Goal: Task Accomplishment & Management: Manage account settings

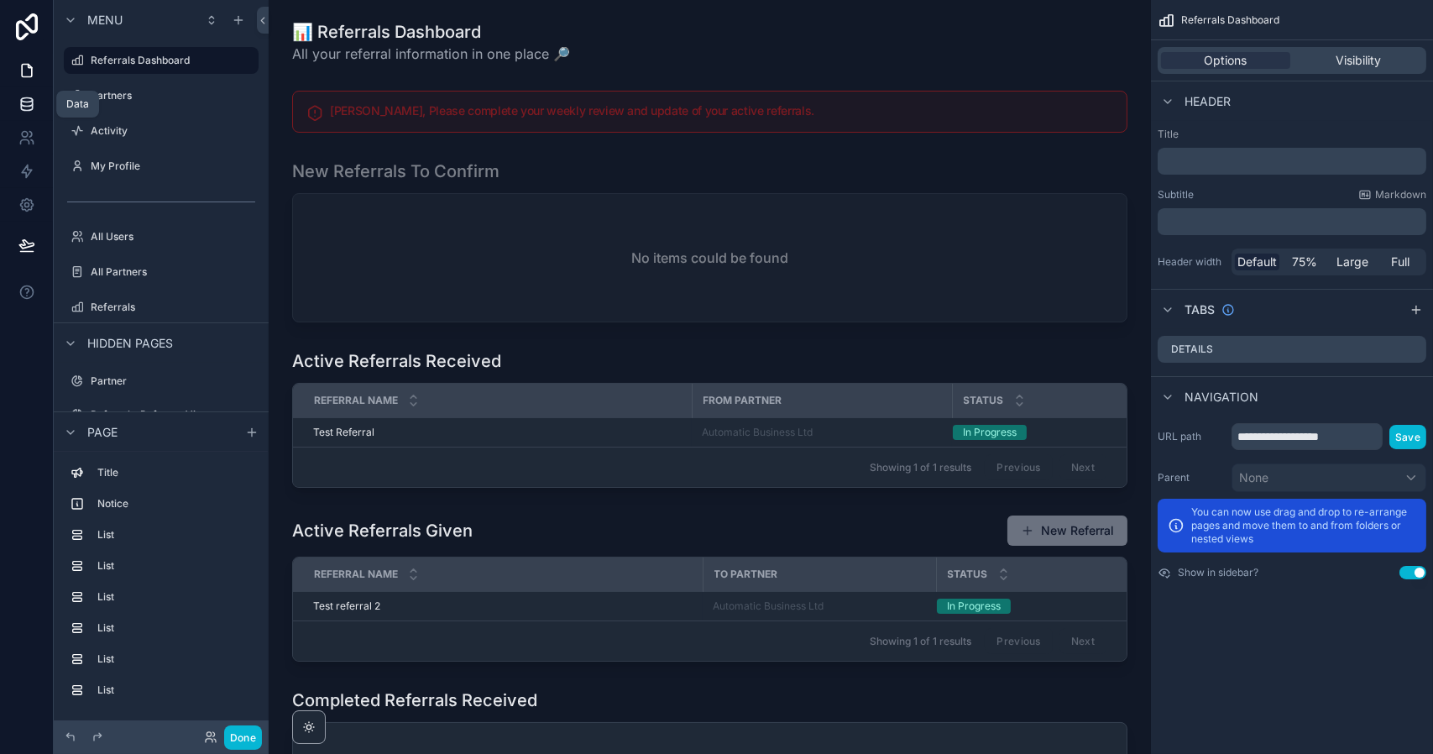
click at [23, 108] on icon at bounding box center [26, 104] width 17 height 17
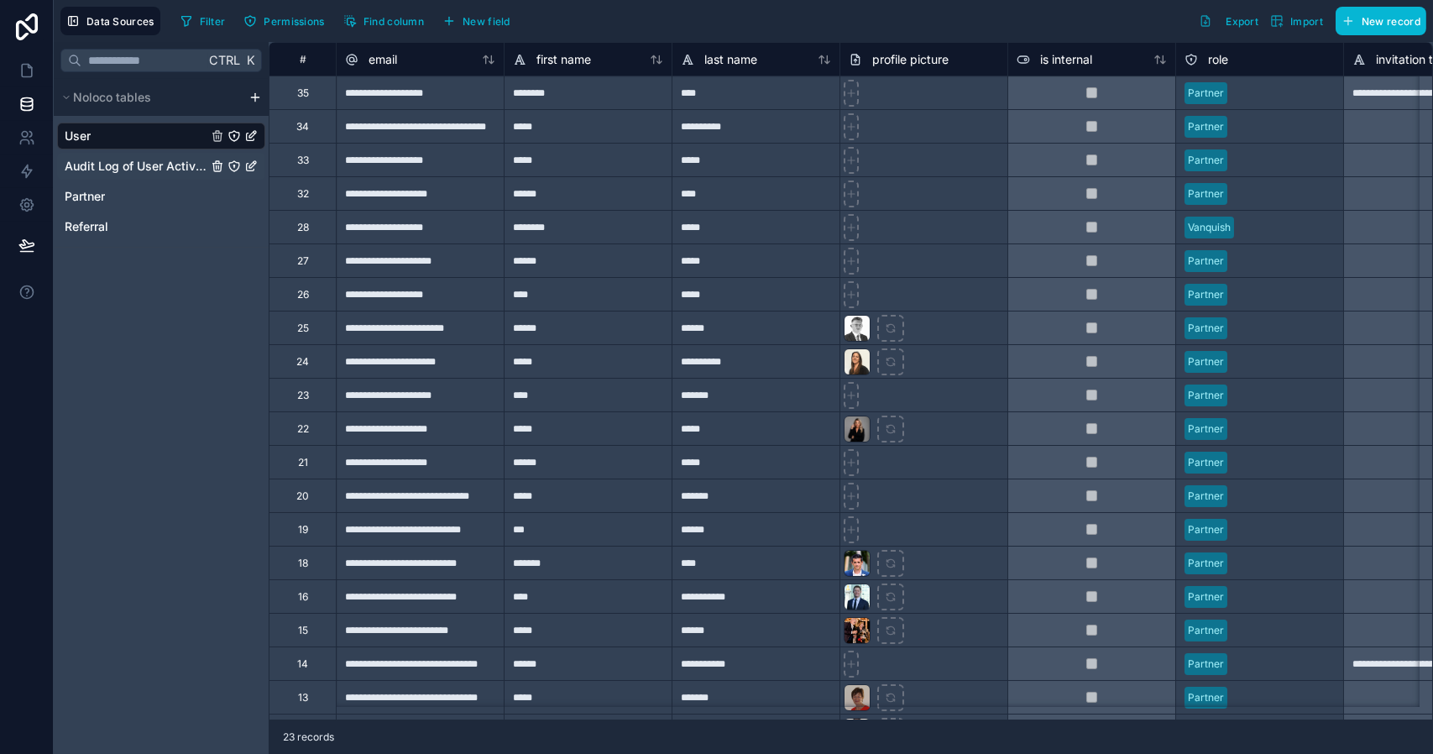
click at [146, 170] on span "Audit Log of User Activity" at bounding box center [136, 166] width 143 height 17
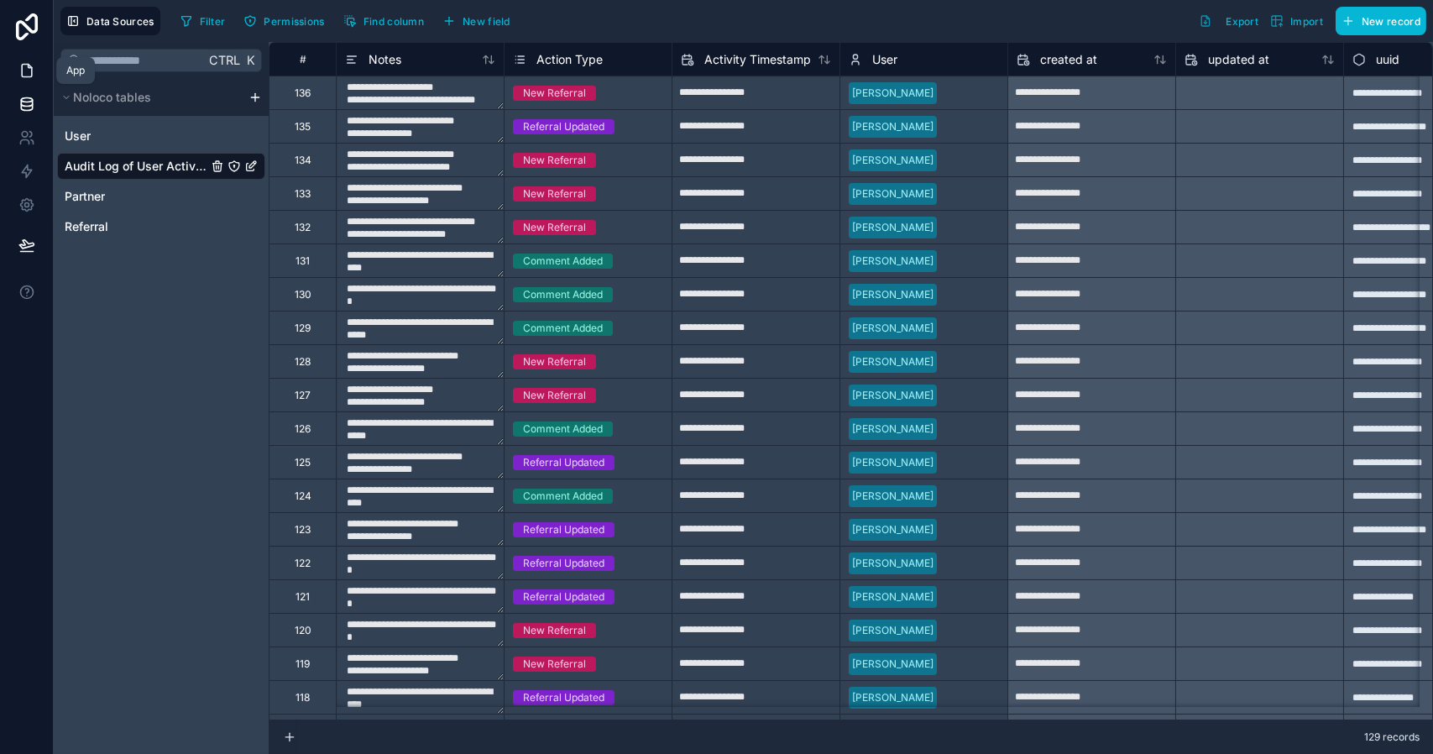
click at [26, 80] on link at bounding box center [26, 71] width 53 height 34
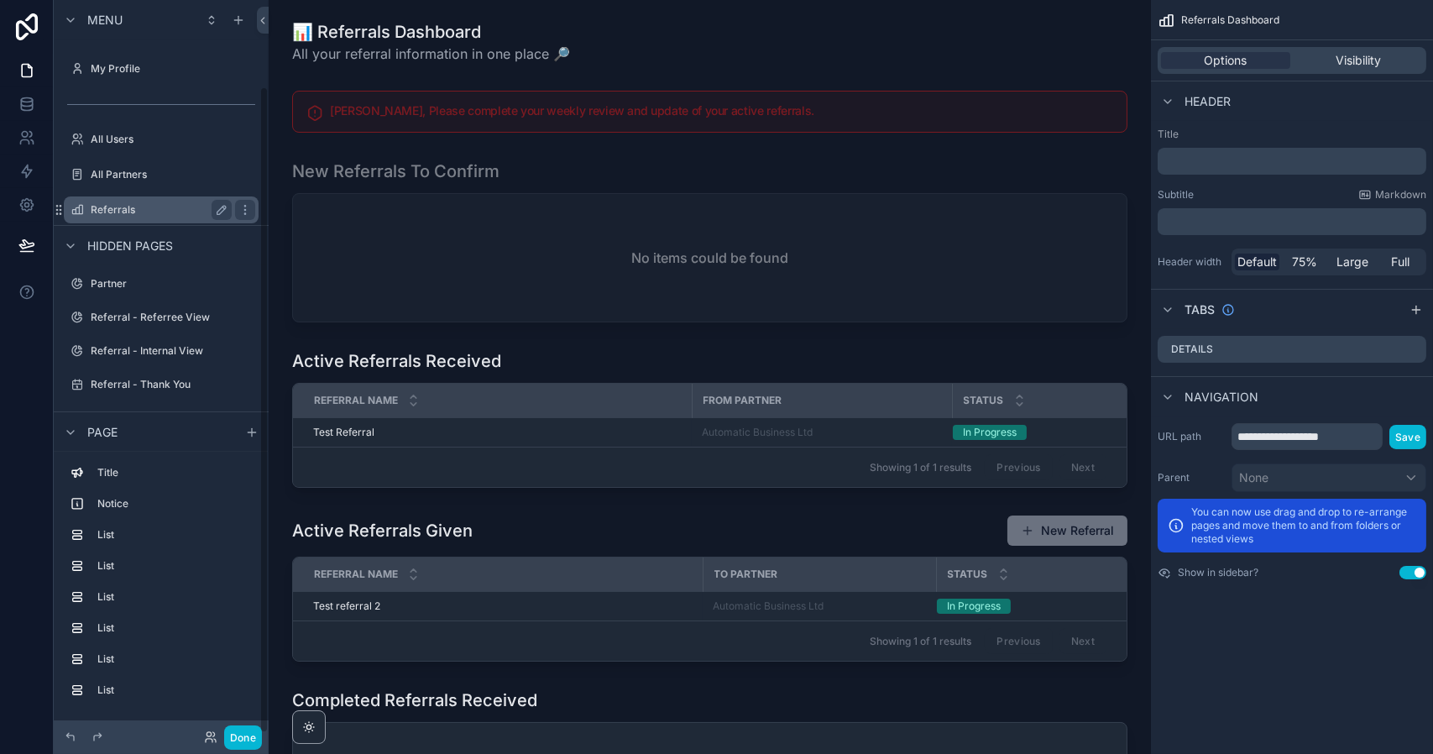
scroll to position [98, 0]
click at [239, 18] on icon "scrollable content" at bounding box center [238, 19] width 13 height 13
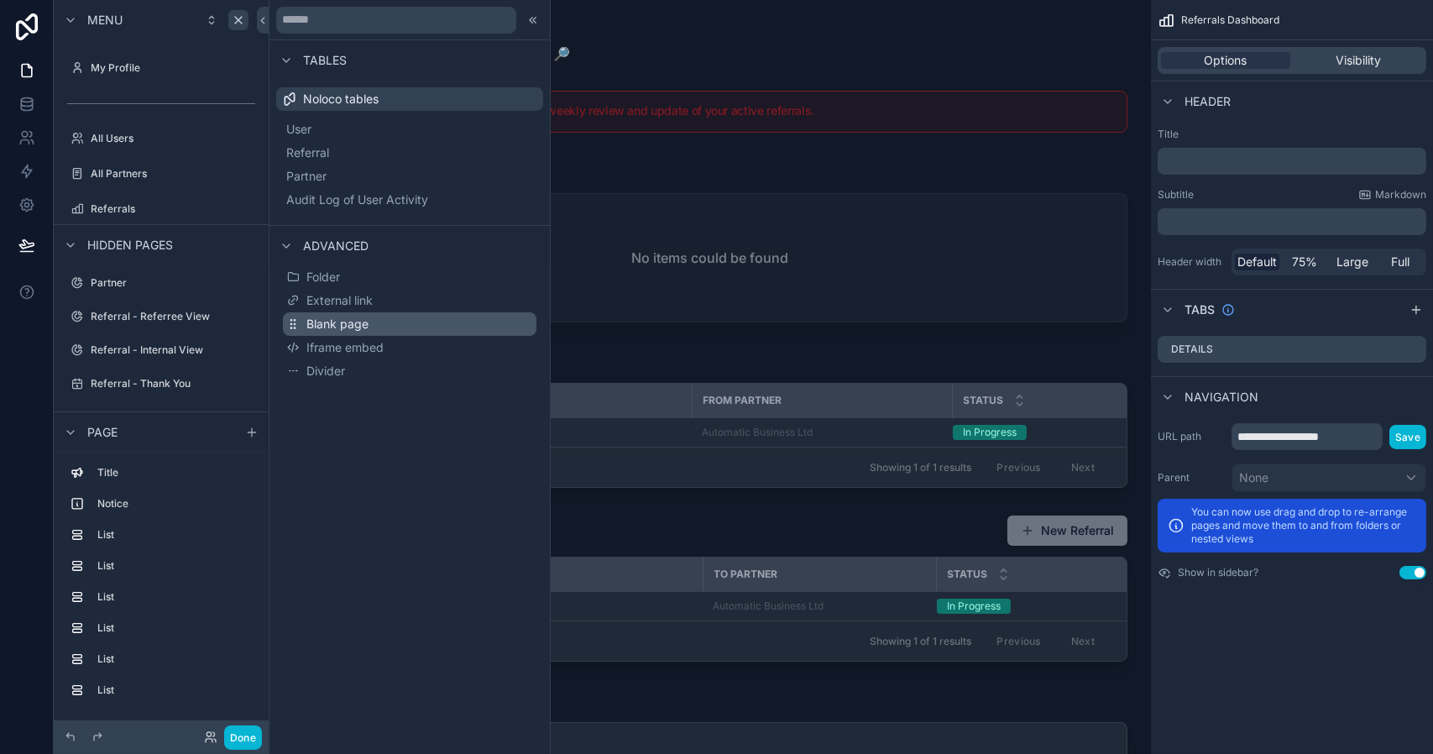
click at [347, 321] on span "Blank page" at bounding box center [337, 324] width 62 height 17
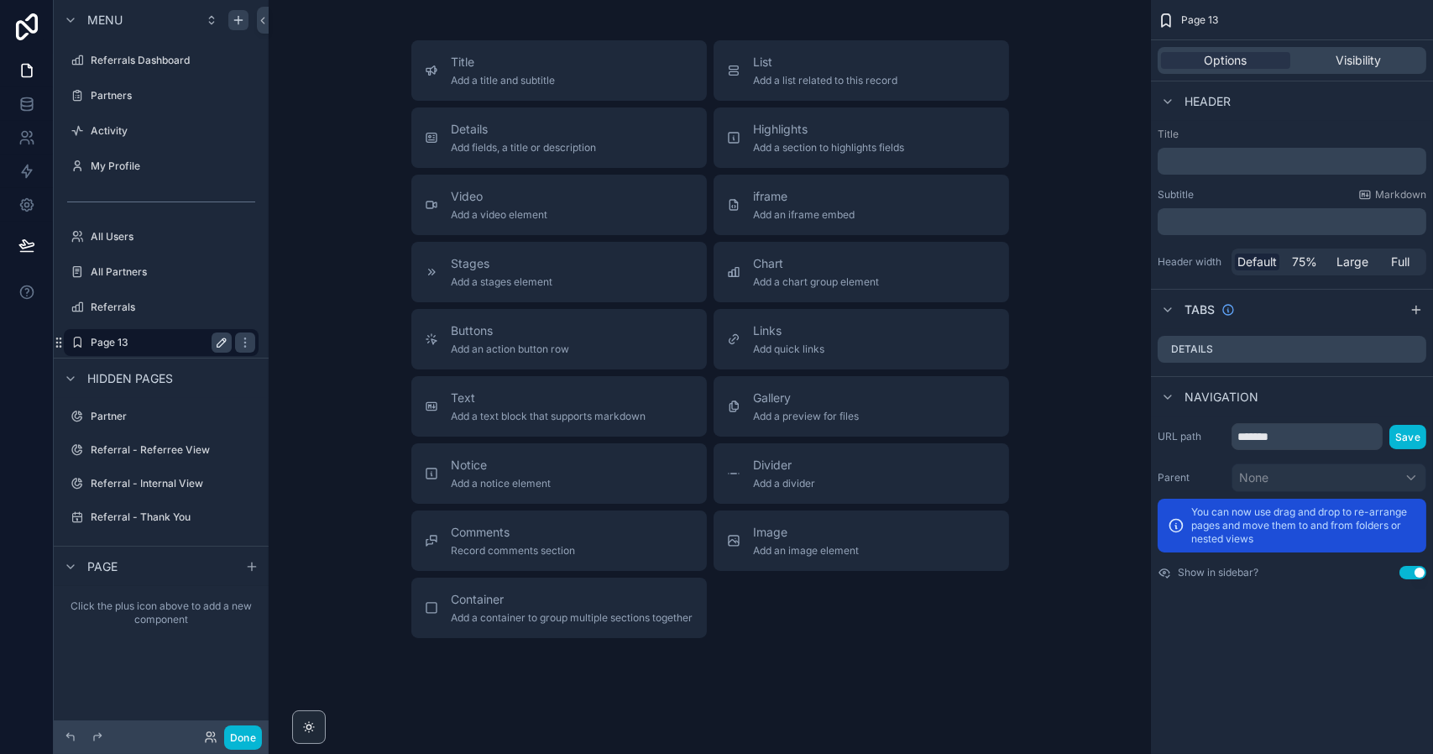
click at [222, 342] on icon "scrollable content" at bounding box center [221, 342] width 13 height 13
click at [167, 342] on input "*******" at bounding box center [148, 342] width 114 height 20
type input "****"
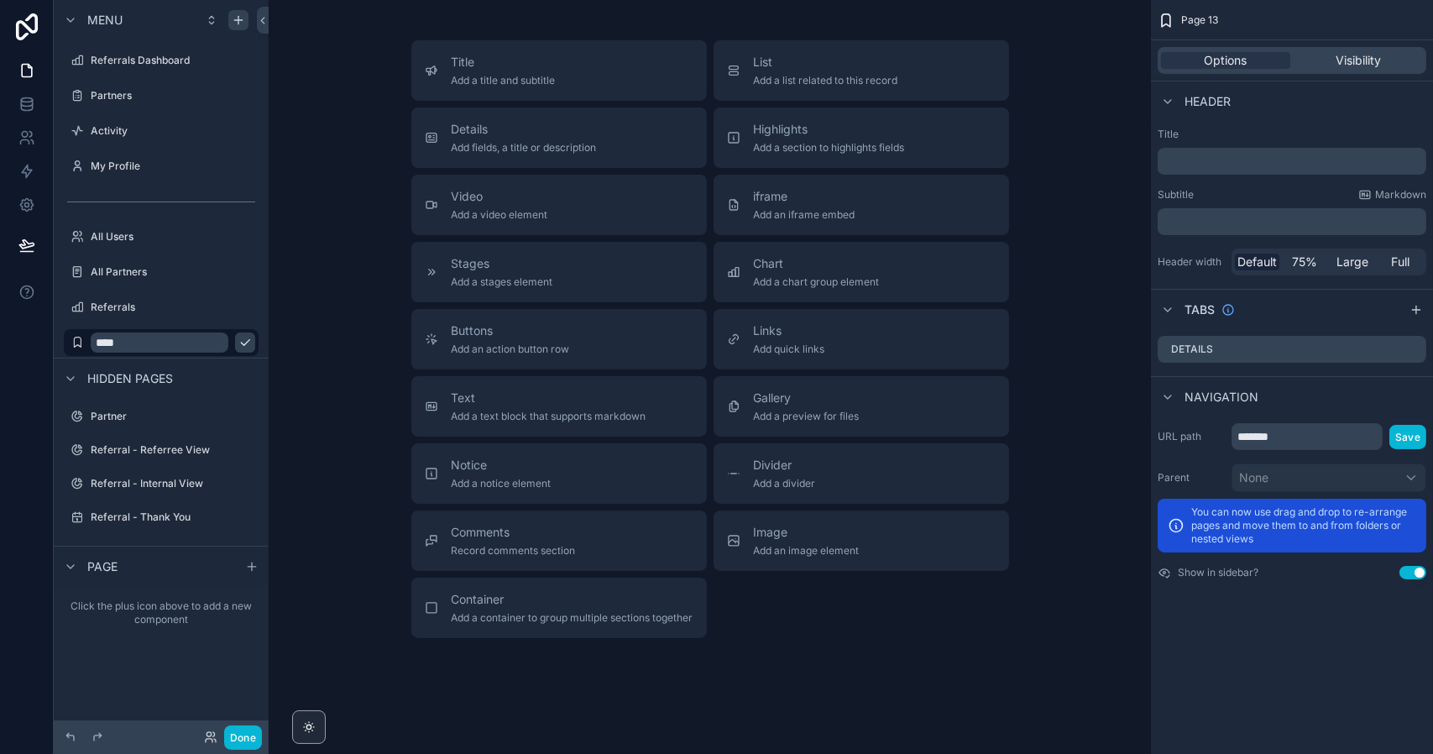
click at [227, 372] on div "Hidden pages" at bounding box center [161, 378] width 215 height 40
click at [238, 345] on icon "scrollable content" at bounding box center [244, 342] width 13 height 13
click at [248, 346] on icon "scrollable content" at bounding box center [244, 342] width 13 height 13
click at [181, 341] on label "Data" at bounding box center [158, 342] width 134 height 13
click at [1371, 57] on span "Visibility" at bounding box center [1357, 60] width 45 height 17
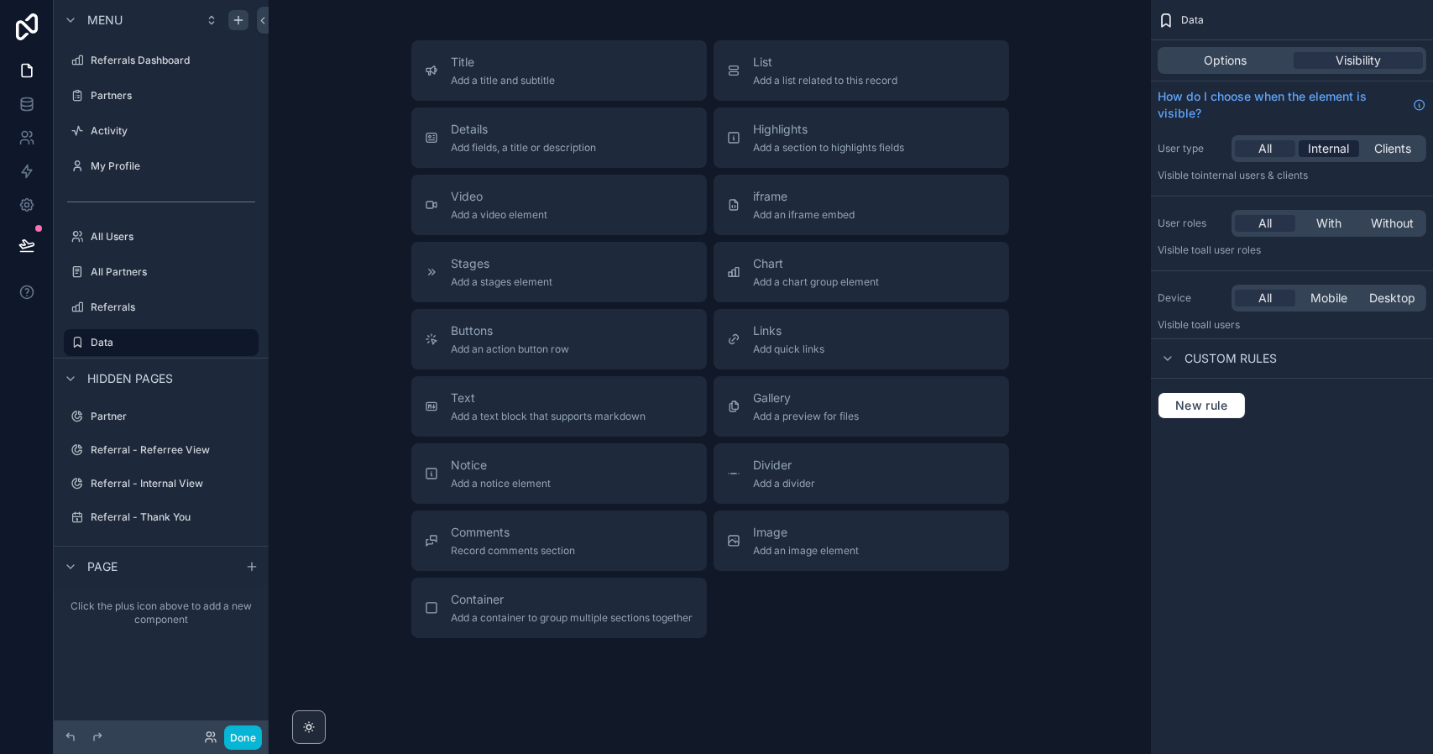
click at [1339, 144] on span "Internal" at bounding box center [1328, 148] width 41 height 17
click at [562, 602] on span "Container" at bounding box center [573, 599] width 242 height 17
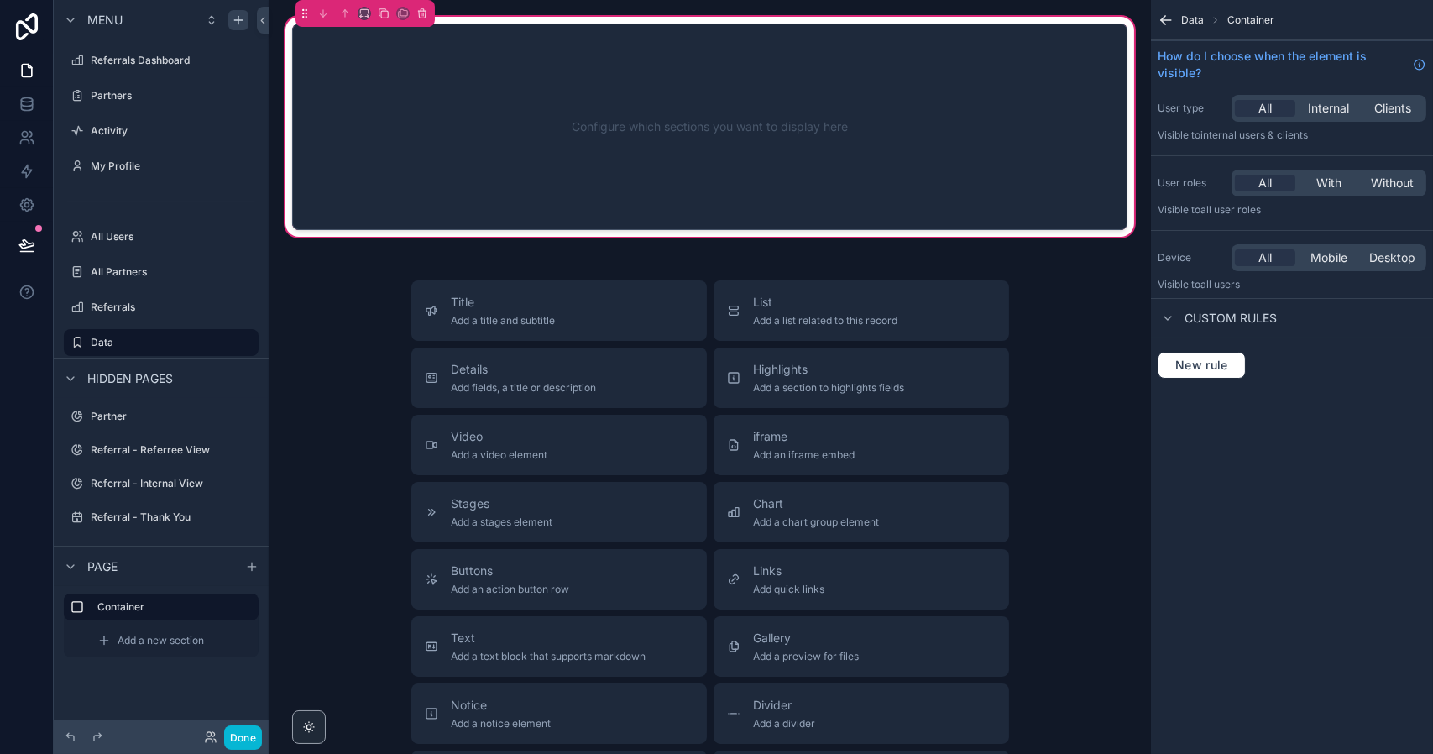
click at [891, 117] on div "Configure which sections you want to display here" at bounding box center [710, 126] width 780 height 151
click at [190, 641] on span "Add a new section" at bounding box center [160, 640] width 86 height 13
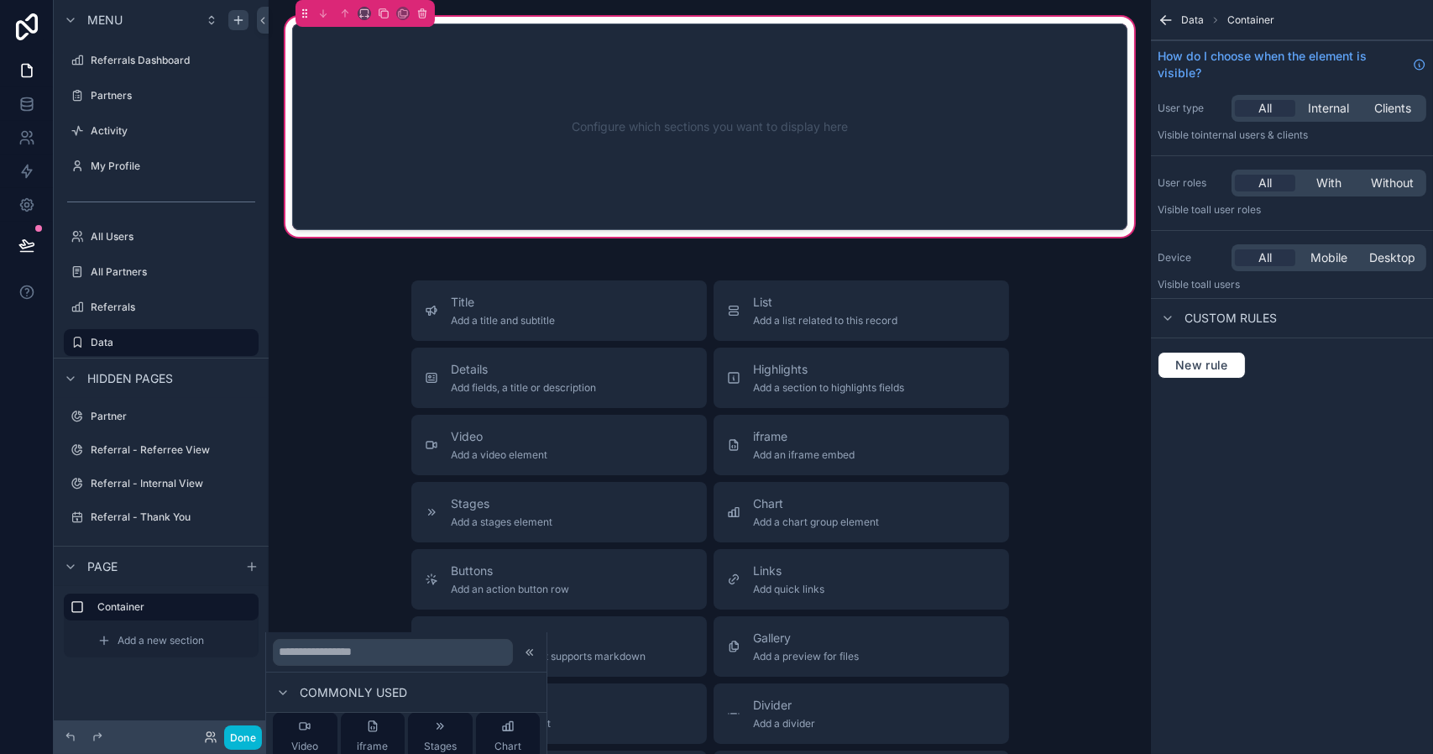
scroll to position [57, 0]
click at [501, 728] on icon at bounding box center [507, 725] width 13 height 13
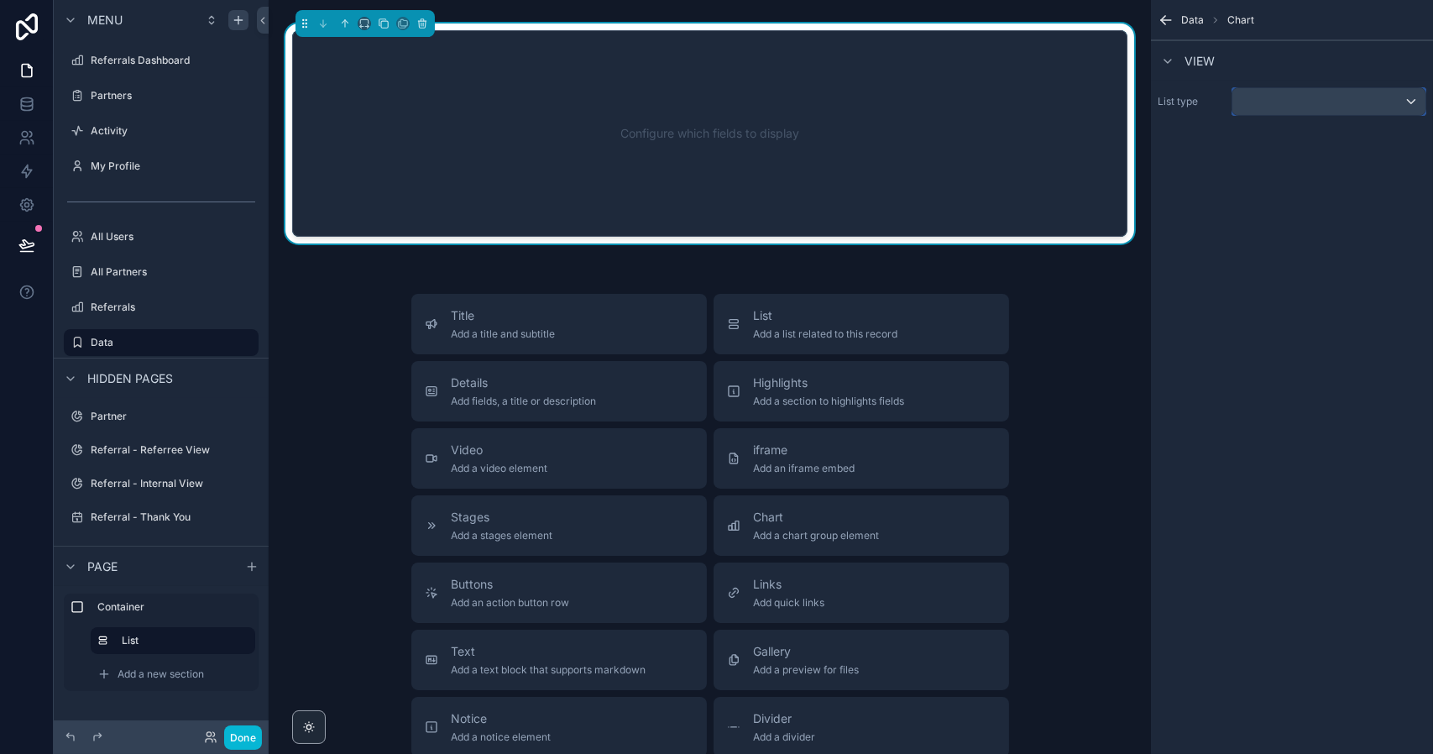
click at [1263, 97] on div "scrollable content" at bounding box center [1328, 101] width 193 height 27
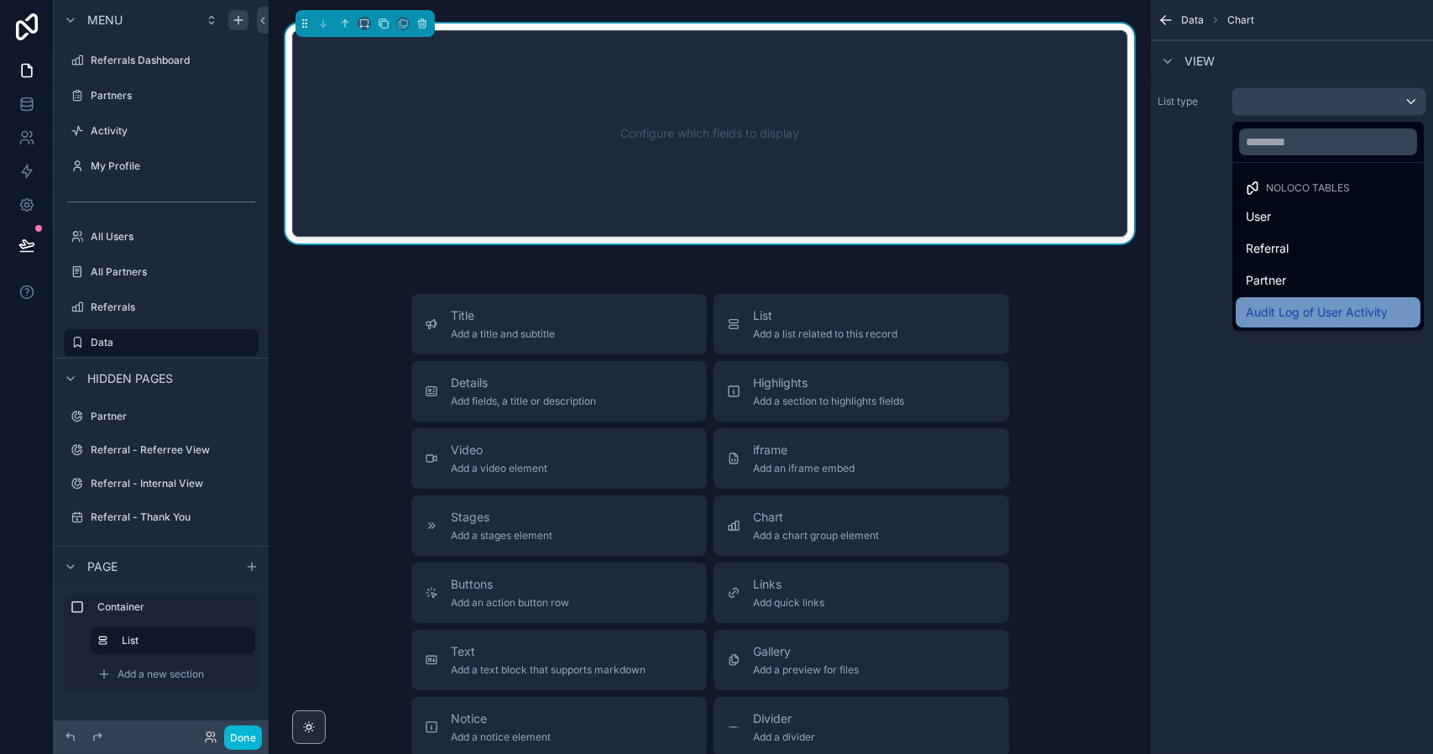
click at [1303, 309] on span "Audit Log of User Activity" at bounding box center [1316, 312] width 142 height 20
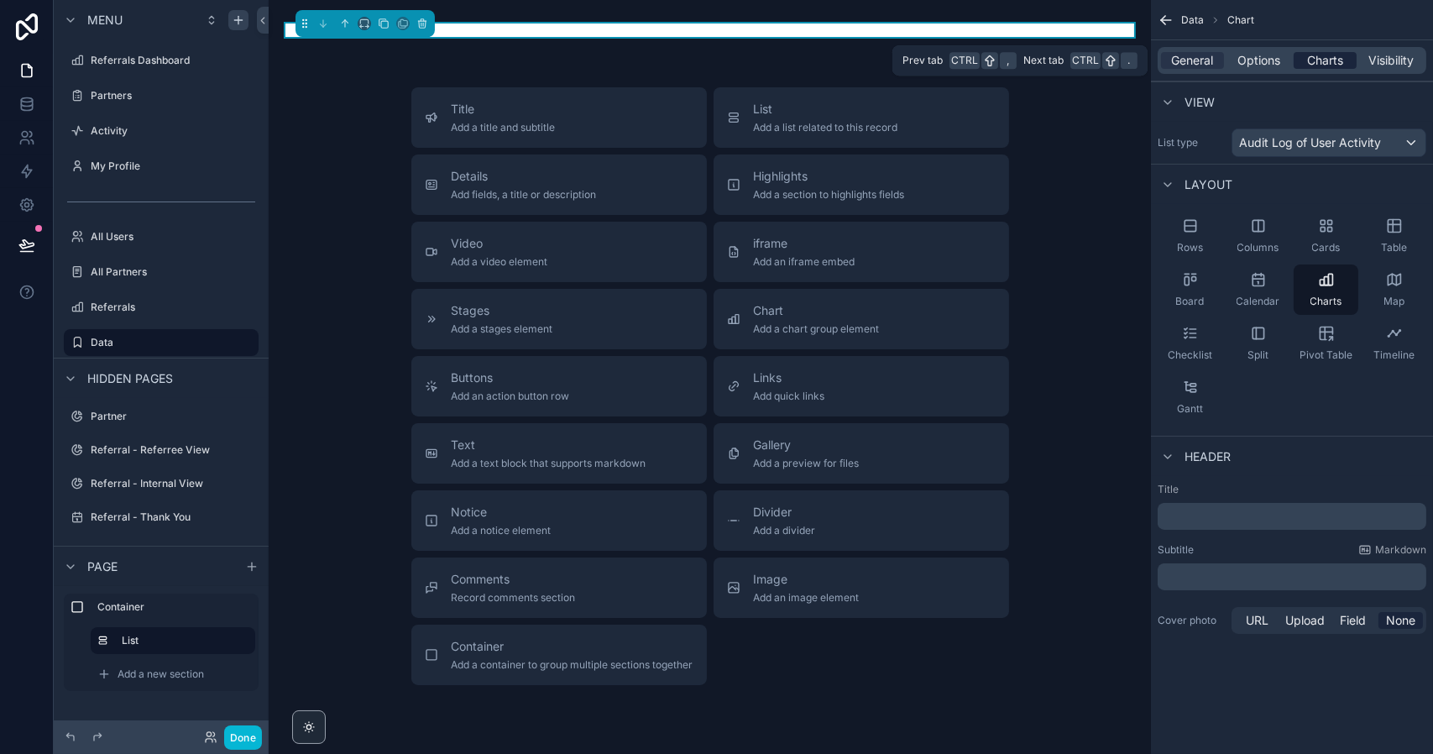
click at [1323, 57] on span "Charts" at bounding box center [1325, 60] width 36 height 17
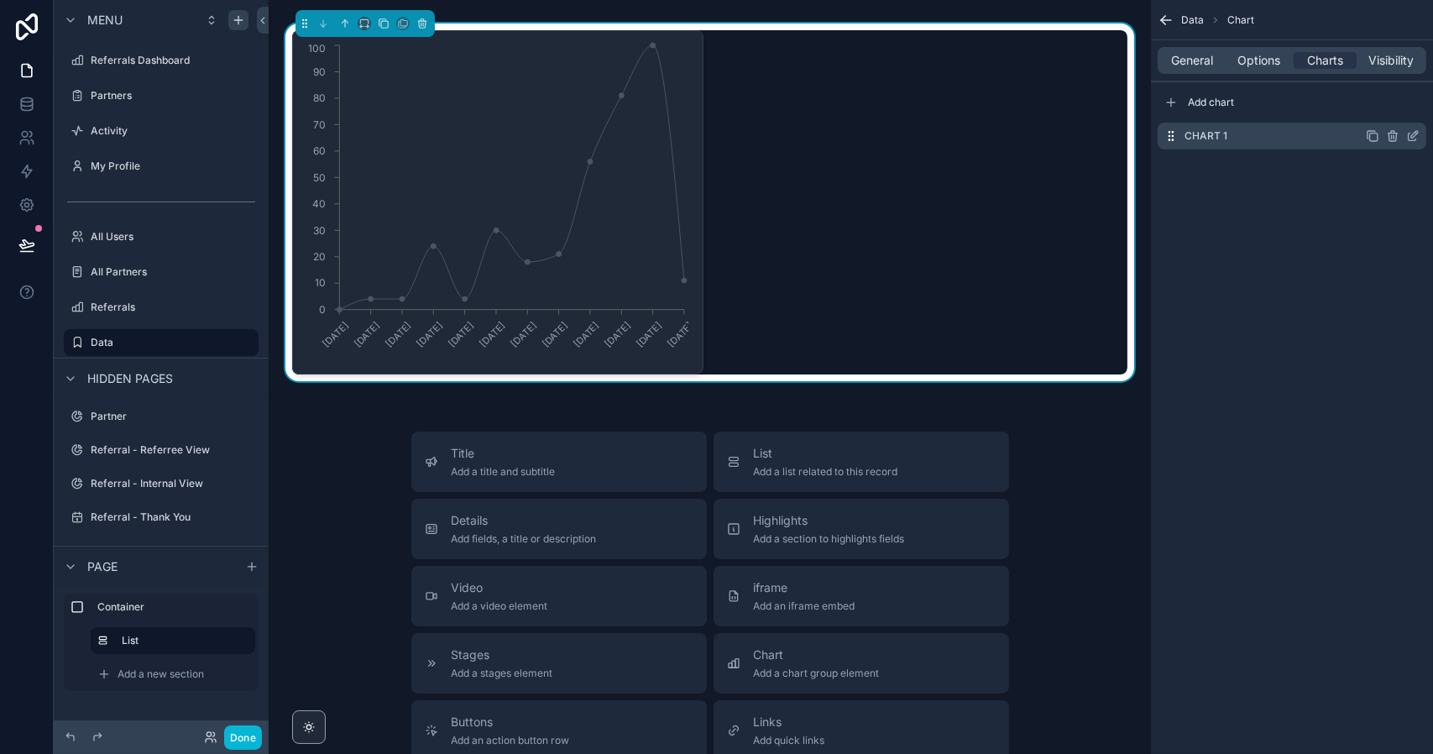
click at [1413, 133] on icon "scrollable content" at bounding box center [1412, 135] width 13 height 13
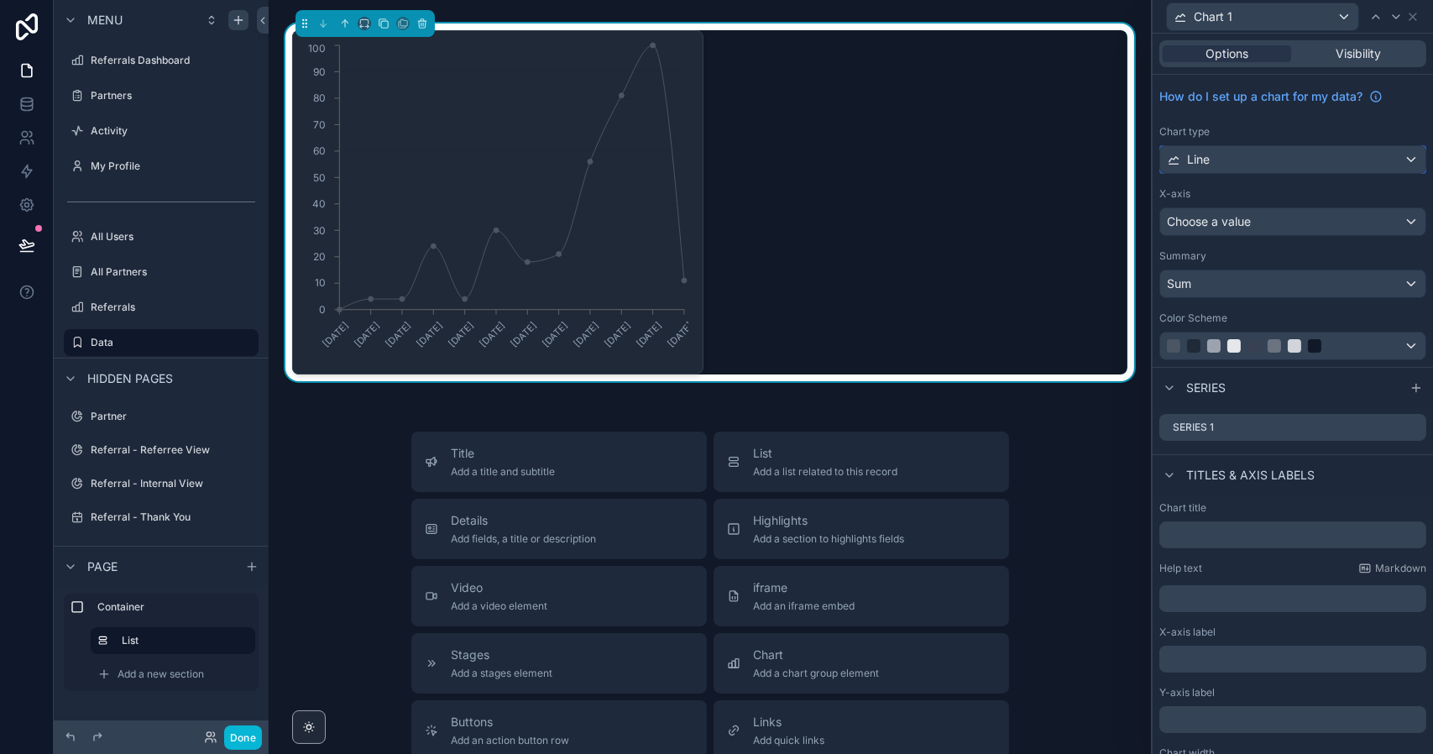
click at [1278, 164] on div "Line" at bounding box center [1292, 159] width 265 height 27
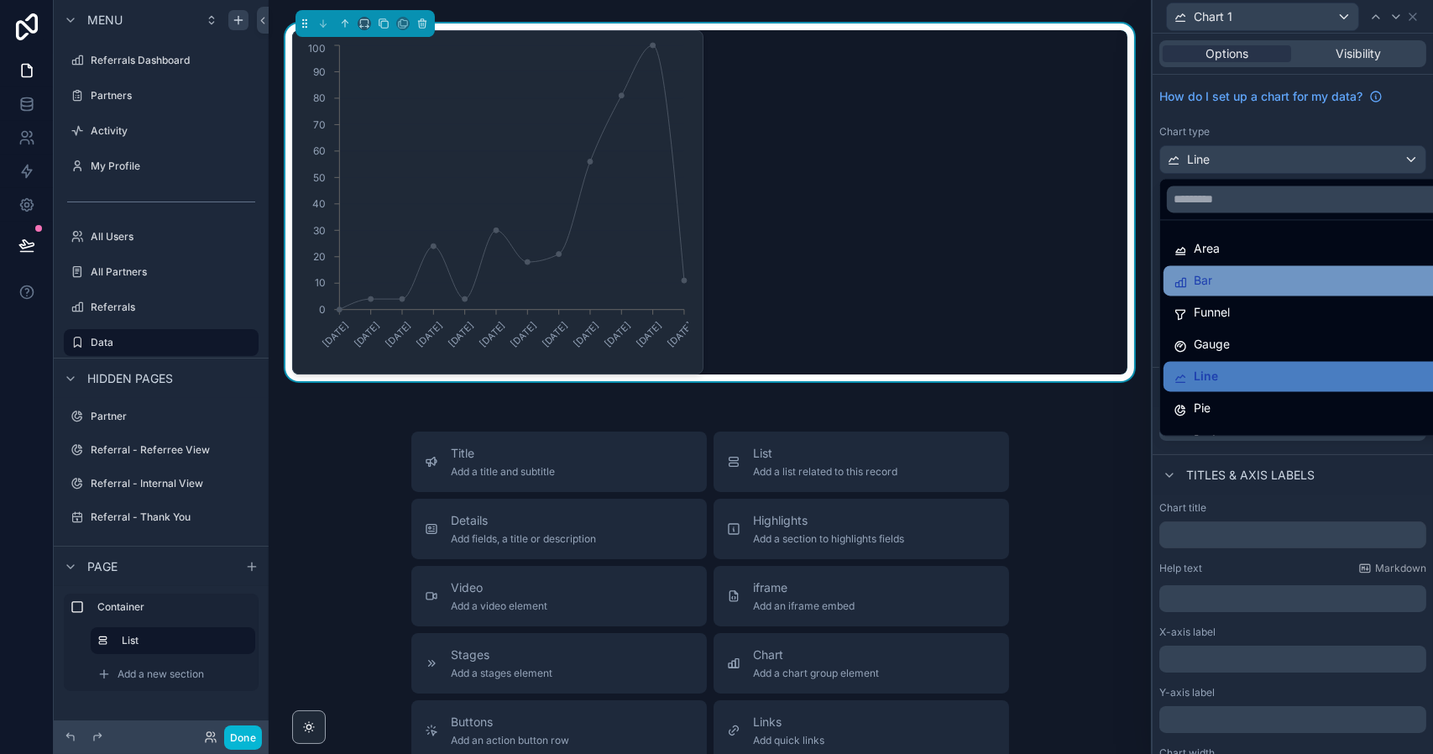
click at [1253, 279] on div "Bar" at bounding box center [1305, 280] width 264 height 20
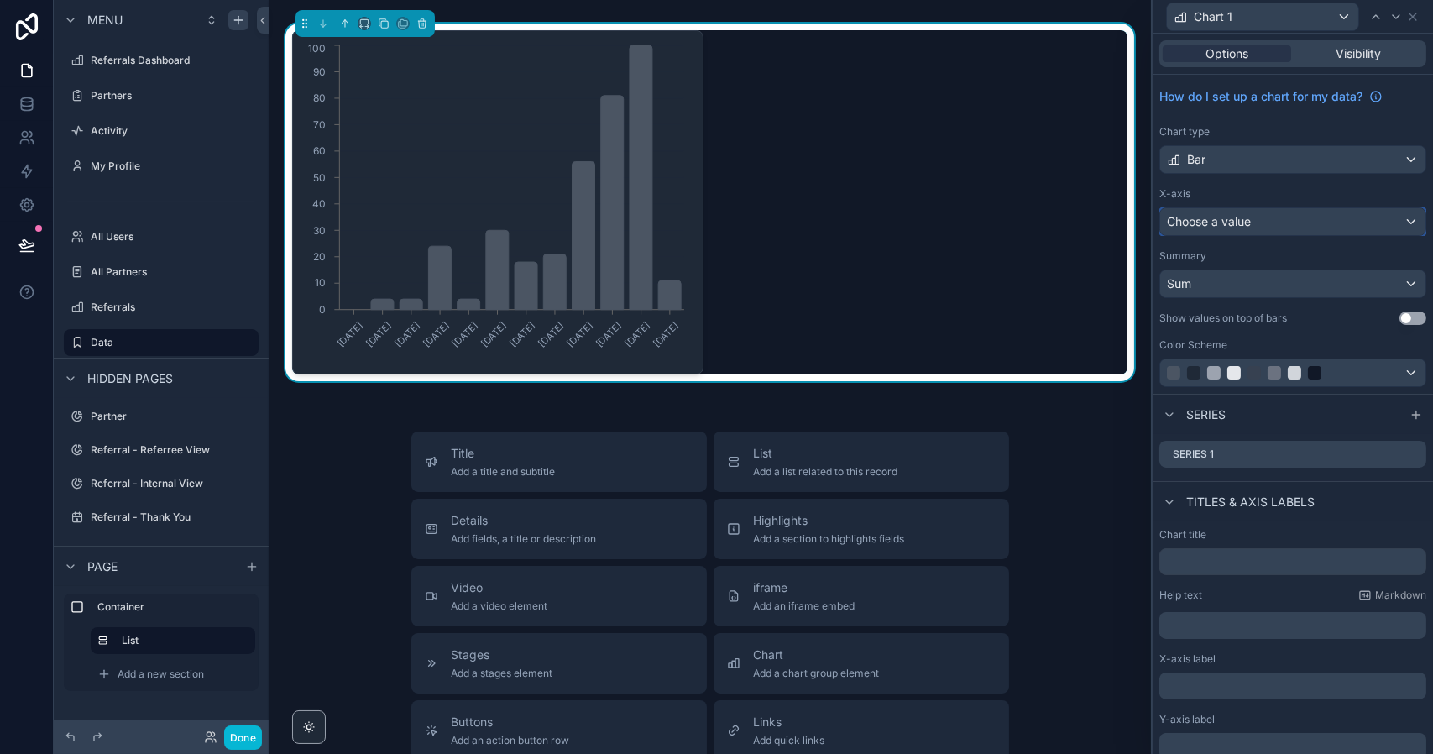
click at [1268, 221] on div "Choose a value" at bounding box center [1292, 221] width 265 height 27
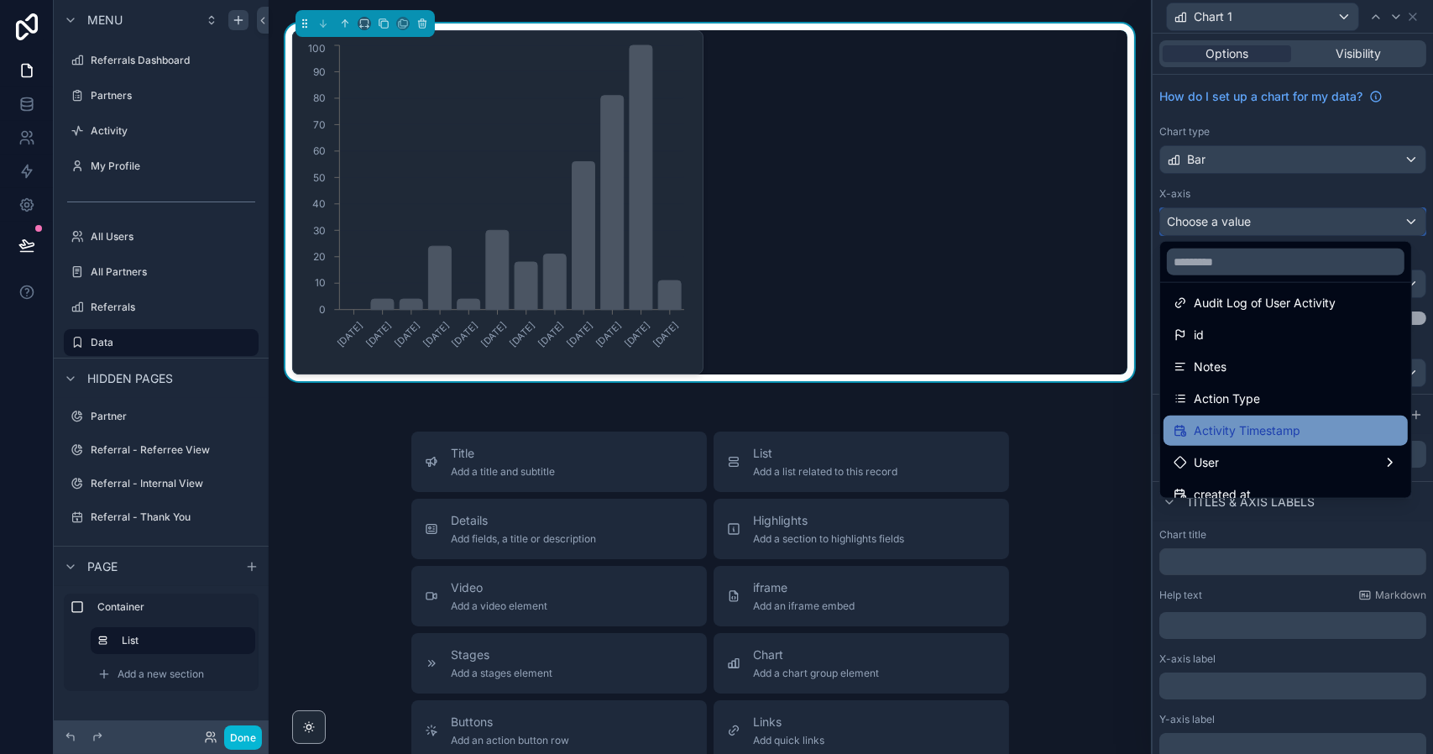
scroll to position [0, 0]
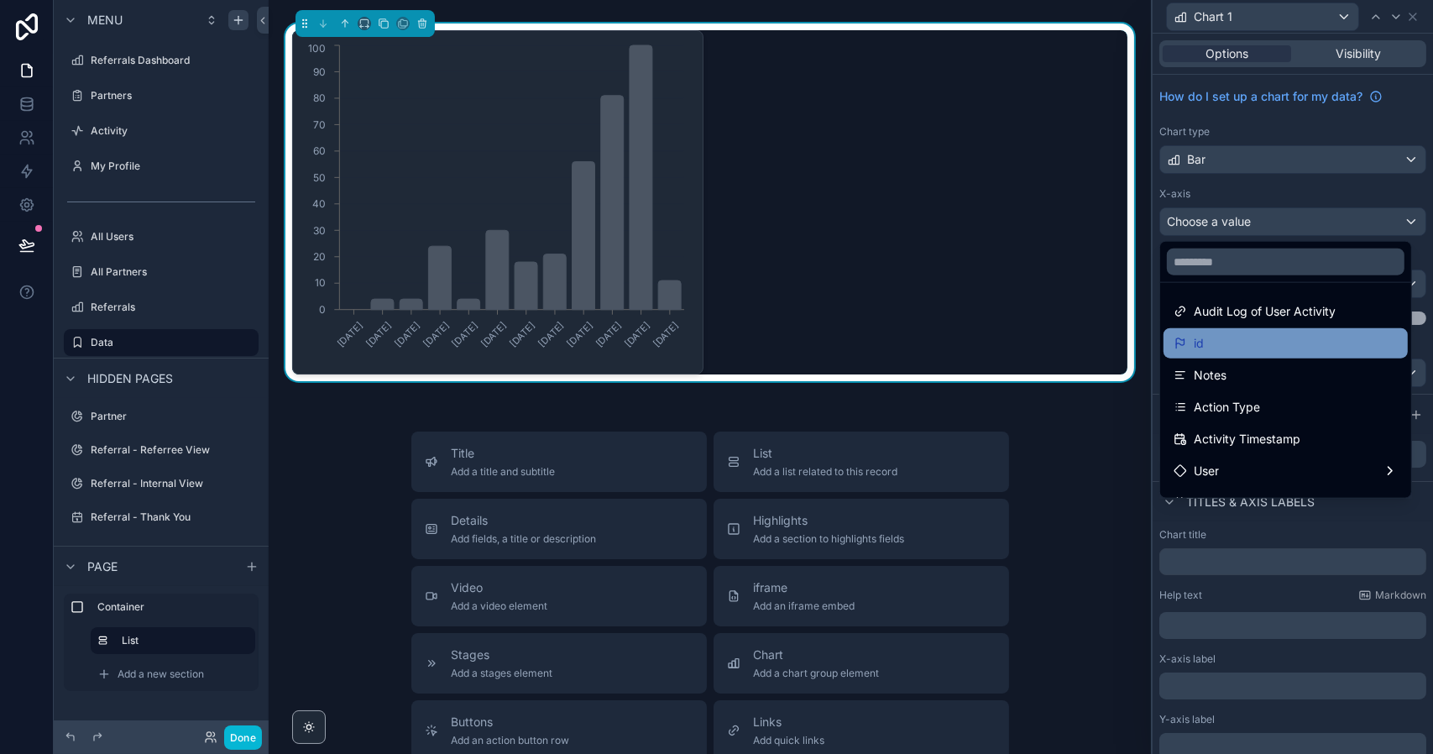
click at [1269, 342] on div "id" at bounding box center [1285, 343] width 224 height 20
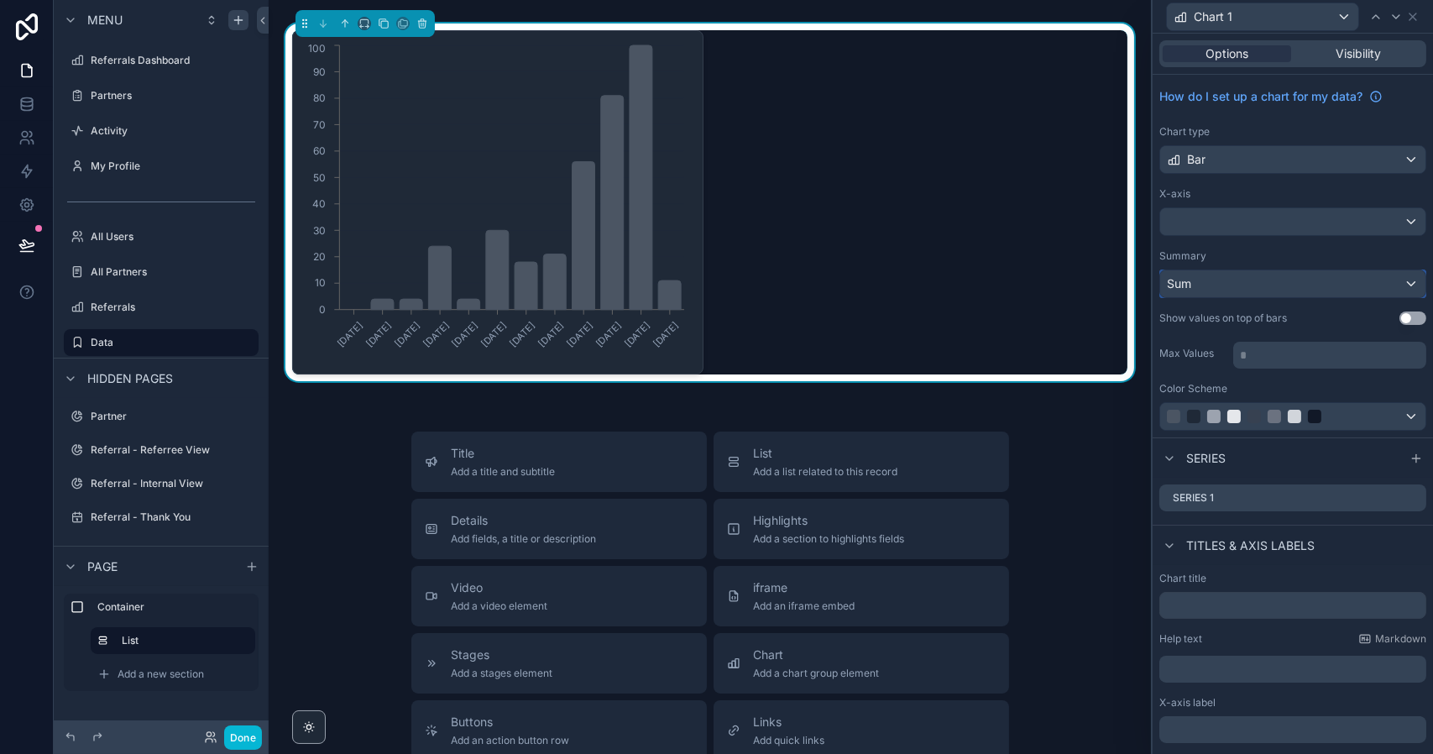
click at [1245, 285] on div "Sum" at bounding box center [1292, 283] width 265 height 27
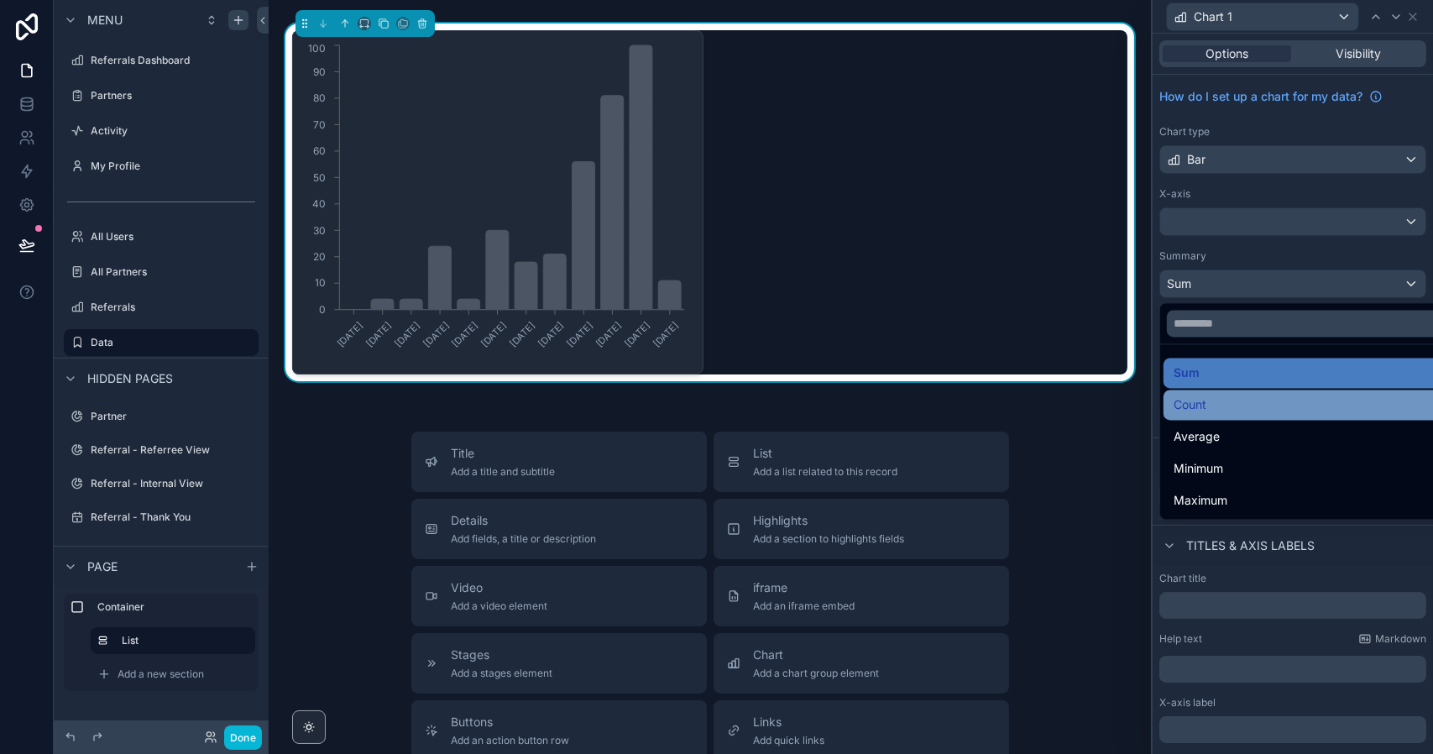
click at [1206, 405] on div "Count" at bounding box center [1305, 404] width 264 height 20
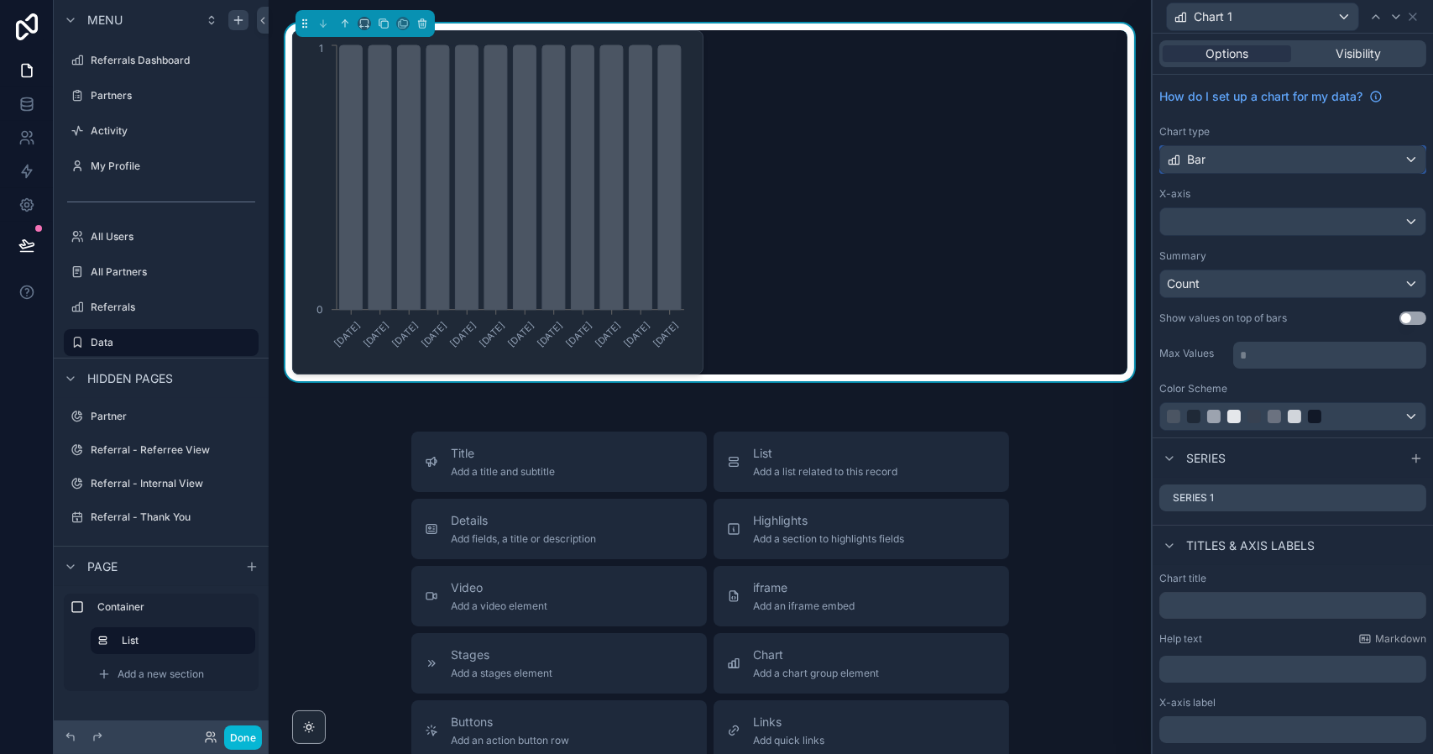
click at [1289, 159] on div "Bar" at bounding box center [1292, 159] width 265 height 27
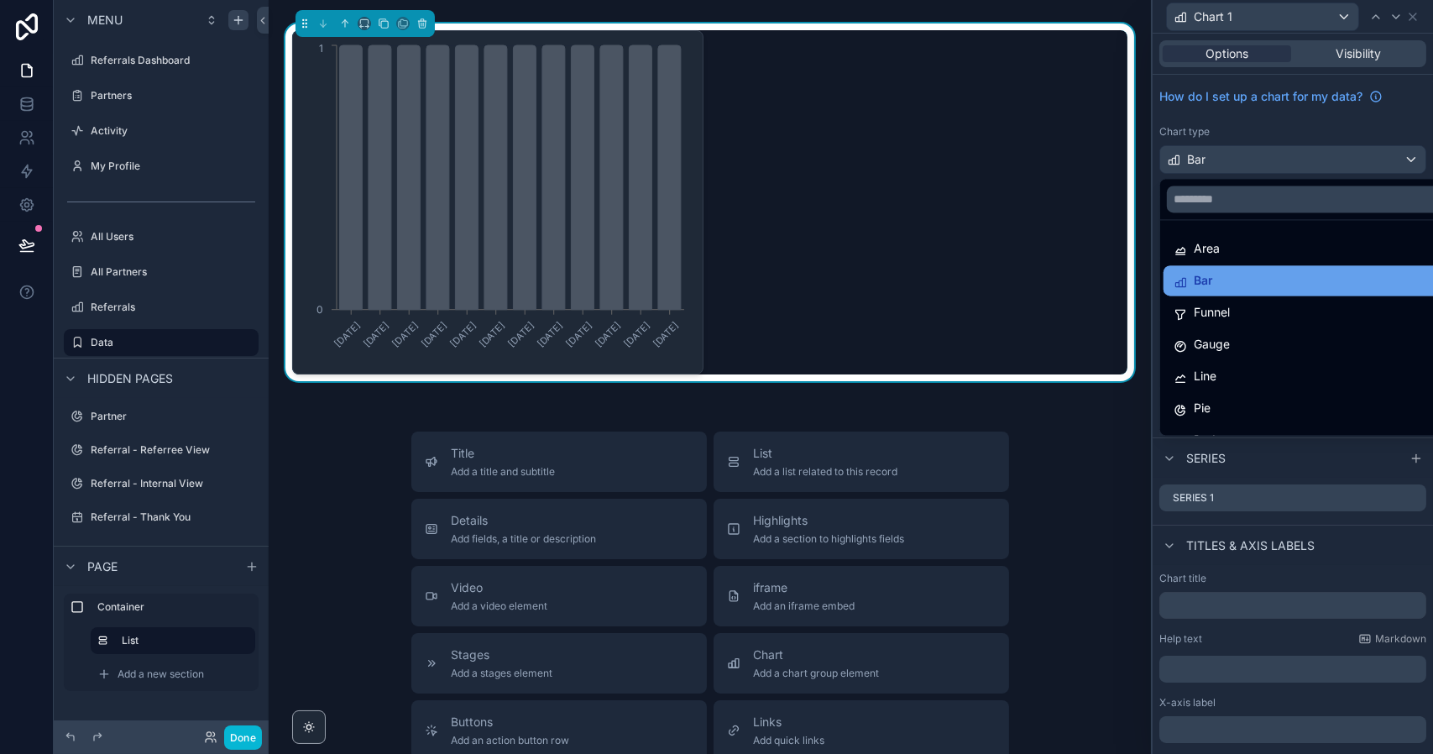
click at [1262, 289] on div "Bar" at bounding box center [1305, 280] width 264 height 20
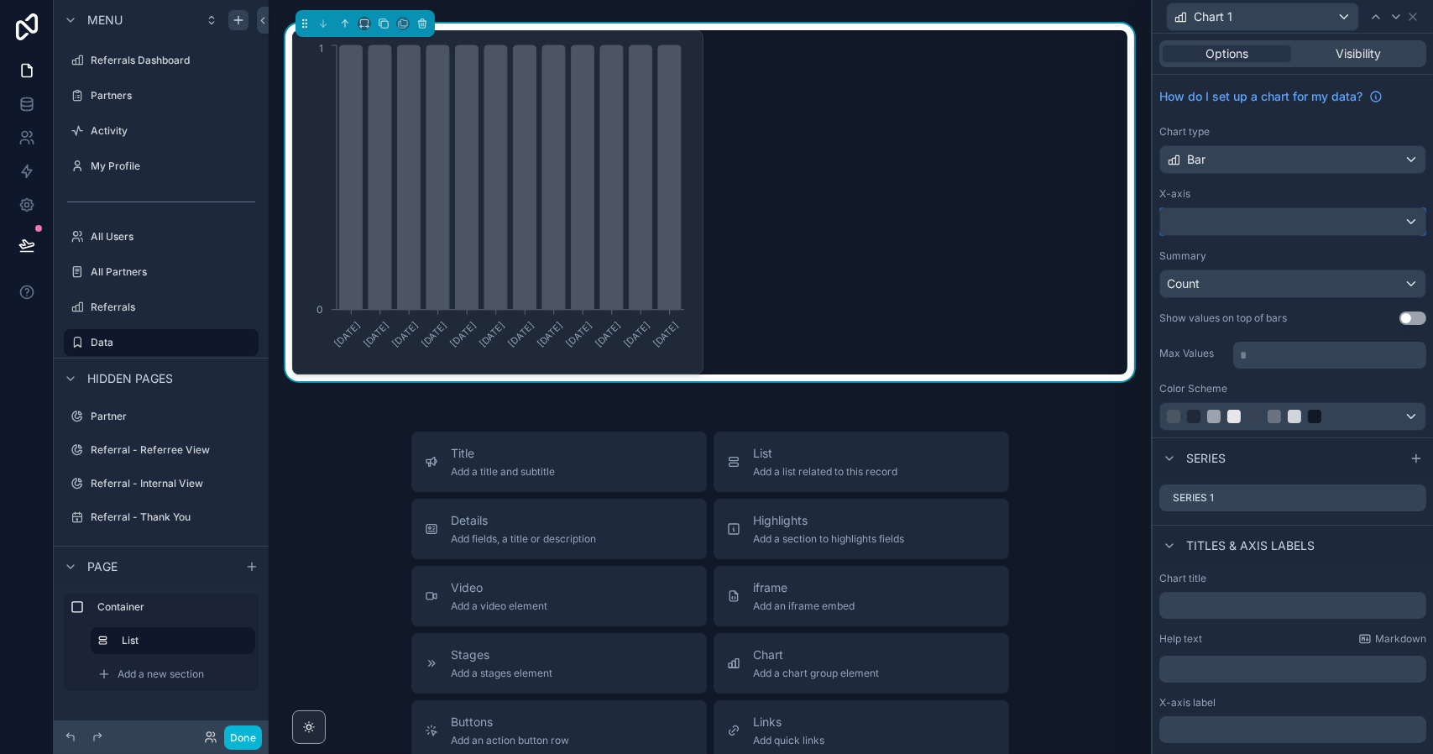
click at [1279, 230] on div at bounding box center [1292, 221] width 265 height 27
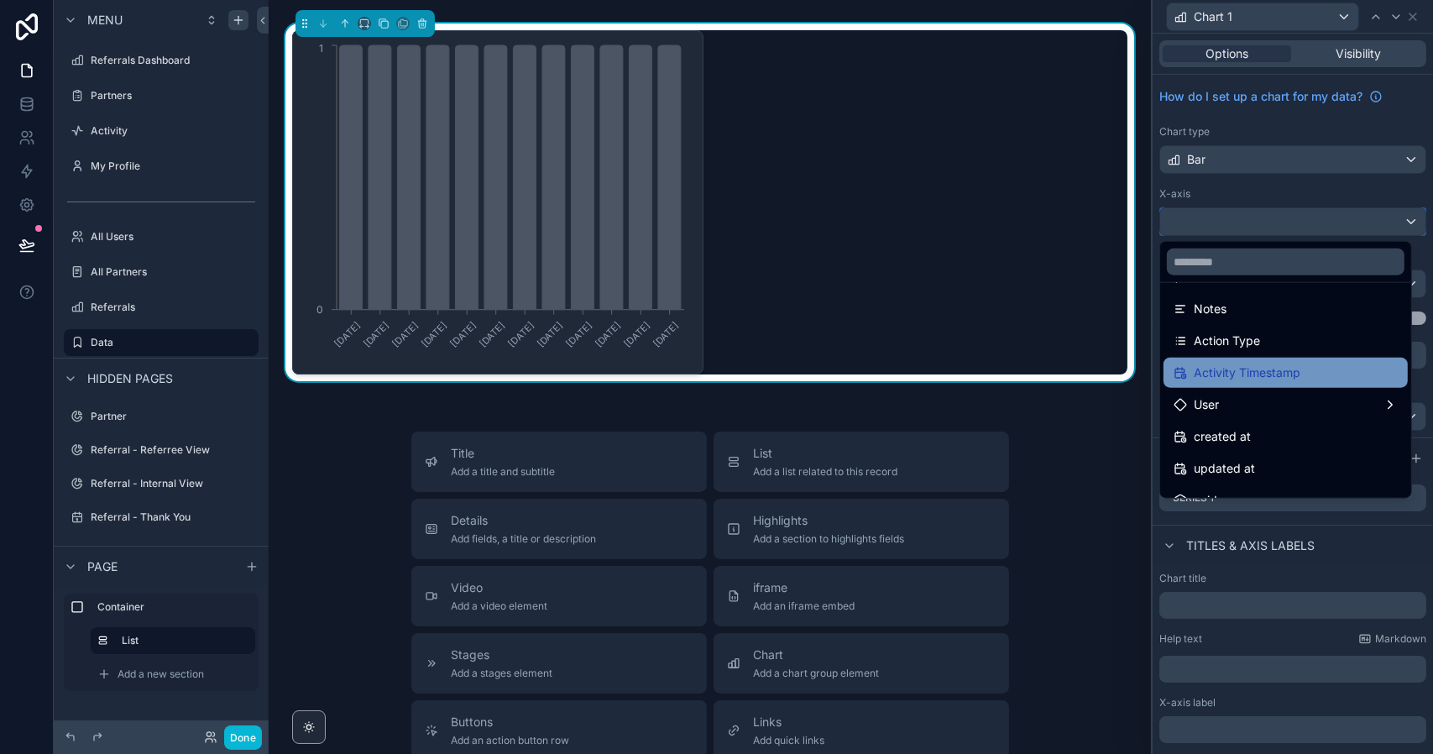
scroll to position [87, 0]
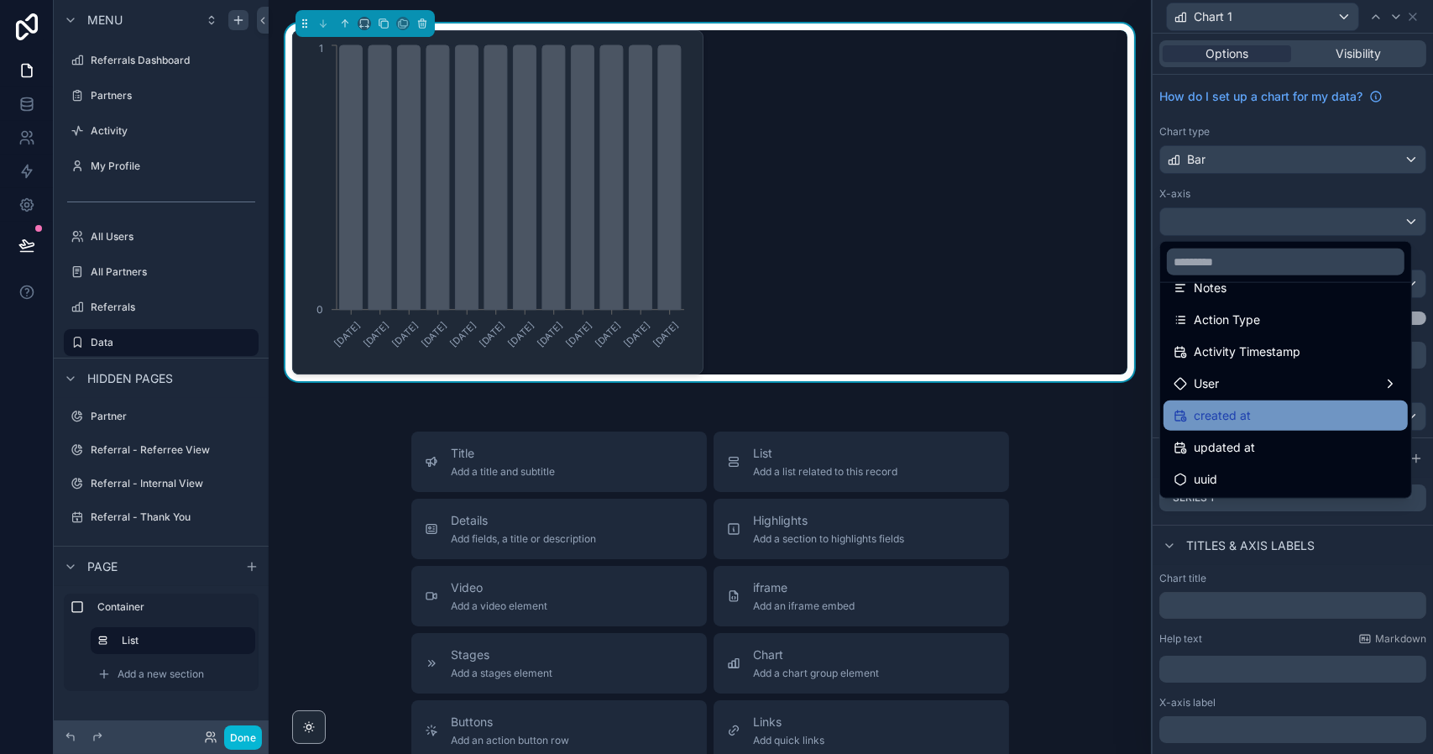
click at [1235, 415] on span "created at" at bounding box center [1221, 415] width 57 height 20
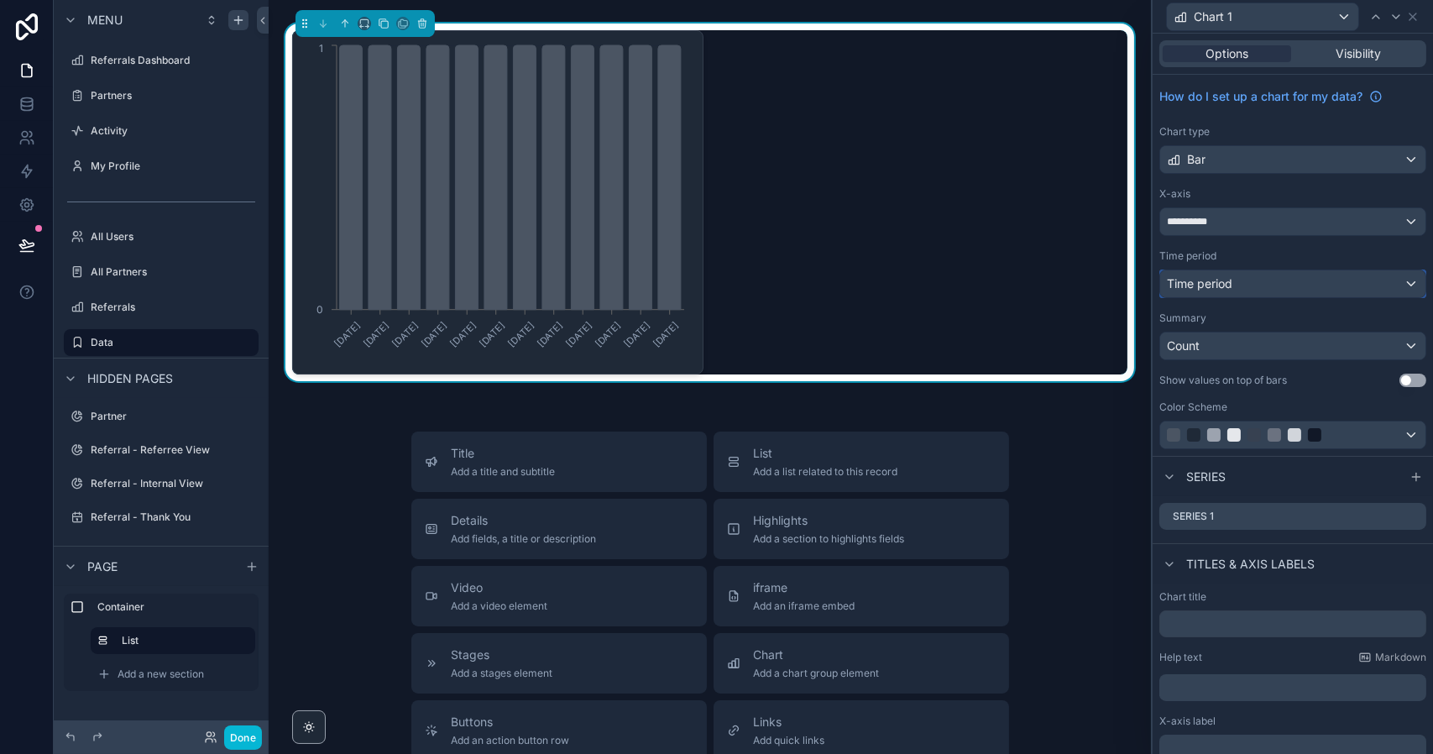
click at [1215, 285] on span "Time period" at bounding box center [1199, 283] width 65 height 14
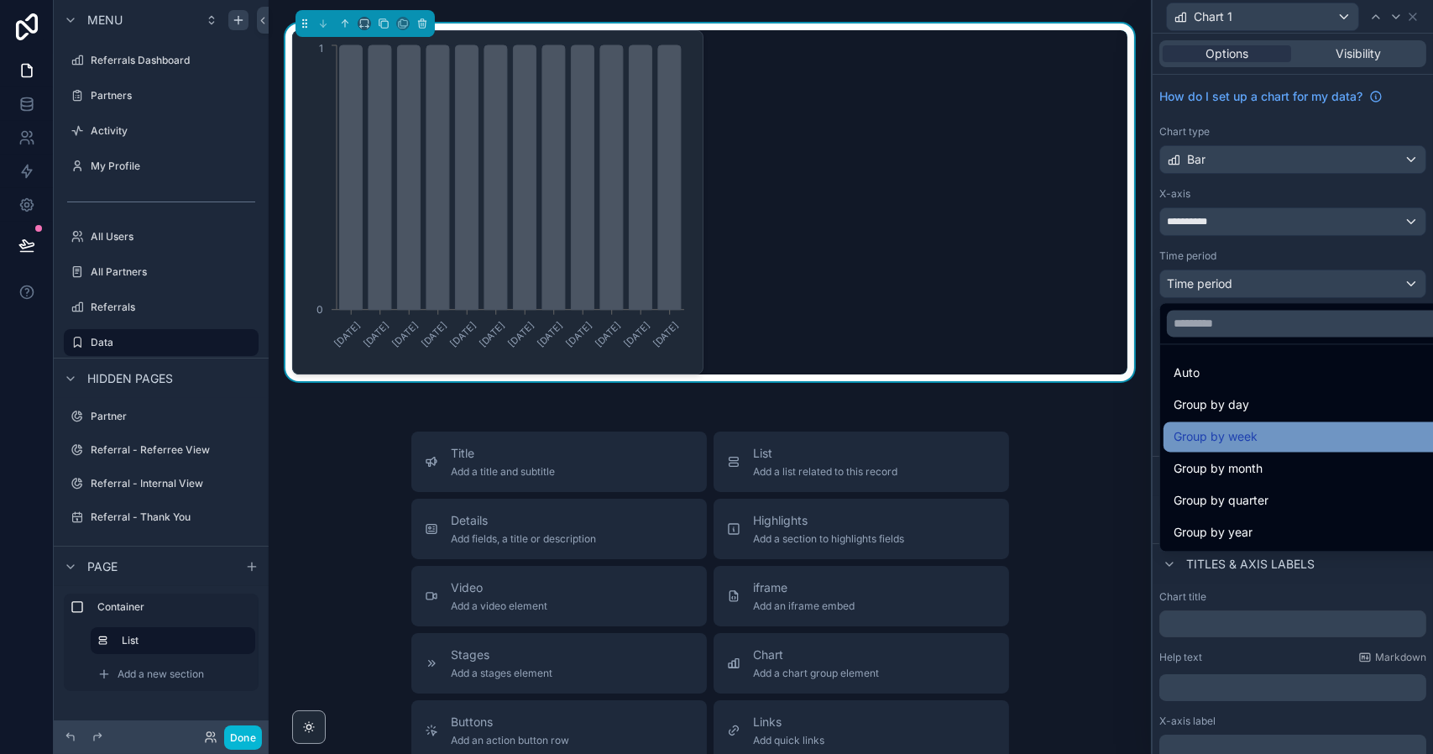
click at [1224, 432] on span "Group by week" at bounding box center [1215, 436] width 84 height 20
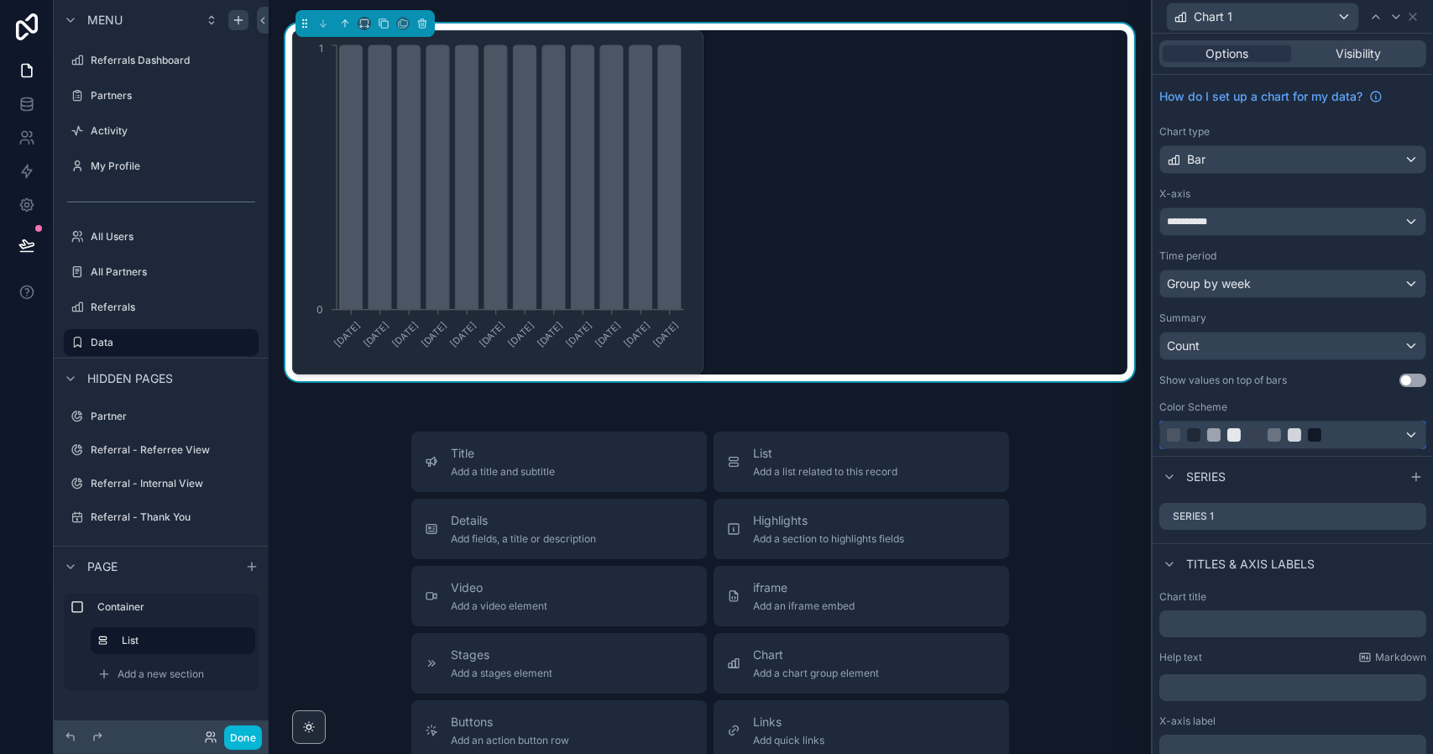
click at [1250, 434] on div at bounding box center [1253, 434] width 13 height 13
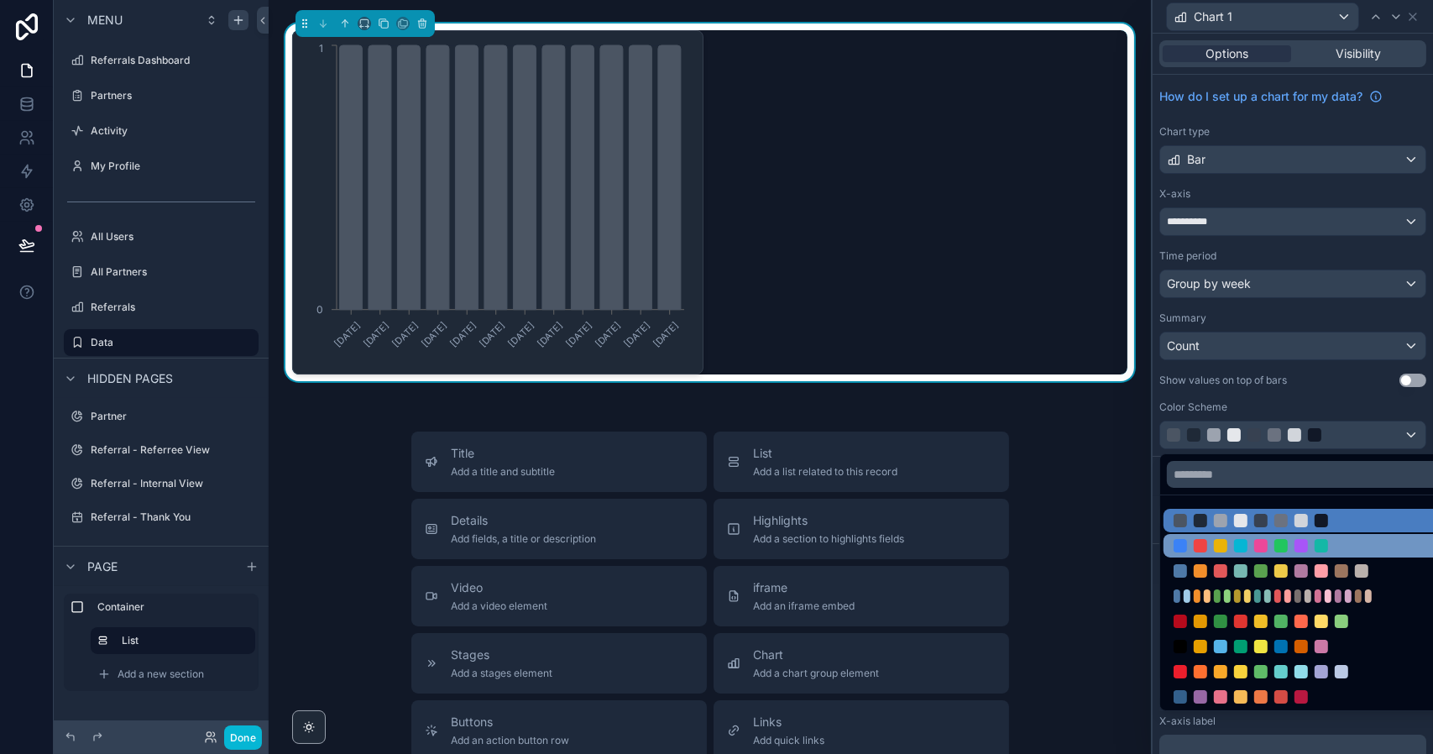
click at [1227, 541] on div at bounding box center [1280, 545] width 215 height 13
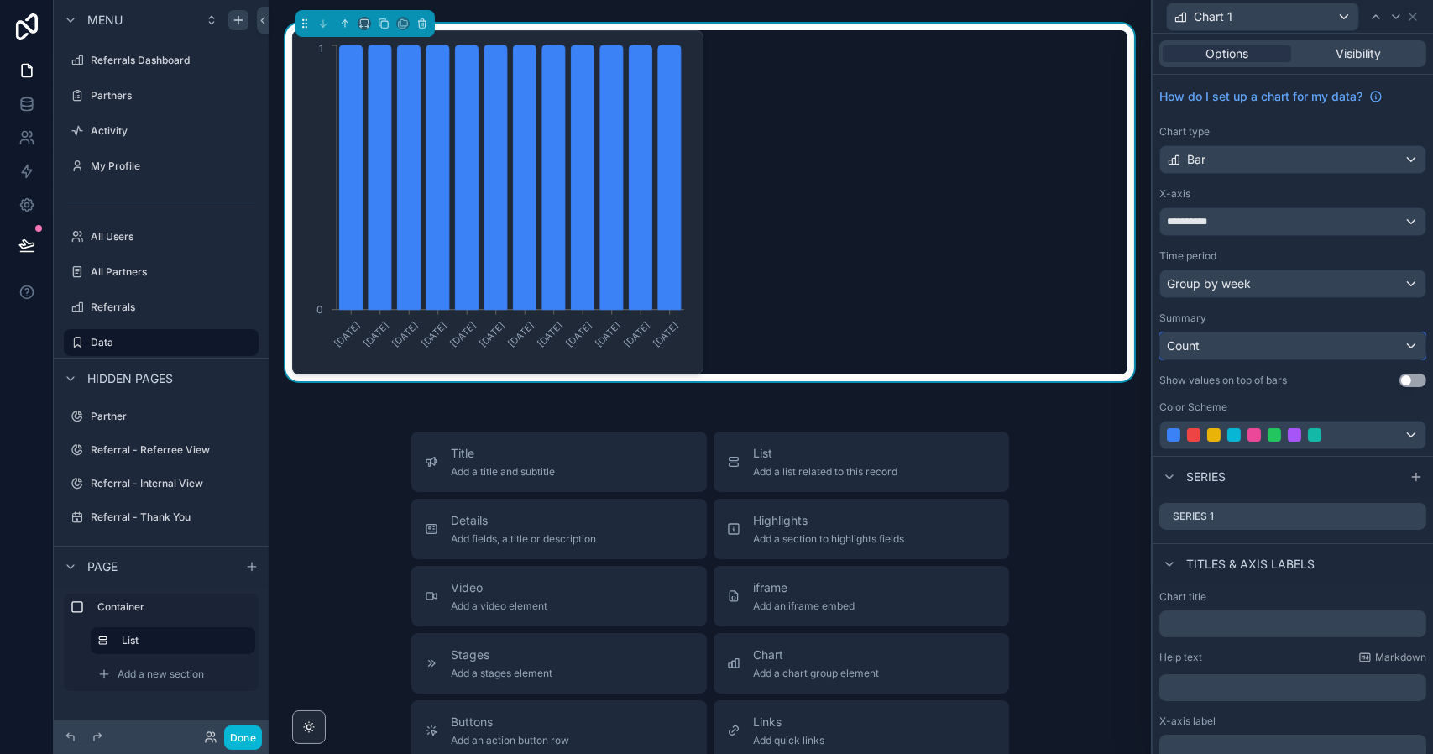
click at [1245, 346] on div "Count" at bounding box center [1292, 345] width 265 height 27
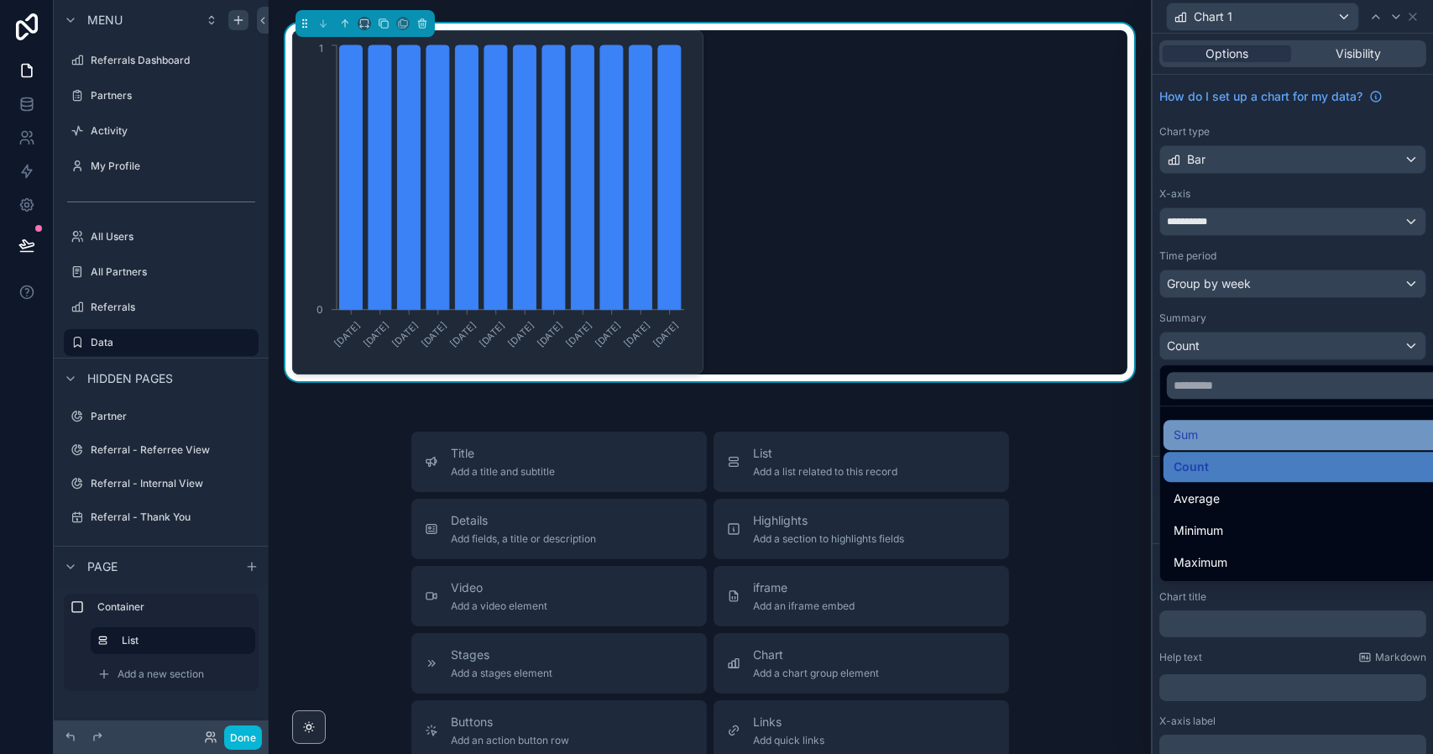
click at [1239, 436] on div "Sum" at bounding box center [1305, 435] width 264 height 20
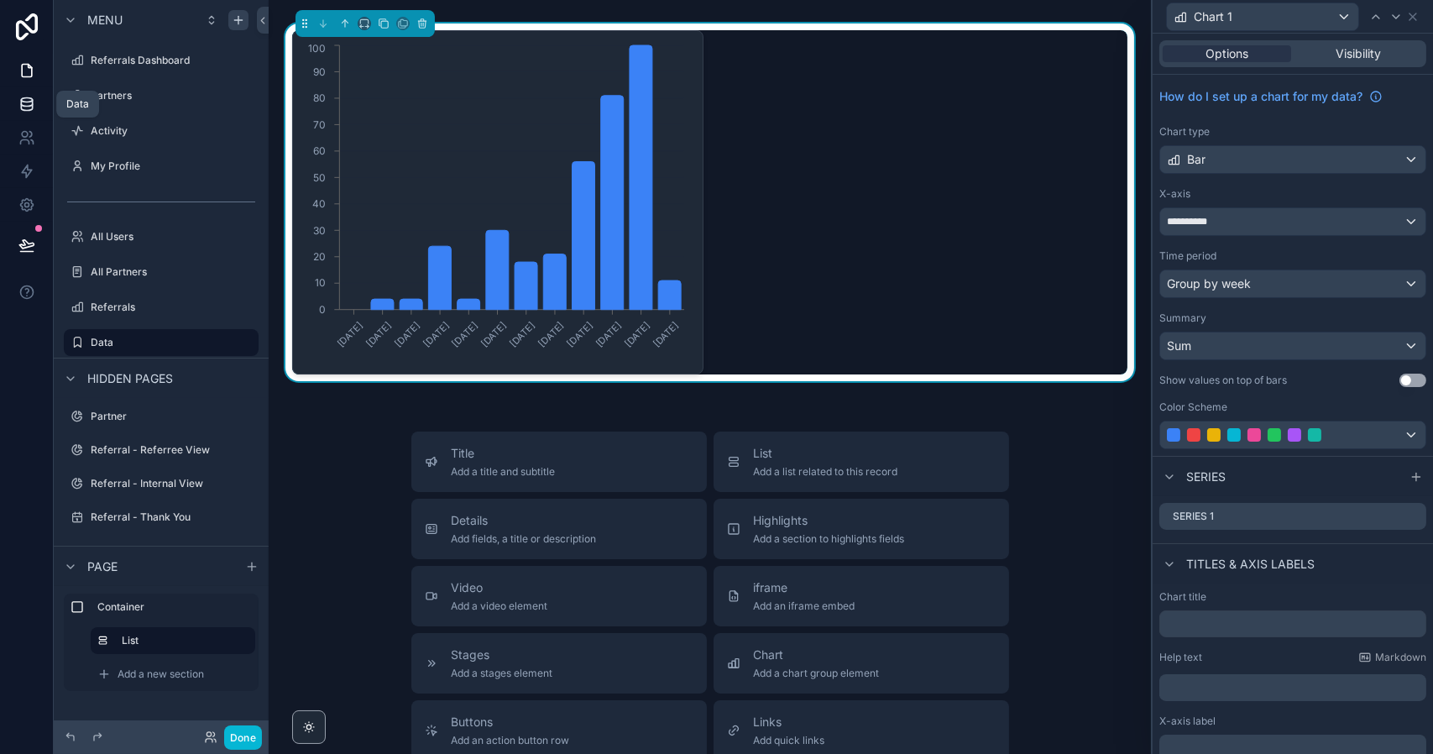
click at [30, 104] on icon at bounding box center [26, 104] width 17 height 17
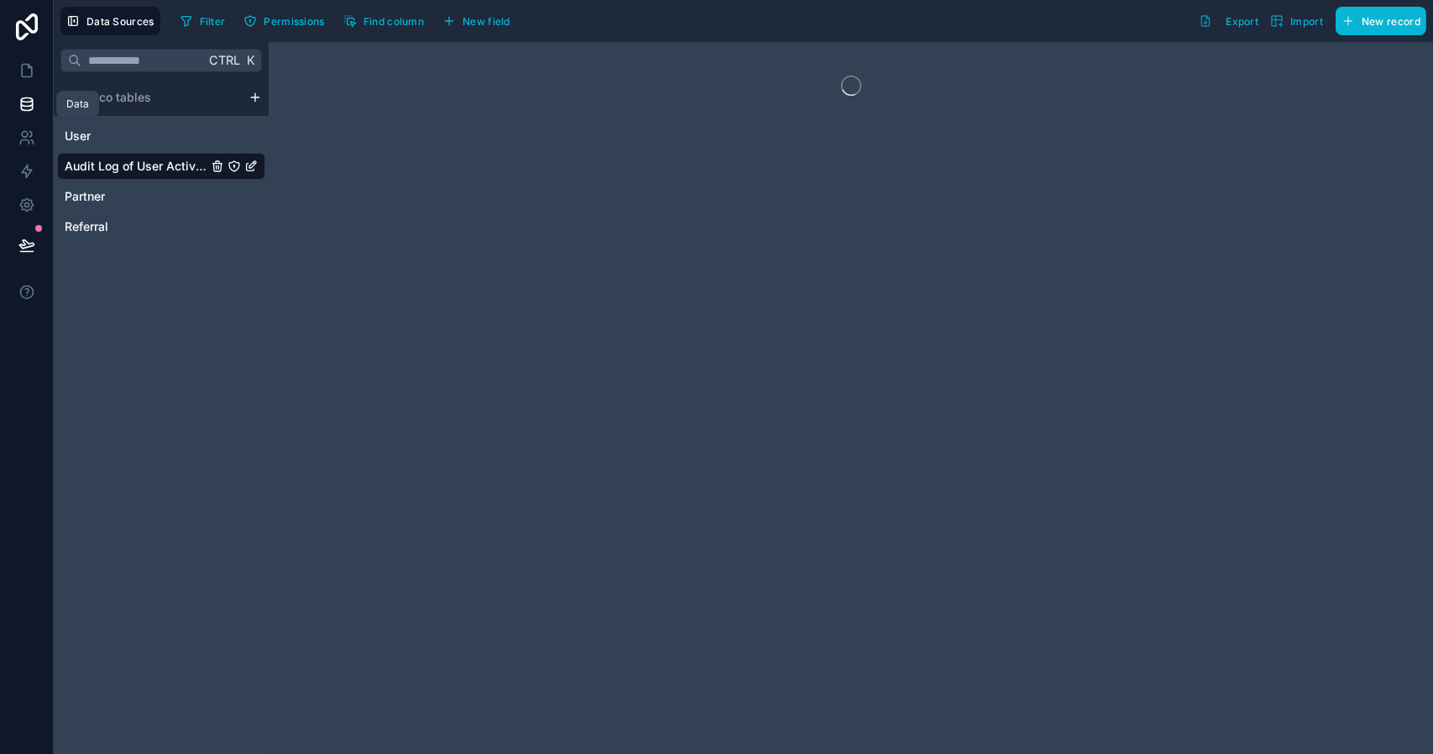
click at [23, 102] on icon at bounding box center [26, 104] width 17 height 17
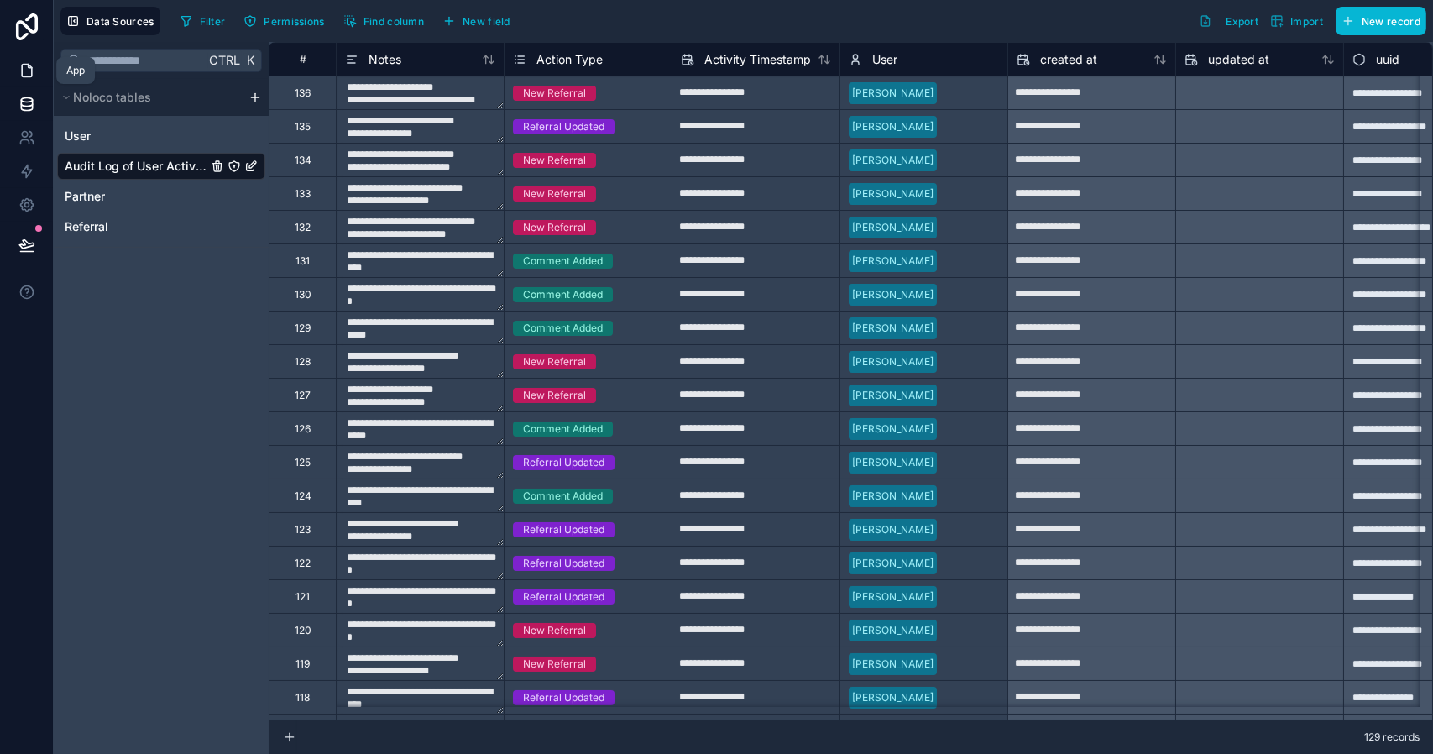
click at [26, 70] on icon at bounding box center [26, 70] width 17 height 17
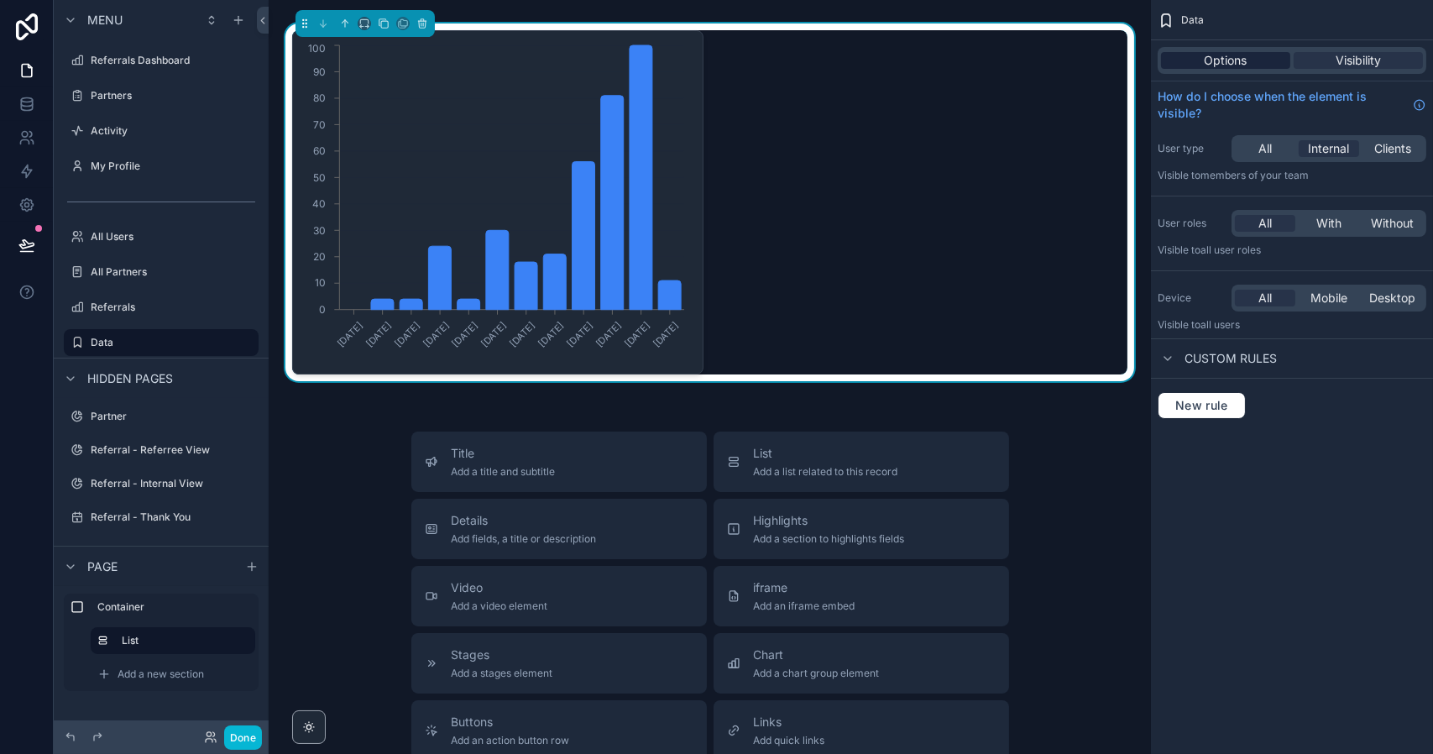
click at [1231, 60] on span "Options" at bounding box center [1225, 60] width 43 height 17
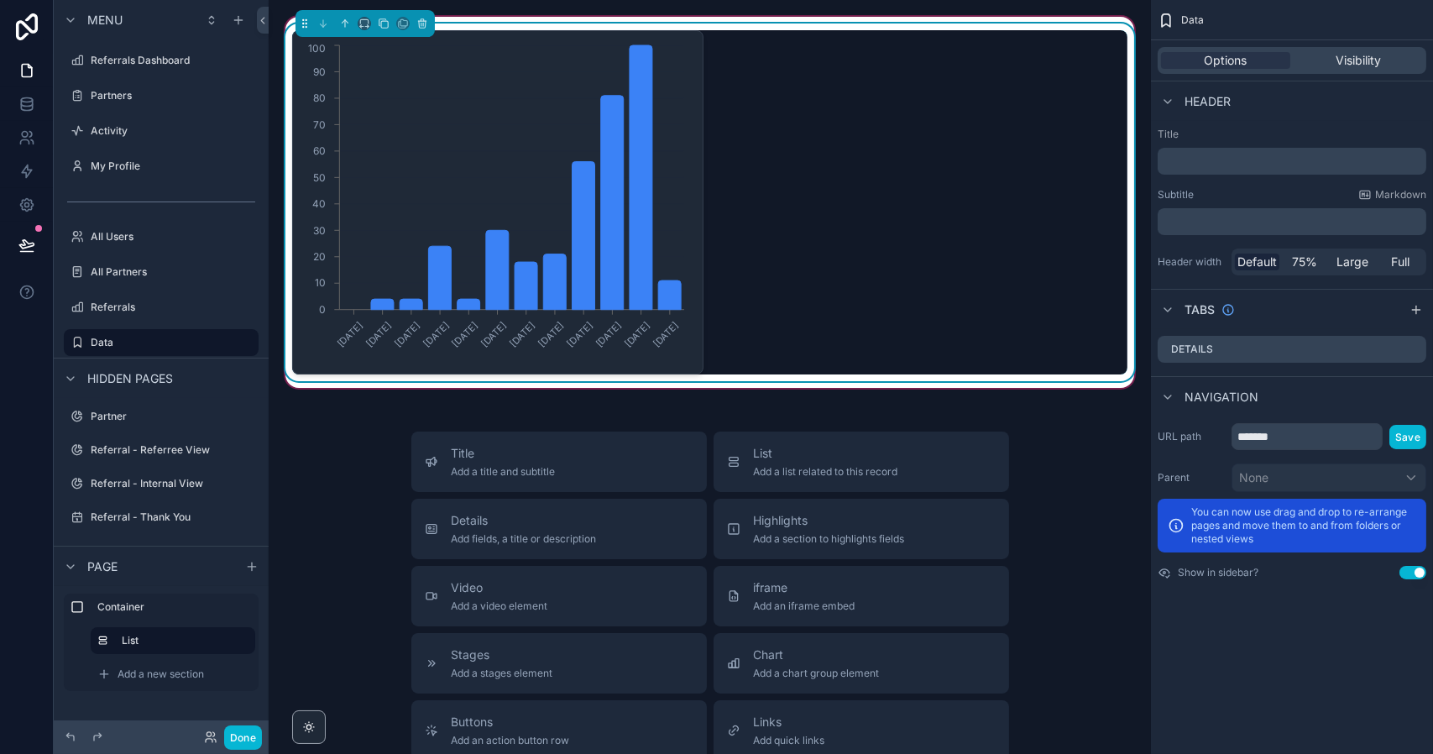
click at [1048, 295] on div "[DATE] [DATE] [DATE] [DATE] [DATE] [DATE] [DATE] [DATE] [DATE] [DATE] [DATE] [D…" at bounding box center [709, 202] width 835 height 344
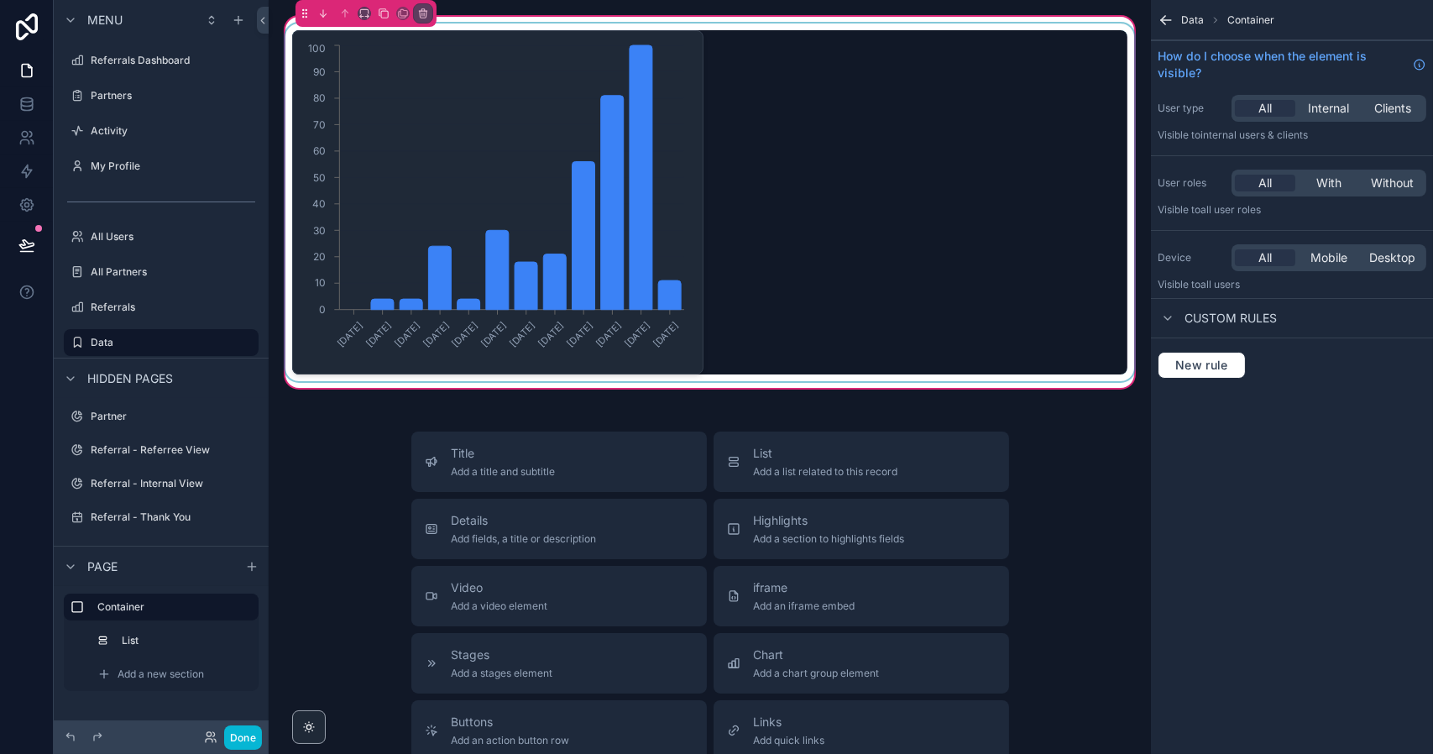
click at [732, 150] on div "scrollable content" at bounding box center [709, 202] width 855 height 358
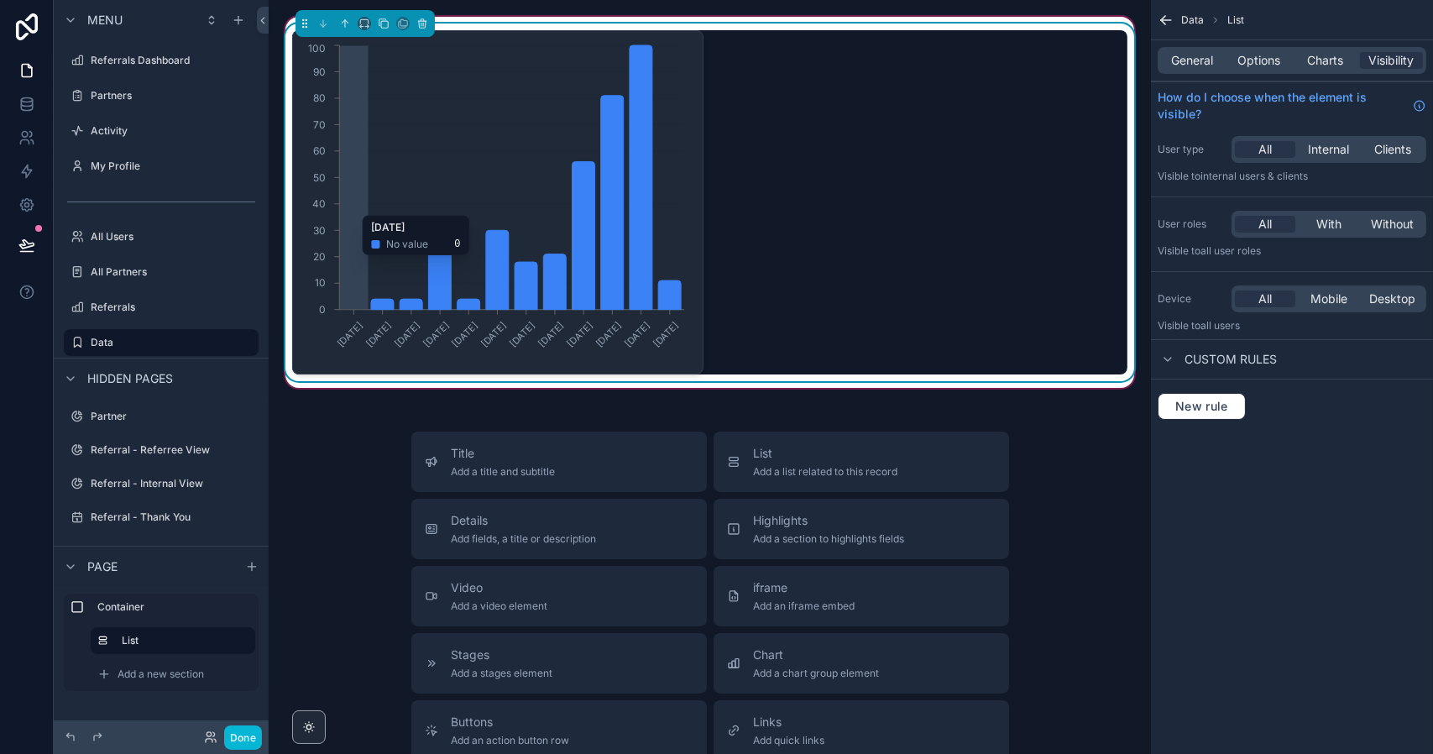
click at [671, 140] on icon "[DATE] [DATE] [DATE] [DATE] [DATE] [DATE] [DATE] [DATE] [DATE] [DATE] [DATE] [D…" at bounding box center [495, 202] width 385 height 322
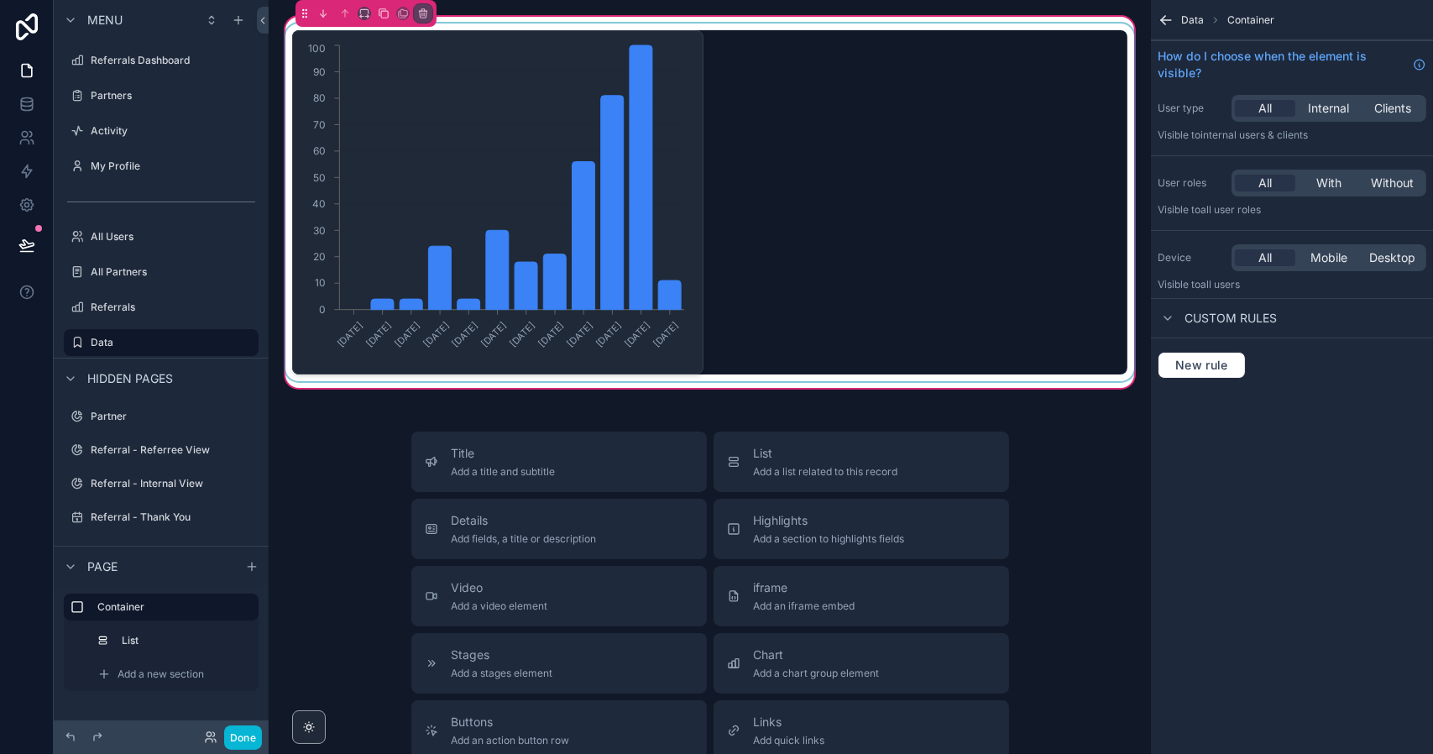
click at [705, 142] on div "scrollable content" at bounding box center [709, 202] width 855 height 358
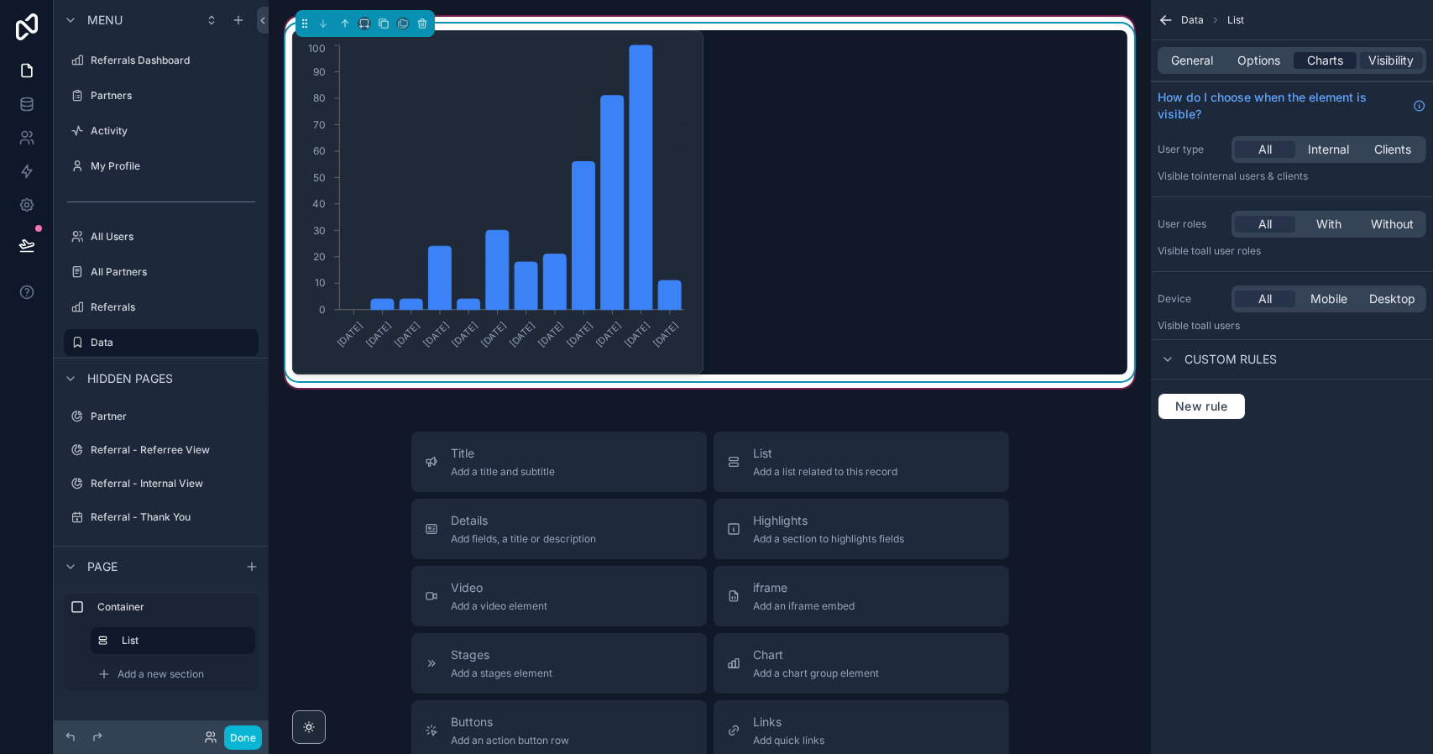
click at [1343, 65] on div "Charts" at bounding box center [1324, 60] width 63 height 17
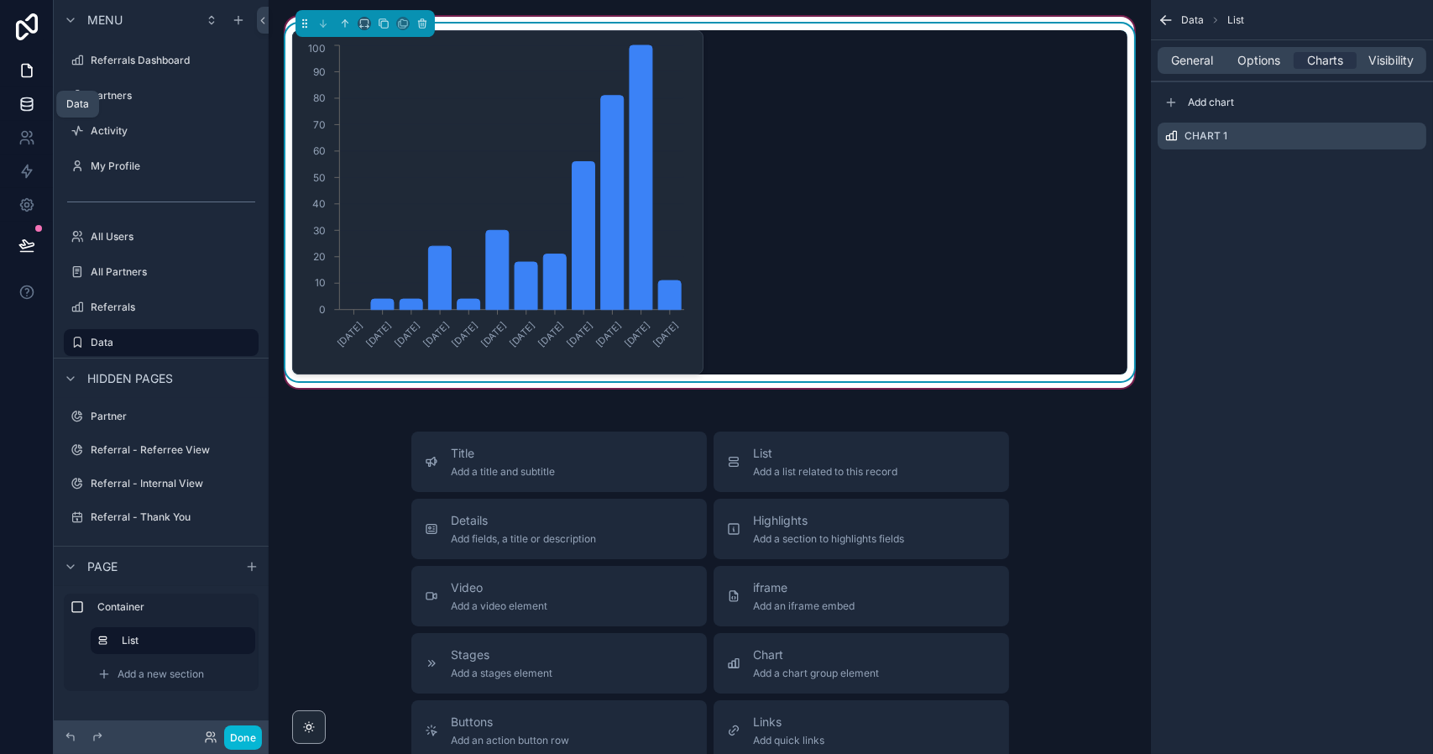
click at [23, 102] on icon at bounding box center [26, 104] width 17 height 17
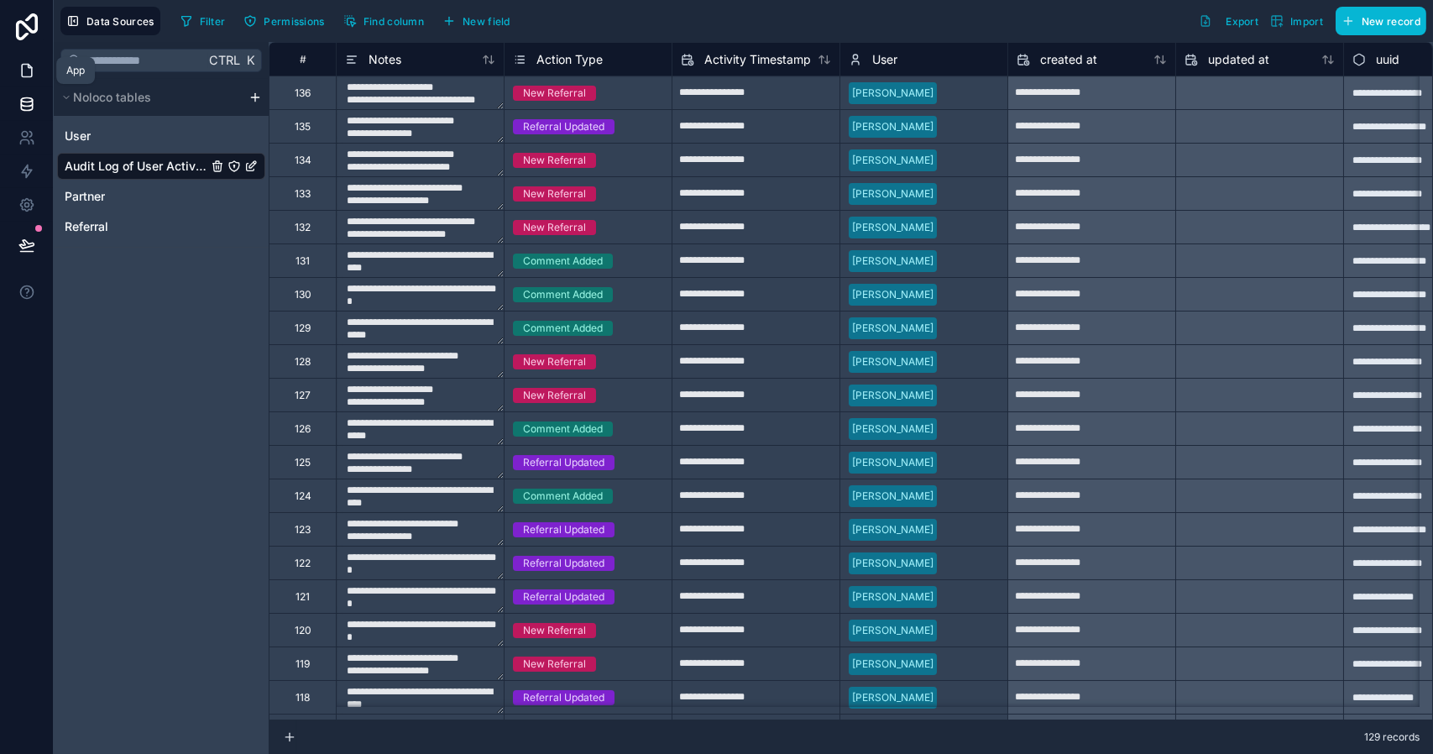
click at [26, 65] on icon at bounding box center [27, 71] width 10 height 13
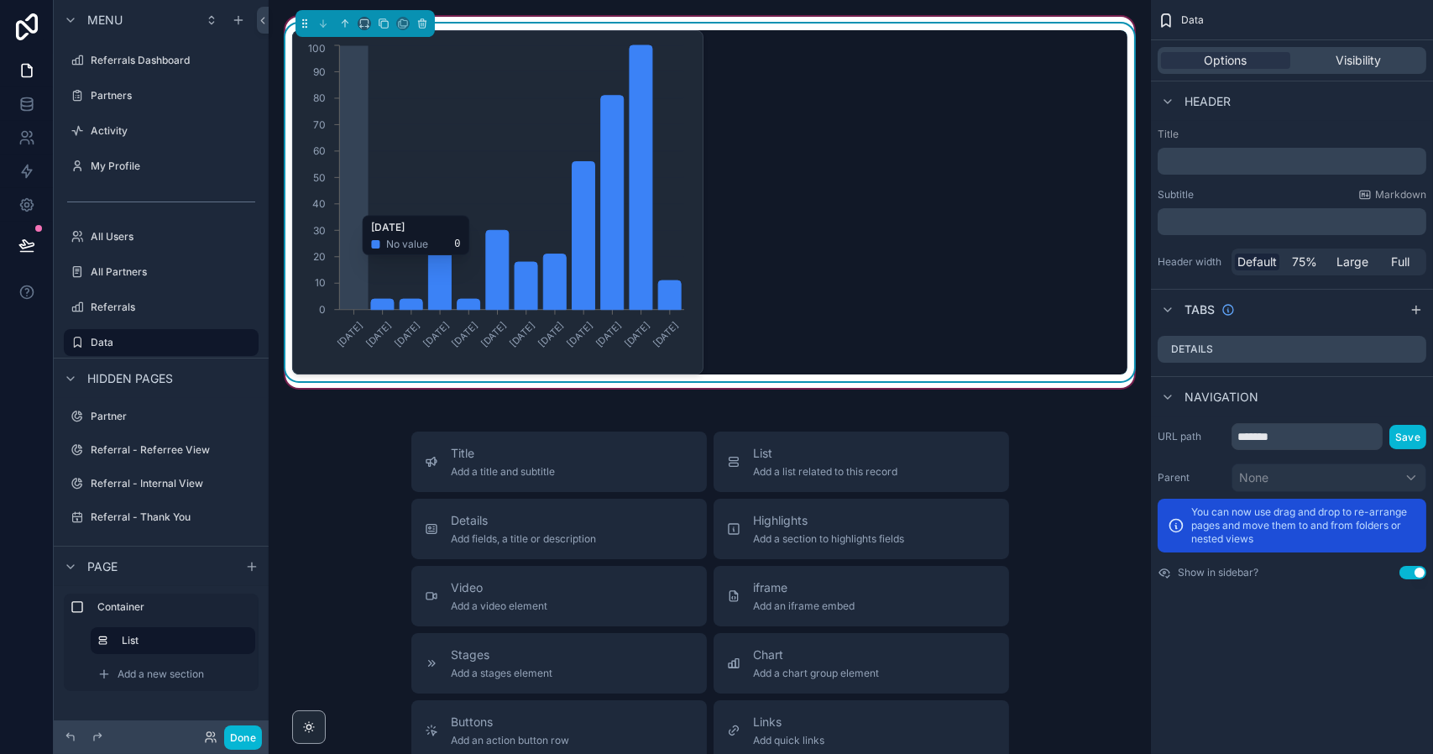
click at [668, 191] on icon "[DATE] [DATE] [DATE] [DATE] [DATE] [DATE] [DATE] [DATE] [DATE] [DATE] [DATE] [D…" at bounding box center [495, 202] width 385 height 322
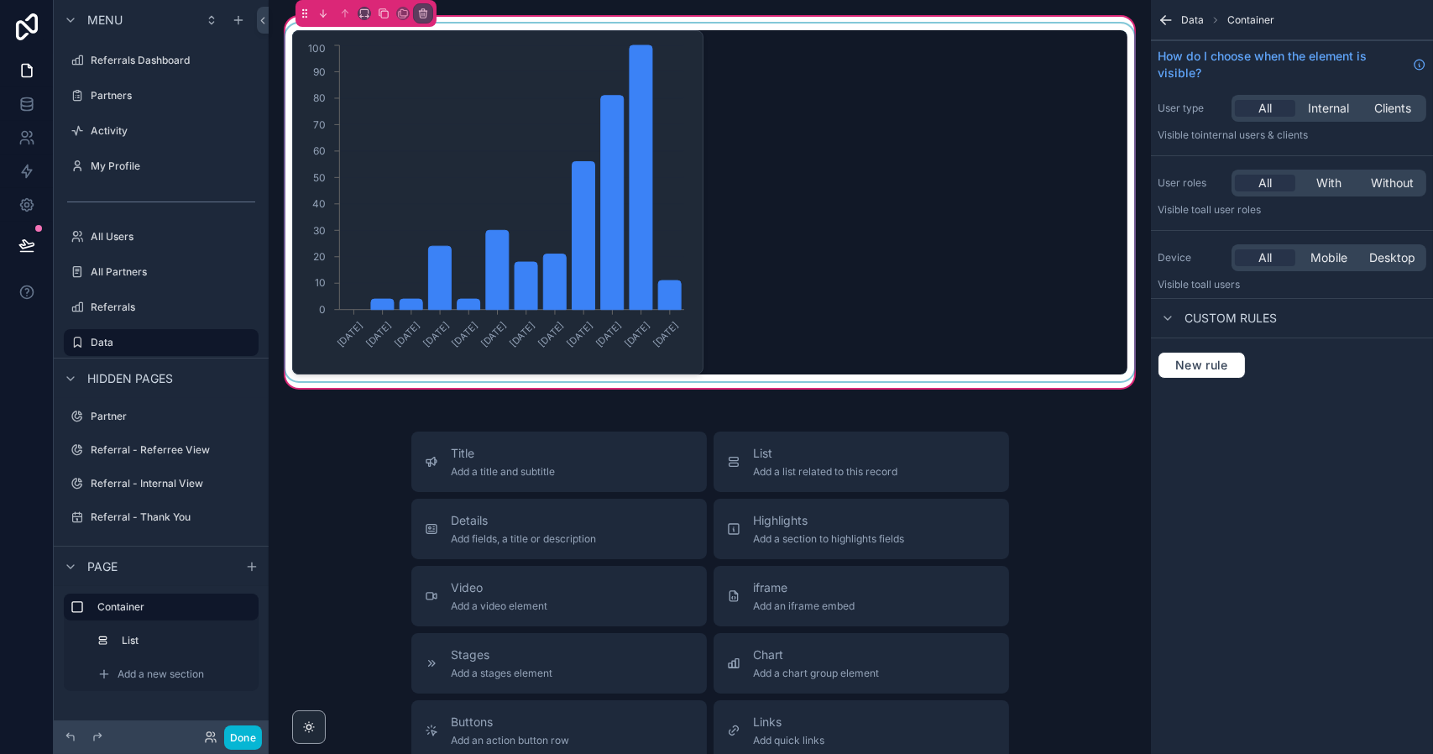
click at [668, 191] on div "scrollable content" at bounding box center [709, 202] width 855 height 358
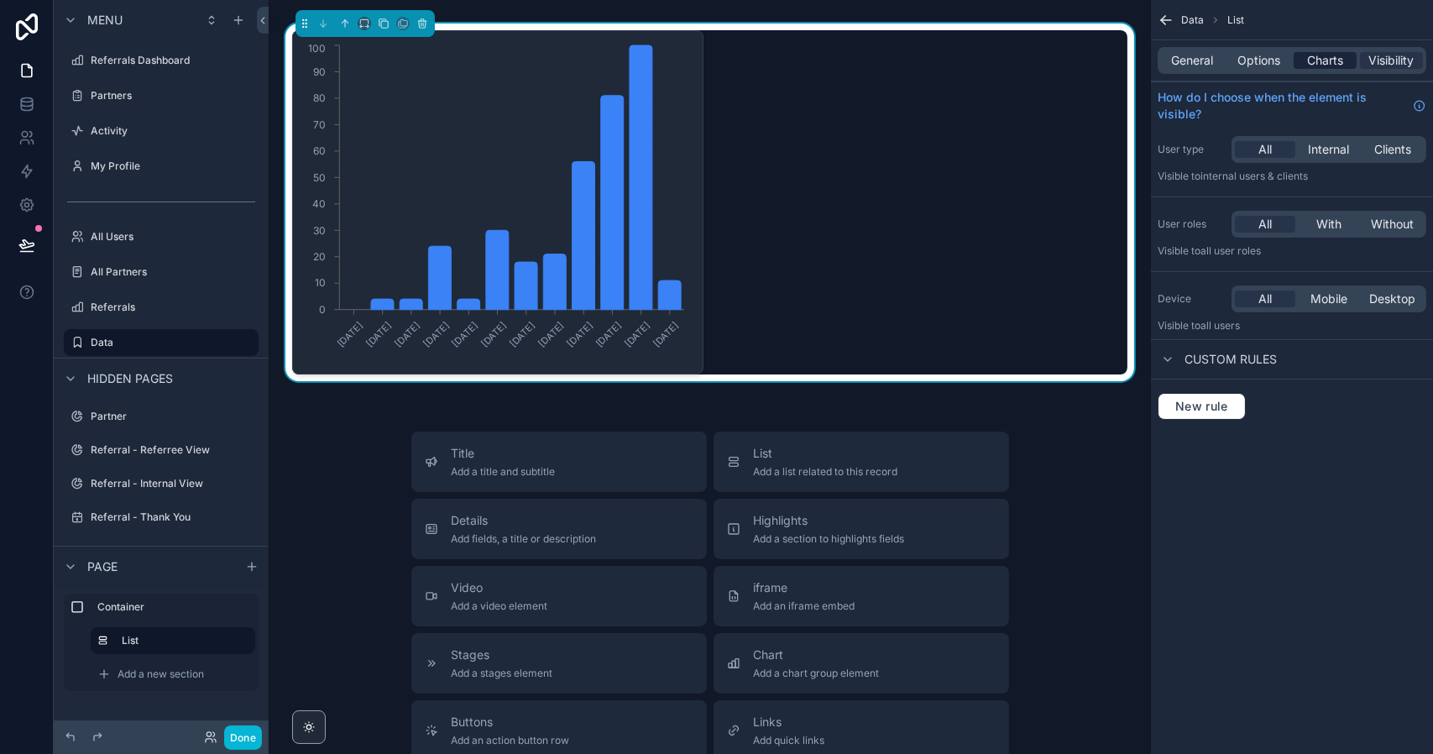
click at [1331, 60] on span "Charts" at bounding box center [1325, 60] width 36 height 17
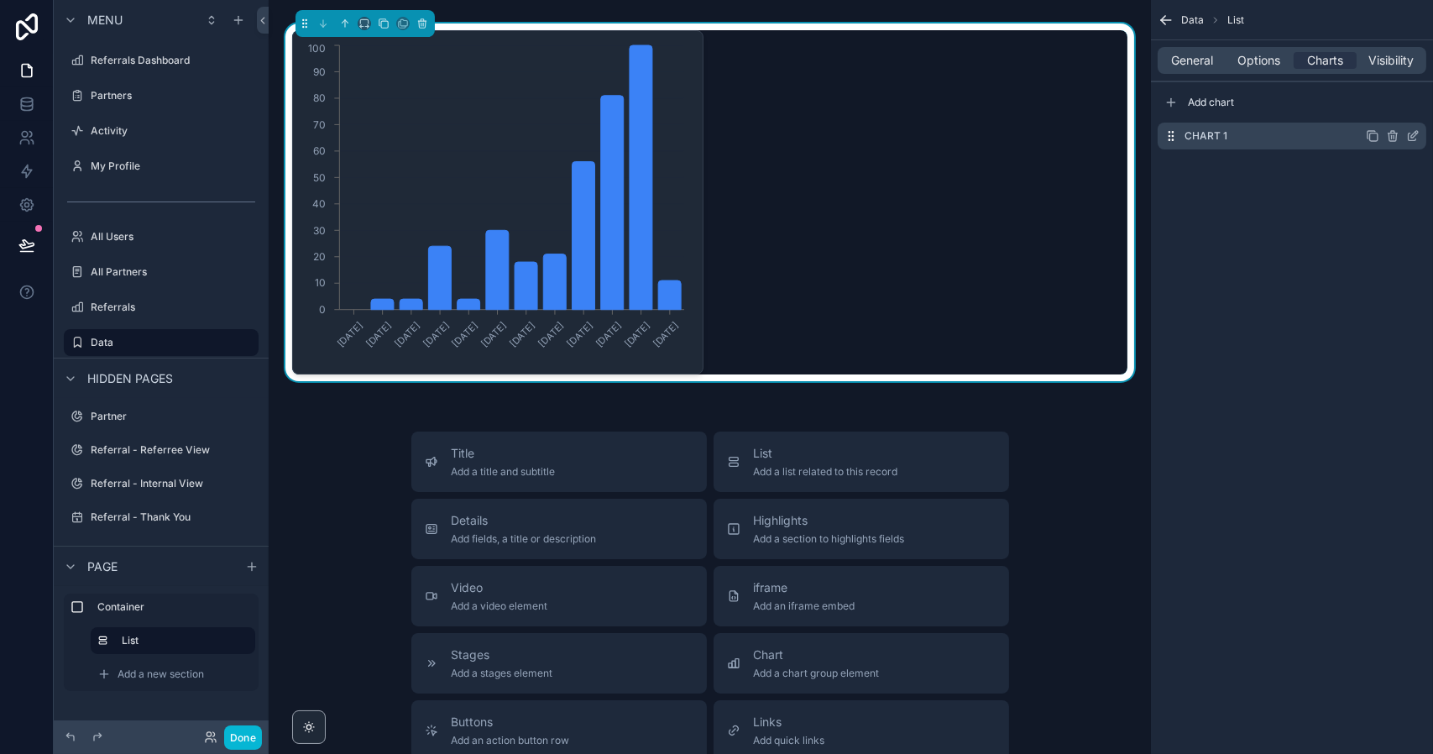
click at [1414, 134] on icon "scrollable content" at bounding box center [1412, 135] width 13 height 13
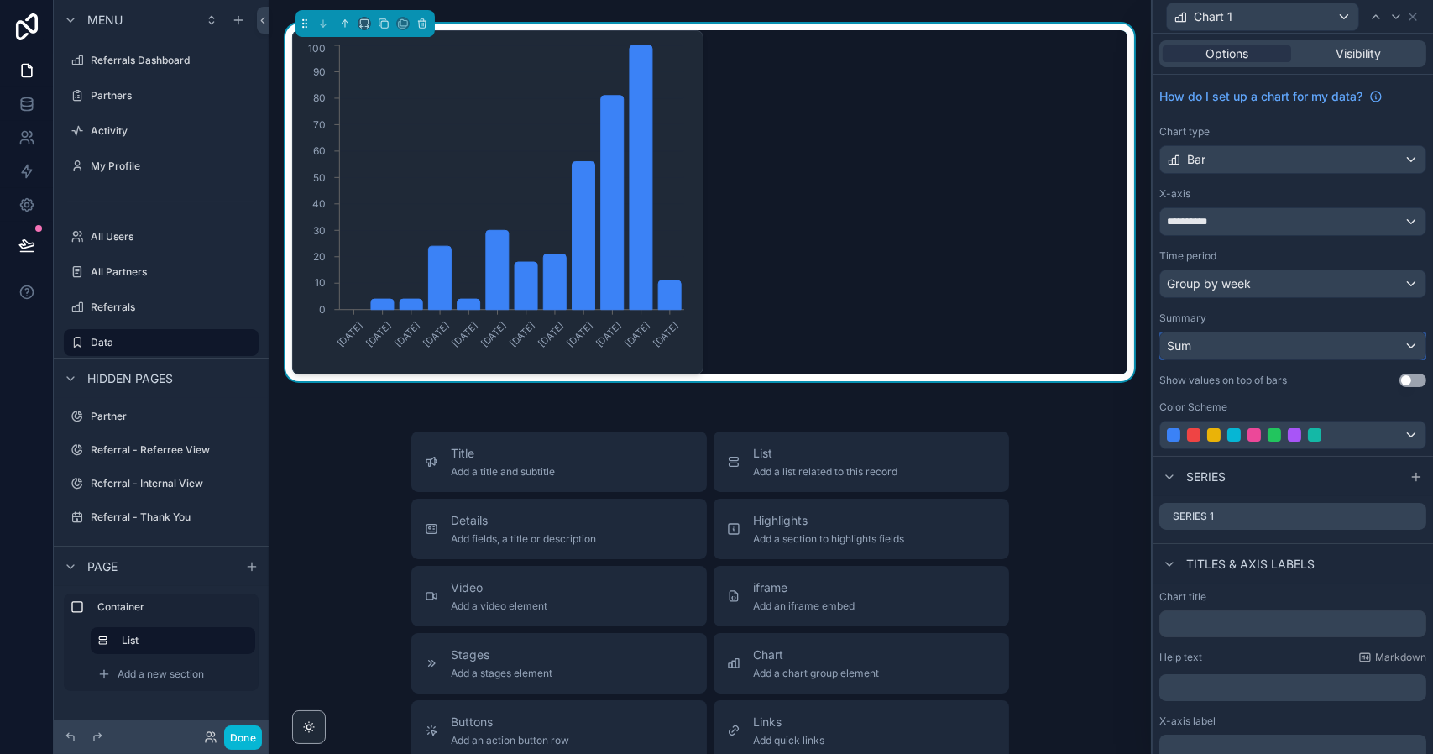
click at [1259, 350] on div "Sum" at bounding box center [1292, 345] width 265 height 27
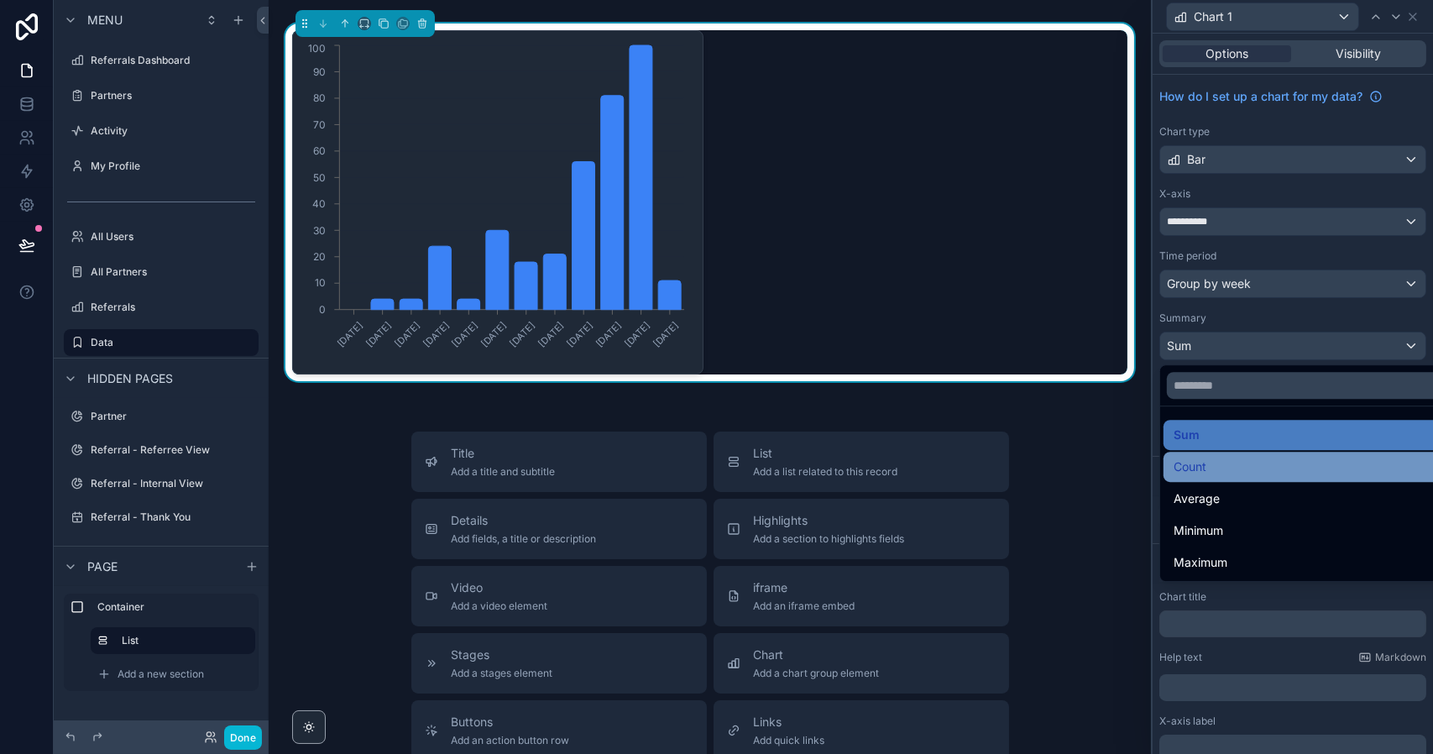
click at [1207, 466] on div "Count" at bounding box center [1305, 467] width 264 height 20
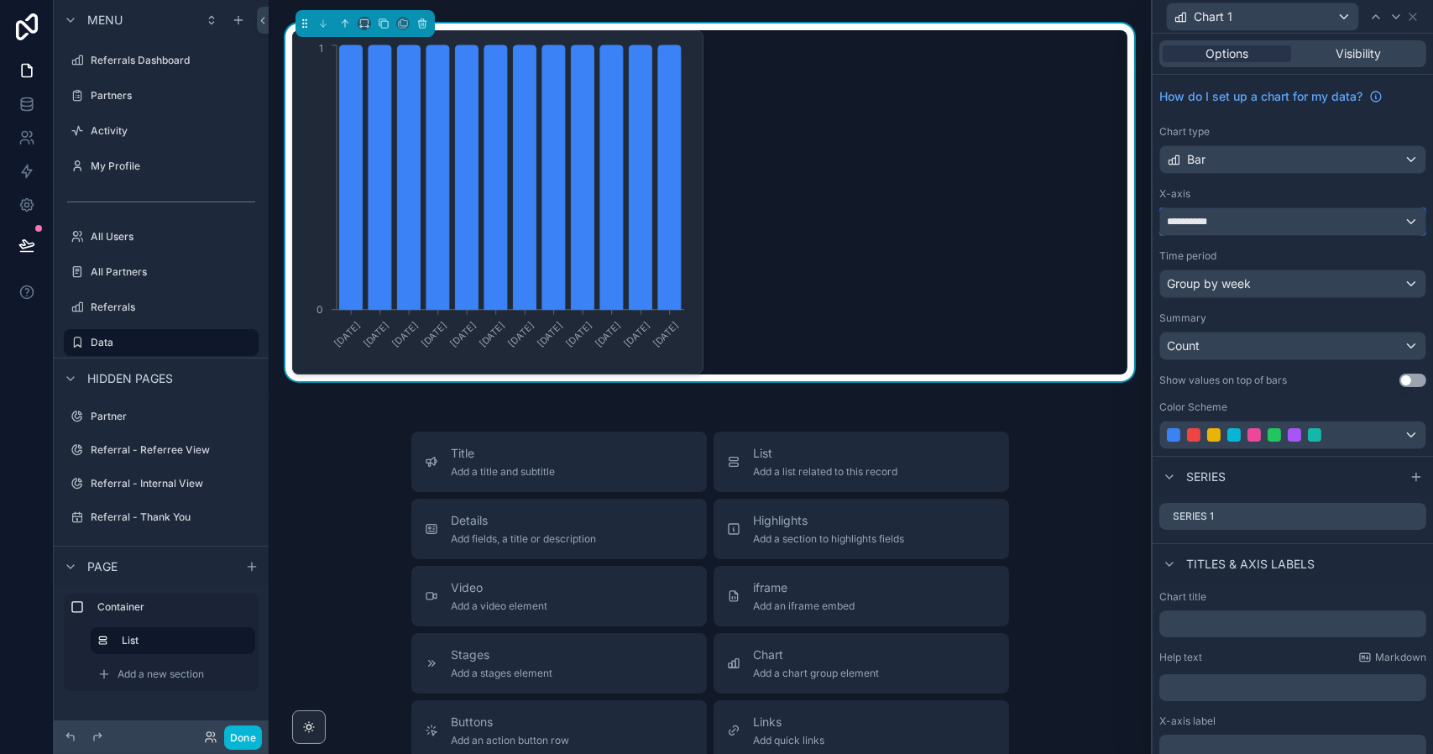
click at [1227, 227] on div "**********" at bounding box center [1292, 221] width 265 height 27
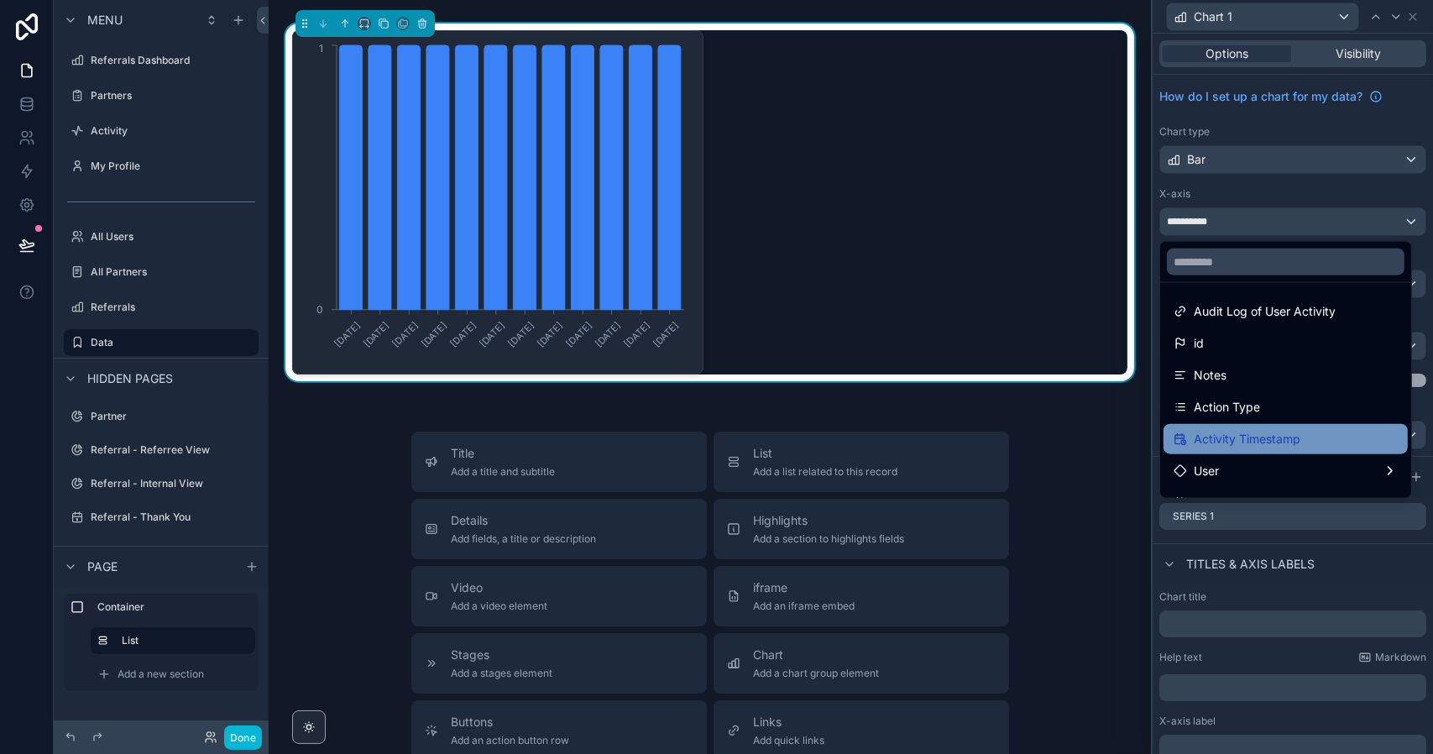
click at [1238, 439] on span "Activity Timestamp" at bounding box center [1246, 439] width 107 height 20
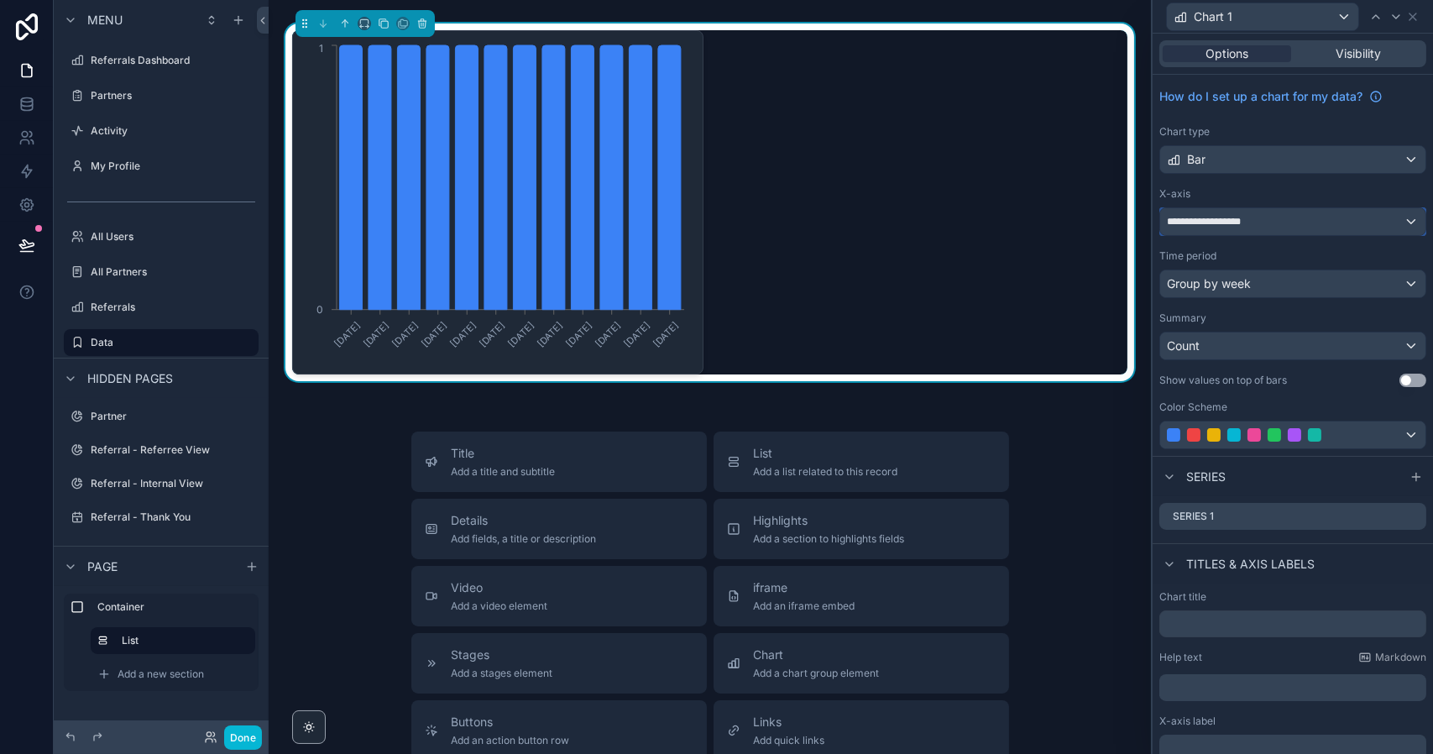
click at [1225, 217] on span "**********" at bounding box center [1212, 221] width 91 height 13
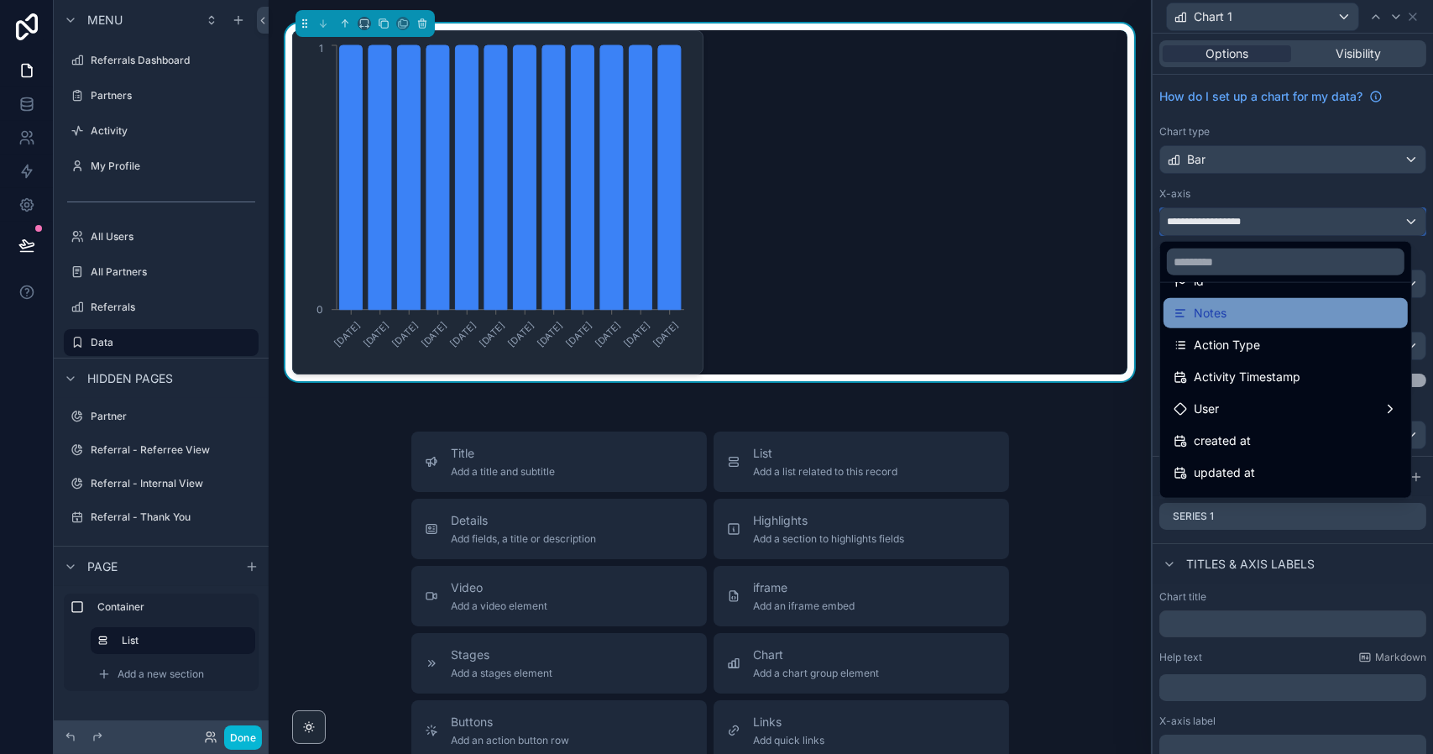
scroll to position [87, 0]
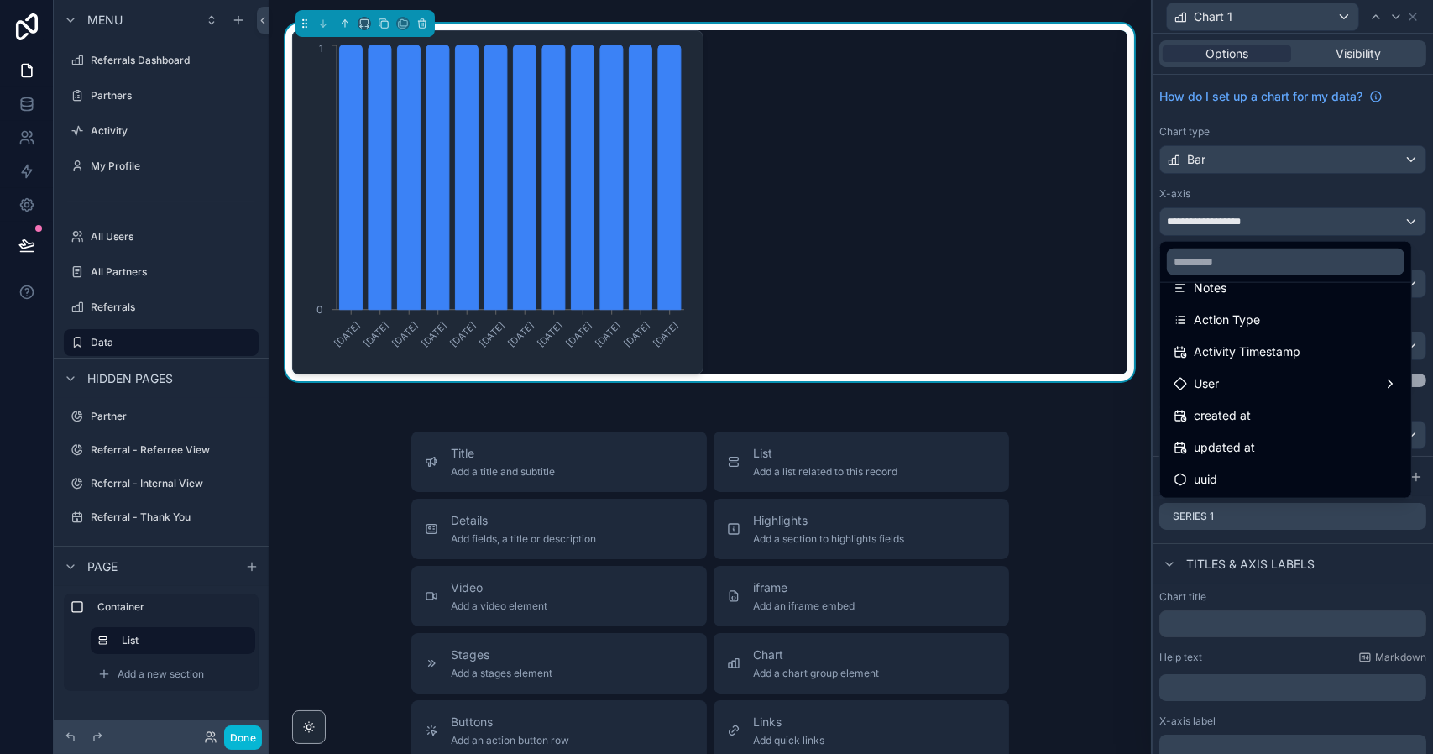
click at [1279, 160] on div at bounding box center [1292, 377] width 280 height 754
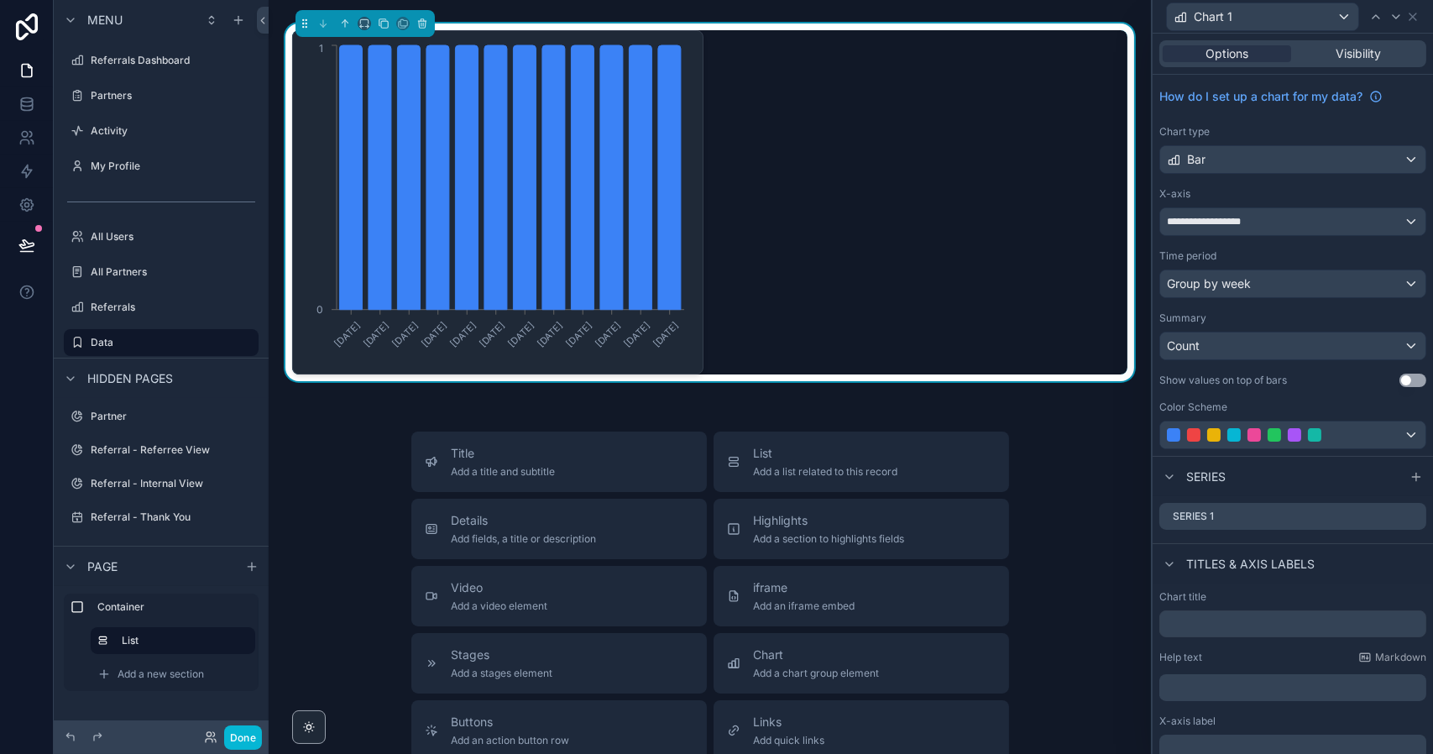
click at [1399, 378] on button "Use setting" at bounding box center [1412, 379] width 27 height 13
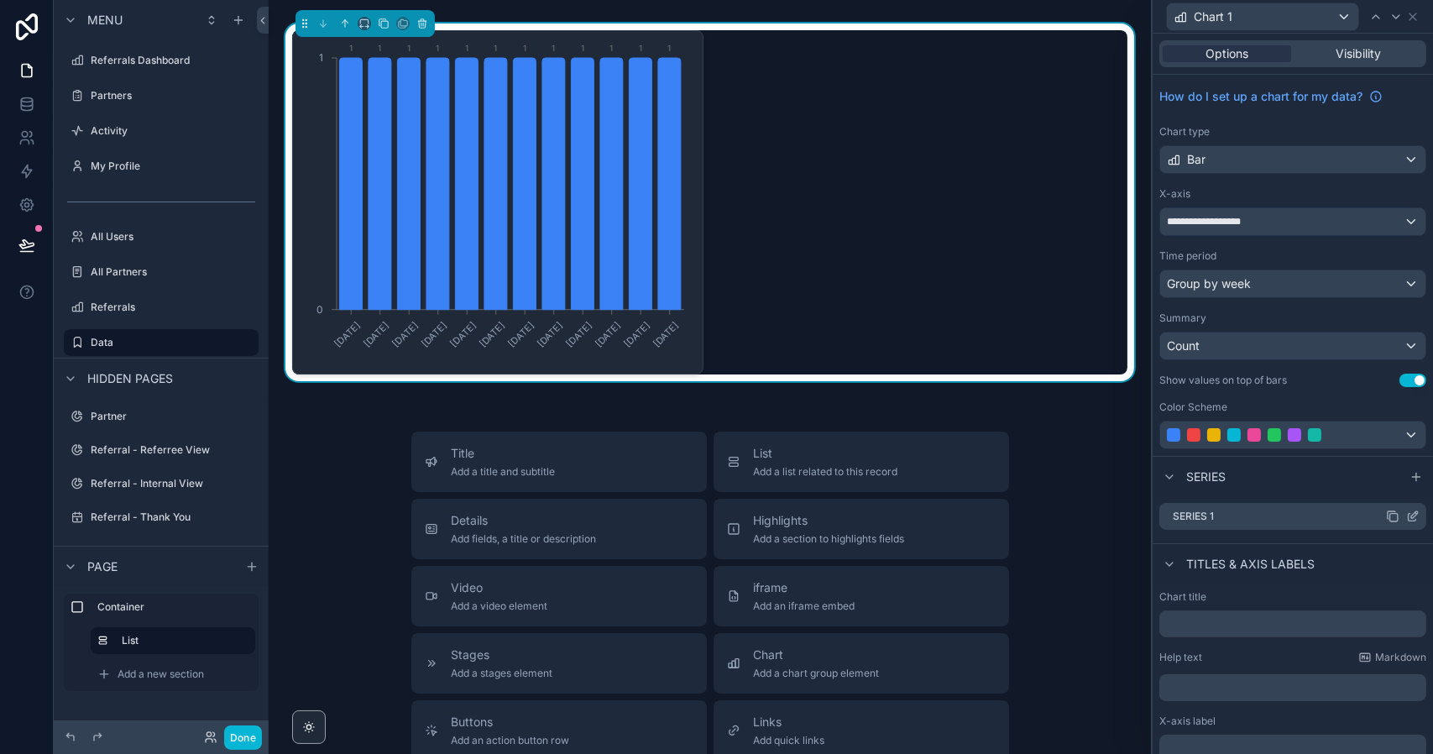
click at [1406, 515] on icon at bounding box center [1412, 515] width 13 height 13
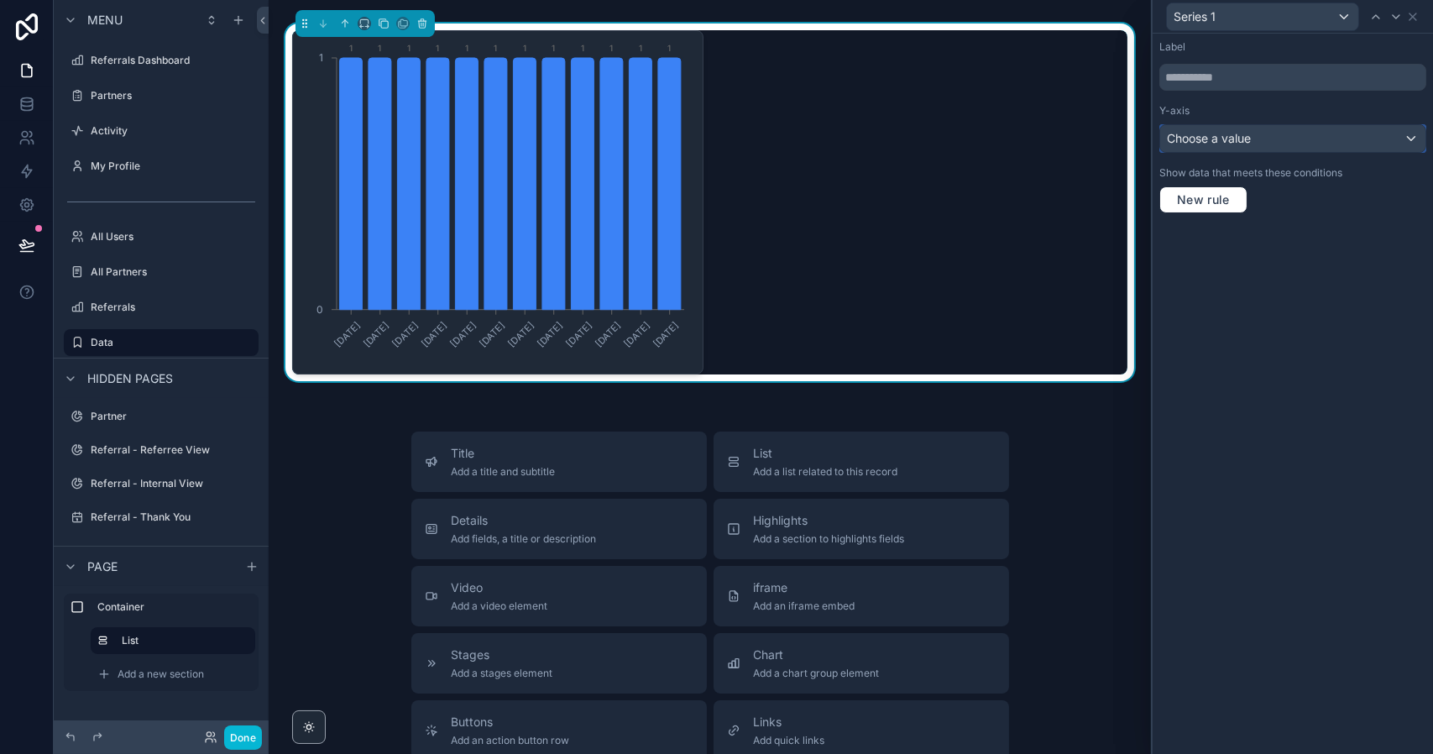
click at [1227, 139] on span "Choose a value" at bounding box center [1209, 138] width 84 height 14
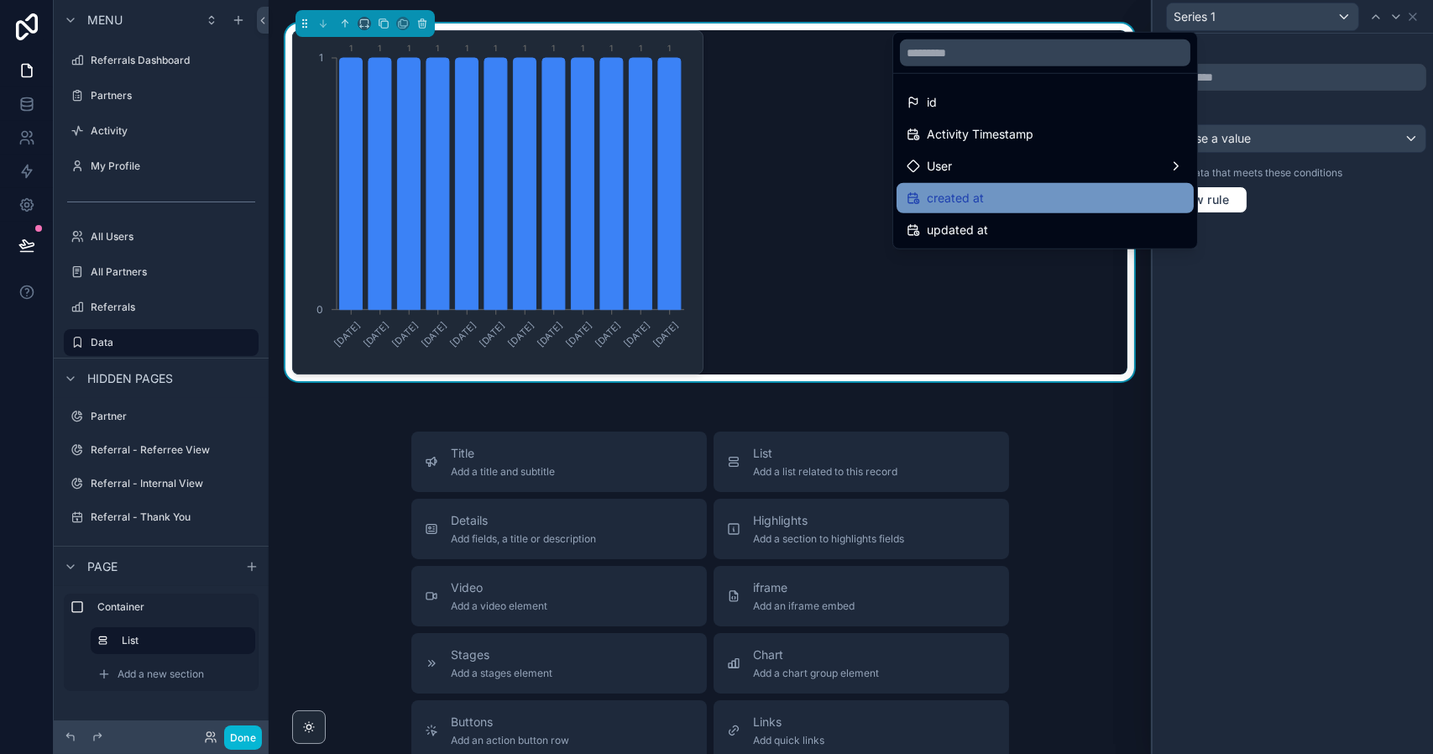
click at [978, 194] on span "created at" at bounding box center [955, 198] width 57 height 20
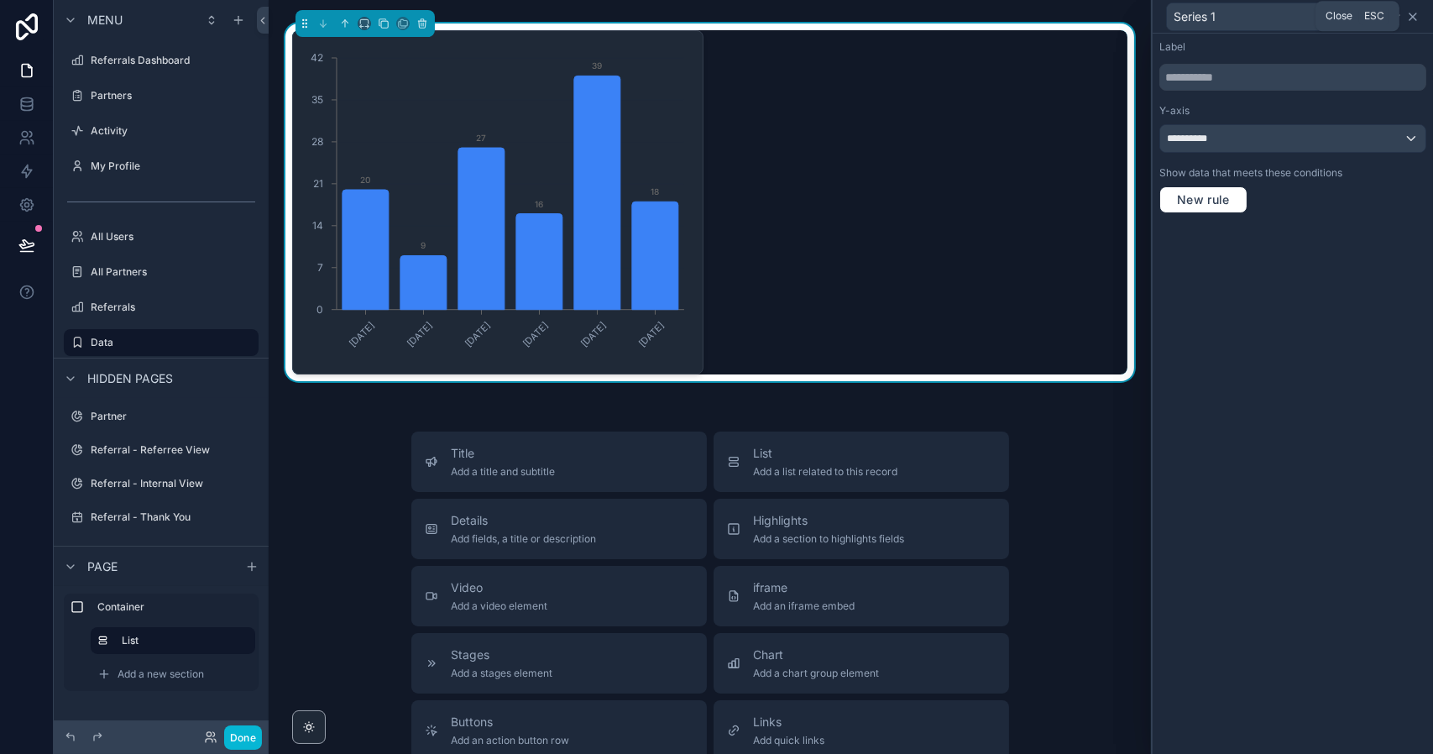
click at [1412, 19] on icon at bounding box center [1412, 16] width 13 height 13
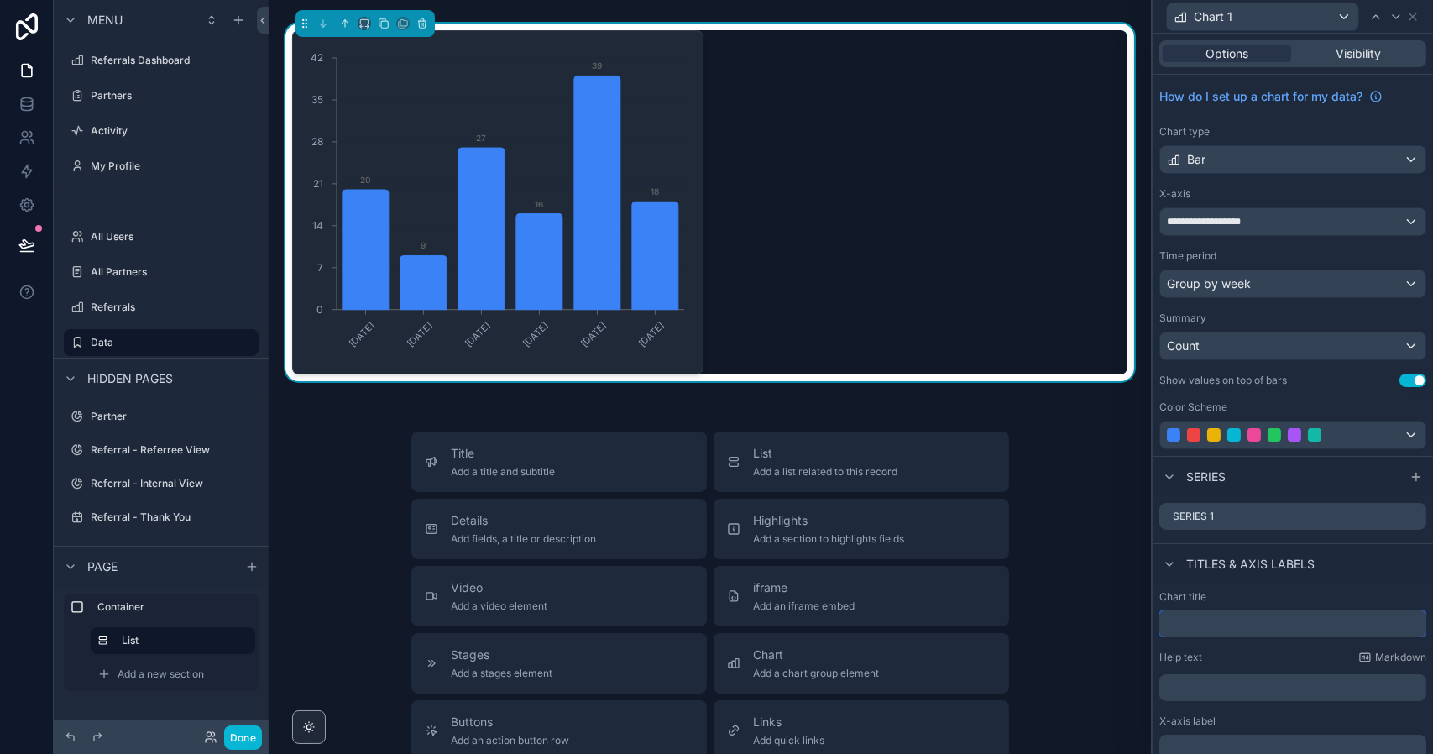
click at [1219, 630] on input "text" at bounding box center [1292, 623] width 267 height 27
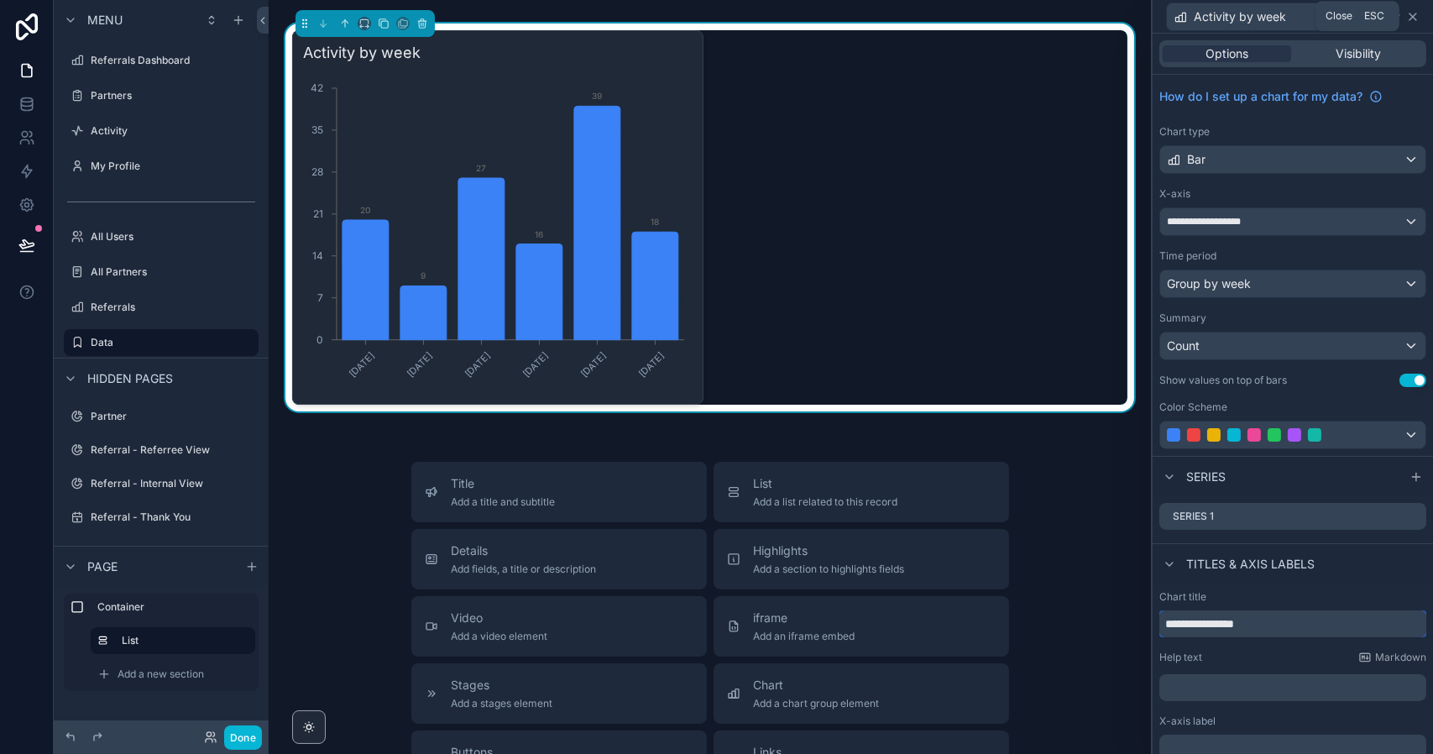
type input "**********"
click at [1412, 22] on icon at bounding box center [1412, 16] width 13 height 13
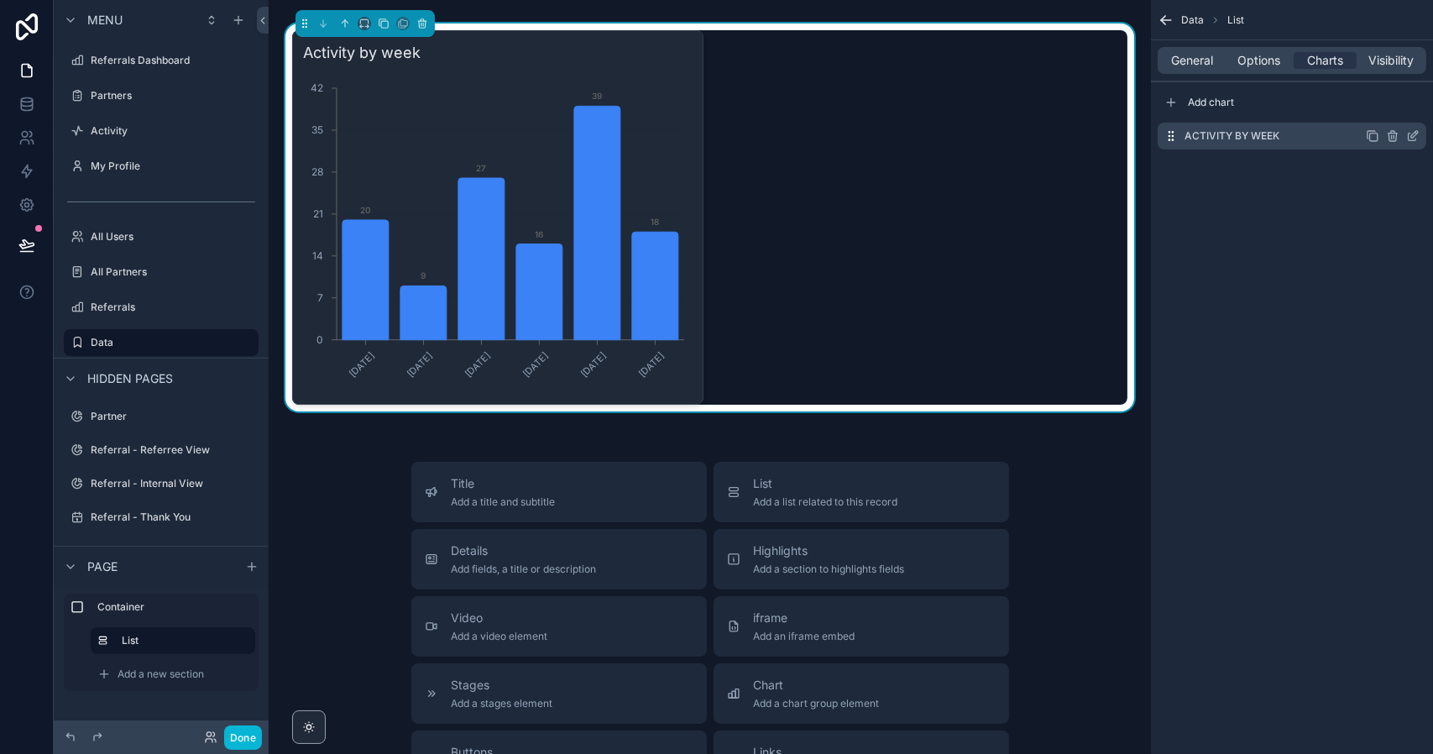
click at [1372, 137] on icon "scrollable content" at bounding box center [1371, 135] width 13 height 13
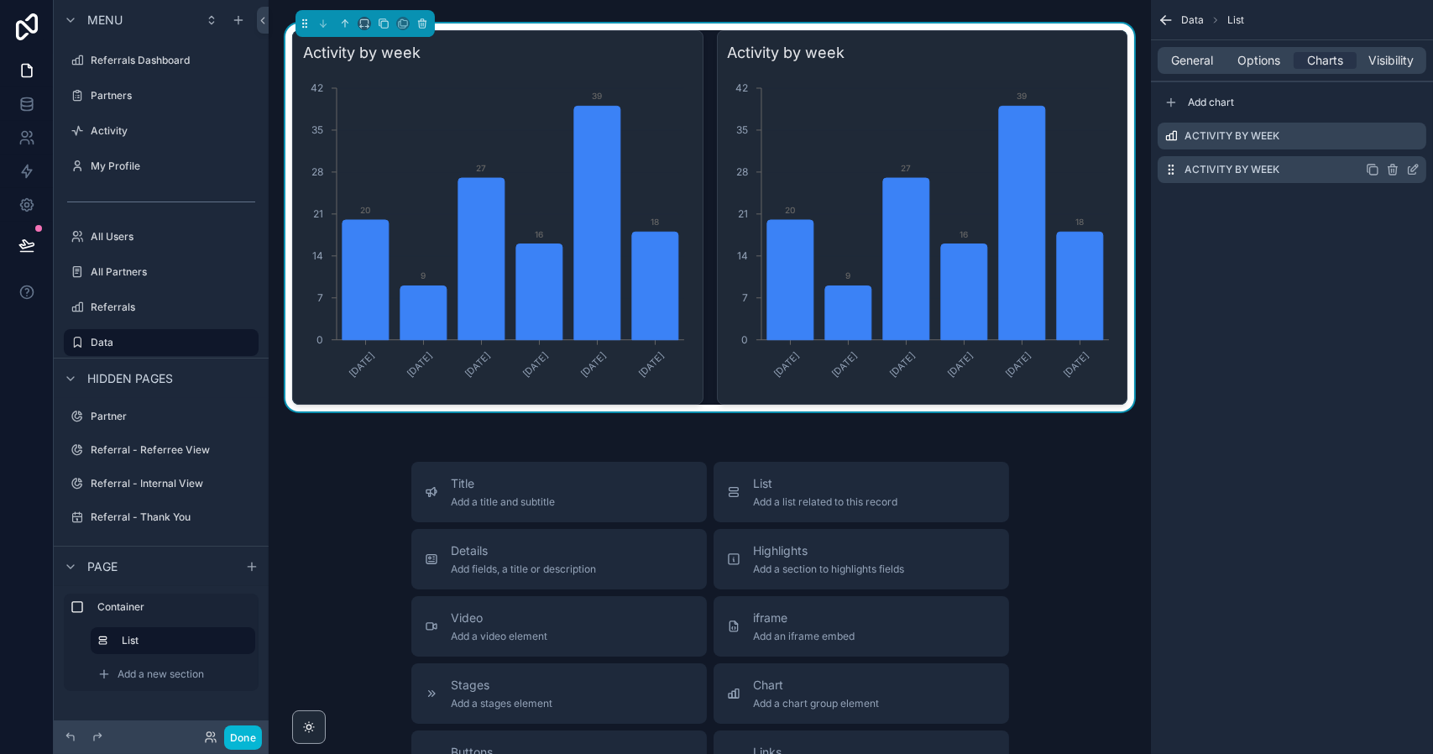
click at [1412, 170] on icon "scrollable content" at bounding box center [1412, 169] width 13 height 13
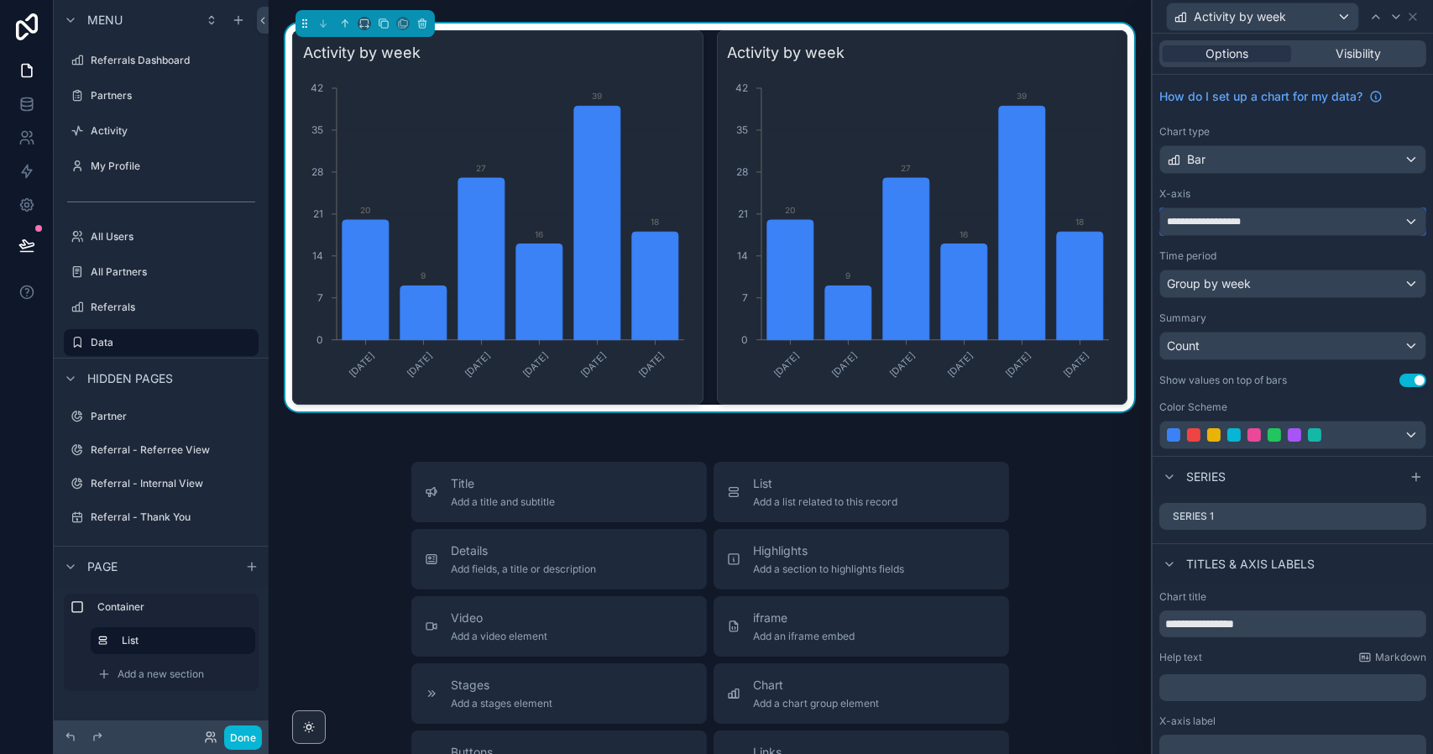
click at [1235, 217] on span "**********" at bounding box center [1212, 221] width 91 height 13
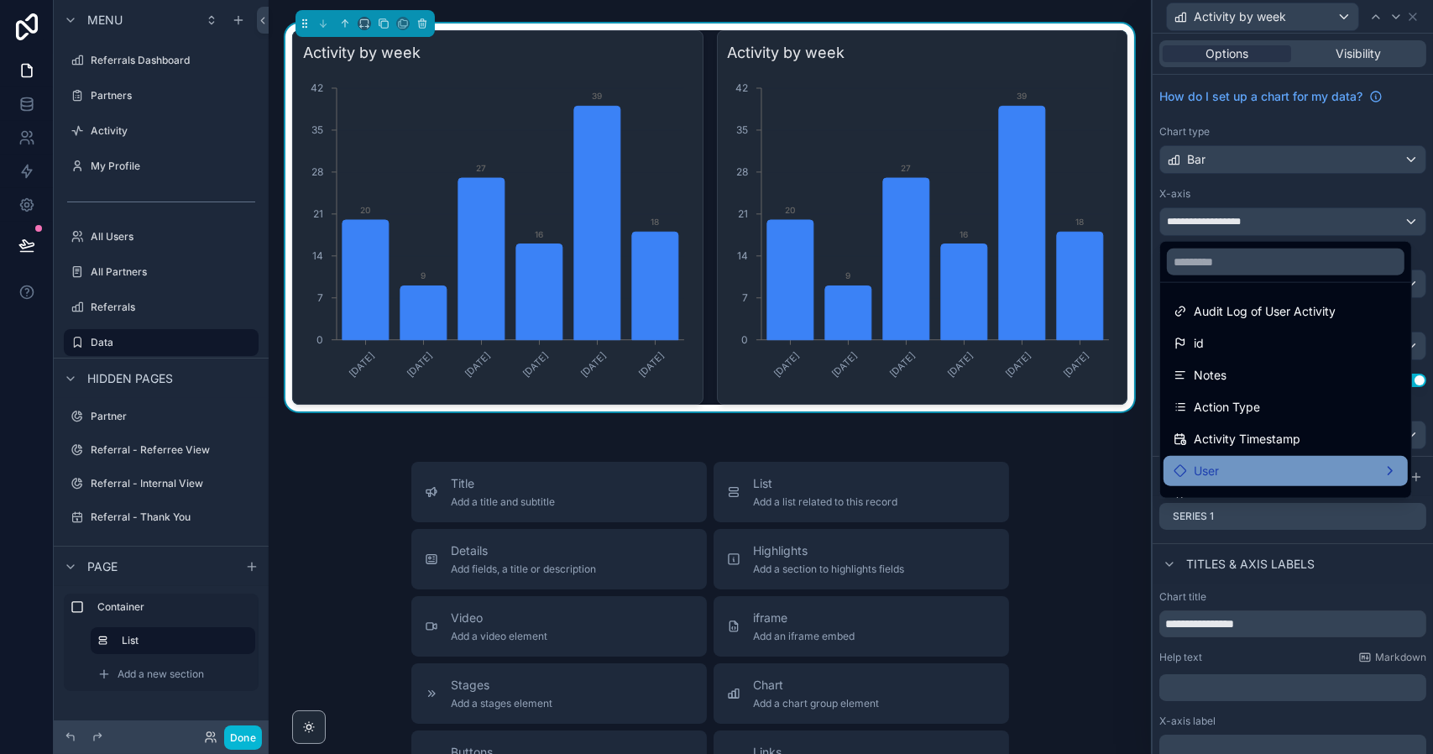
click at [1229, 466] on div "User" at bounding box center [1285, 471] width 224 height 20
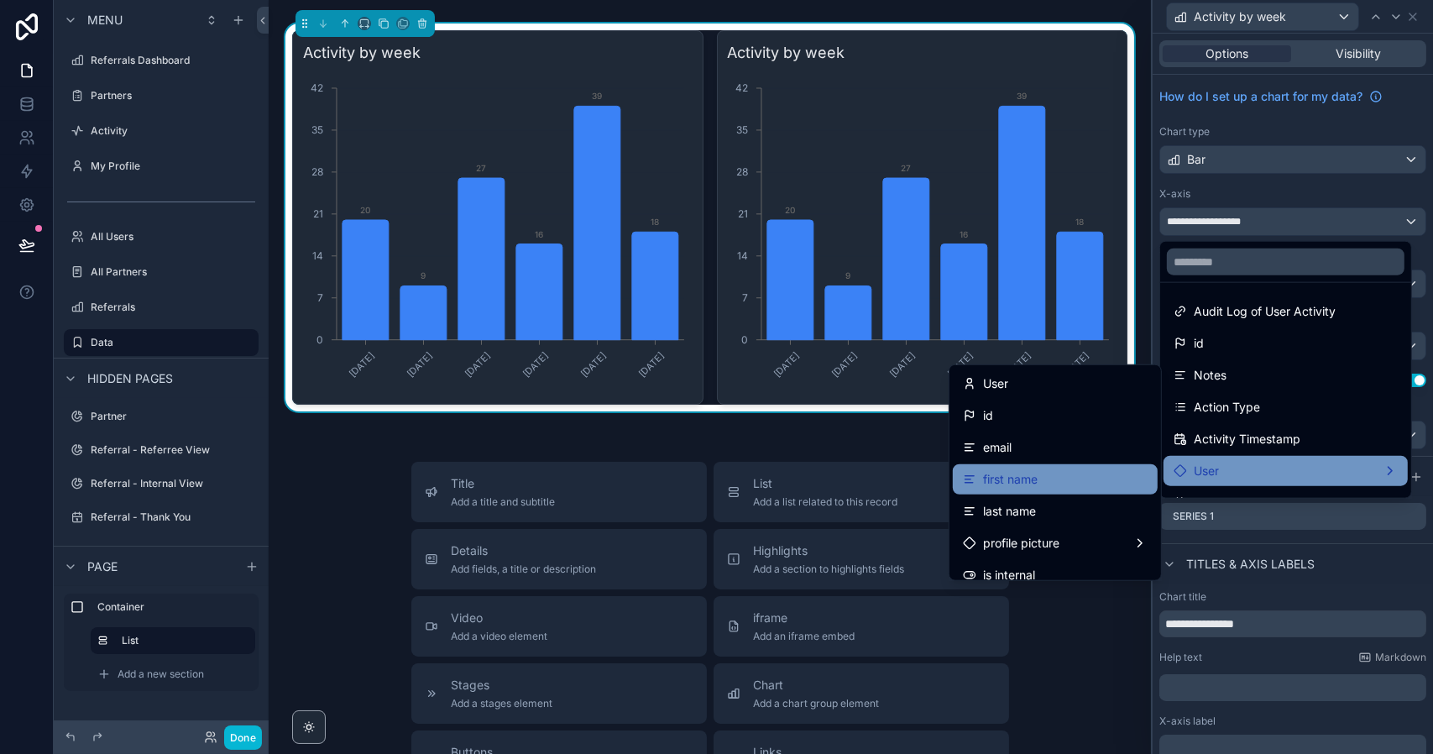
click at [1016, 481] on span "first name" at bounding box center [1010, 479] width 55 height 20
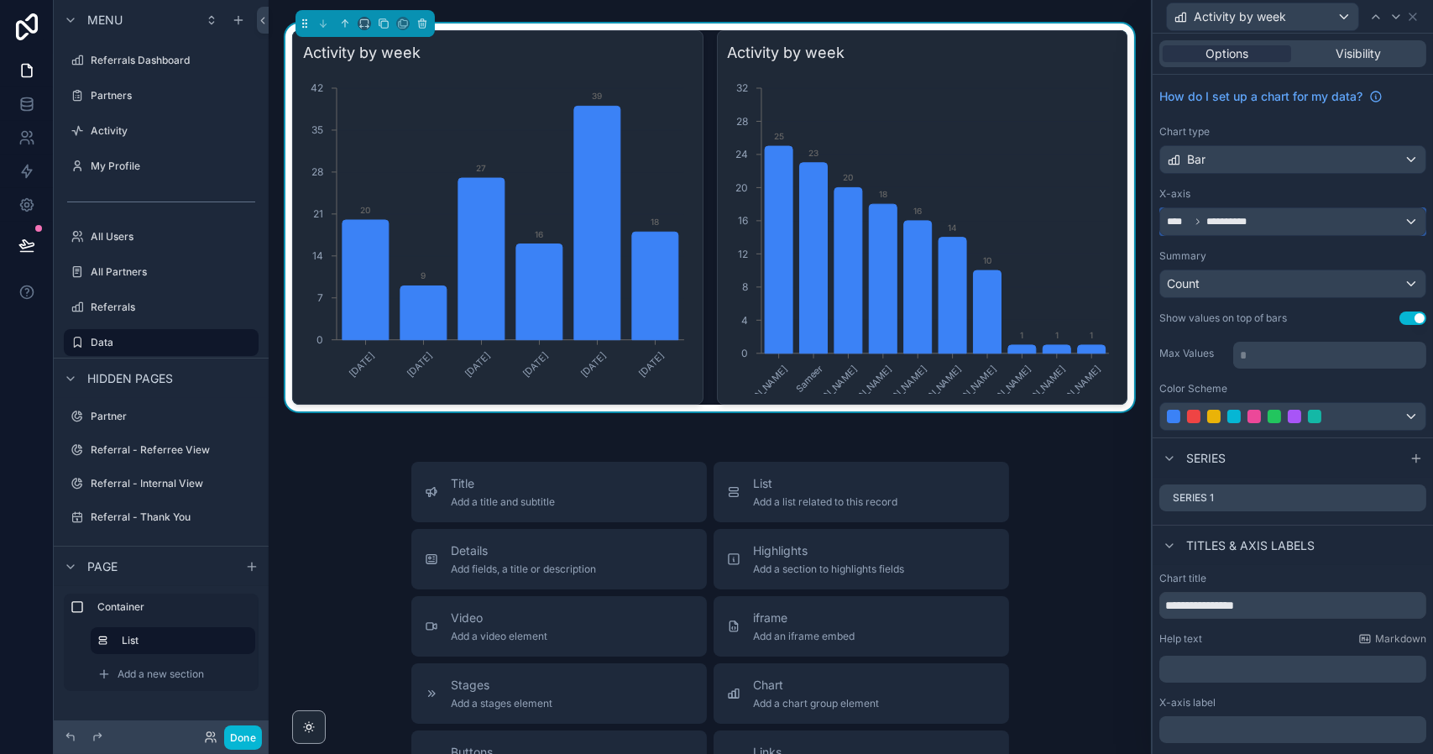
click at [1232, 227] on span "**********" at bounding box center [1230, 221] width 48 height 13
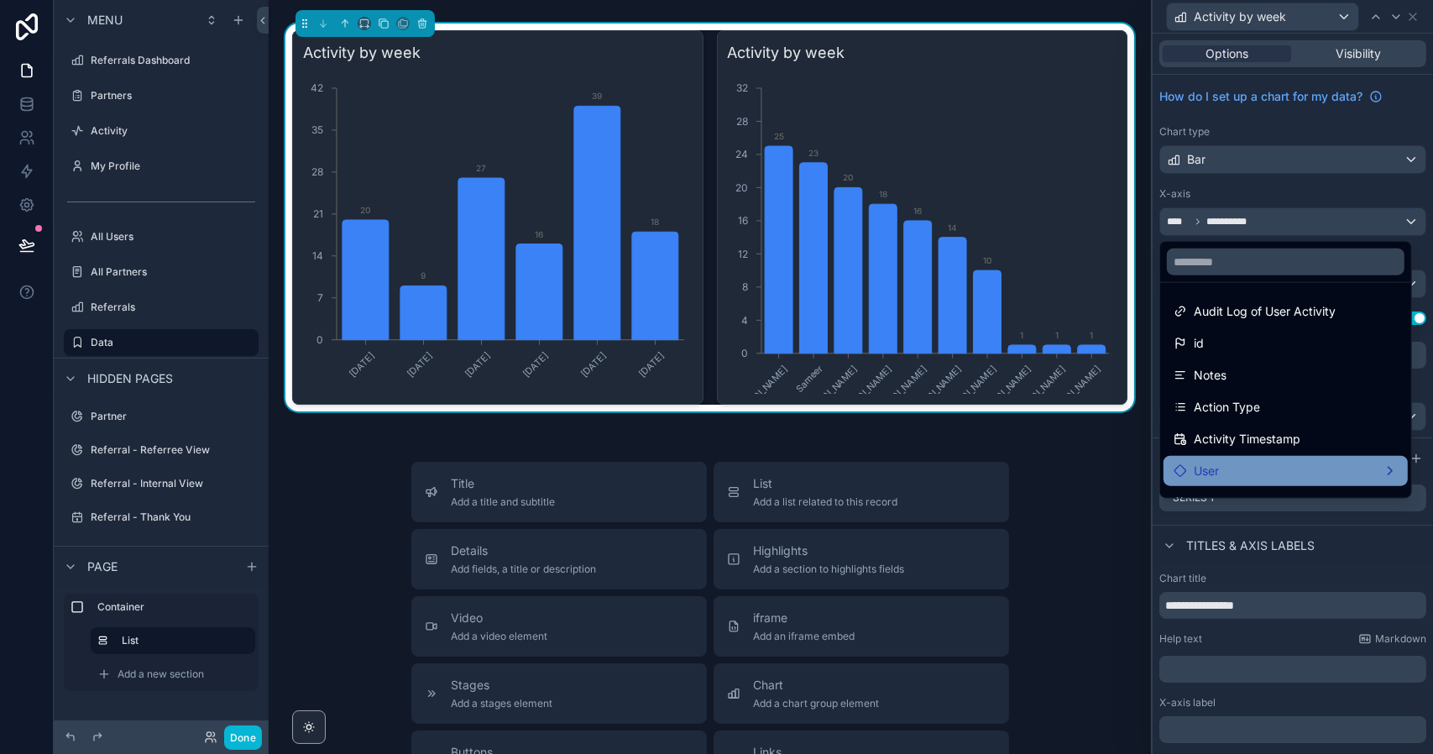
click at [1245, 458] on div "User" at bounding box center [1285, 471] width 244 height 30
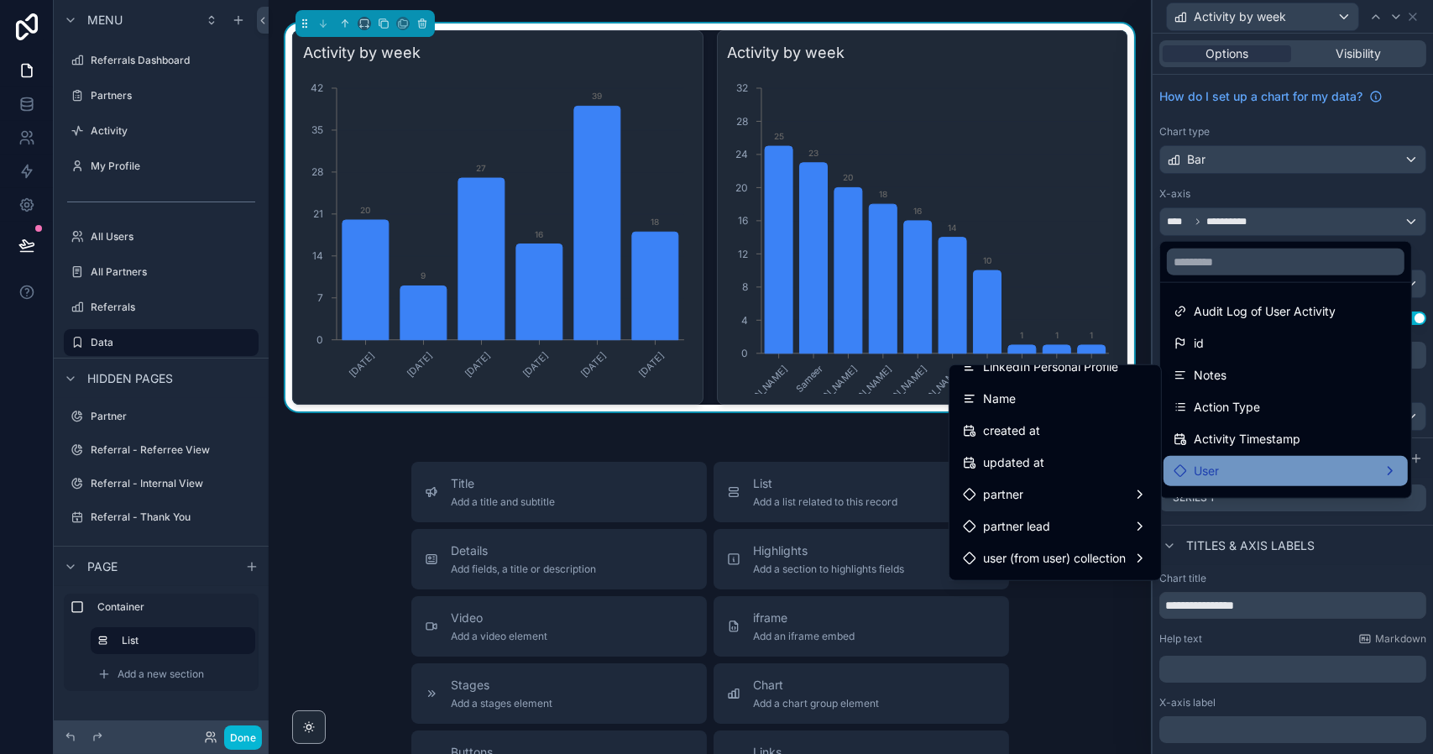
scroll to position [547, 0]
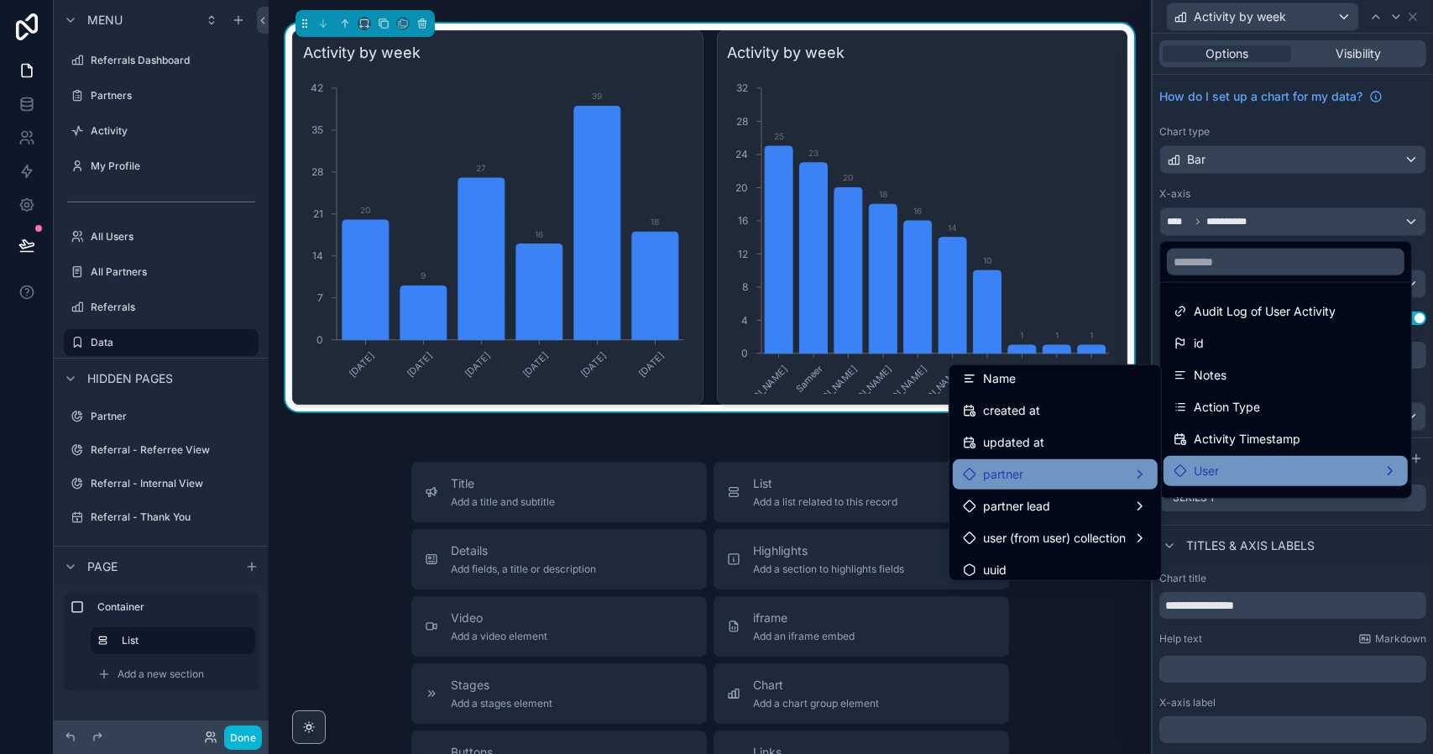
click at [1021, 474] on div "partner" at bounding box center [1055, 474] width 185 height 20
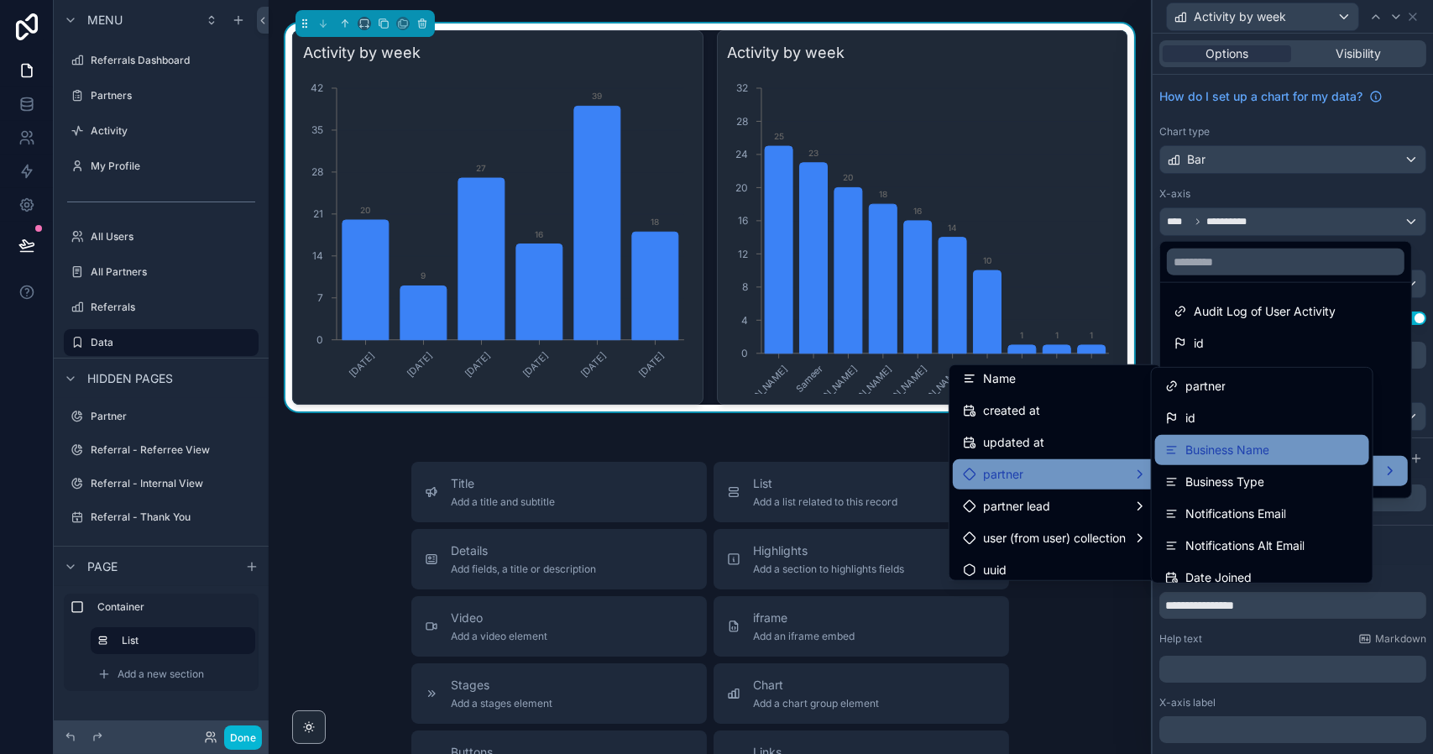
click at [1235, 450] on span "Business Name" at bounding box center [1227, 450] width 84 height 20
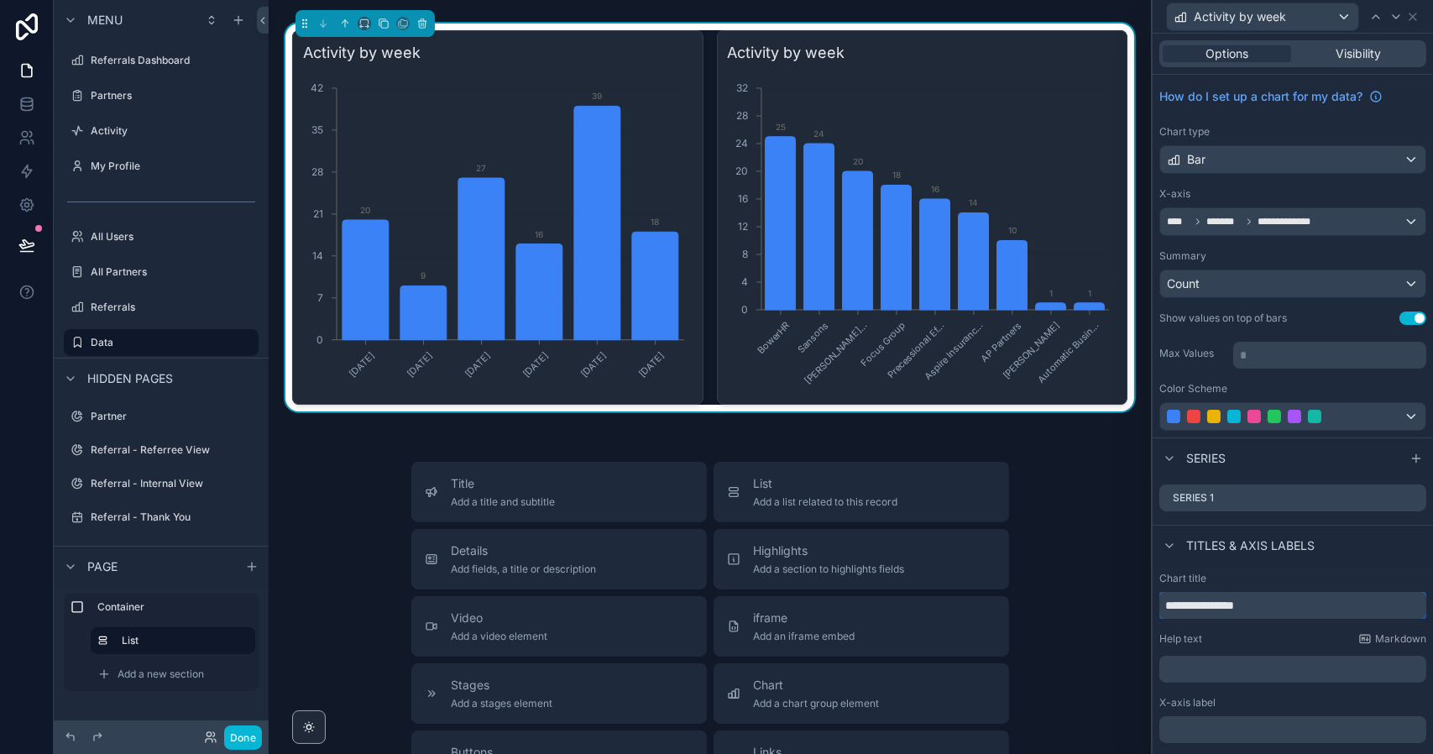
click at [1240, 602] on input "**********" at bounding box center [1292, 605] width 267 height 27
click at [1257, 604] on input "**********" at bounding box center [1292, 605] width 267 height 27
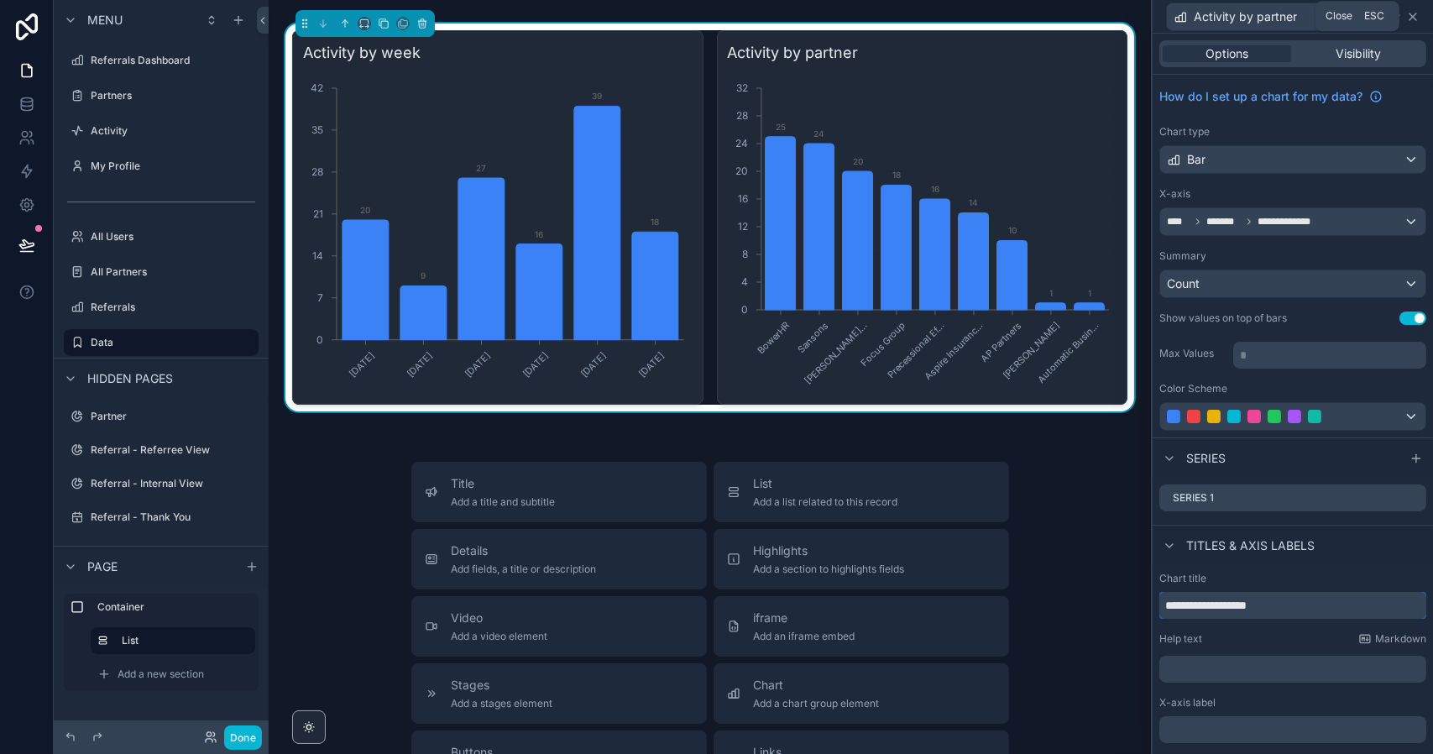
type input "**********"
click at [1414, 18] on icon at bounding box center [1412, 16] width 7 height 7
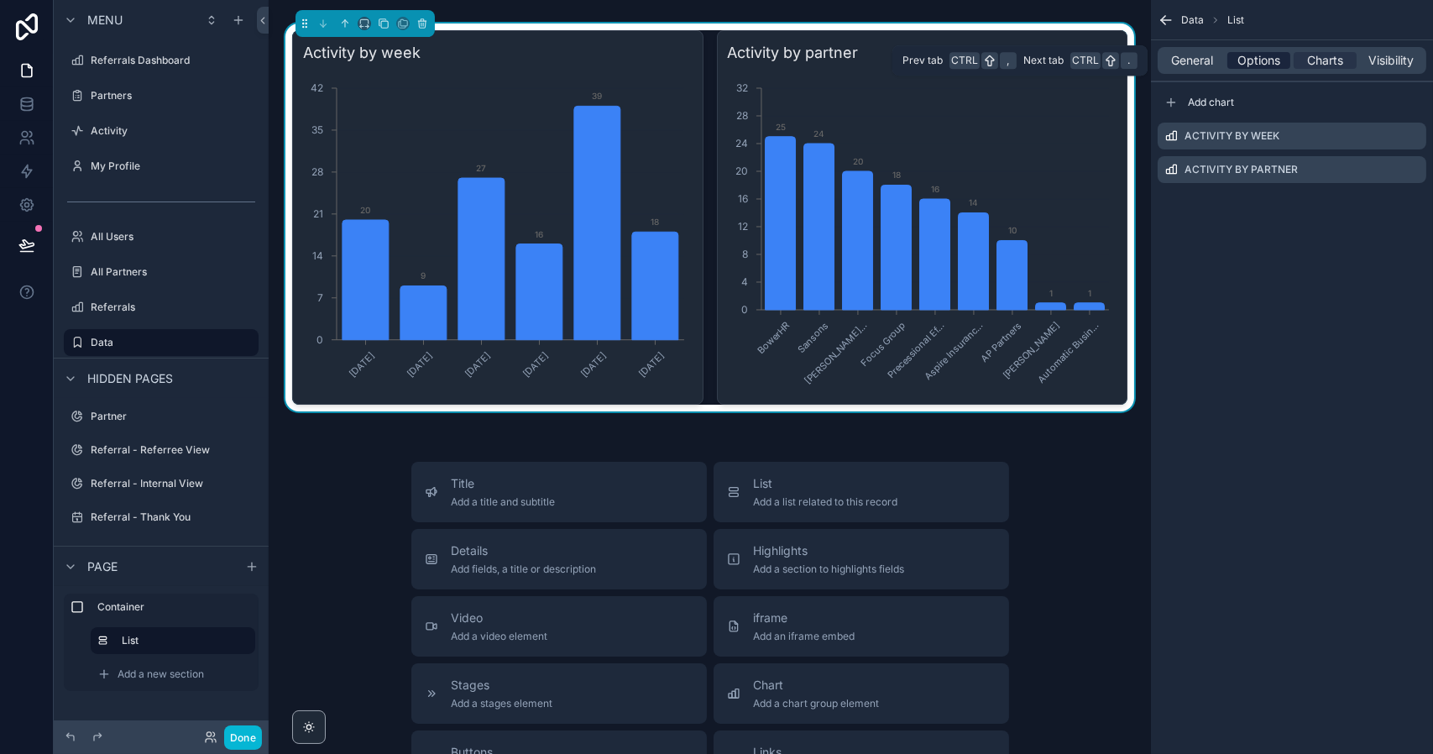
click at [1256, 66] on span "Options" at bounding box center [1258, 60] width 43 height 17
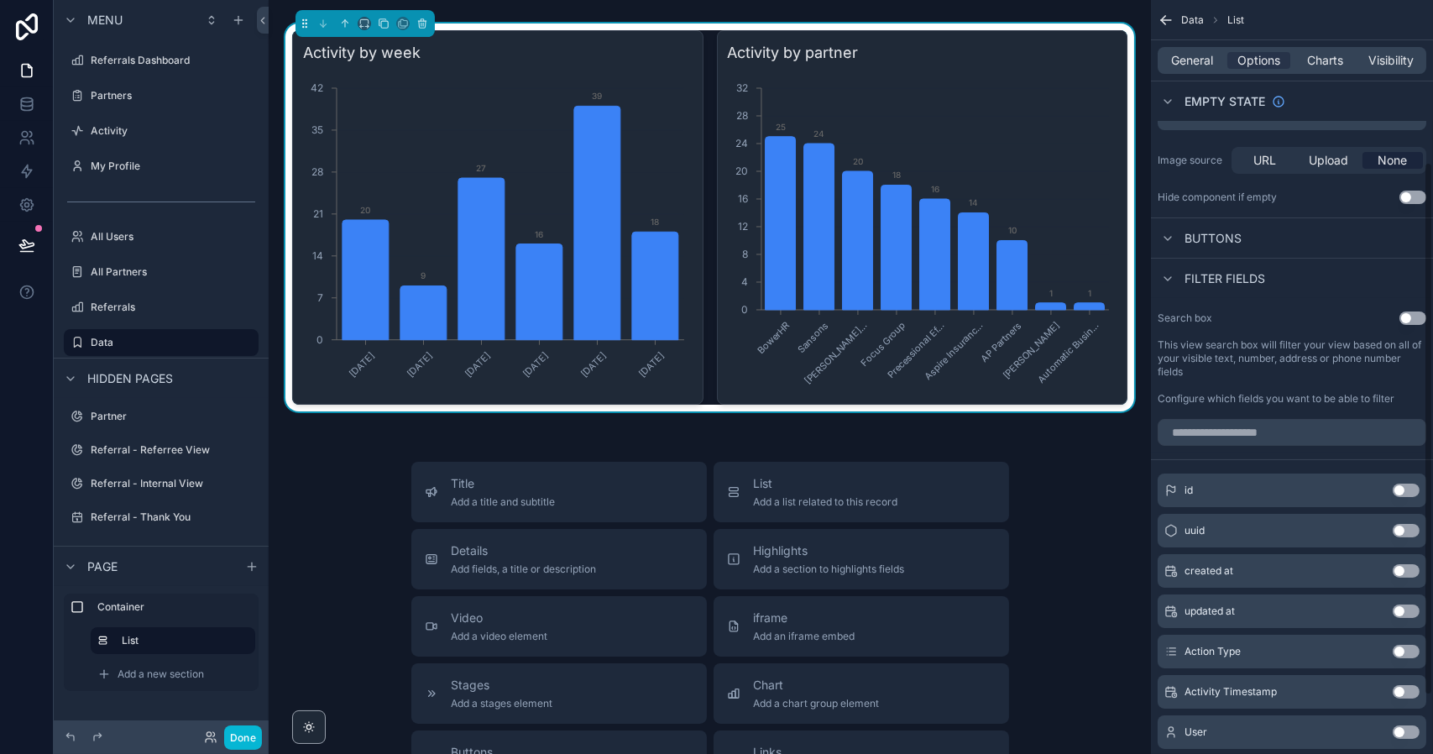
scroll to position [310, 0]
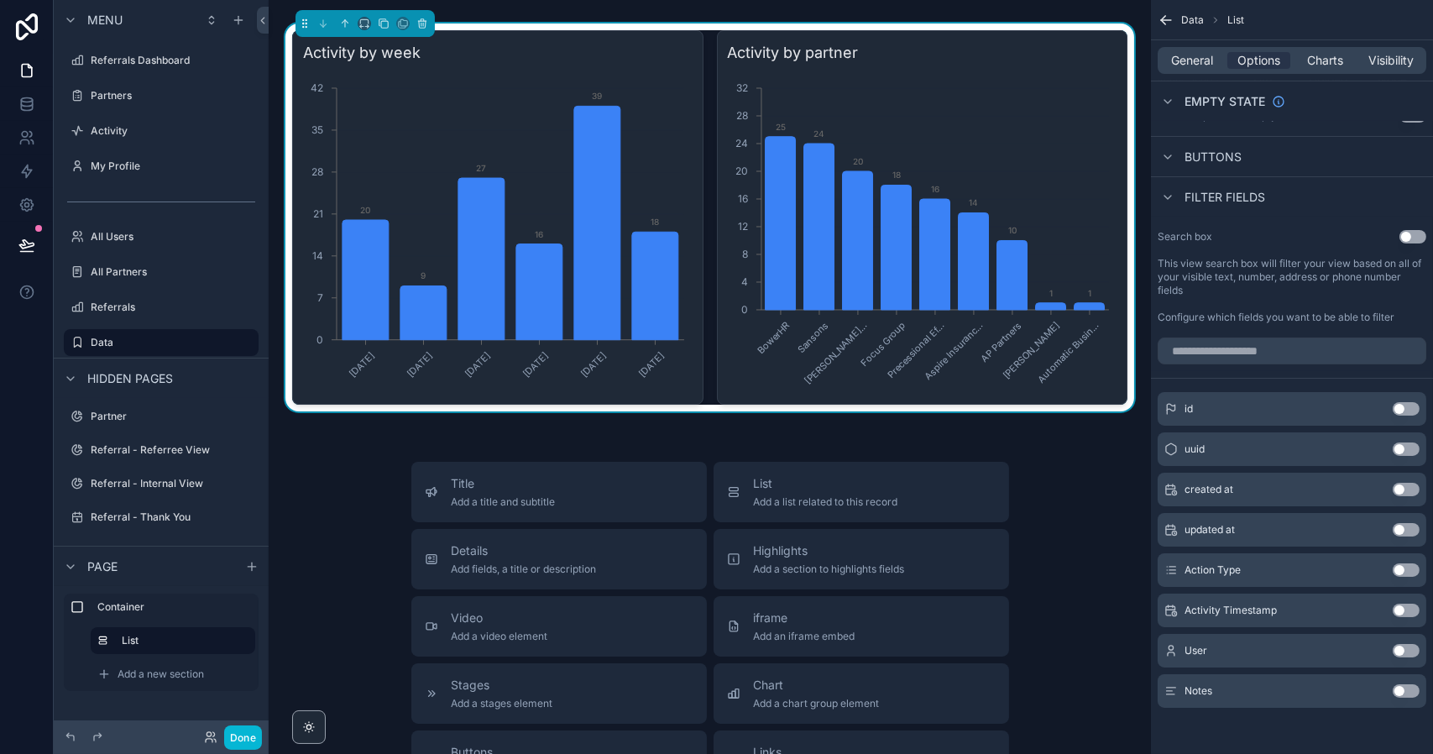
click at [1402, 609] on button "Use setting" at bounding box center [1405, 609] width 27 height 13
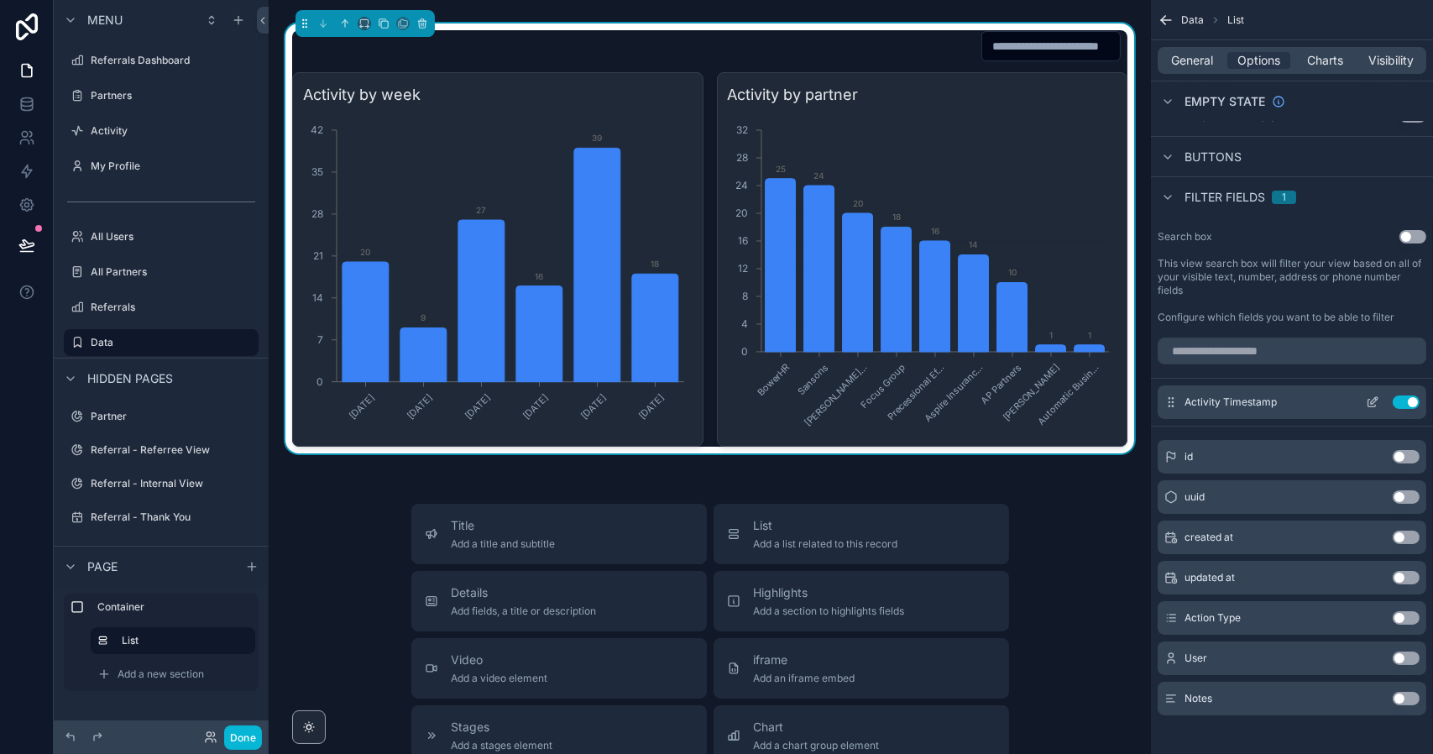
click at [1372, 399] on icon "scrollable content" at bounding box center [1373, 400] width 7 height 7
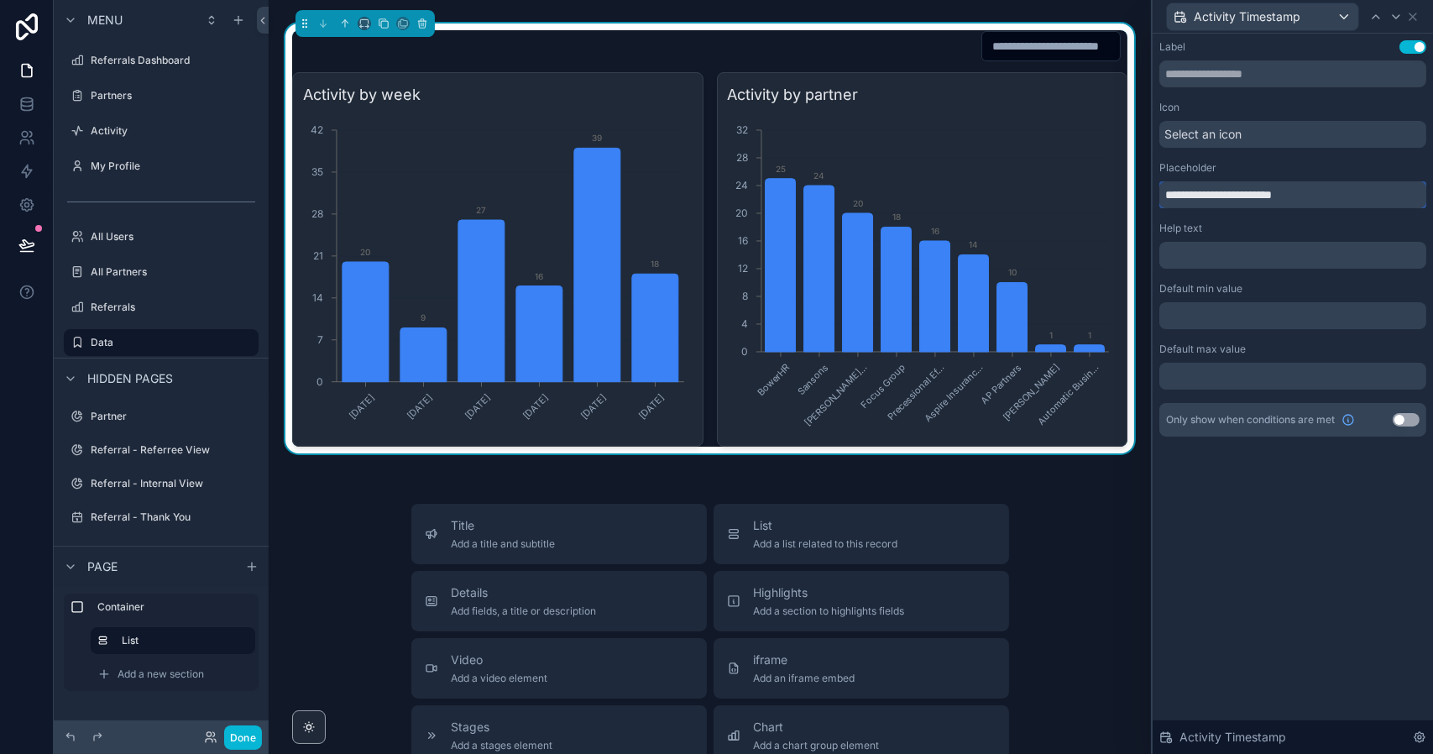
click at [1194, 194] on input "**********" at bounding box center [1292, 194] width 267 height 27
type input "**********"
click at [1312, 493] on div "**********" at bounding box center [1292, 394] width 280 height 720
click at [112, 305] on label "Referrals" at bounding box center [158, 306] width 134 height 13
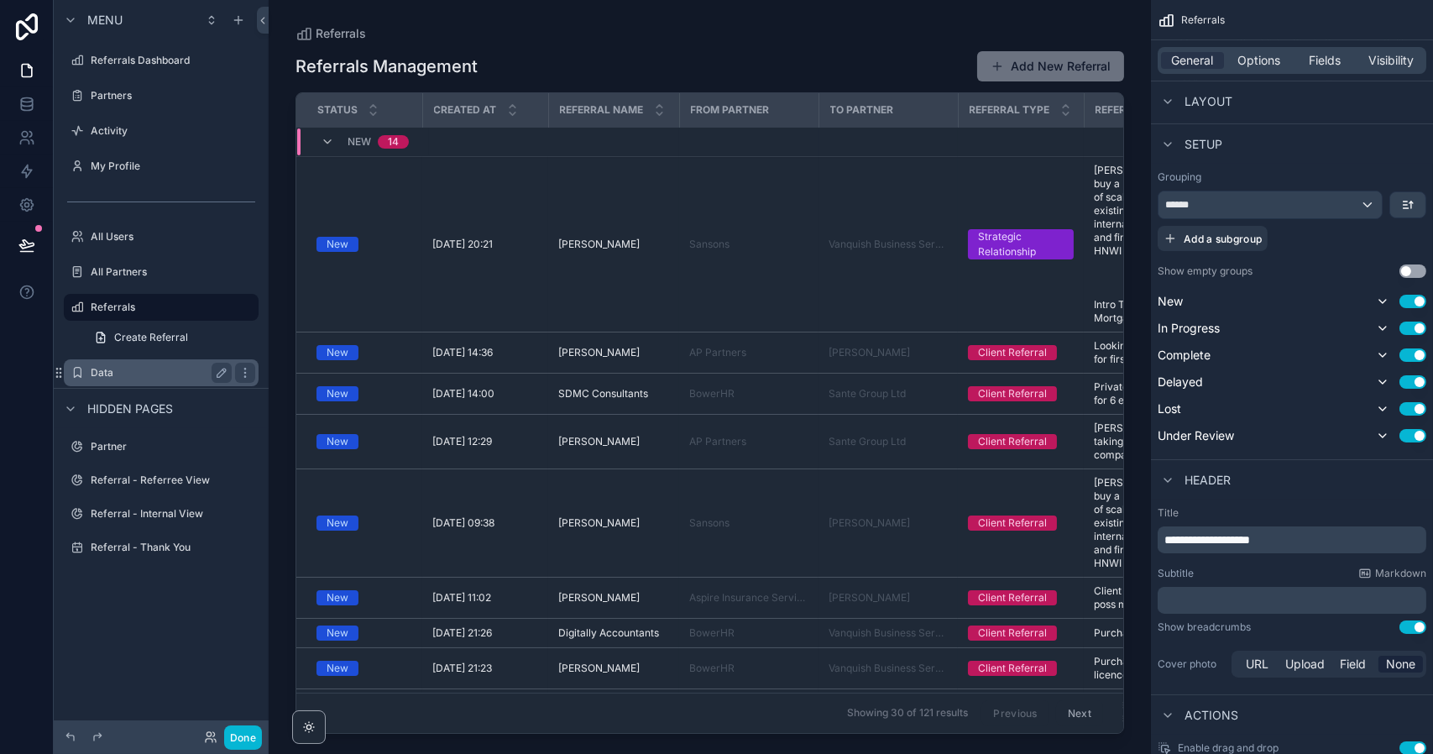
click at [105, 368] on label "Data" at bounding box center [158, 372] width 134 height 13
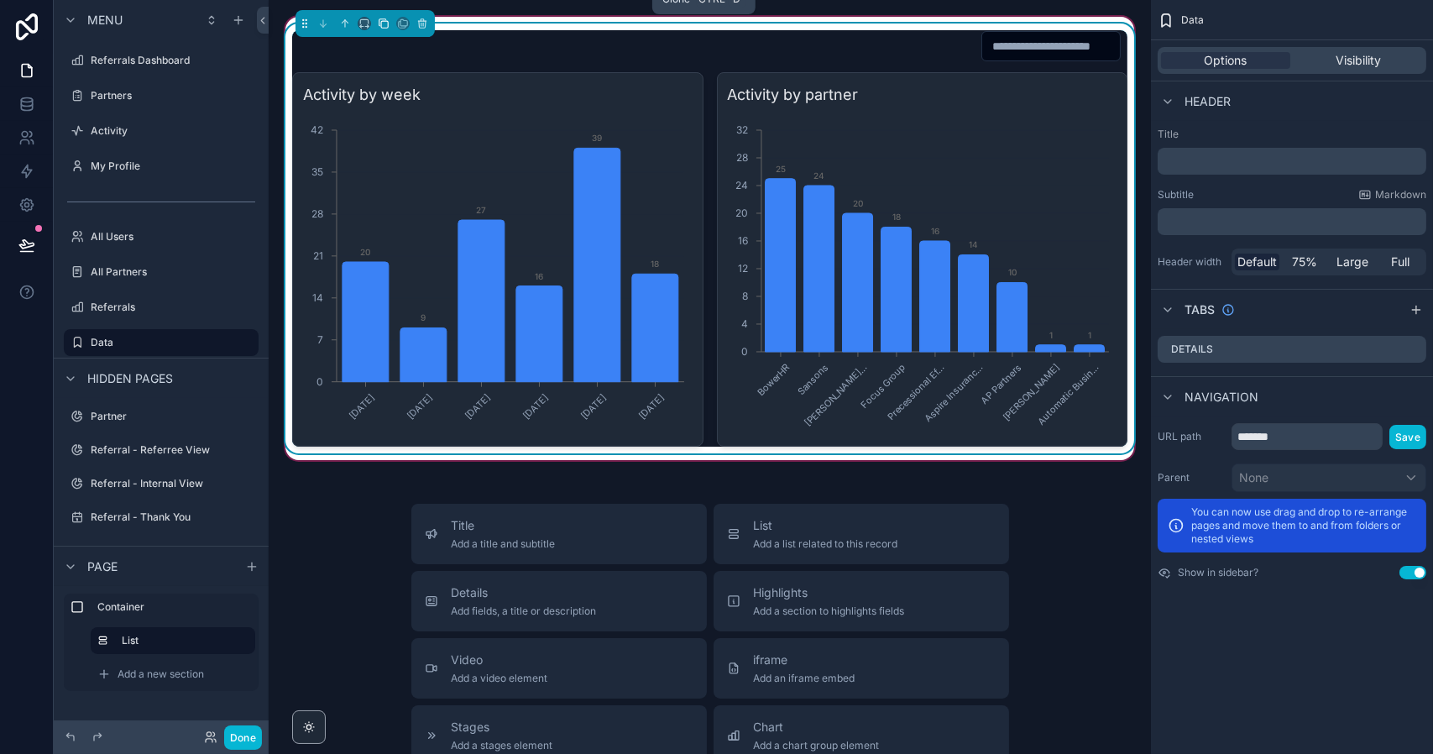
click at [384, 23] on icon "scrollable content" at bounding box center [384, 24] width 12 height 12
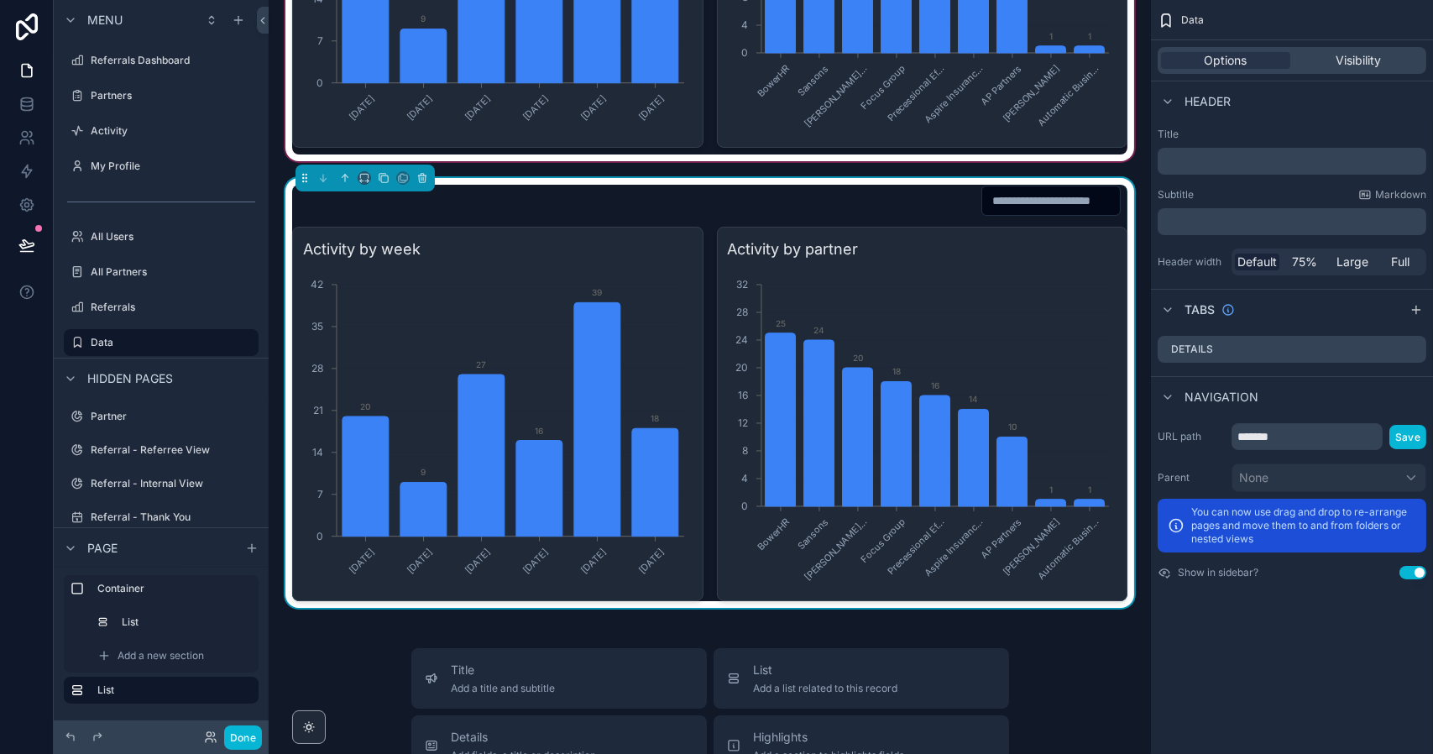
scroll to position [300, 0]
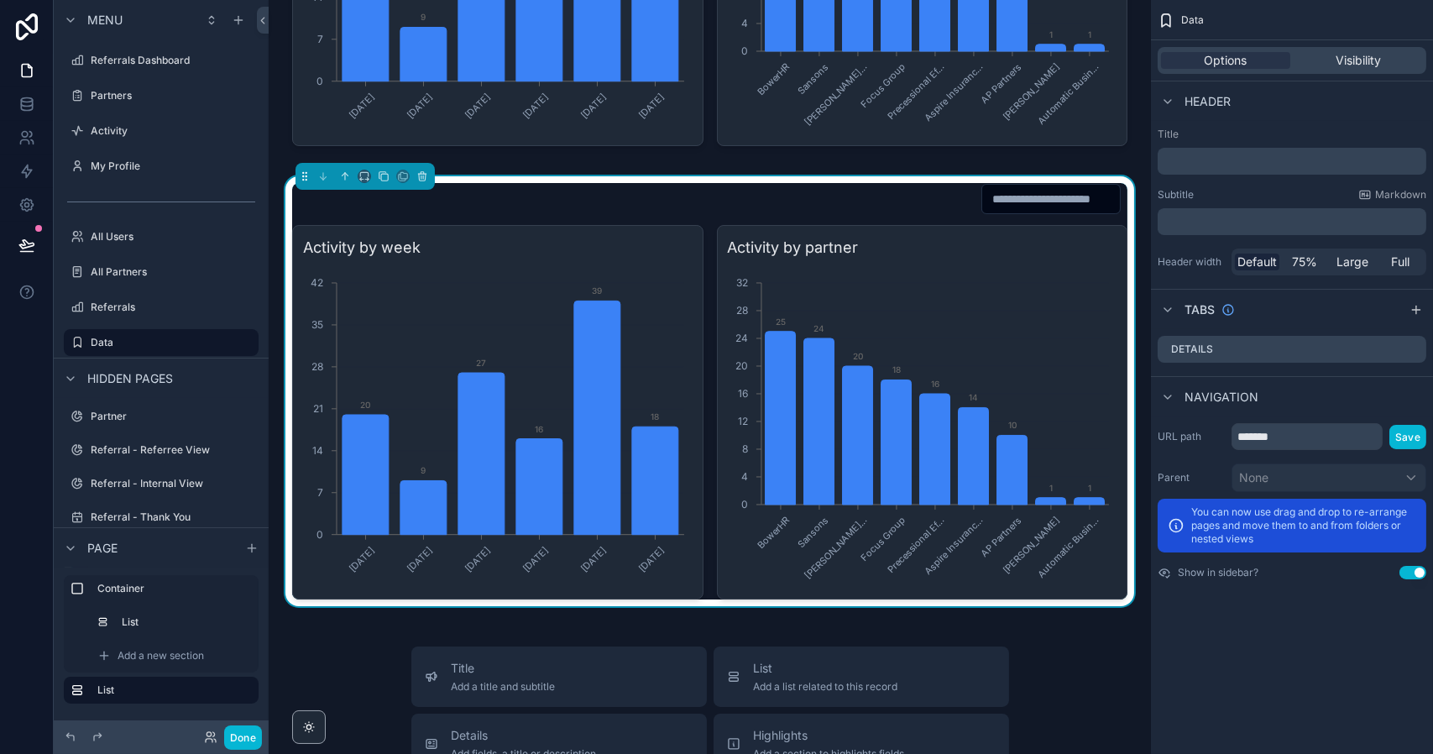
click at [521, 243] on h3 "Activity by week" at bounding box center [497, 247] width 389 height 23
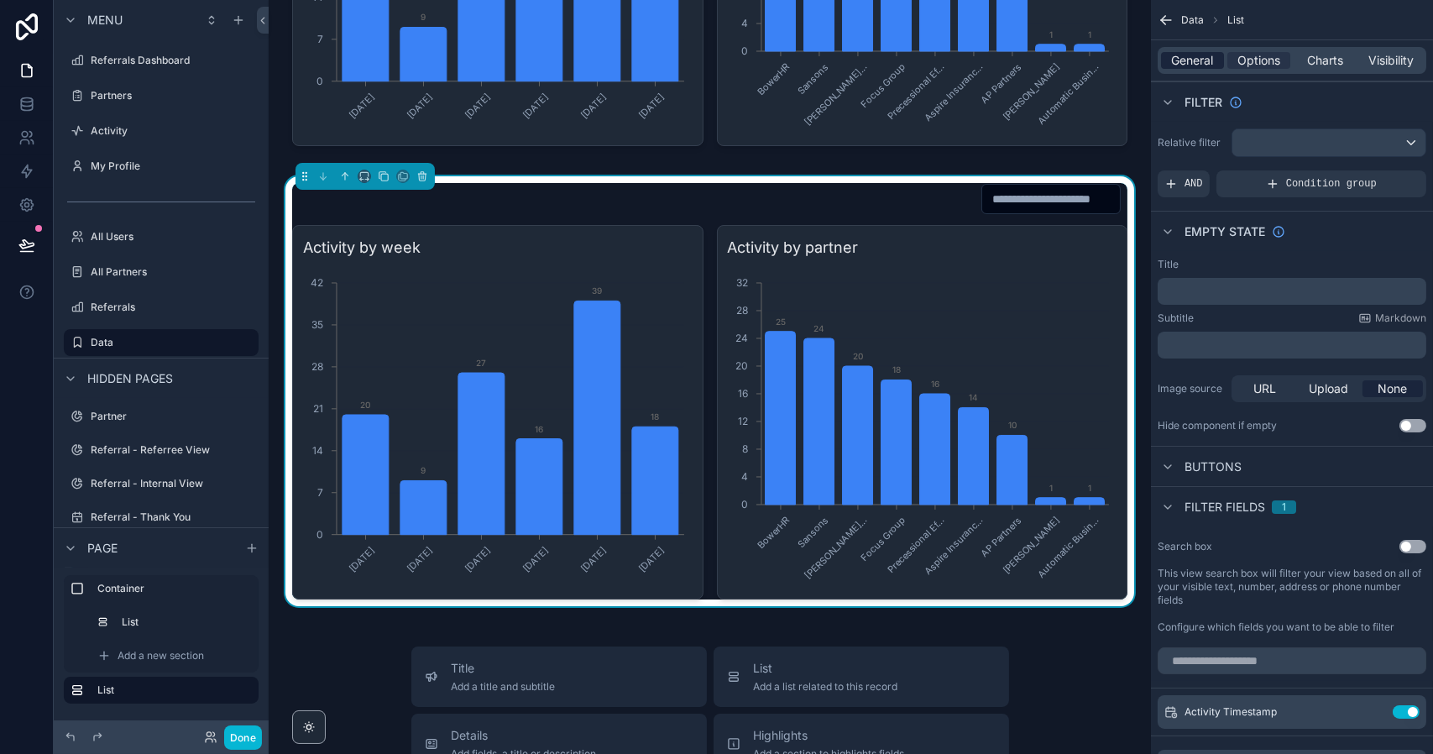
click at [1202, 59] on span "General" at bounding box center [1193, 60] width 42 height 17
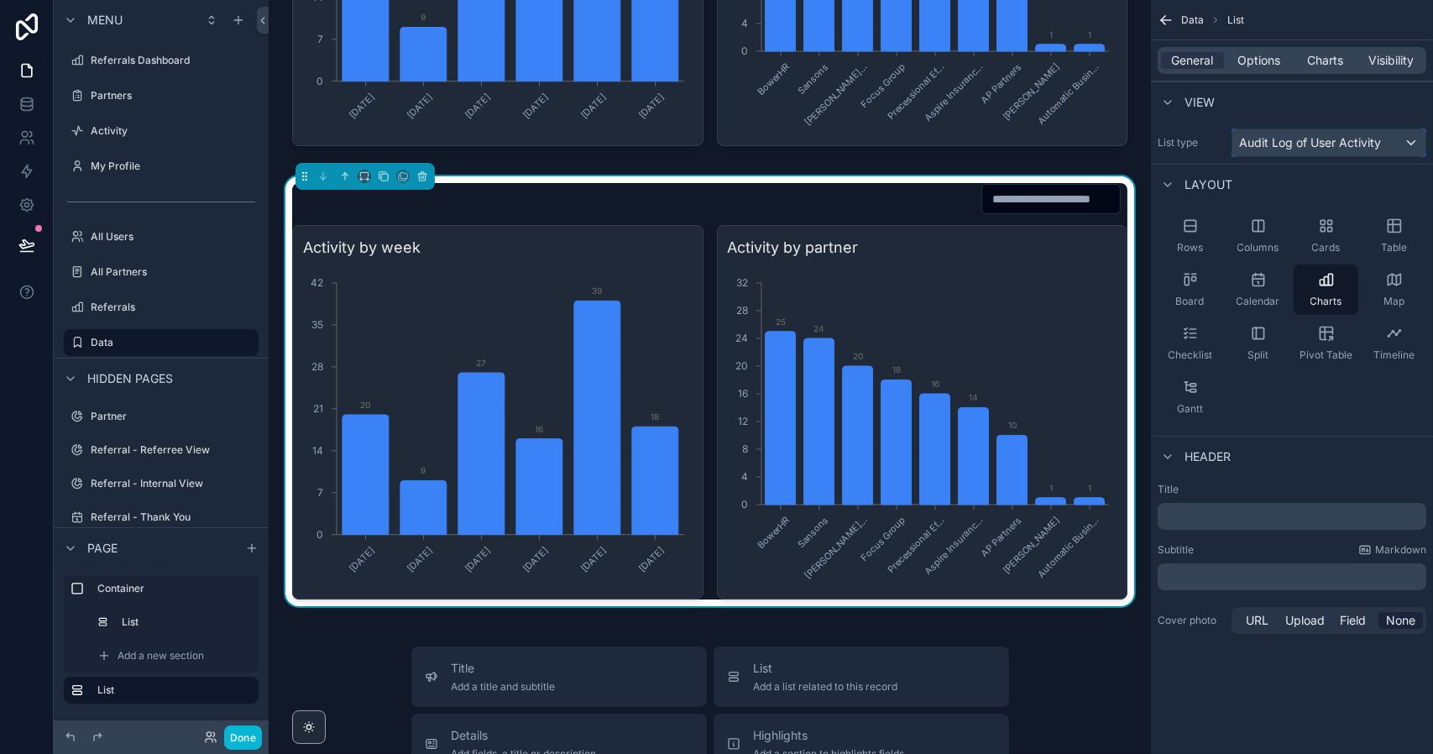
click at [1292, 143] on span "Audit Log of User Activity" at bounding box center [1310, 142] width 142 height 17
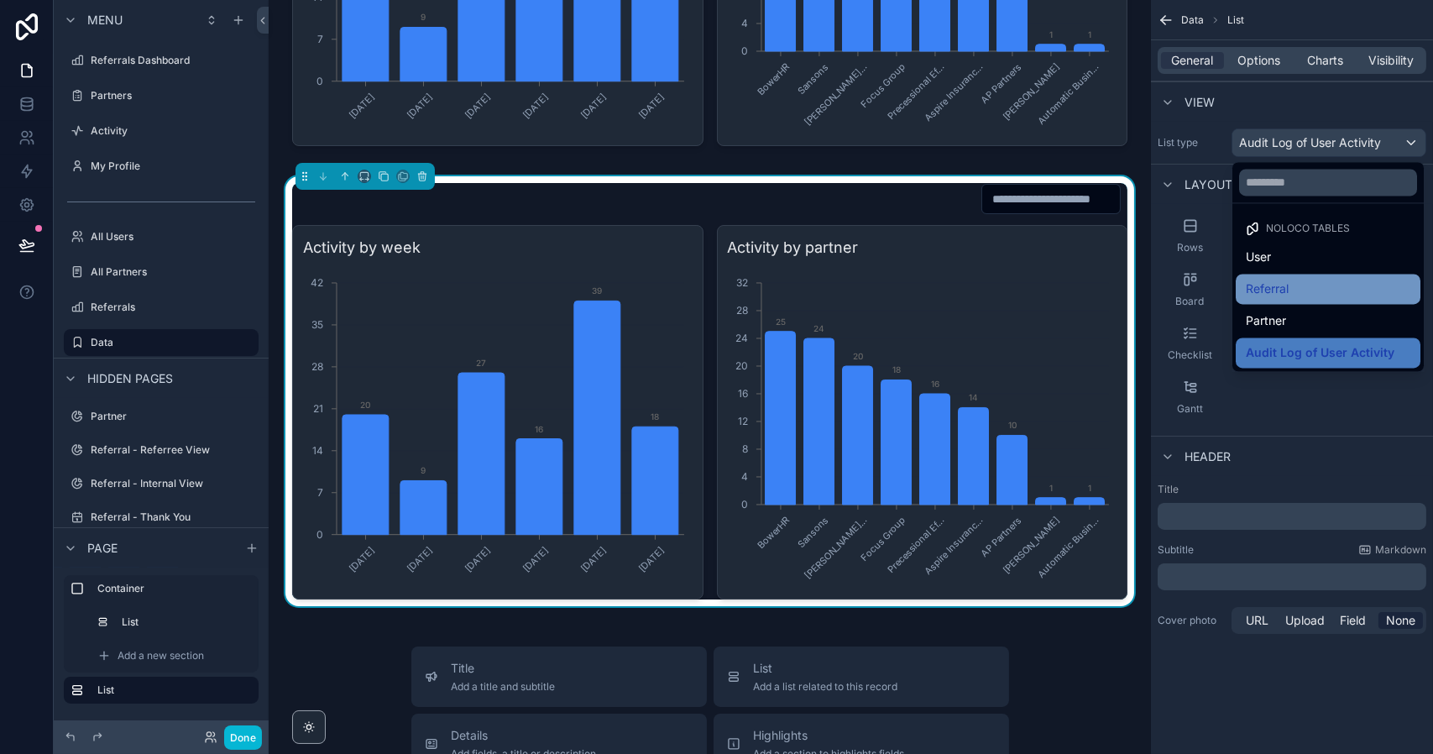
click at [1282, 280] on span "Referral" at bounding box center [1266, 289] width 43 height 20
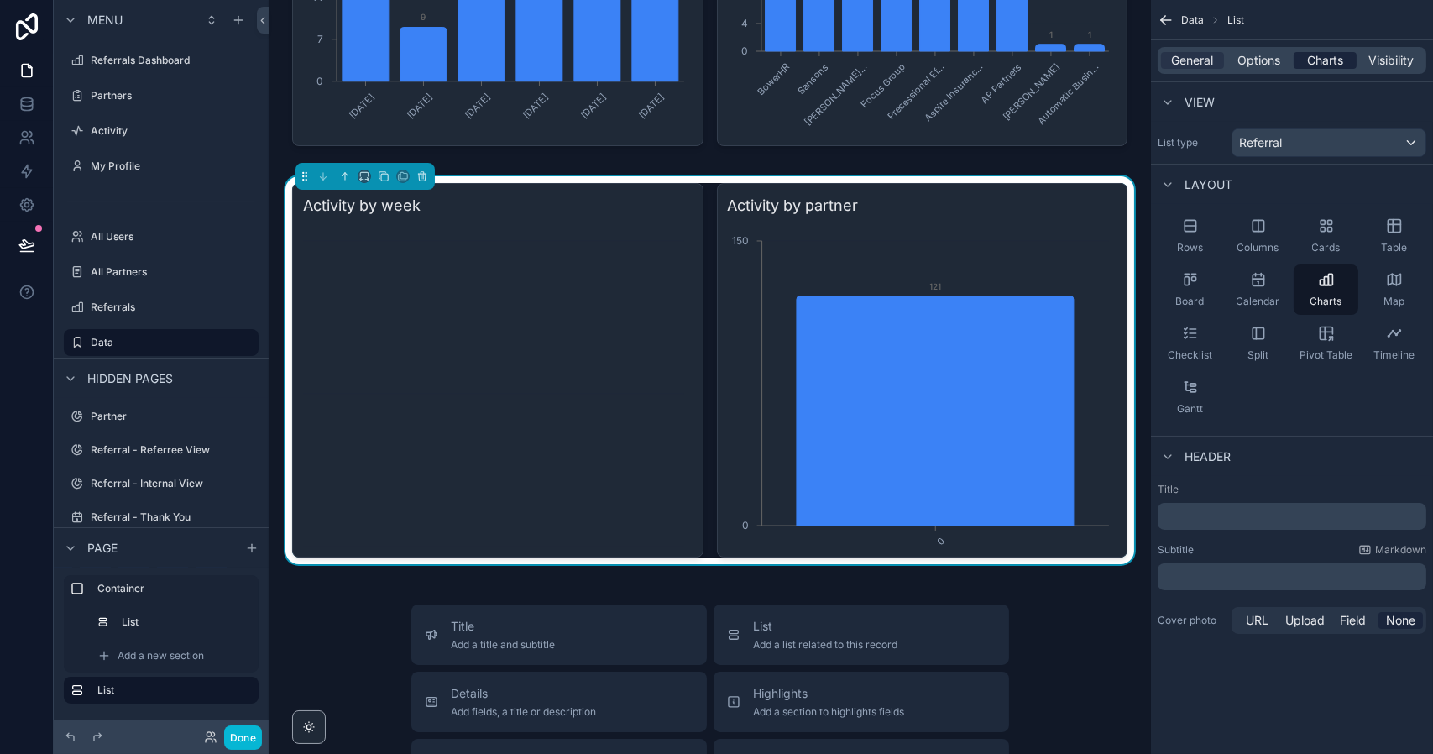
click at [1322, 60] on span "Charts" at bounding box center [1325, 60] width 36 height 17
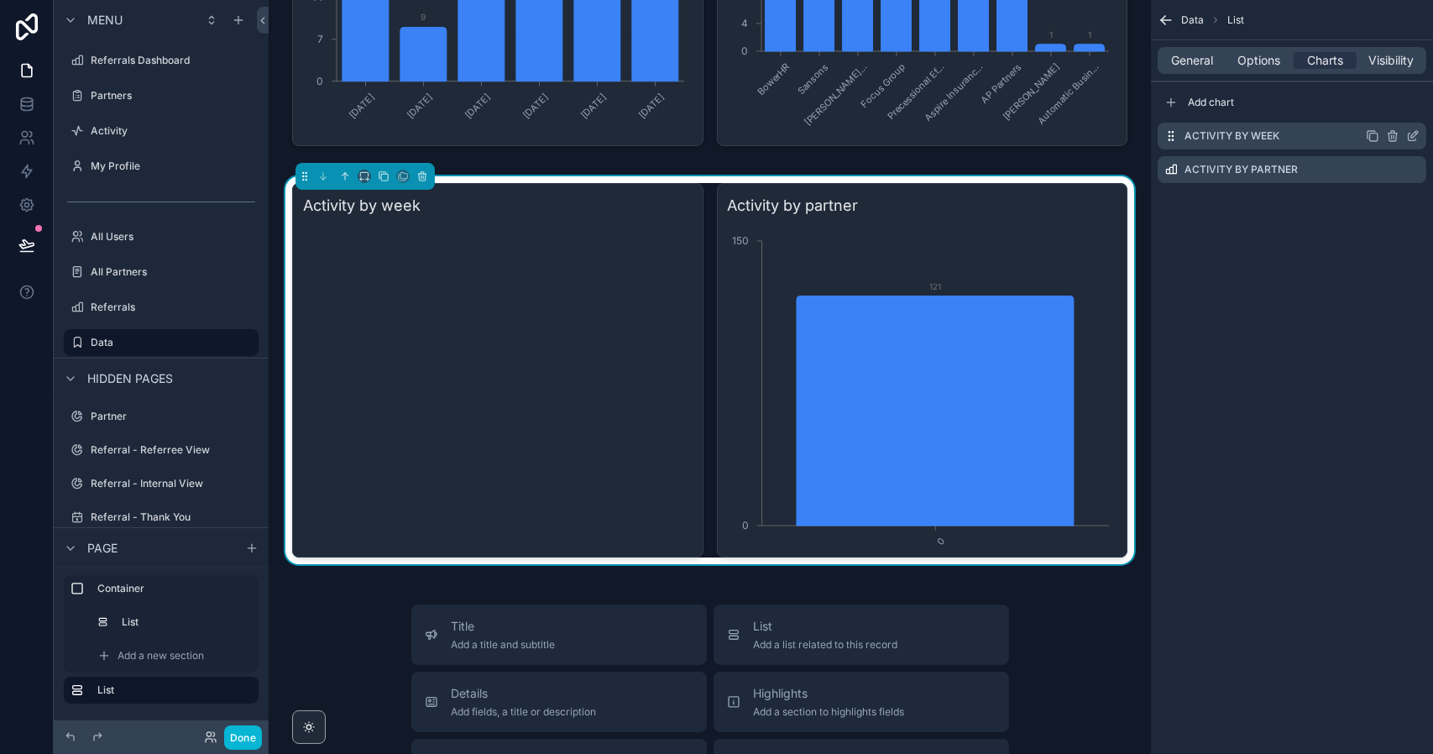
click at [1412, 134] on icon "scrollable content" at bounding box center [1414, 134] width 7 height 7
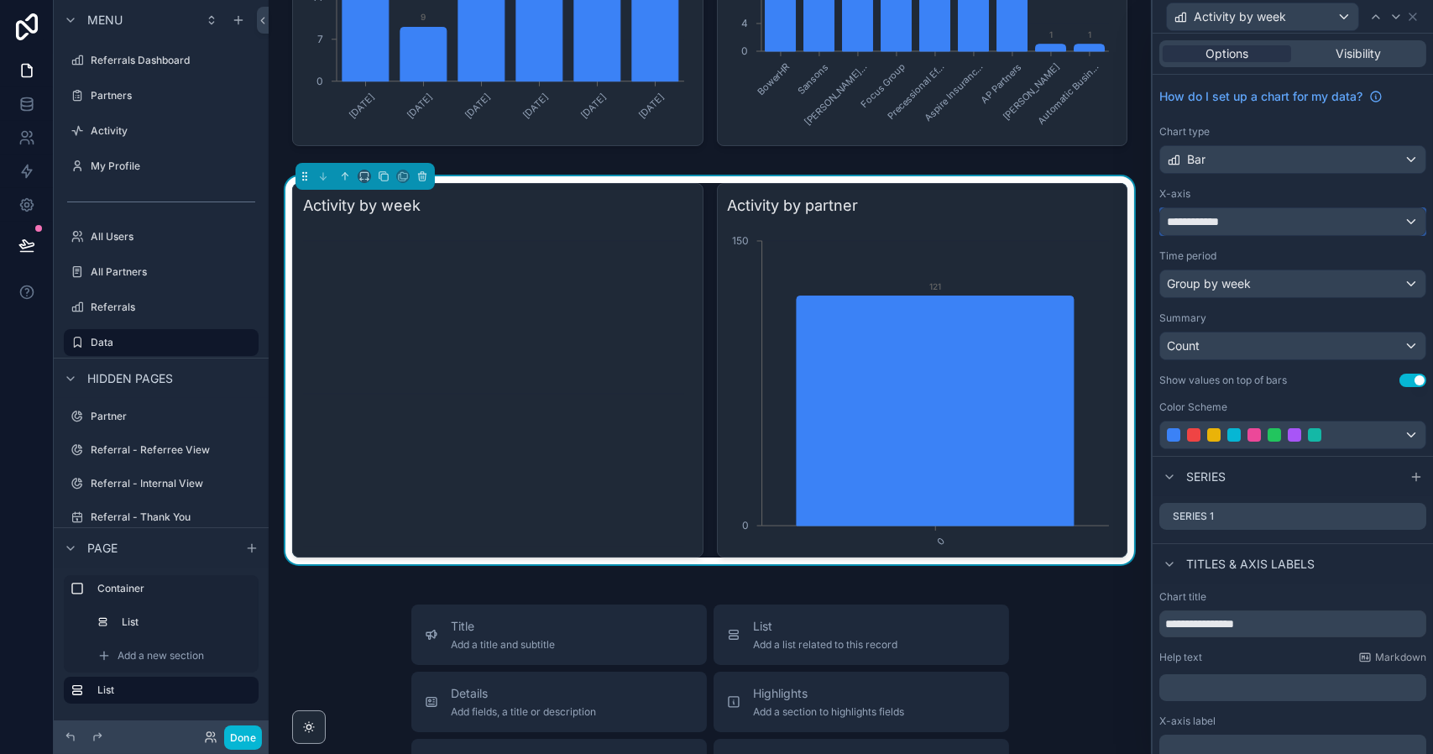
click at [1207, 224] on span "**********" at bounding box center [1198, 221] width 63 height 17
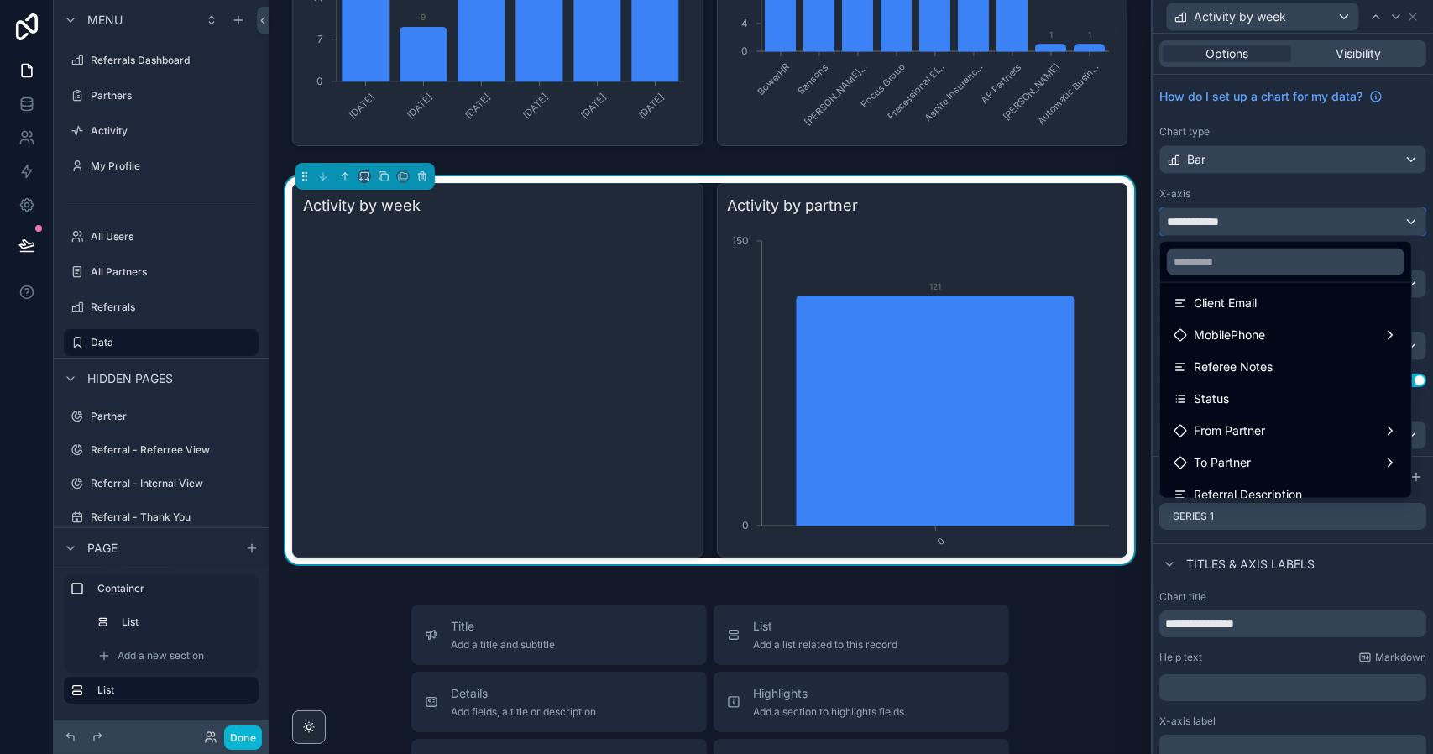
scroll to position [180, 0]
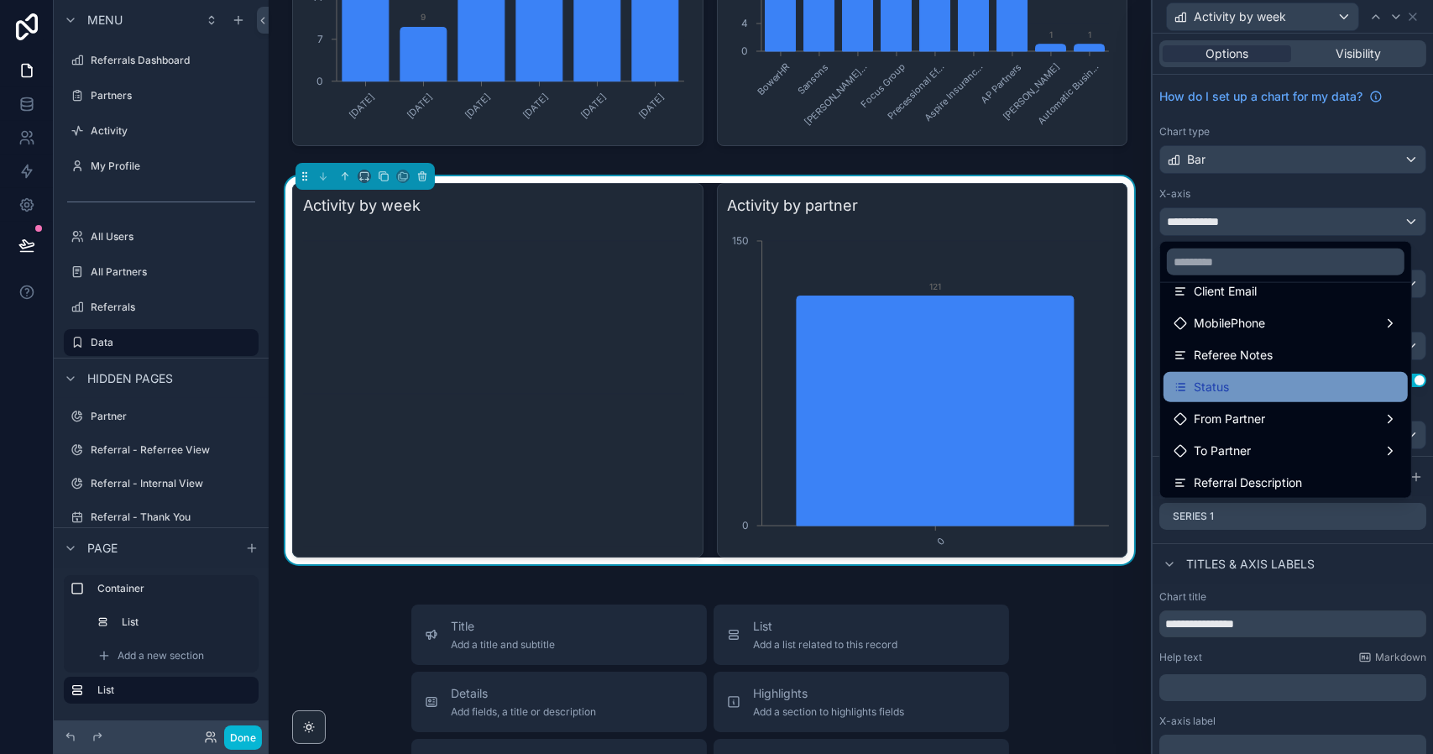
click at [1219, 383] on span "Status" at bounding box center [1210, 387] width 35 height 20
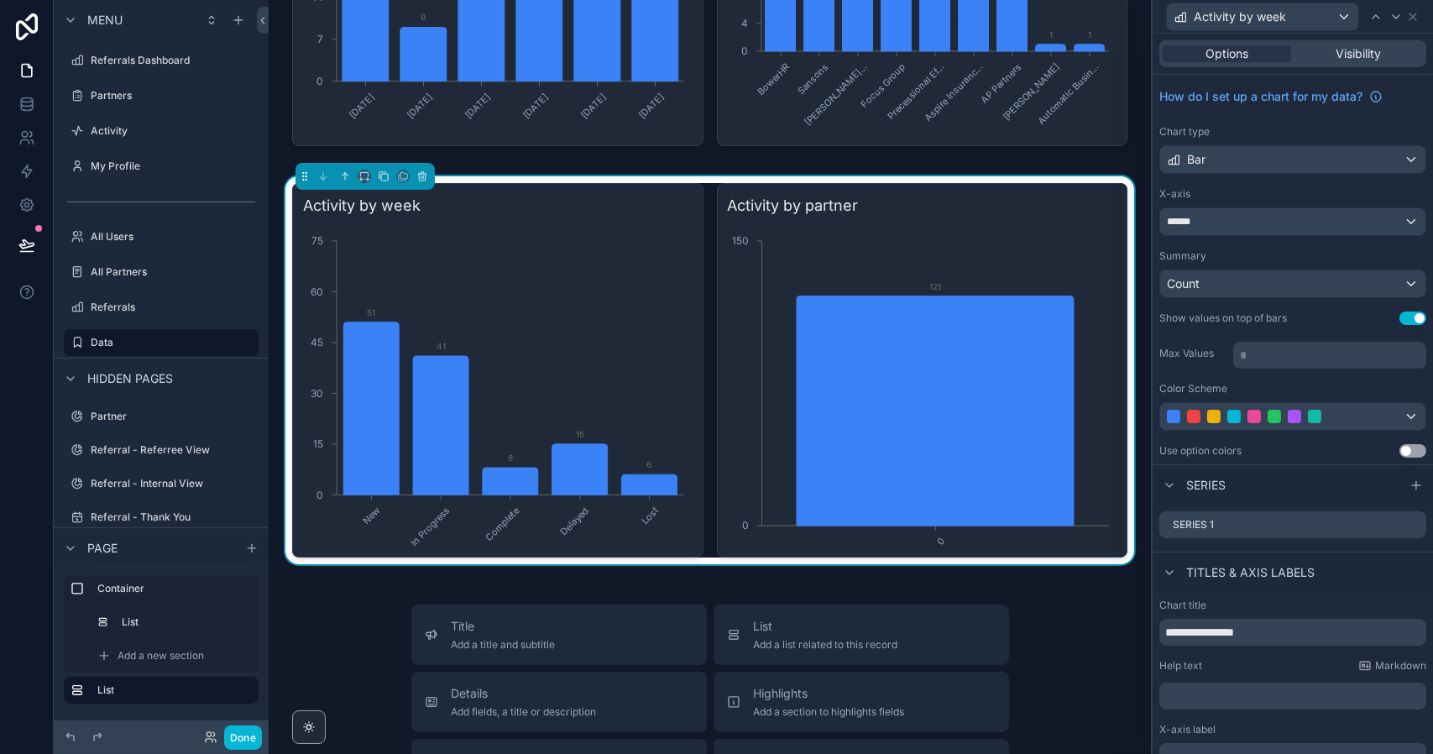
click at [1401, 449] on button "Use setting" at bounding box center [1412, 450] width 27 height 13
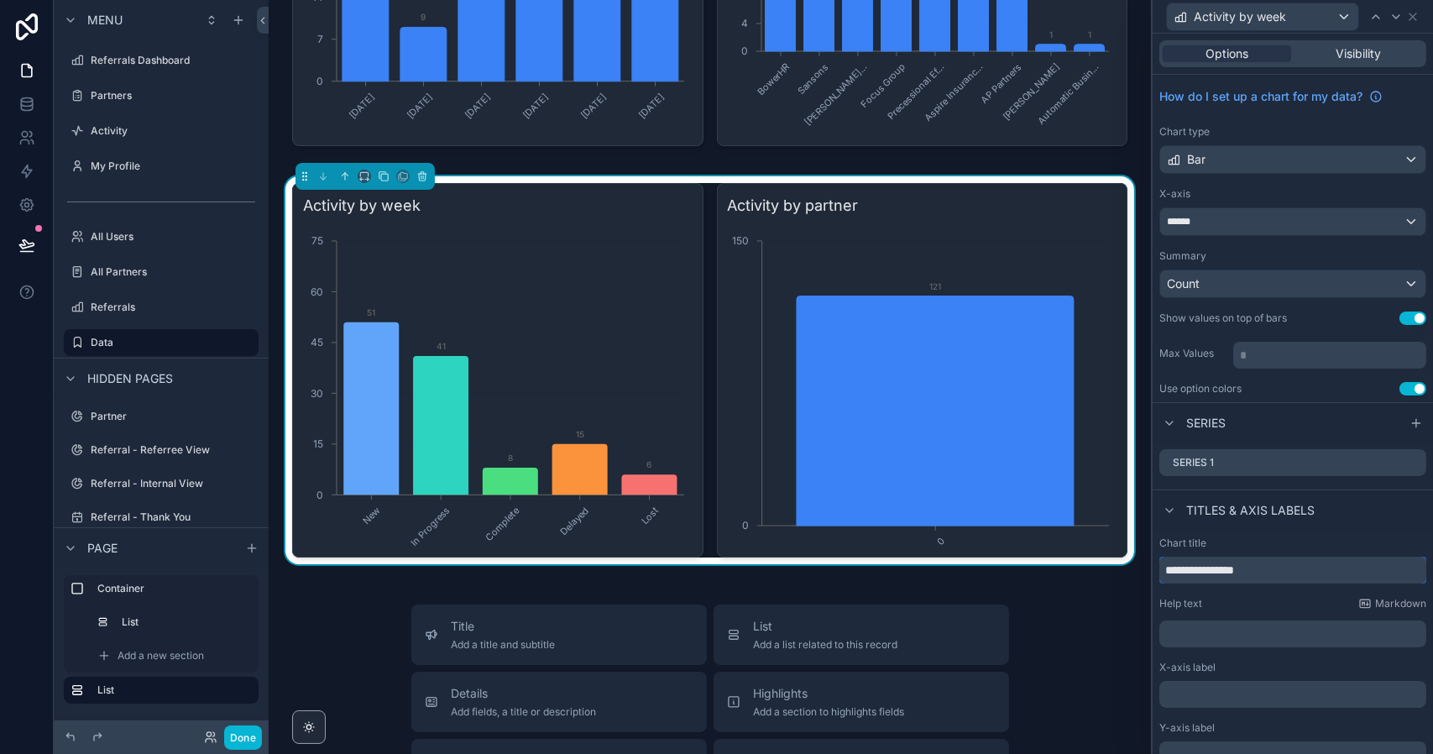
click at [1232, 571] on input "**********" at bounding box center [1292, 569] width 267 height 27
click at [1275, 573] on input "**********" at bounding box center [1292, 569] width 267 height 27
type input "*"
type input "**********"
click at [1420, 18] on icon at bounding box center [1420, 16] width 13 height 13
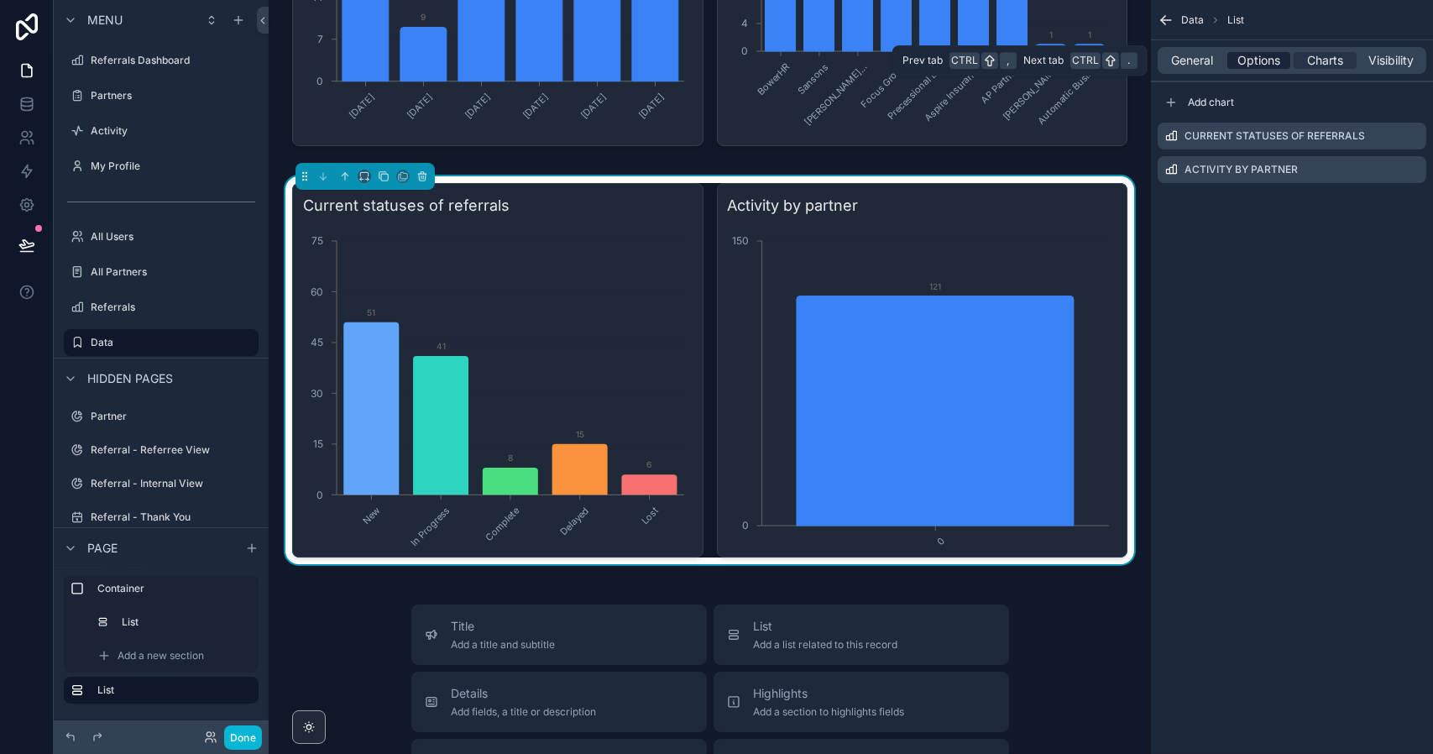
click at [1254, 62] on span "Options" at bounding box center [1258, 60] width 43 height 17
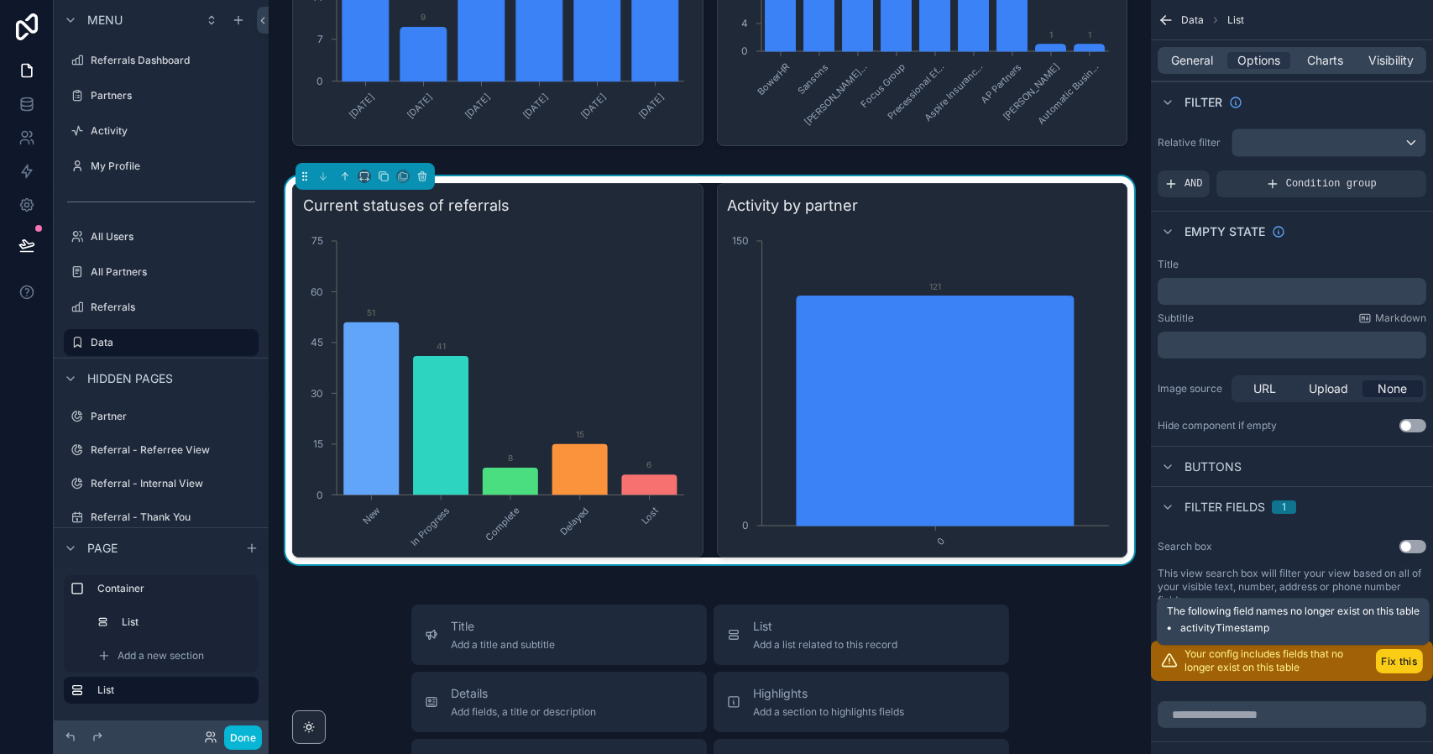
click at [1402, 664] on button "Fix this" at bounding box center [1399, 661] width 47 height 24
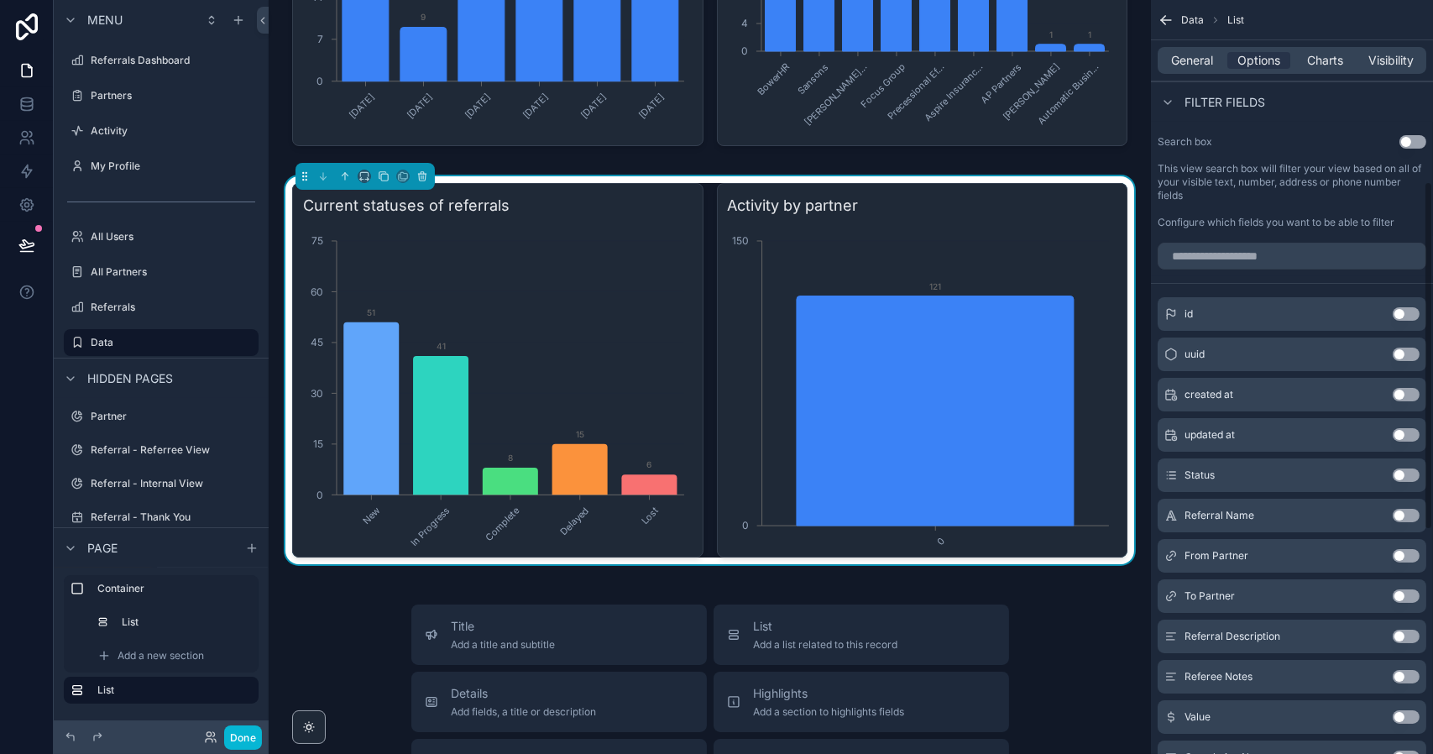
scroll to position [406, 0]
click at [1406, 392] on button "Use setting" at bounding box center [1405, 392] width 27 height 13
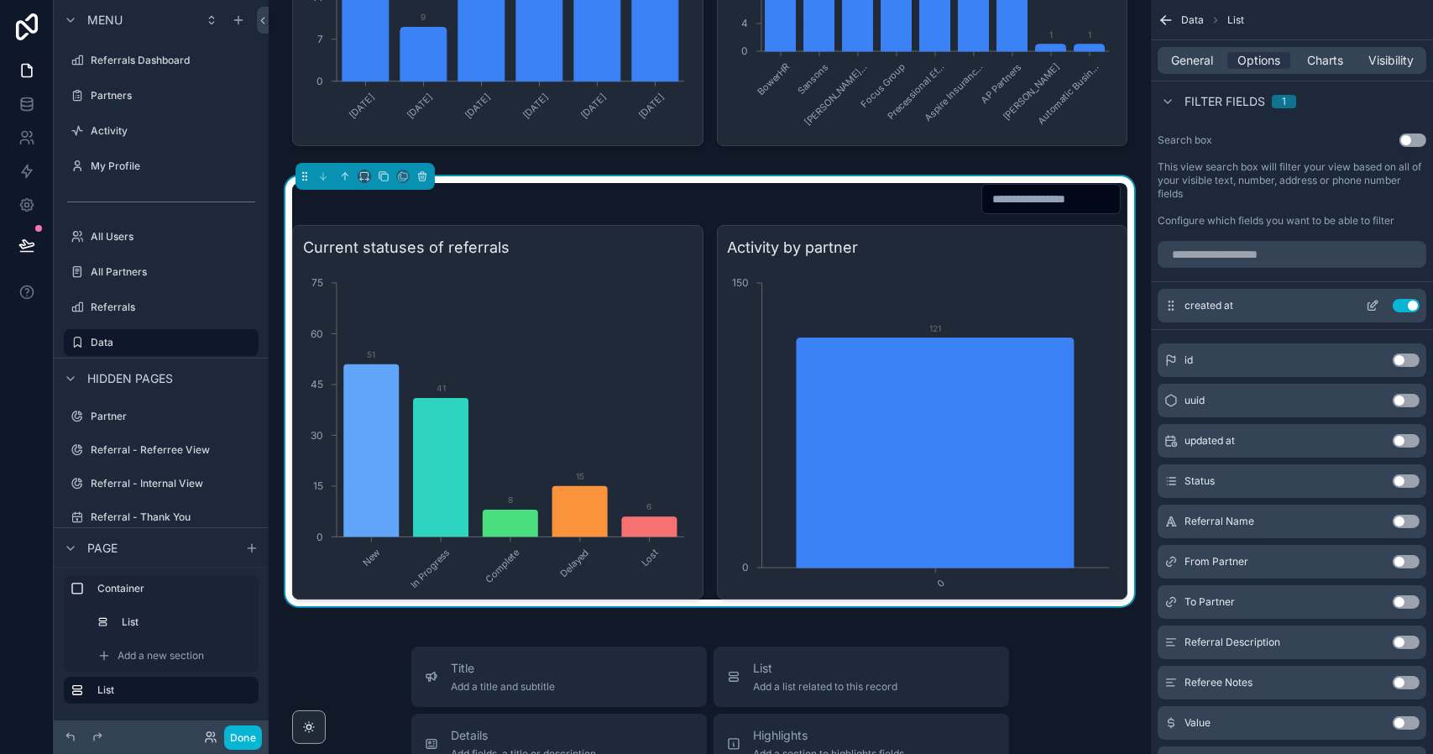
click at [1373, 305] on icon "scrollable content" at bounding box center [1373, 303] width 7 height 7
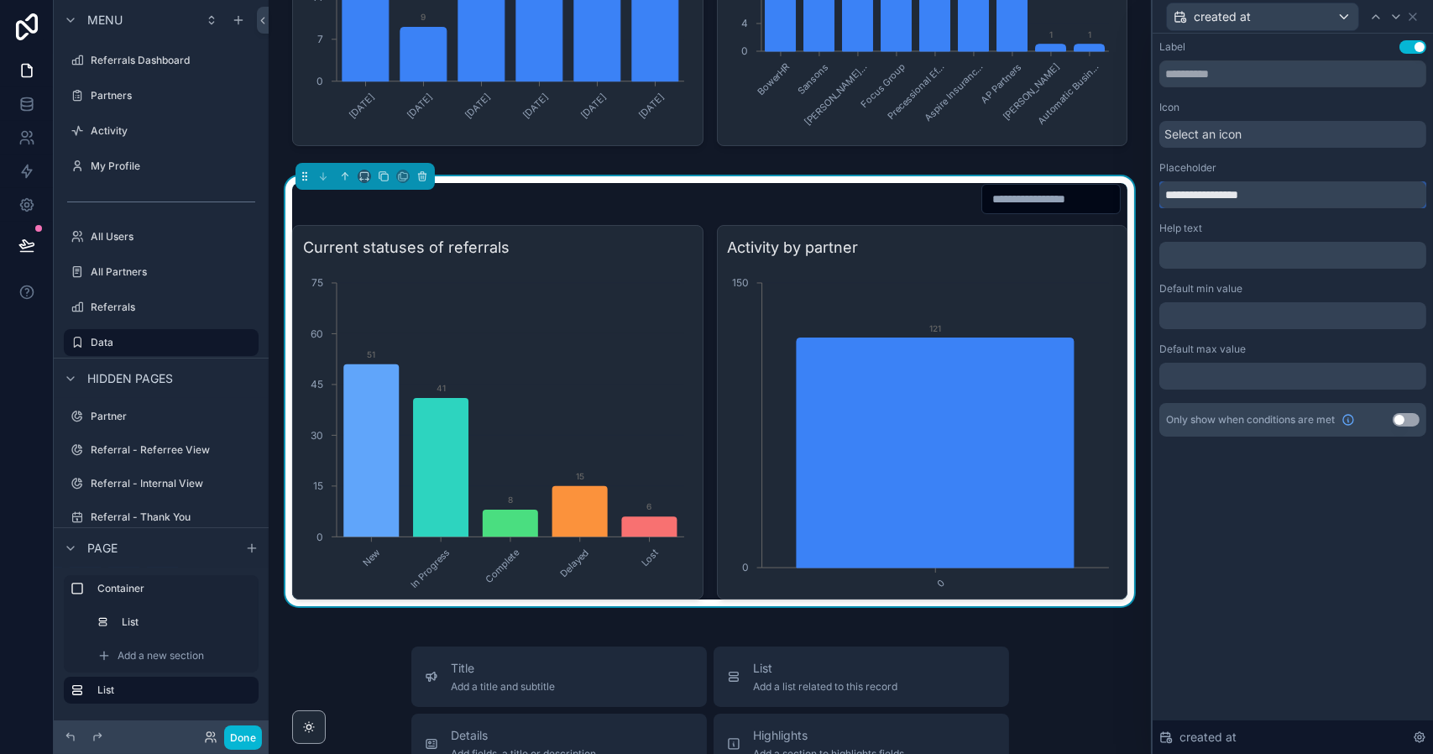
click at [1194, 190] on input "**********" at bounding box center [1292, 194] width 267 height 27
type input "**********"
click at [1417, 16] on icon at bounding box center [1412, 16] width 13 height 13
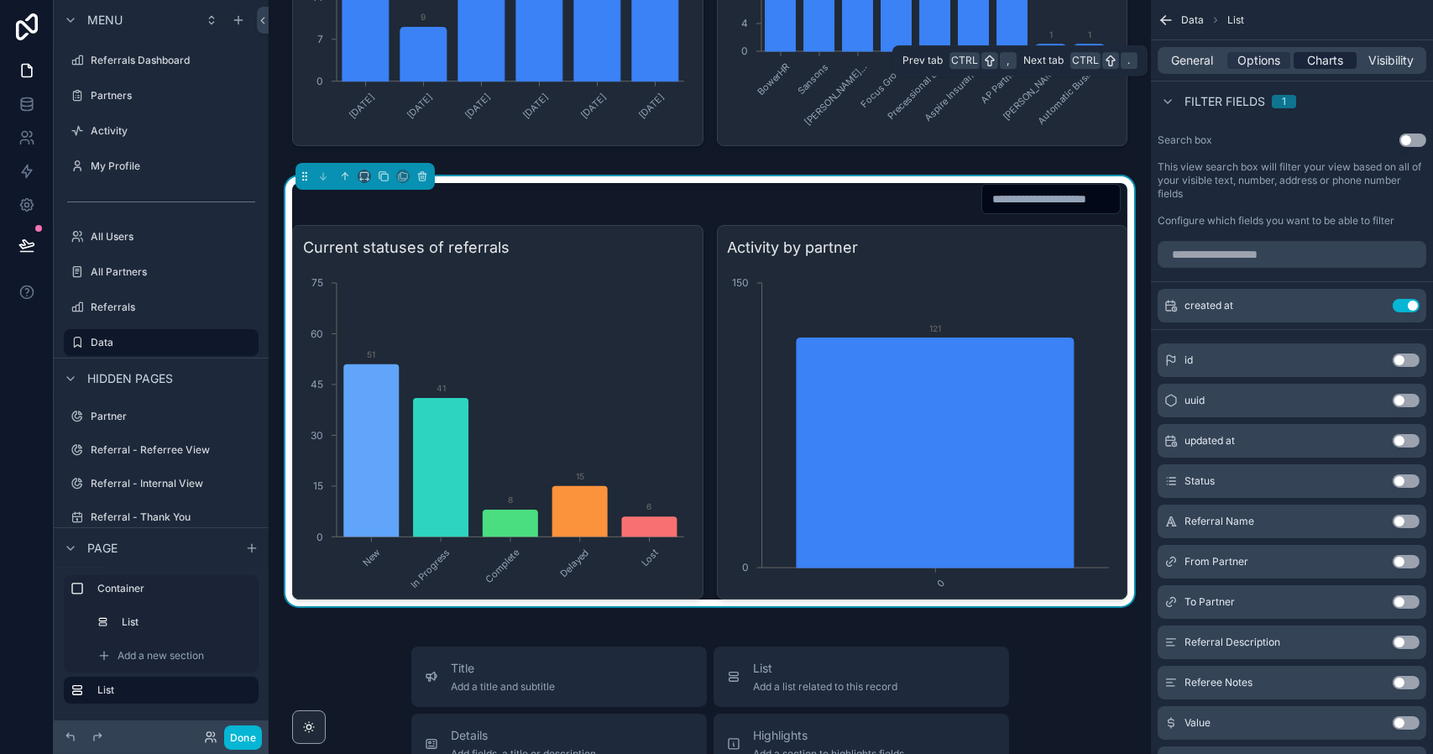
click at [1316, 56] on span "Charts" at bounding box center [1325, 60] width 36 height 17
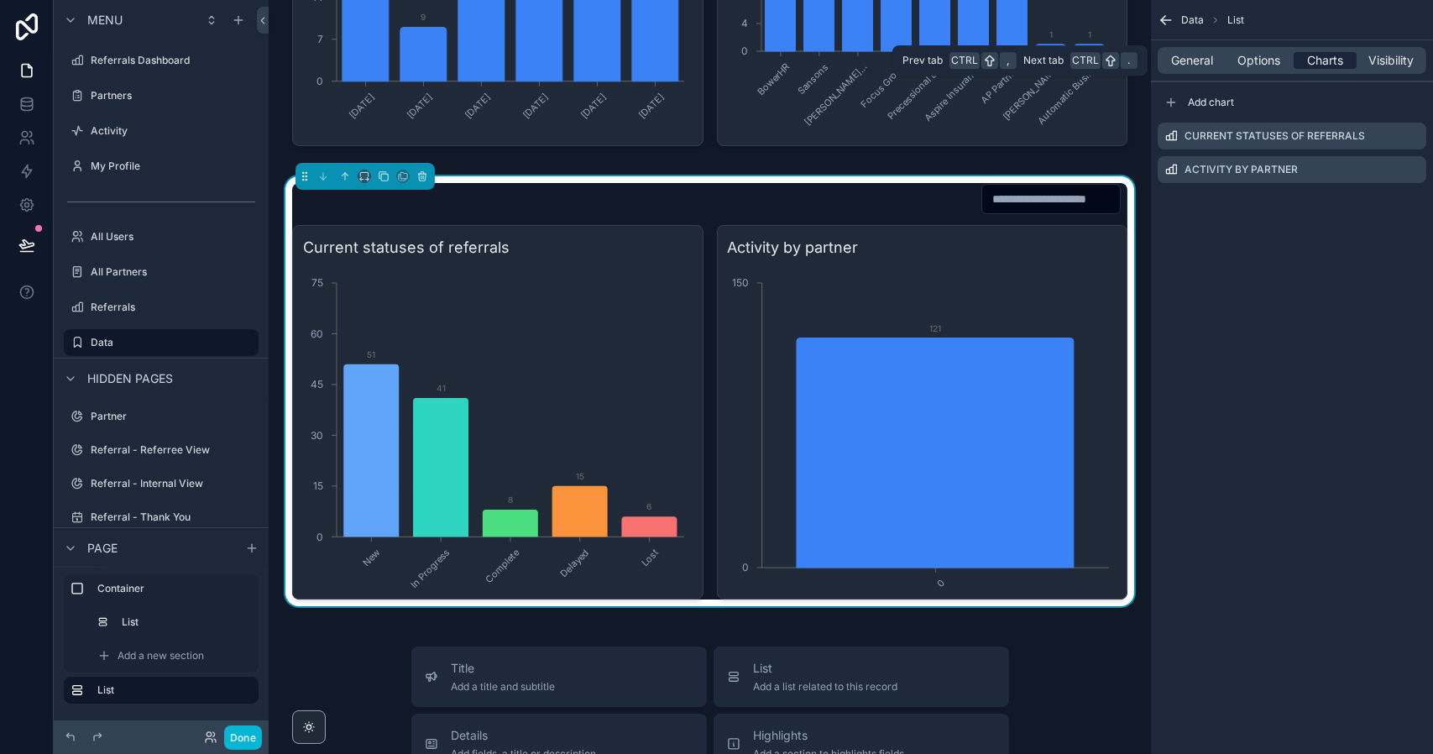
scroll to position [0, 0]
click at [1414, 132] on icon "scrollable content" at bounding box center [1414, 134] width 7 height 7
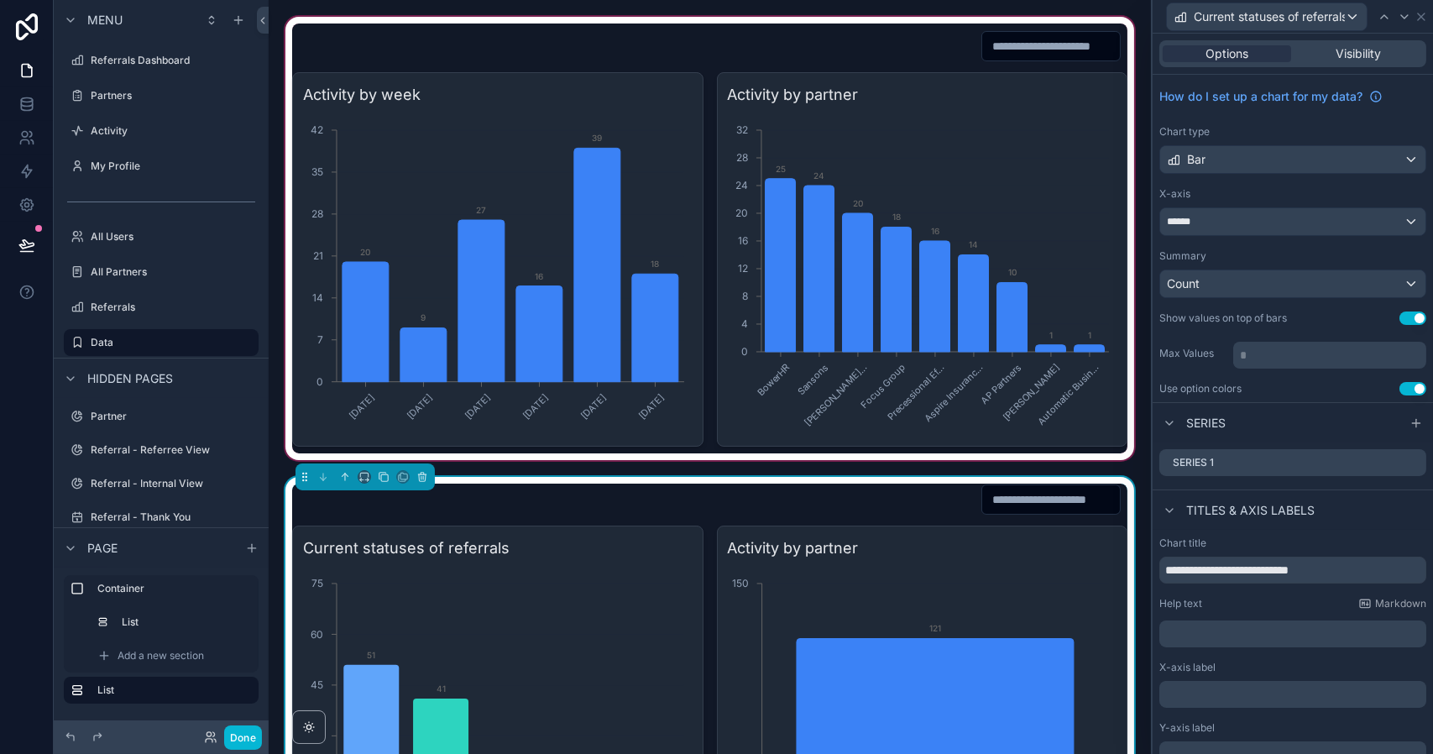
click at [496, 186] on div "scrollable content" at bounding box center [709, 238] width 855 height 450
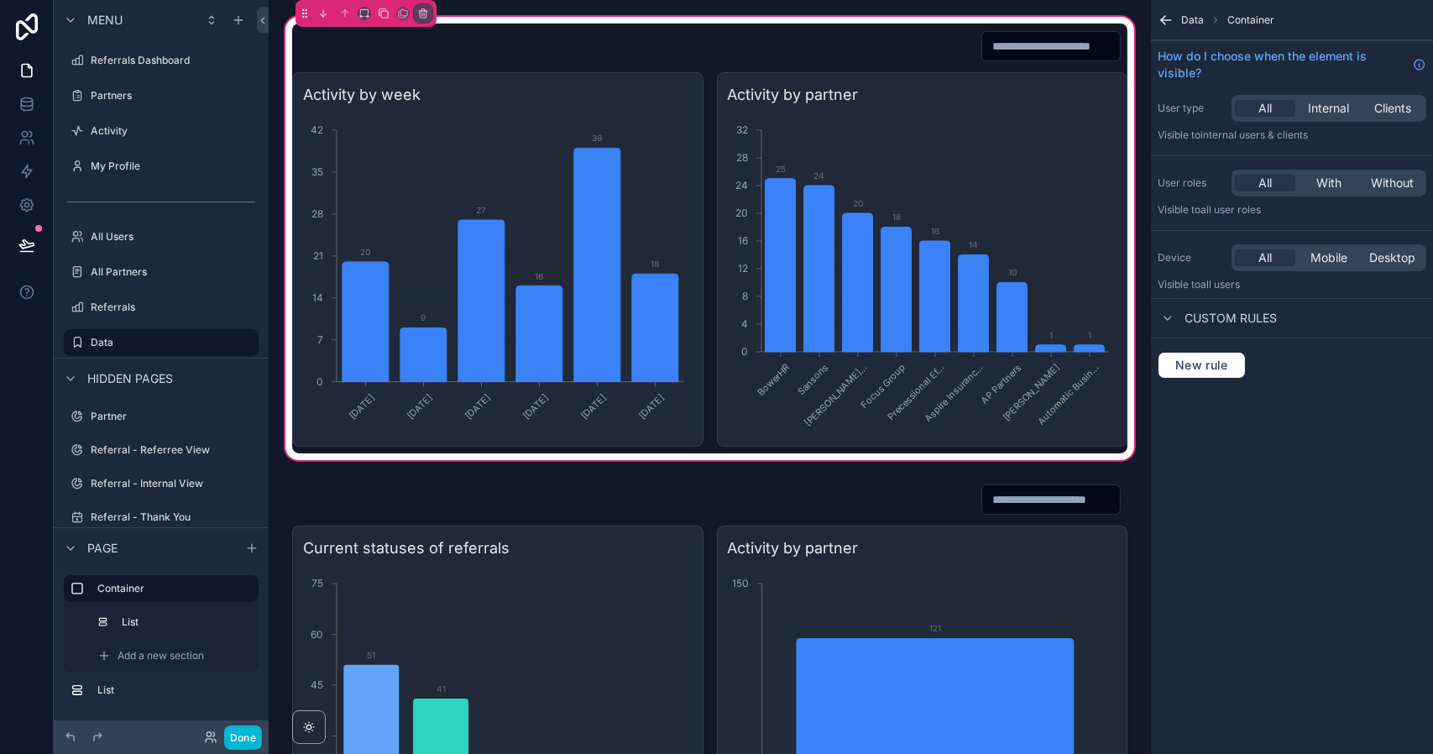
click at [496, 186] on div "scrollable content" at bounding box center [709, 238] width 855 height 430
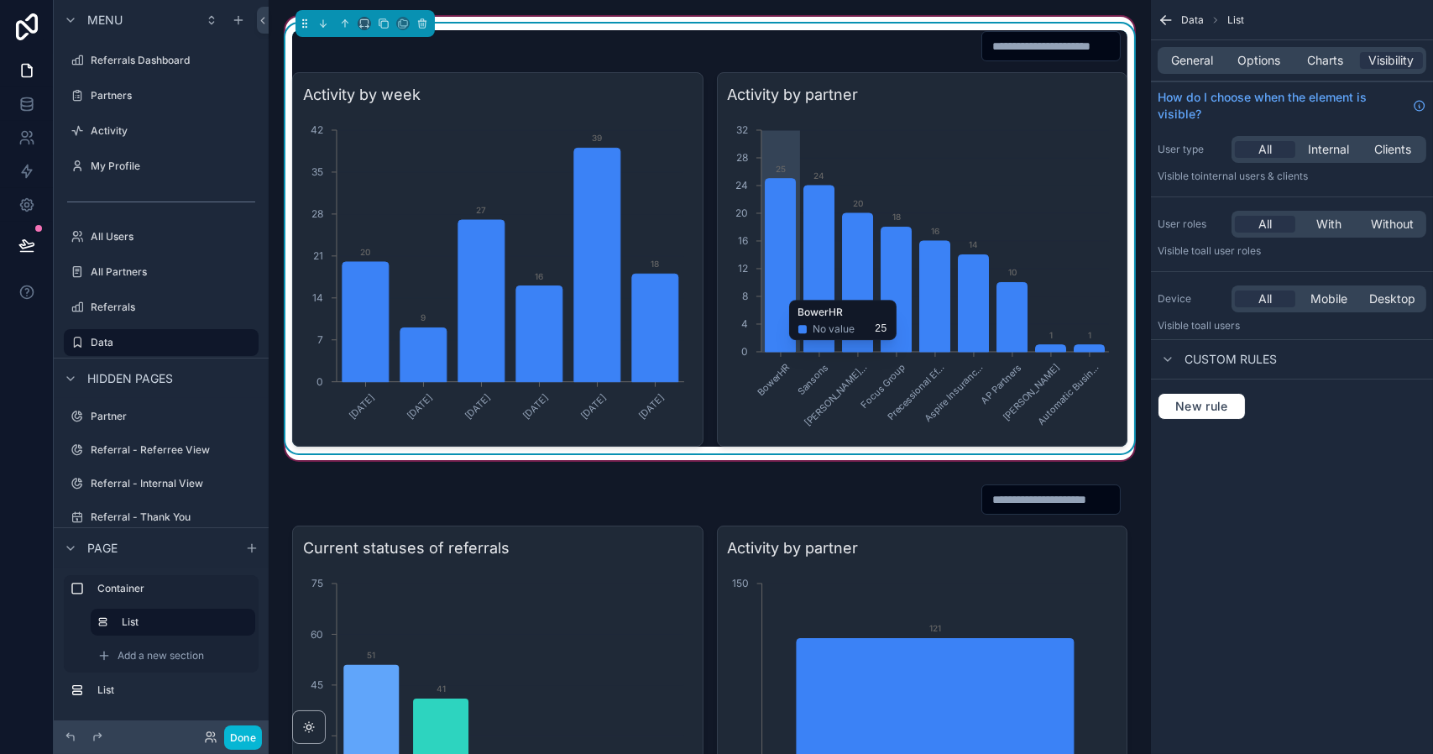
click at [1015, 128] on icon "BowerHR Sansons [PERSON_NAME]... Focus Group Precessional Ef... Aspire Insuranc…" at bounding box center [920, 274] width 385 height 322
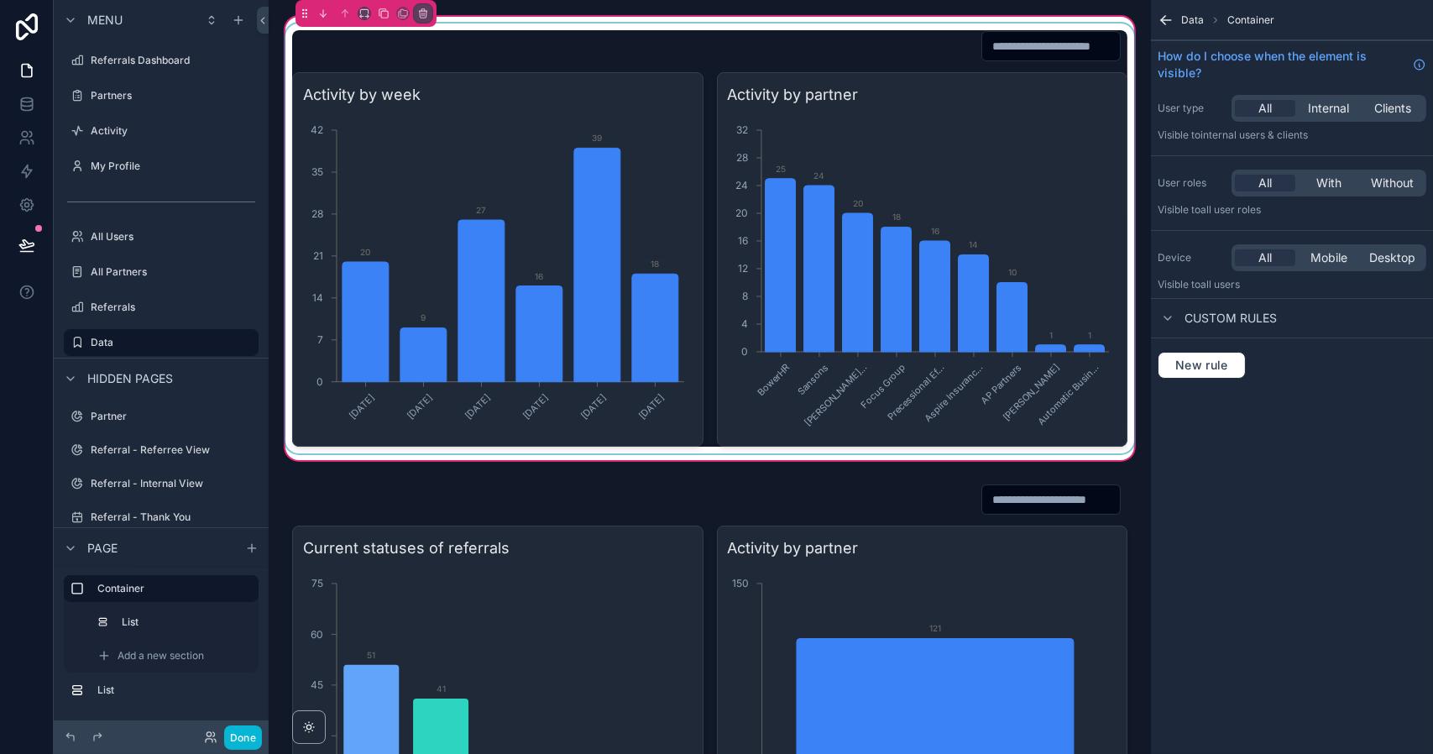
click at [819, 66] on div "scrollable content" at bounding box center [709, 238] width 855 height 430
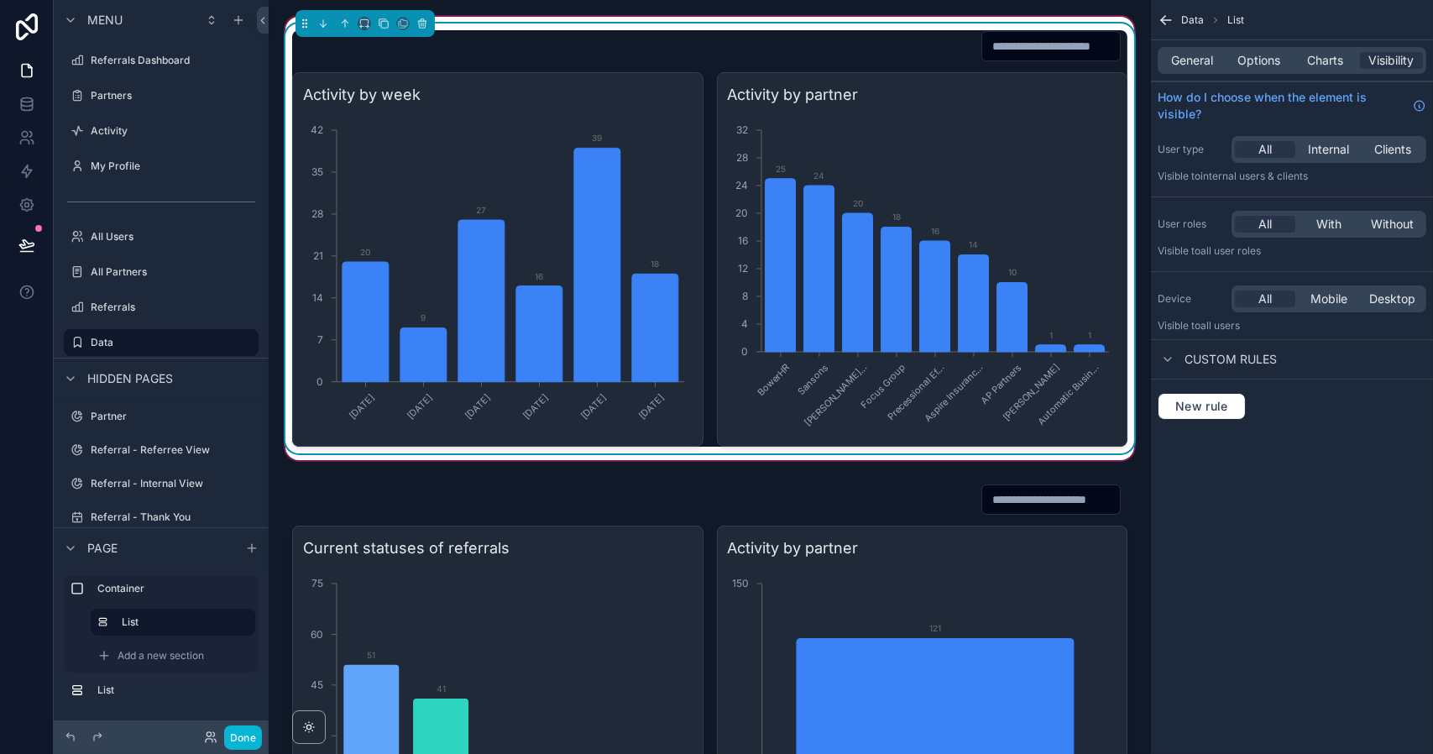
click at [1027, 56] on input "scrollable content" at bounding box center [1051, 45] width 138 height 23
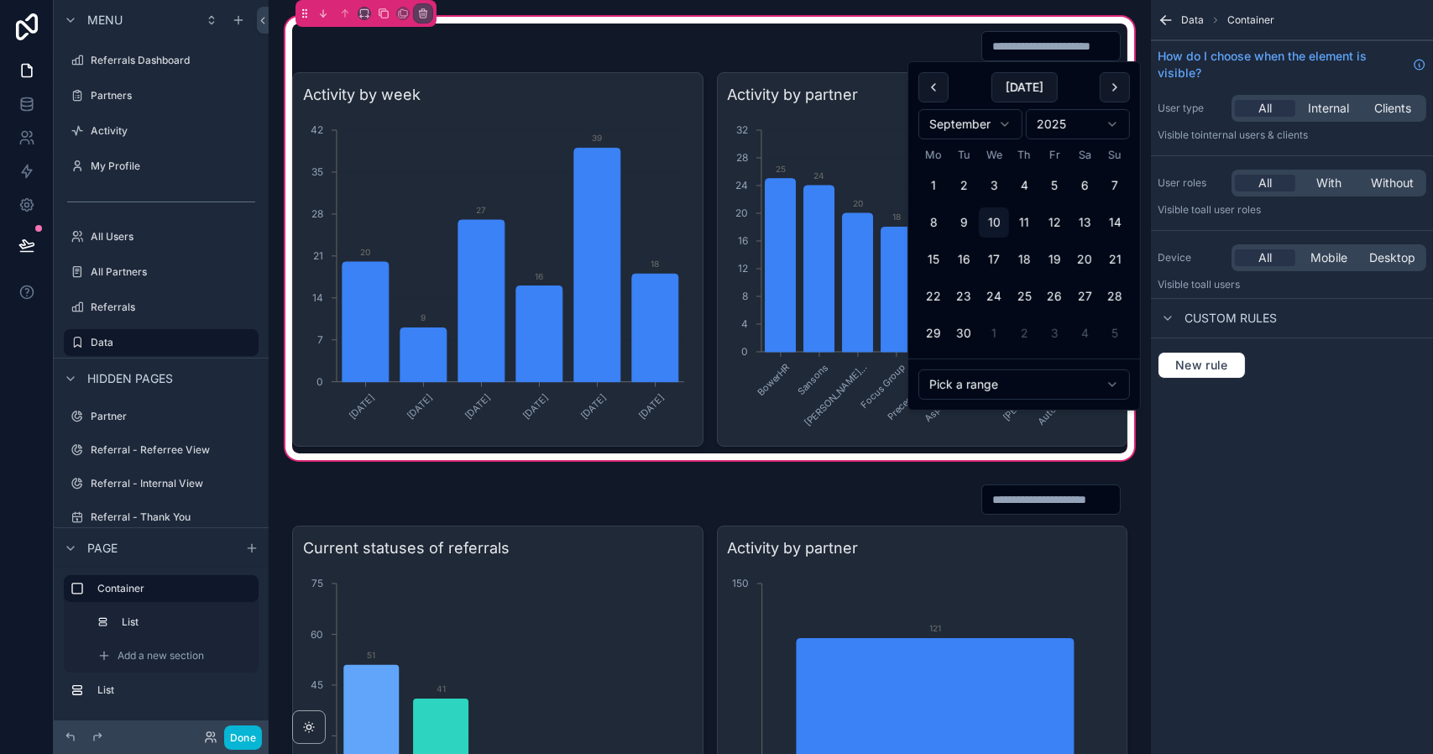
click at [1175, 22] on div "Data Container" at bounding box center [1292, 20] width 282 height 40
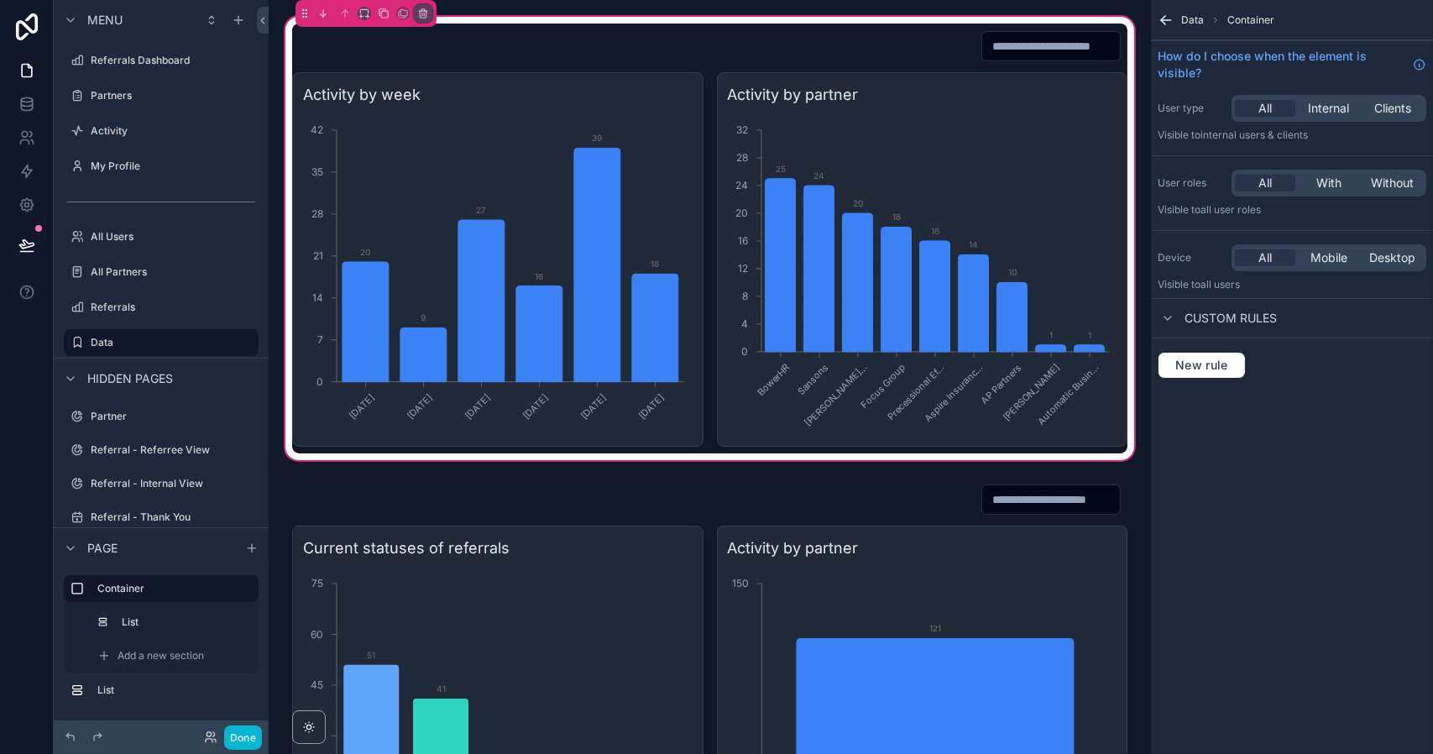
click at [1173, 18] on icon "scrollable content" at bounding box center [1165, 20] width 17 height 17
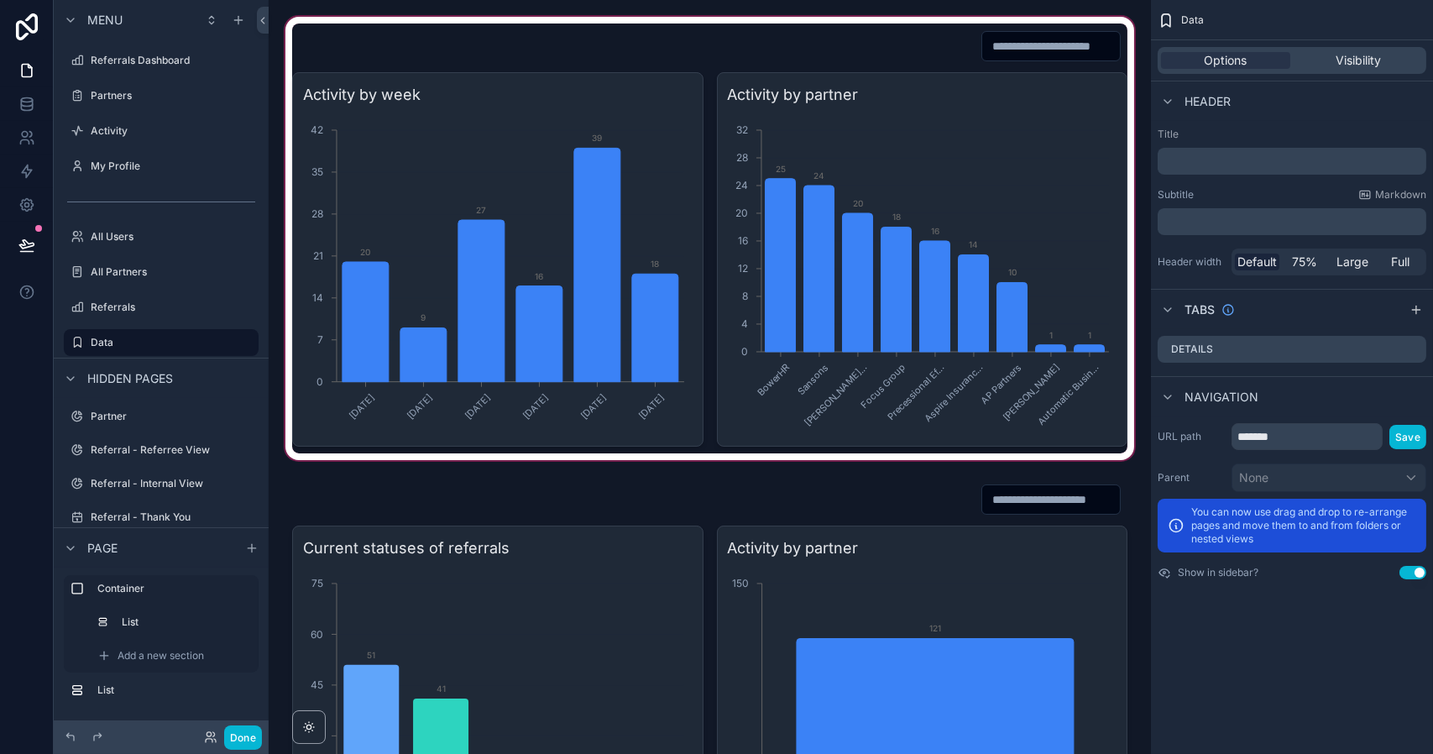
click at [1083, 138] on div "scrollable content" at bounding box center [709, 238] width 855 height 450
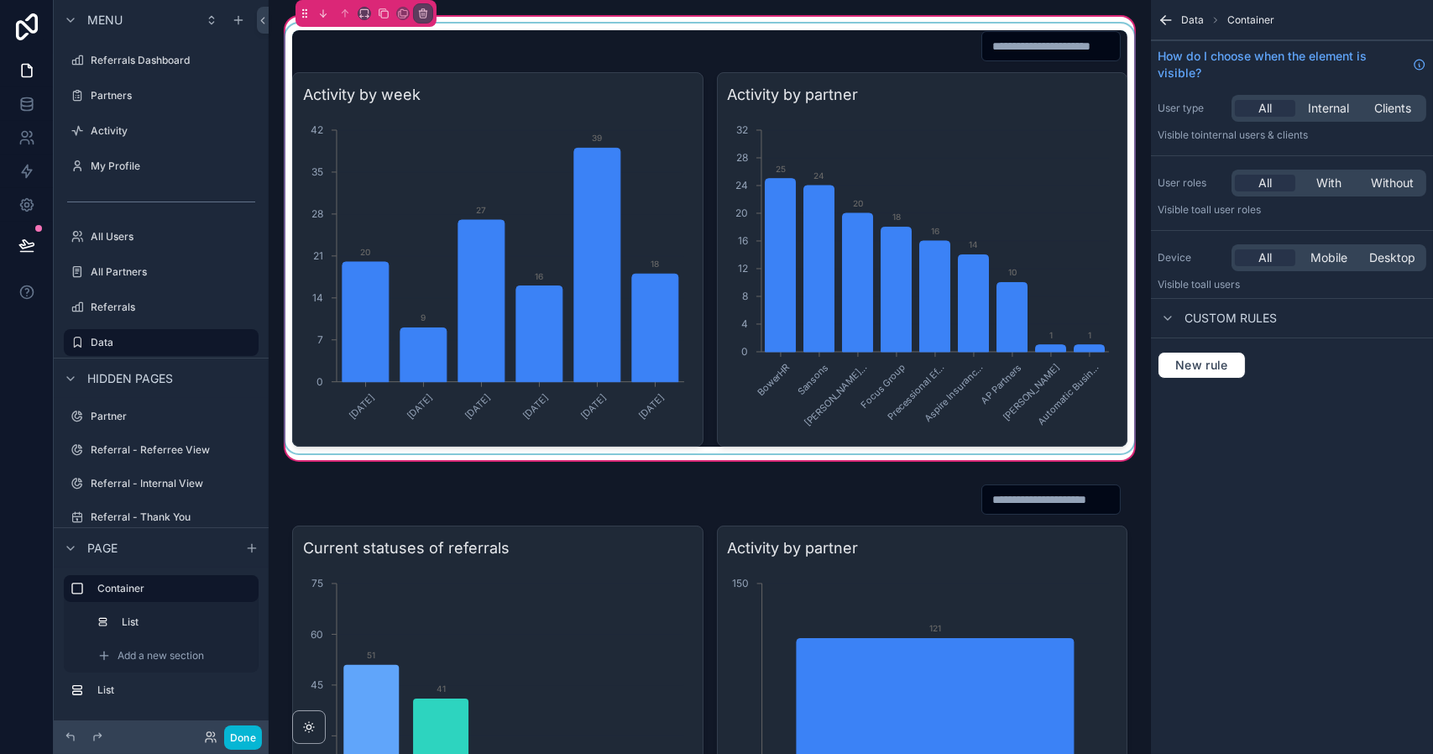
click at [1098, 73] on div "scrollable content" at bounding box center [709, 238] width 855 height 430
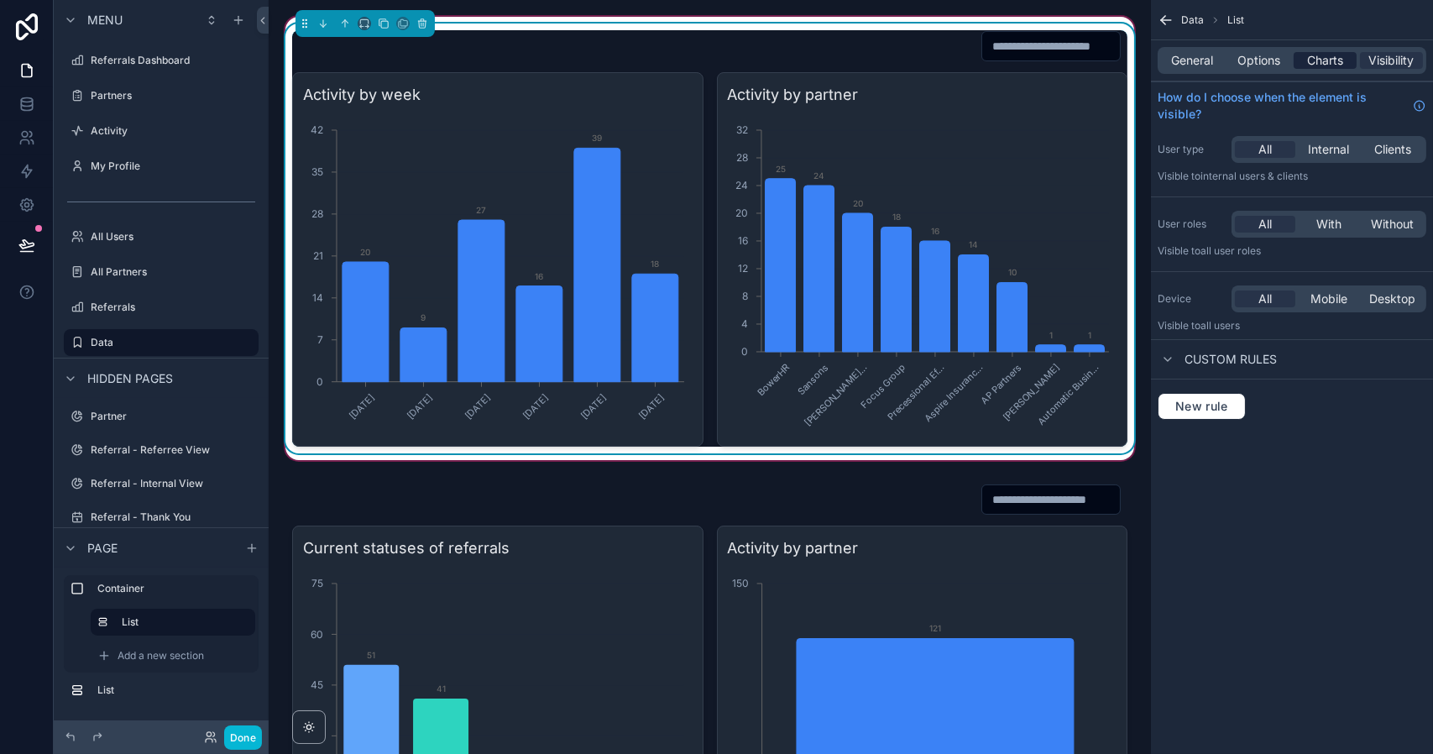
click at [1309, 62] on span "Charts" at bounding box center [1325, 60] width 36 height 17
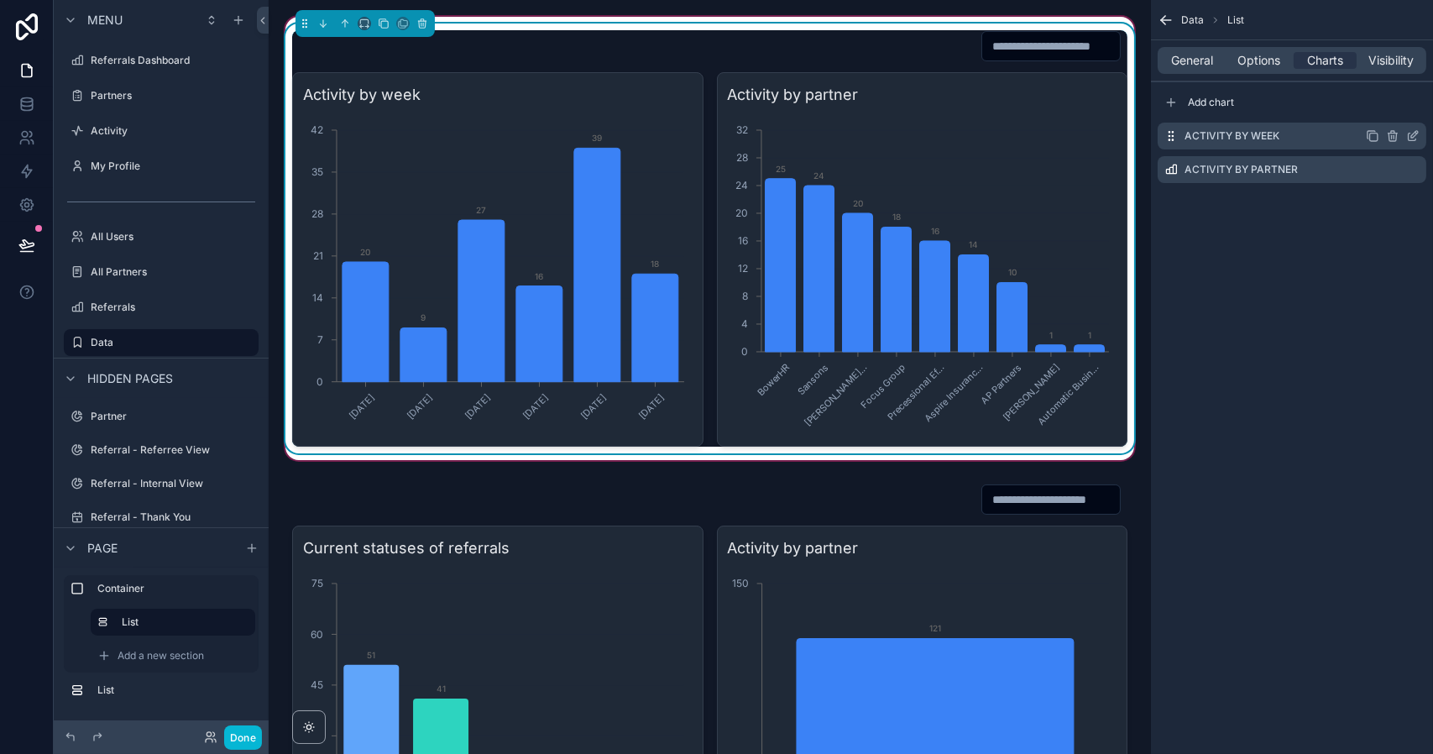
click at [1416, 134] on icon "scrollable content" at bounding box center [1412, 135] width 13 height 13
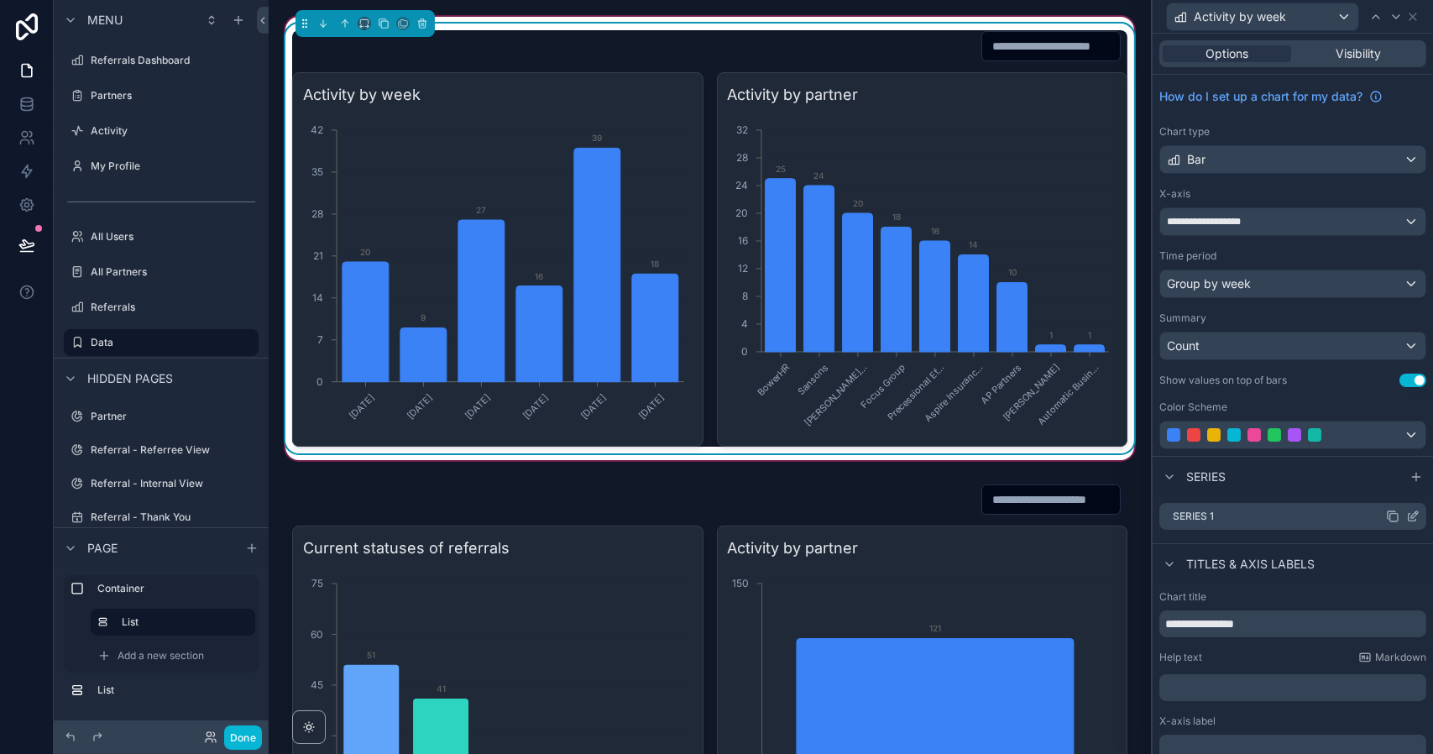
scroll to position [130, 0]
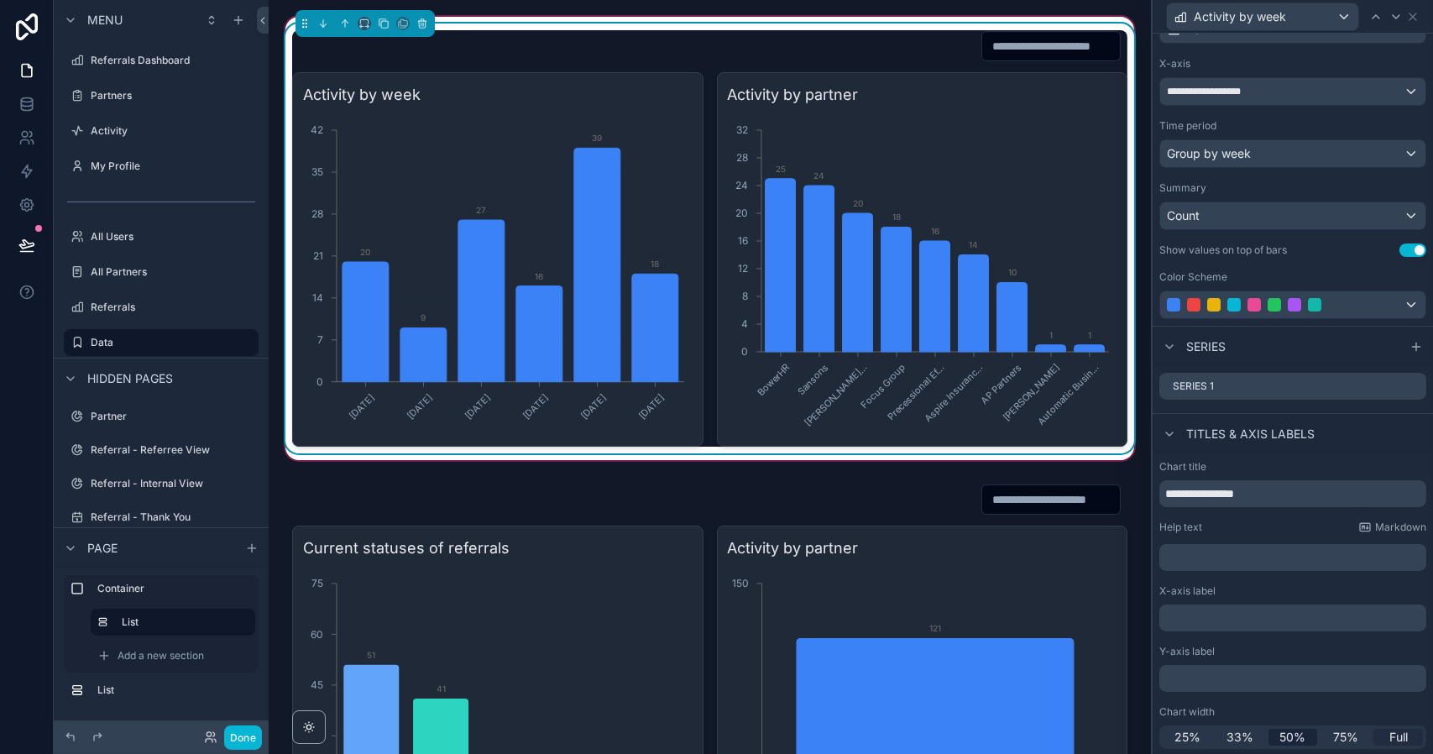
click at [1389, 734] on span "Full" at bounding box center [1398, 736] width 18 height 17
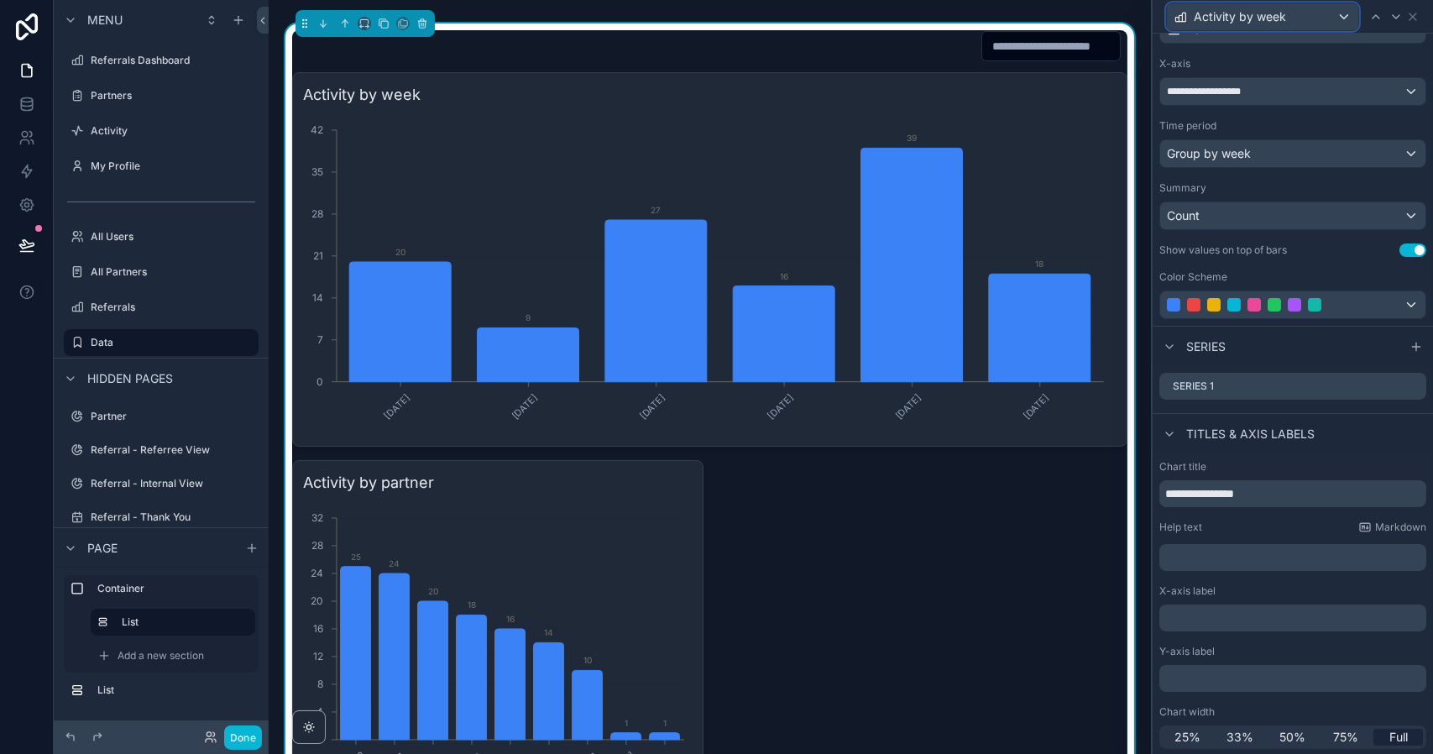
click at [1271, 18] on span "Activity by week" at bounding box center [1239, 16] width 92 height 17
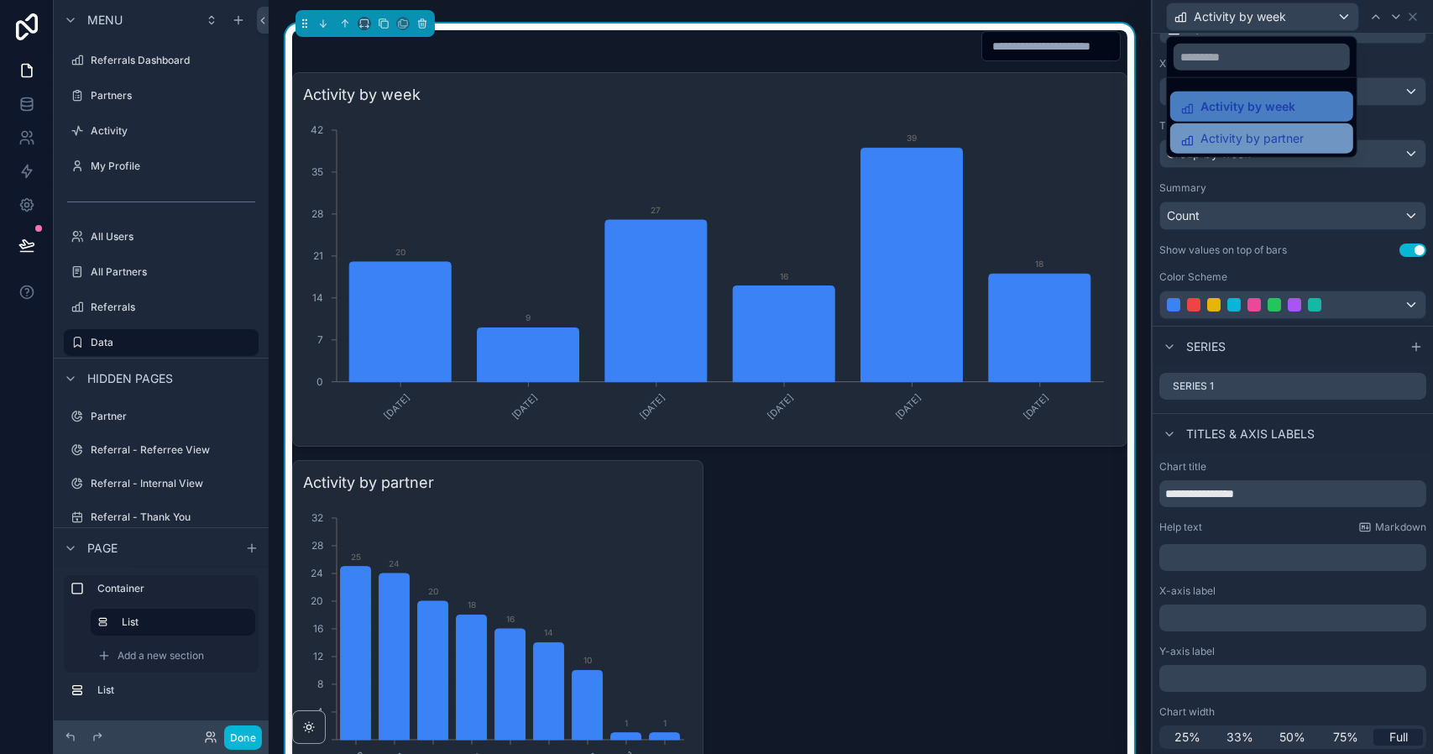
click at [1244, 138] on span "Activity by partner" at bounding box center [1251, 138] width 103 height 20
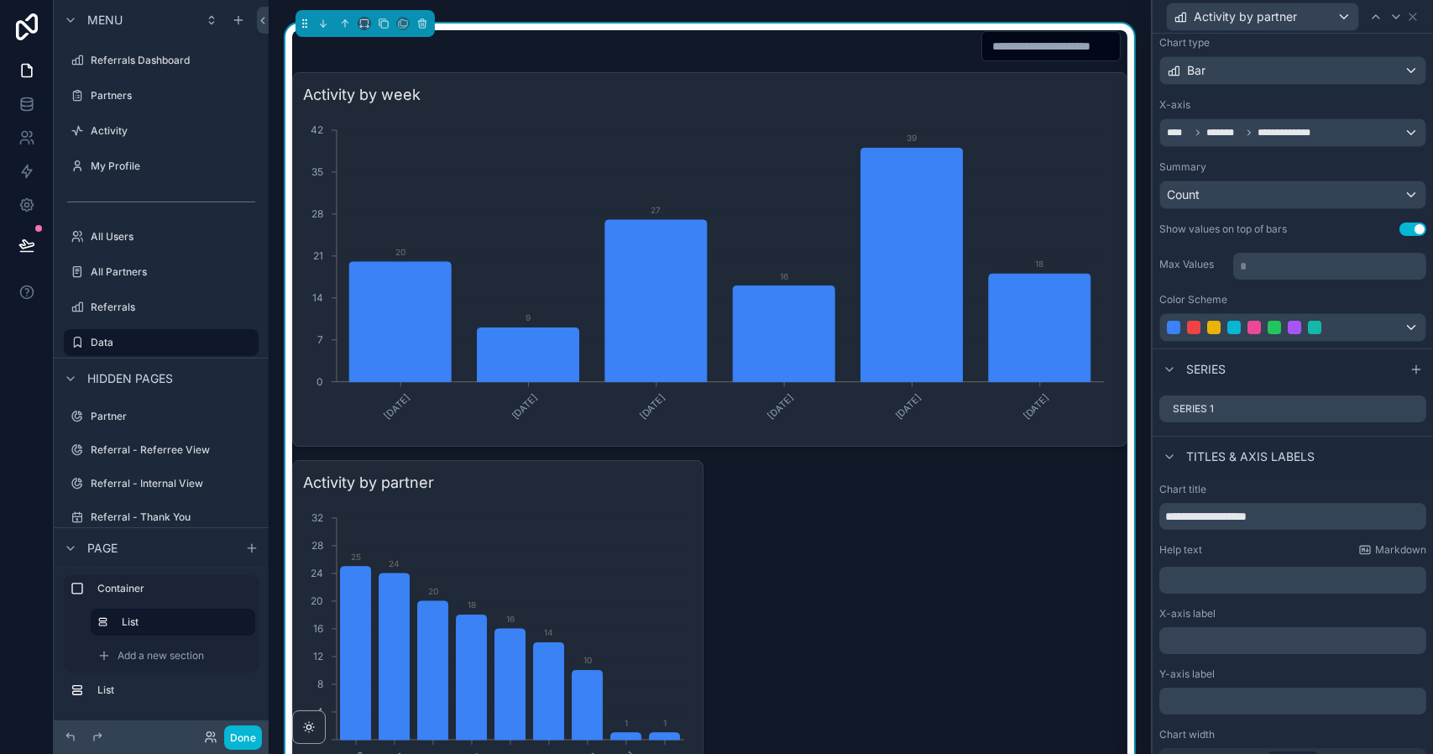
scroll to position [112, 0]
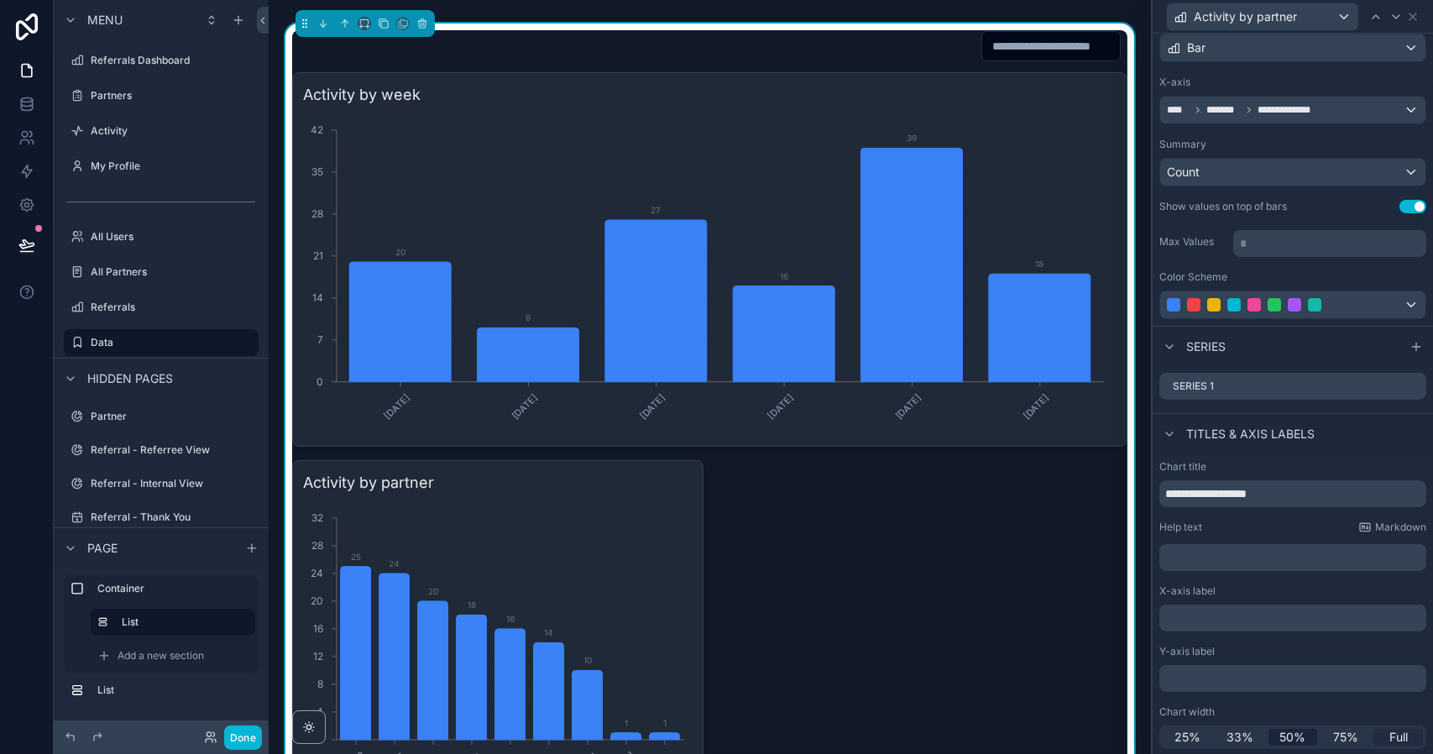
click at [1389, 737] on span "Full" at bounding box center [1398, 736] width 18 height 17
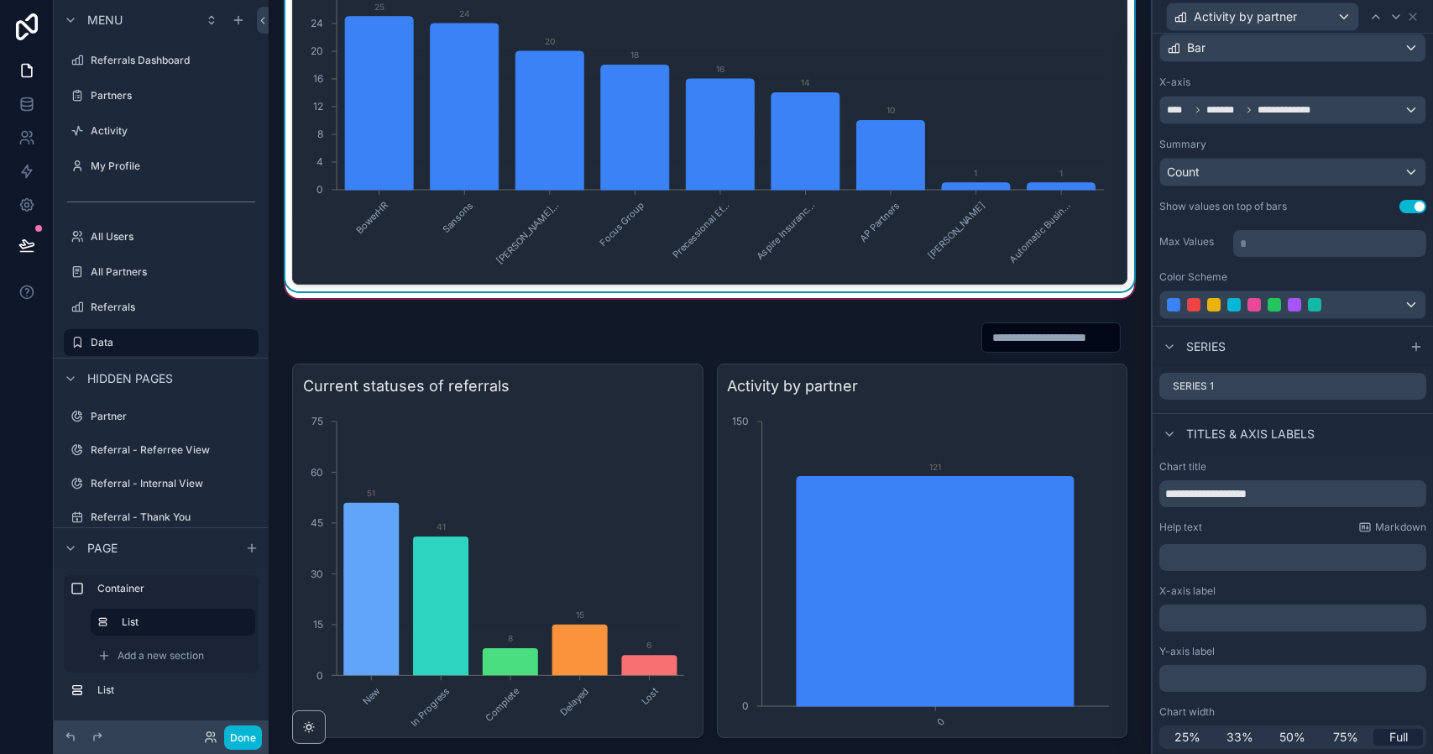
scroll to position [551, 0]
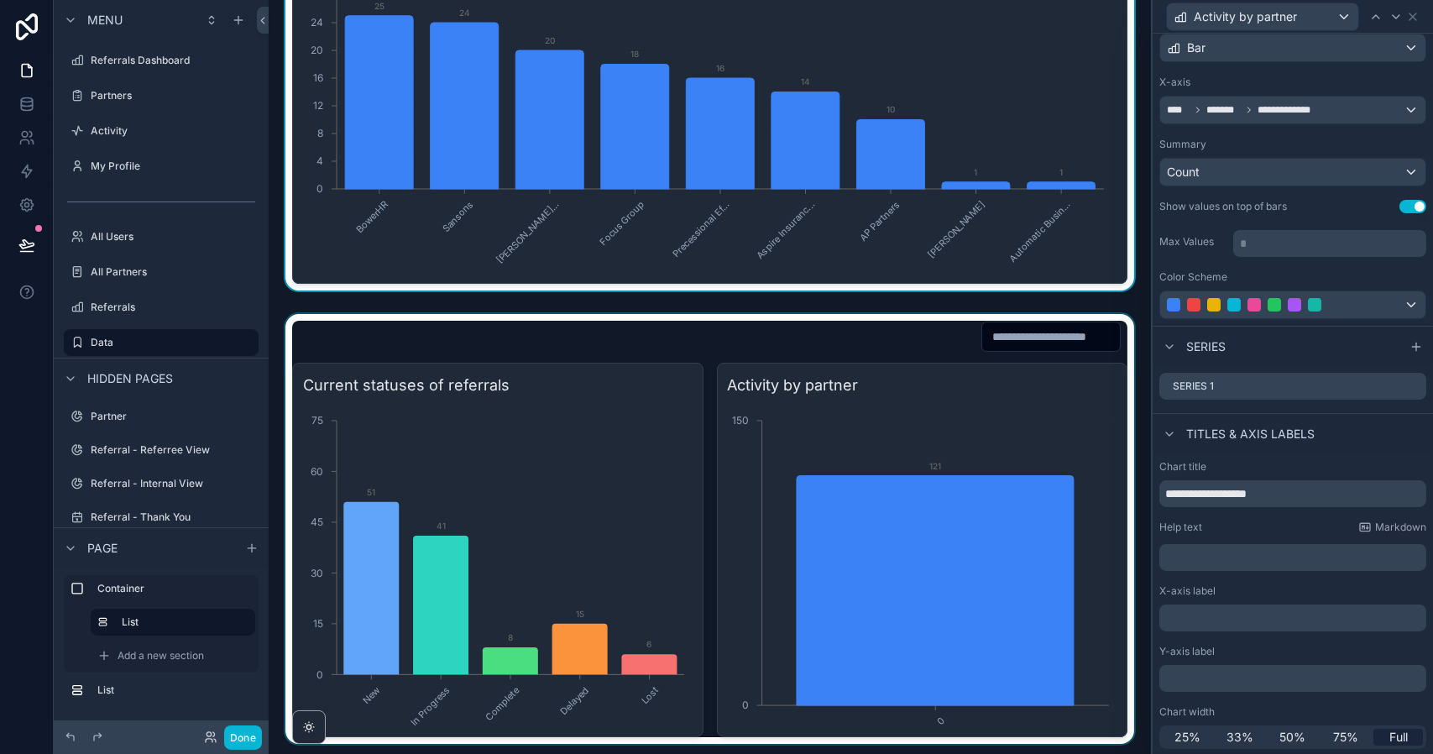
click at [658, 466] on div "scrollable content" at bounding box center [709, 529] width 855 height 430
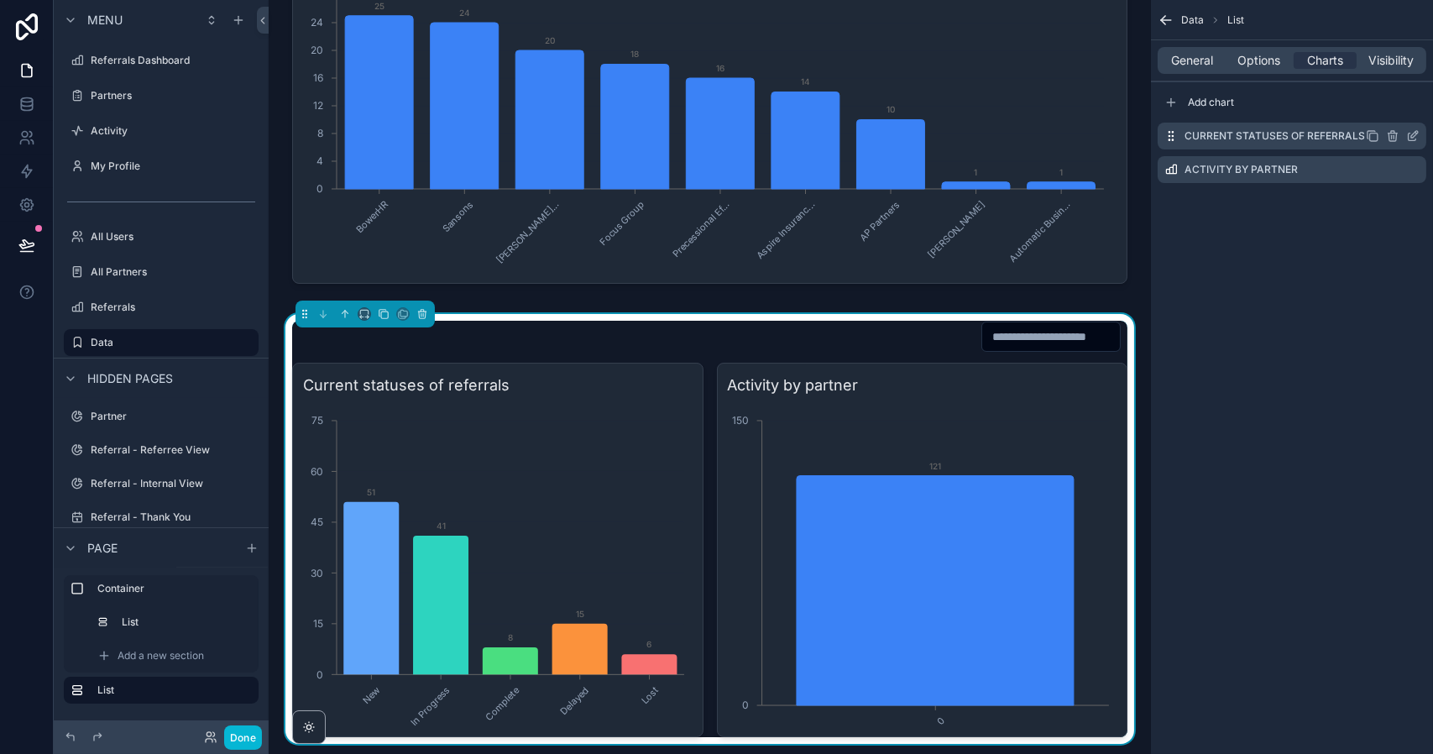
click at [1414, 140] on icon "scrollable content" at bounding box center [1412, 137] width 8 height 8
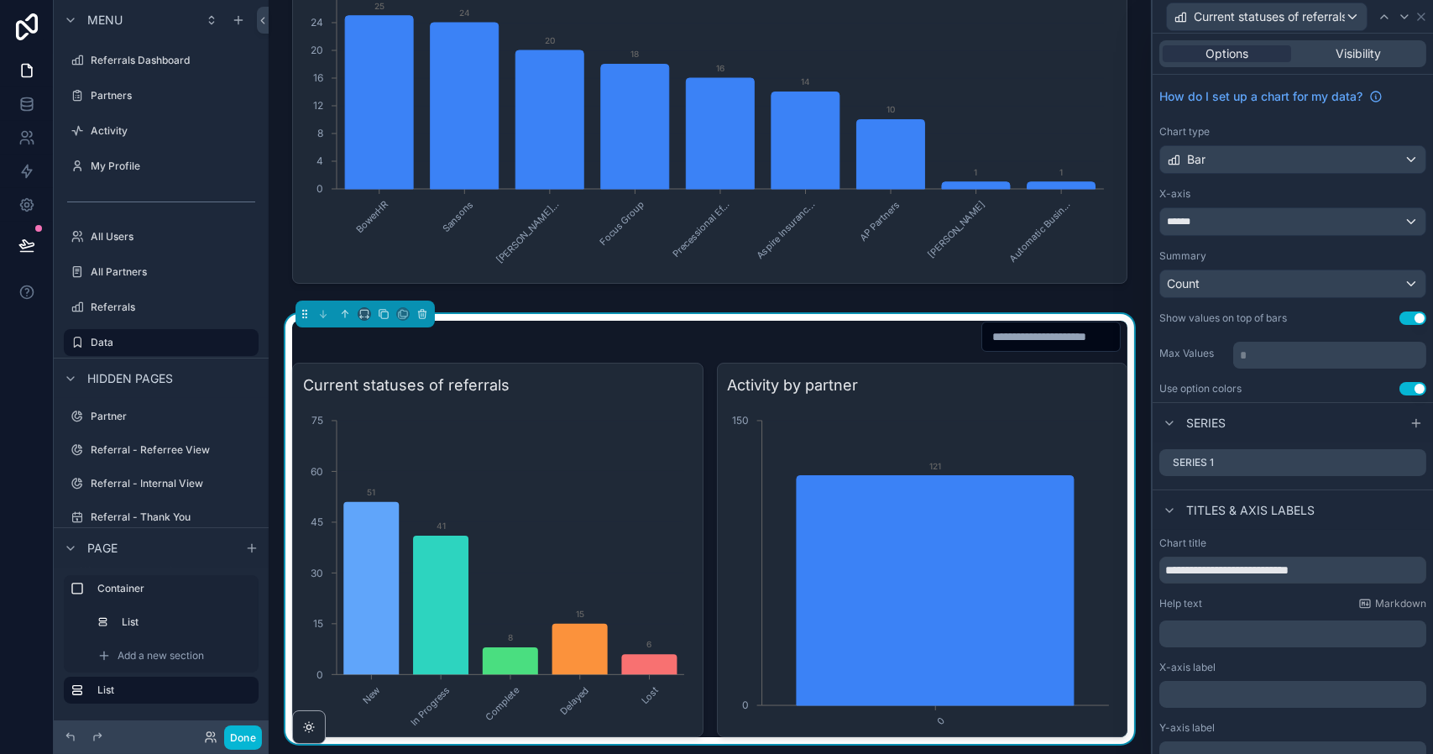
scroll to position [77, 0]
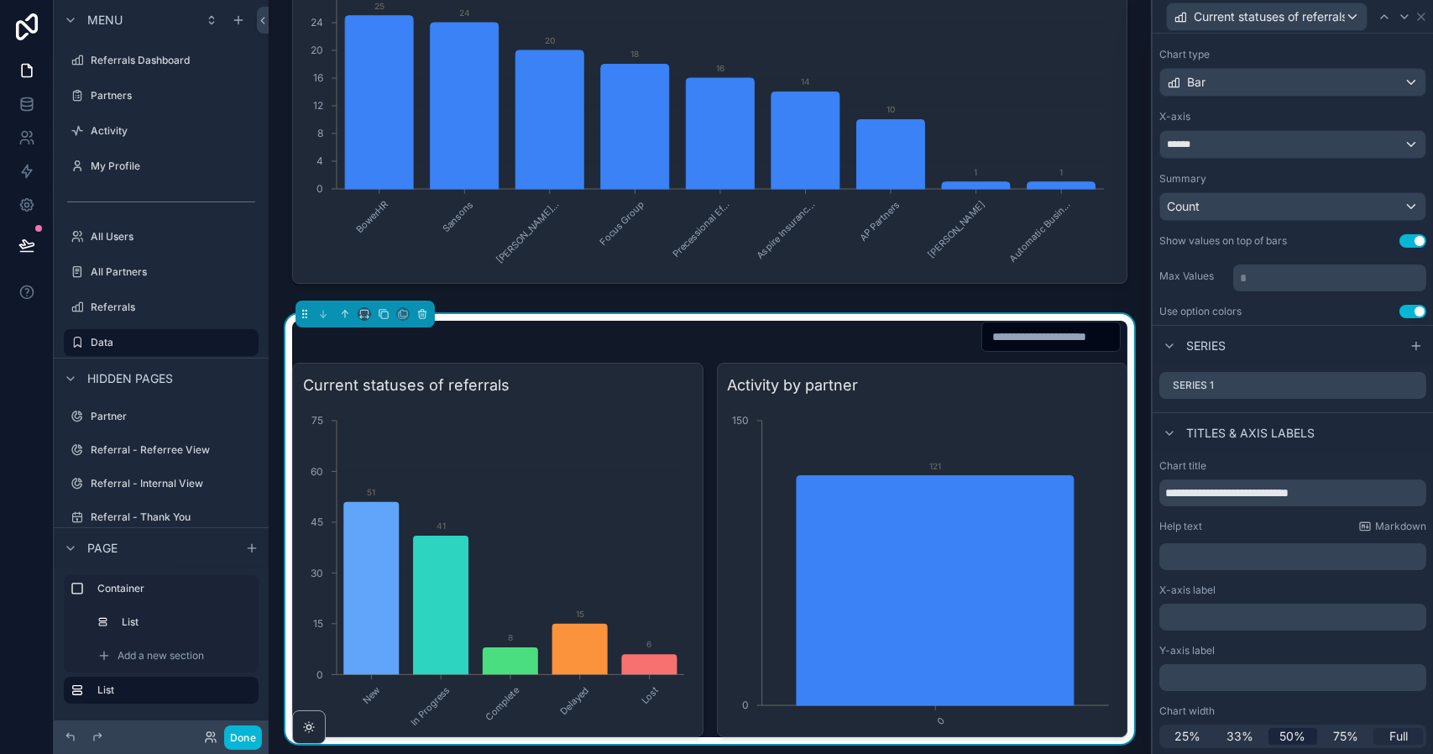
click at [1389, 733] on span "Full" at bounding box center [1398, 736] width 18 height 17
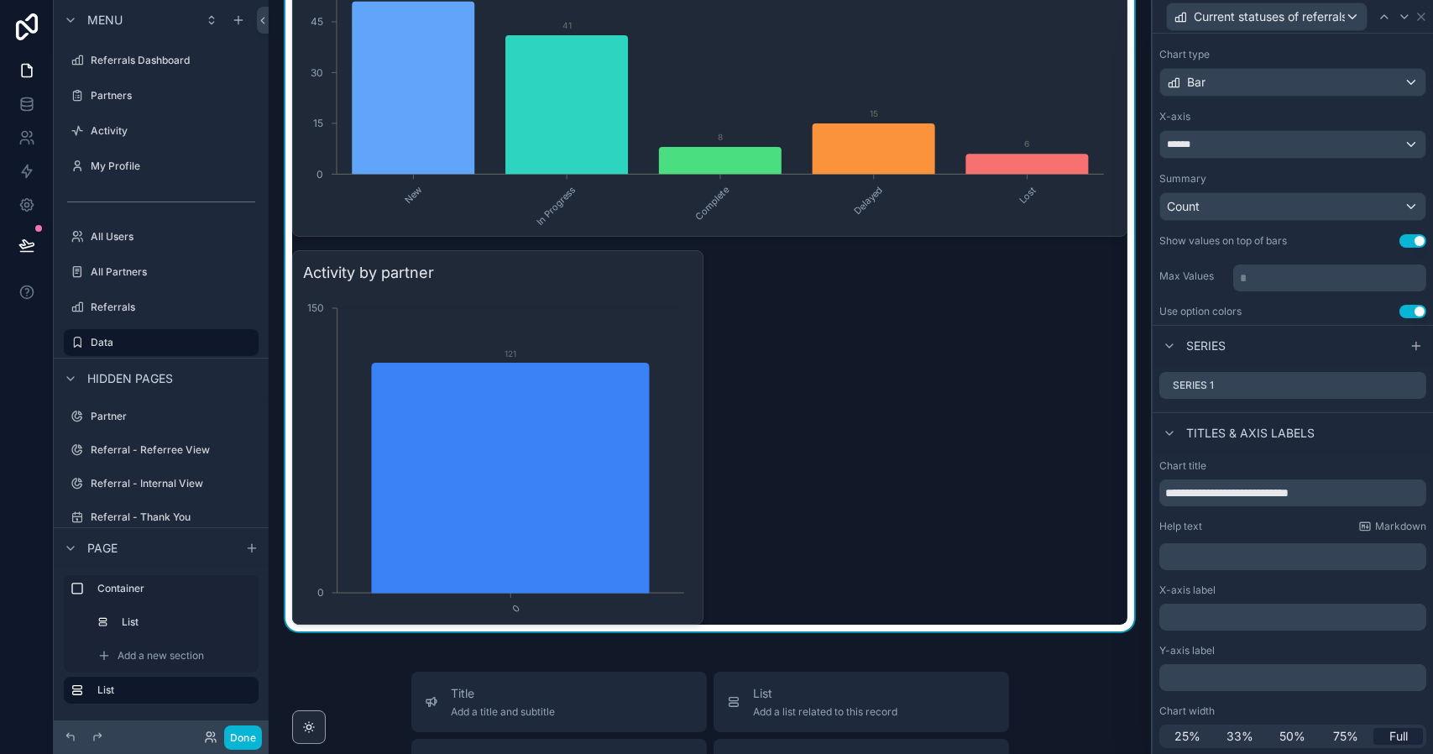
scroll to position [1051, 0]
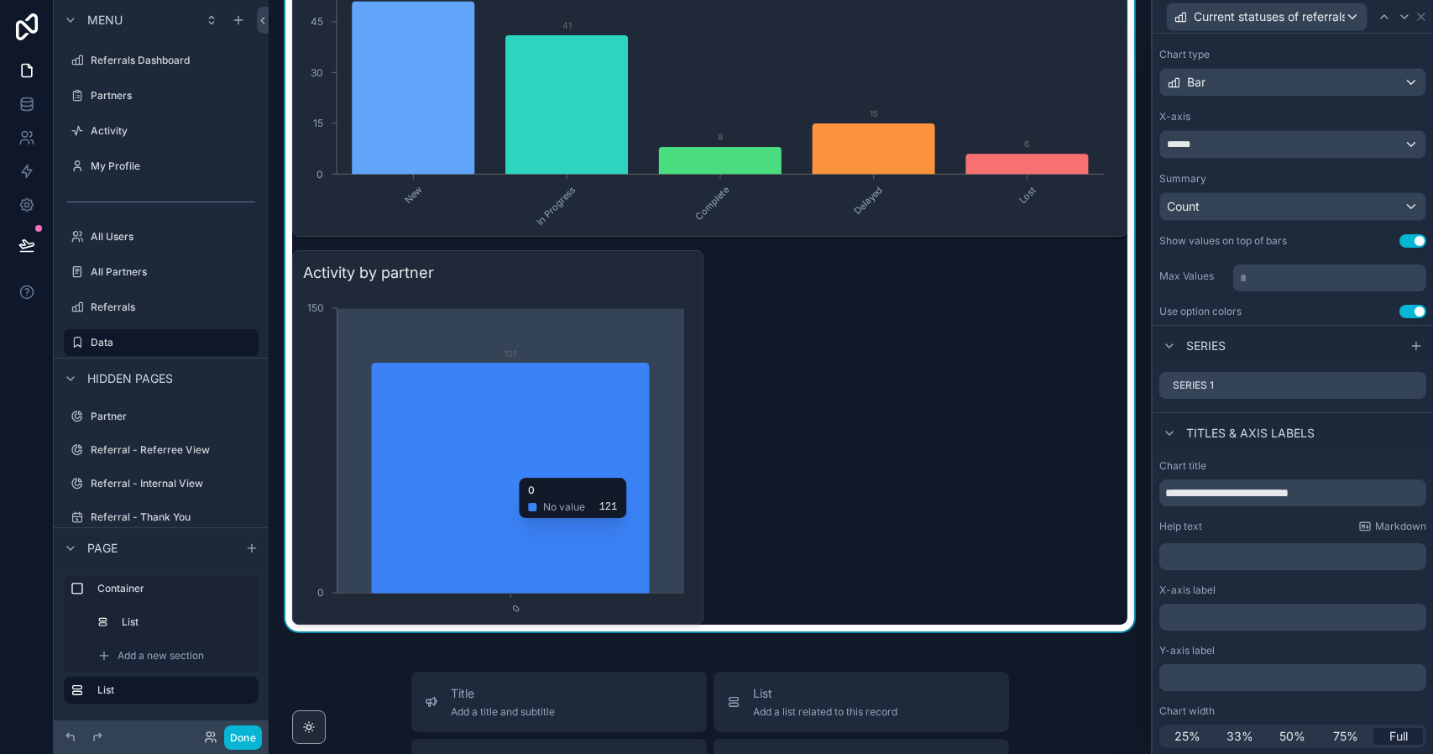
click at [523, 291] on icon "0 0 150 121" at bounding box center [495, 452] width 385 height 322
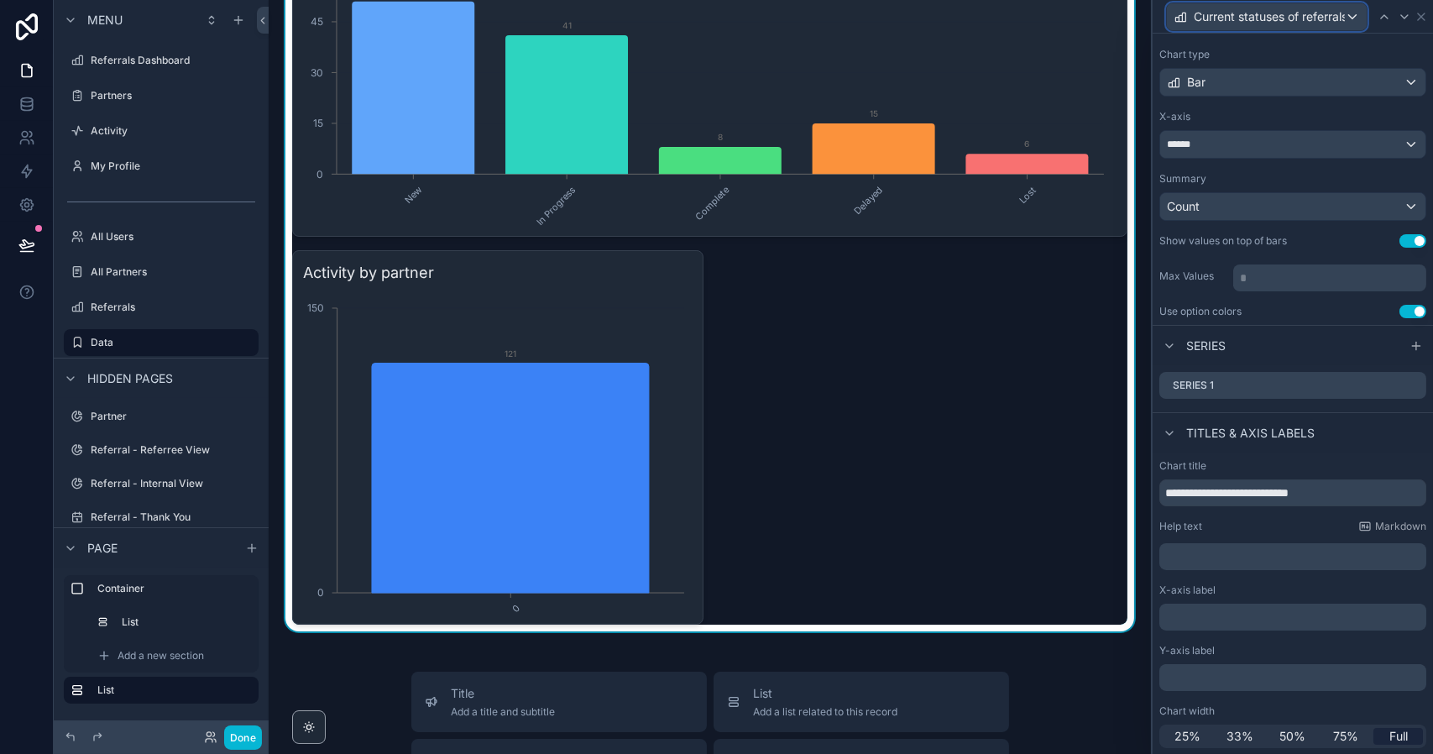
click at [1345, 20] on div "Current statuses of referrals" at bounding box center [1267, 16] width 200 height 27
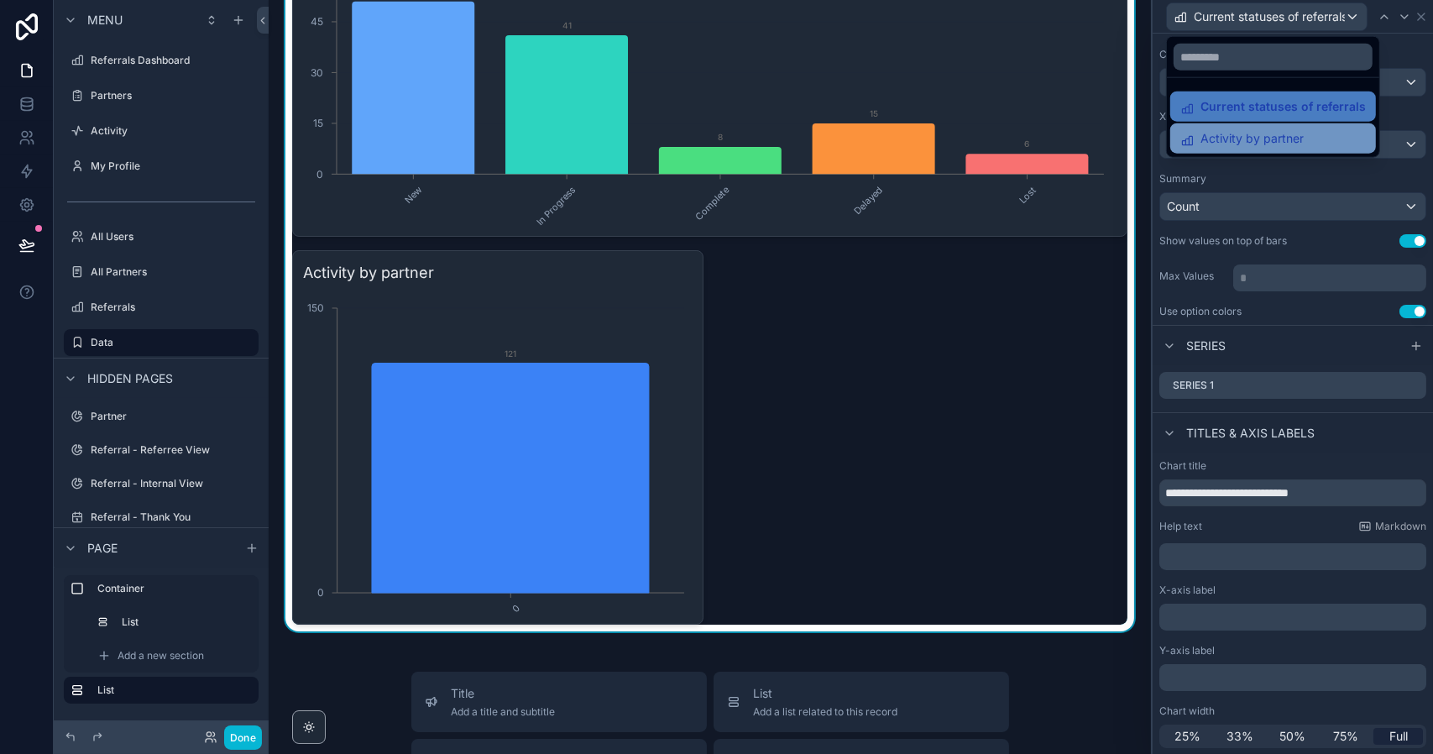
click at [1287, 139] on span "Activity by partner" at bounding box center [1251, 138] width 103 height 20
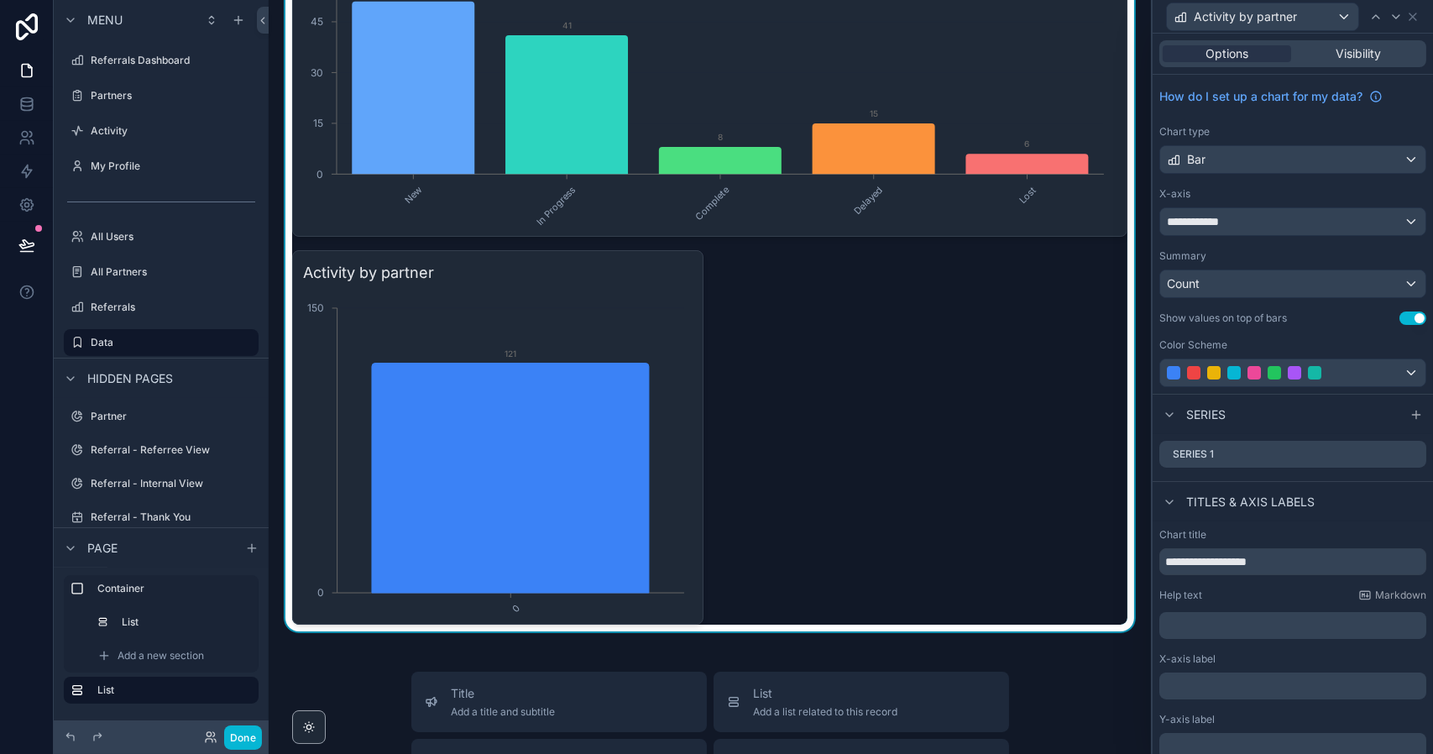
scroll to position [68, 0]
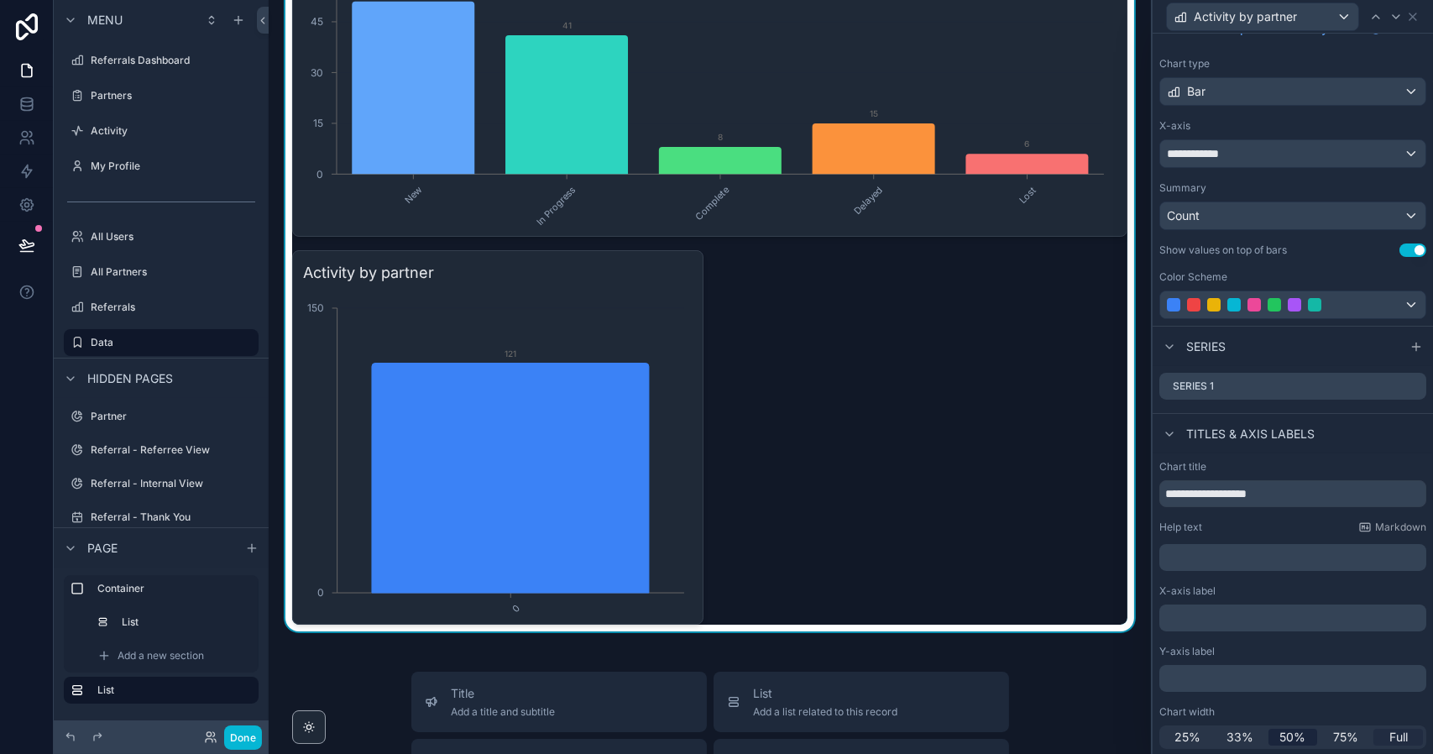
click at [1389, 739] on span "Full" at bounding box center [1398, 736] width 18 height 17
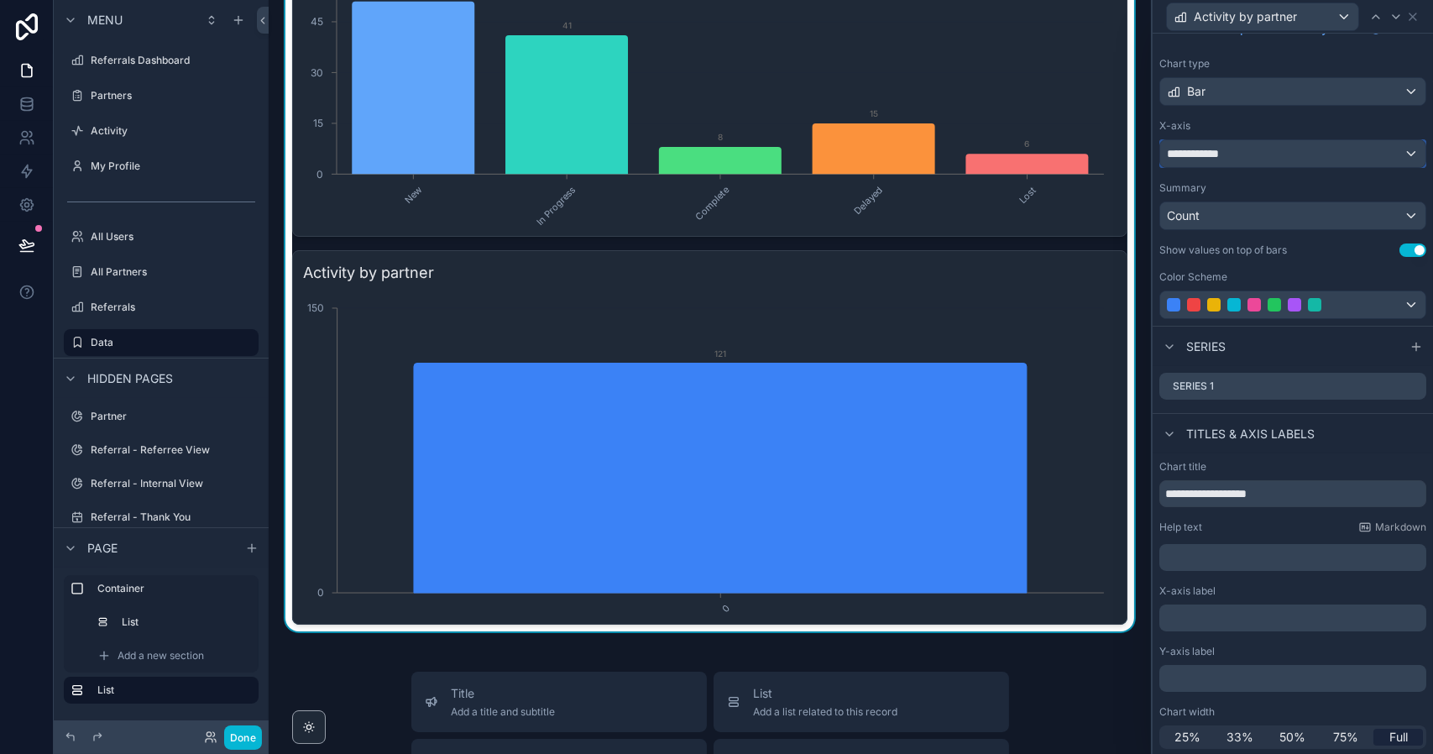
click at [1275, 155] on div "**********" at bounding box center [1292, 153] width 265 height 27
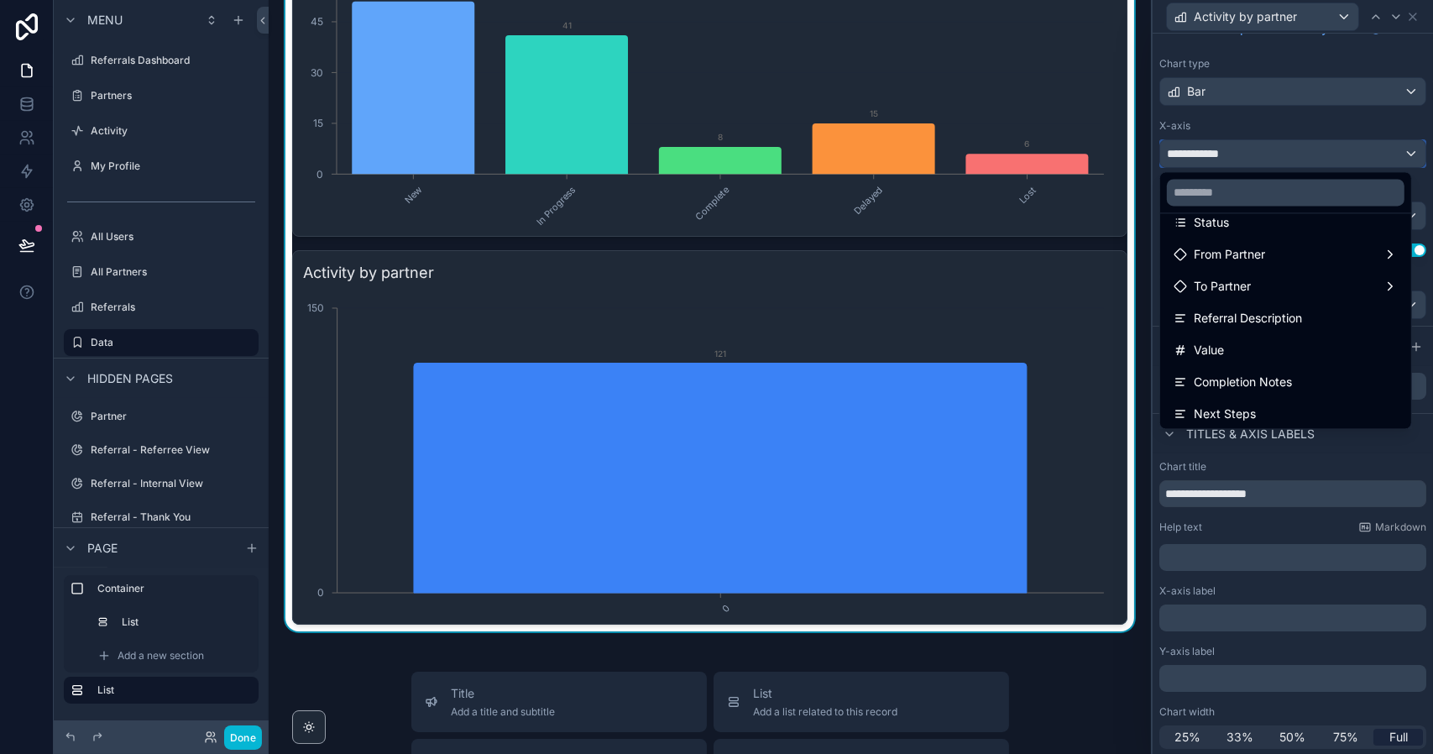
scroll to position [279, 0]
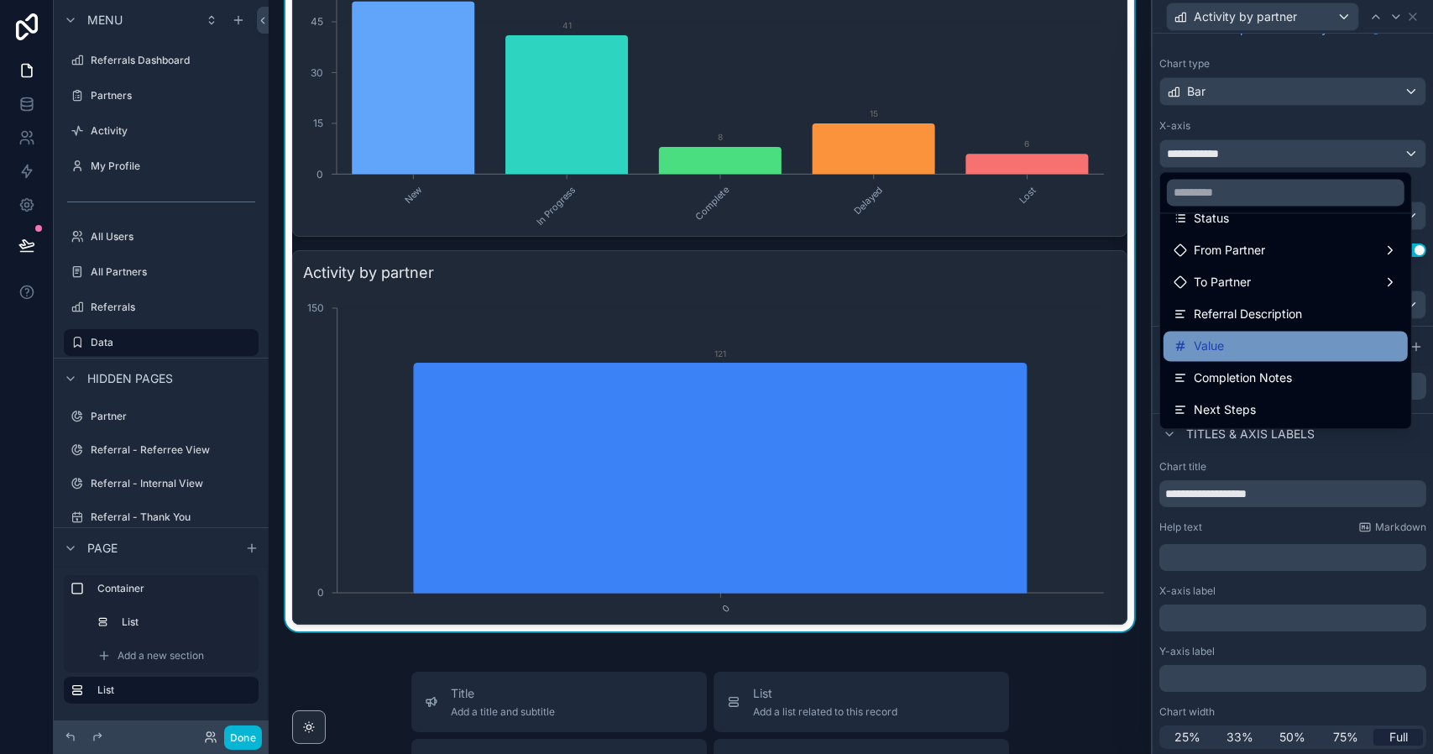
click at [1251, 332] on div "Value" at bounding box center [1285, 346] width 244 height 30
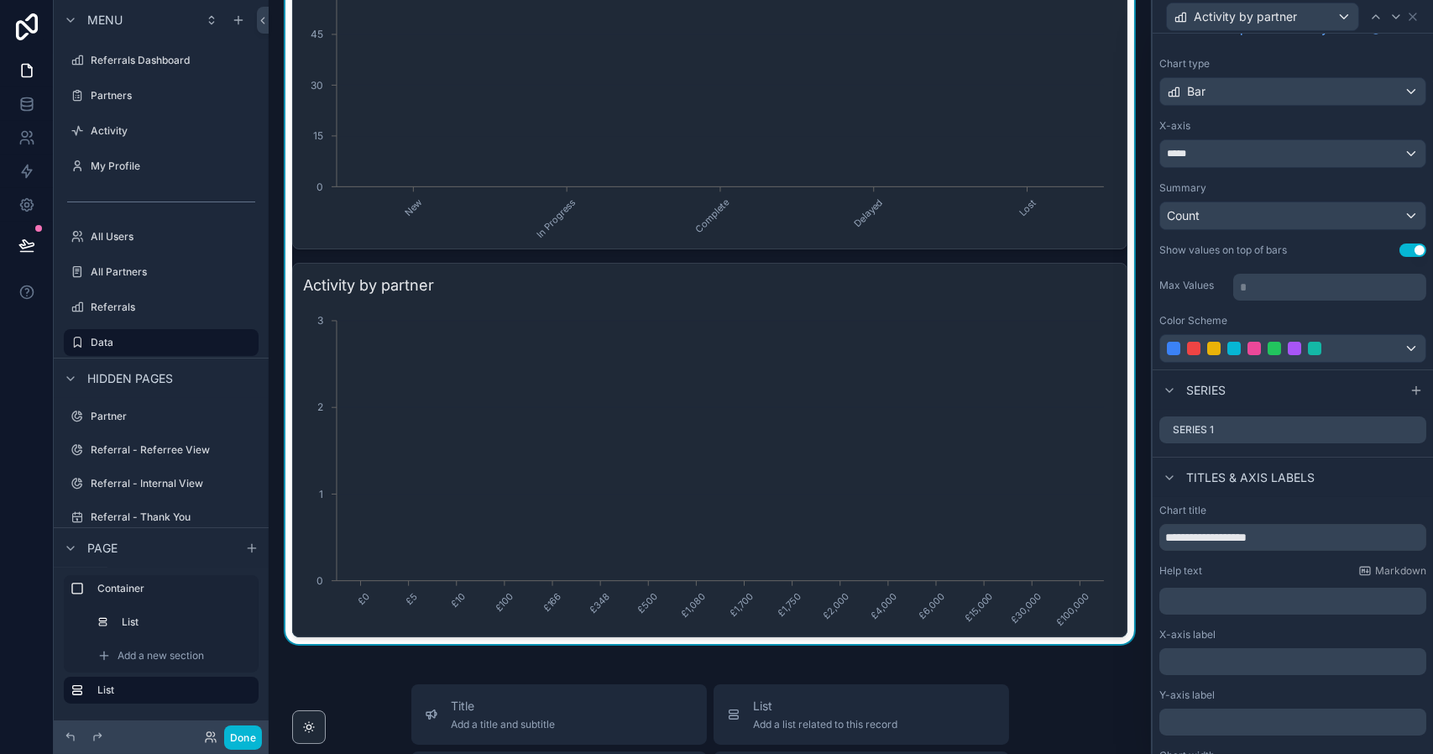
scroll to position [1051, 0]
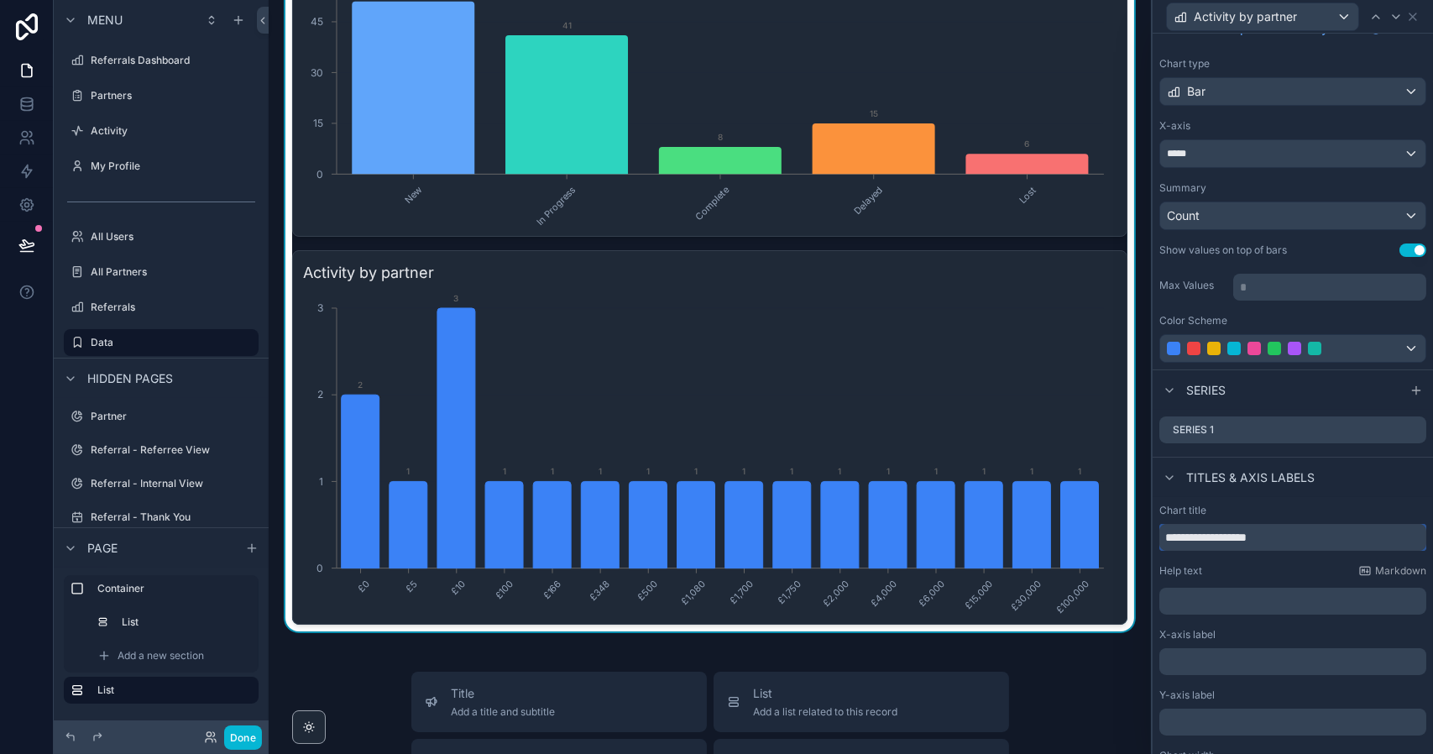
click at [1183, 532] on input "**********" at bounding box center [1292, 537] width 267 height 27
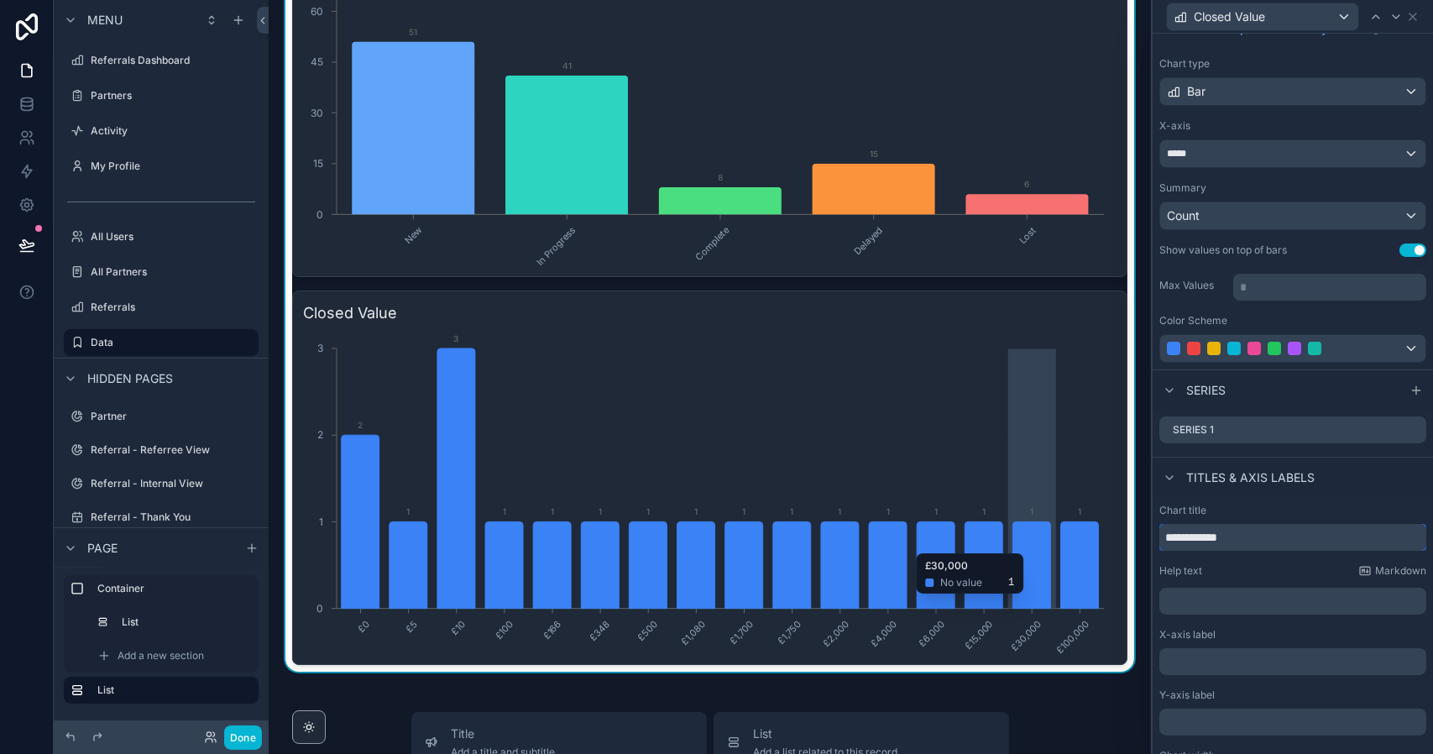
scroll to position [1010, 0]
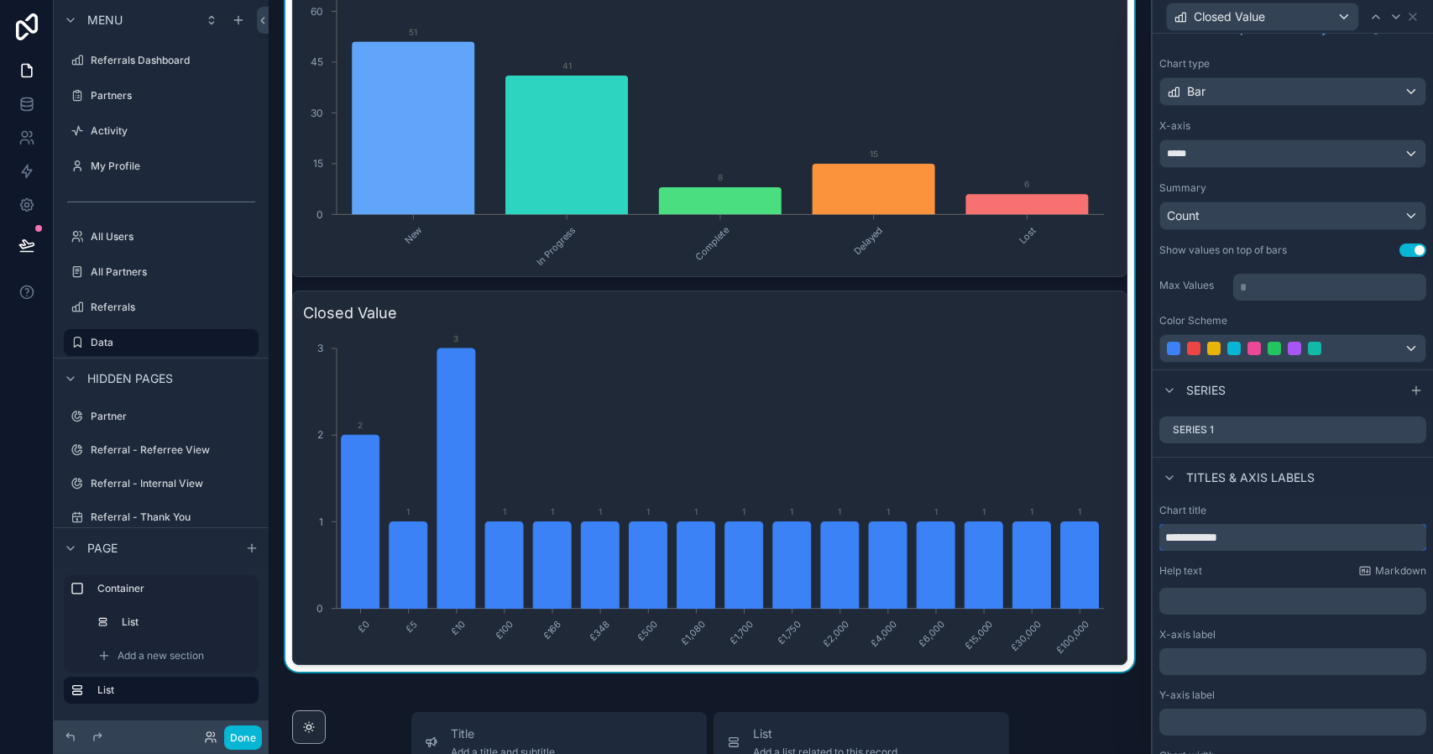
type input "**********"
click at [136, 311] on label "Referrals" at bounding box center [158, 306] width 134 height 13
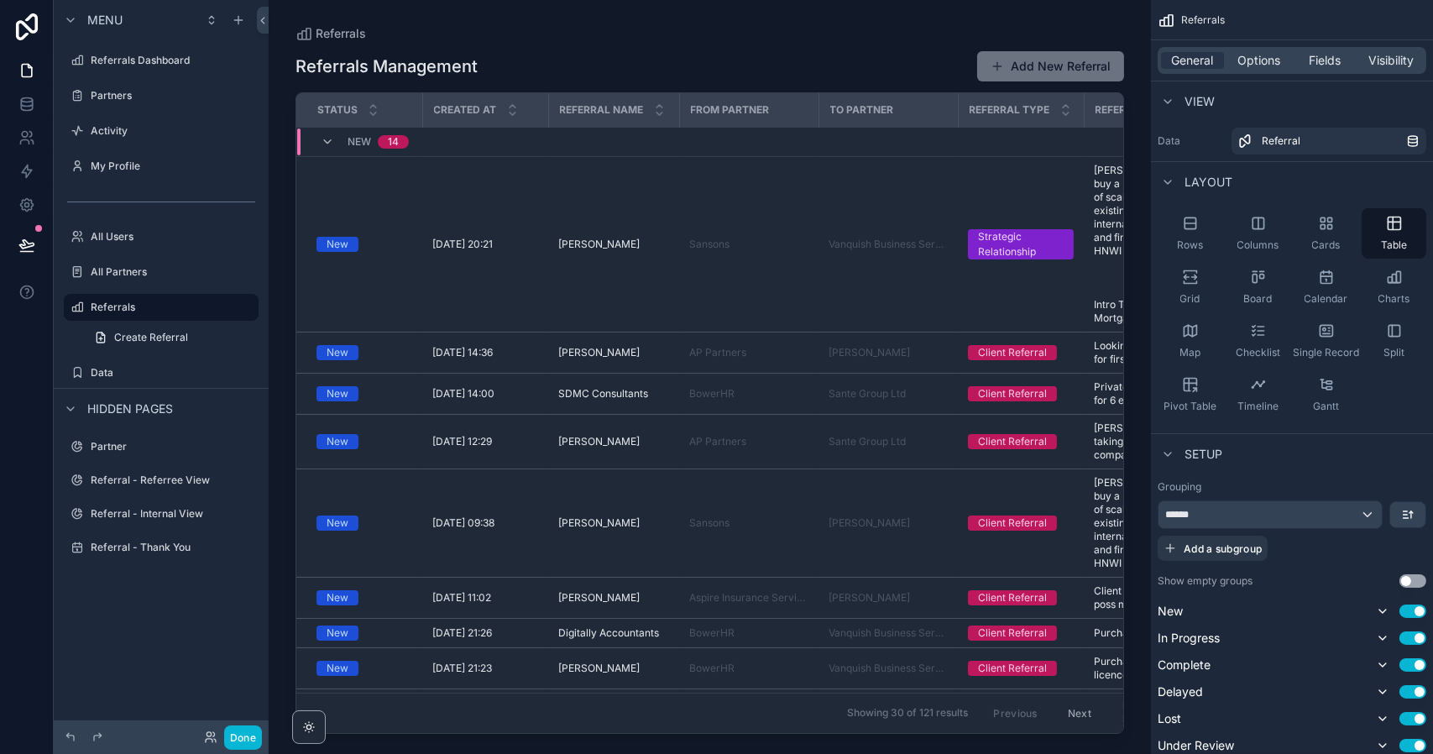
click at [717, 725] on div "scrollable content" at bounding box center [710, 366] width 882 height 733
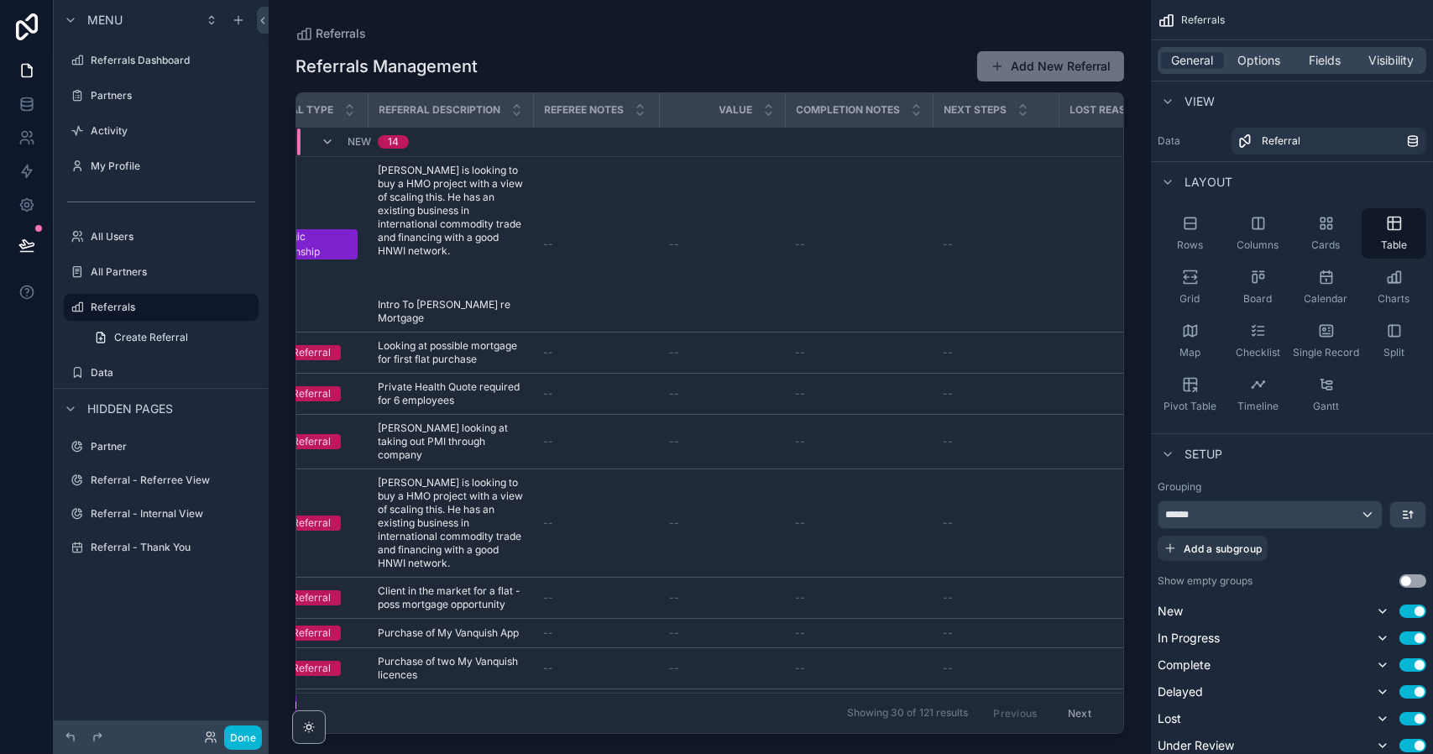
click at [769, 106] on icon "scrollable content" at bounding box center [768, 106] width 6 height 3
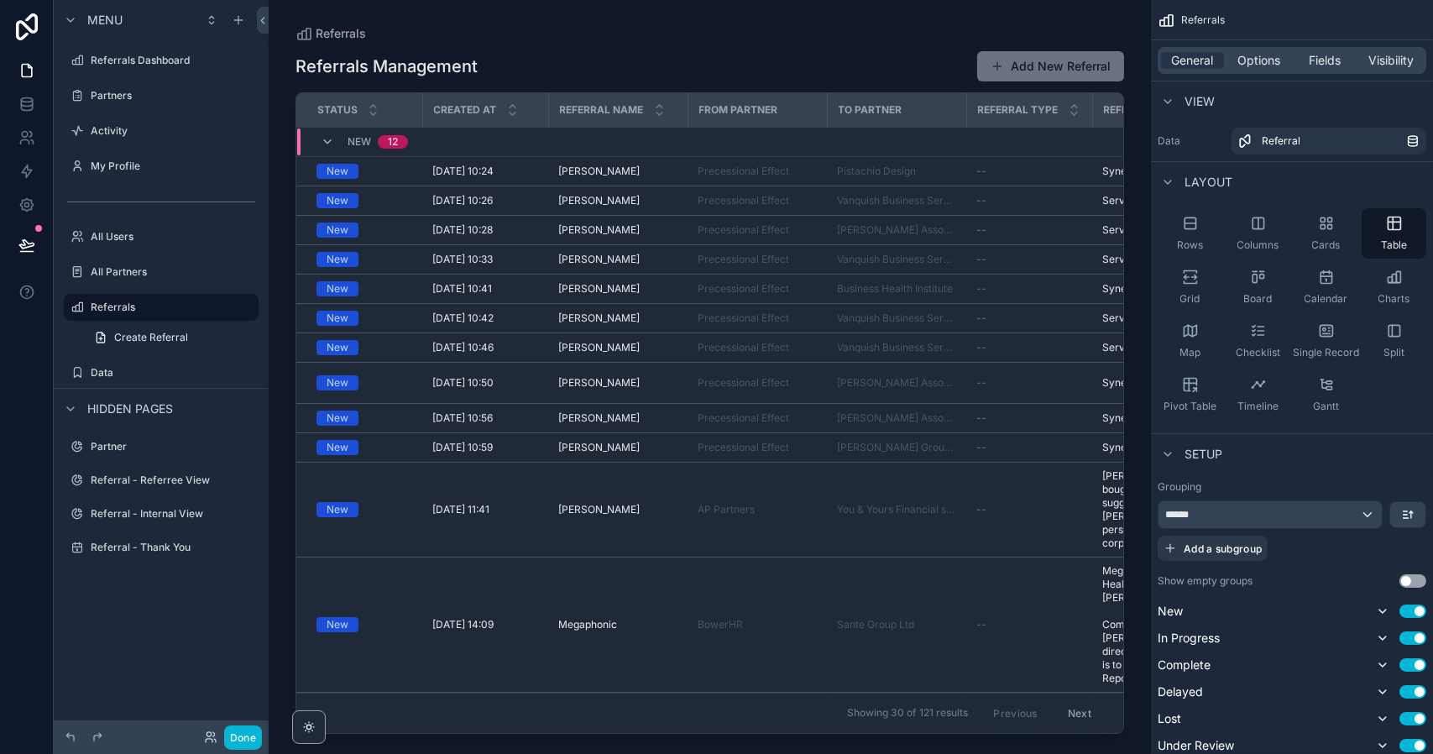
scroll to position [0, 716]
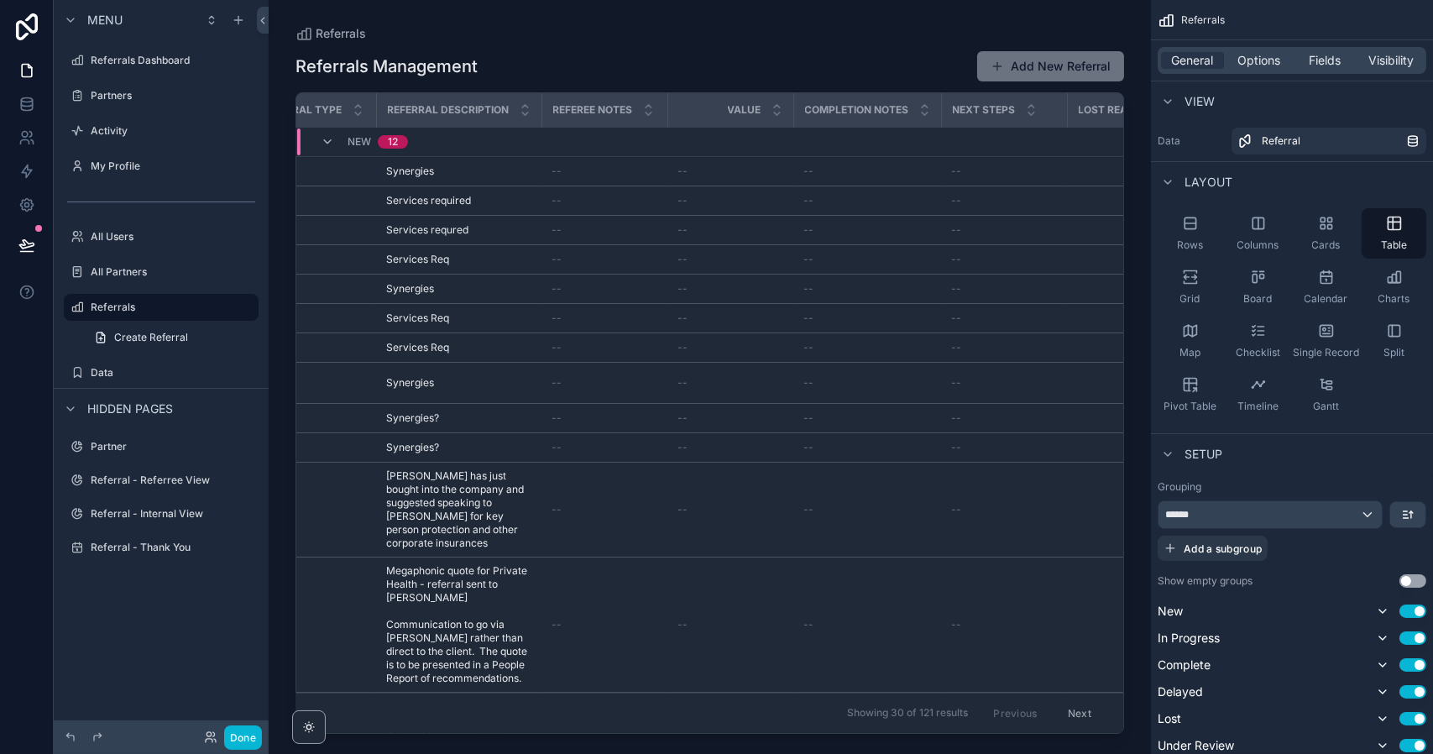
click at [775, 112] on icon "scrollable content" at bounding box center [776, 113] width 11 height 11
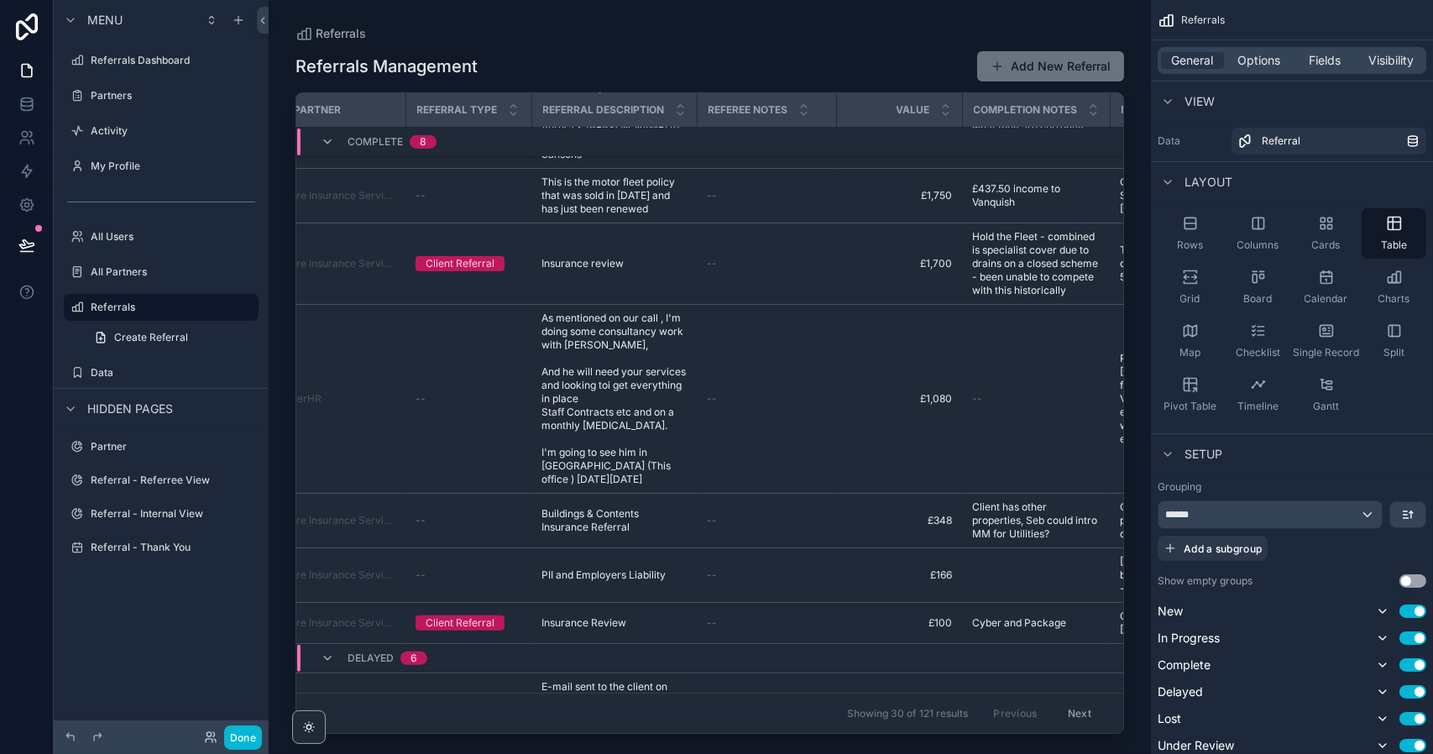
scroll to position [1306, 561]
click at [128, 370] on label "Data" at bounding box center [158, 372] width 134 height 13
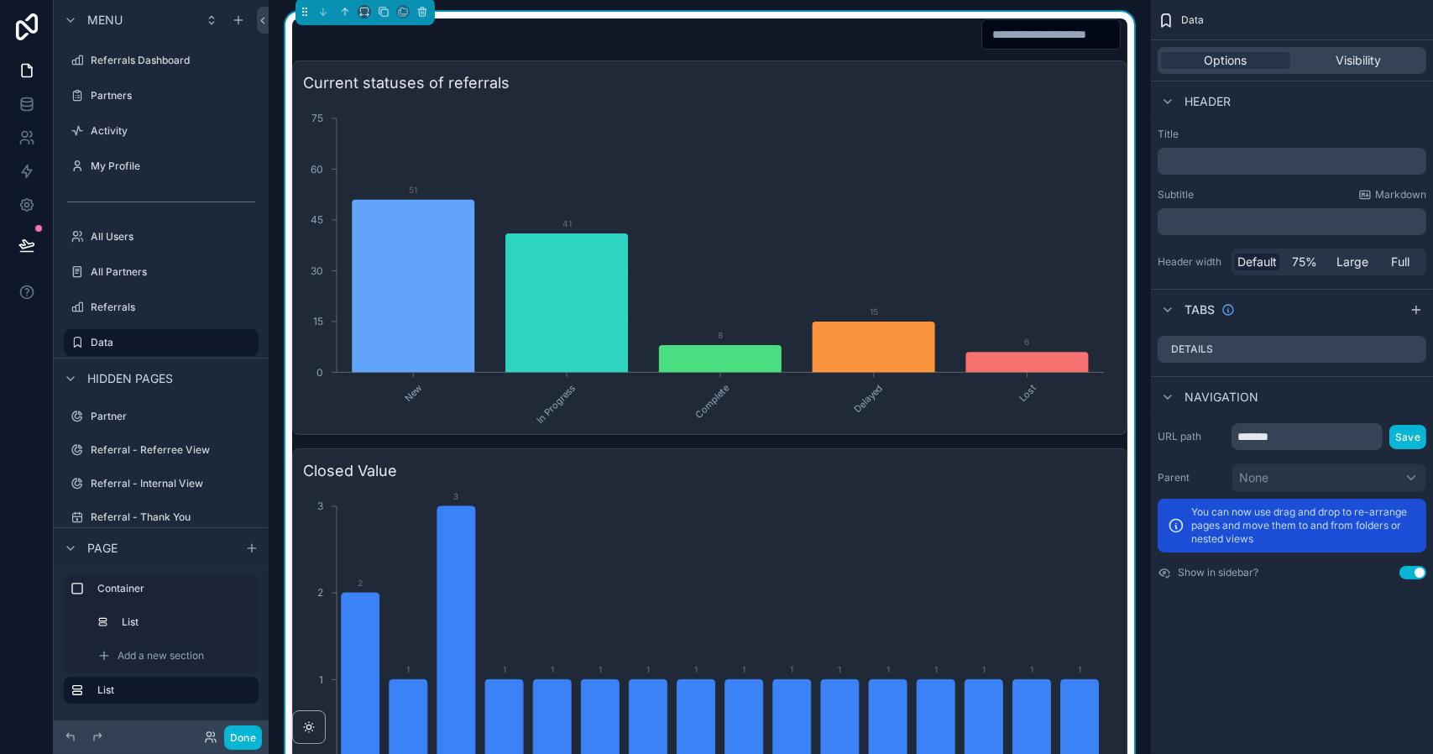
scroll to position [862, 0]
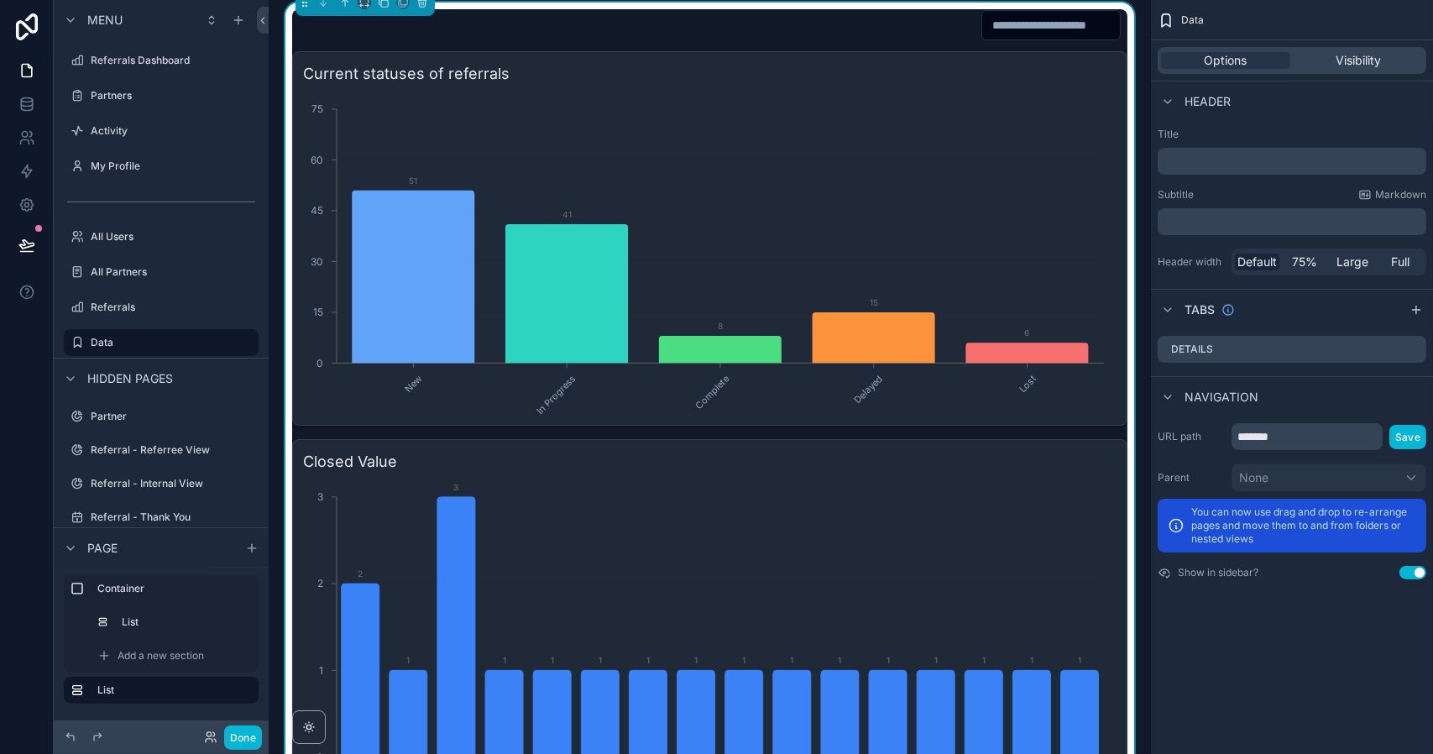
click at [1073, 459] on h3 "Closed Value" at bounding box center [709, 461] width 813 height 23
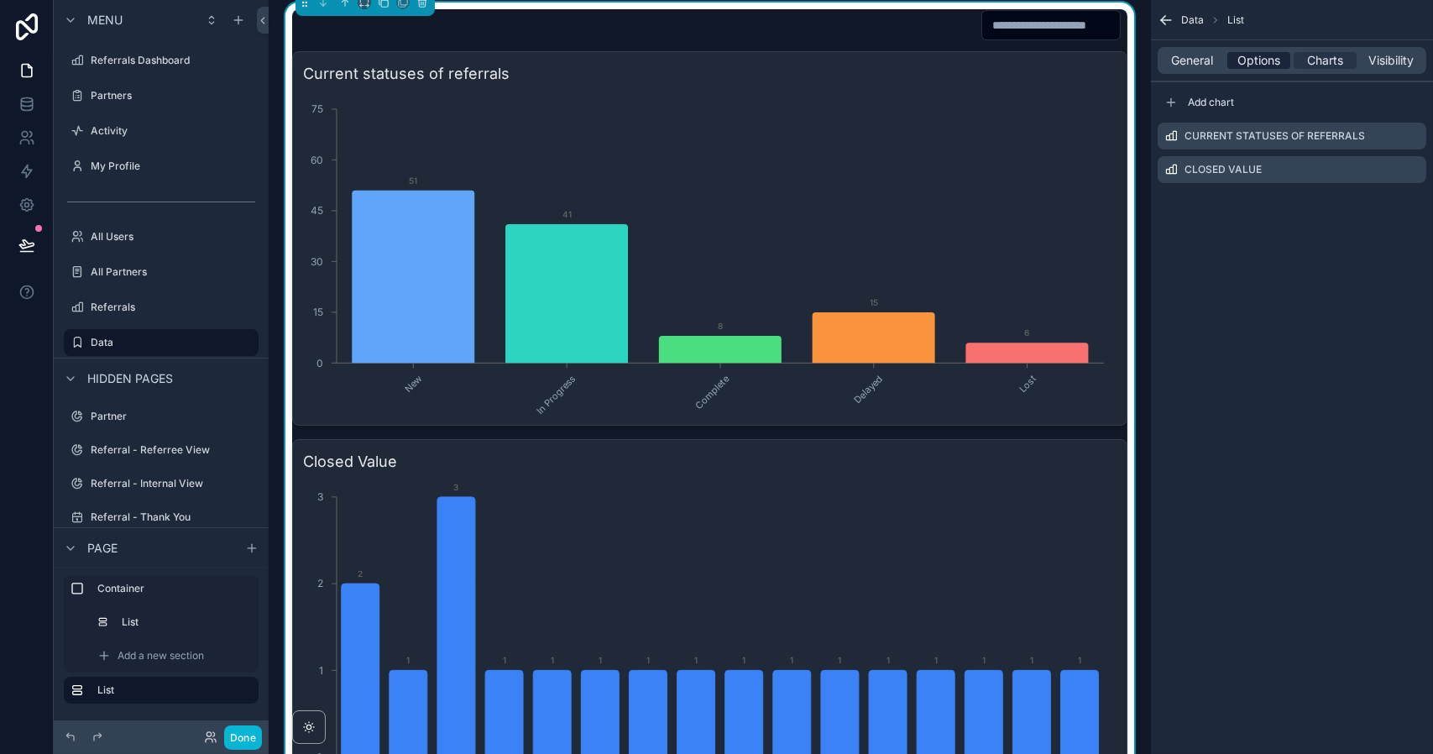
click at [1256, 61] on span "Options" at bounding box center [1258, 60] width 43 height 17
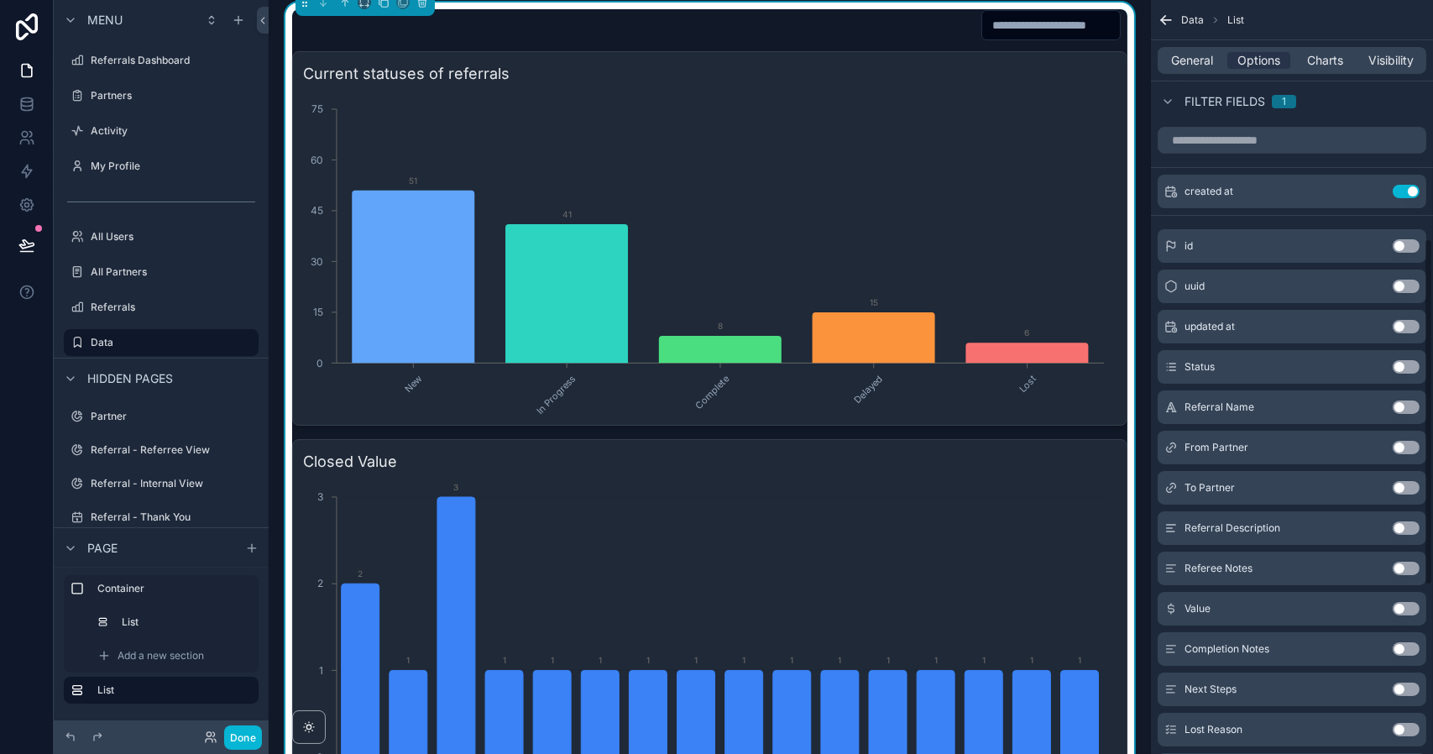
scroll to position [520, 0]
click at [1407, 360] on button "Use setting" at bounding box center [1405, 366] width 27 height 13
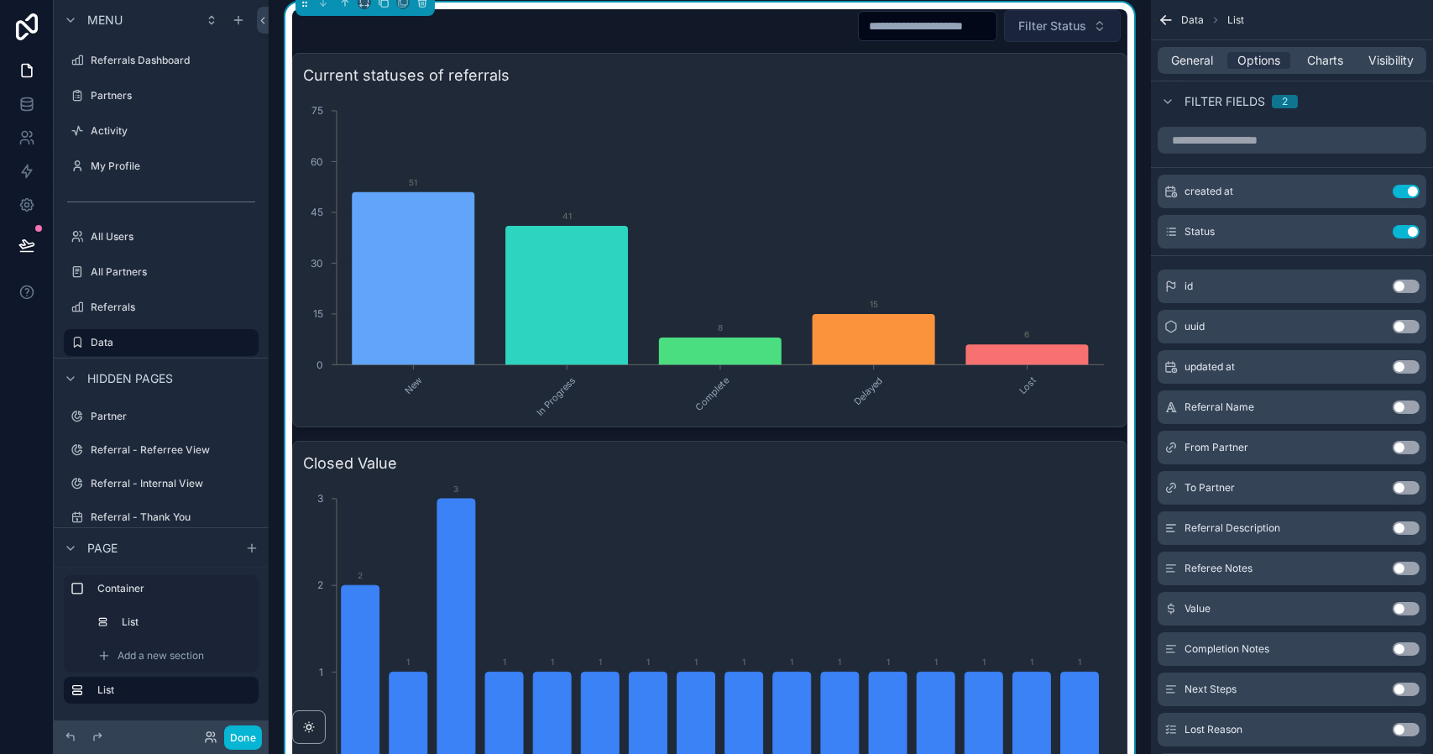
click at [1043, 29] on span "Filter Status" at bounding box center [1052, 26] width 68 height 17
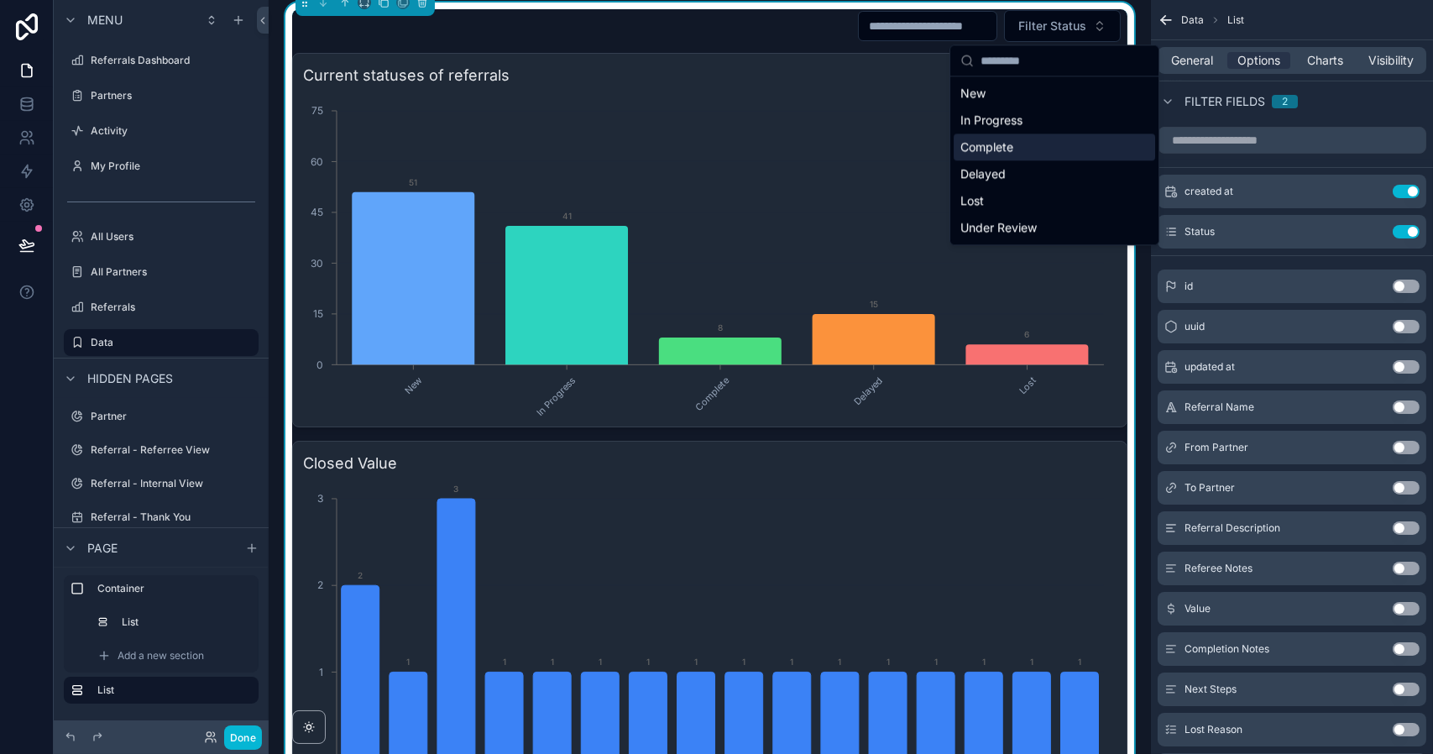
click at [995, 150] on div "Complete" at bounding box center [1053, 146] width 201 height 27
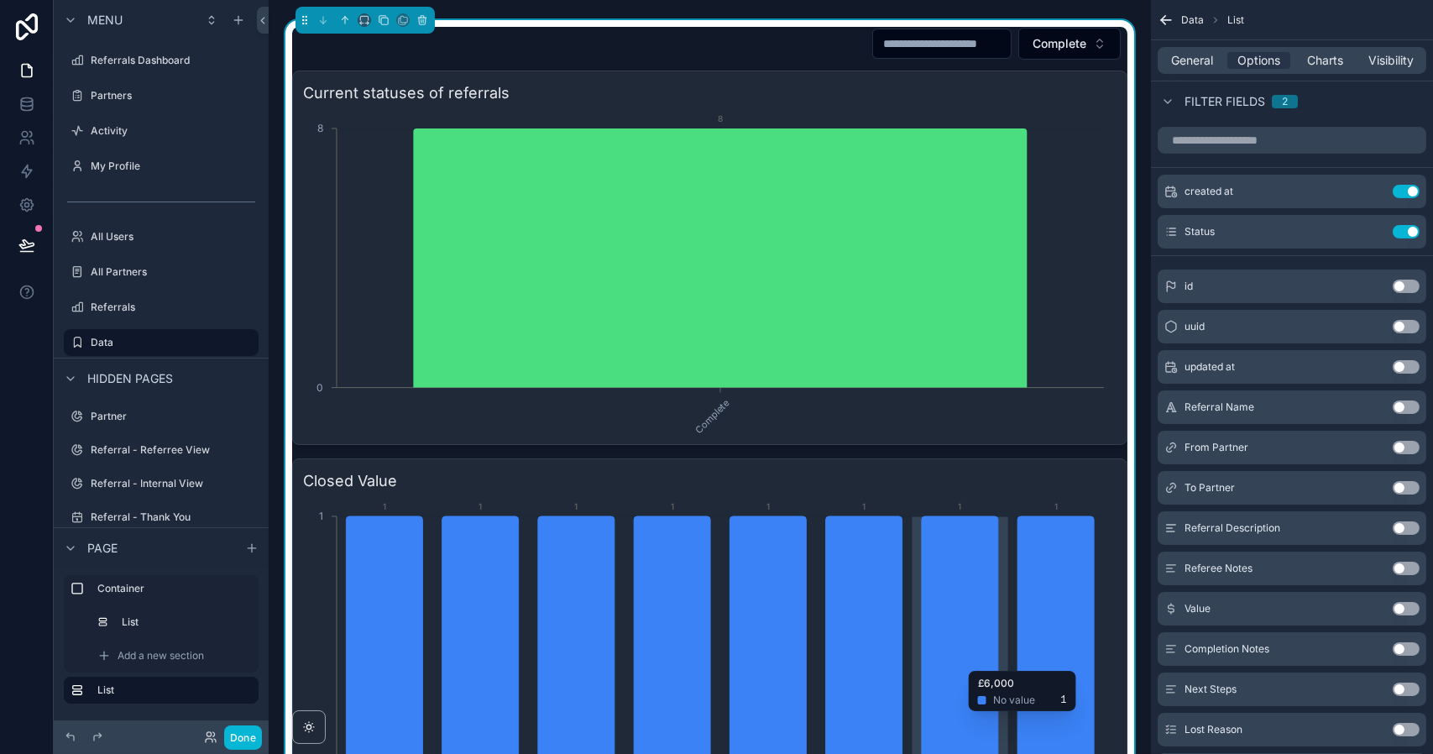
scroll to position [843, 0]
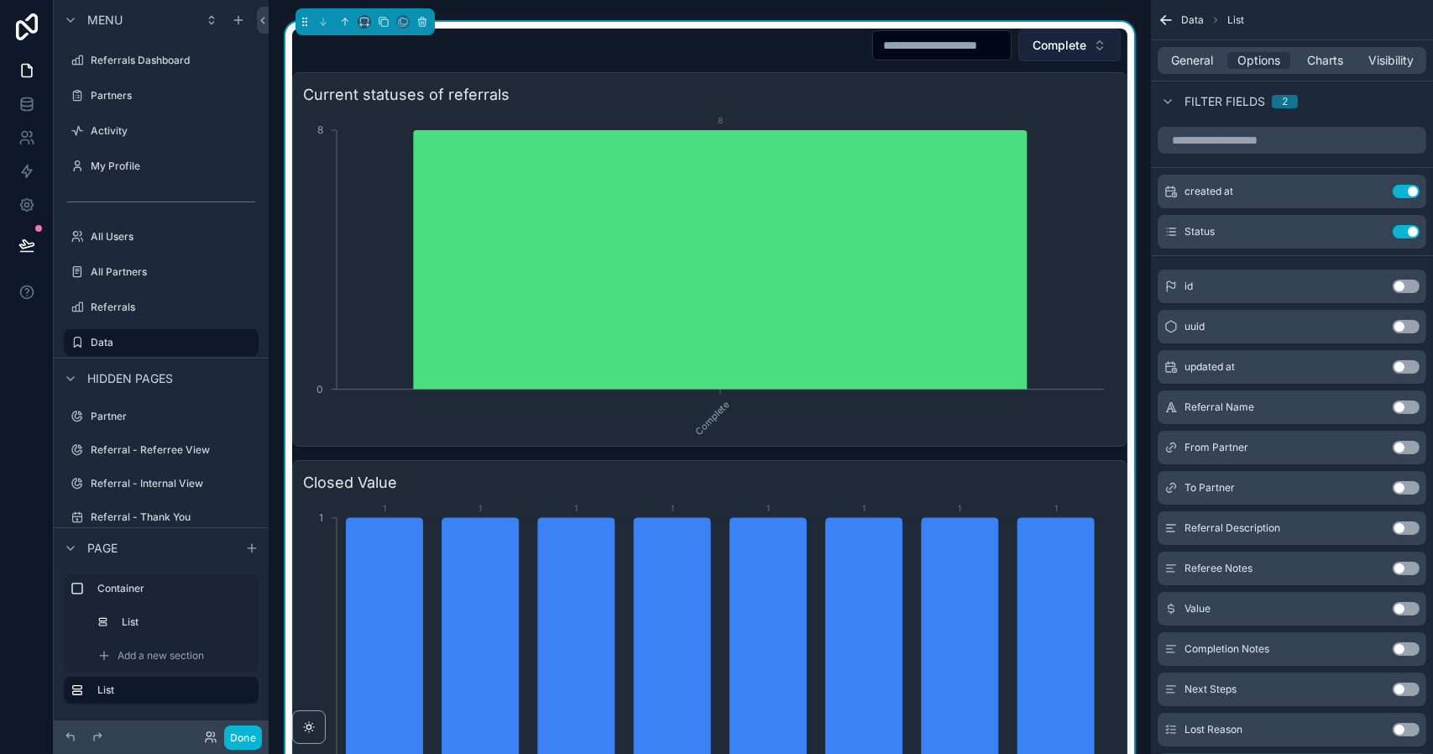
click at [1062, 42] on span "Complete" at bounding box center [1059, 45] width 54 height 17
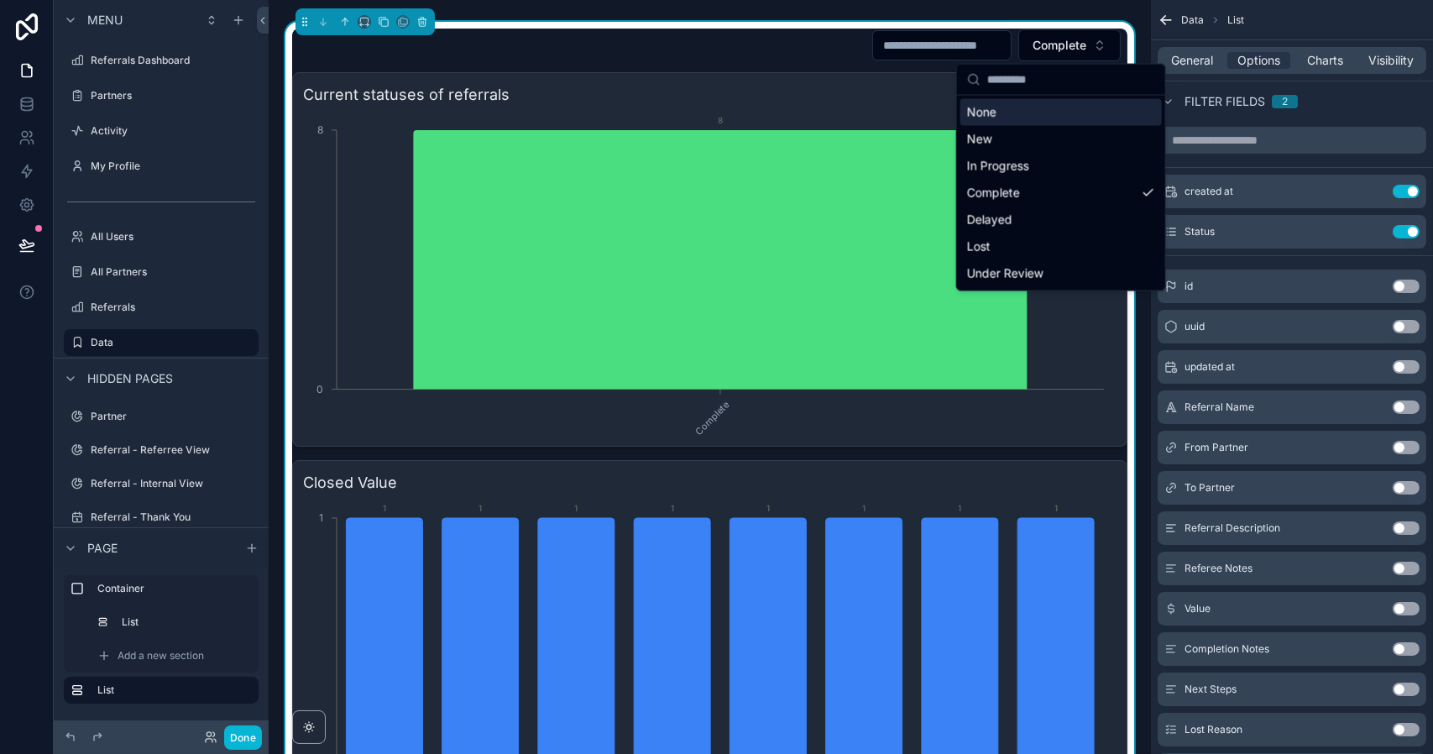
click at [1023, 109] on div "None" at bounding box center [1060, 112] width 201 height 27
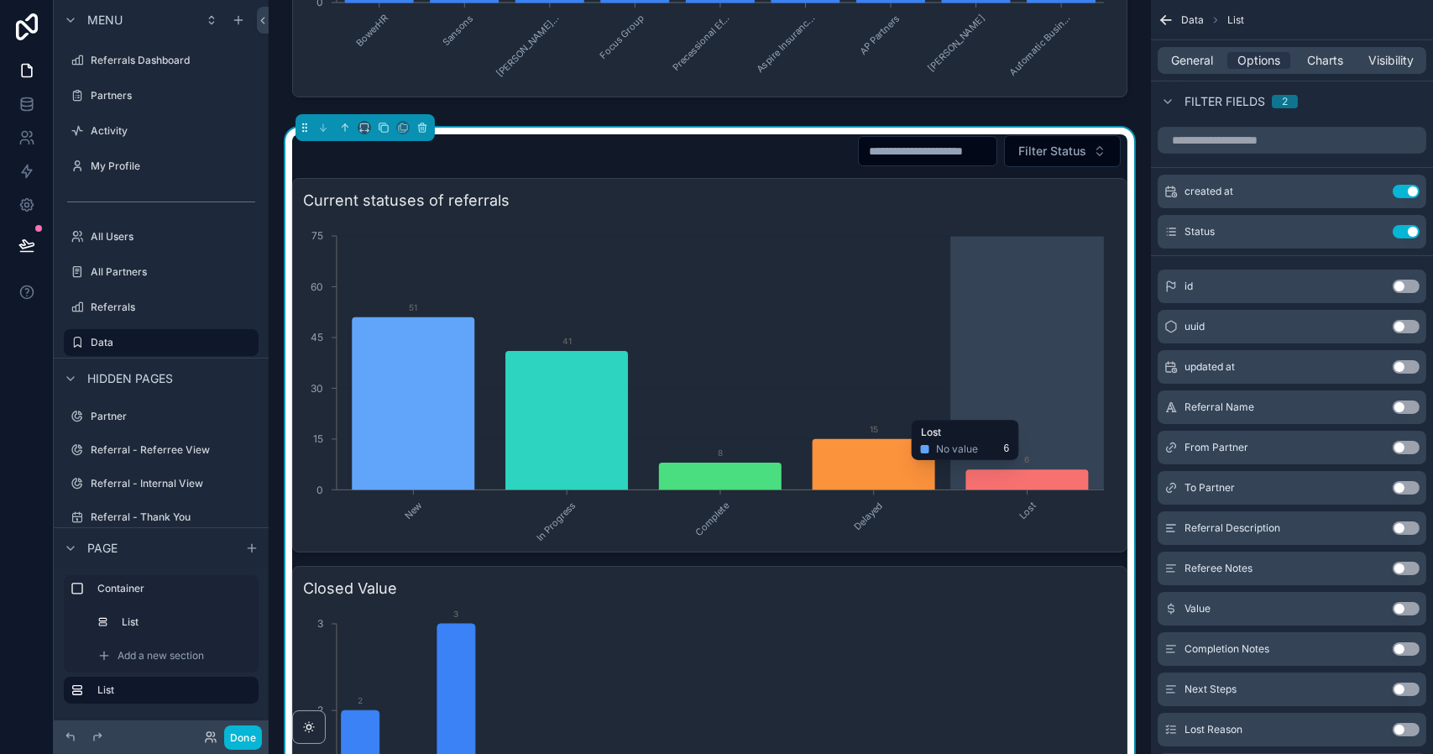
scroll to position [723, 0]
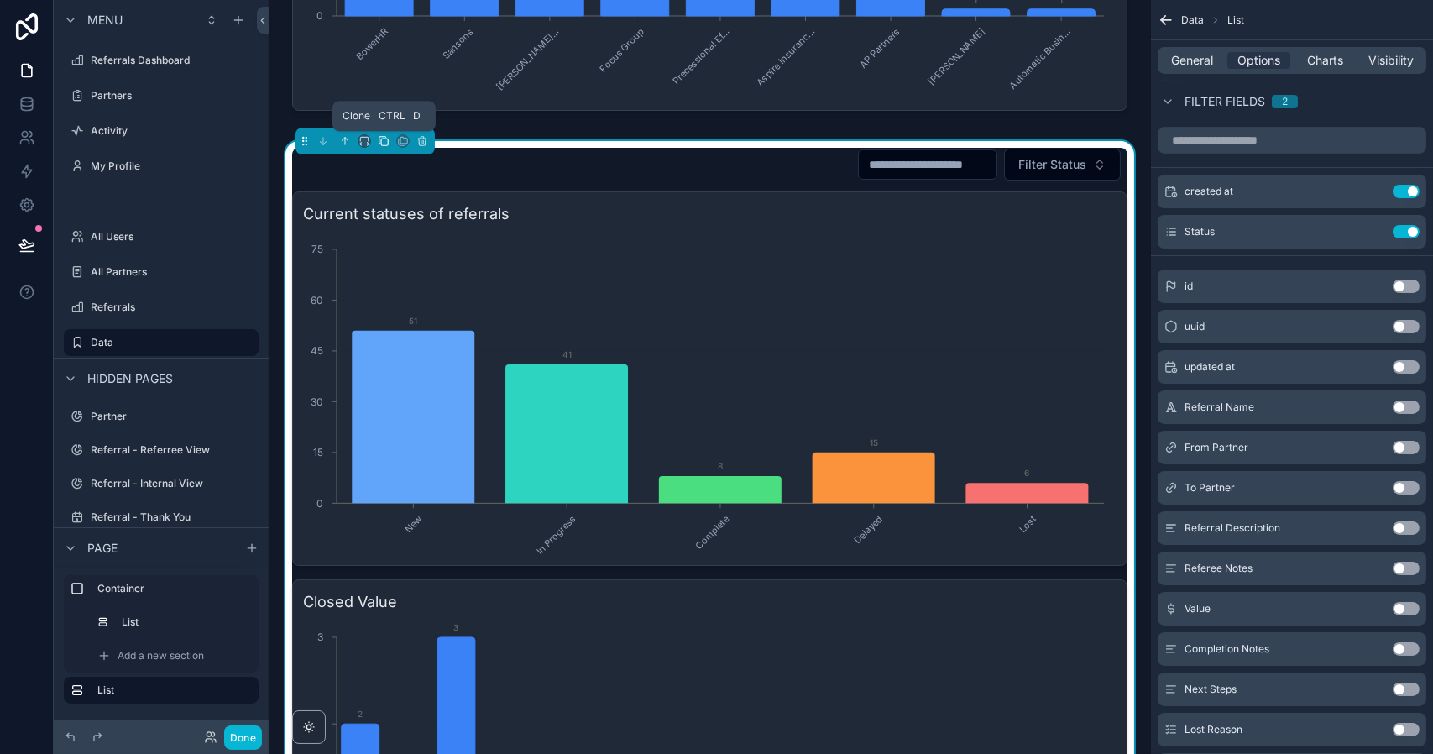
click at [382, 138] on icon "scrollable content" at bounding box center [384, 141] width 12 height 12
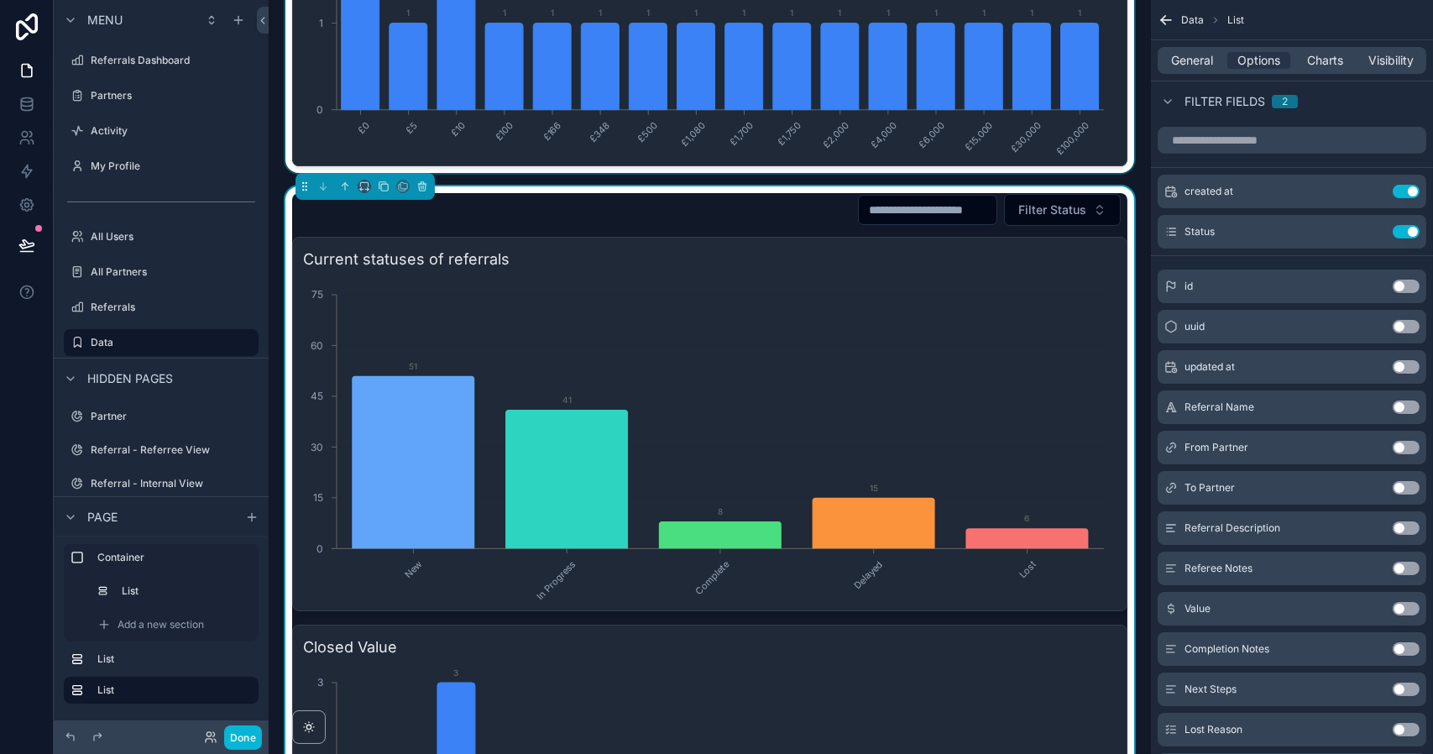
scroll to position [1512, 0]
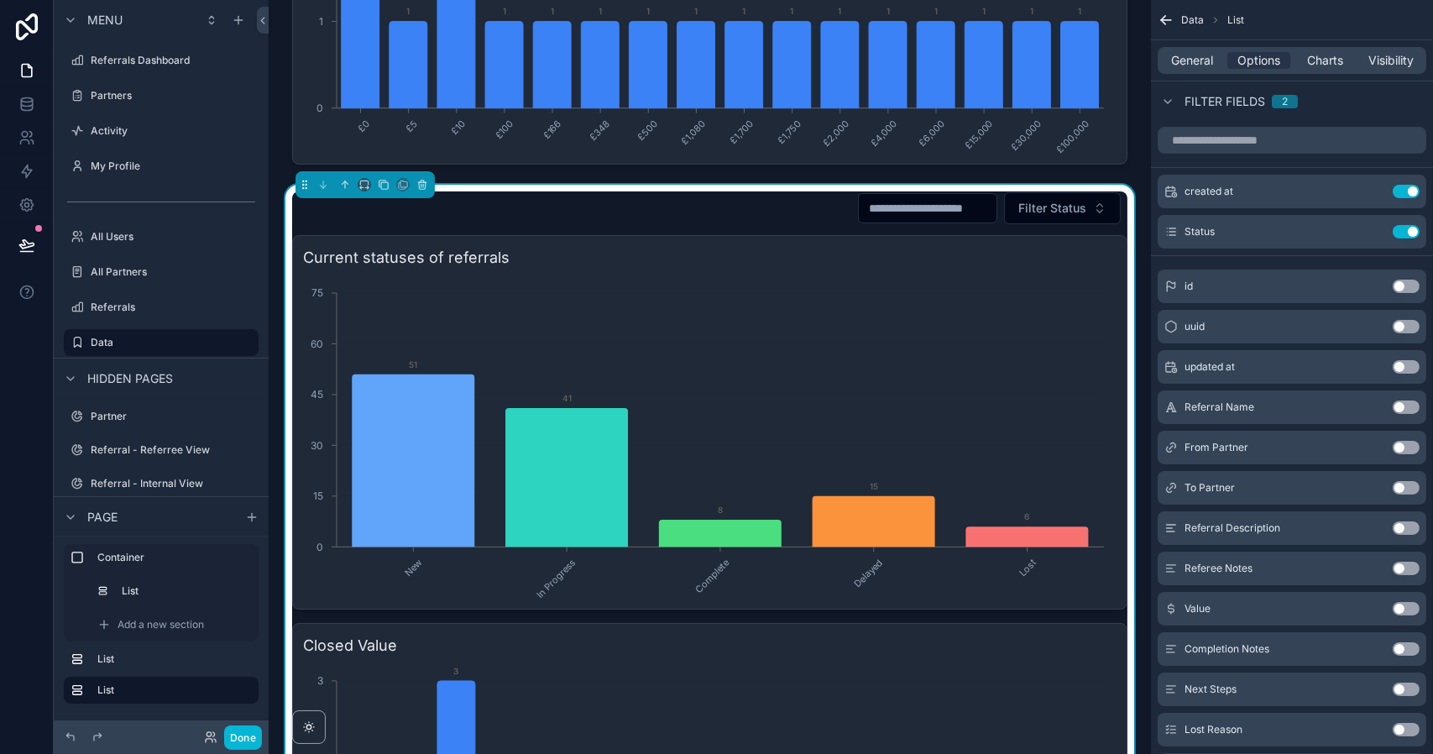
click at [1005, 271] on div "Current statuses of referrals New In Progress Complete Delayed Lost 0 15 30 45 …" at bounding box center [709, 422] width 835 height 374
click at [1403, 230] on button "Use setting" at bounding box center [1405, 231] width 27 height 13
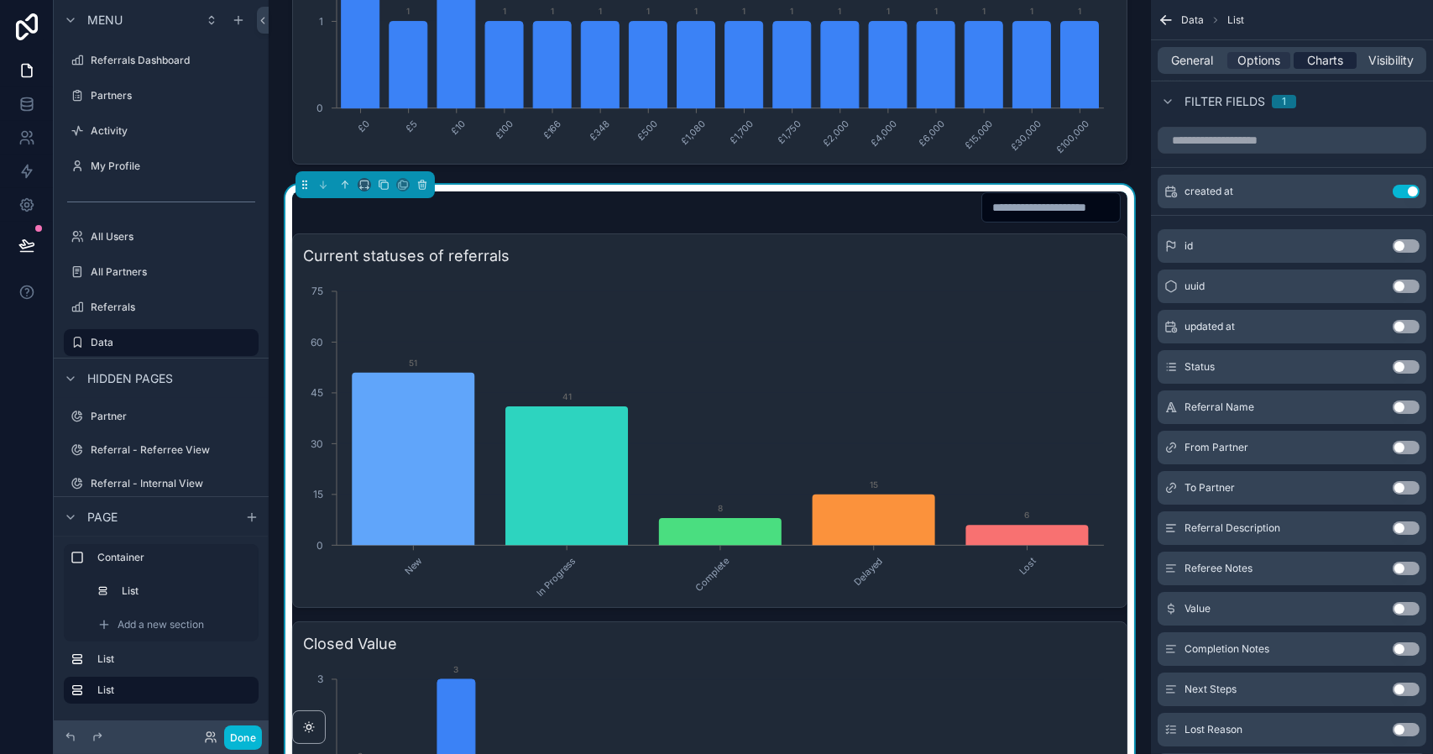
click at [1334, 63] on span "Charts" at bounding box center [1325, 60] width 36 height 17
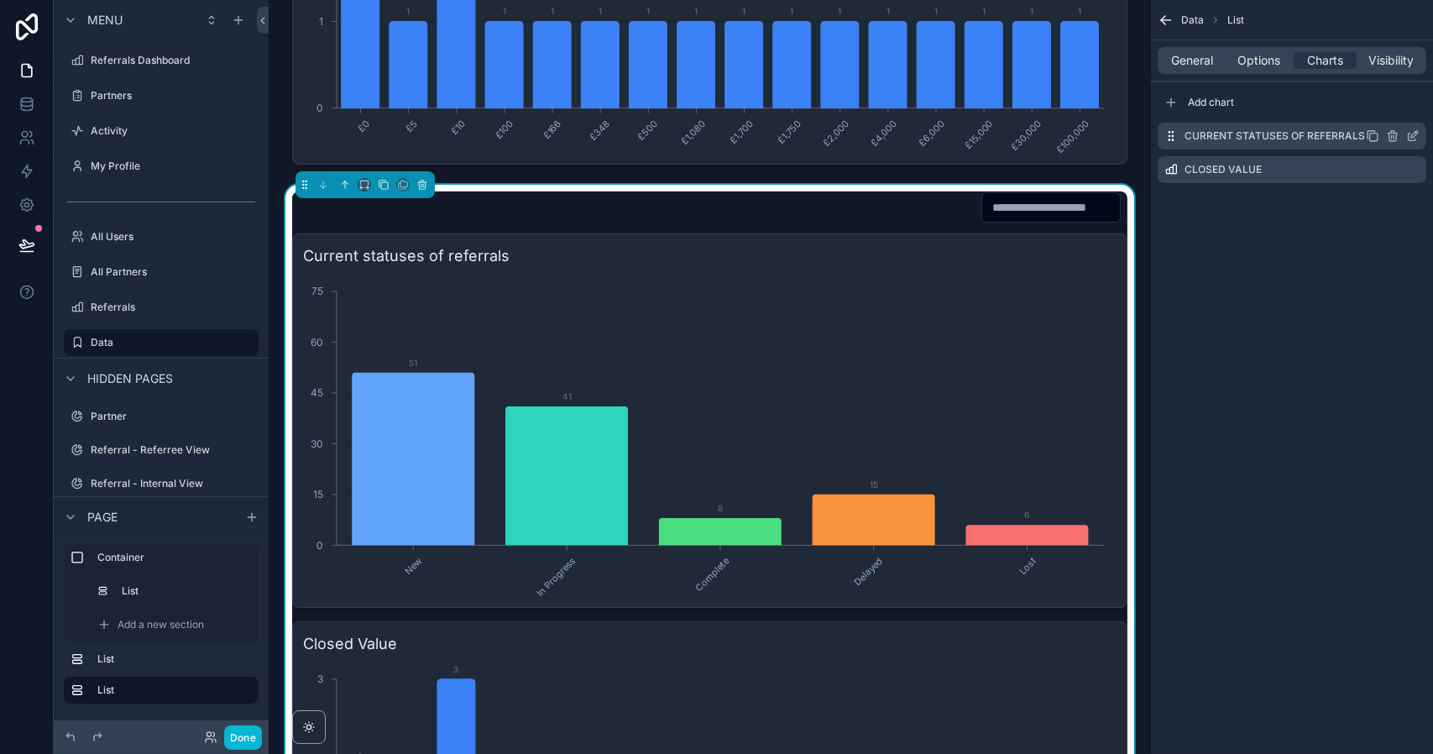
click at [1413, 135] on icon "scrollable content" at bounding box center [1414, 134] width 7 height 7
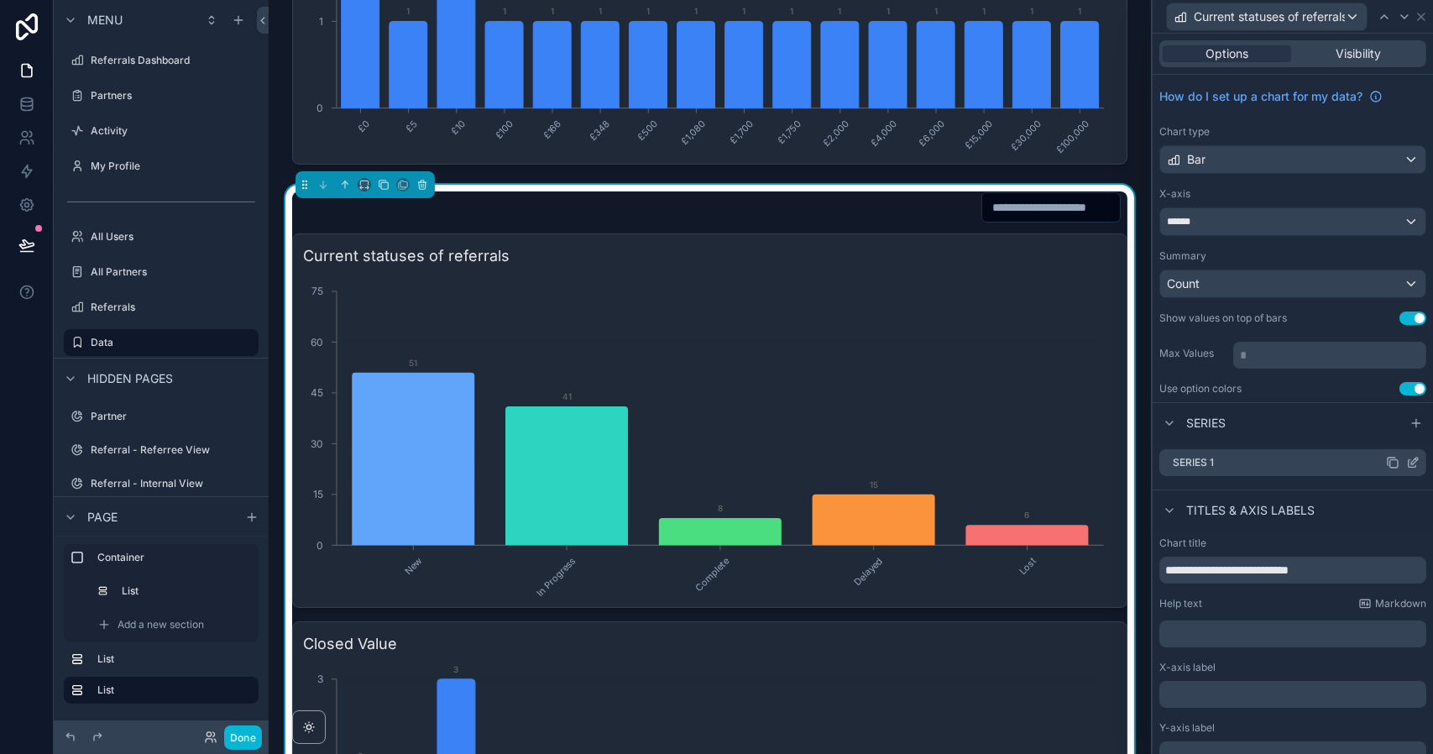
click at [1406, 462] on icon at bounding box center [1412, 462] width 13 height 13
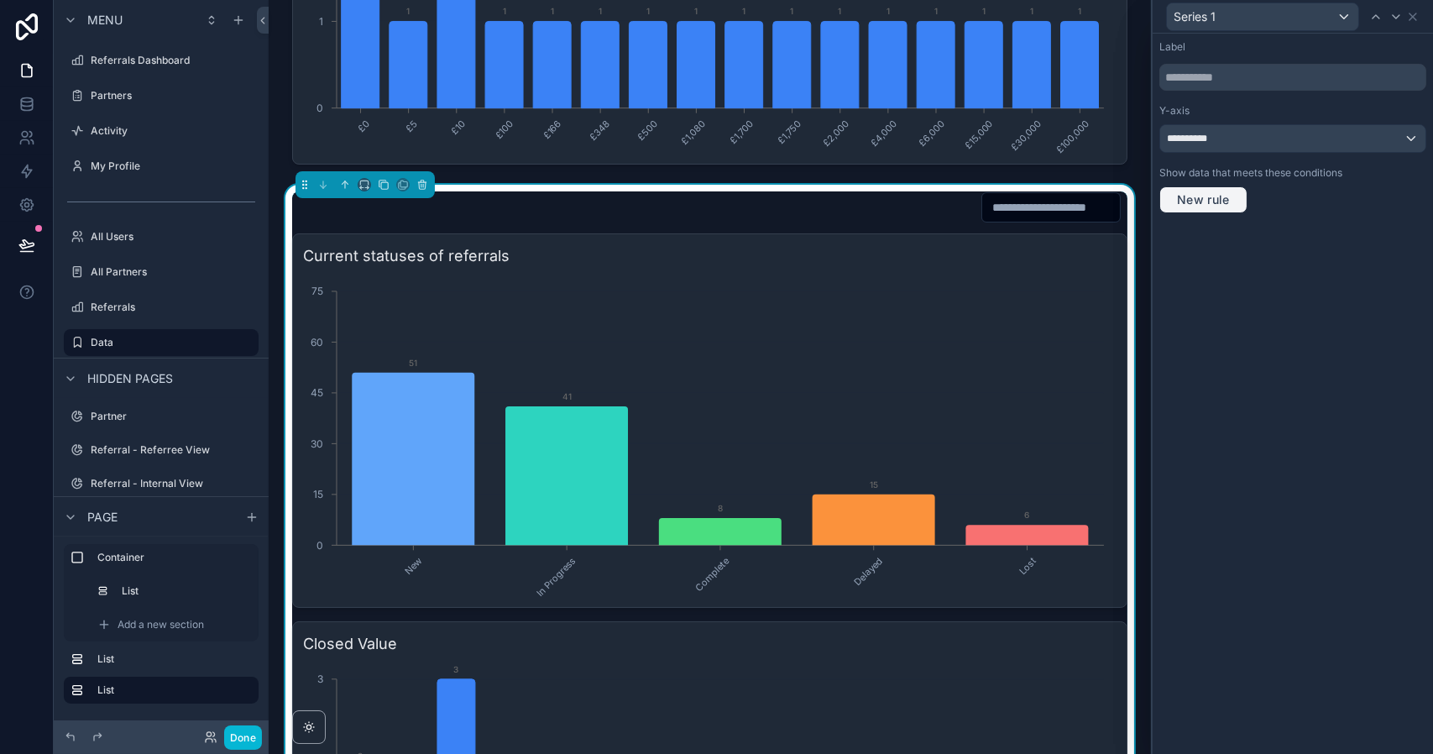
click at [1218, 199] on span "New rule" at bounding box center [1203, 199] width 66 height 15
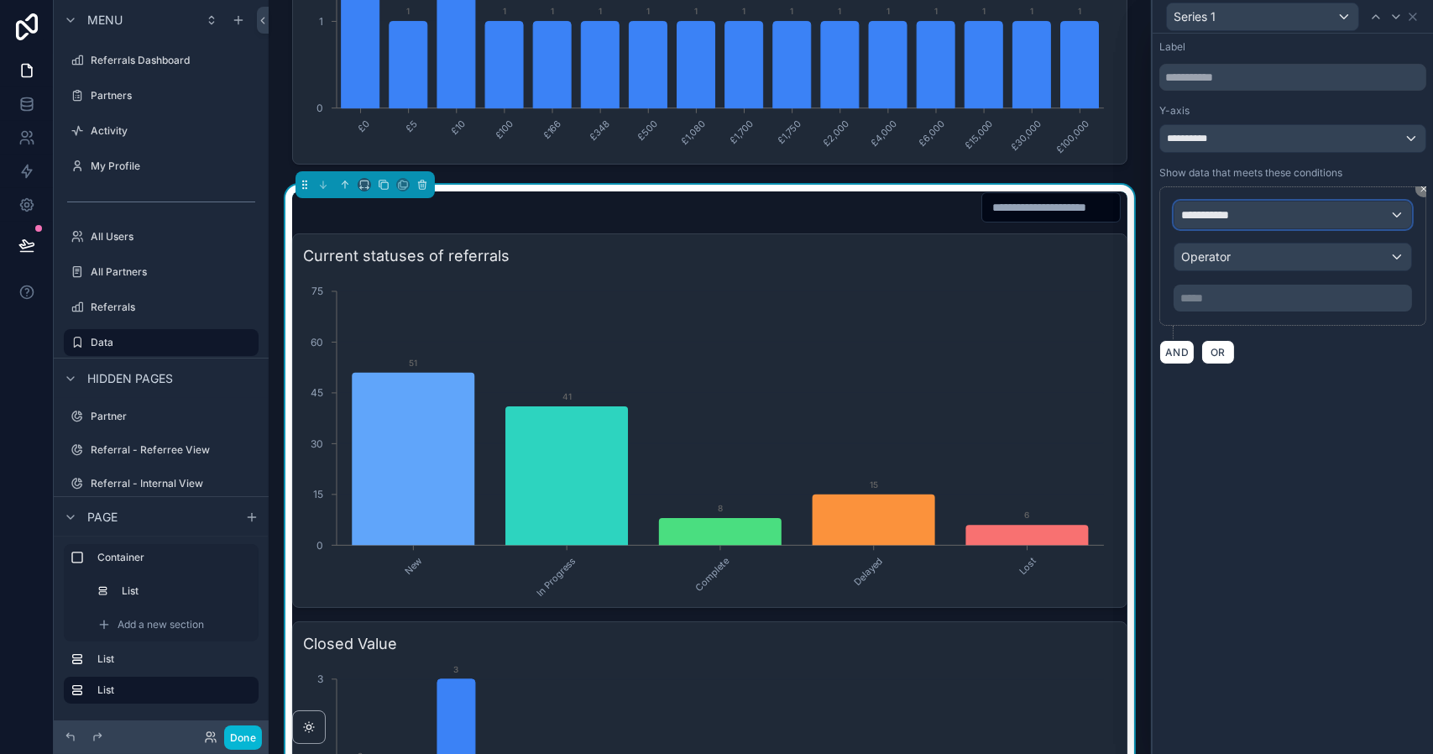
click at [1229, 217] on span "**********" at bounding box center [1212, 214] width 62 height 17
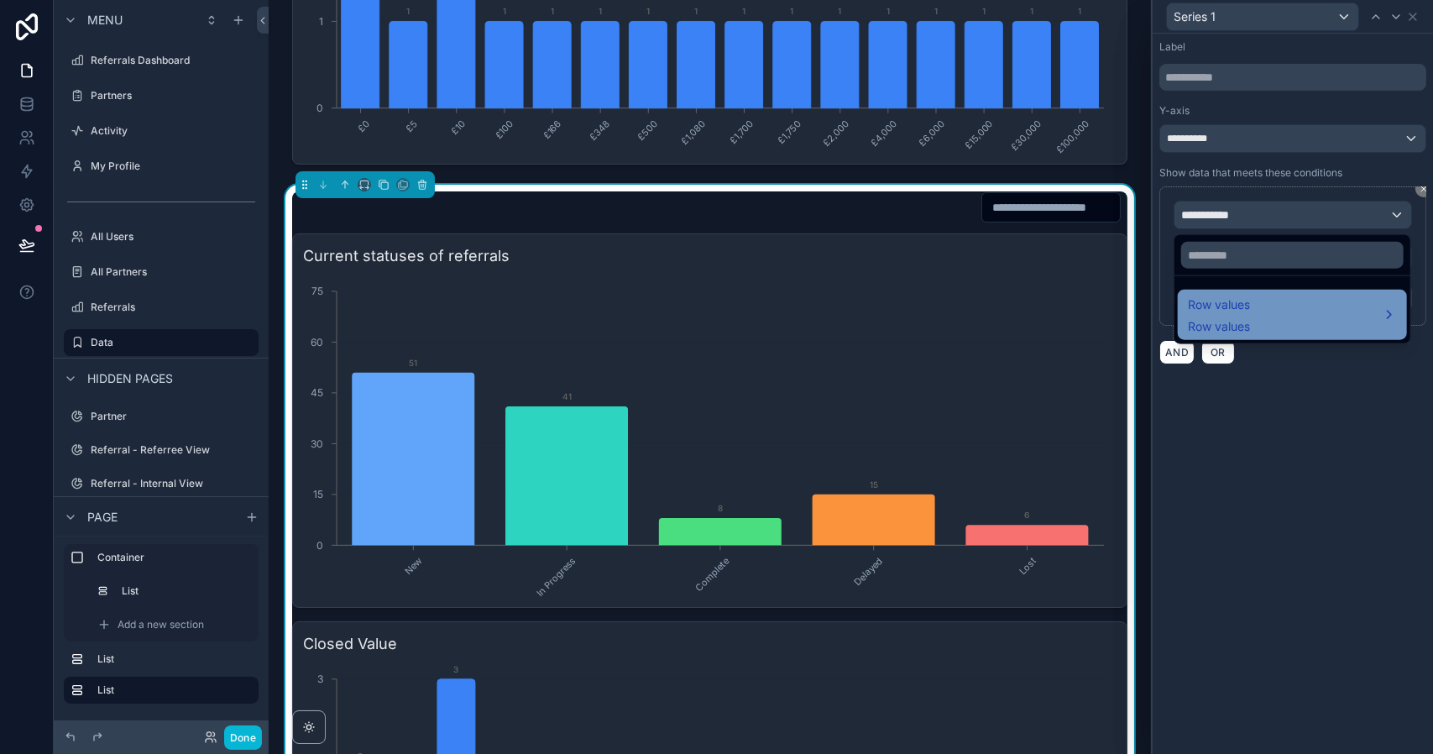
click at [1229, 306] on span "Row values" at bounding box center [1219, 305] width 62 height 20
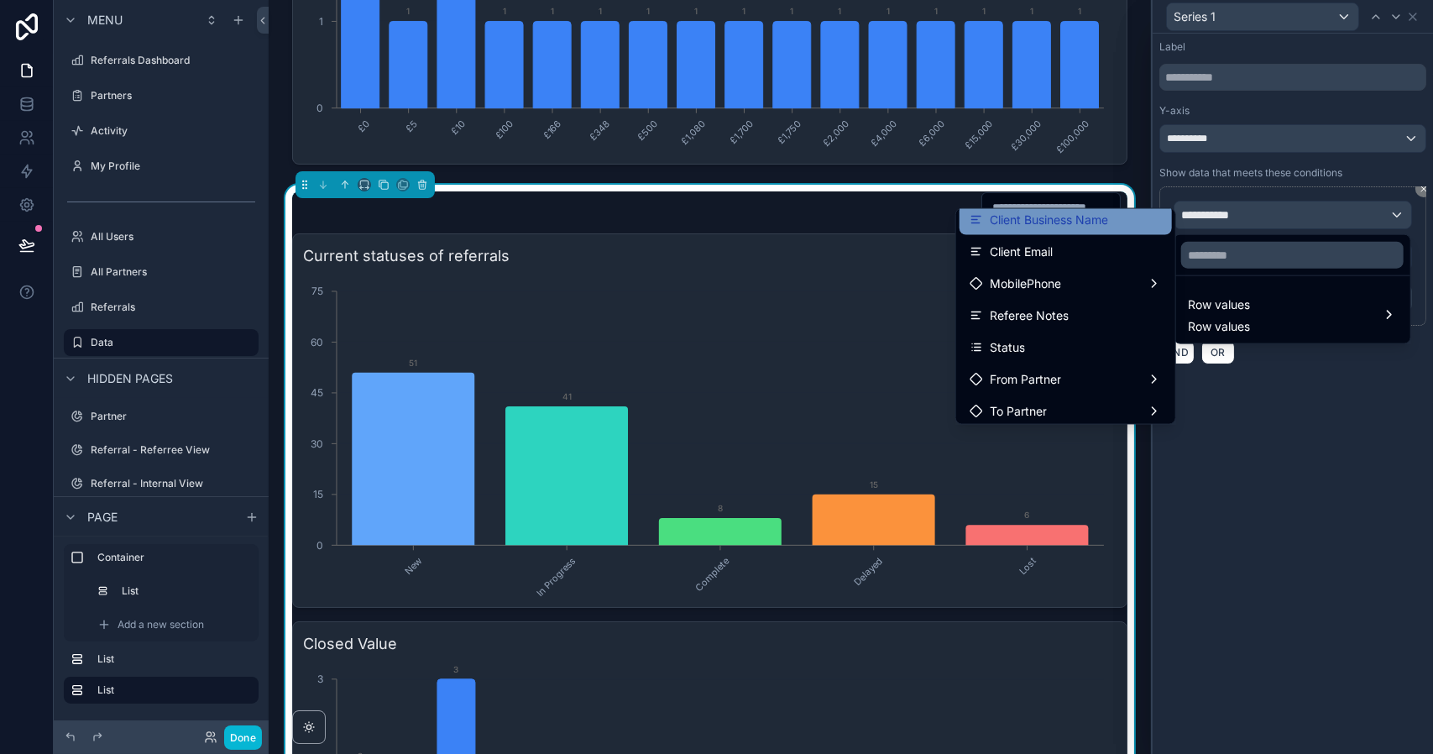
scroll to position [104, 0]
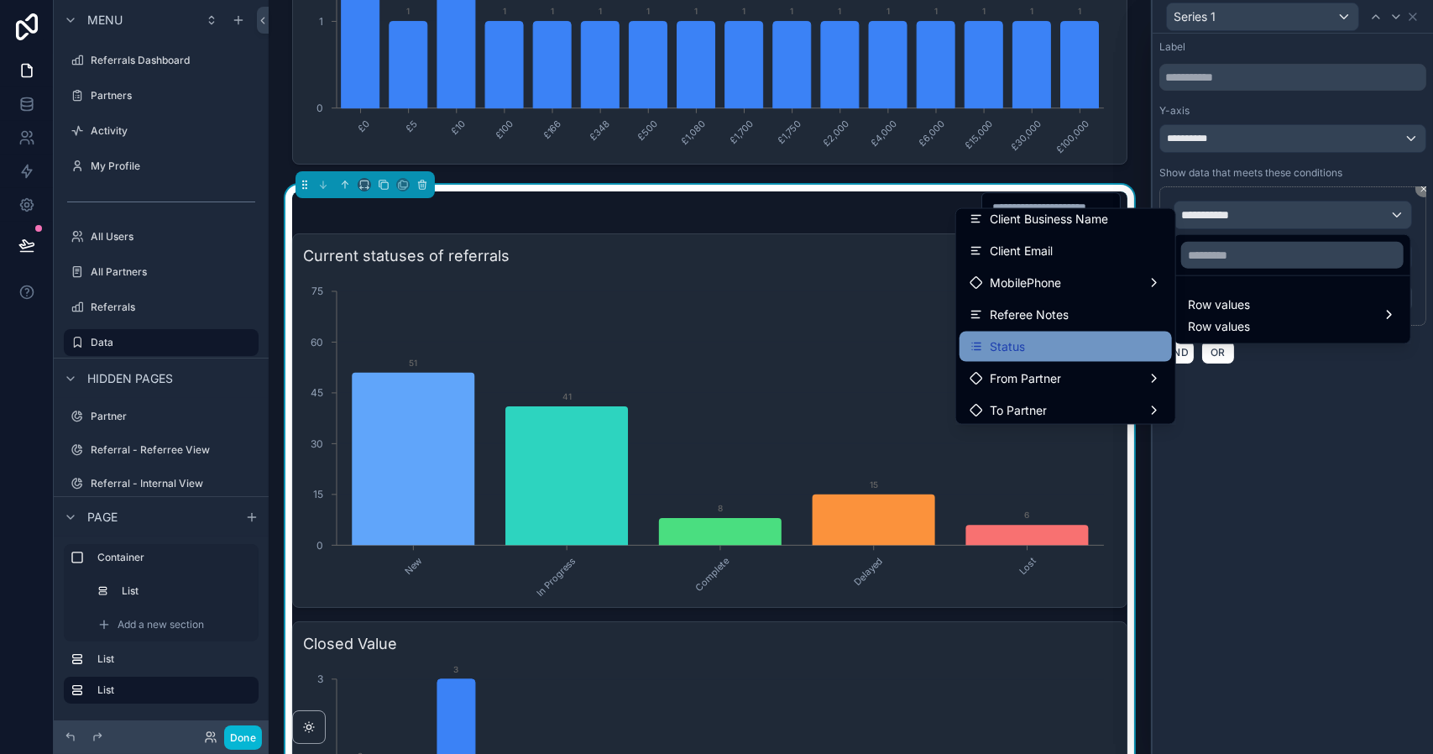
click at [1032, 342] on div "Status" at bounding box center [1065, 347] width 192 height 20
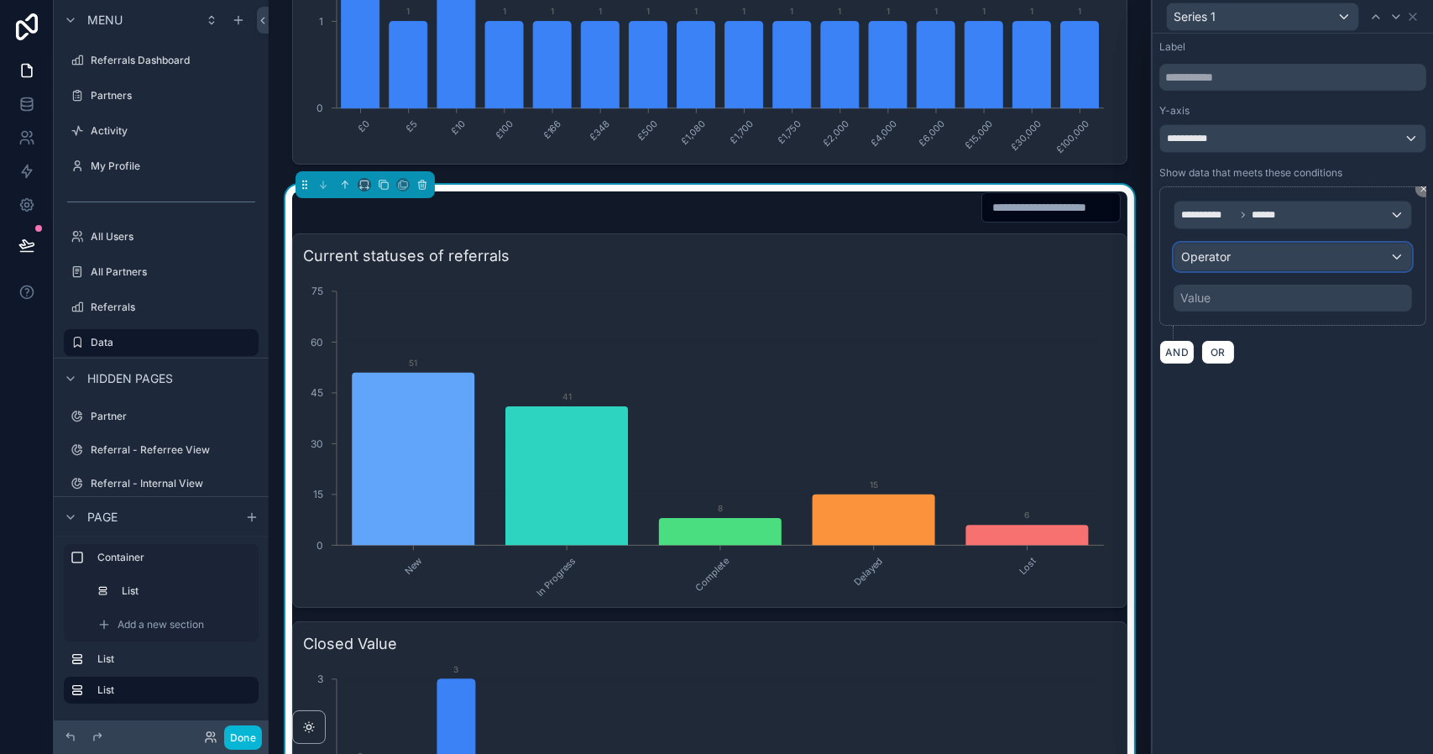
click at [1262, 253] on div "Operator" at bounding box center [1292, 256] width 237 height 27
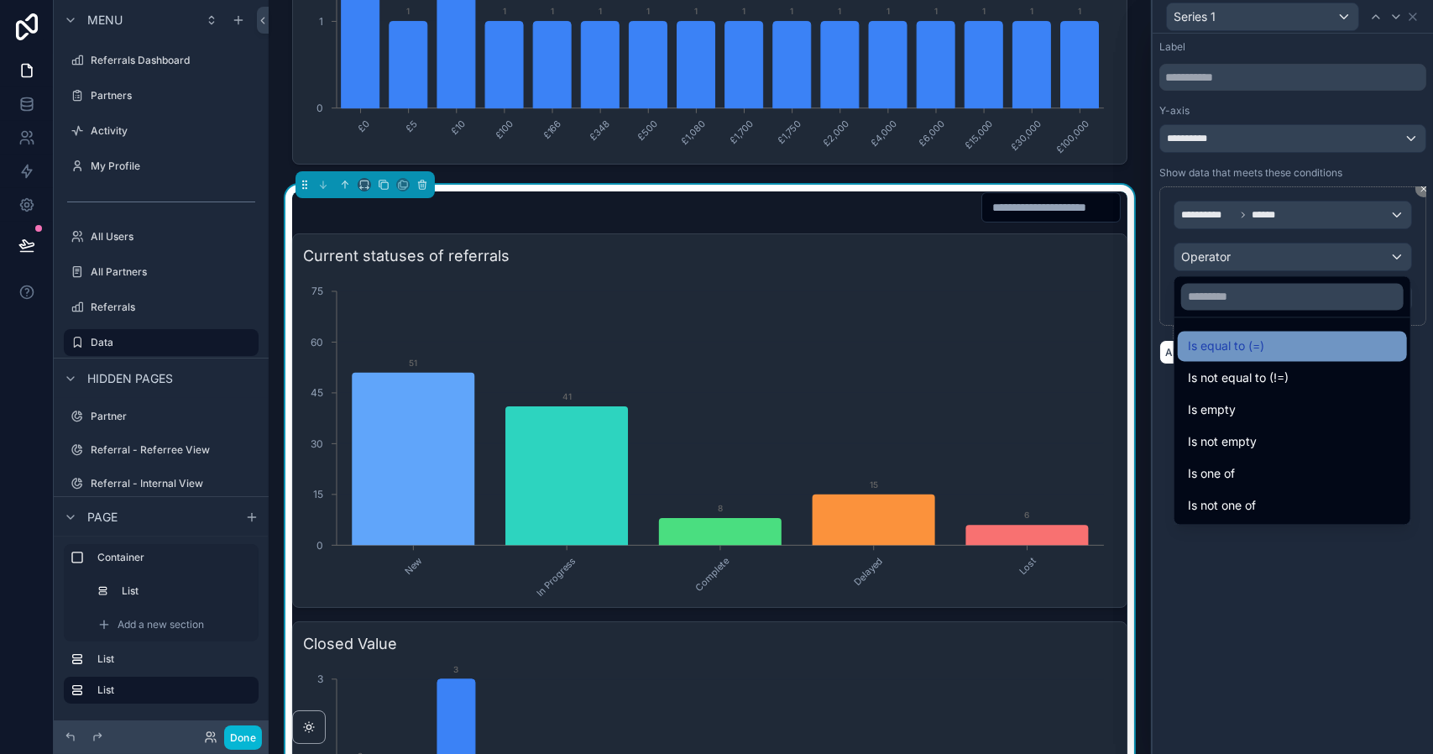
click at [1247, 343] on span "Is equal to (=)" at bounding box center [1226, 346] width 76 height 20
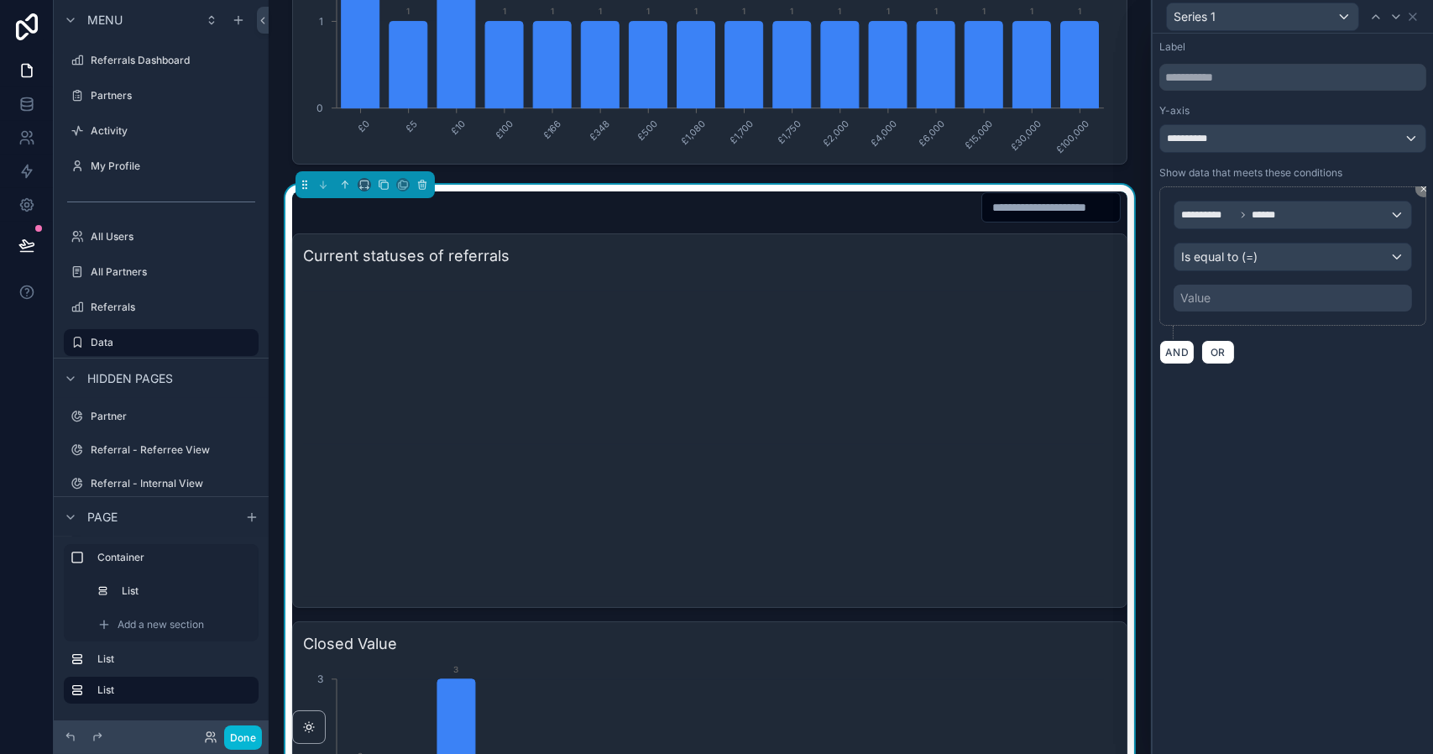
click at [1266, 294] on div "Value" at bounding box center [1292, 298] width 238 height 27
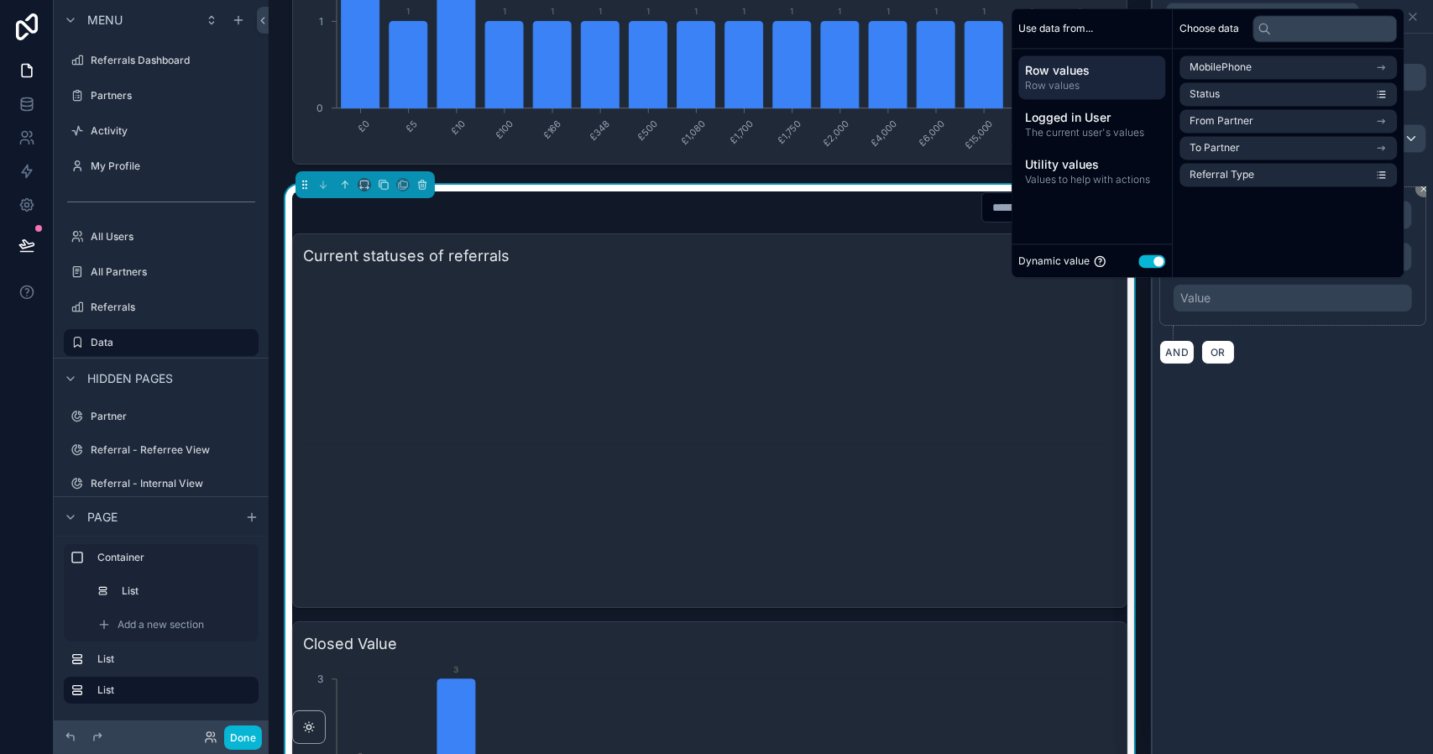
click at [1140, 258] on button "Use setting" at bounding box center [1151, 260] width 27 height 13
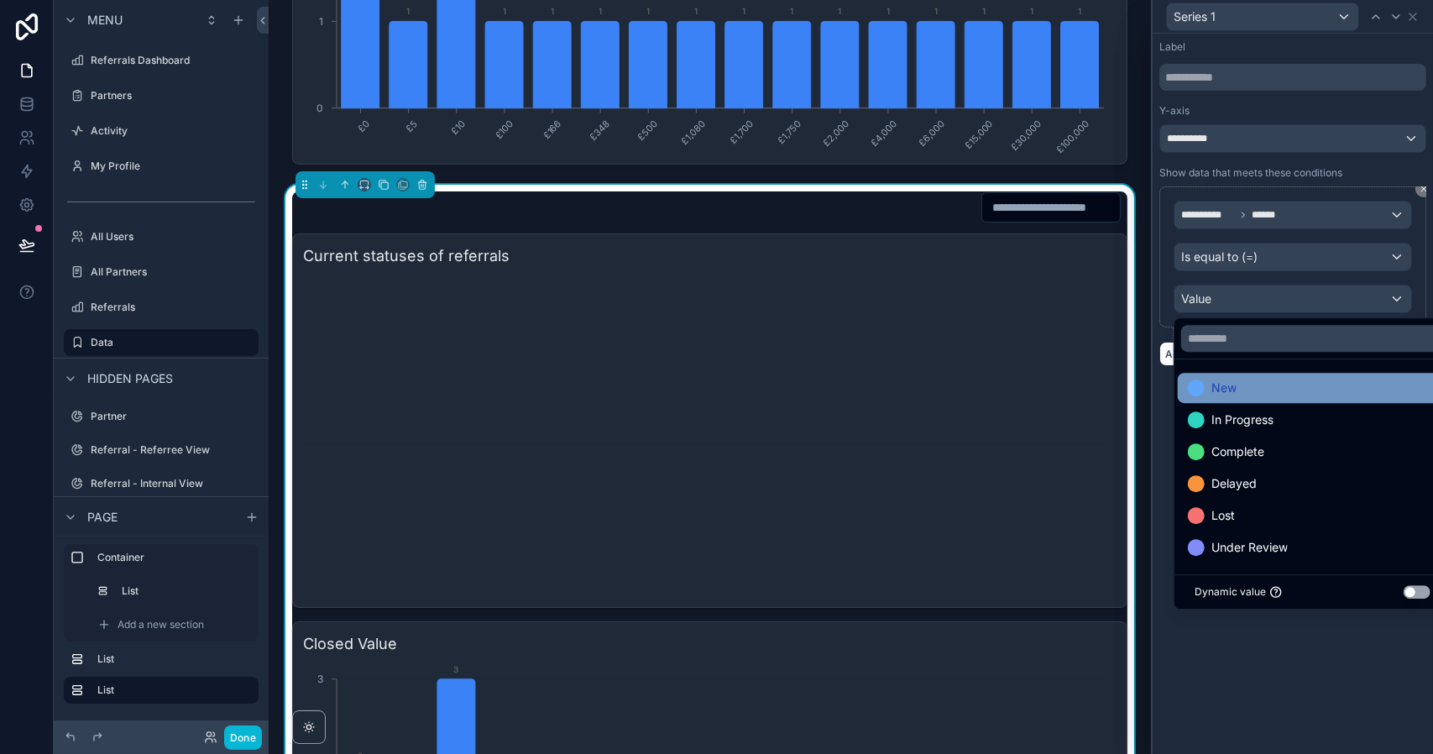
click at [1220, 389] on span "New" at bounding box center [1223, 388] width 25 height 20
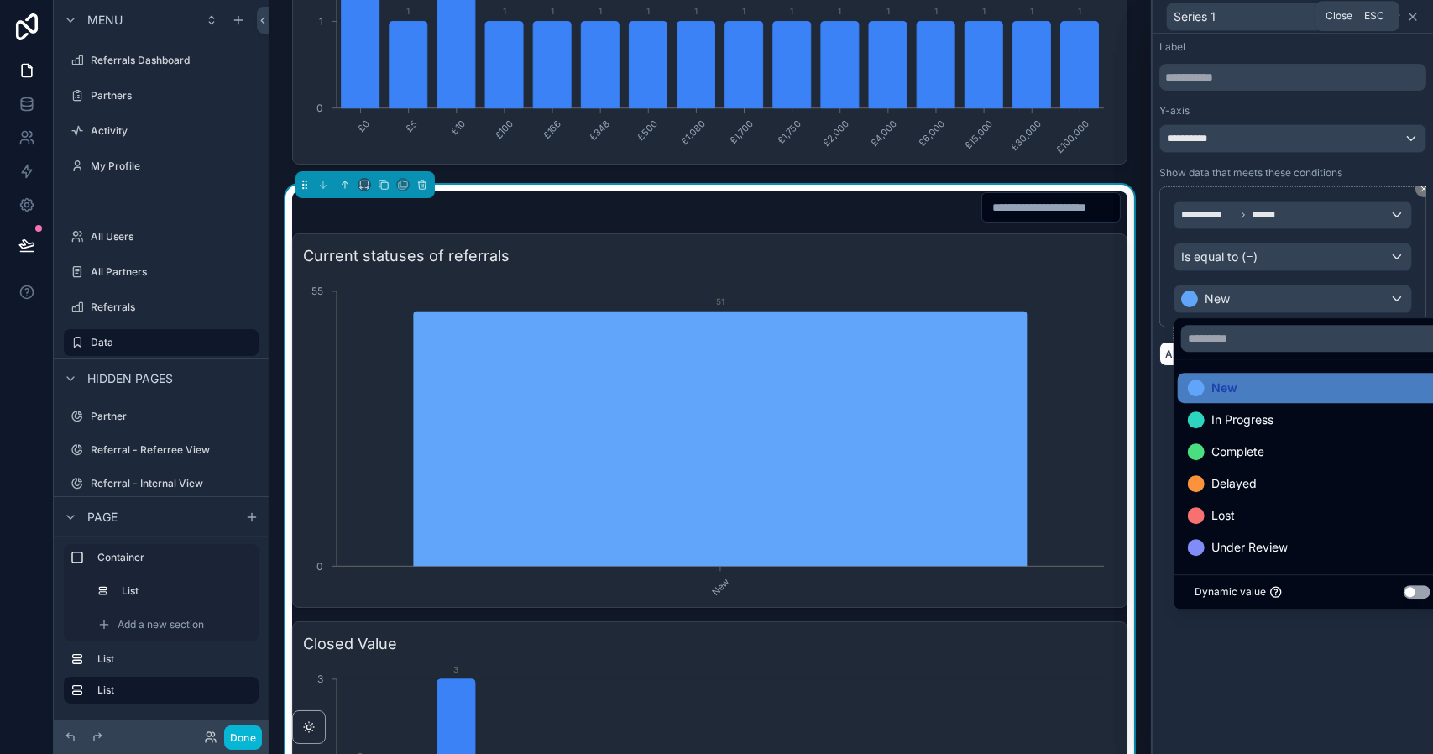
click at [1411, 18] on icon at bounding box center [1412, 16] width 7 height 7
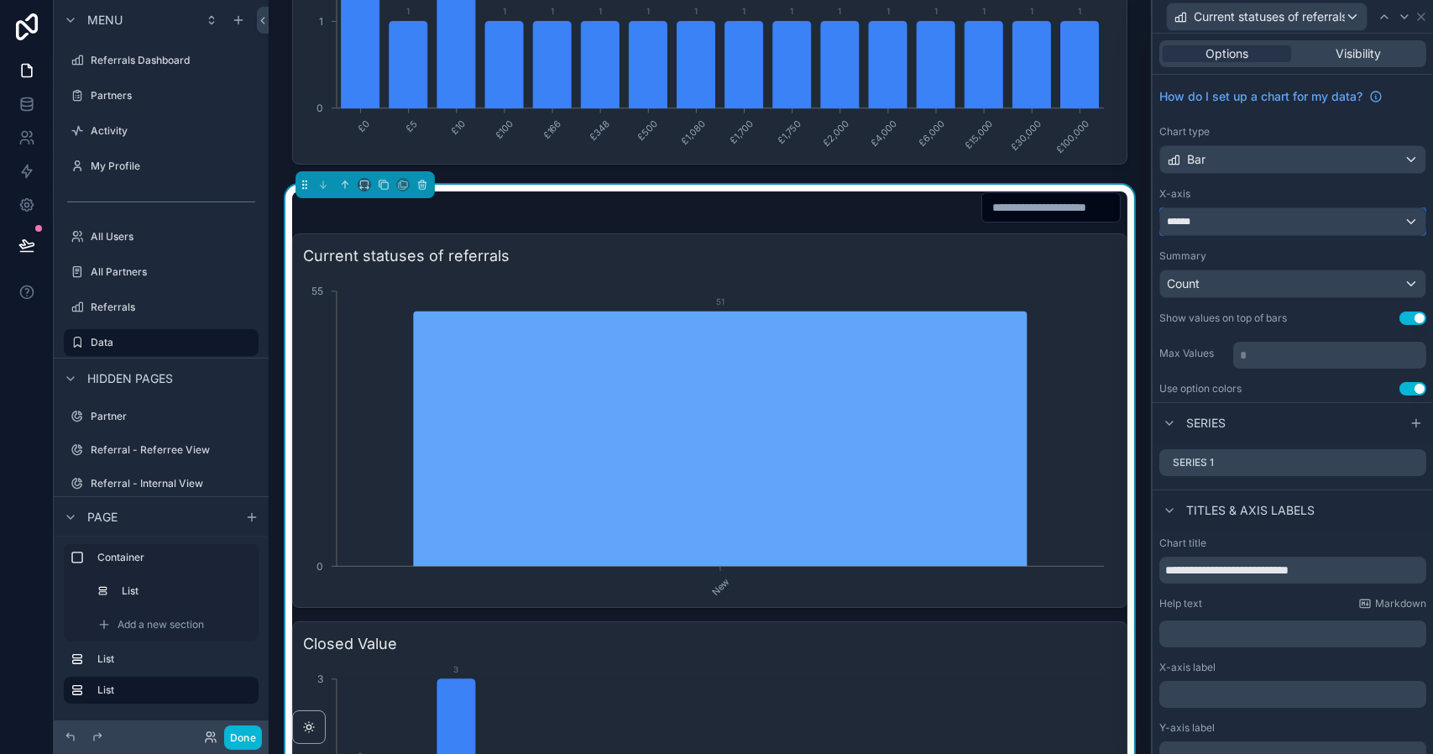
click at [1233, 221] on div "******" at bounding box center [1292, 221] width 265 height 27
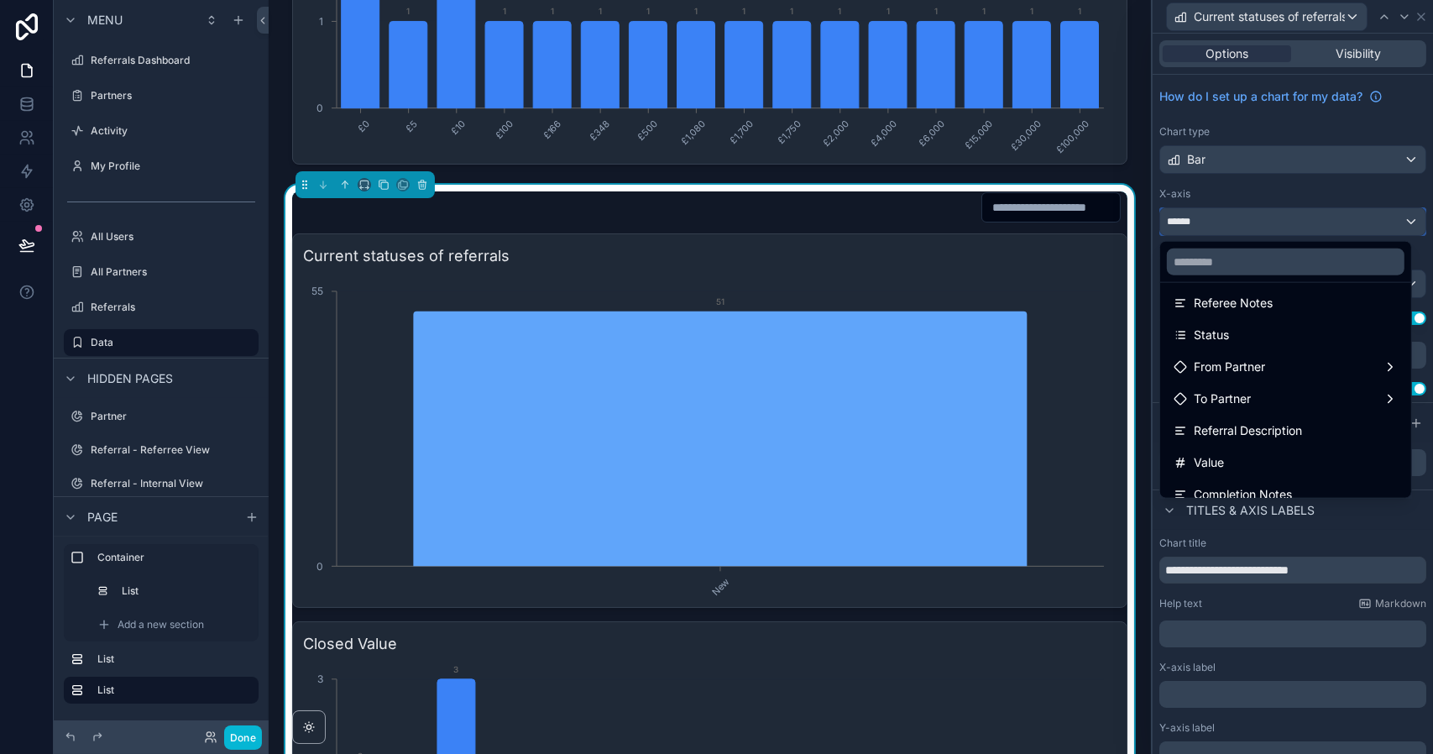
scroll to position [240, 0]
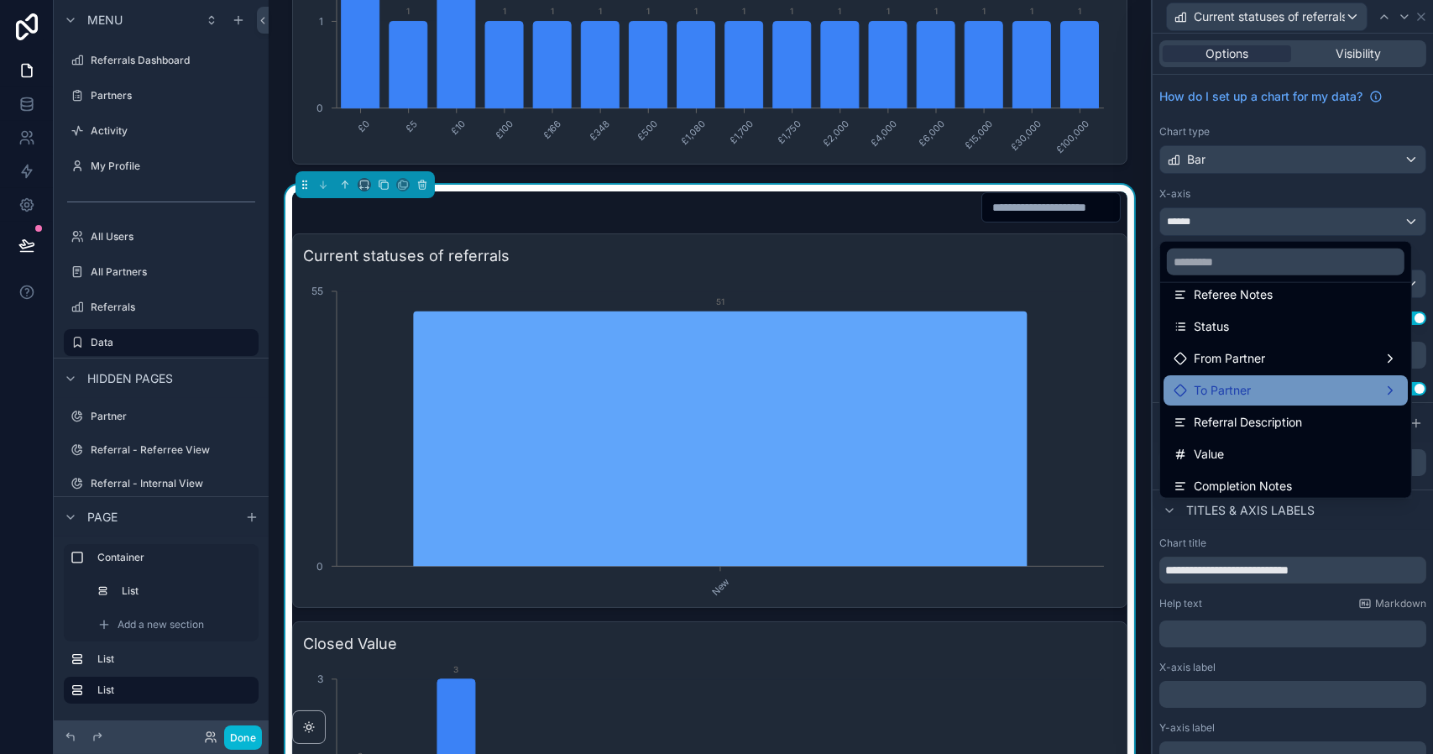
click at [1230, 384] on span "To Partner" at bounding box center [1221, 390] width 57 height 20
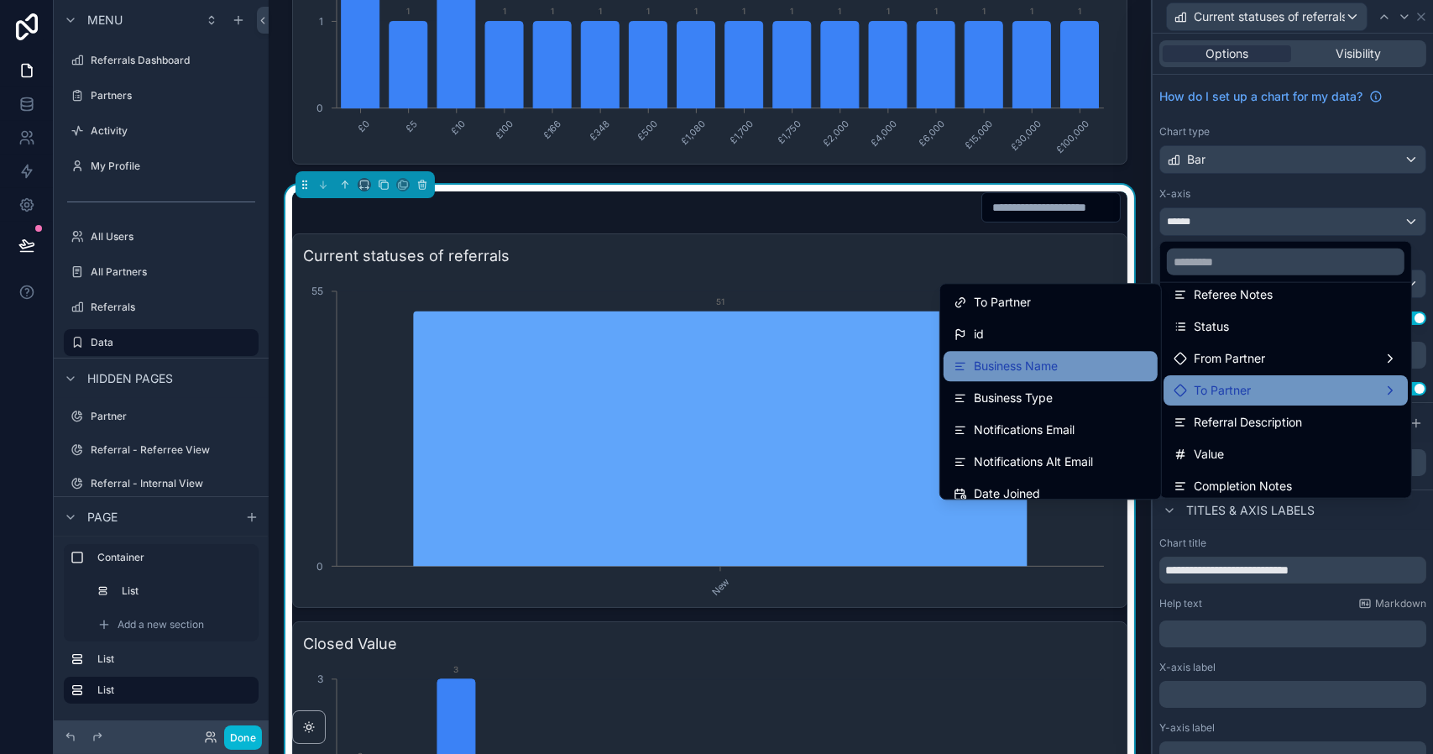
click at [1035, 367] on span "Business Name" at bounding box center [1016, 366] width 84 height 20
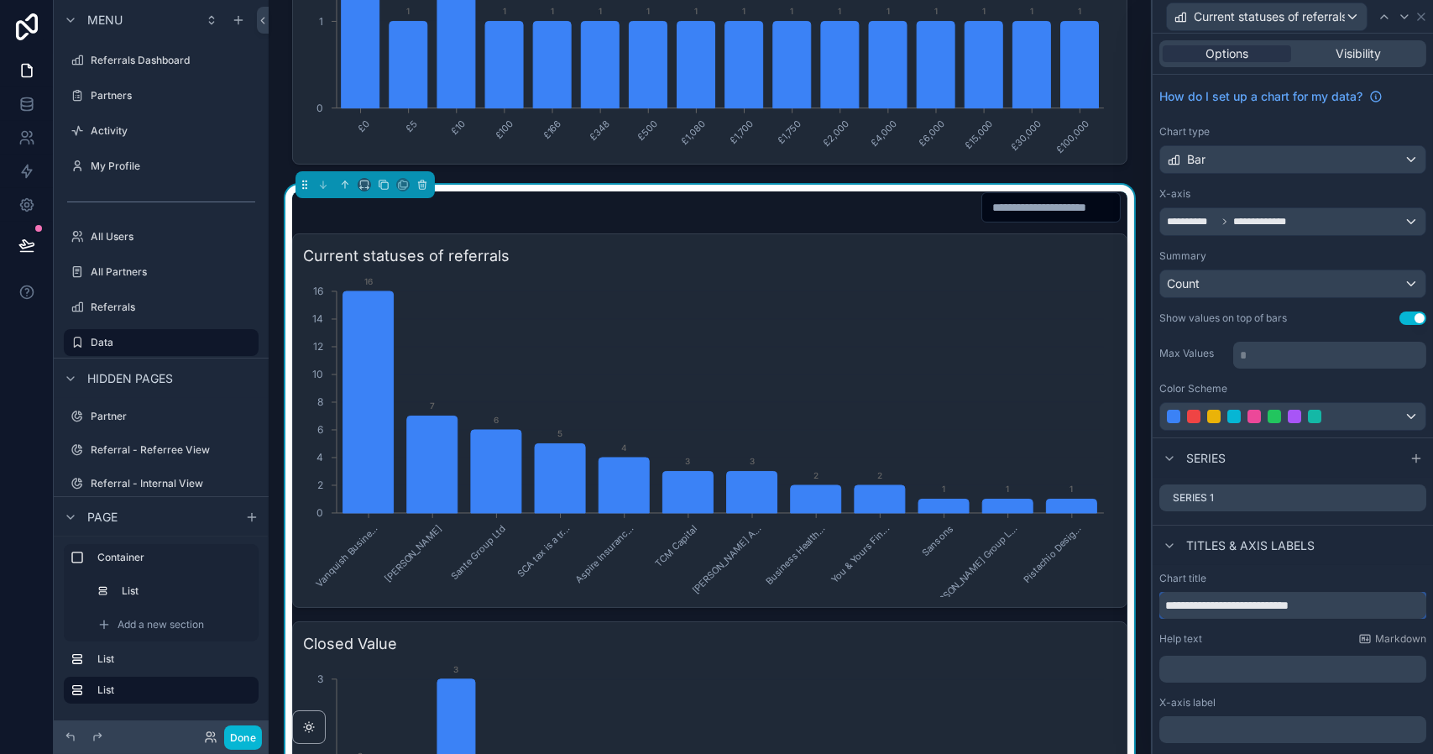
click at [1276, 605] on input "**********" at bounding box center [1292, 605] width 267 height 27
type input "**********"
click at [1358, 540] on div "Titles & Axis labels" at bounding box center [1292, 545] width 280 height 40
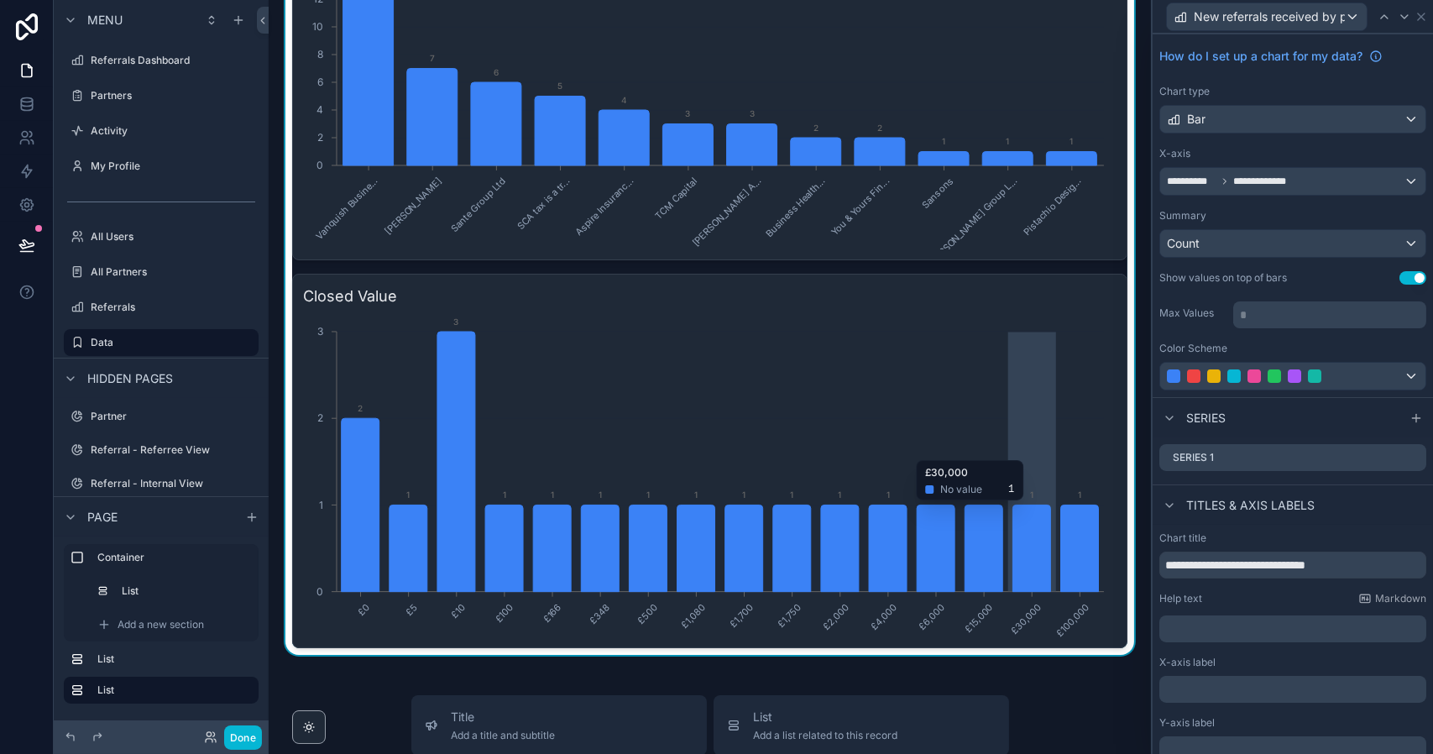
scroll to position [1861, 0]
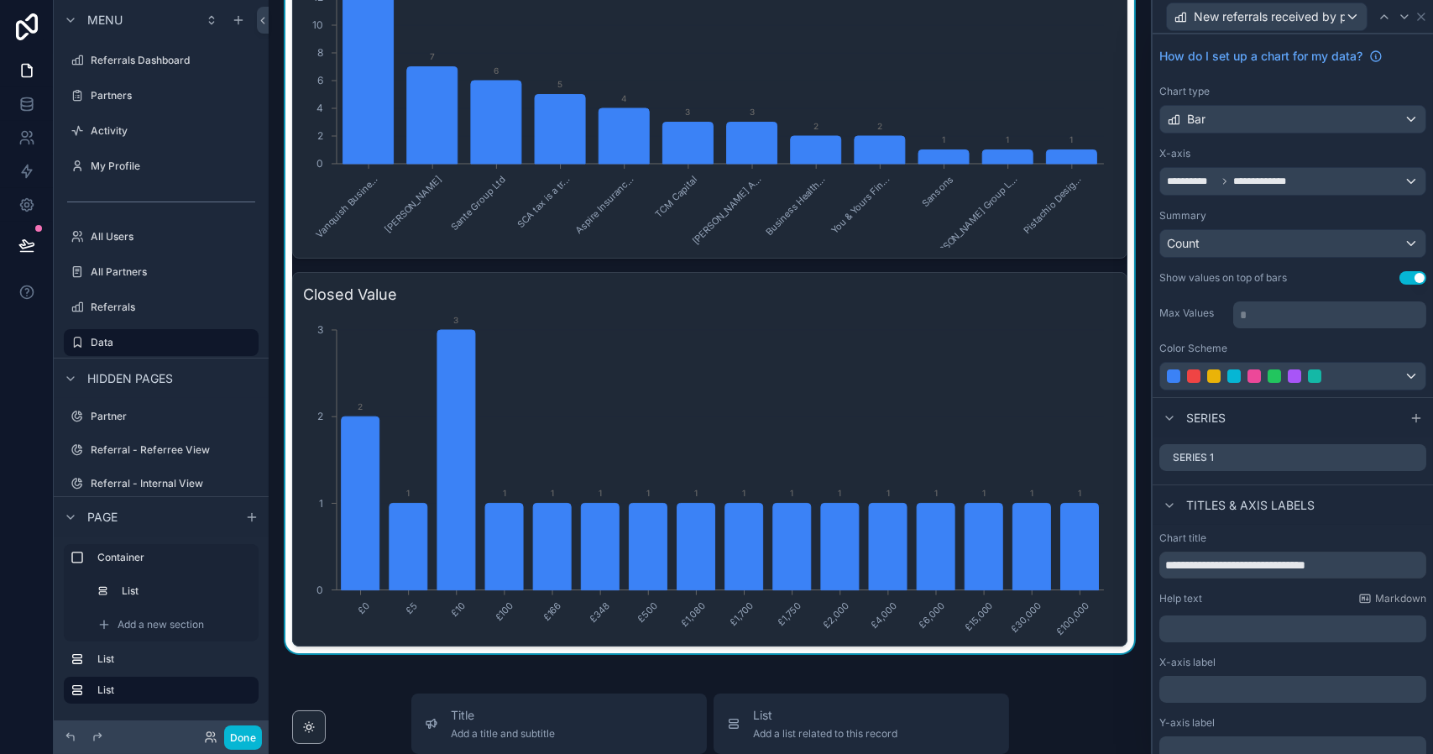
click at [958, 283] on h3 "Closed Value" at bounding box center [709, 294] width 813 height 23
click at [1009, 304] on h3 "Closed Value" at bounding box center [709, 294] width 813 height 23
click at [1420, 23] on icon at bounding box center [1420, 16] width 13 height 13
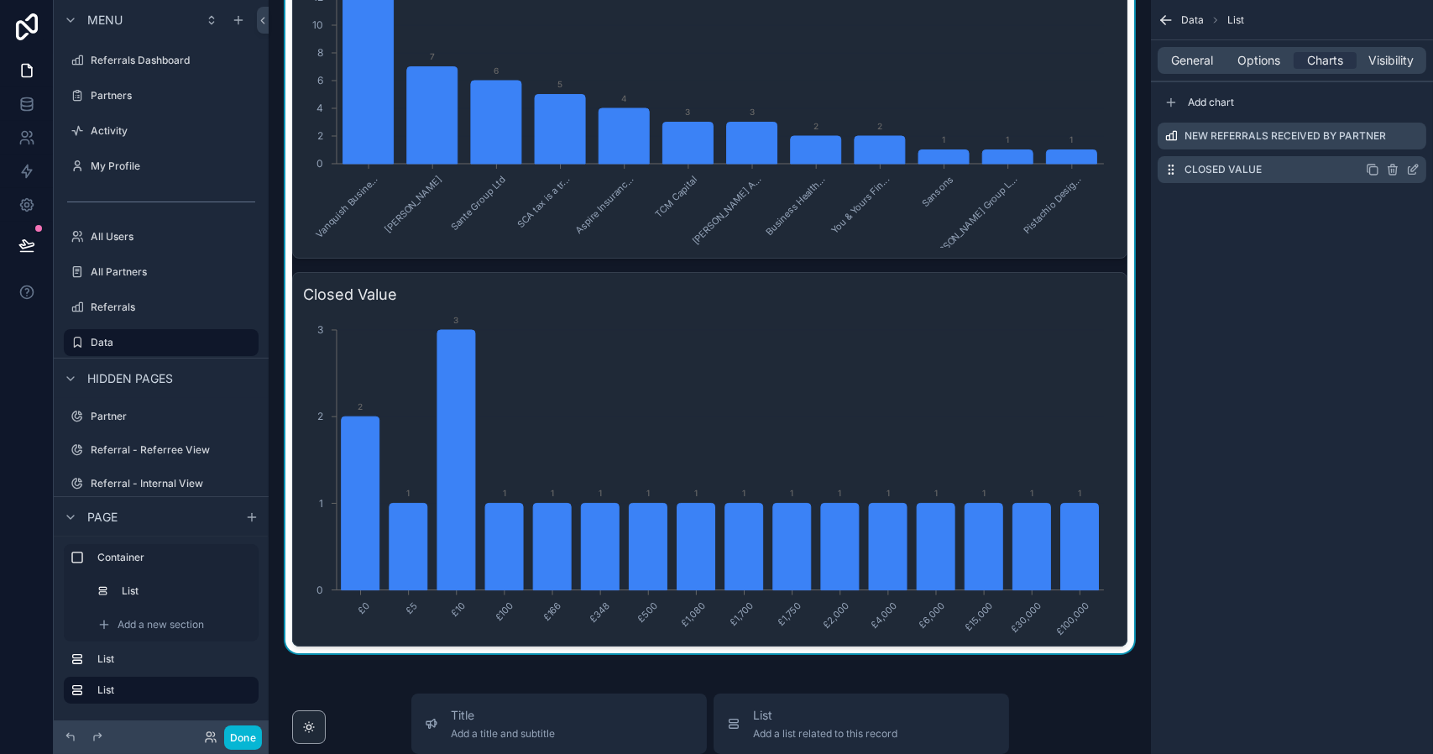
click at [1412, 169] on icon "scrollable content" at bounding box center [1412, 169] width 13 height 13
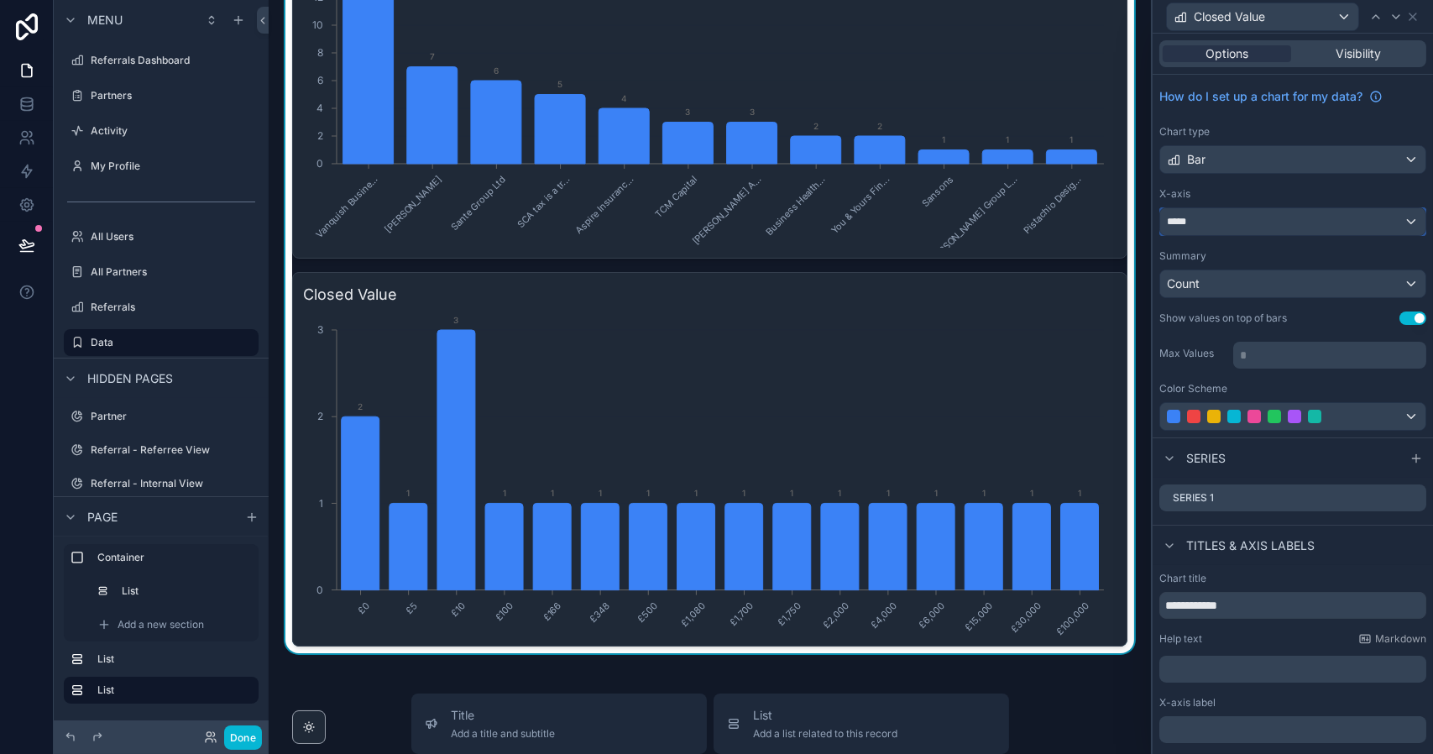
click at [1219, 224] on div "*****" at bounding box center [1292, 221] width 265 height 27
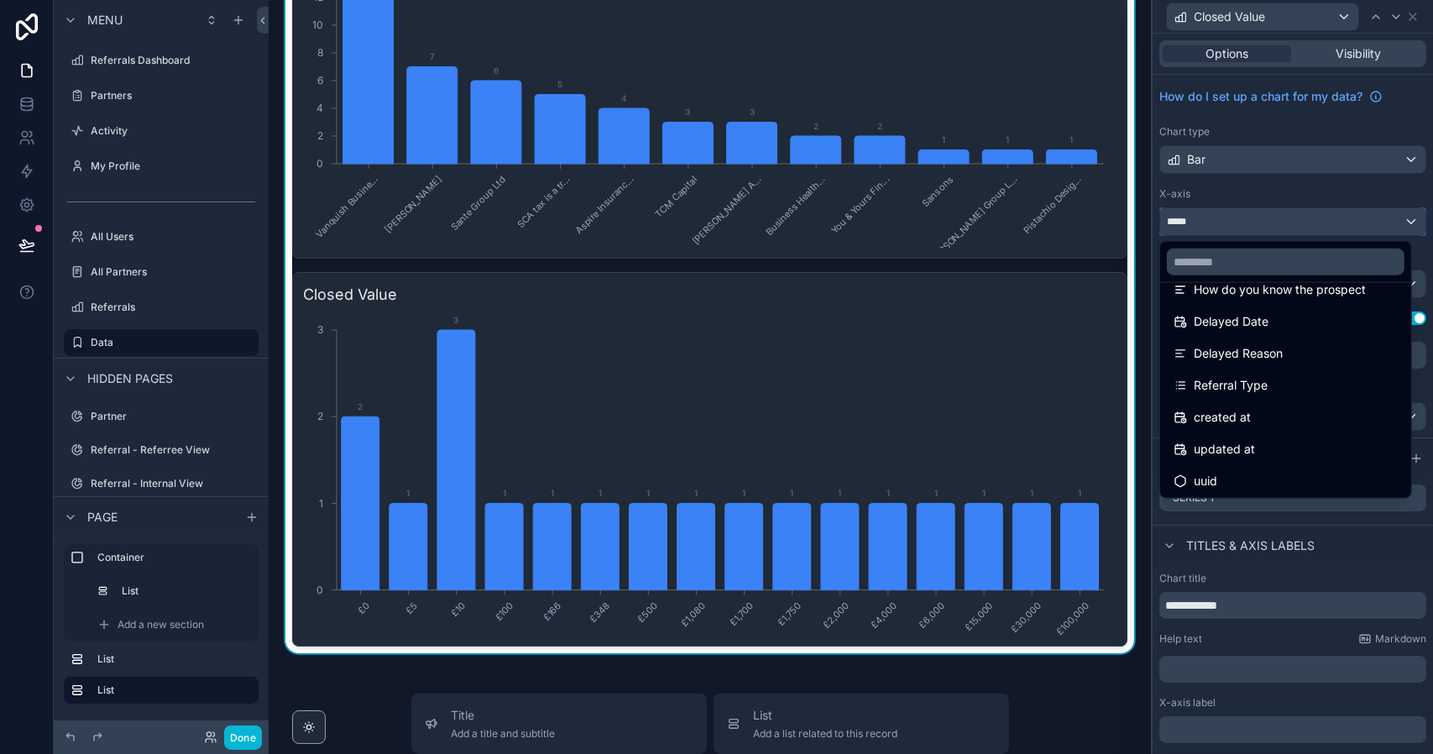
scroll to position [502, 0]
click at [1242, 412] on span "created at" at bounding box center [1221, 415] width 57 height 20
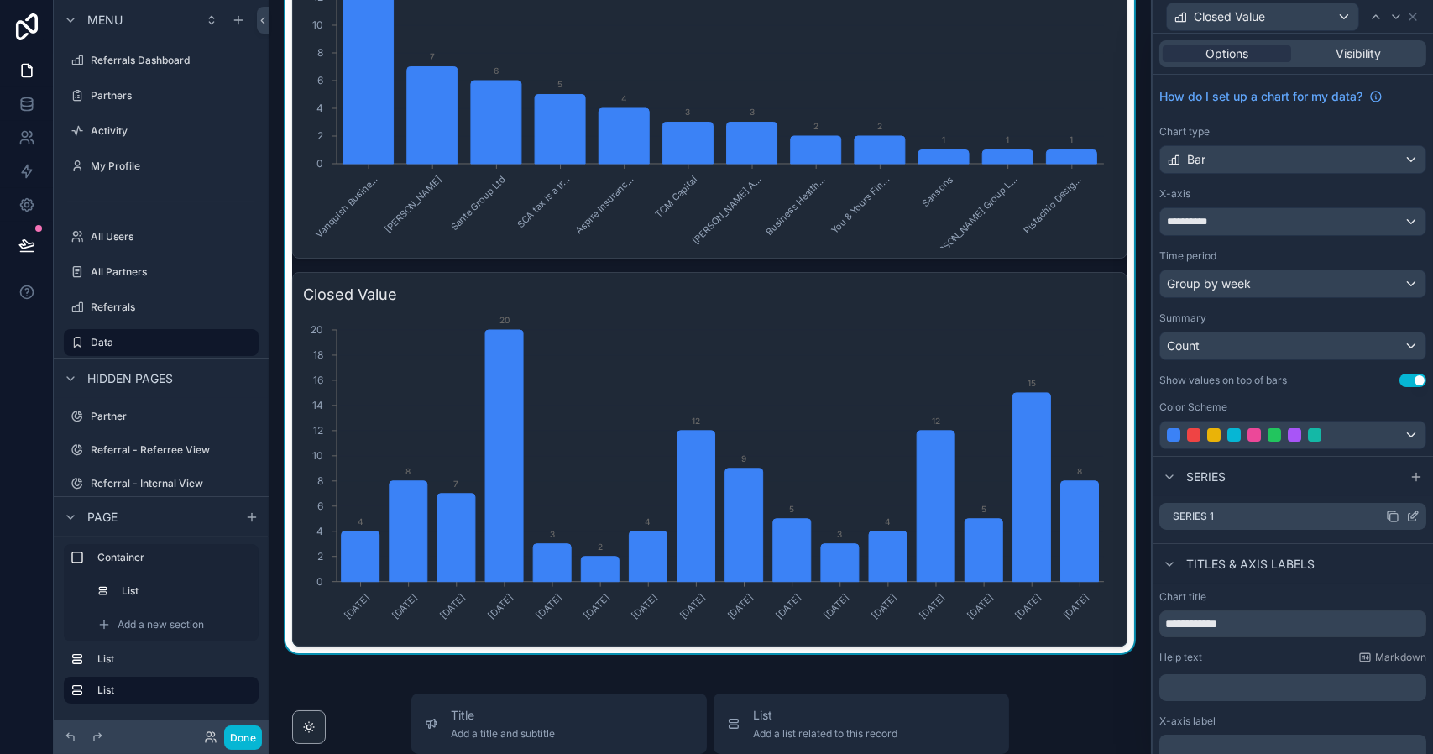
click at [1406, 519] on icon at bounding box center [1412, 515] width 13 height 13
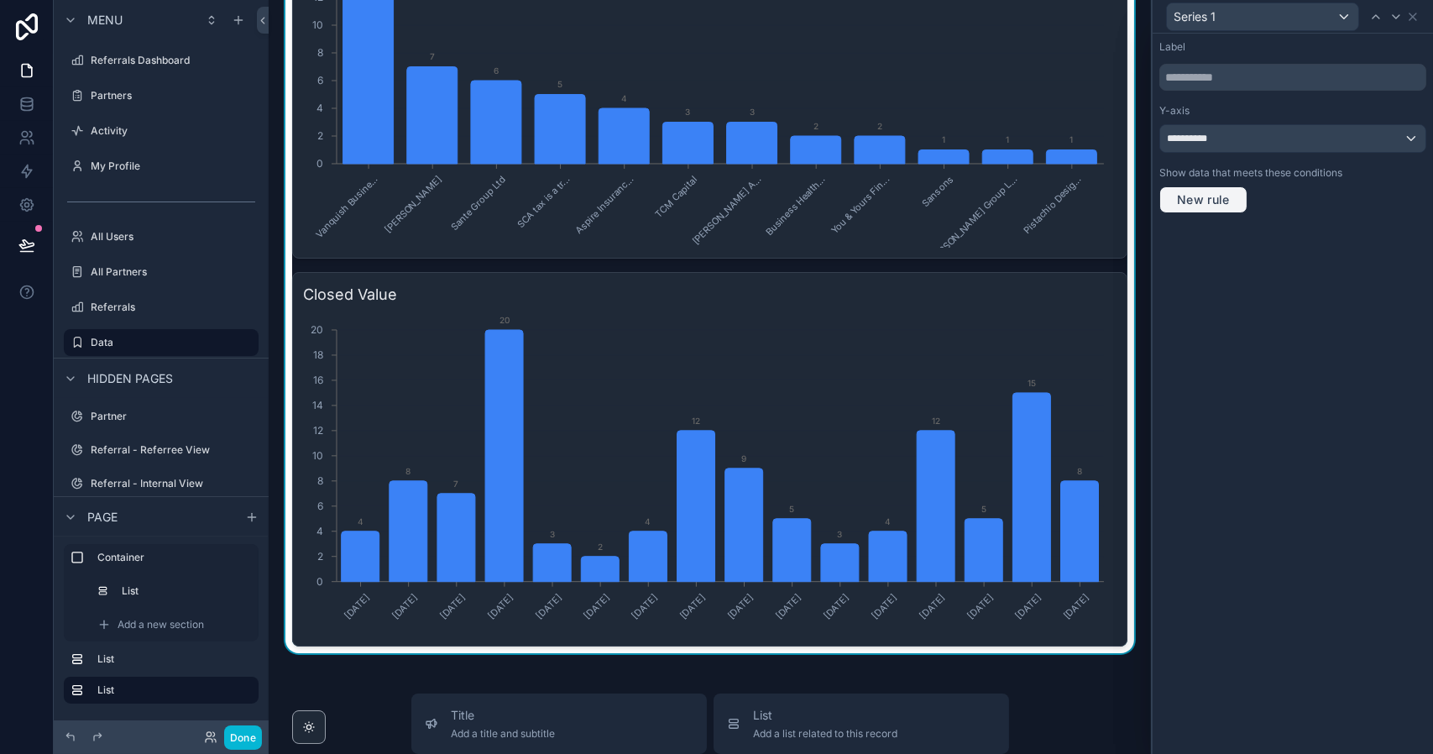
click at [1217, 195] on span "New rule" at bounding box center [1203, 199] width 66 height 15
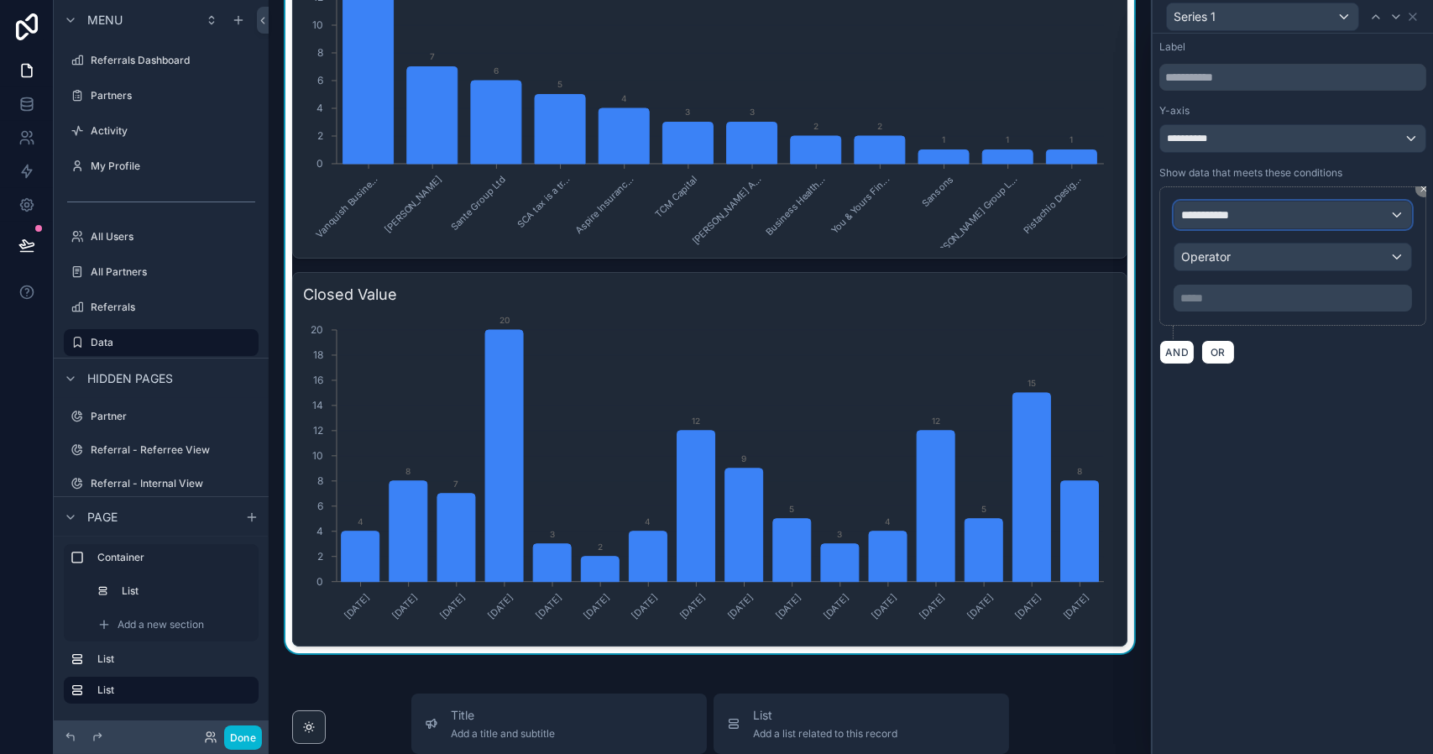
click at [1232, 217] on span "**********" at bounding box center [1212, 214] width 62 height 17
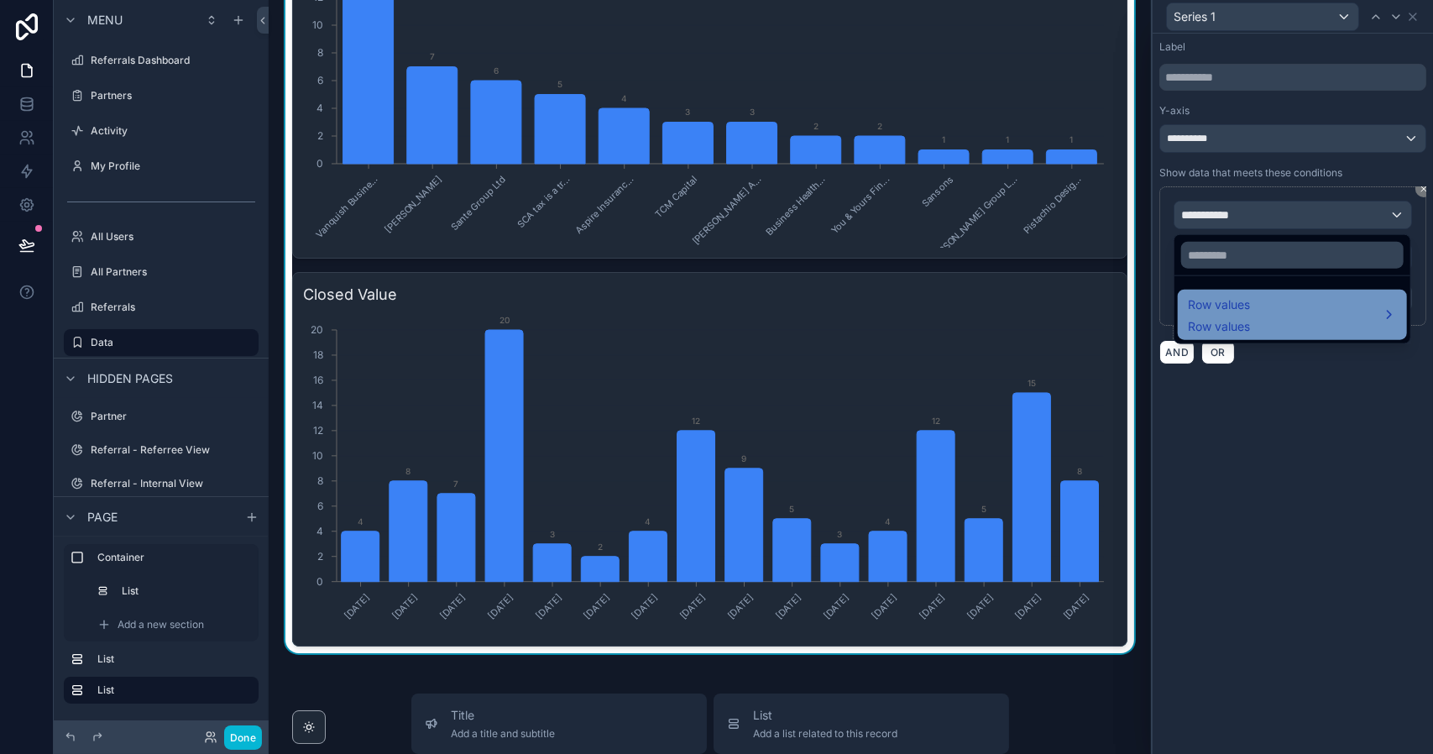
click at [1239, 311] on span "Row values" at bounding box center [1219, 305] width 62 height 20
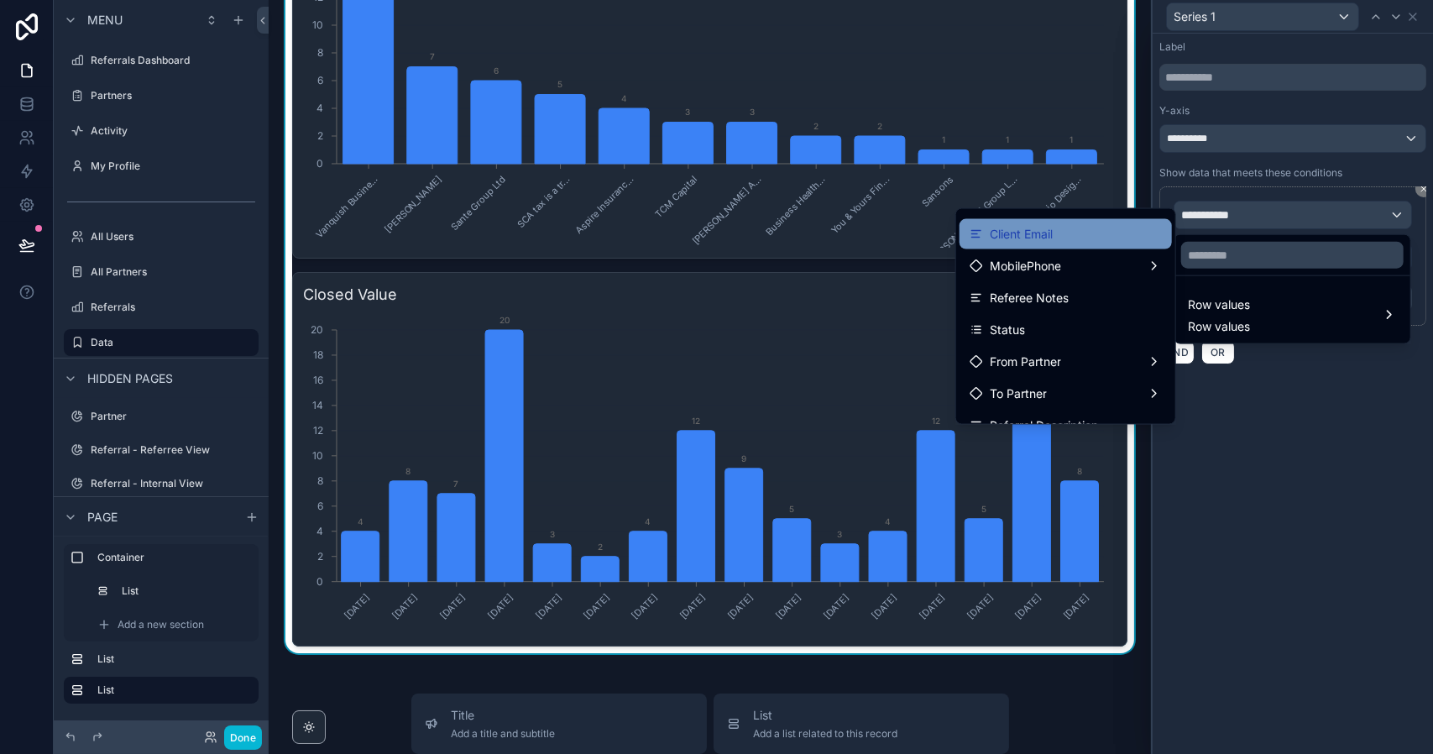
scroll to position [137, 0]
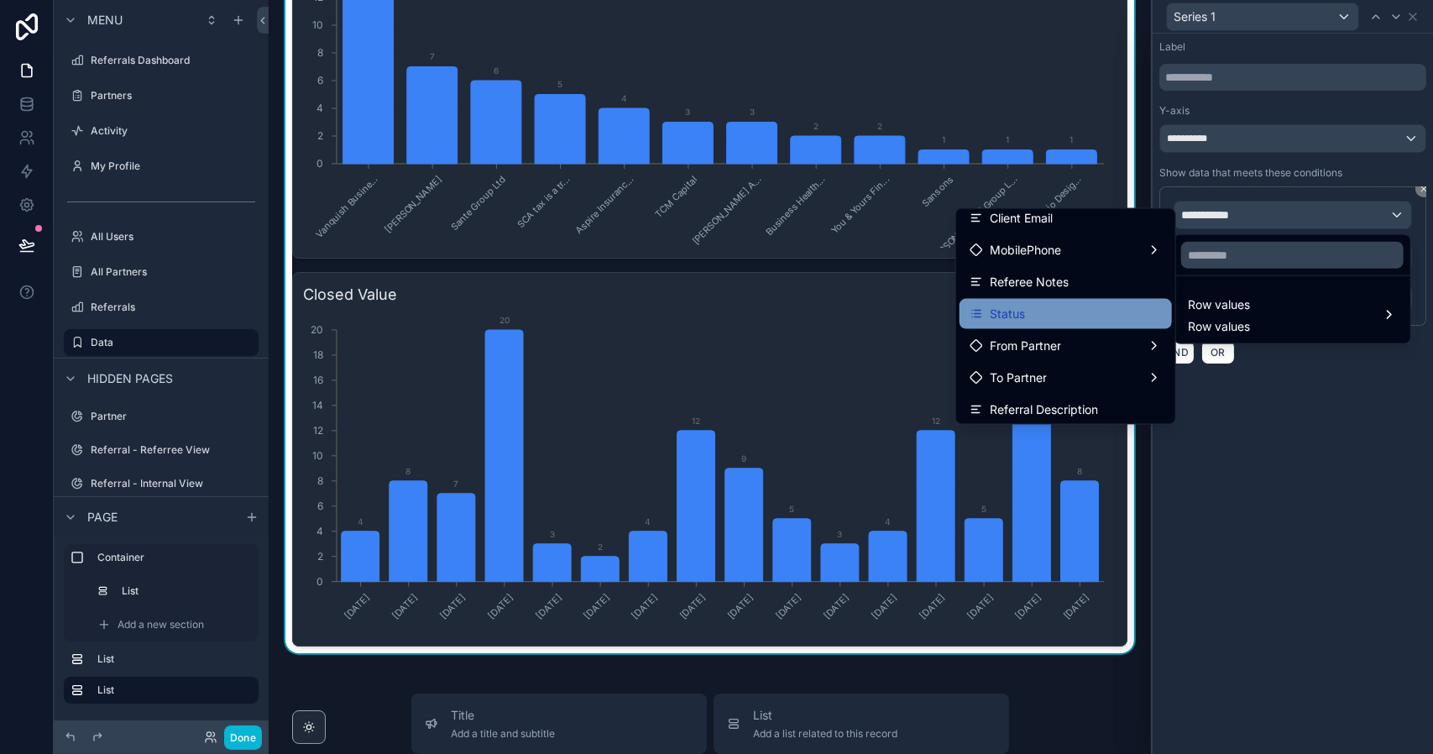
click at [1018, 311] on div "Status" at bounding box center [1065, 314] width 192 height 20
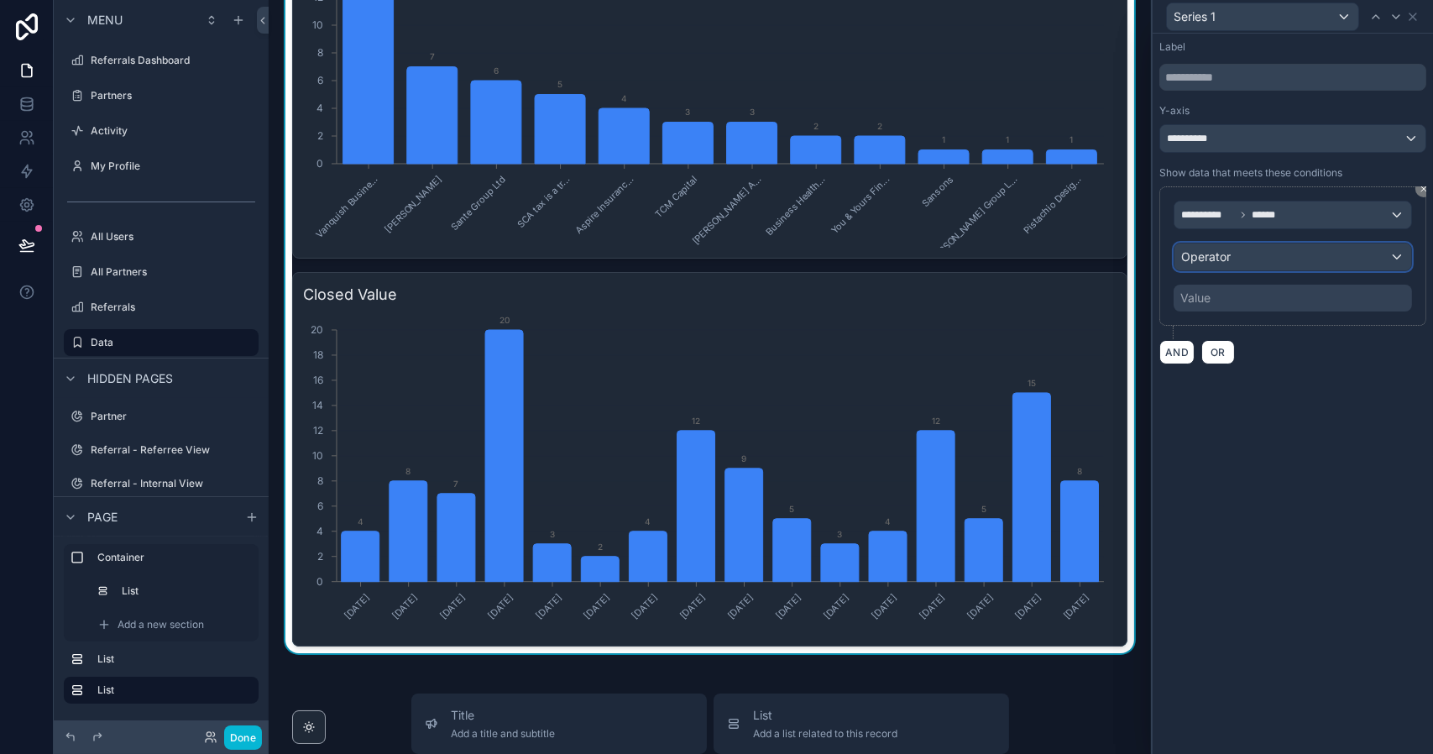
click at [1252, 253] on div "Operator" at bounding box center [1292, 256] width 237 height 27
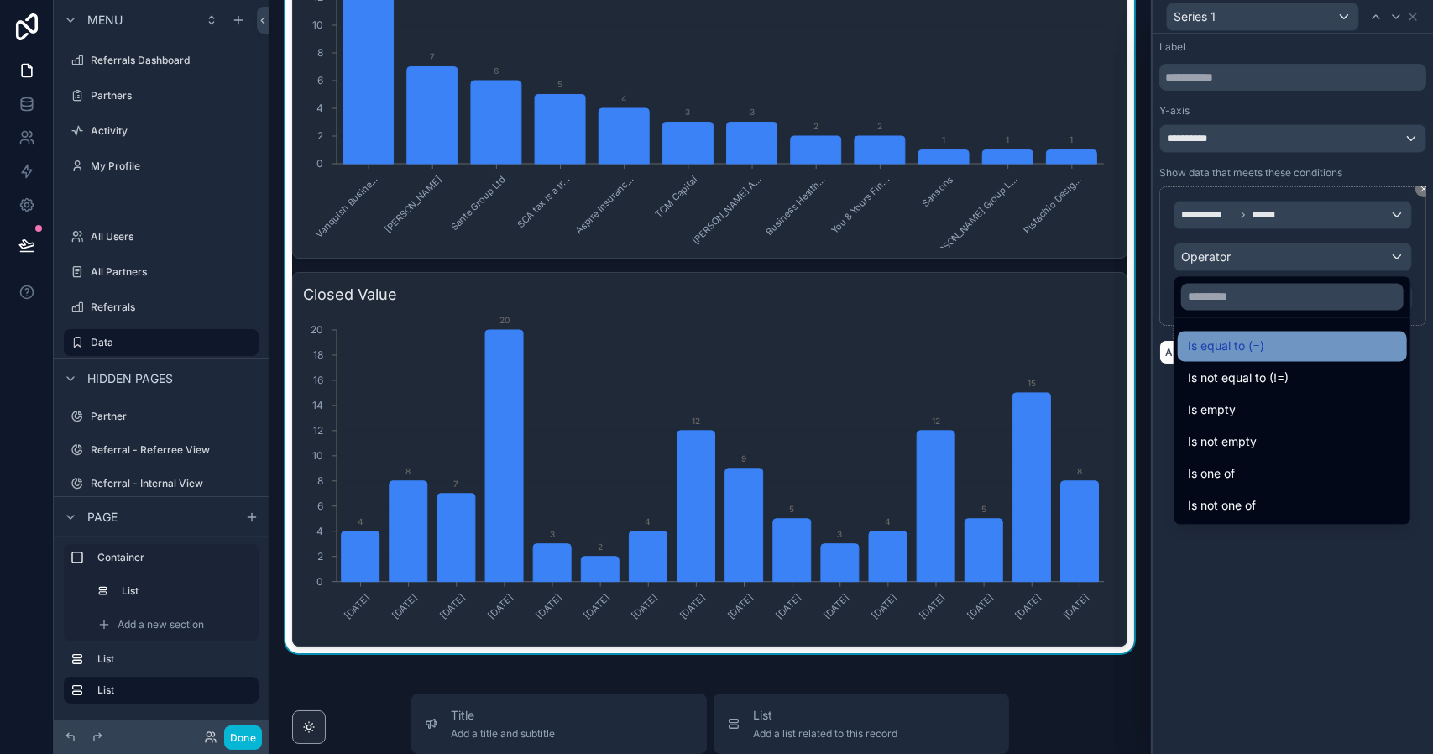
click at [1238, 342] on span "Is equal to (=)" at bounding box center [1226, 346] width 76 height 20
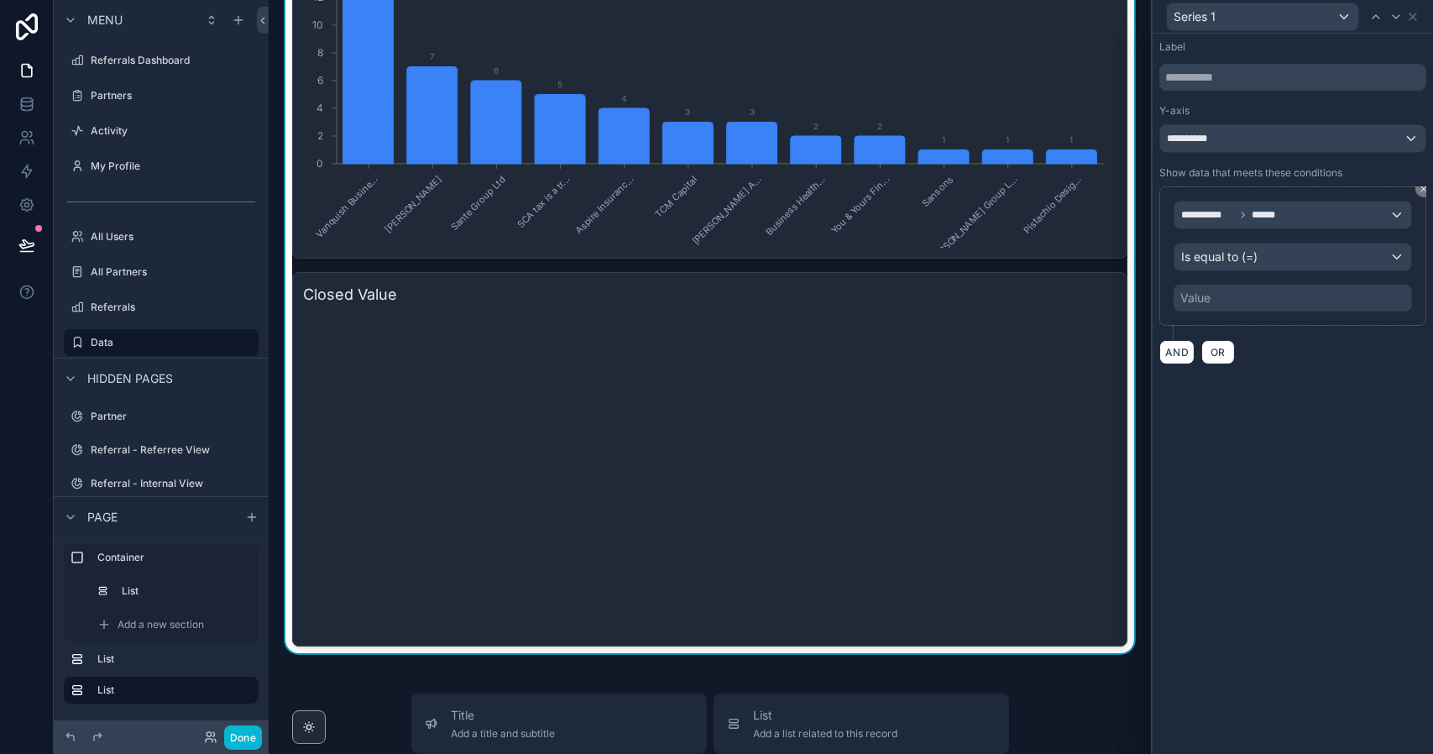
click at [1274, 296] on div "Value" at bounding box center [1292, 298] width 238 height 27
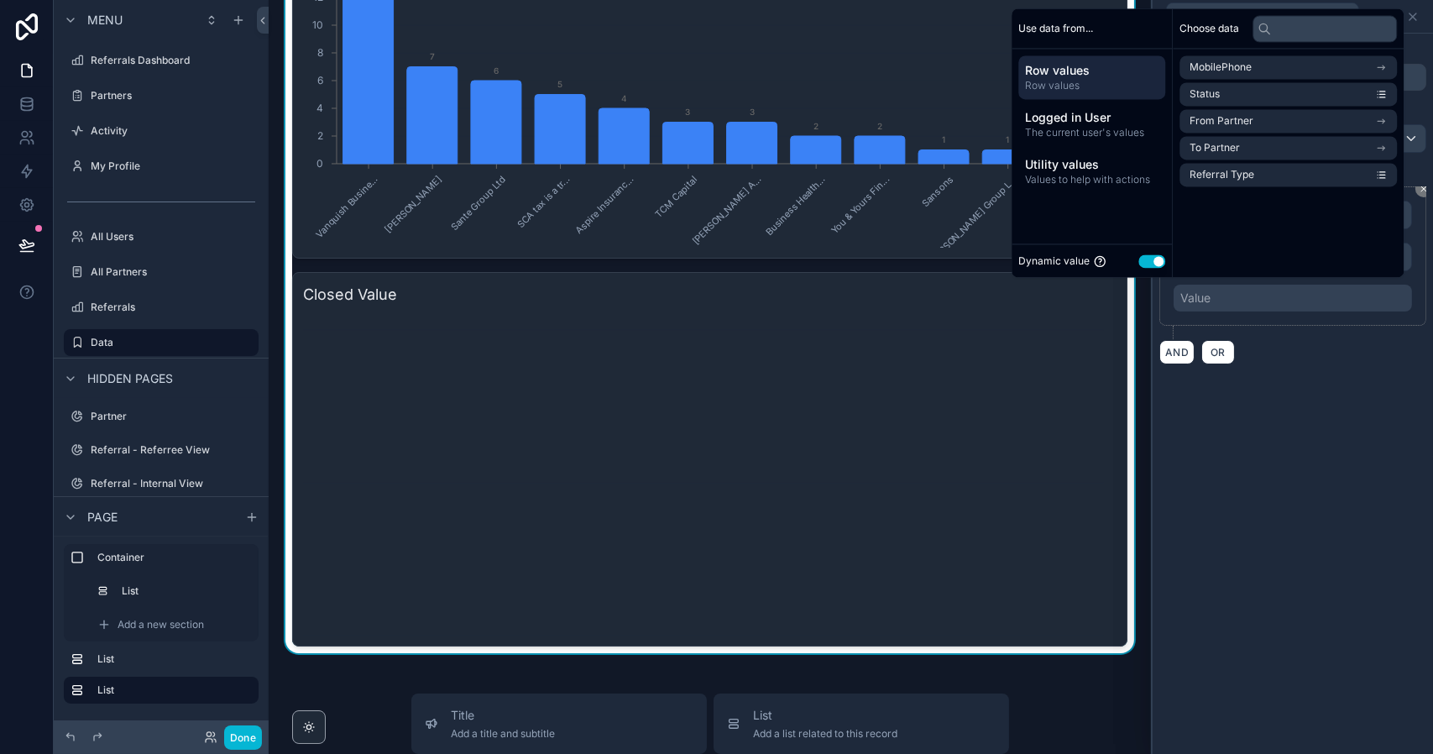
click at [1142, 261] on button "Use setting" at bounding box center [1151, 260] width 27 height 13
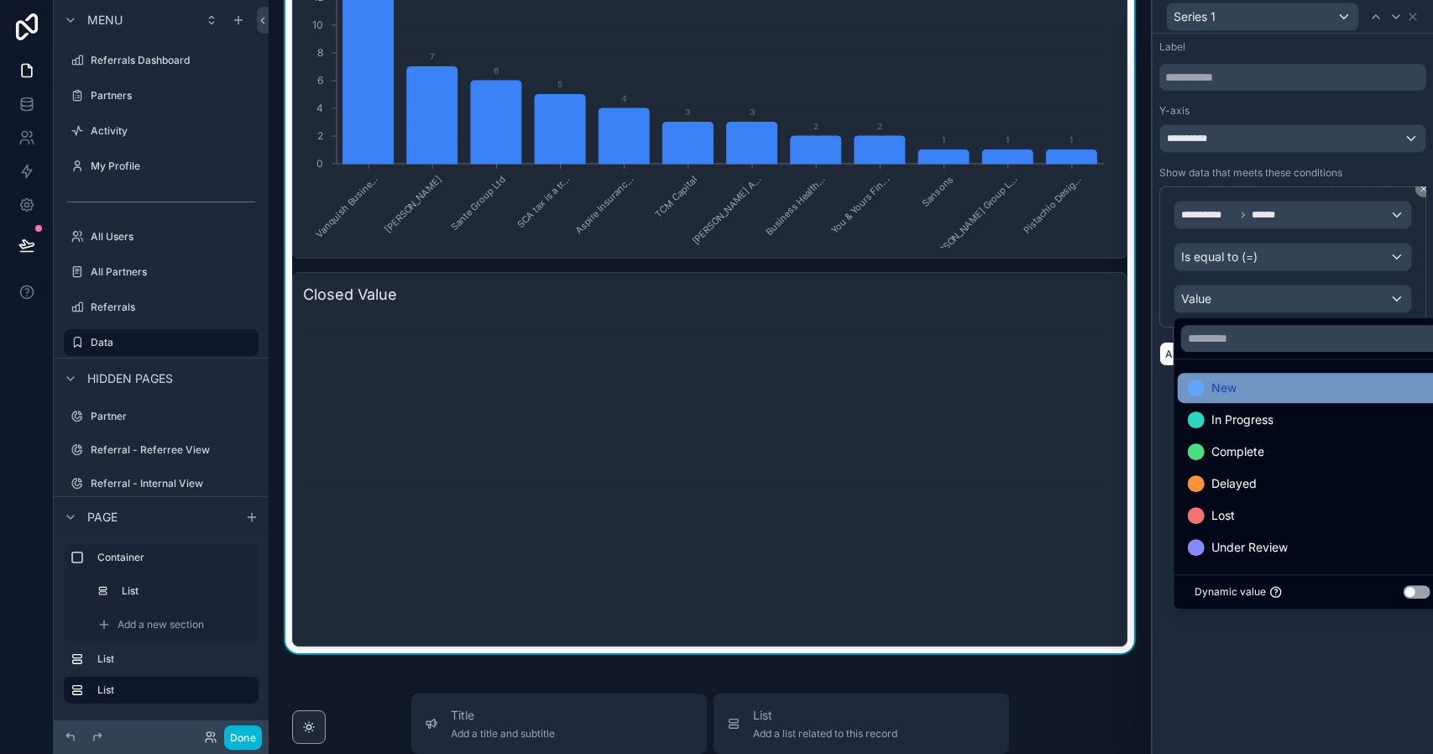
click at [1235, 385] on span "New" at bounding box center [1223, 388] width 25 height 20
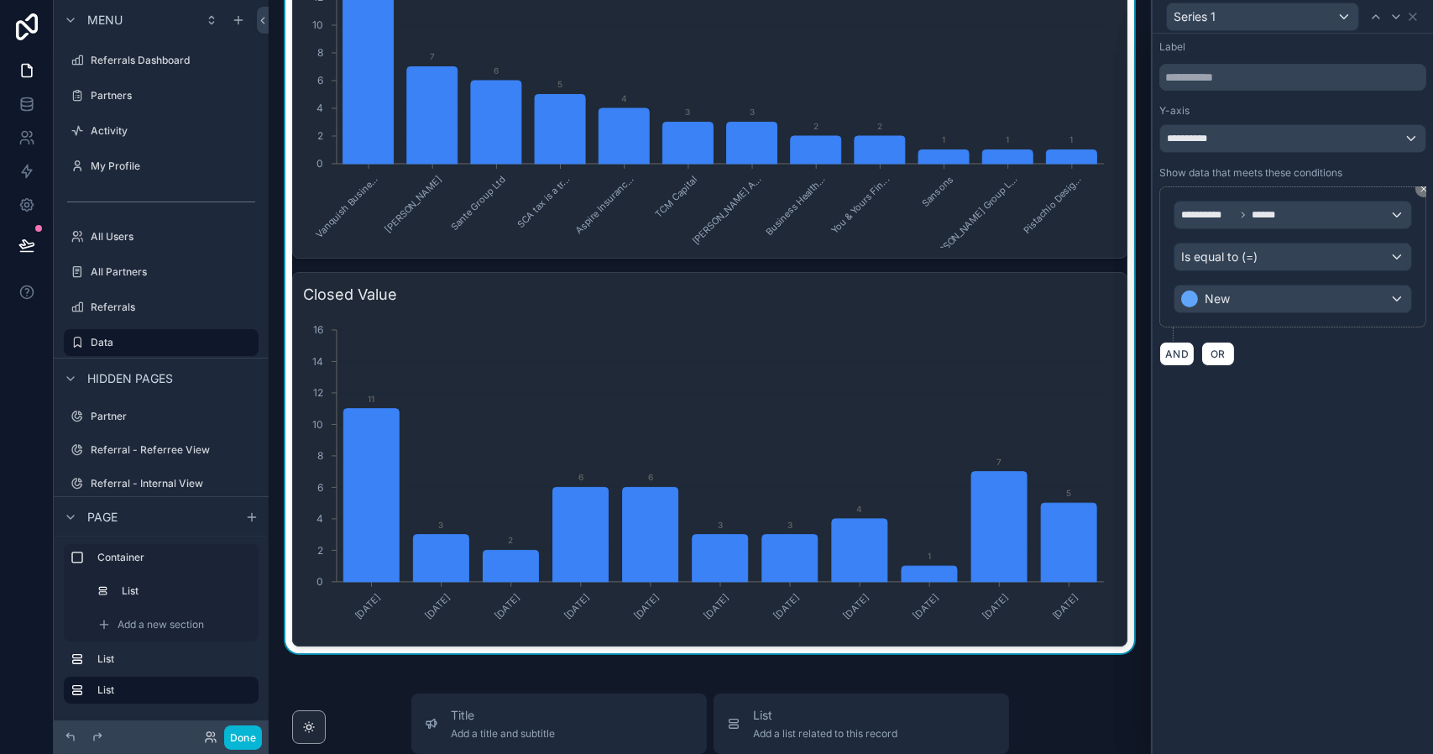
click at [1207, 654] on div "**********" at bounding box center [1292, 394] width 280 height 720
click at [1414, 16] on icon at bounding box center [1412, 16] width 13 height 13
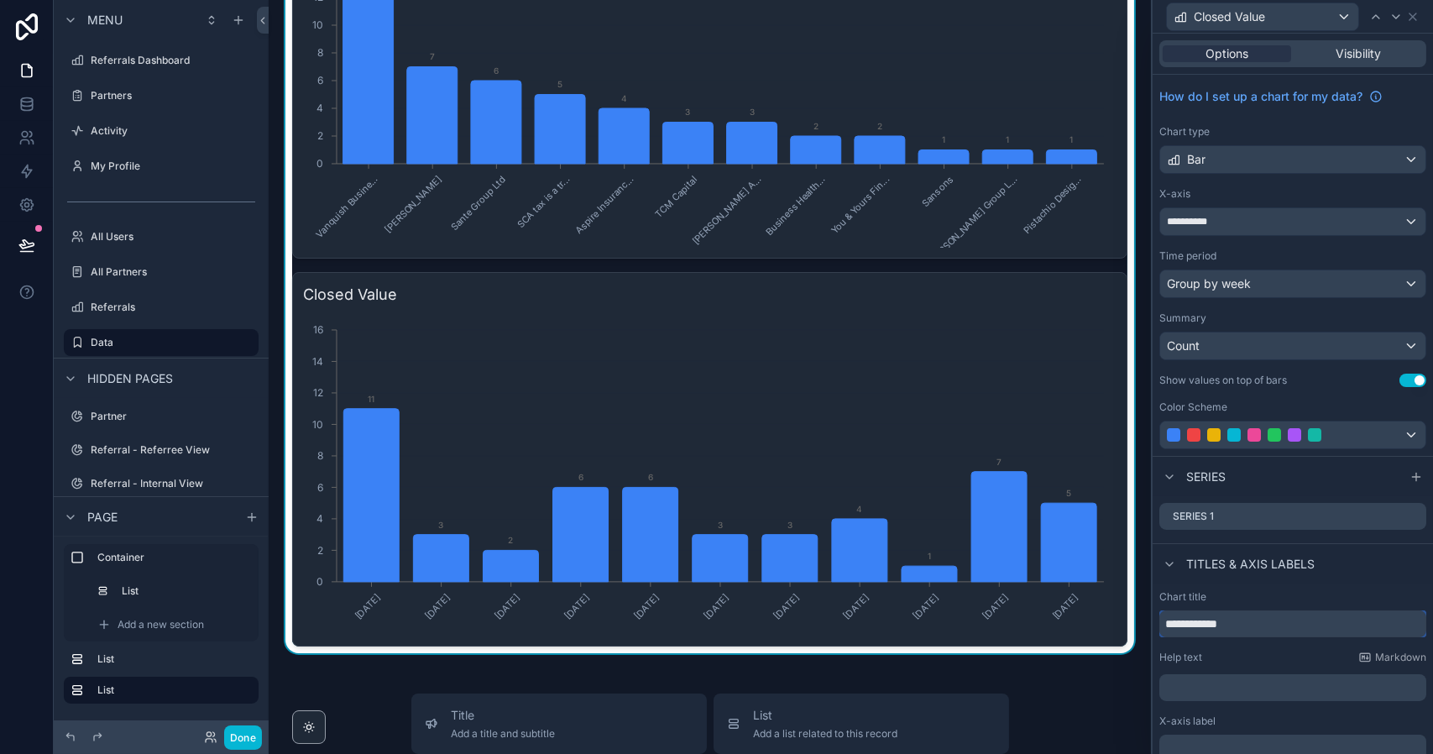
click at [1250, 622] on input "**********" at bounding box center [1292, 623] width 267 height 27
type input "*"
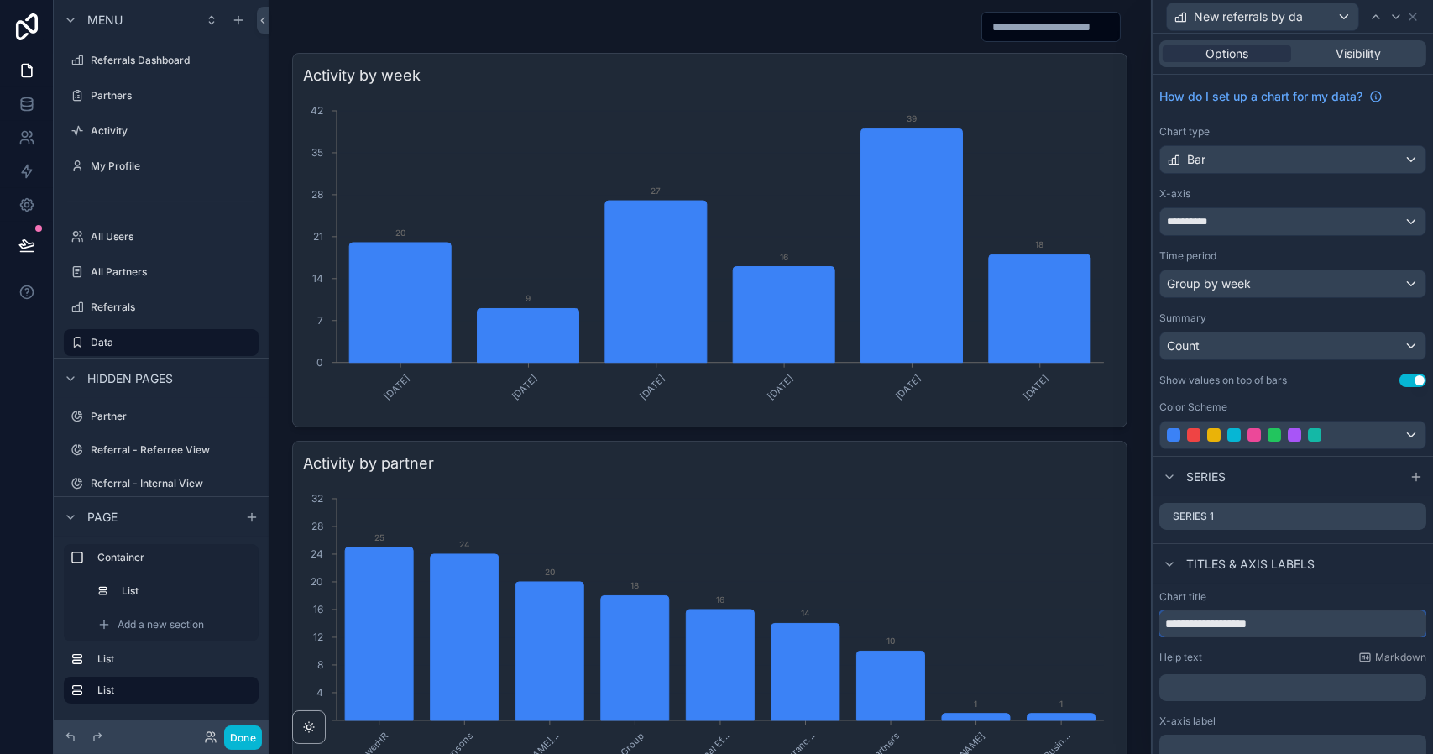
scroll to position [0, 0]
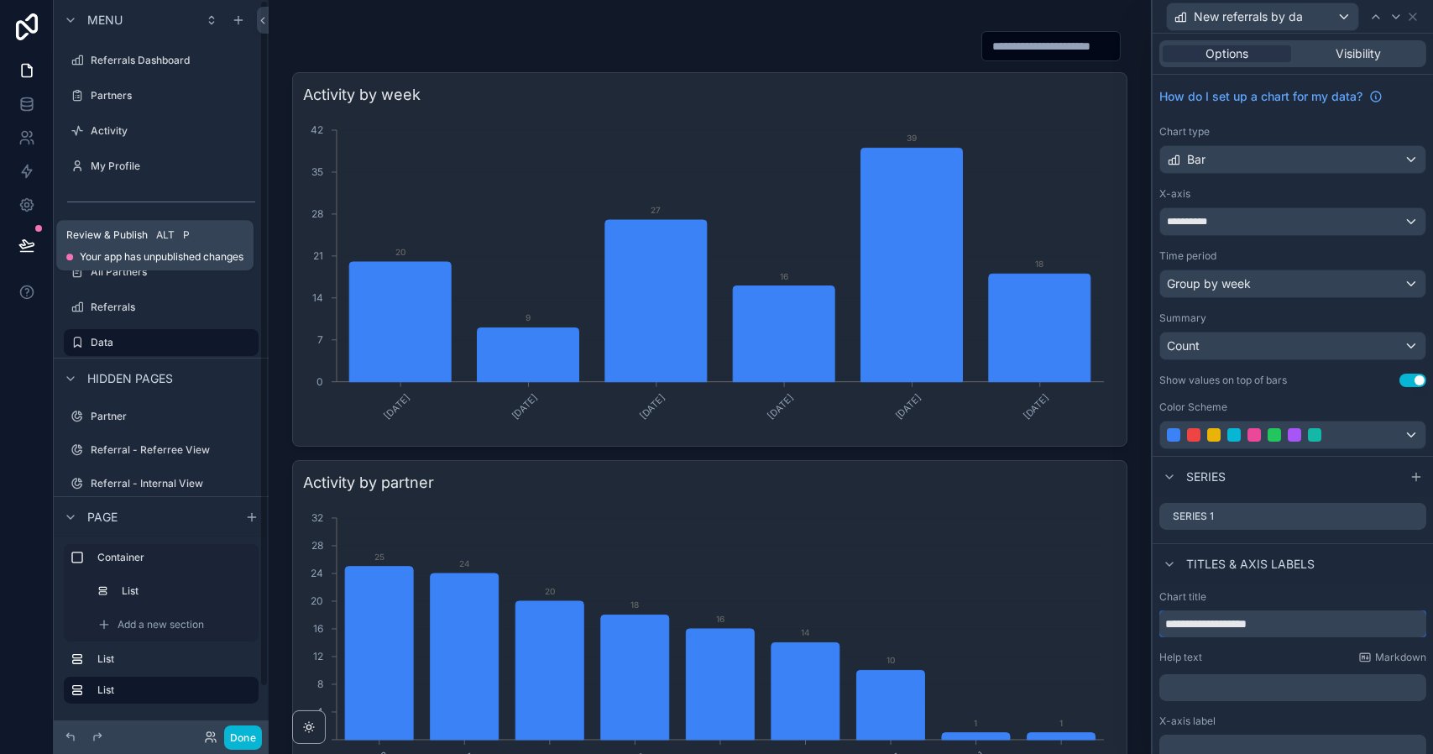
type input "**********"
click at [23, 246] on icon at bounding box center [26, 245] width 17 height 17
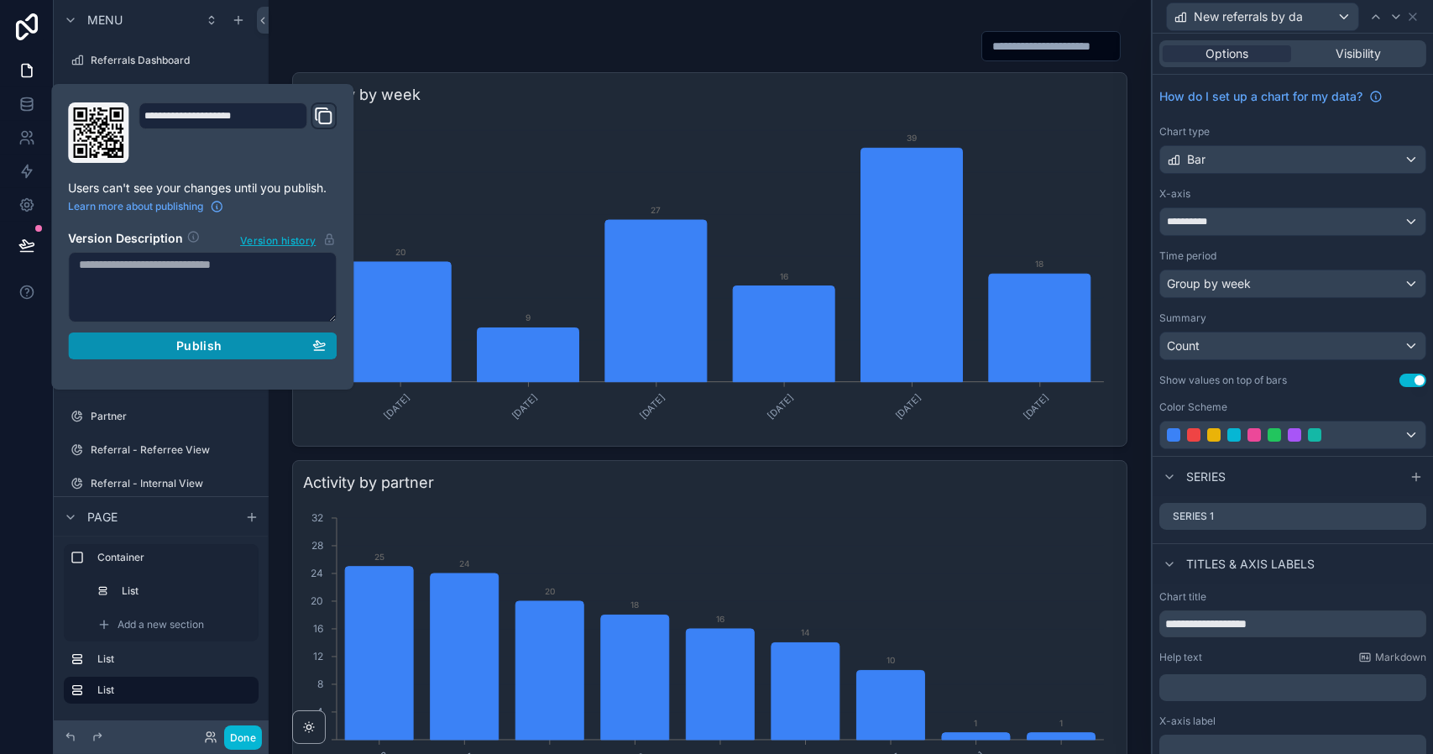
click at [222, 344] on div "Publish" at bounding box center [202, 345] width 247 height 15
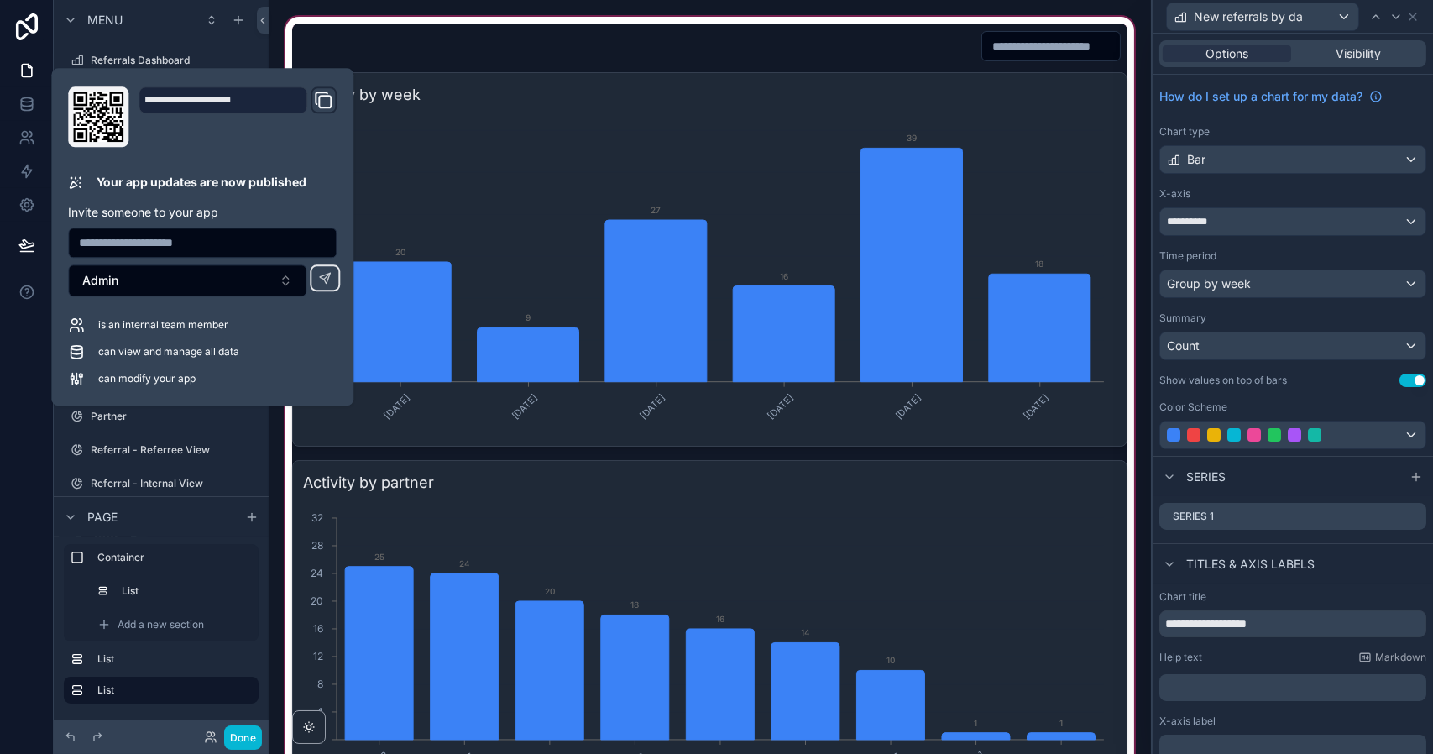
click at [843, 476] on div "scrollable content" at bounding box center [709, 432] width 855 height 838
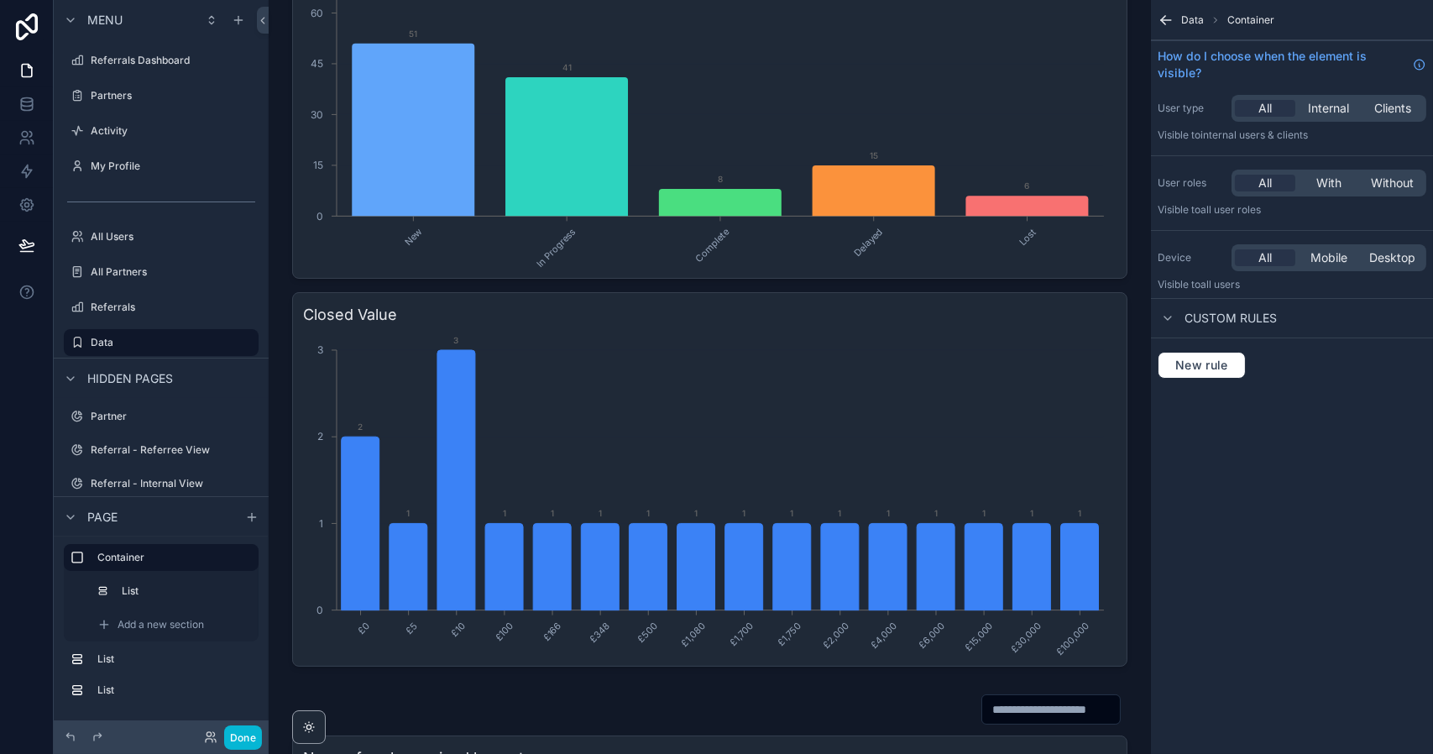
scroll to position [1019, 0]
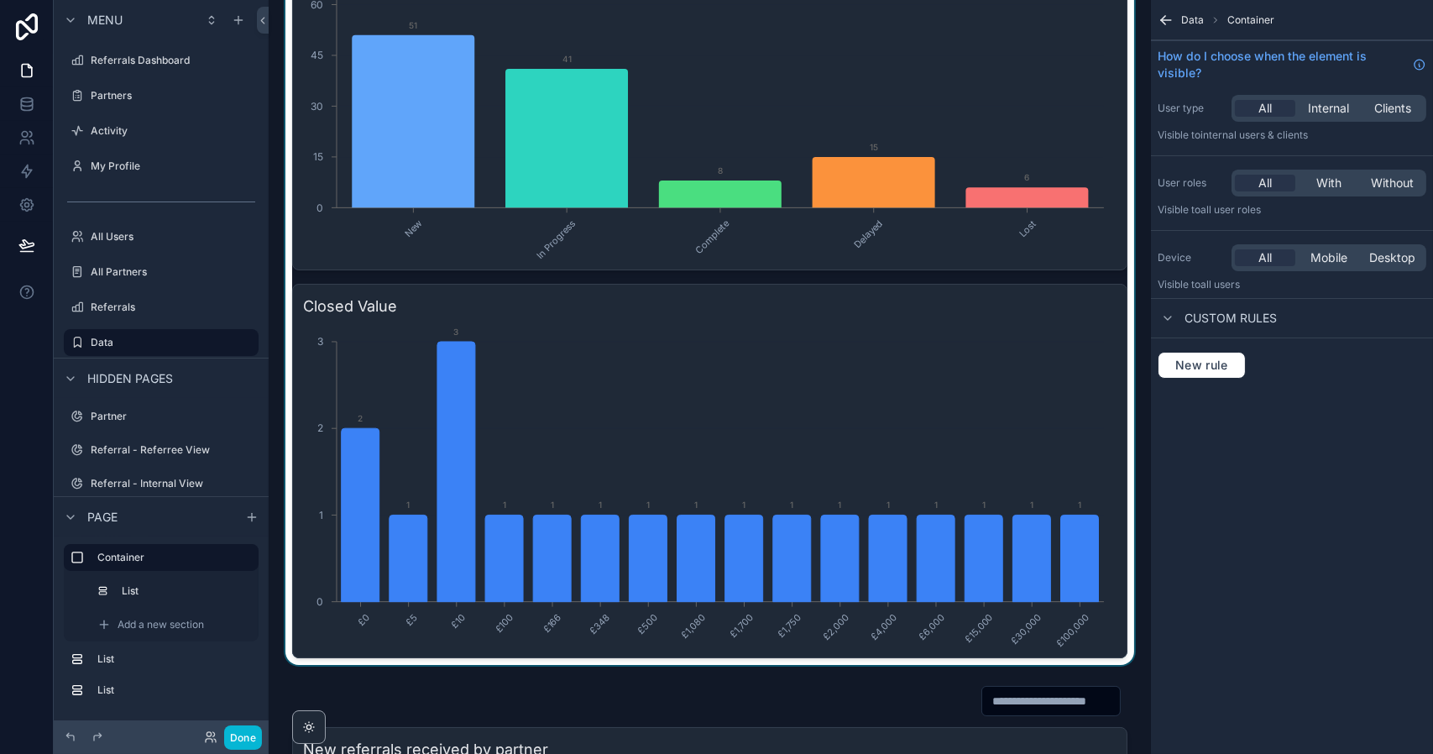
click at [1047, 357] on div "scrollable content" at bounding box center [709, 255] width 855 height 819
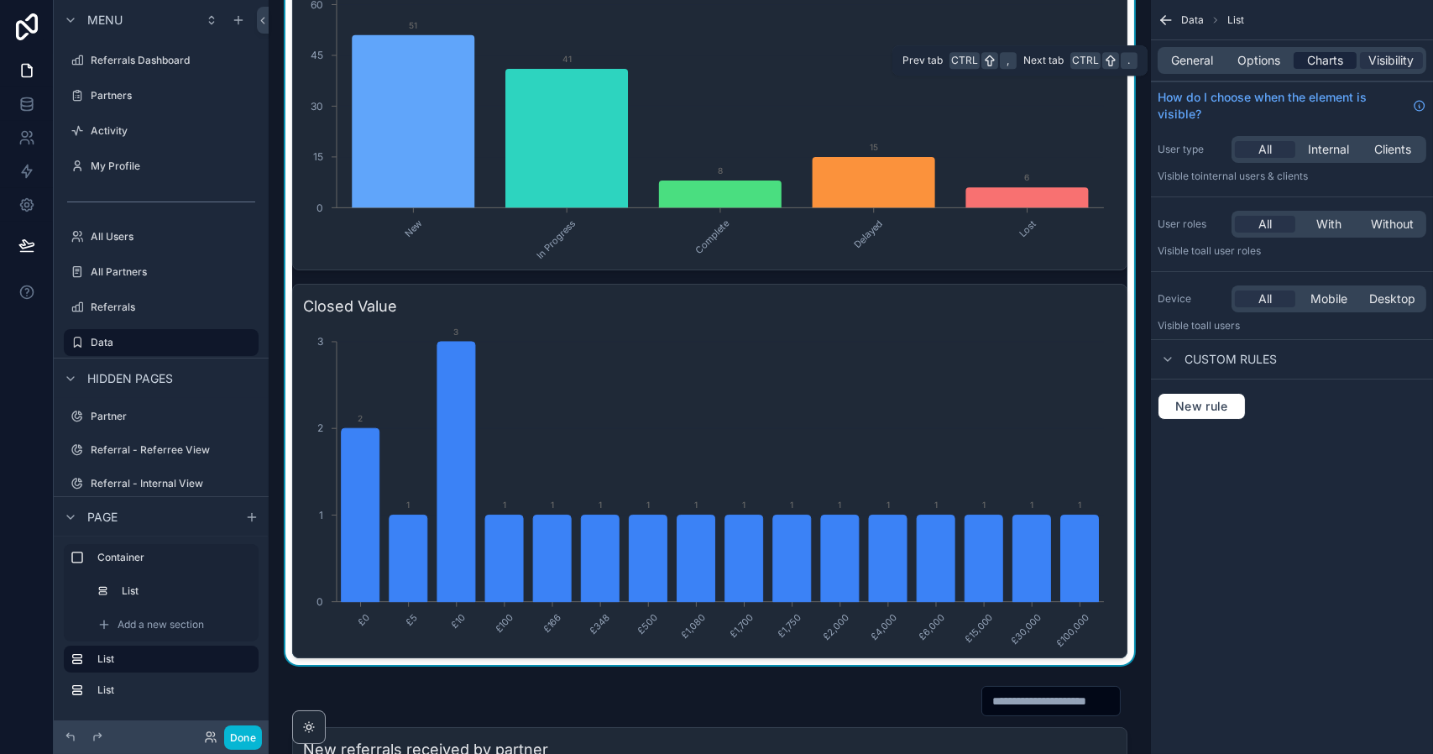
click at [1336, 61] on span "Charts" at bounding box center [1325, 60] width 36 height 17
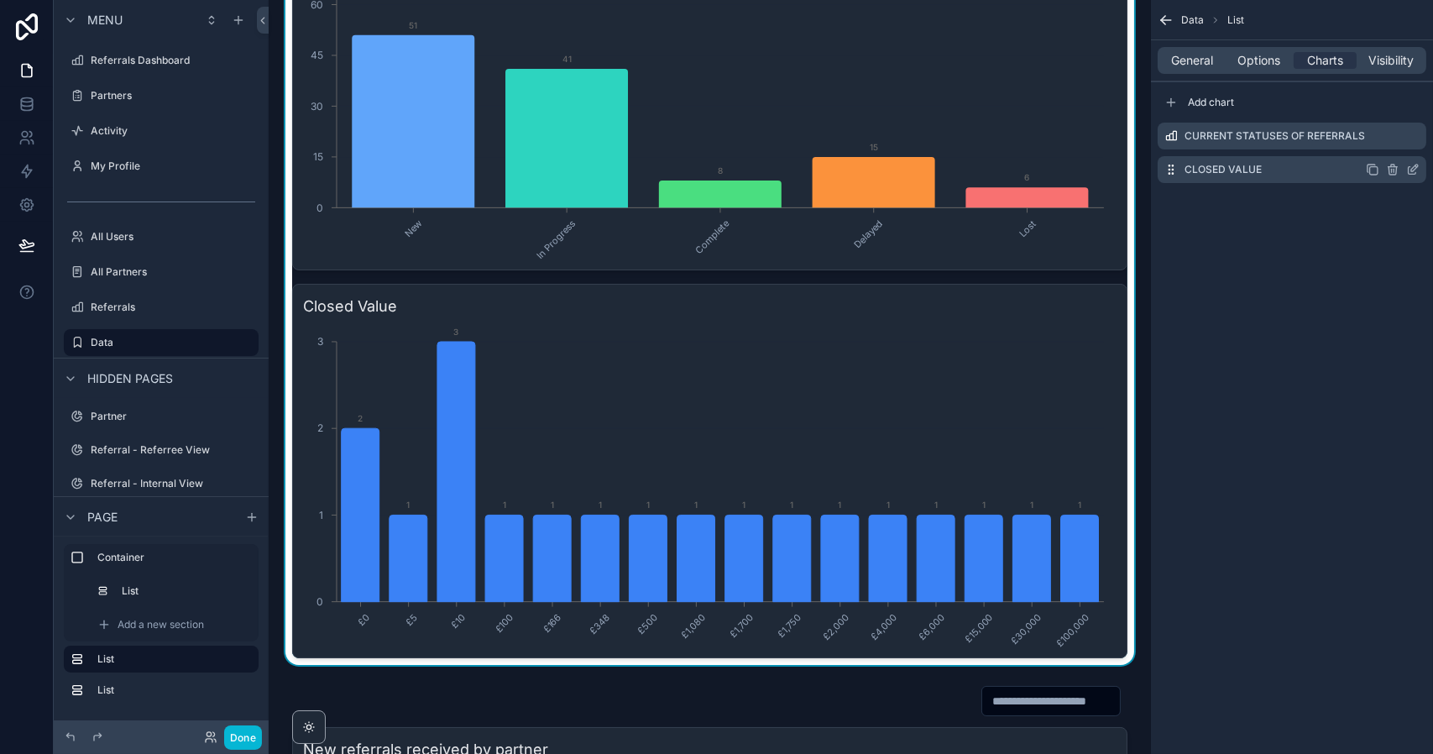
click at [1409, 167] on icon "scrollable content" at bounding box center [1412, 169] width 13 height 13
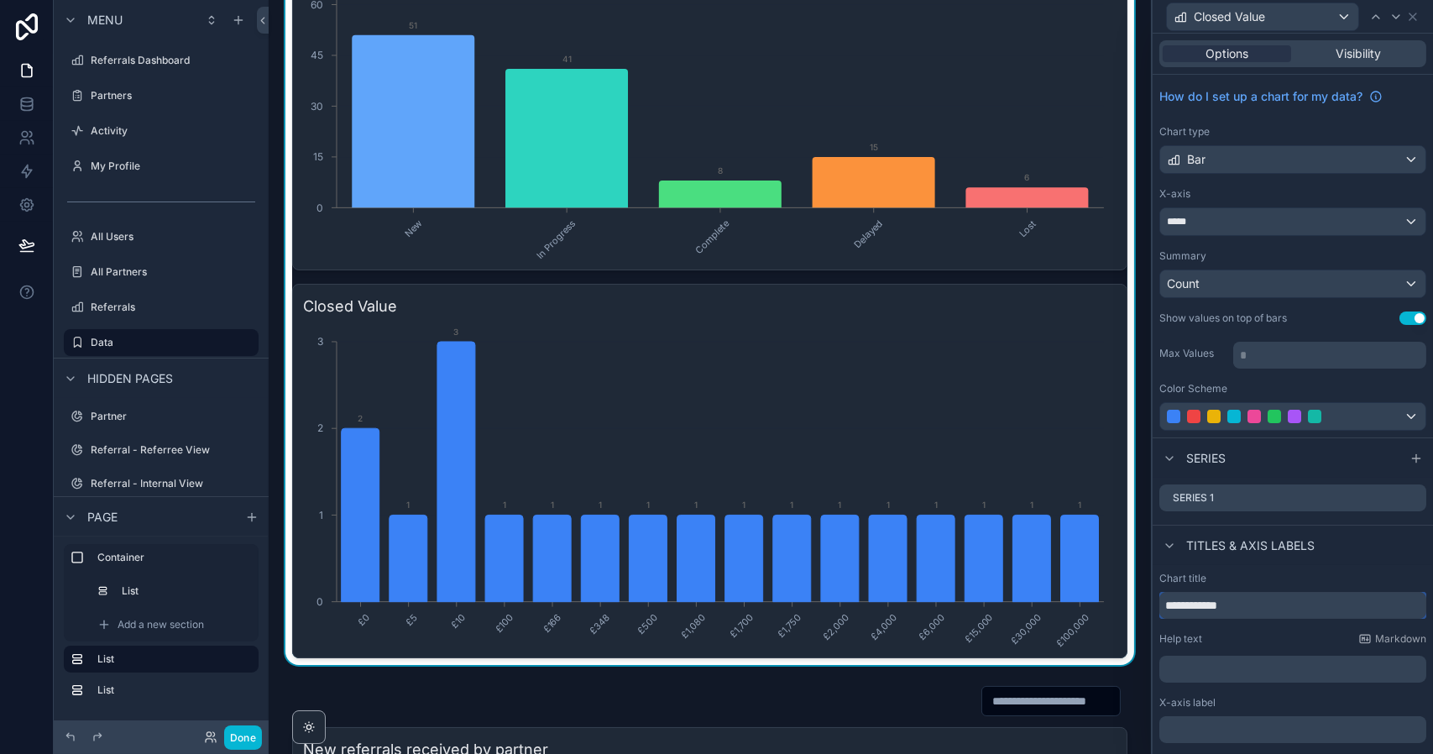
click at [1205, 603] on input "**********" at bounding box center [1292, 605] width 267 height 27
type input "*****"
click at [1414, 19] on icon at bounding box center [1412, 16] width 13 height 13
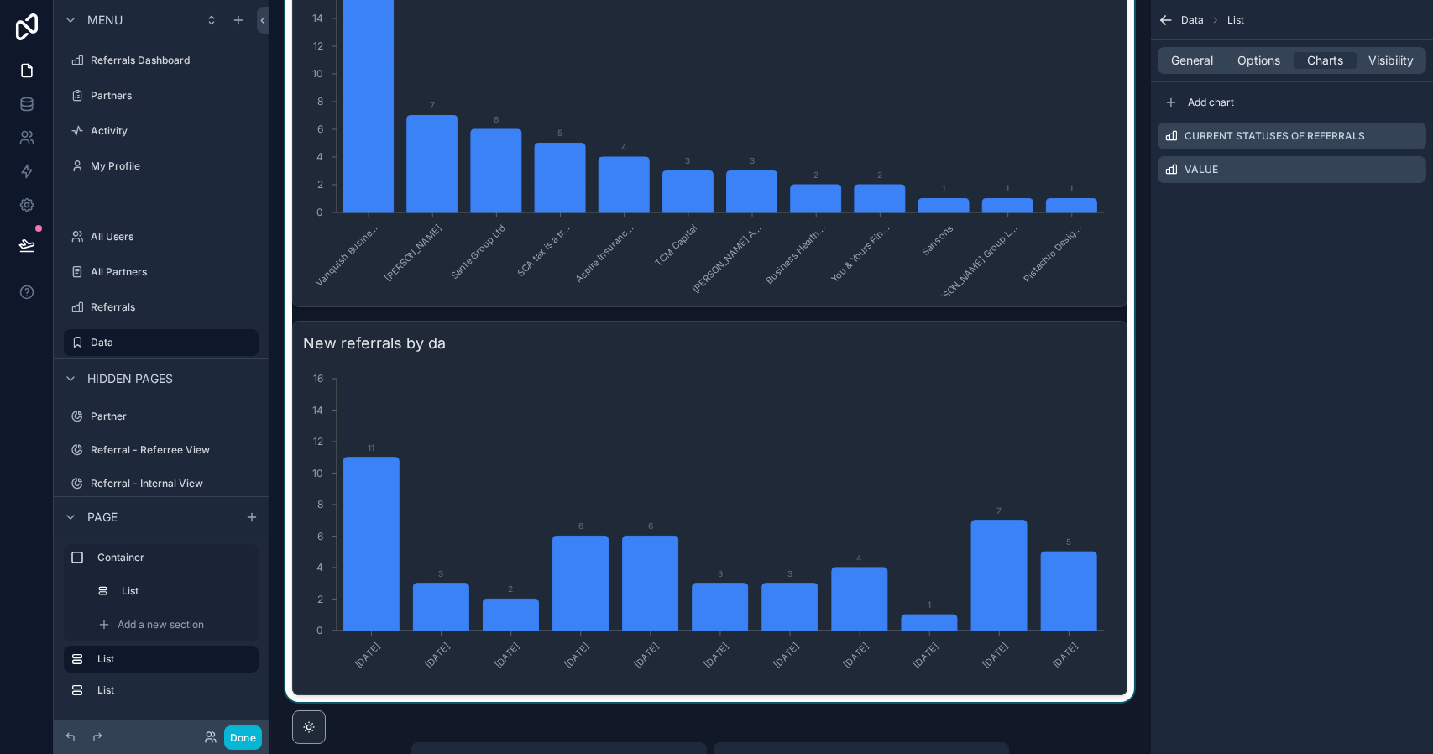
scroll to position [1813, 0]
click at [440, 348] on div "scrollable content" at bounding box center [709, 292] width 855 height 817
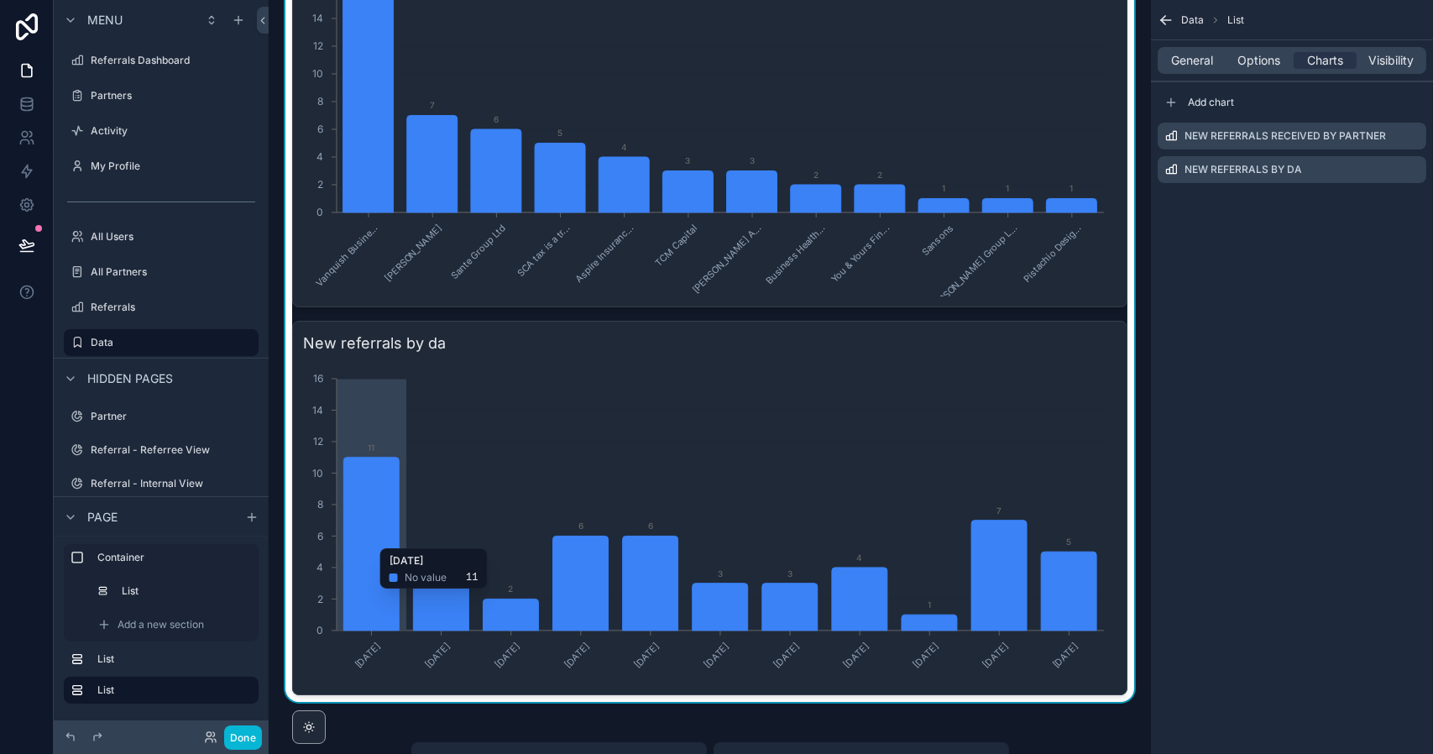
click at [532, 385] on icon "[DATE] [DATE] [DATE] [DATE] [DATE] [DATE] [DATE] [DATE] [DATE] [DATE] [DATE] 0 …" at bounding box center [705, 523] width 805 height 322
click at [489, 362] on icon "[DATE] [DATE] [DATE] [DATE] [DATE] [DATE] [DATE] [DATE] [DATE] [DATE] [DATE] 0 …" at bounding box center [705, 523] width 805 height 322
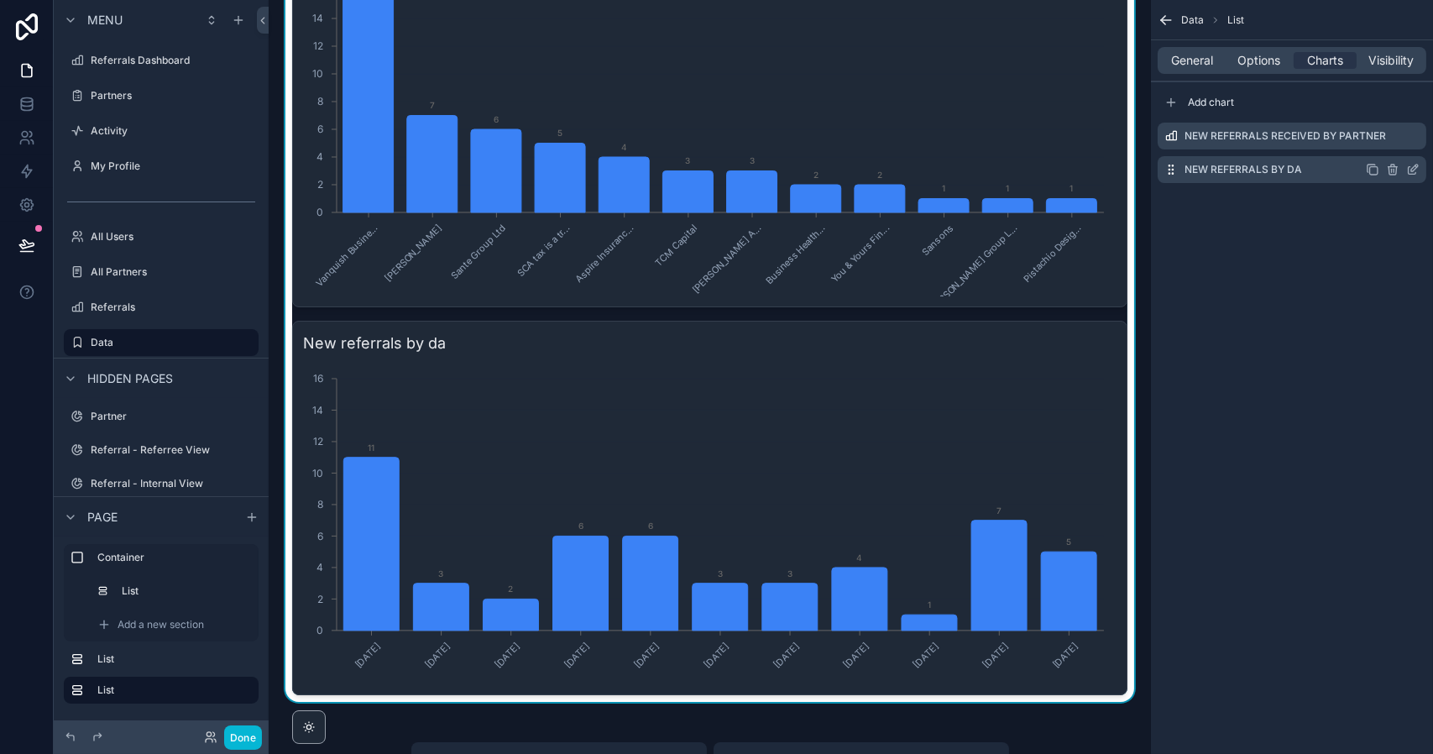
click at [1416, 169] on icon "scrollable content" at bounding box center [1412, 169] width 13 height 13
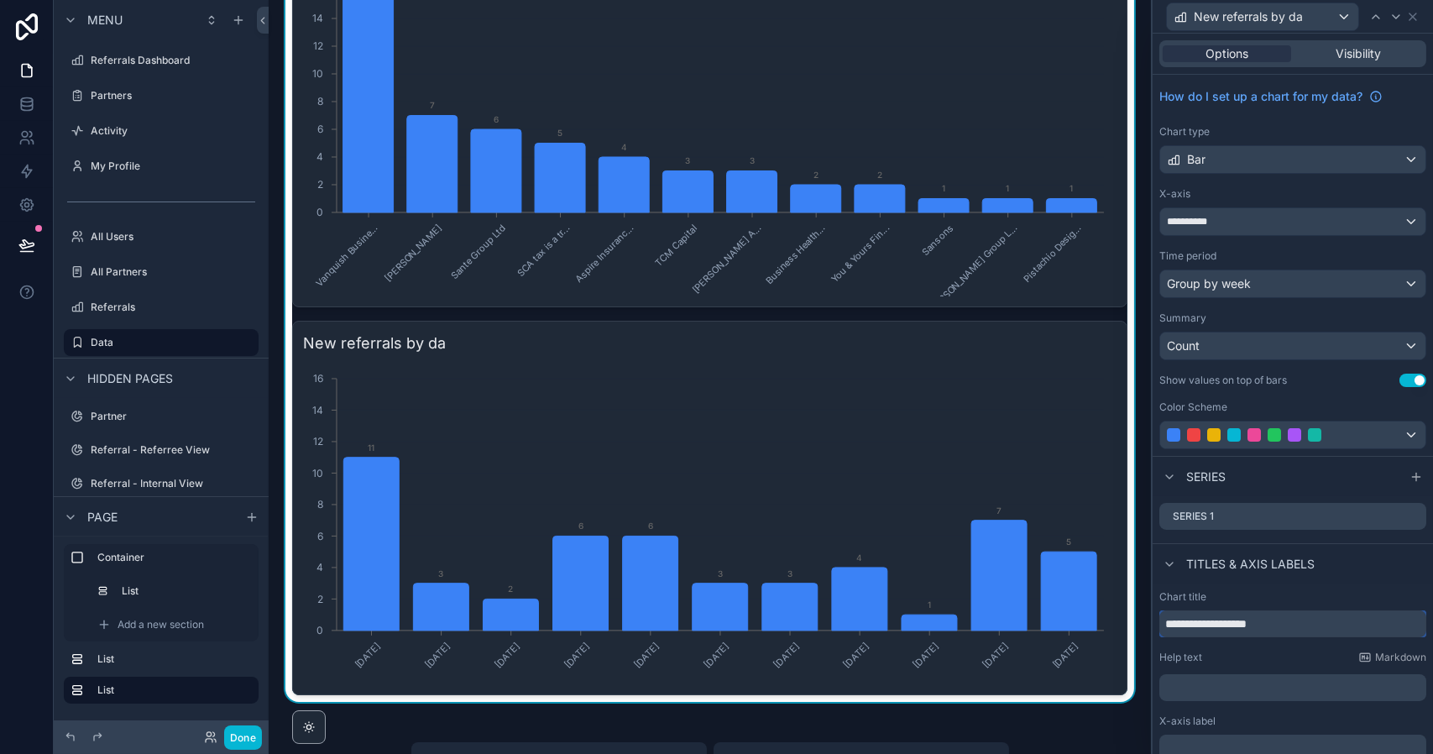
click at [1277, 624] on input "**********" at bounding box center [1292, 623] width 267 height 27
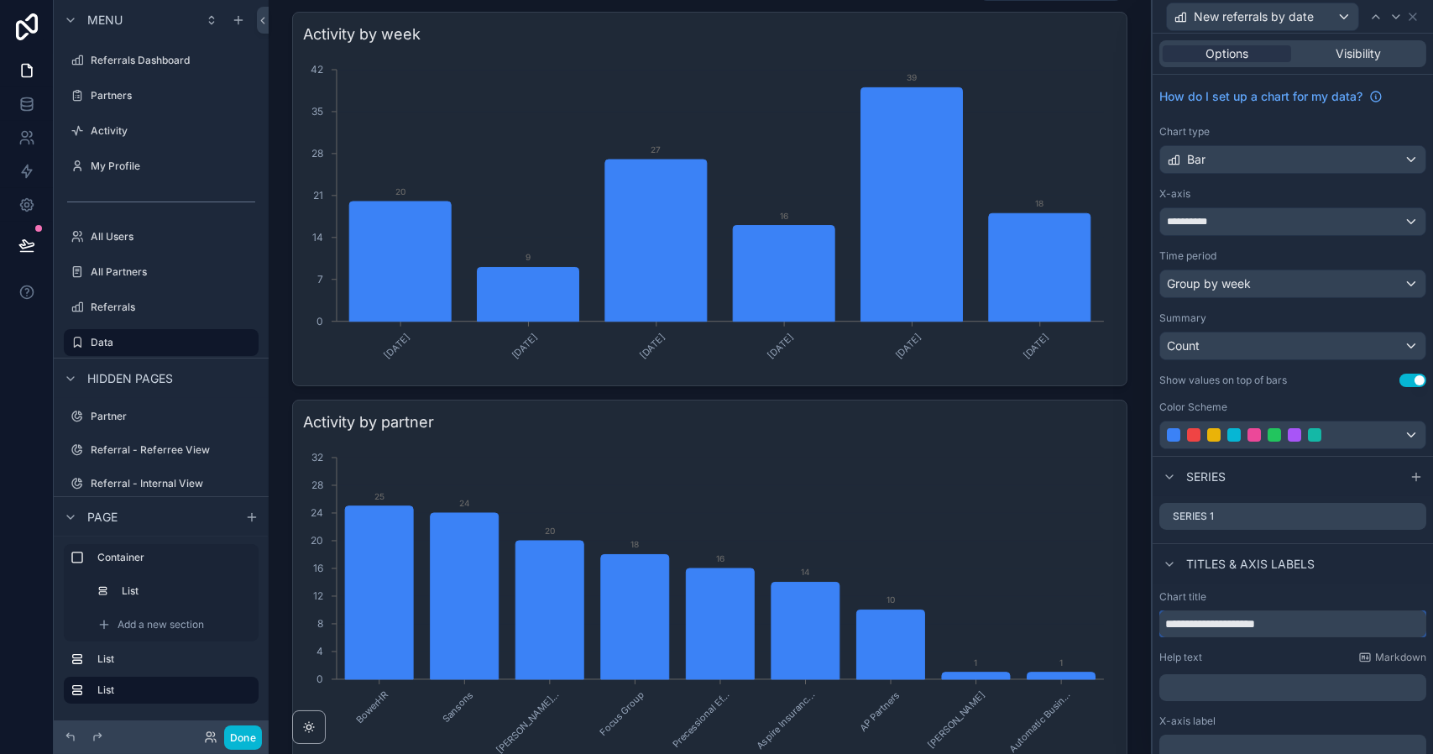
scroll to position [0, 0]
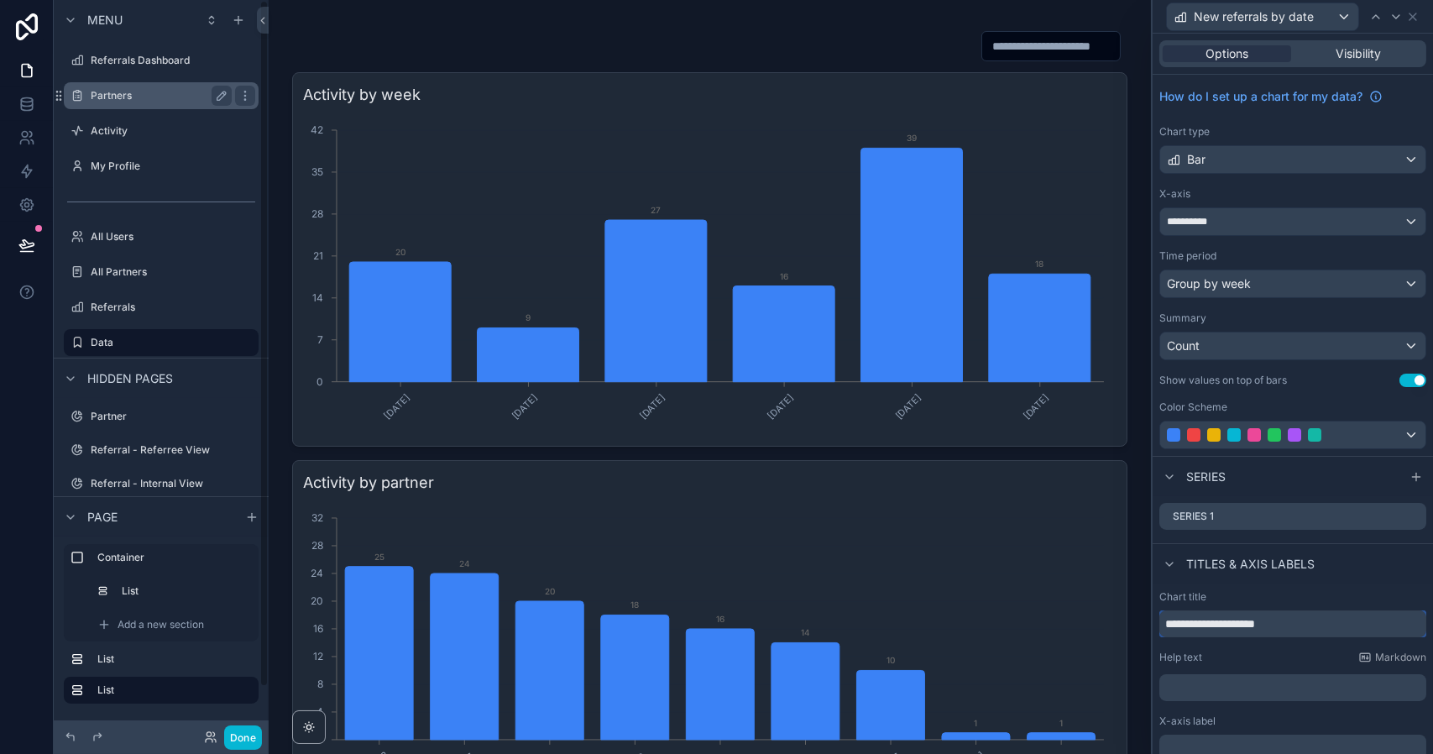
type input "**********"
click at [122, 100] on label "Partners" at bounding box center [158, 95] width 134 height 13
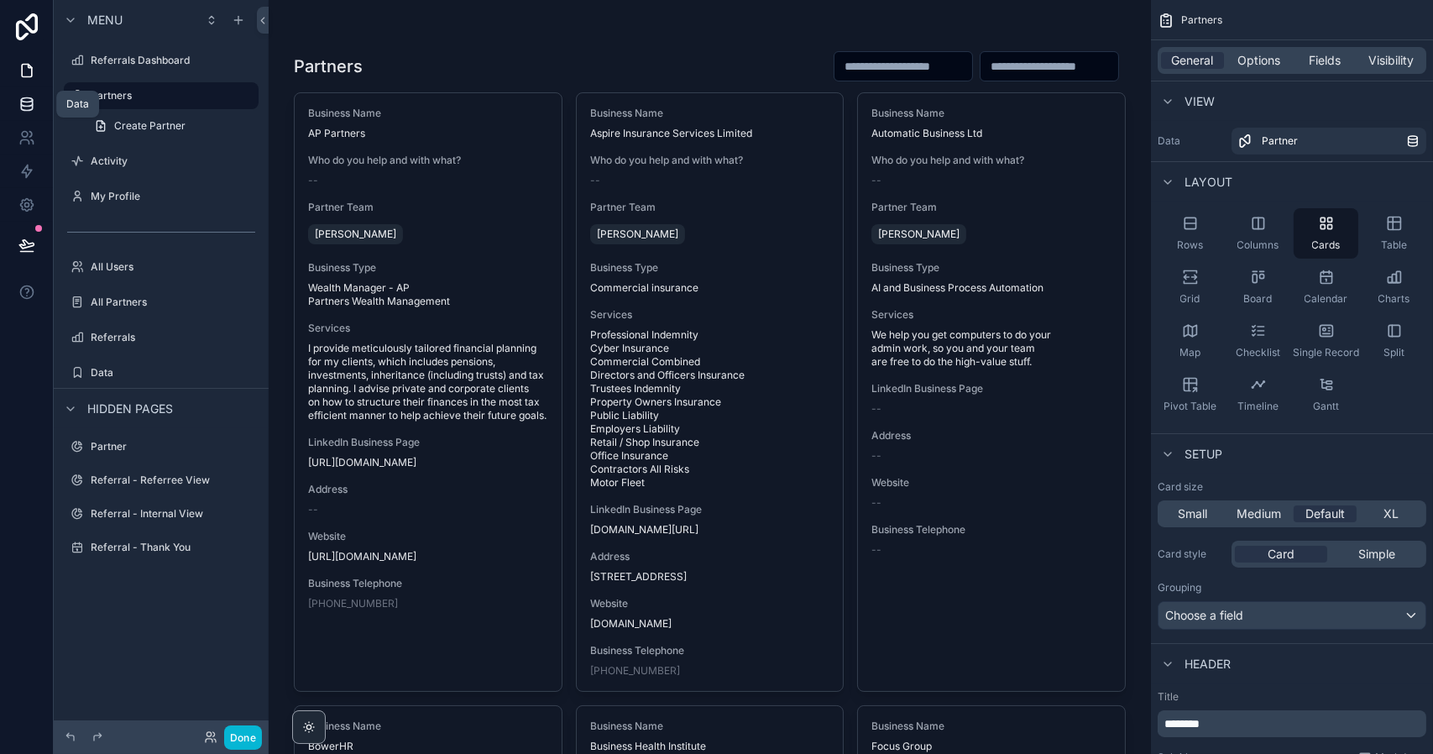
click at [23, 106] on icon at bounding box center [26, 103] width 11 height 7
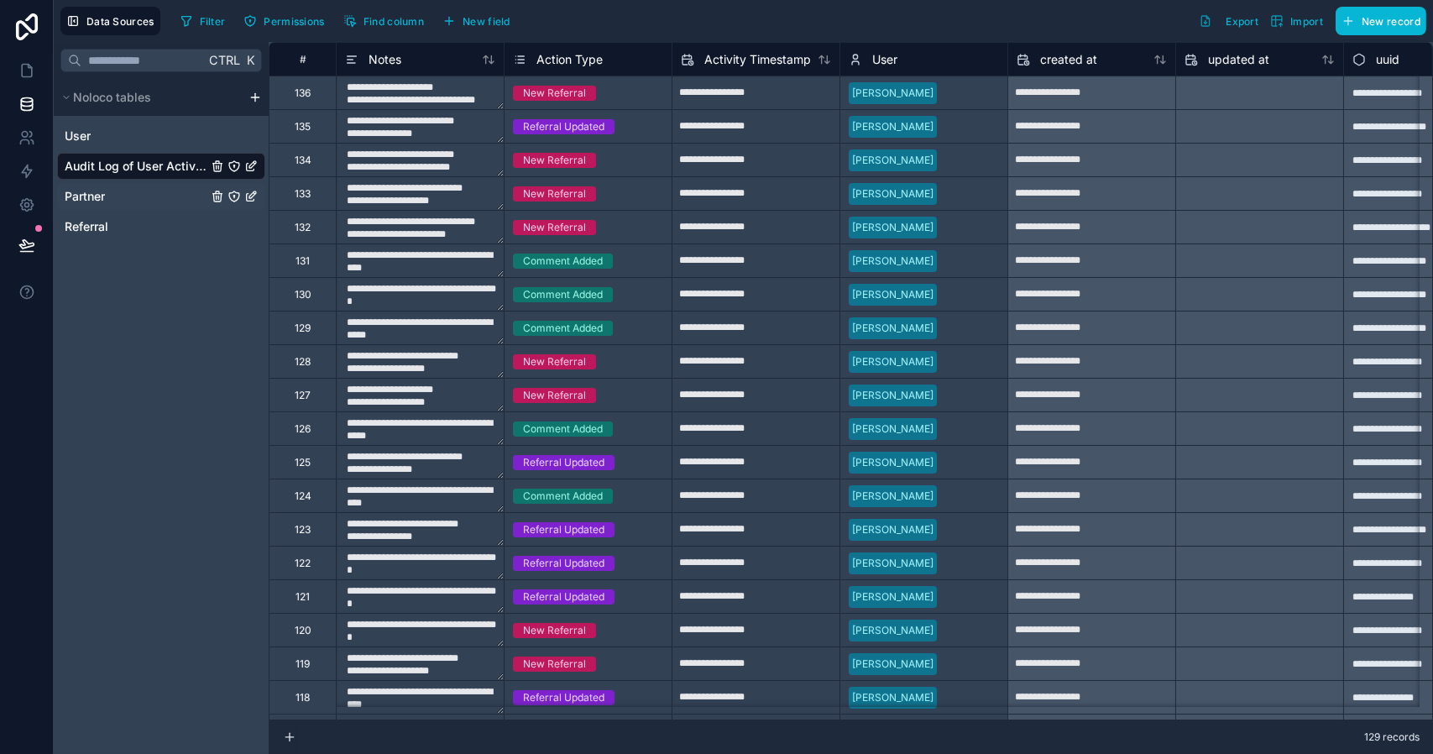
click at [100, 195] on span "Partner" at bounding box center [85, 196] width 40 height 17
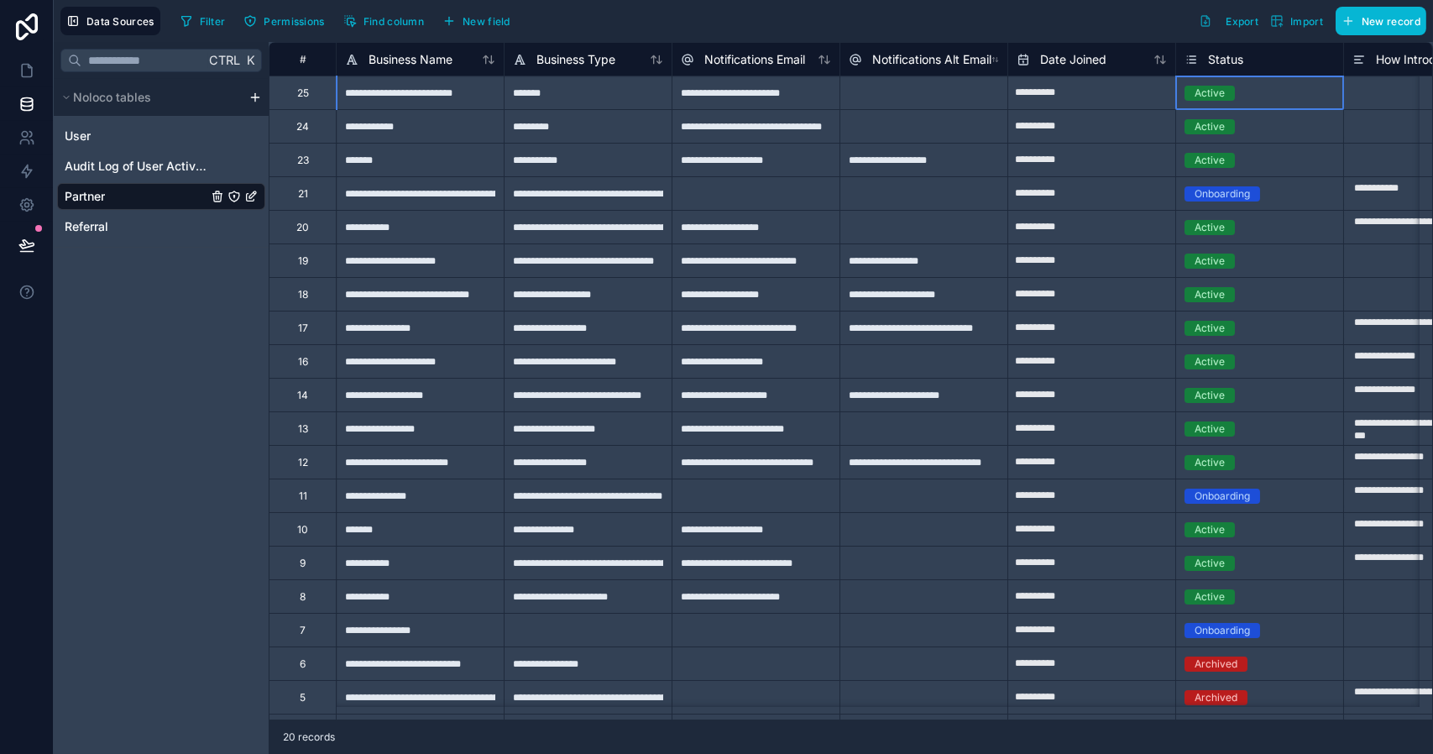
click at [1207, 91] on div "Active" at bounding box center [1209, 93] width 30 height 15
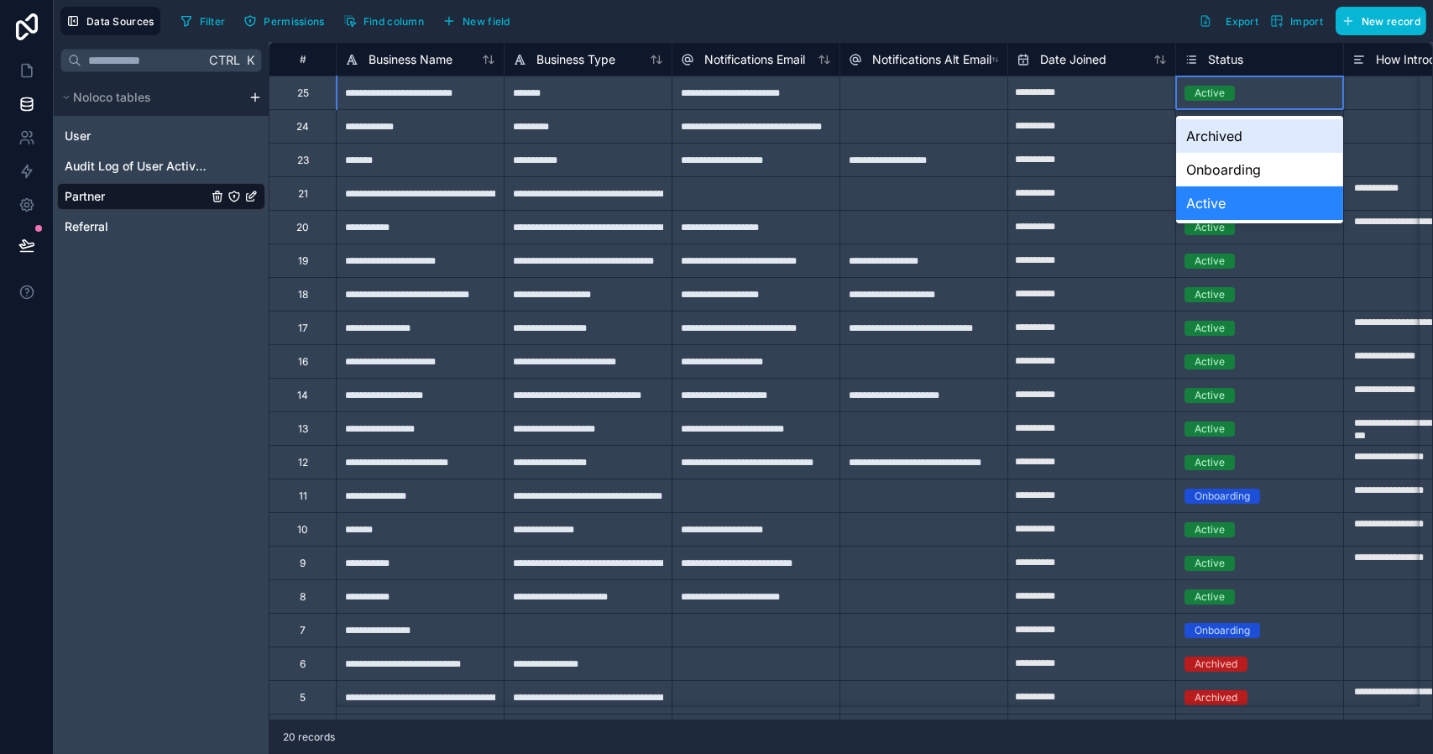
click at [1207, 91] on div "Active" at bounding box center [1209, 93] width 30 height 15
click at [1209, 170] on div "Onboarding" at bounding box center [1259, 170] width 167 height 34
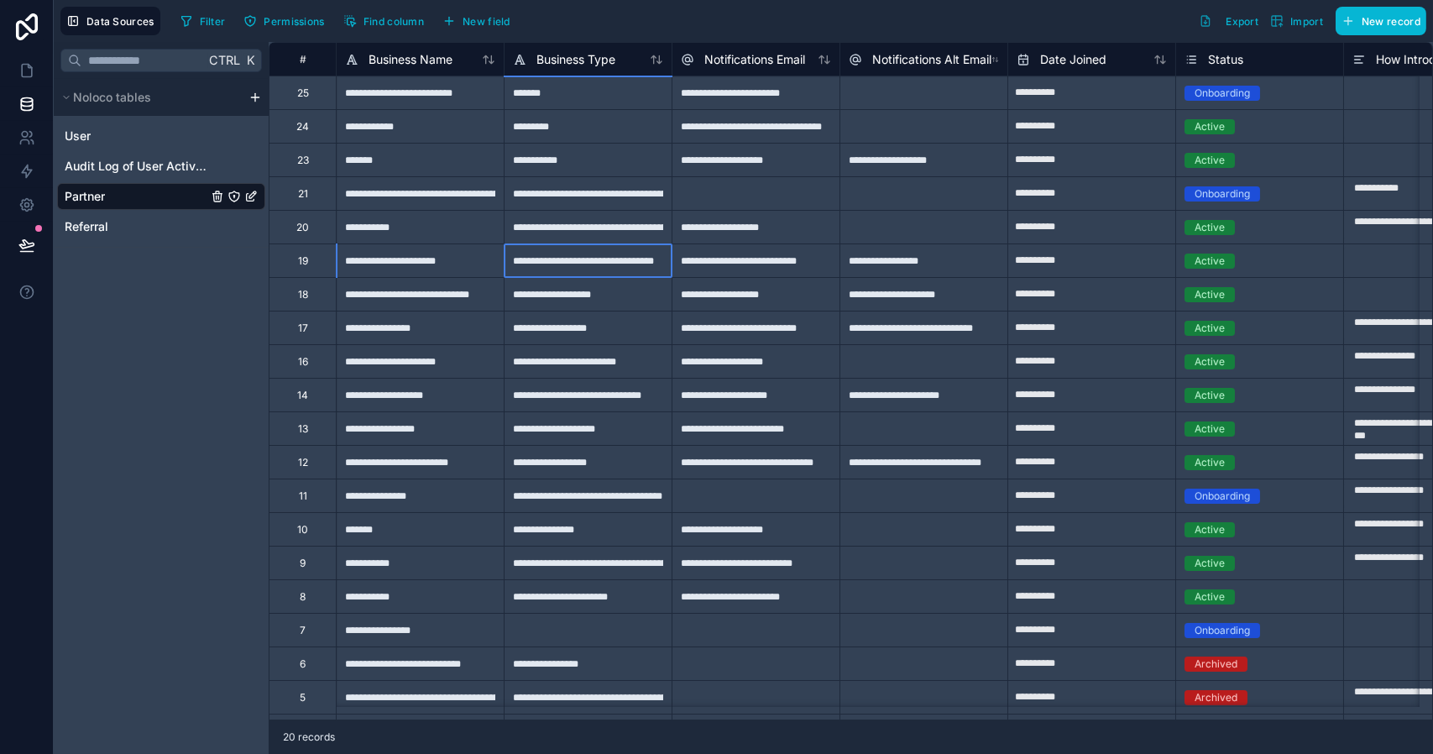
click at [649, 266] on div "**********" at bounding box center [588, 260] width 168 height 34
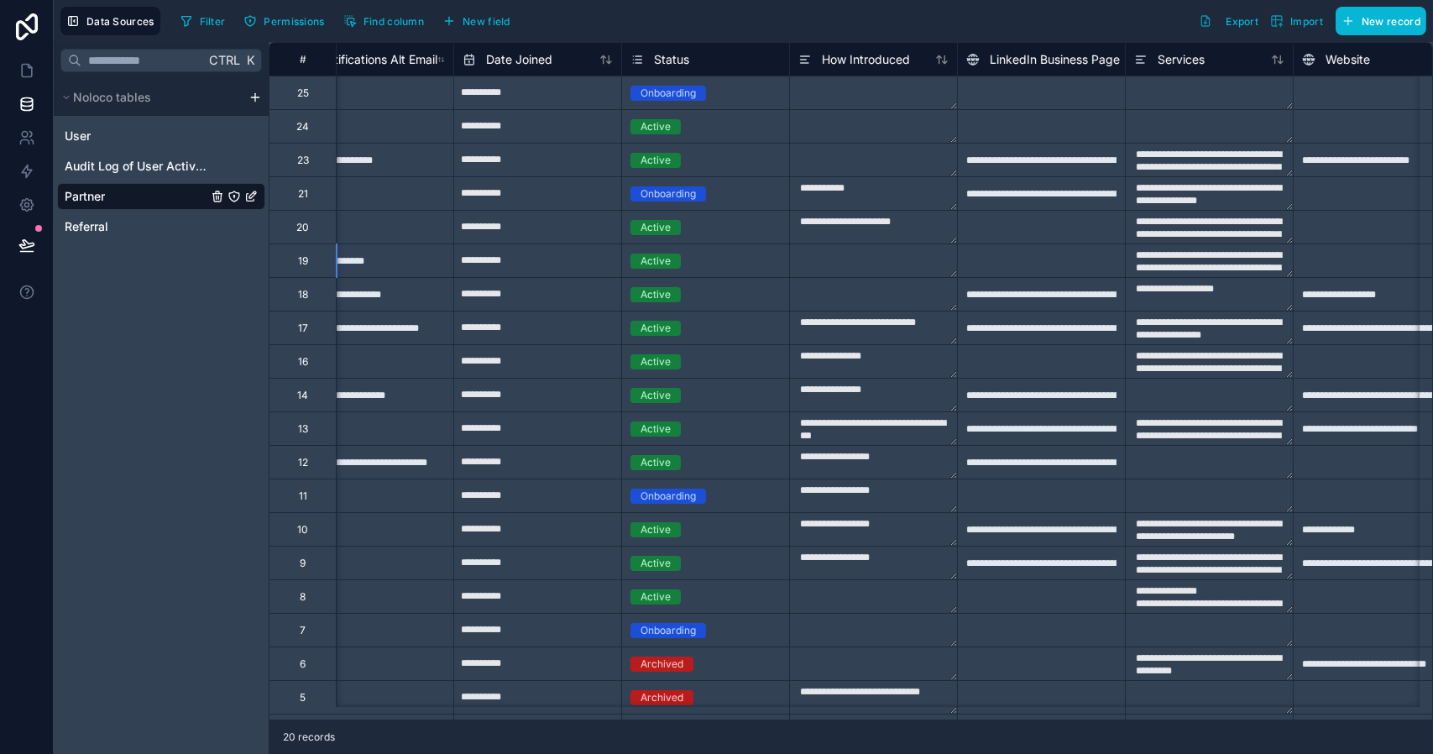
scroll to position [0, 556]
type input "**********"
click at [1015, 261] on div at bounding box center [1039, 260] width 168 height 34
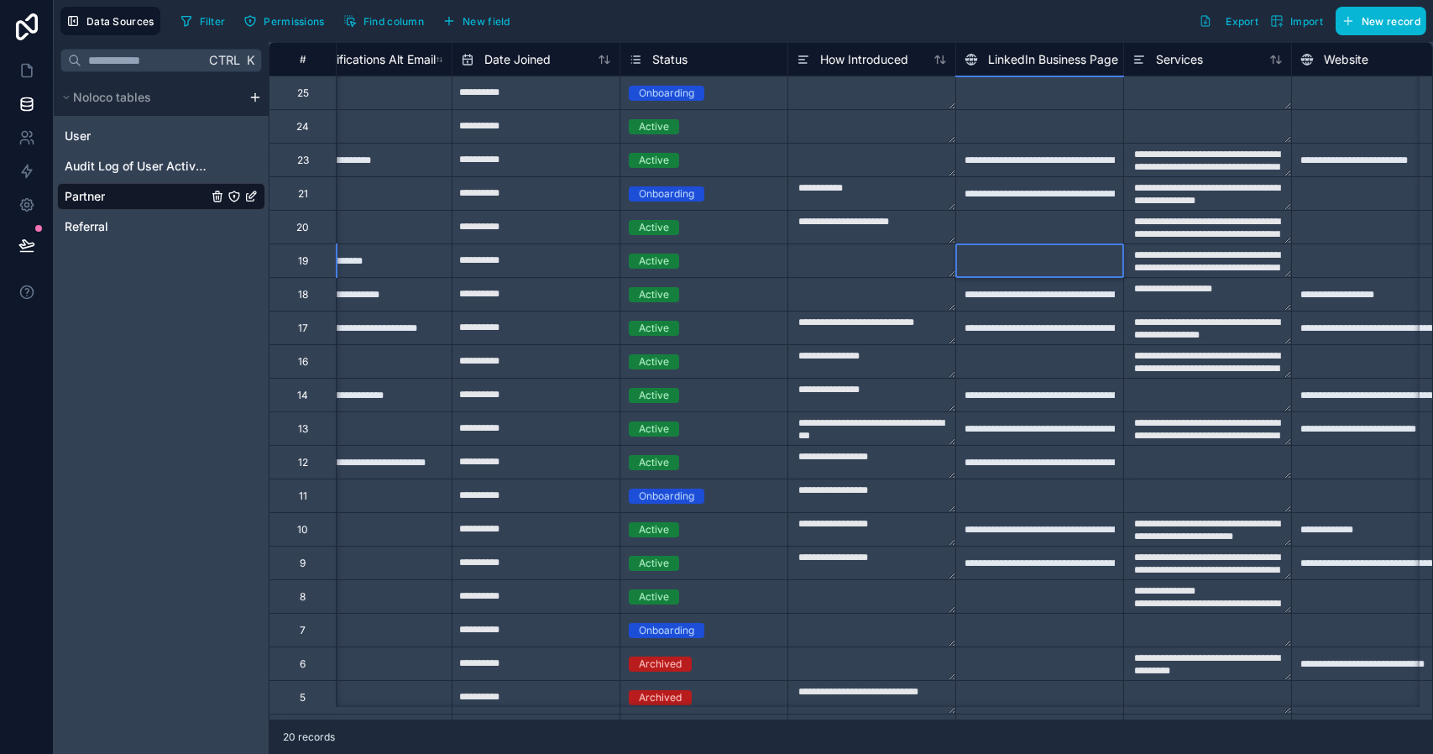
paste input "**********"
type input "**********"
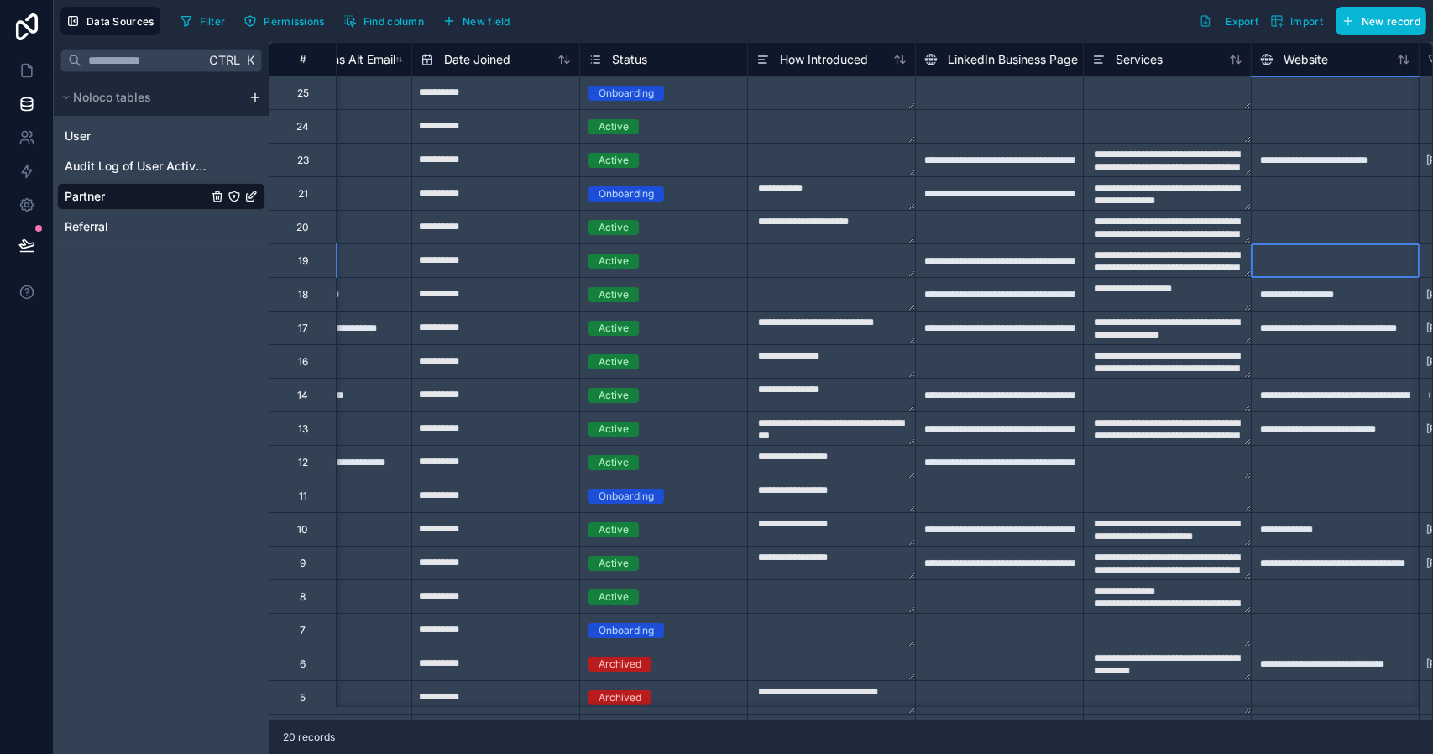
click at [1341, 265] on div at bounding box center [1334, 260] width 168 height 34
type input "**********"
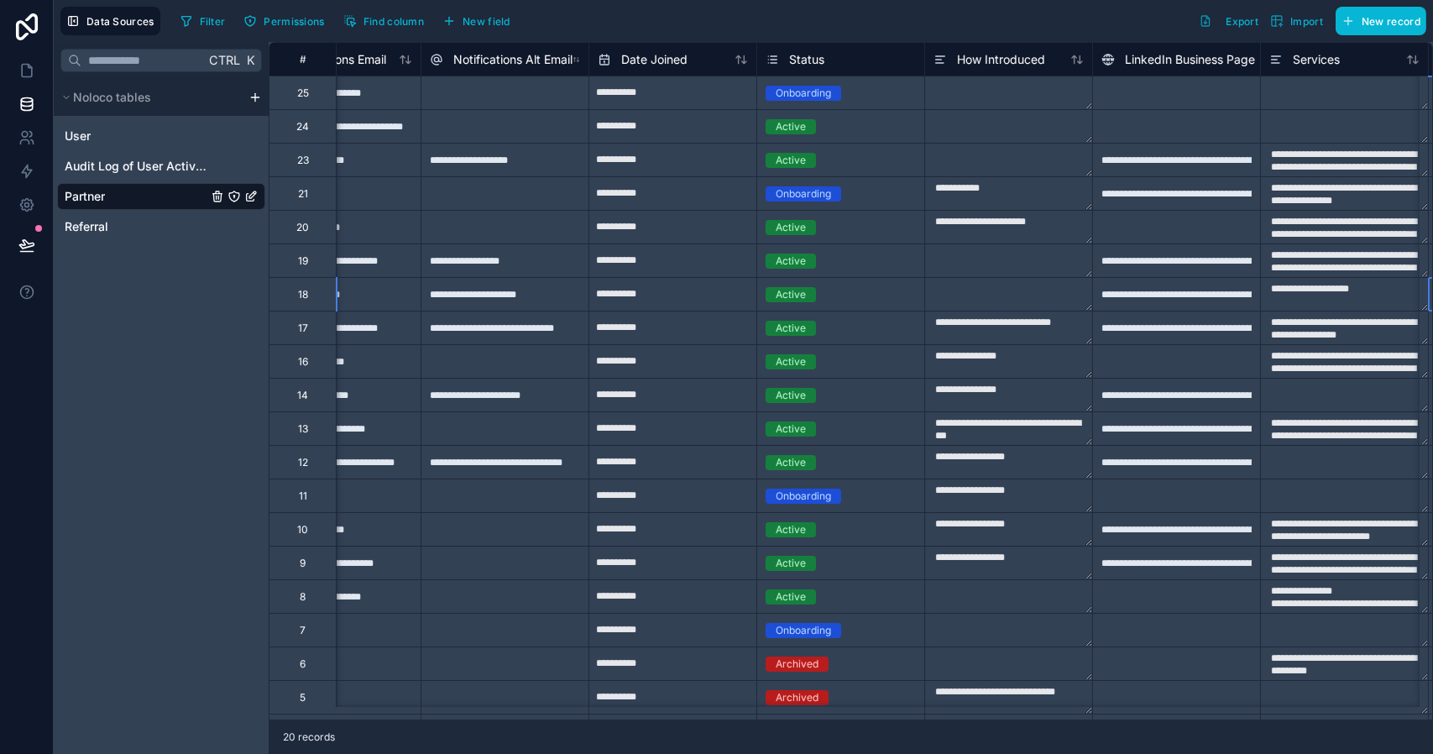
scroll to position [0, 420]
click at [968, 264] on textarea at bounding box center [1007, 260] width 167 height 33
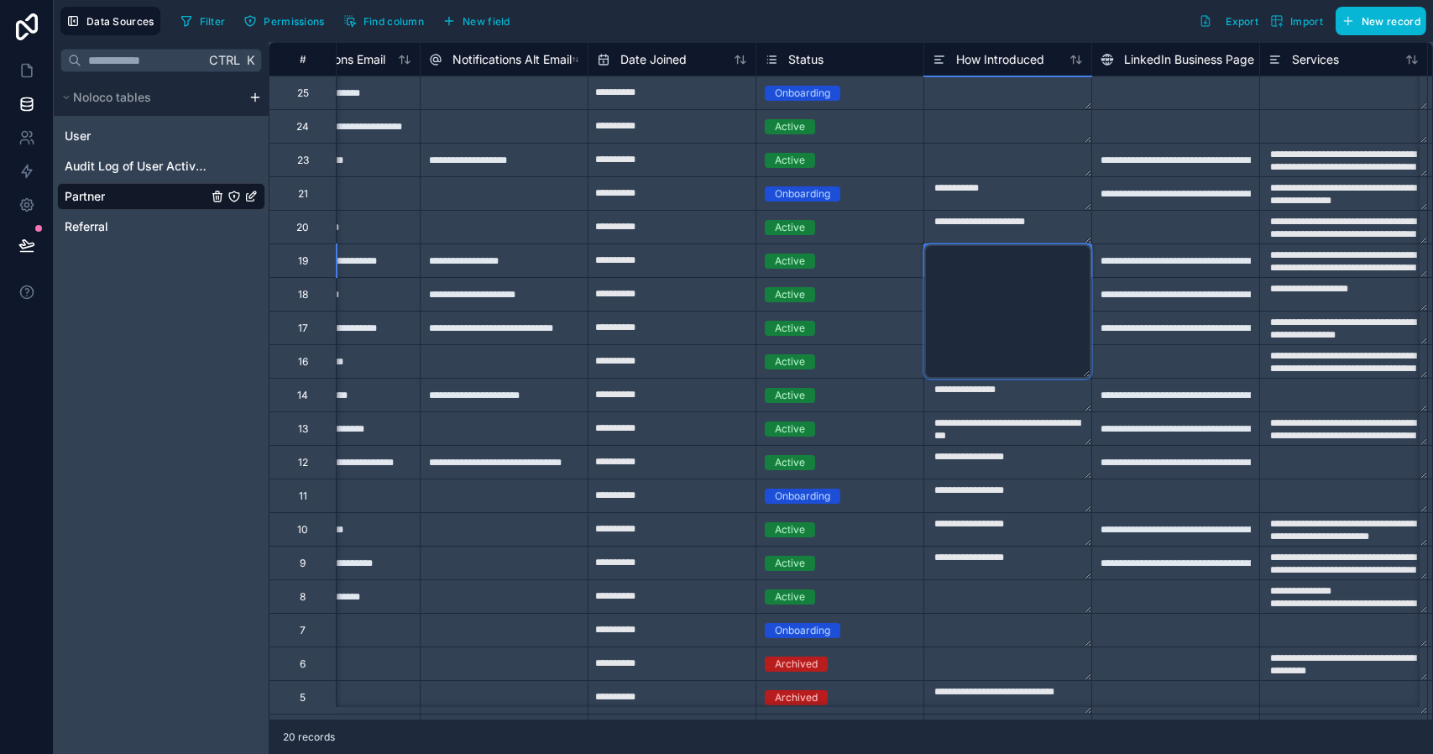
click at [968, 264] on textarea at bounding box center [1007, 311] width 167 height 134
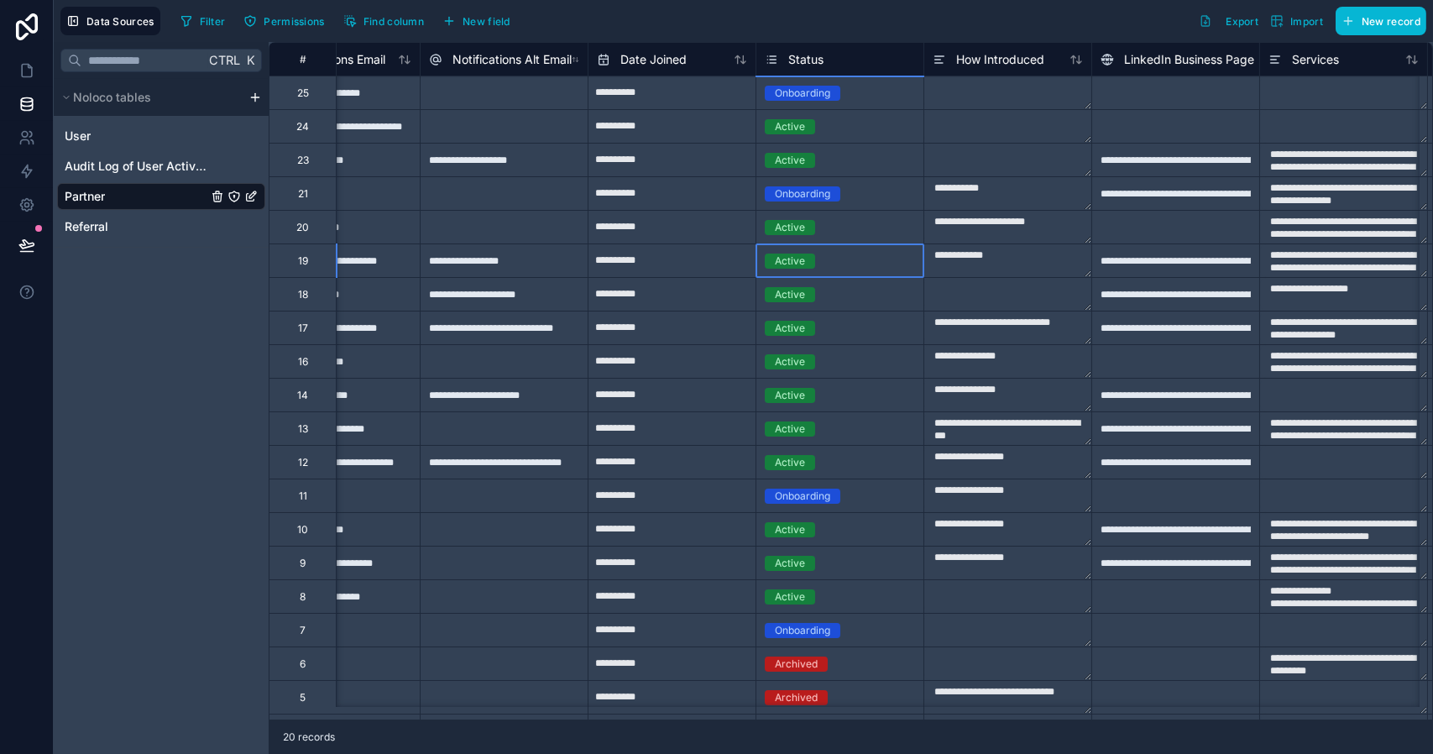
click at [882, 265] on div "Active" at bounding box center [839, 261] width 167 height 18
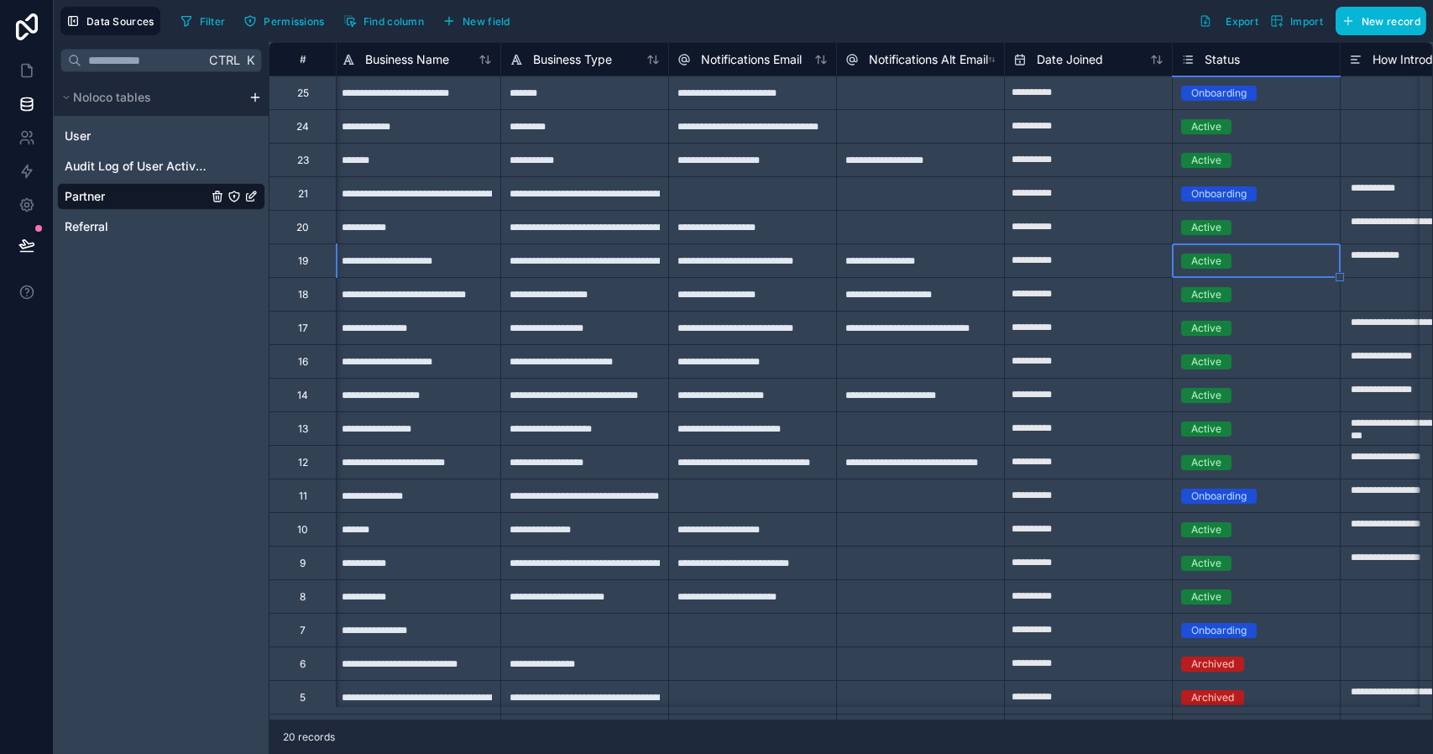
scroll to position [0, 0]
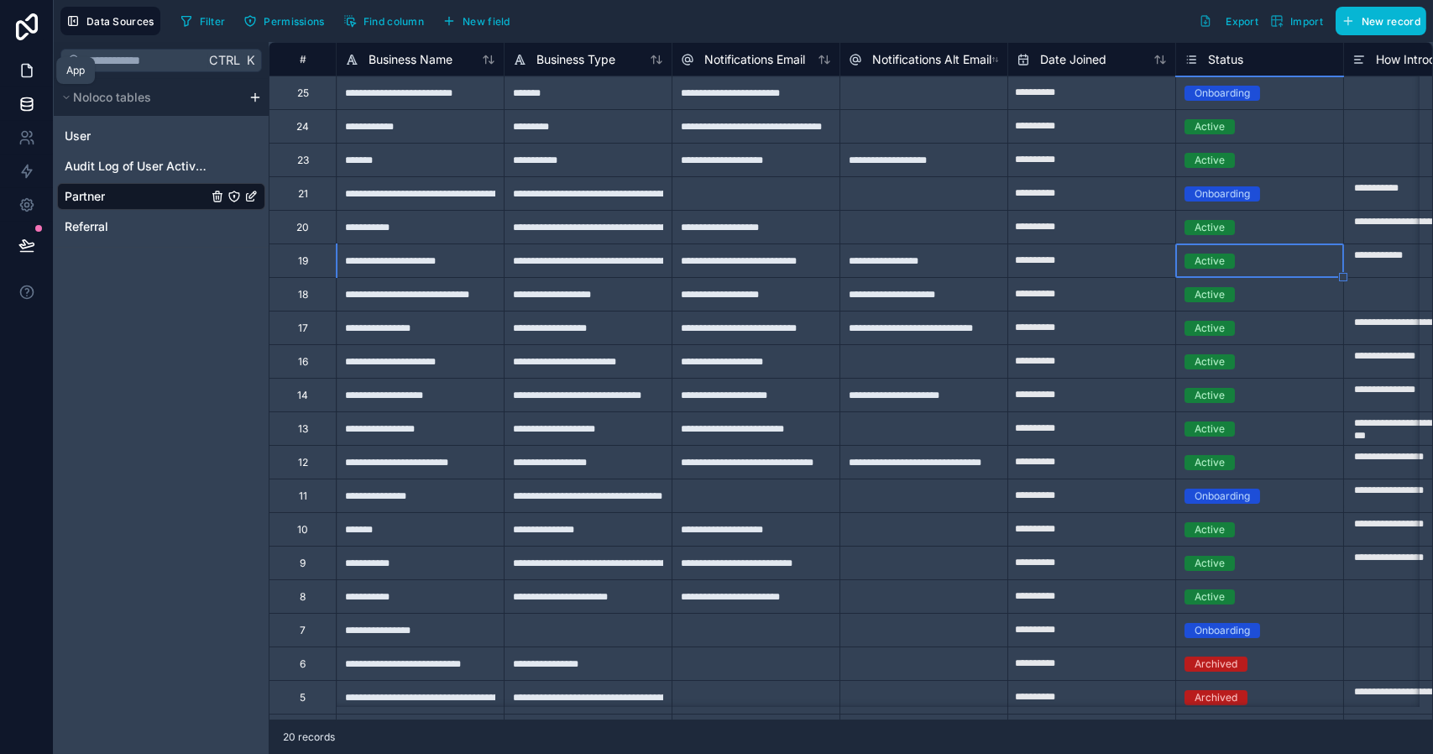
type textarea "**********"
click at [24, 67] on icon at bounding box center [26, 70] width 17 height 17
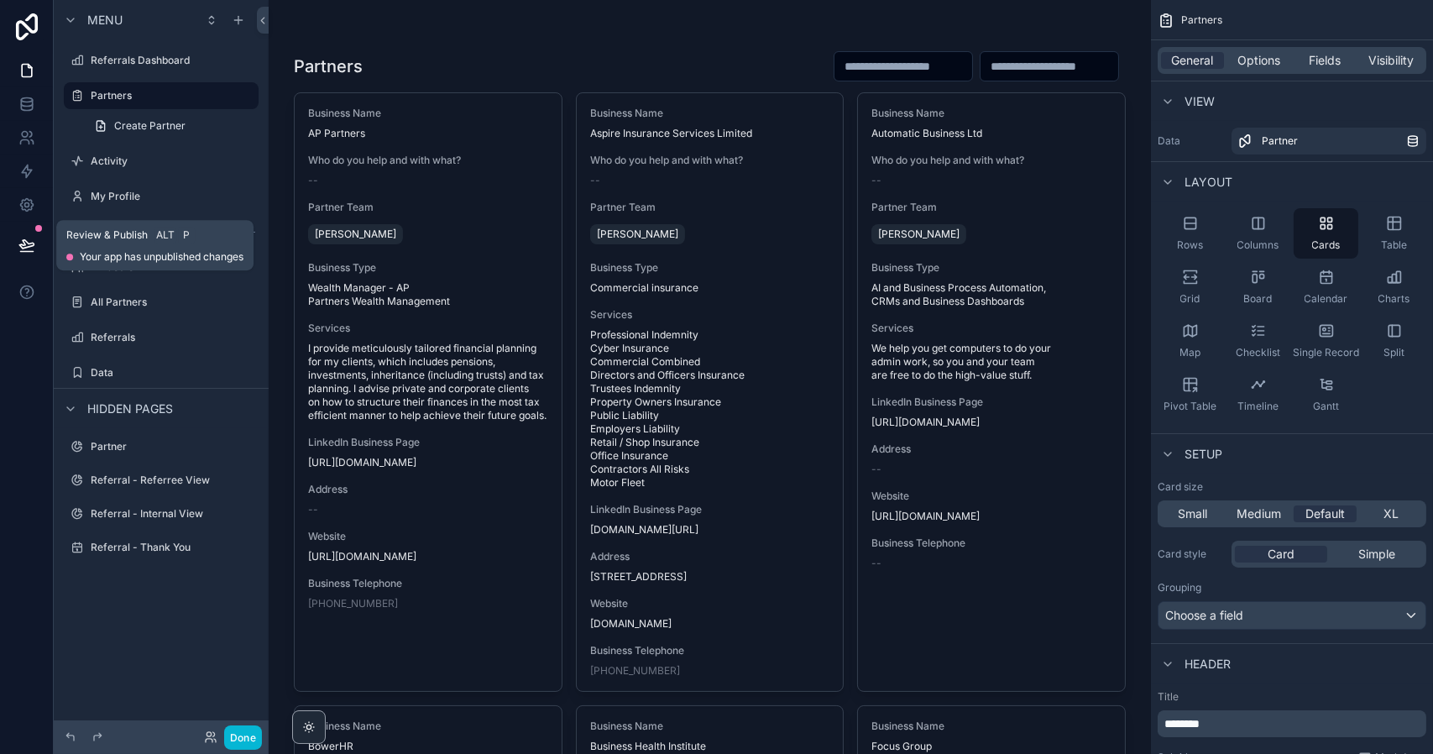
click at [26, 244] on icon at bounding box center [26, 245] width 17 height 17
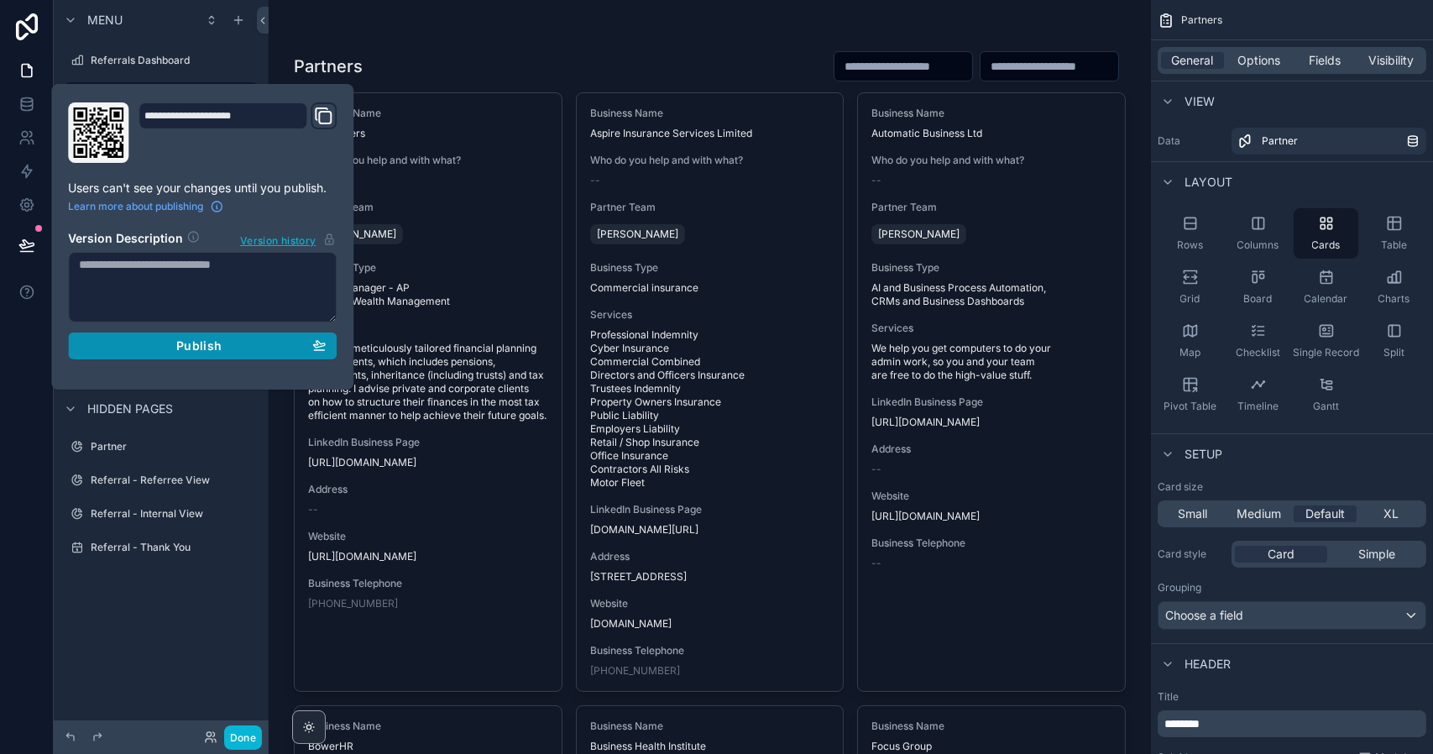
click at [105, 347] on div "Publish" at bounding box center [202, 345] width 247 height 15
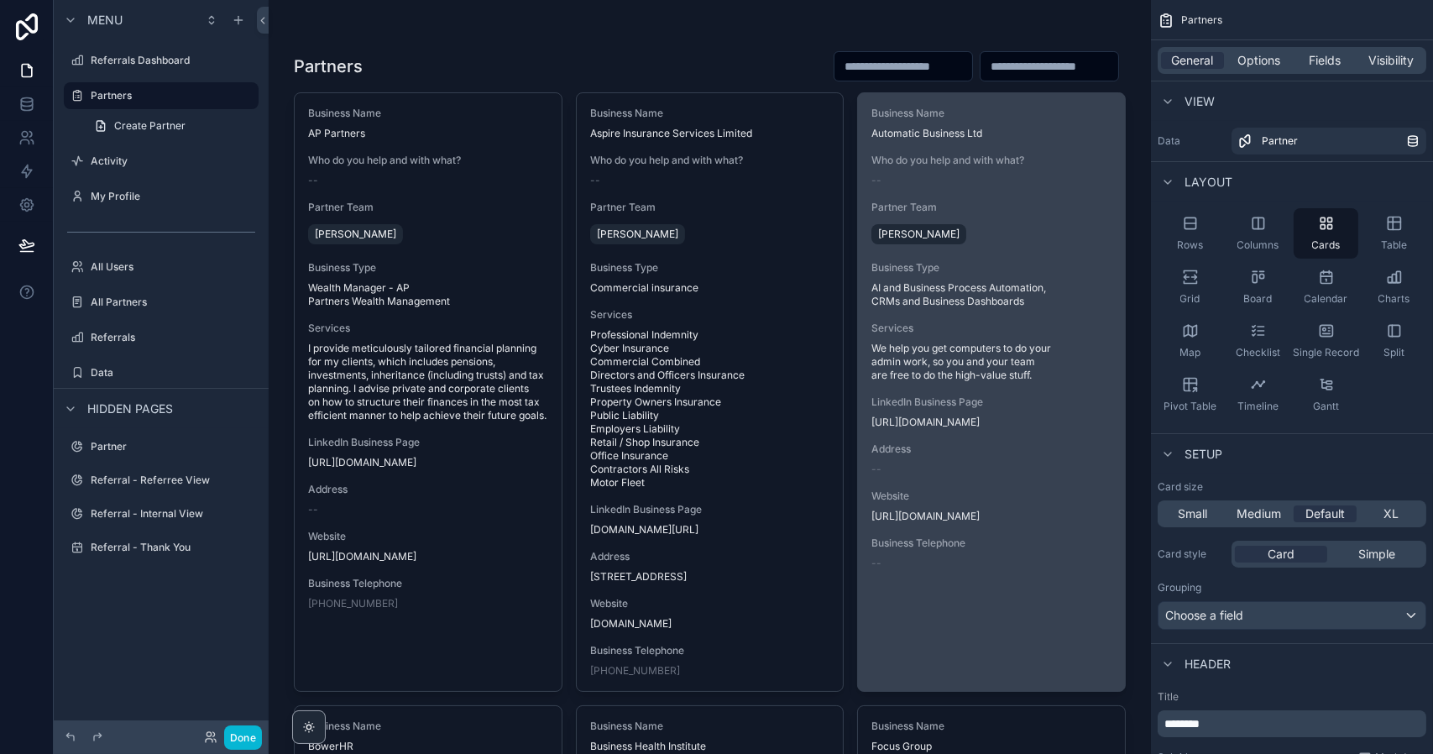
click at [895, 179] on div "--" at bounding box center [991, 180] width 240 height 13
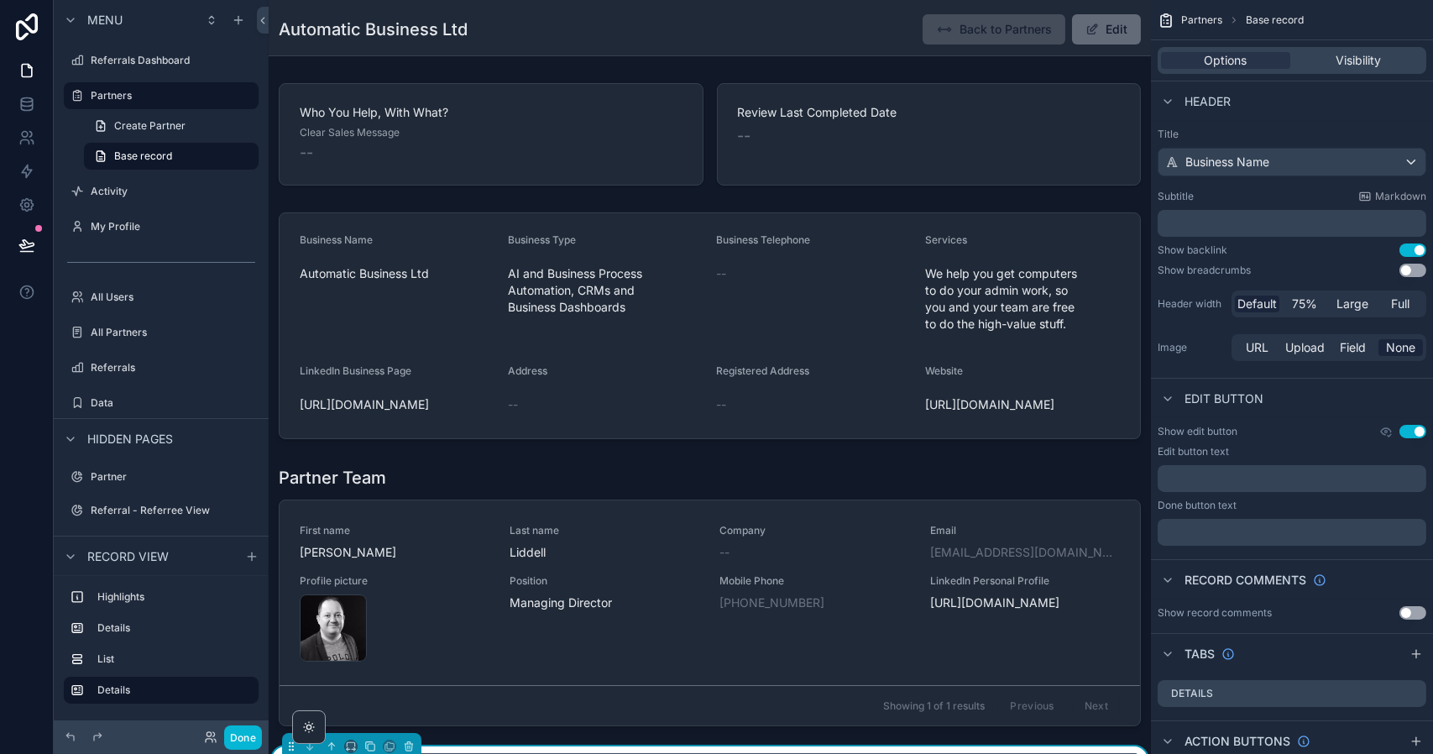
click at [1103, 31] on button "Edit" at bounding box center [1106, 29] width 69 height 30
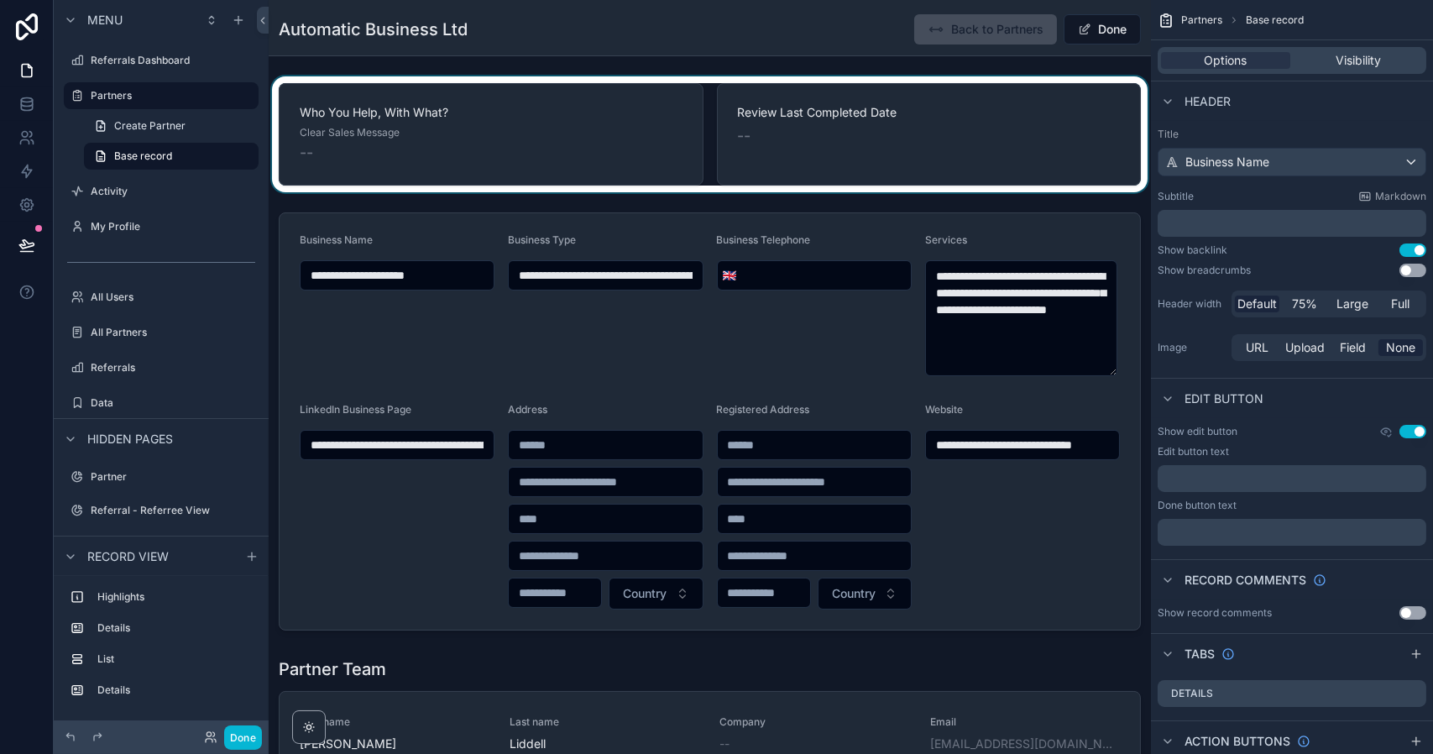
click at [373, 133] on div "scrollable content" at bounding box center [710, 134] width 882 height 116
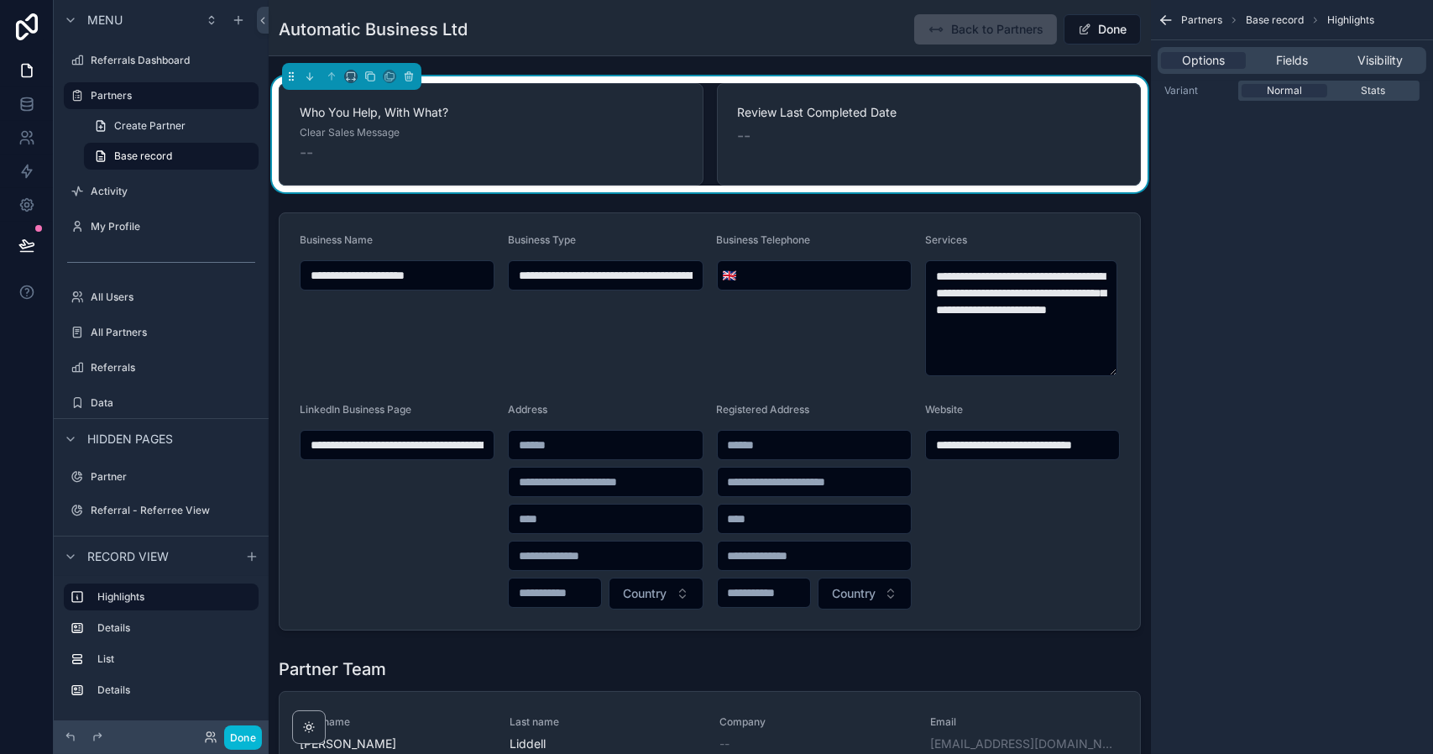
click at [352, 148] on div "--" at bounding box center [491, 152] width 383 height 23
click at [516, 145] on div "--" at bounding box center [491, 152] width 383 height 23
click at [1294, 60] on span "Fields" at bounding box center [1292, 60] width 32 height 17
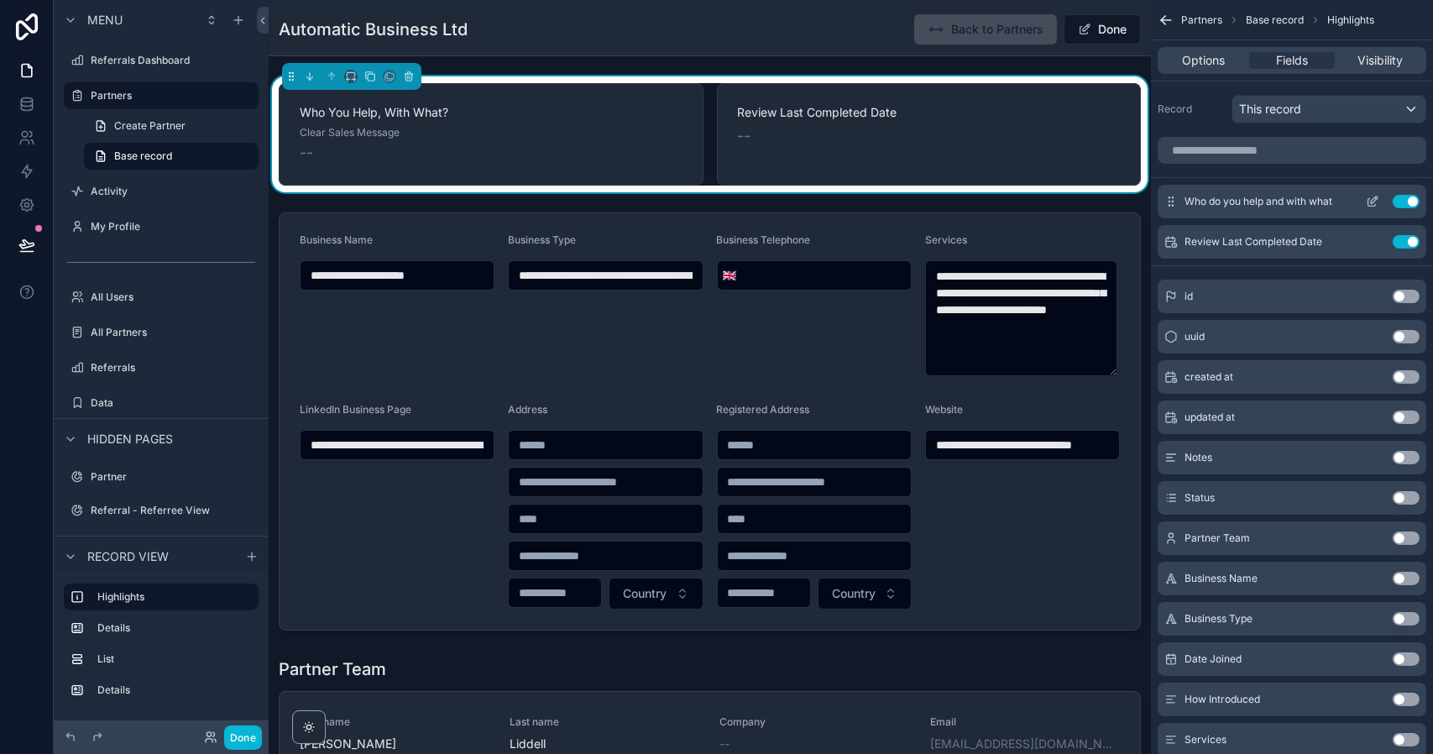
click at [1370, 201] on icon "scrollable content" at bounding box center [1373, 199] width 7 height 7
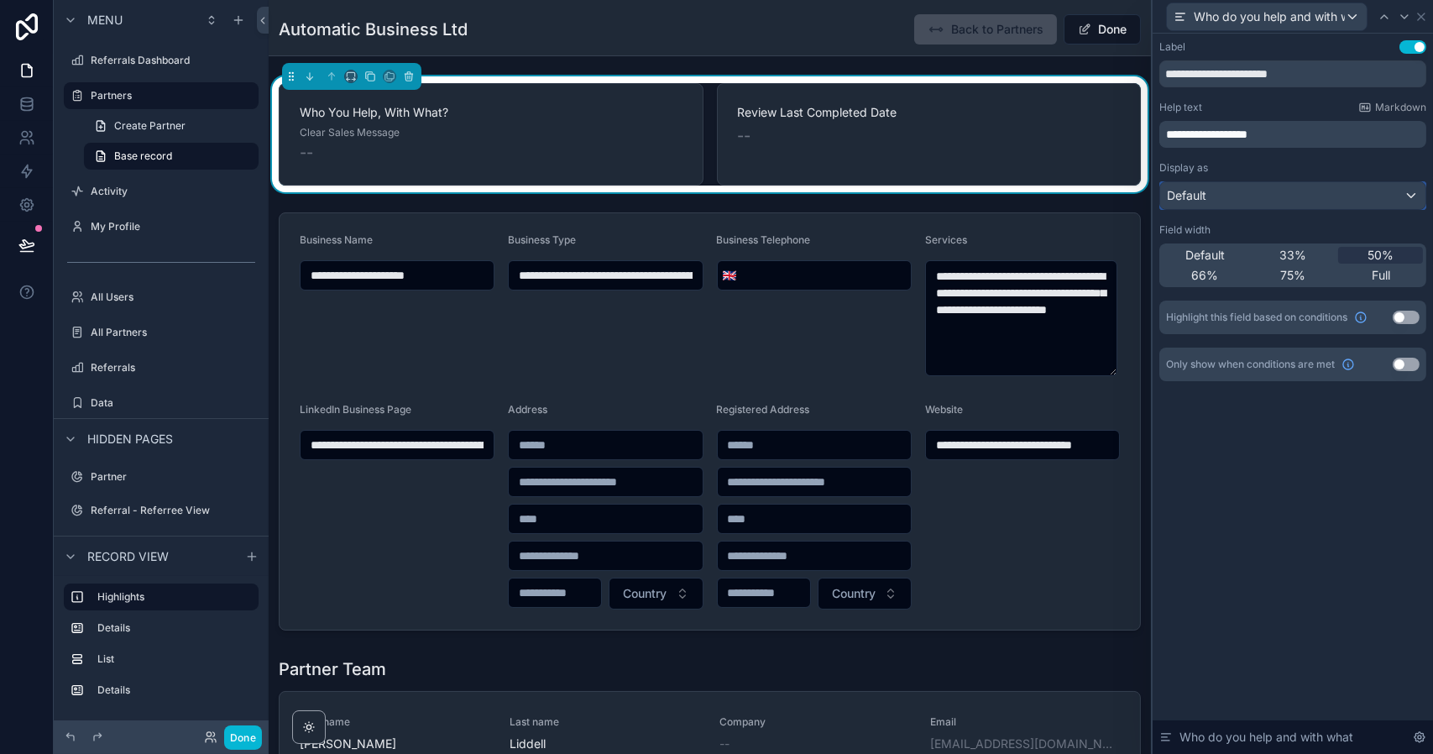
click at [1246, 197] on div "Default" at bounding box center [1292, 195] width 265 height 27
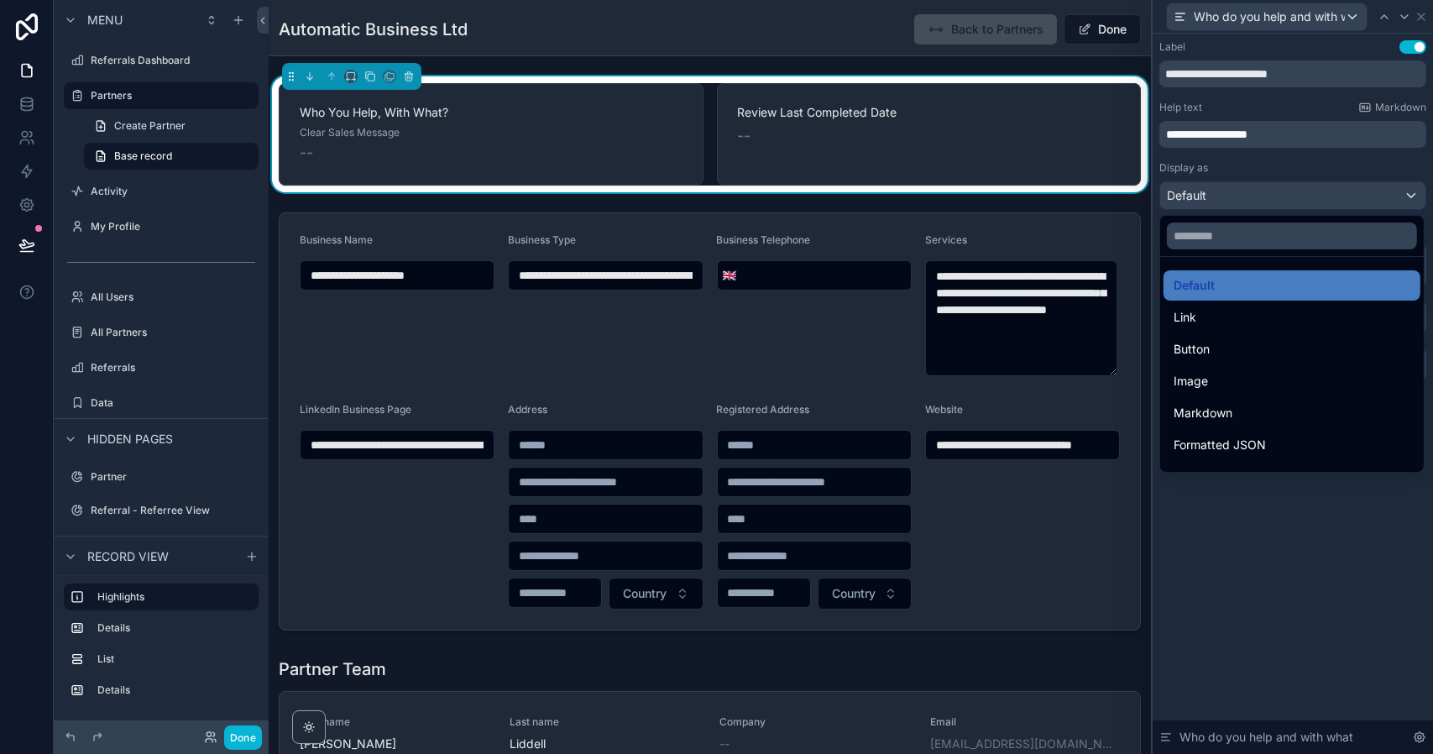
click at [1261, 164] on div at bounding box center [1292, 377] width 280 height 754
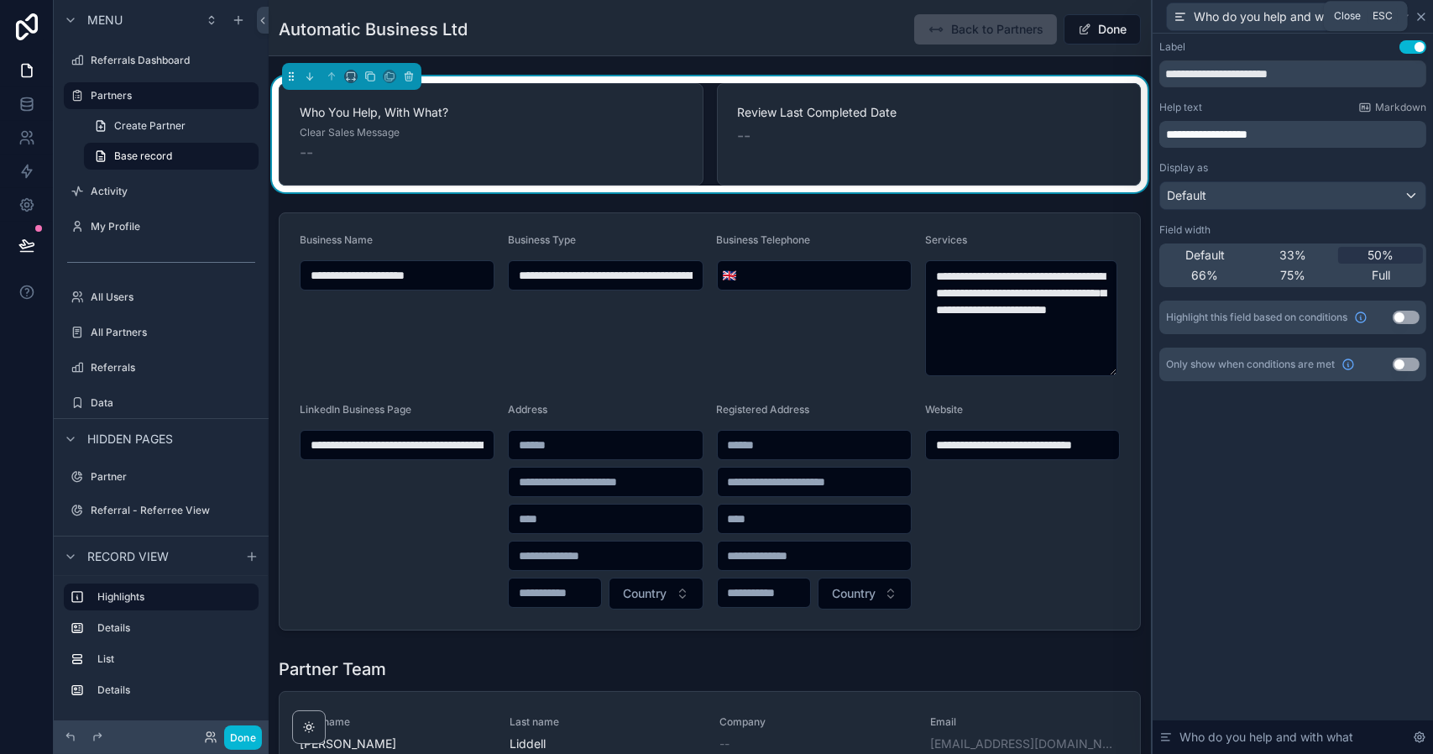
click at [1420, 13] on icon at bounding box center [1420, 16] width 13 height 13
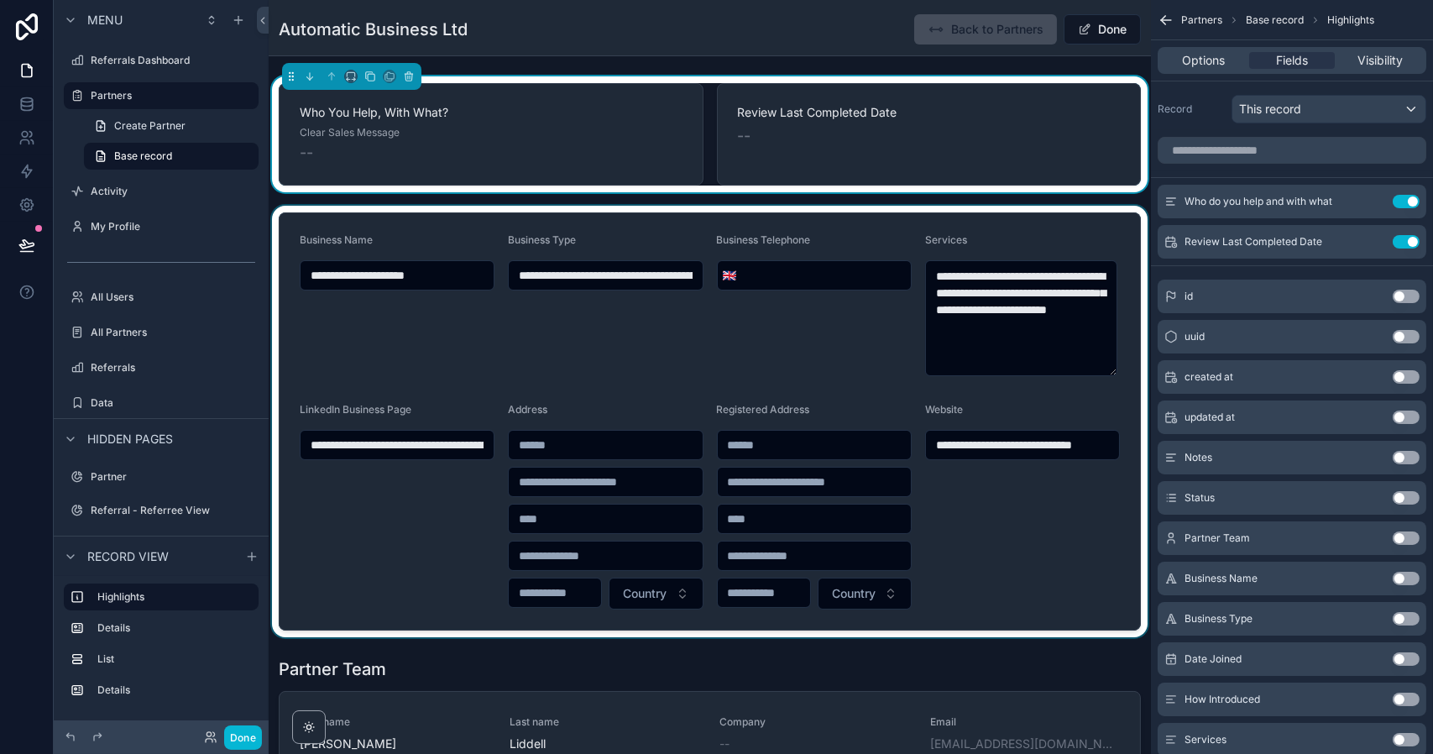
click at [1091, 518] on div "scrollable content" at bounding box center [710, 421] width 882 height 431
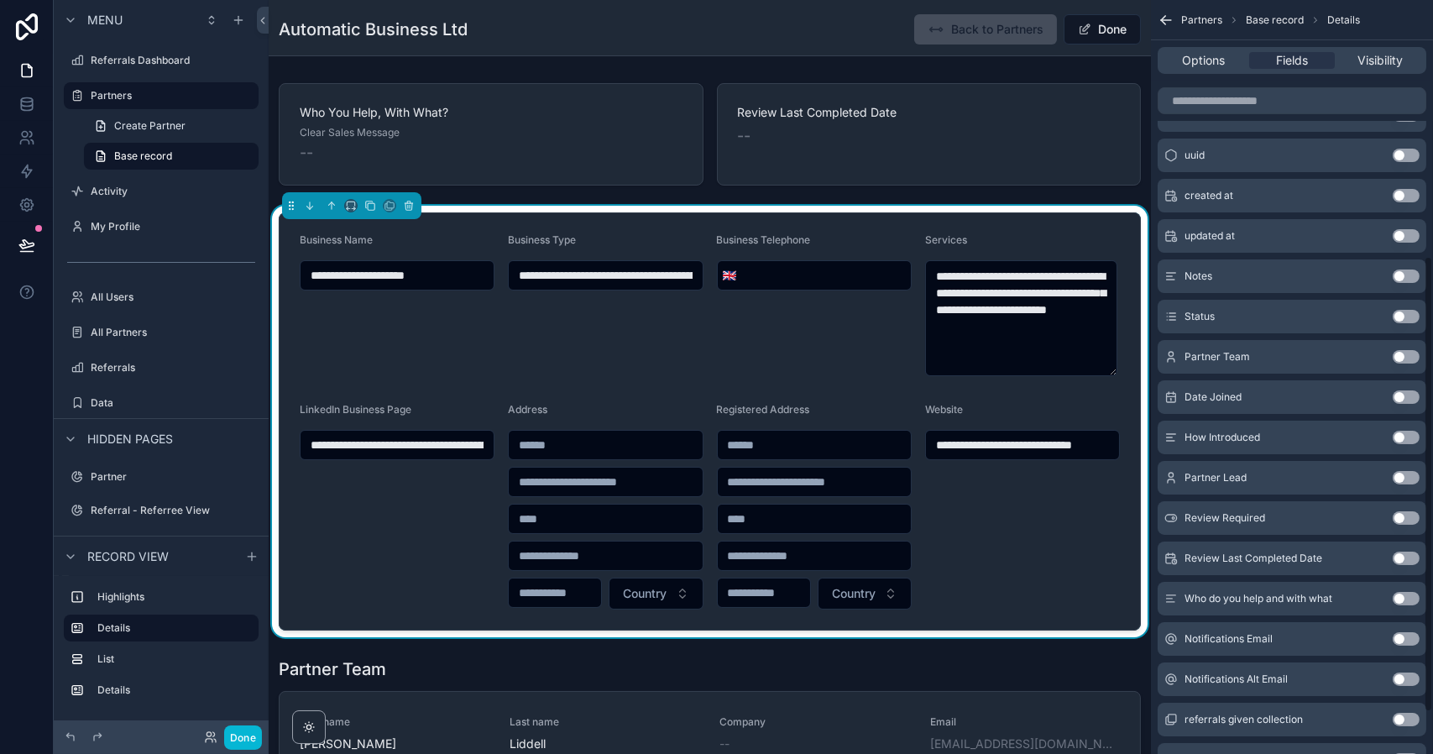
scroll to position [425, 0]
click at [1406, 598] on button "Use setting" at bounding box center [1405, 596] width 27 height 13
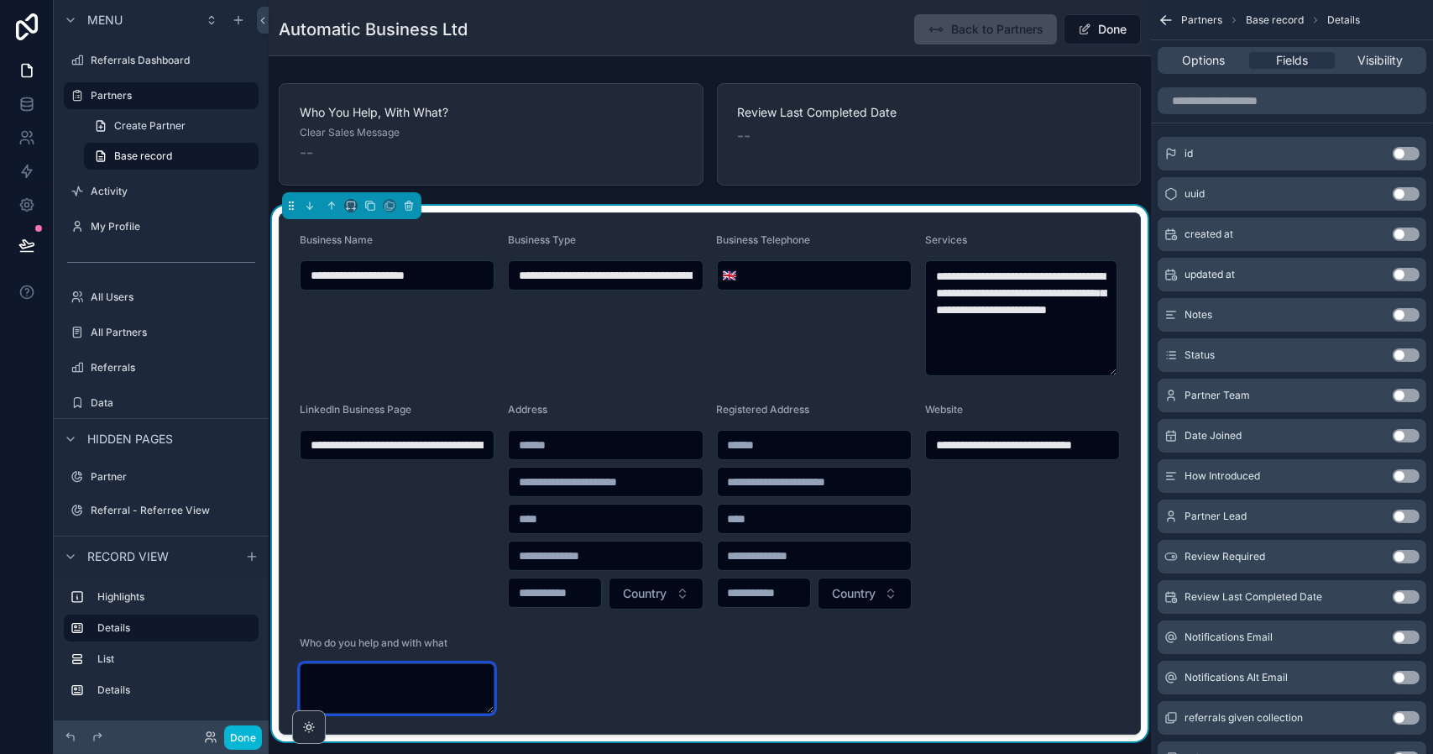
click at [399, 673] on textarea "scrollable content" at bounding box center [397, 688] width 195 height 50
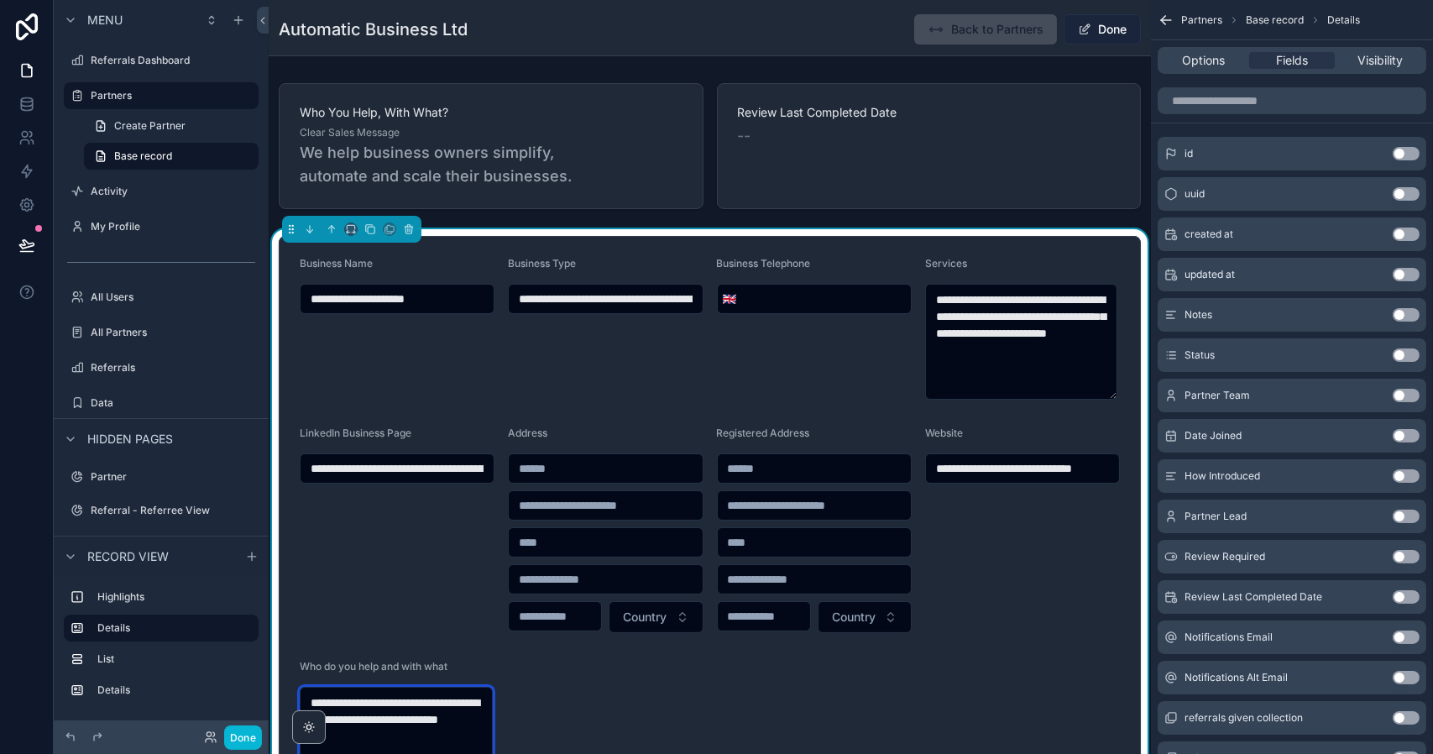
type textarea "**********"
click at [1103, 32] on button "Done" at bounding box center [1101, 29] width 77 height 30
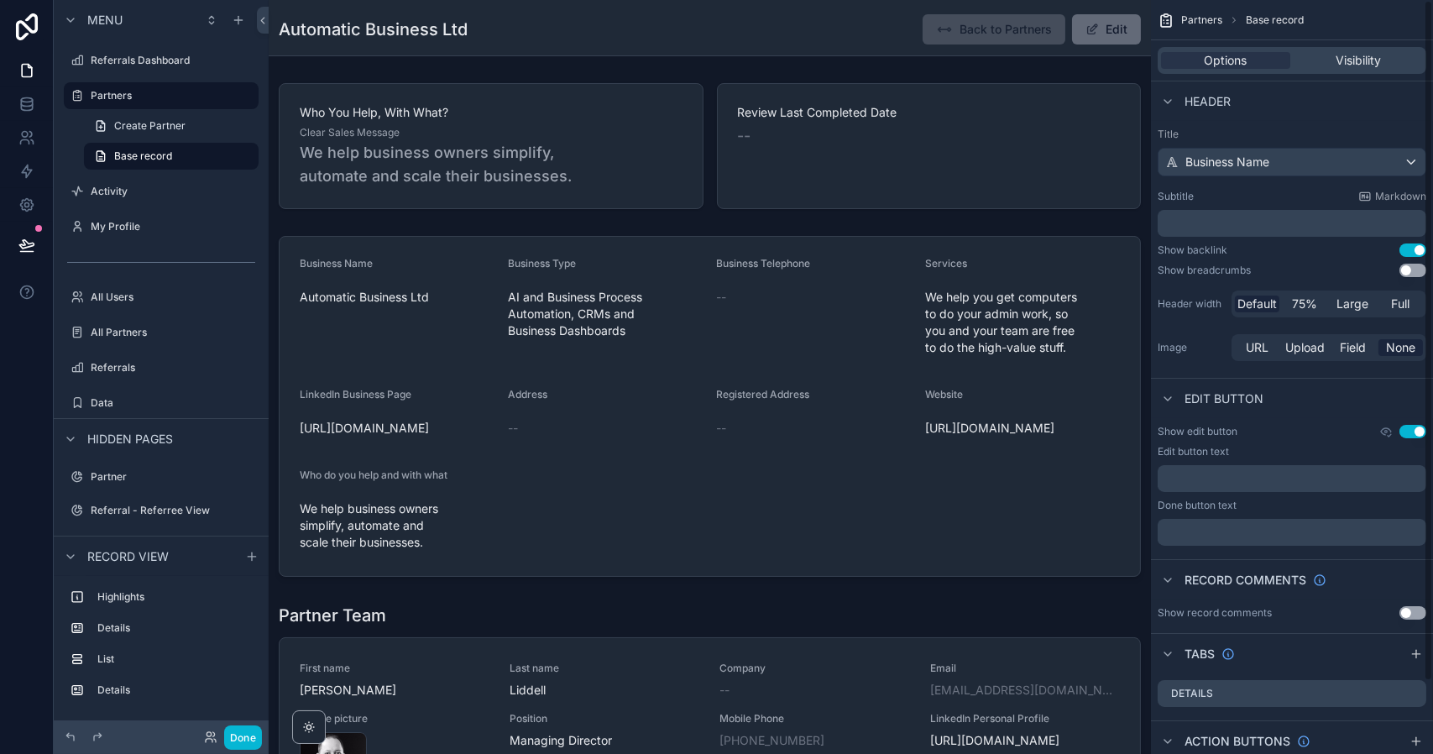
scroll to position [0, 0]
click at [126, 101] on label "Partners" at bounding box center [158, 95] width 134 height 13
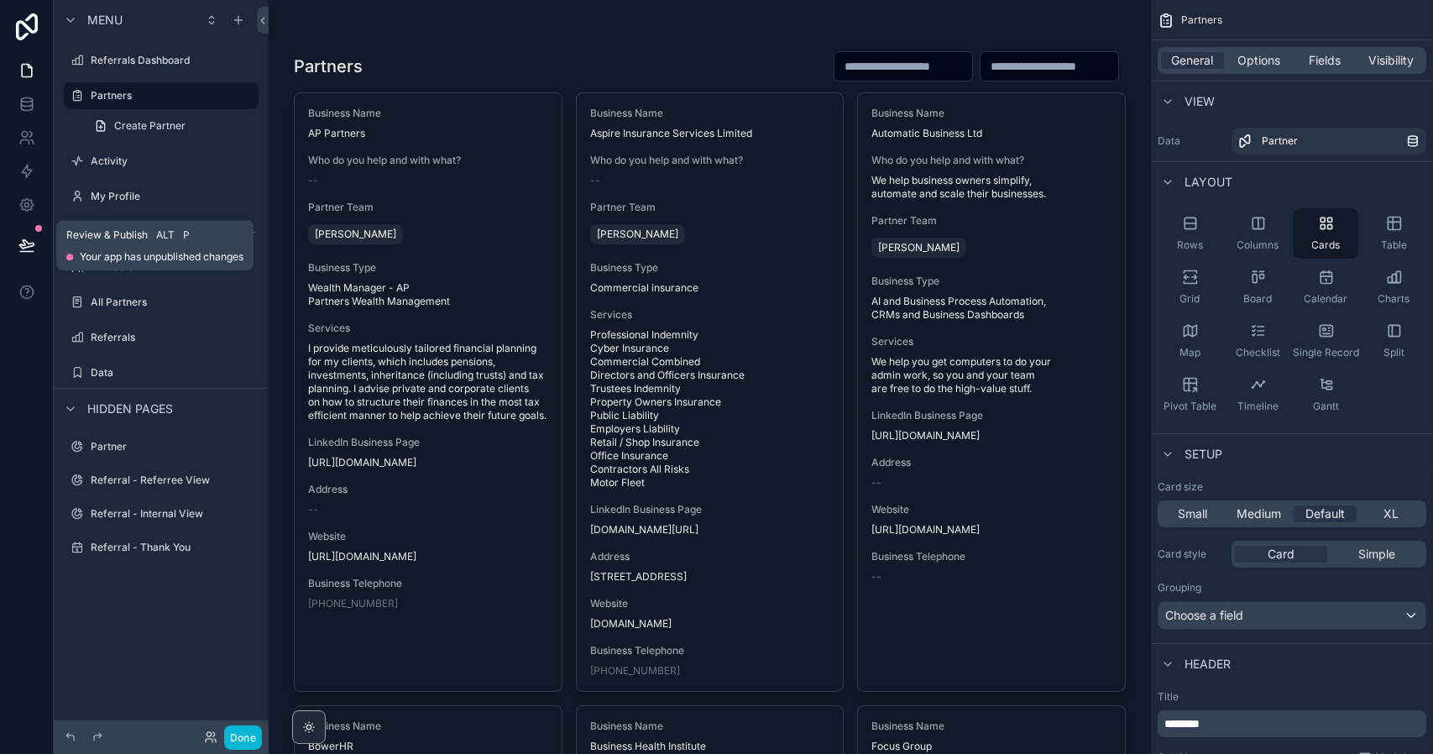
click at [23, 244] on icon at bounding box center [26, 244] width 14 height 8
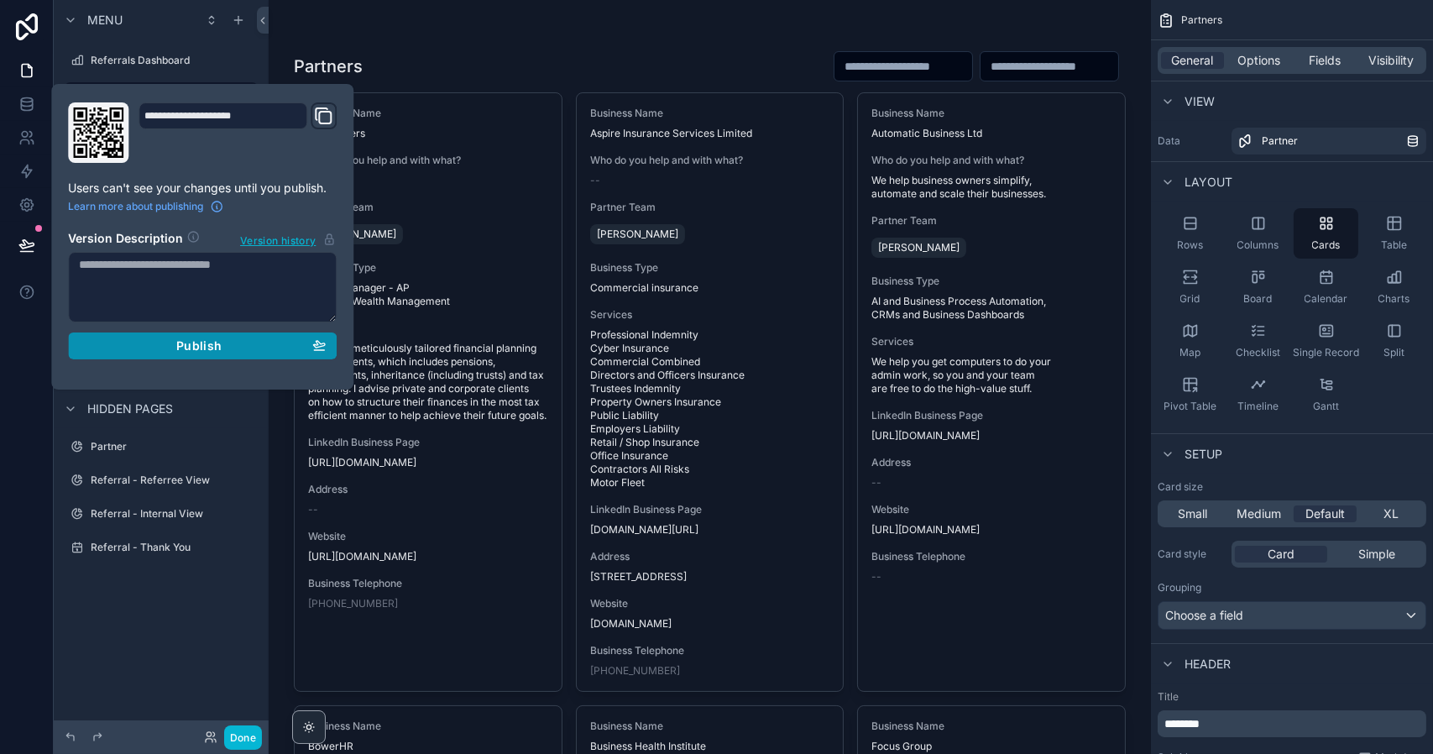
click at [182, 347] on span "Publish" at bounding box center [198, 345] width 45 height 15
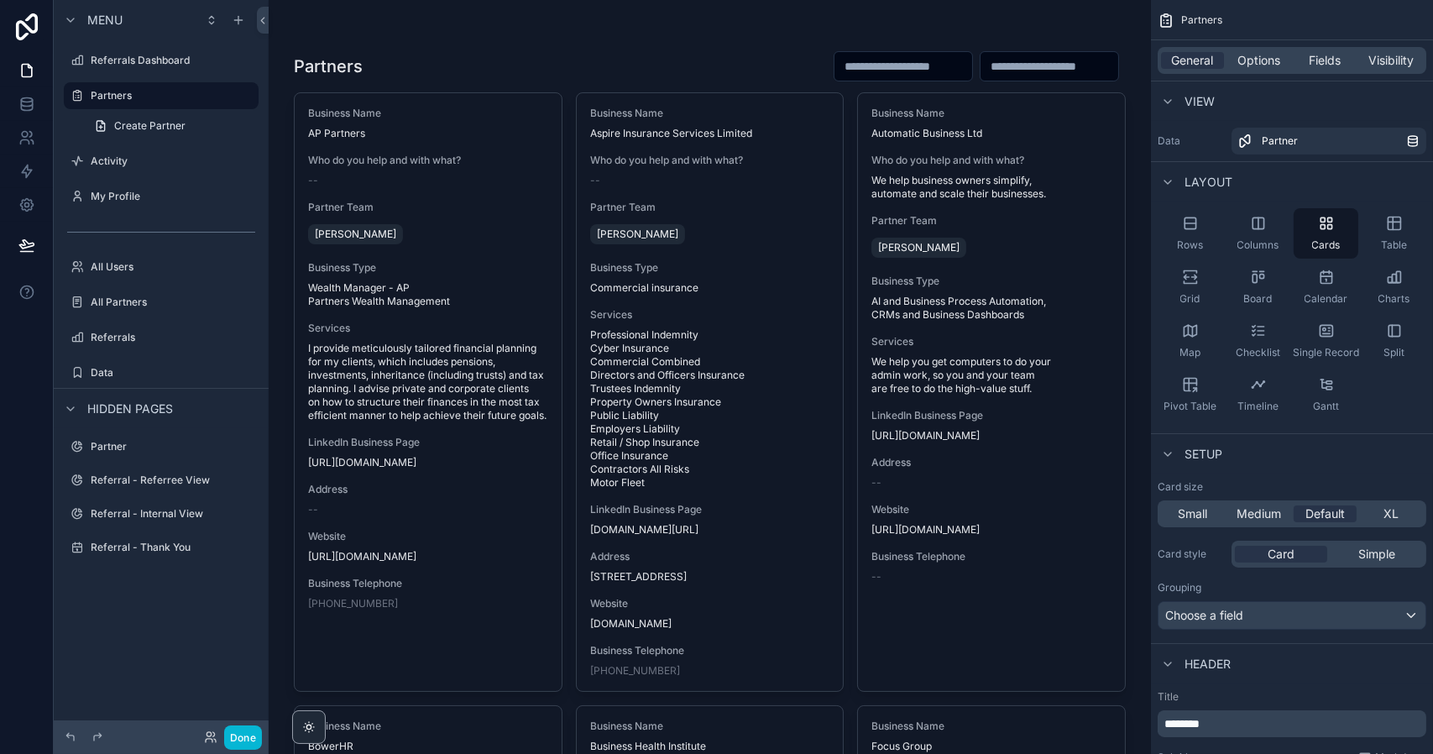
click at [13, 343] on div at bounding box center [27, 377] width 54 height 754
click at [148, 64] on label "Referrals Dashboard" at bounding box center [158, 60] width 134 height 13
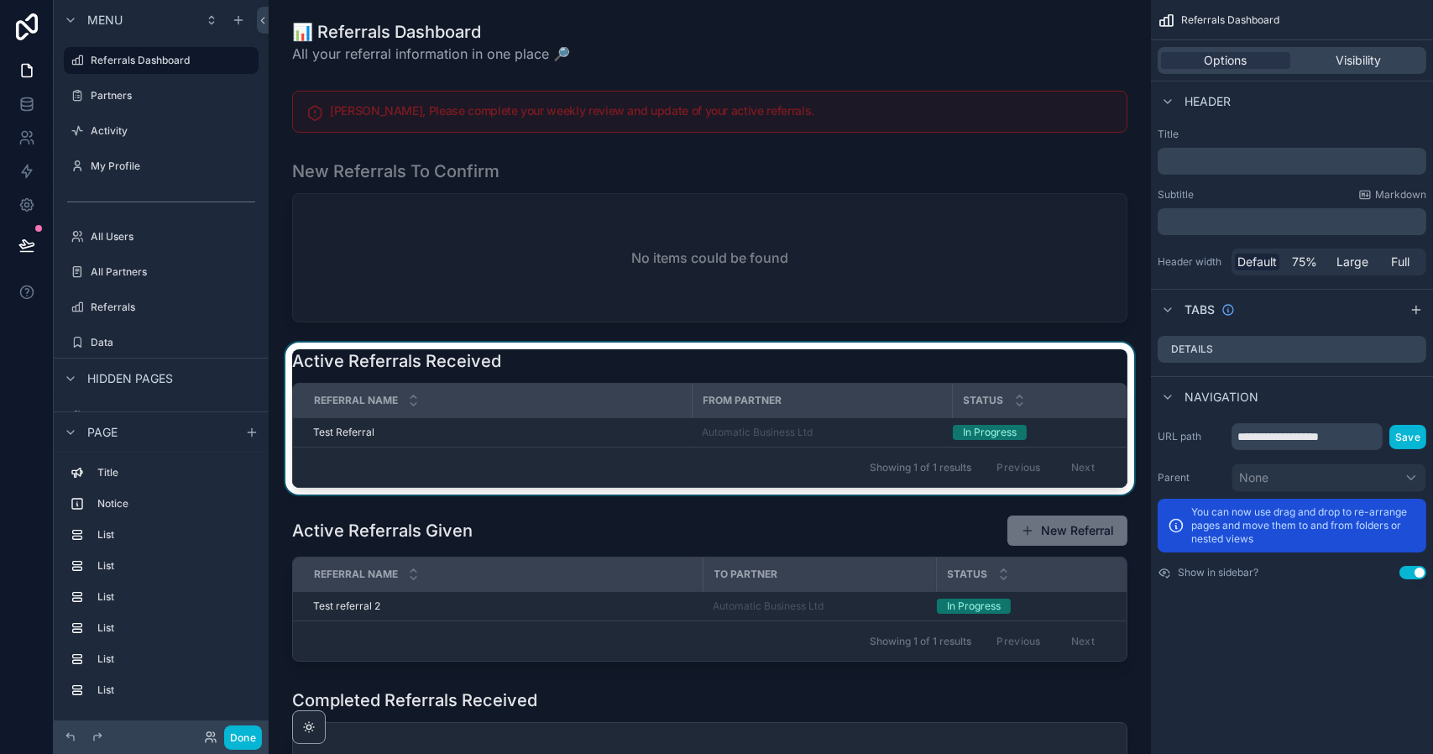
click at [441, 429] on div "scrollable content" at bounding box center [709, 418] width 855 height 152
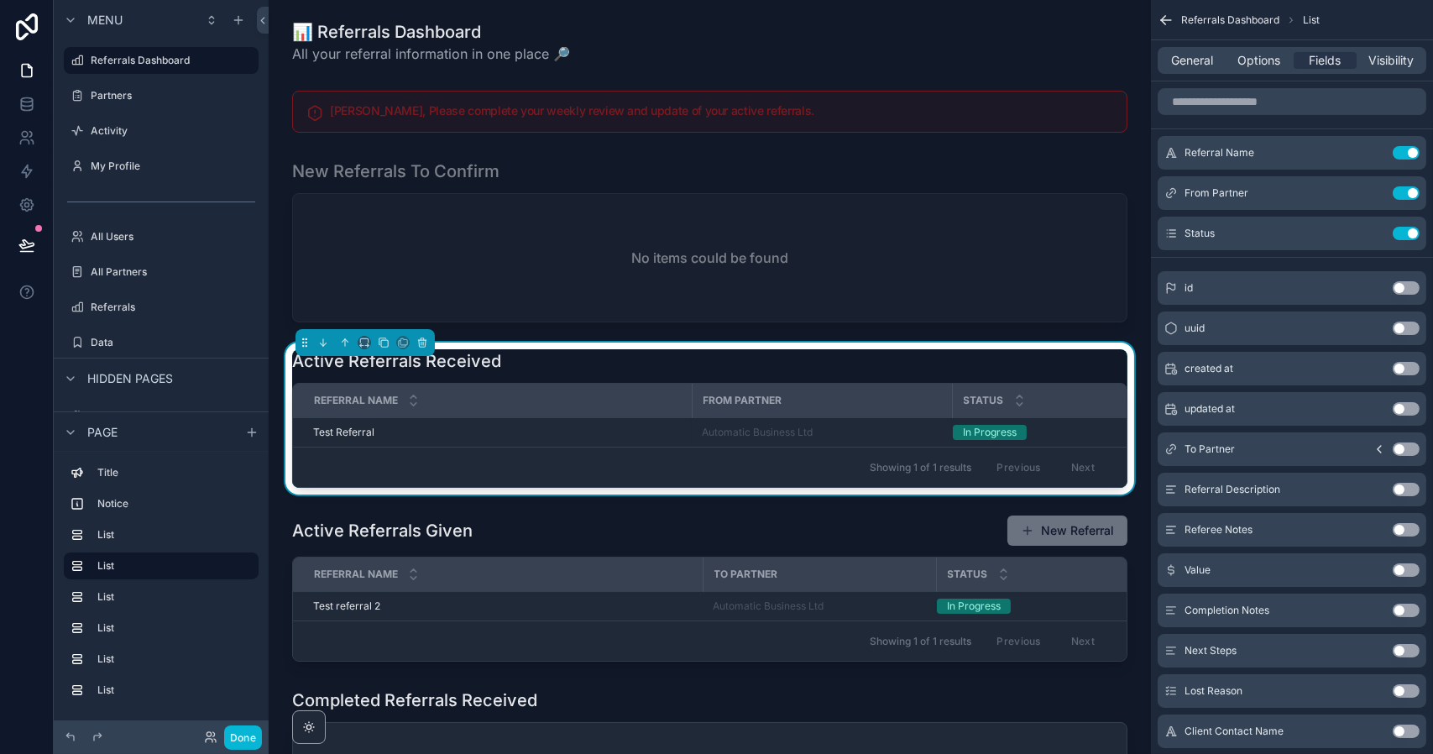
click at [441, 429] on div "Test Referral Test Referral" at bounding box center [497, 431] width 368 height 13
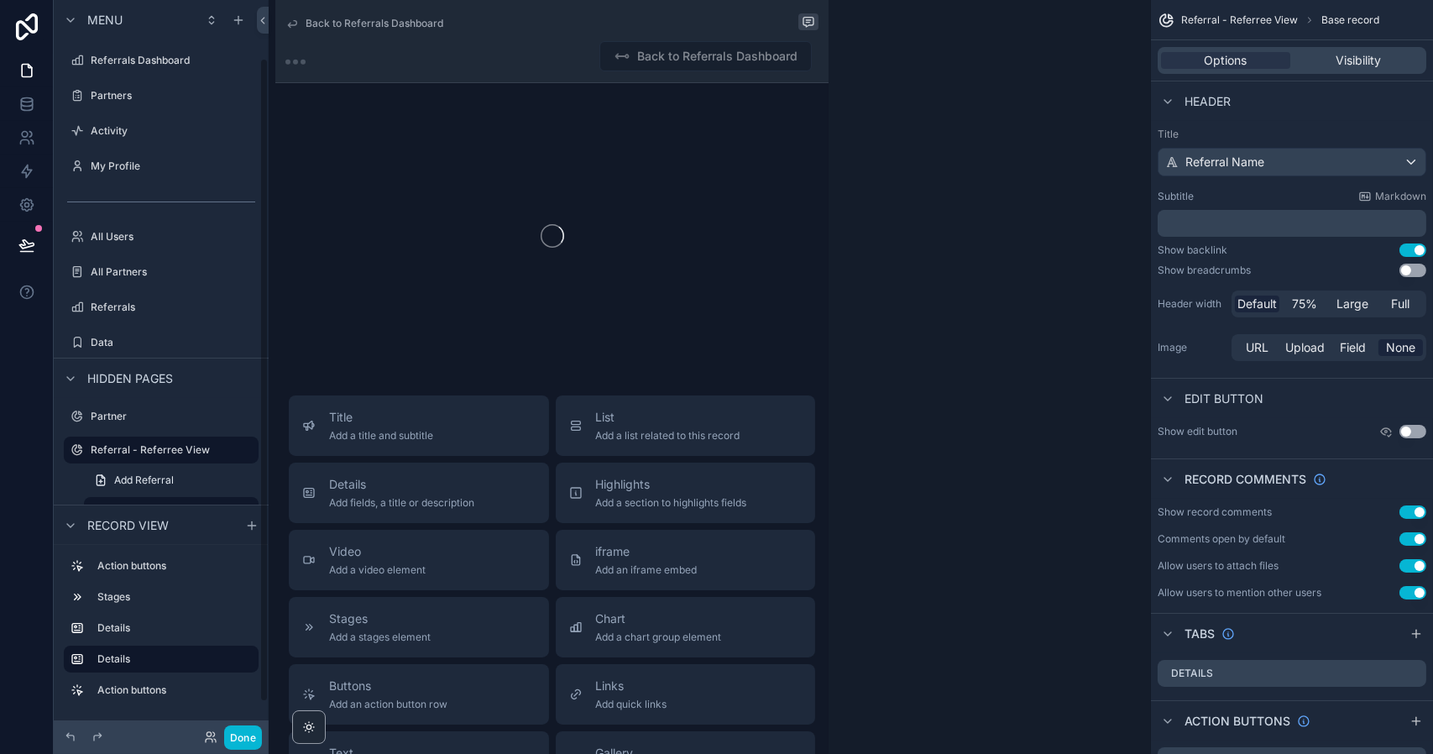
scroll to position [66, 0]
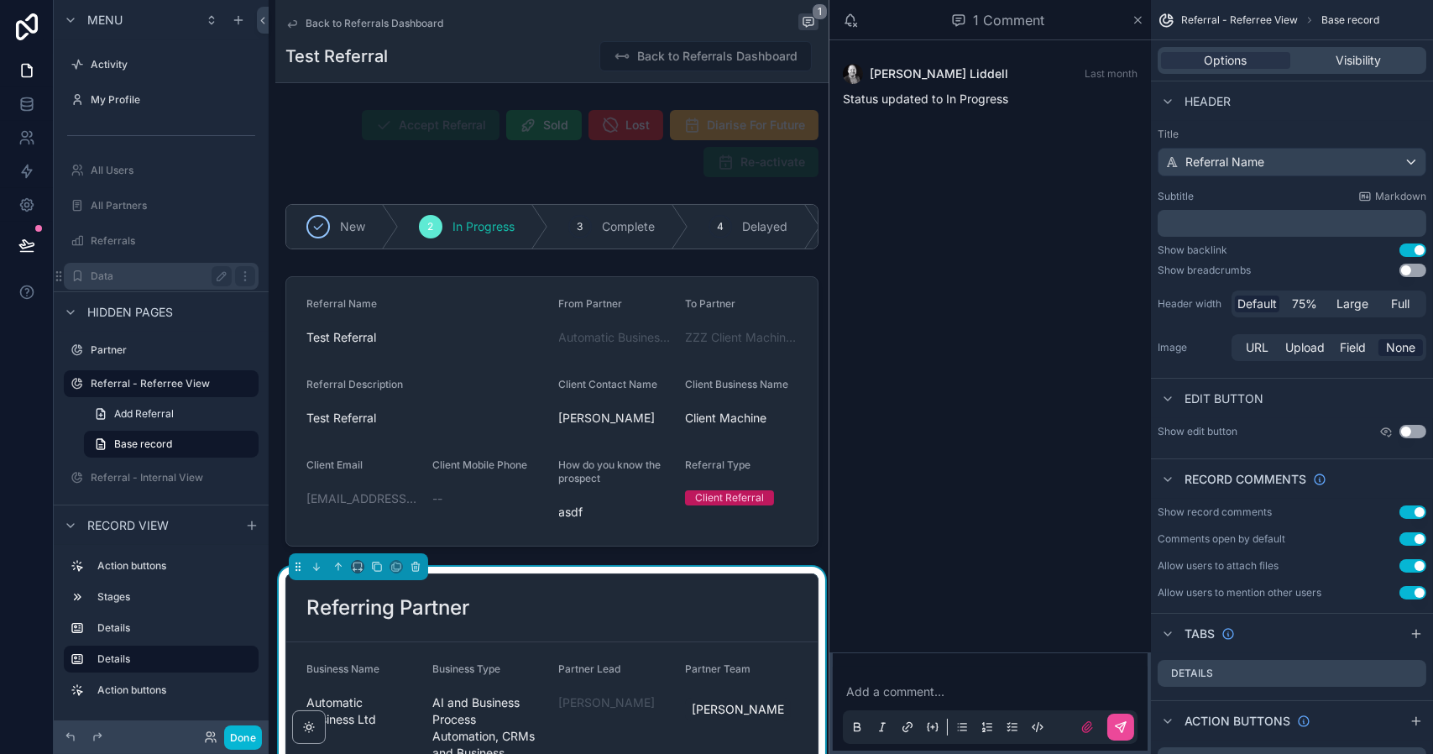
click at [122, 271] on label "Data" at bounding box center [158, 275] width 134 height 13
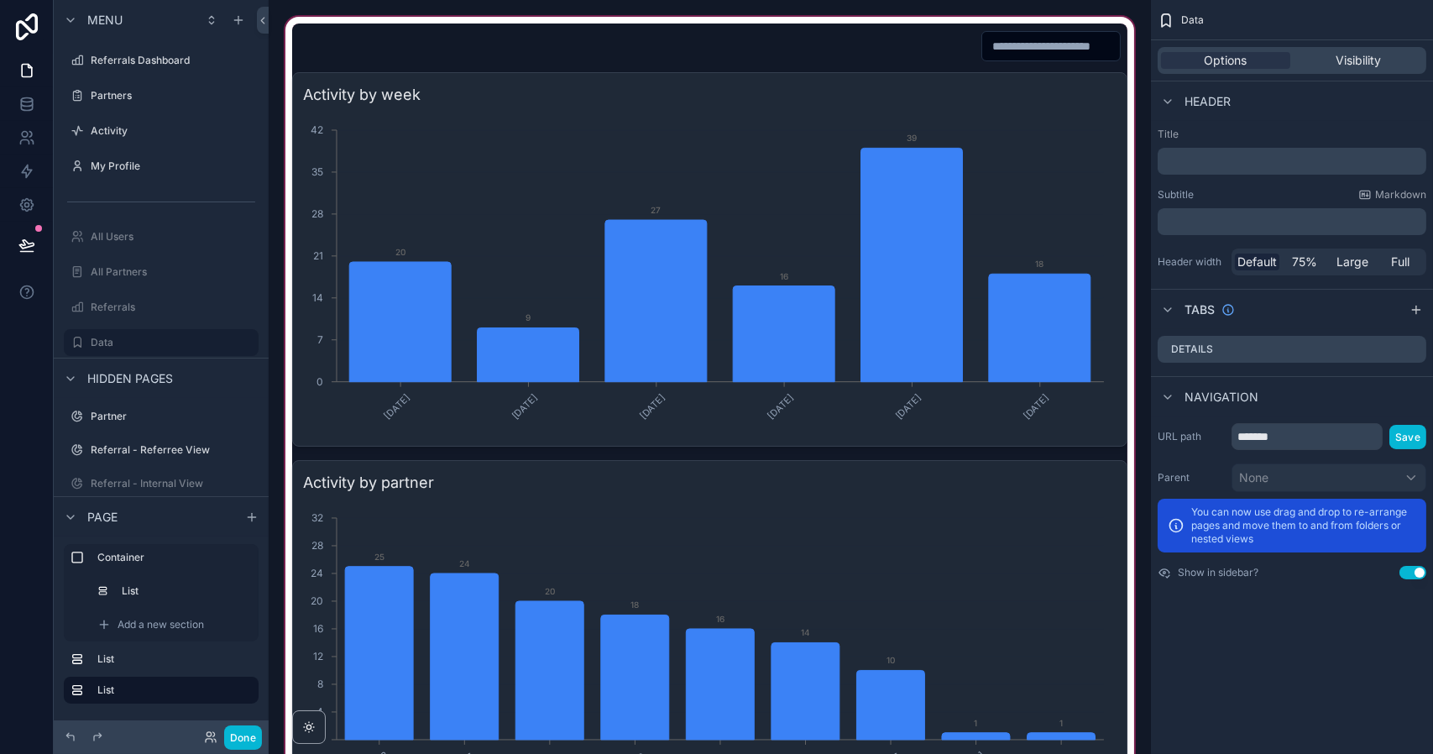
click at [789, 535] on div "scrollable content" at bounding box center [709, 432] width 855 height 838
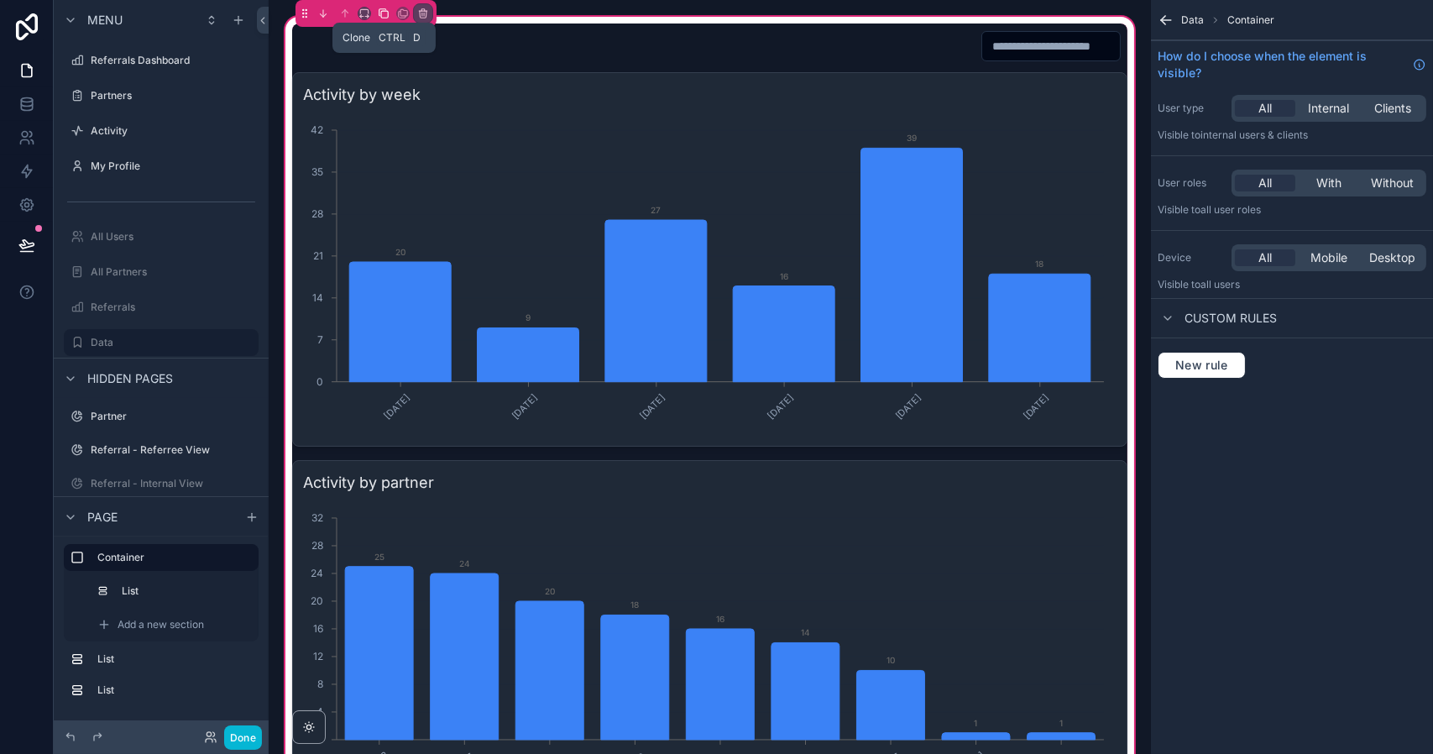
click at [383, 10] on icon "scrollable content" at bounding box center [384, 14] width 12 height 12
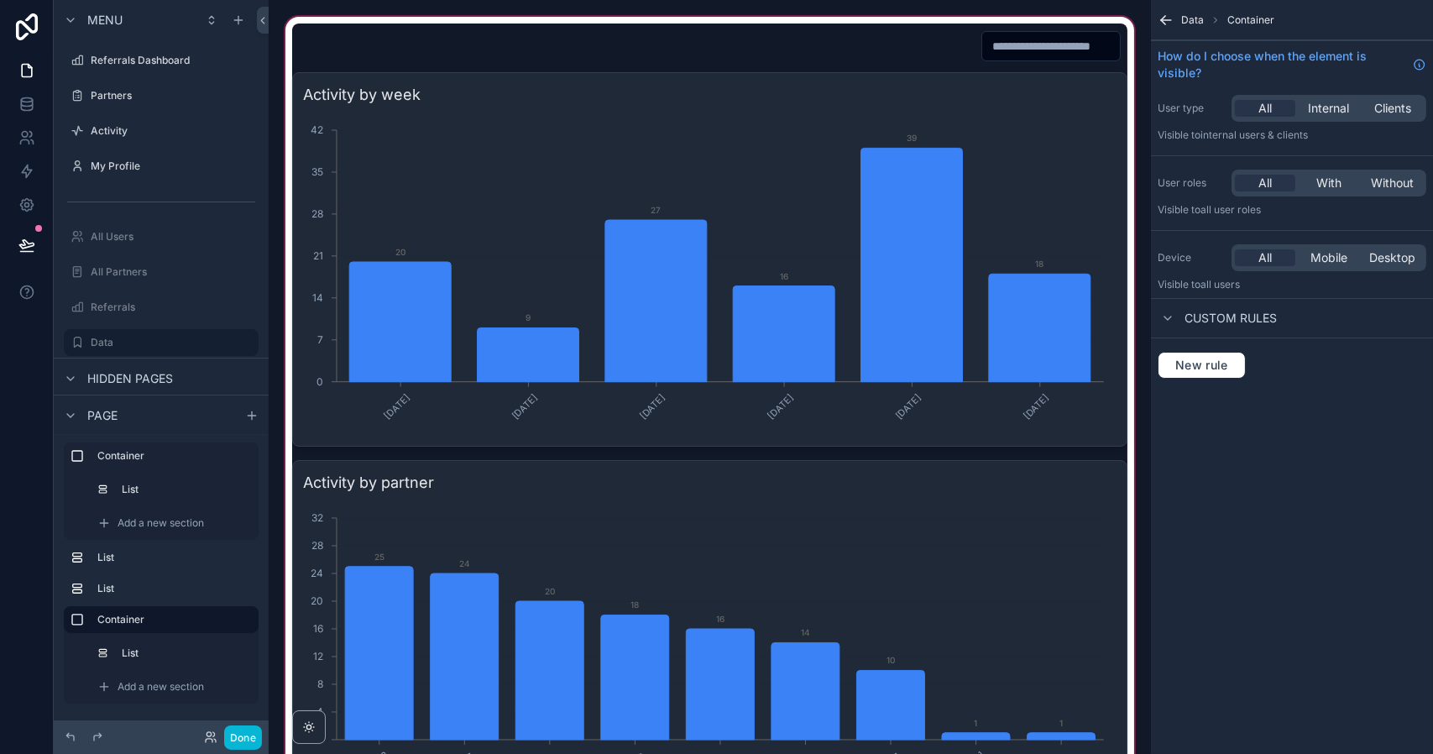
click at [900, 96] on div "scrollable content" at bounding box center [709, 432] width 855 height 838
click at [789, 157] on div "scrollable content" at bounding box center [709, 432] width 855 height 838
click at [1034, 157] on div "scrollable content" at bounding box center [709, 432] width 855 height 838
click at [1094, 46] on div "scrollable content" at bounding box center [709, 432] width 855 height 838
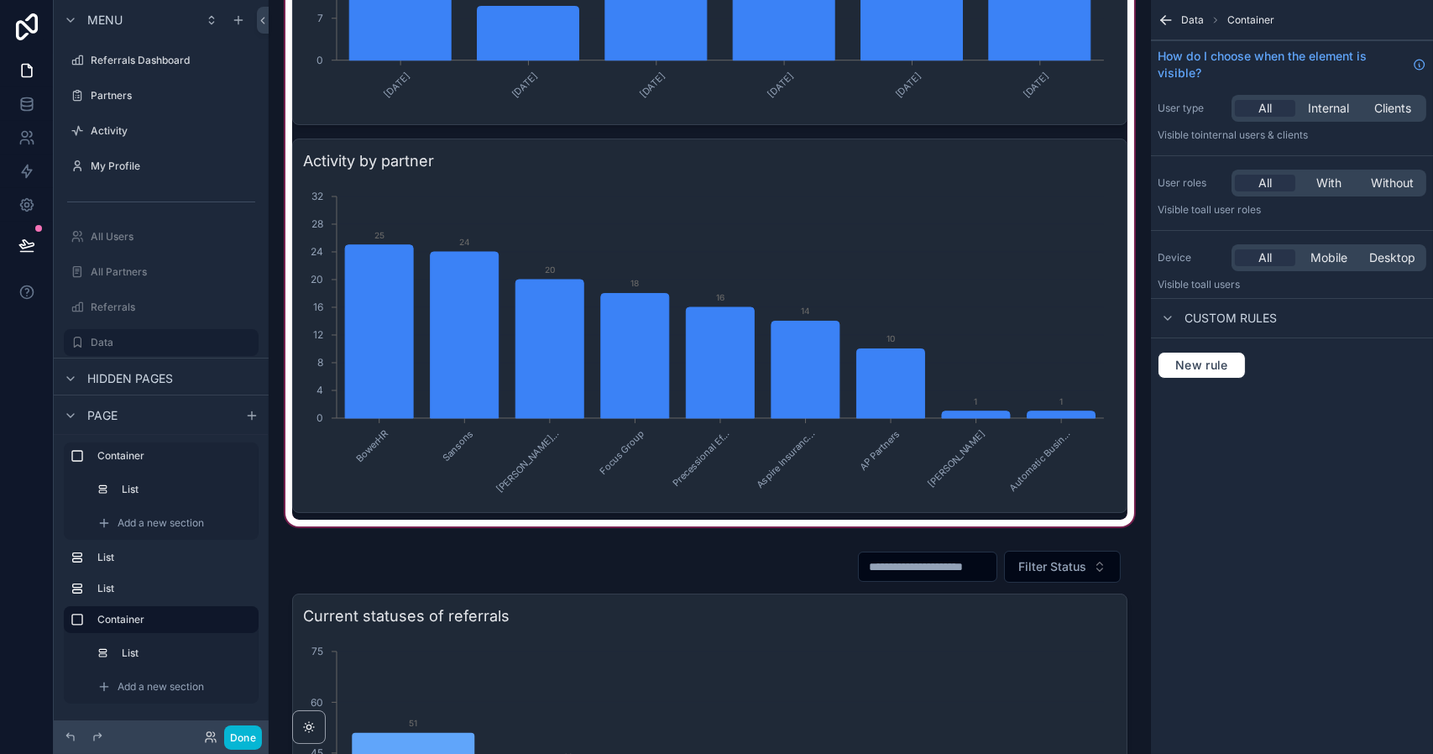
scroll to position [326, 0]
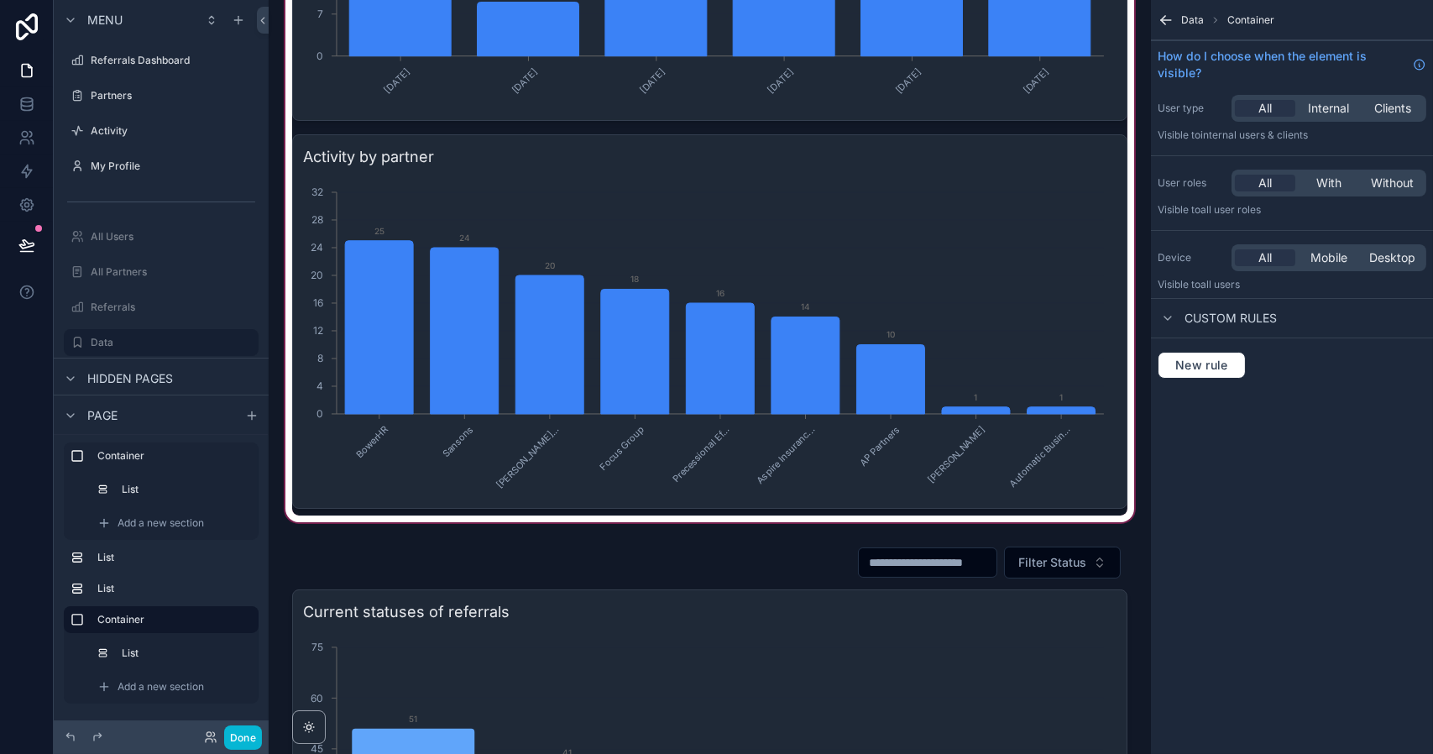
click at [1081, 310] on div "scrollable content" at bounding box center [709, 107] width 855 height 838
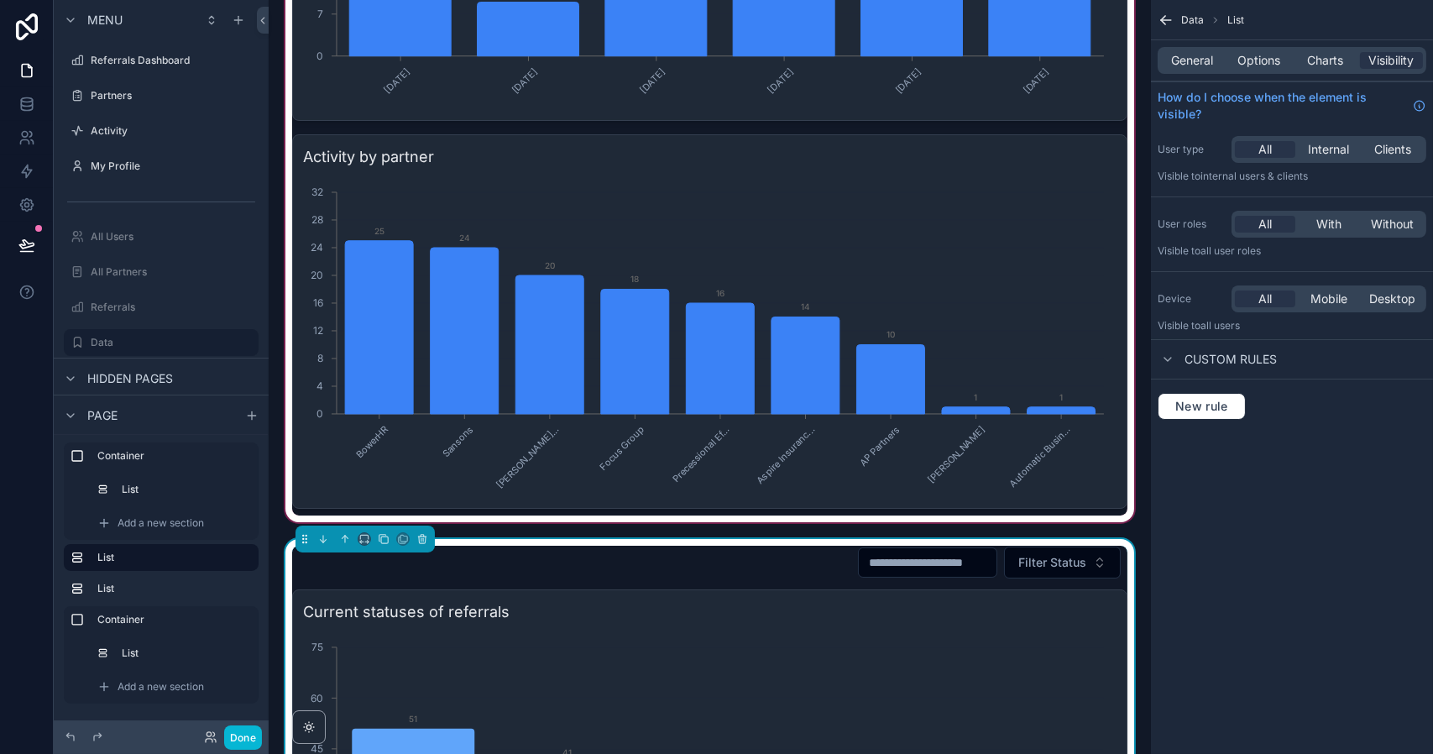
click at [1062, 342] on div "scrollable content" at bounding box center [709, 107] width 855 height 838
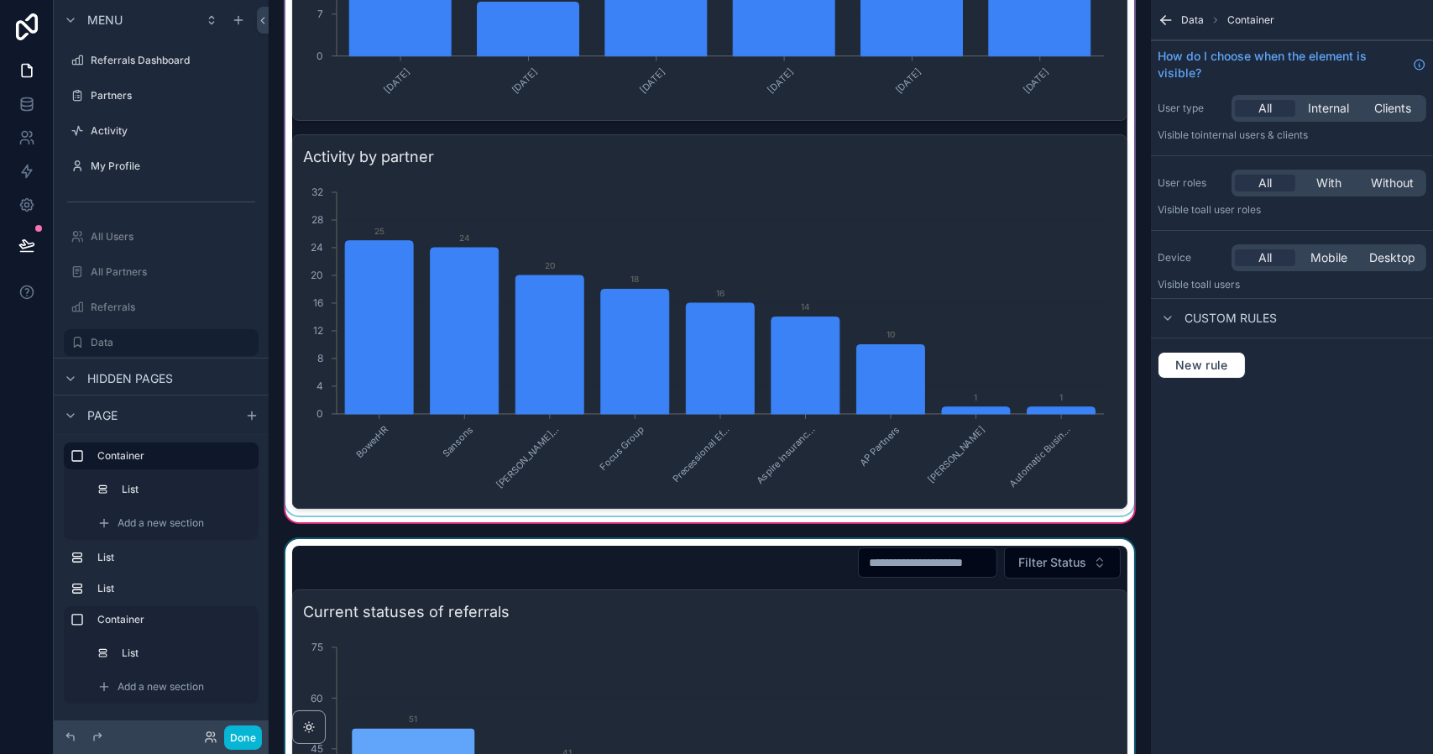
click at [1074, 323] on div "scrollable content" at bounding box center [709, 106] width 855 height 817
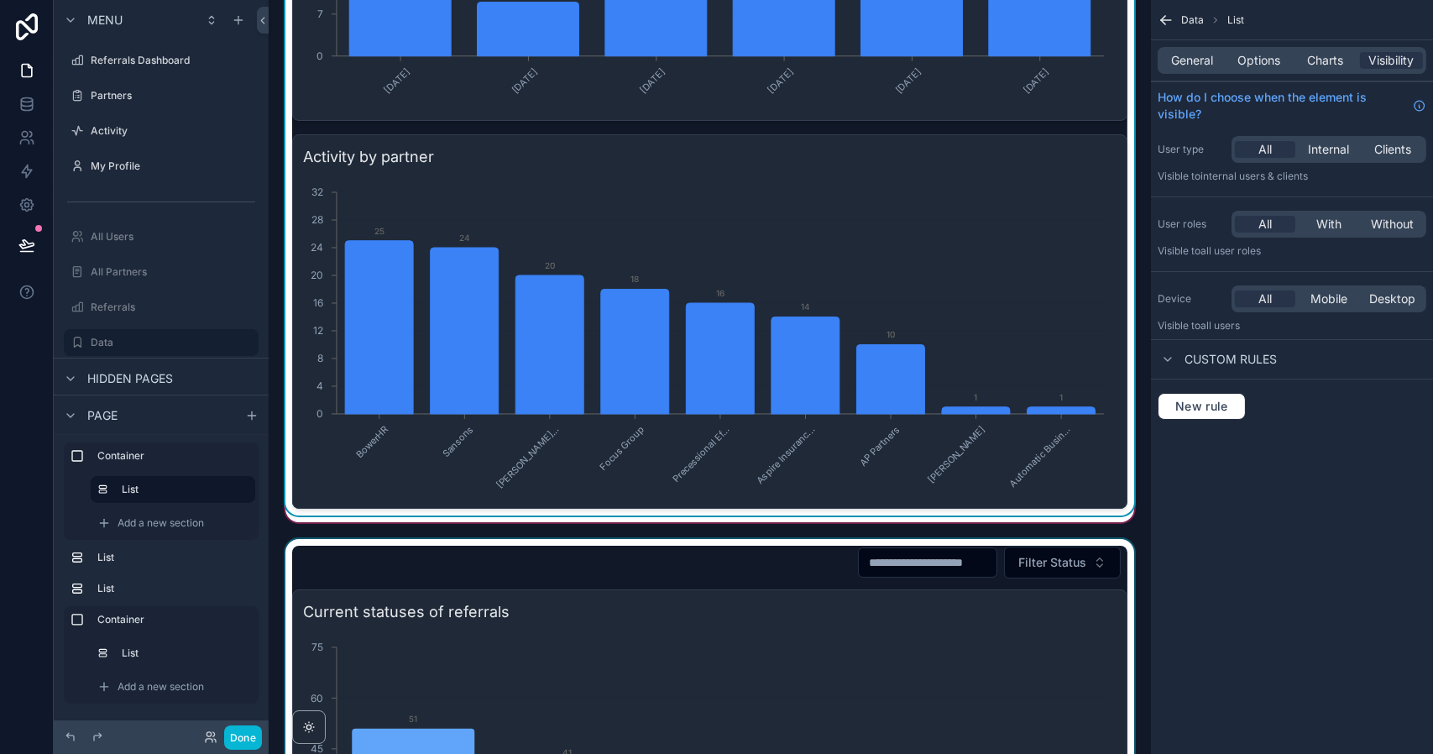
click at [1186, 20] on span "Data" at bounding box center [1192, 19] width 23 height 13
click at [1320, 63] on span "Charts" at bounding box center [1325, 60] width 36 height 17
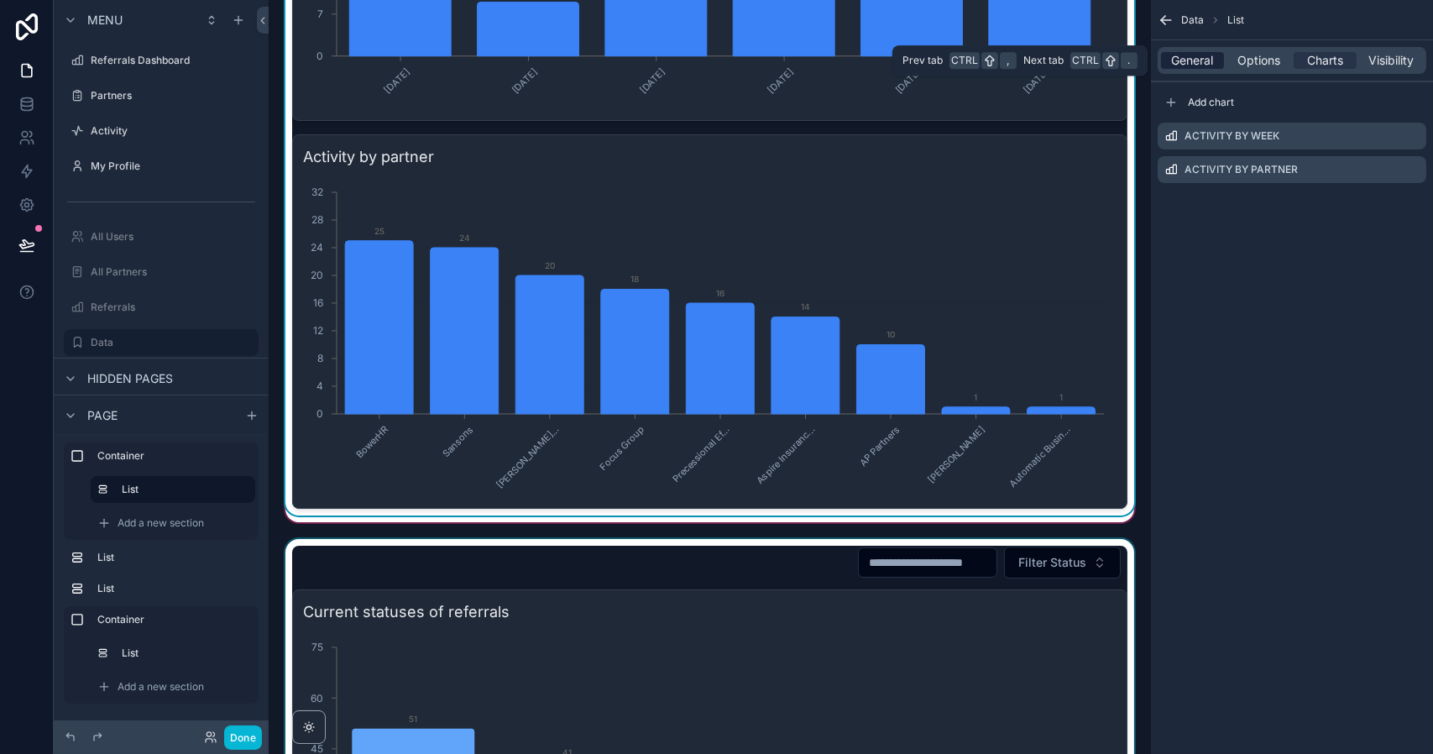
click at [1192, 59] on span "General" at bounding box center [1193, 60] width 42 height 17
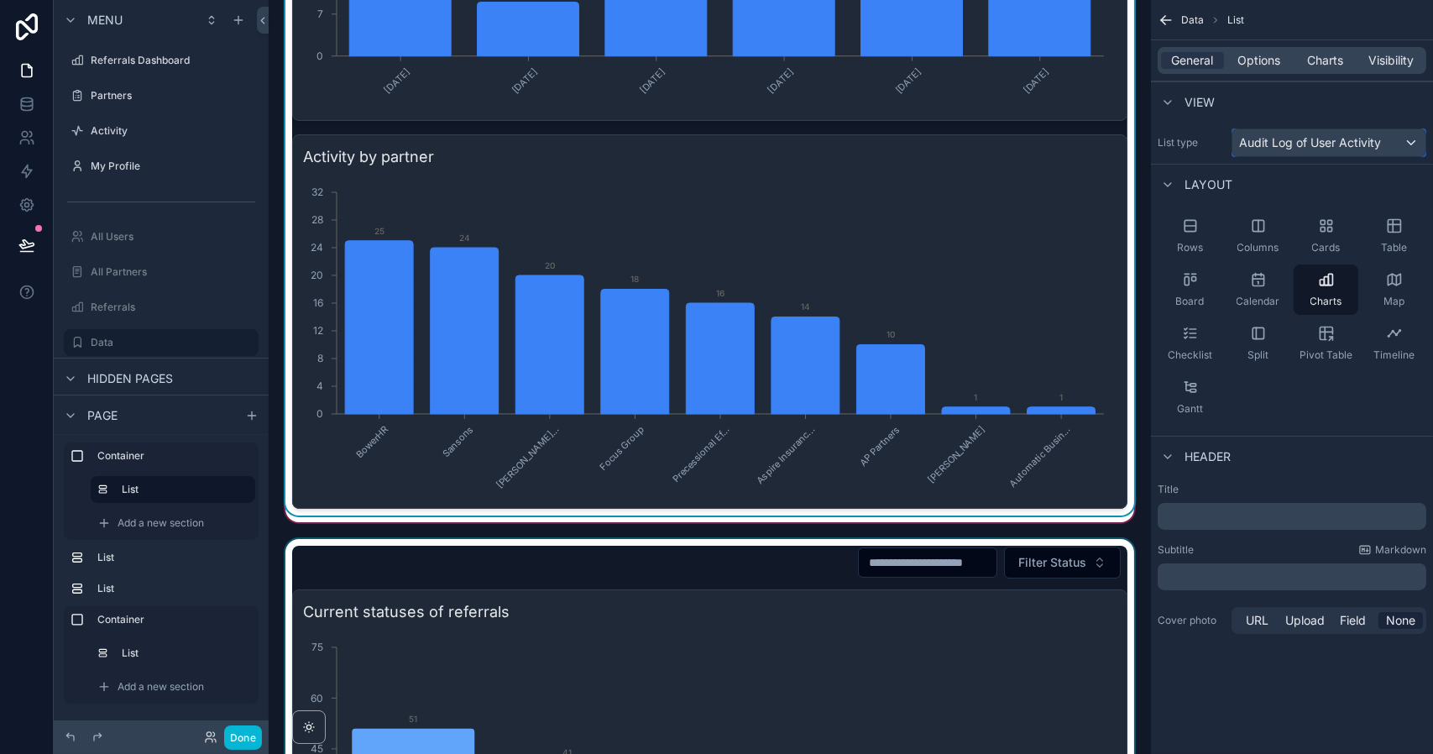
click at [1310, 146] on span "Audit Log of User Activity" at bounding box center [1310, 142] width 142 height 17
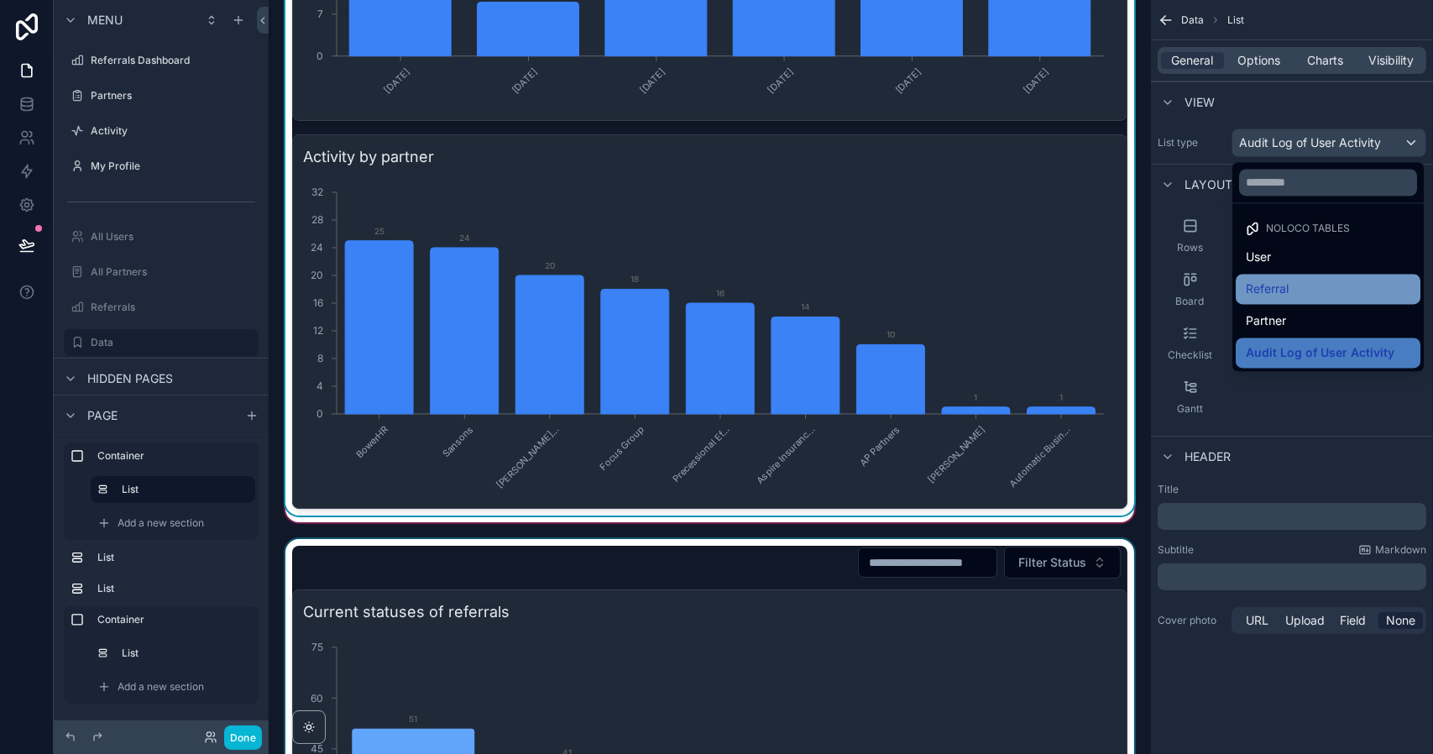
click at [1275, 284] on span "Referral" at bounding box center [1266, 289] width 43 height 20
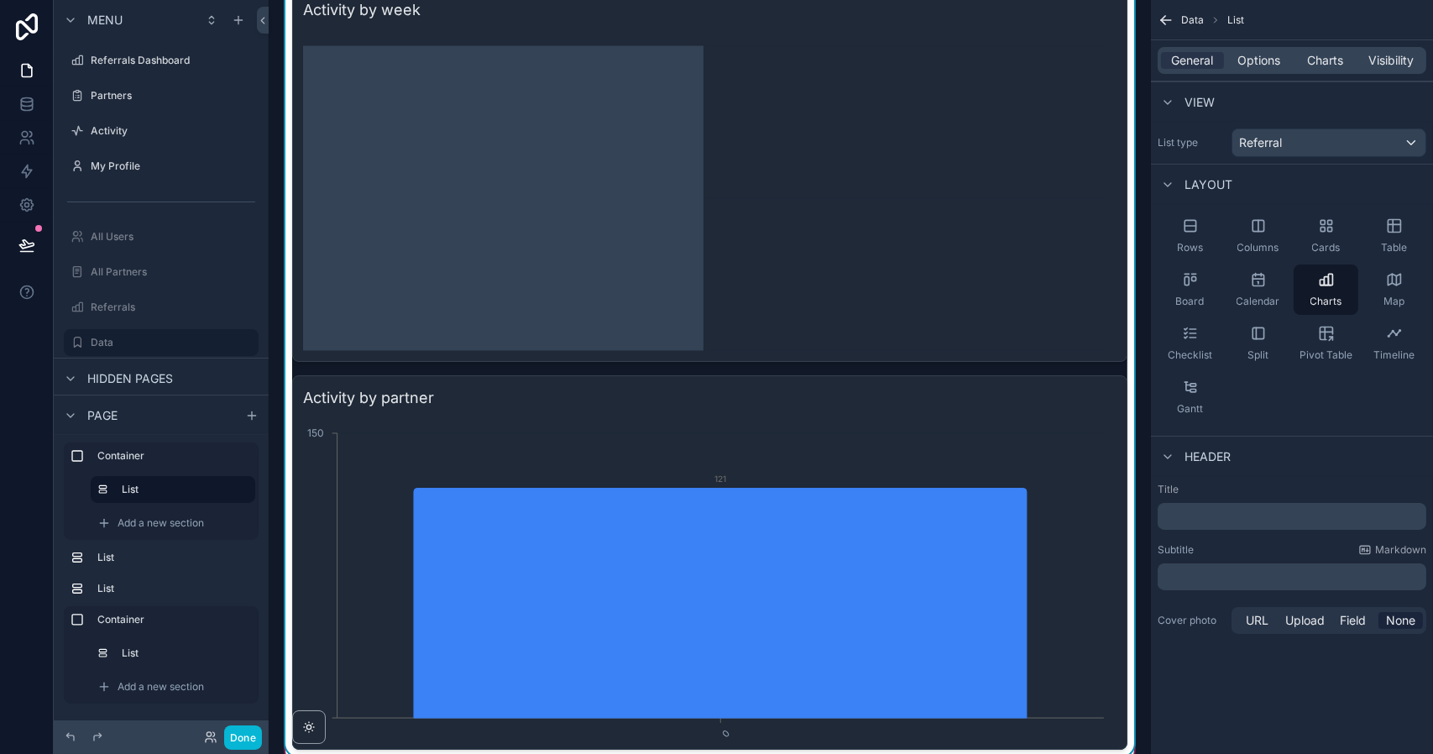
scroll to position [0, 0]
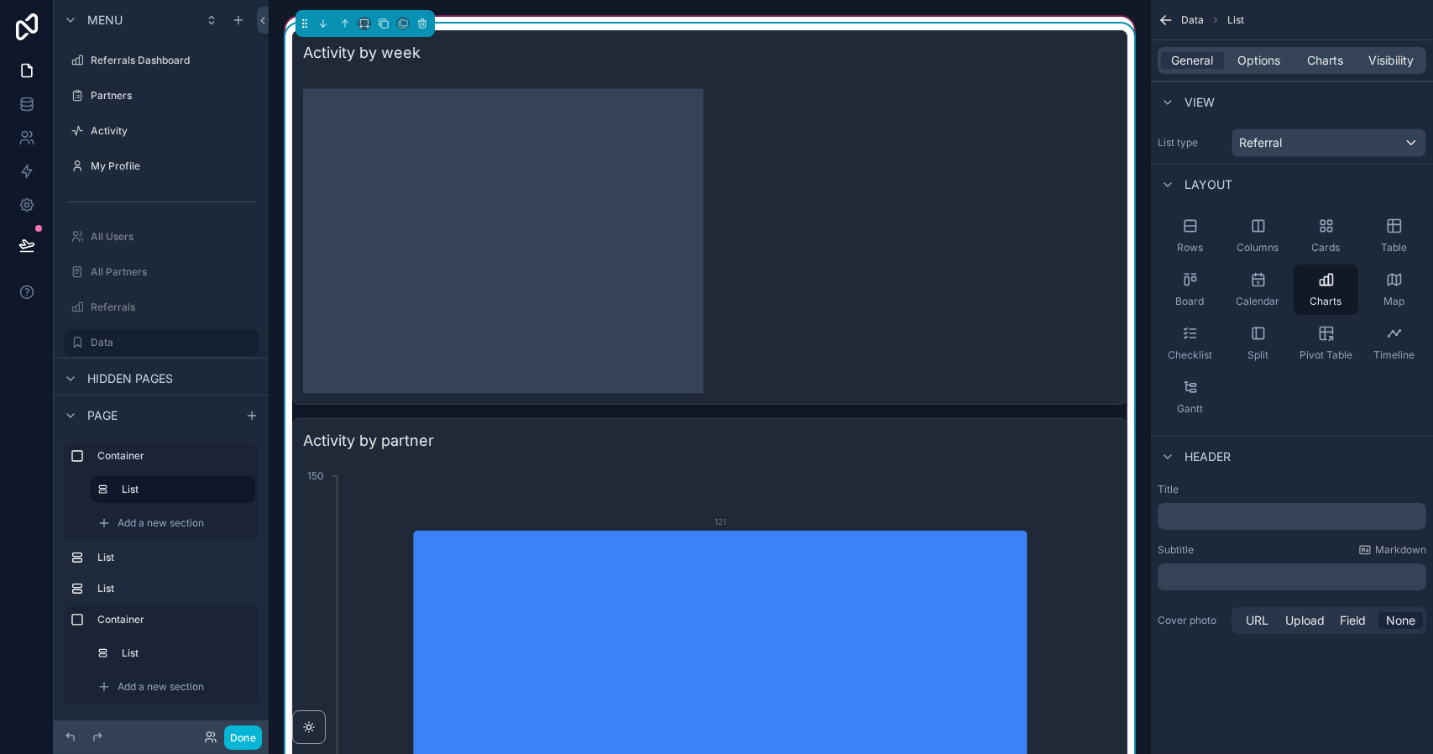
click at [951, 199] on icon "chart" at bounding box center [705, 232] width 805 height 322
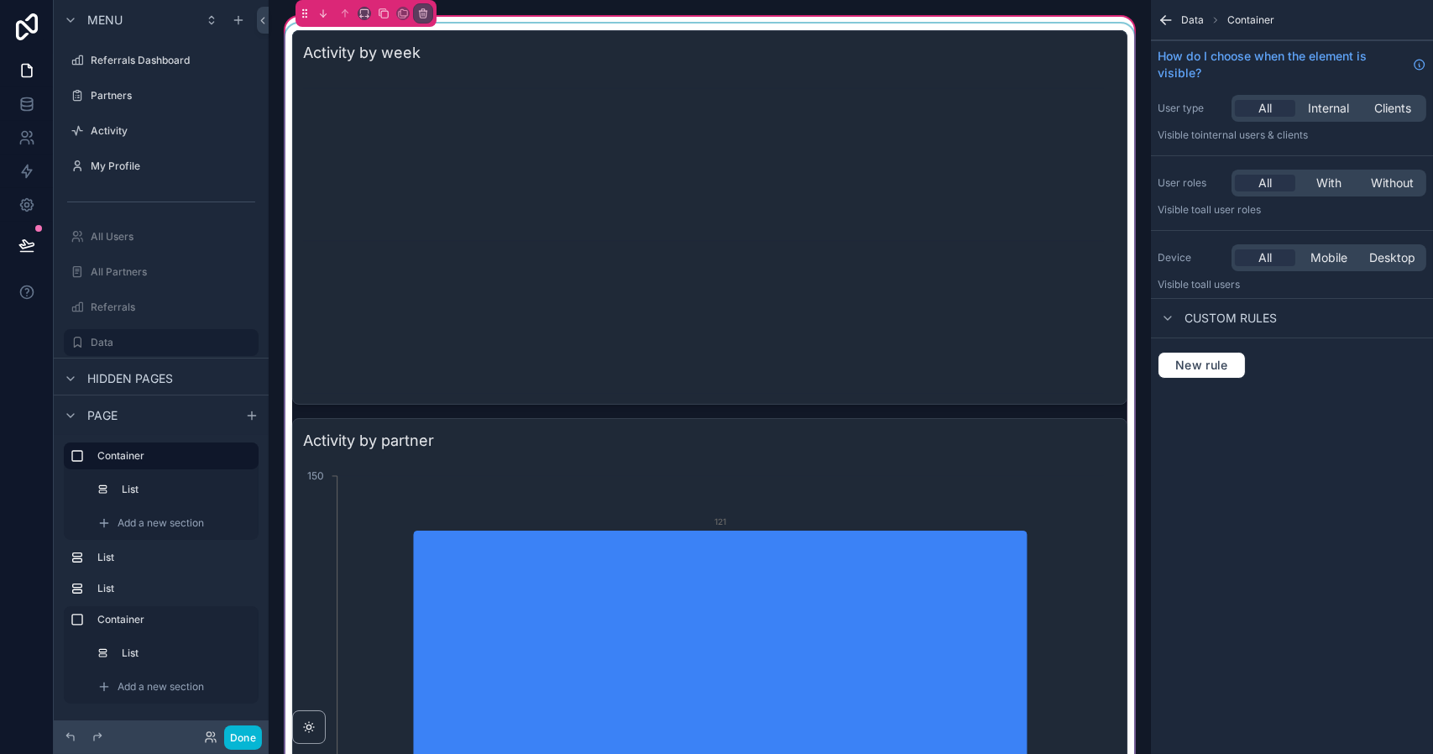
click at [801, 191] on div "scrollable content" at bounding box center [709, 410] width 855 height 775
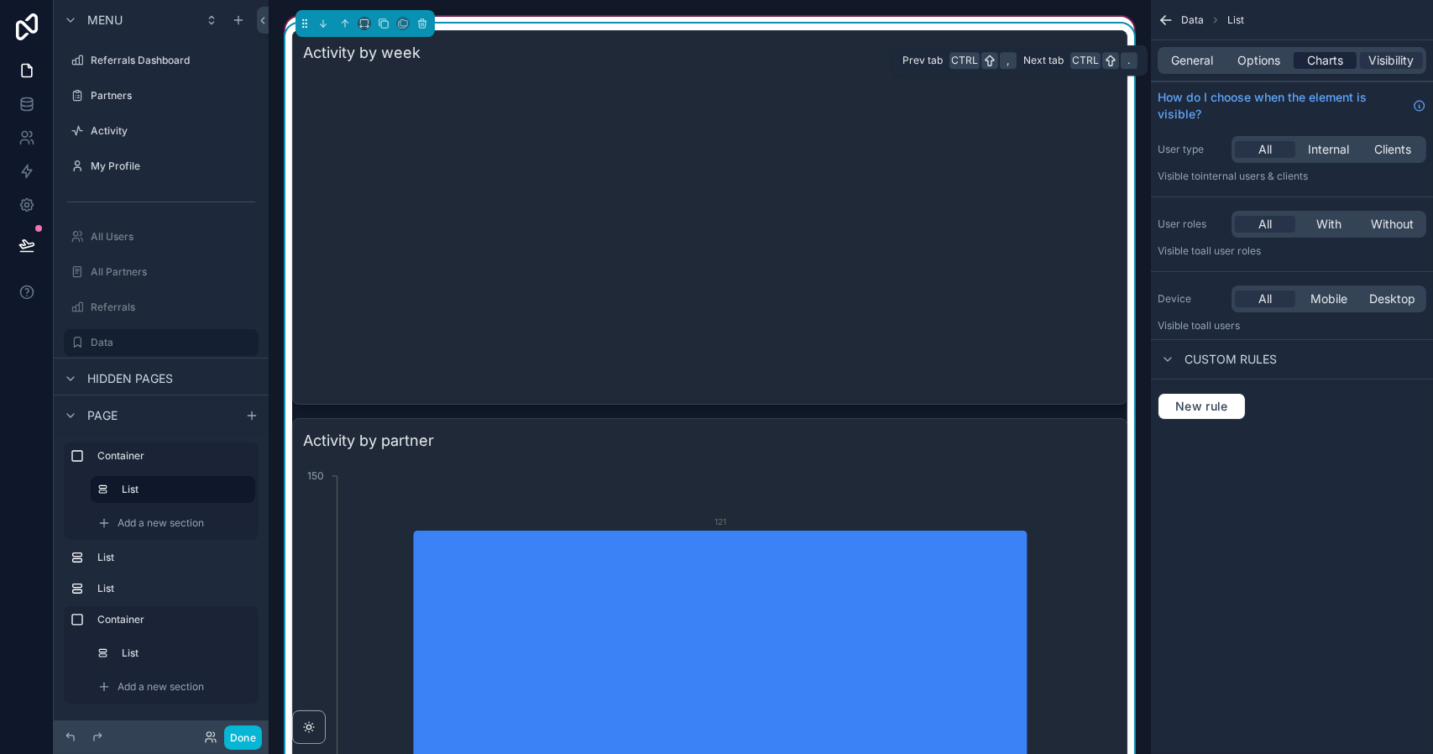
click at [1334, 61] on span "Charts" at bounding box center [1325, 60] width 36 height 17
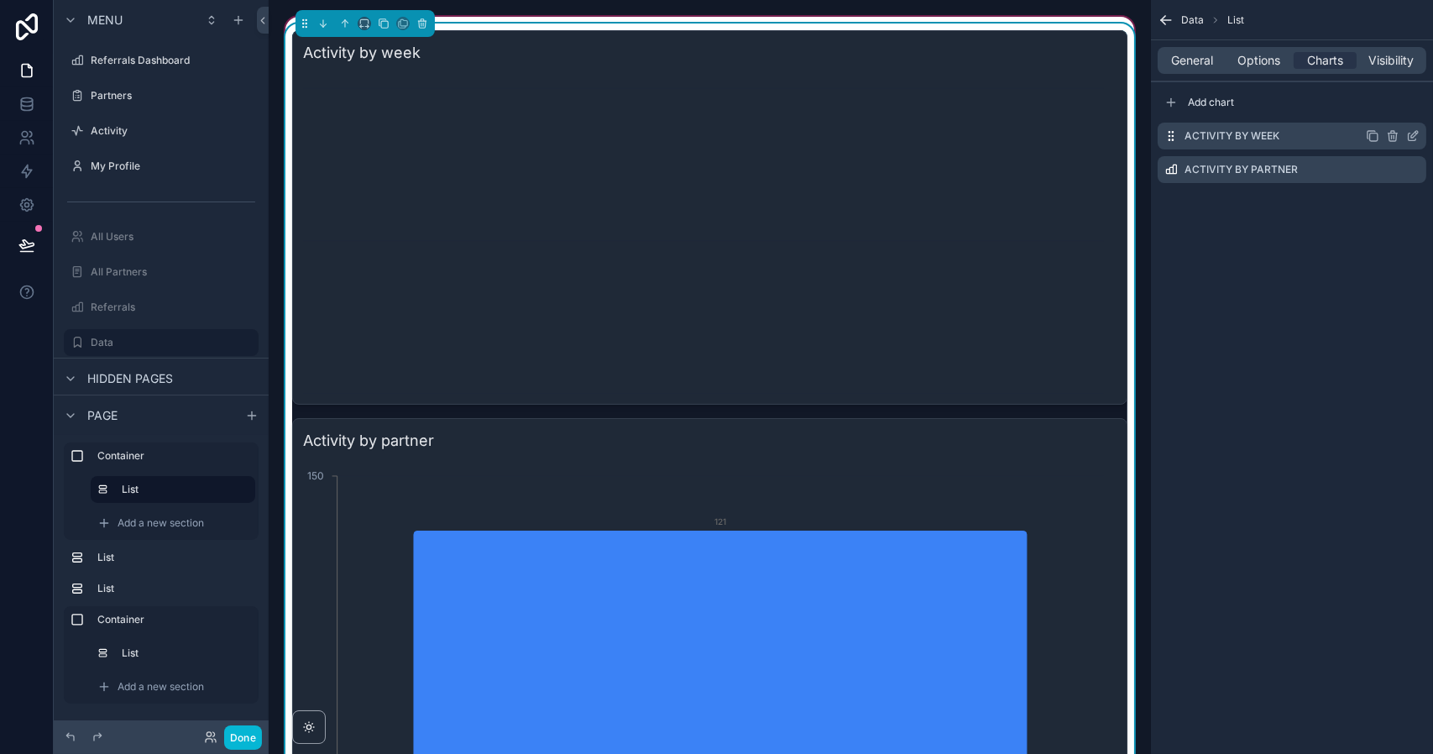
click at [1412, 136] on icon "scrollable content" at bounding box center [1412, 135] width 13 height 13
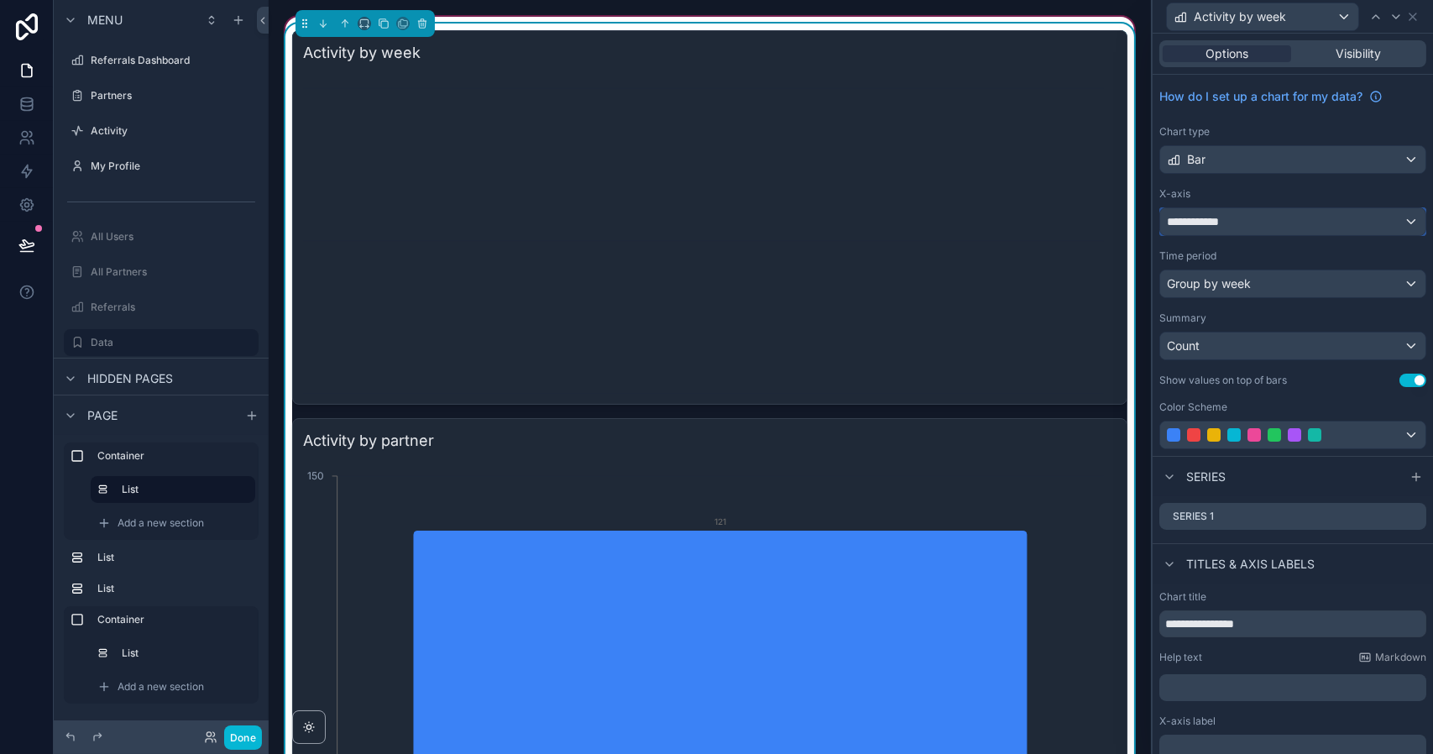
click at [1242, 223] on div "**********" at bounding box center [1292, 221] width 265 height 27
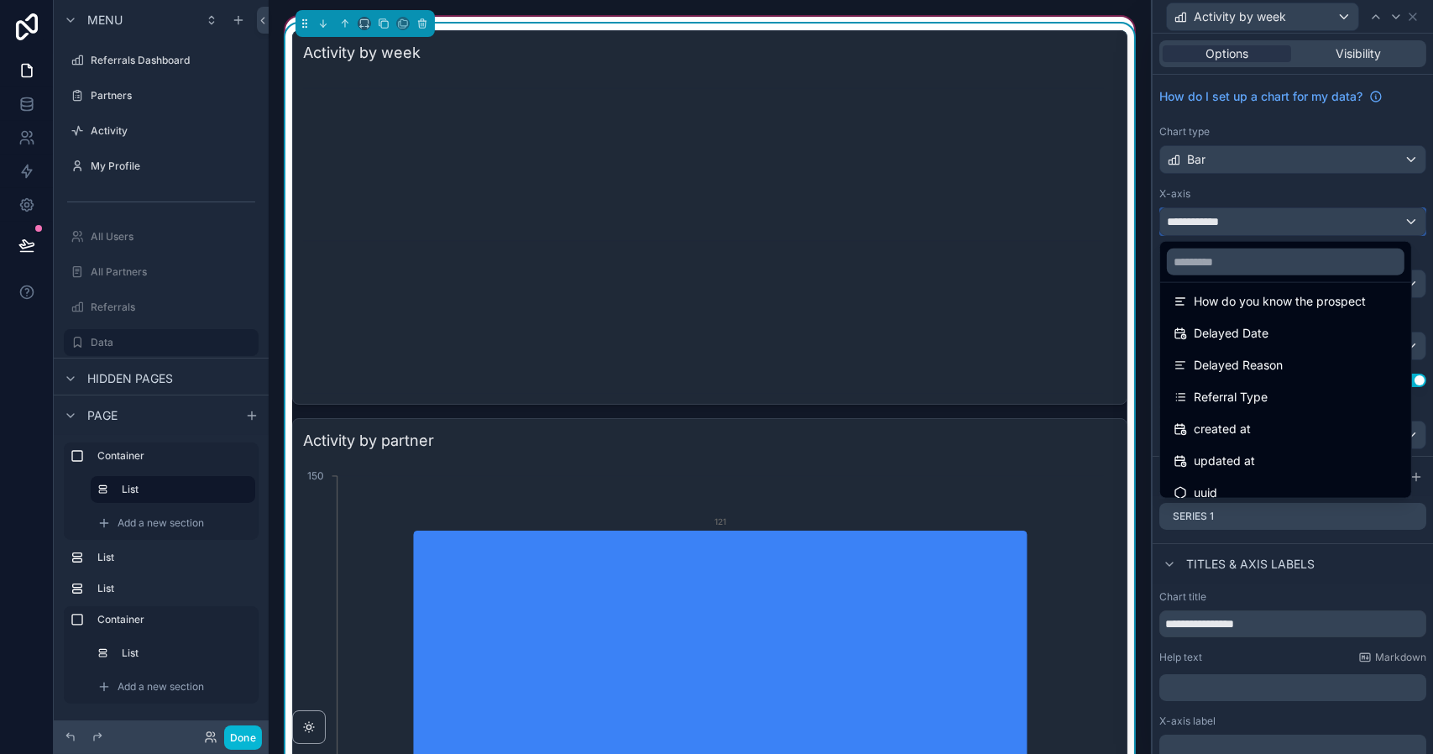
scroll to position [502, 0]
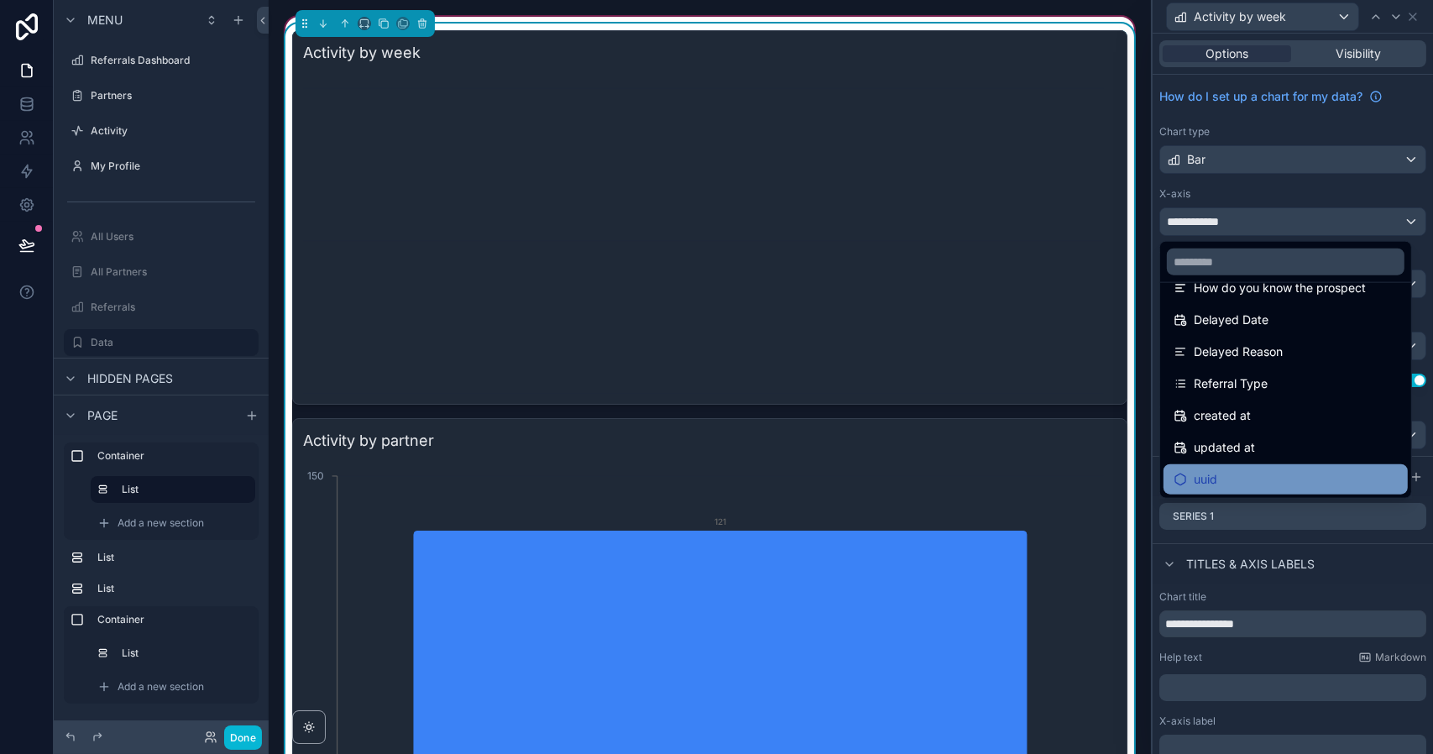
click at [1256, 484] on div "uuid" at bounding box center [1285, 479] width 224 height 20
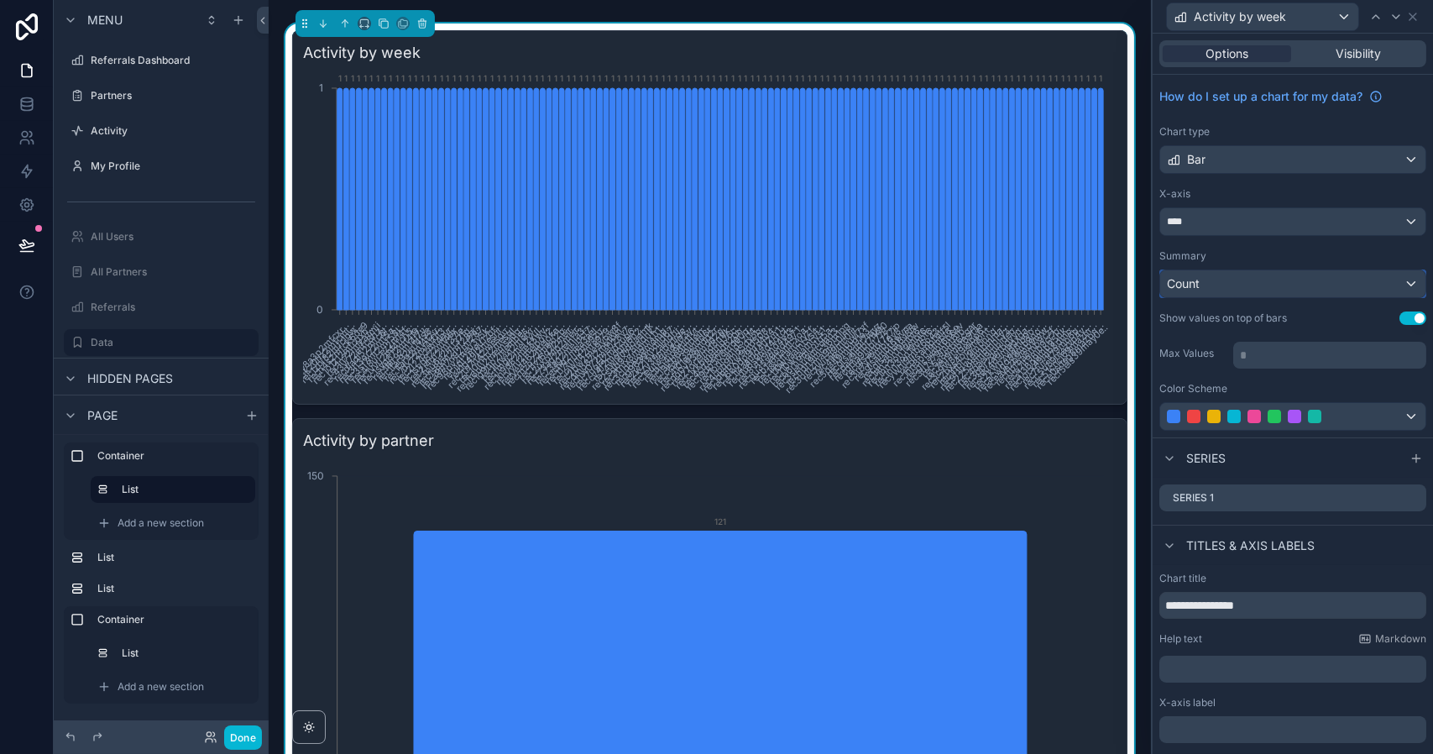
click at [1242, 288] on div "Count" at bounding box center [1292, 283] width 265 height 27
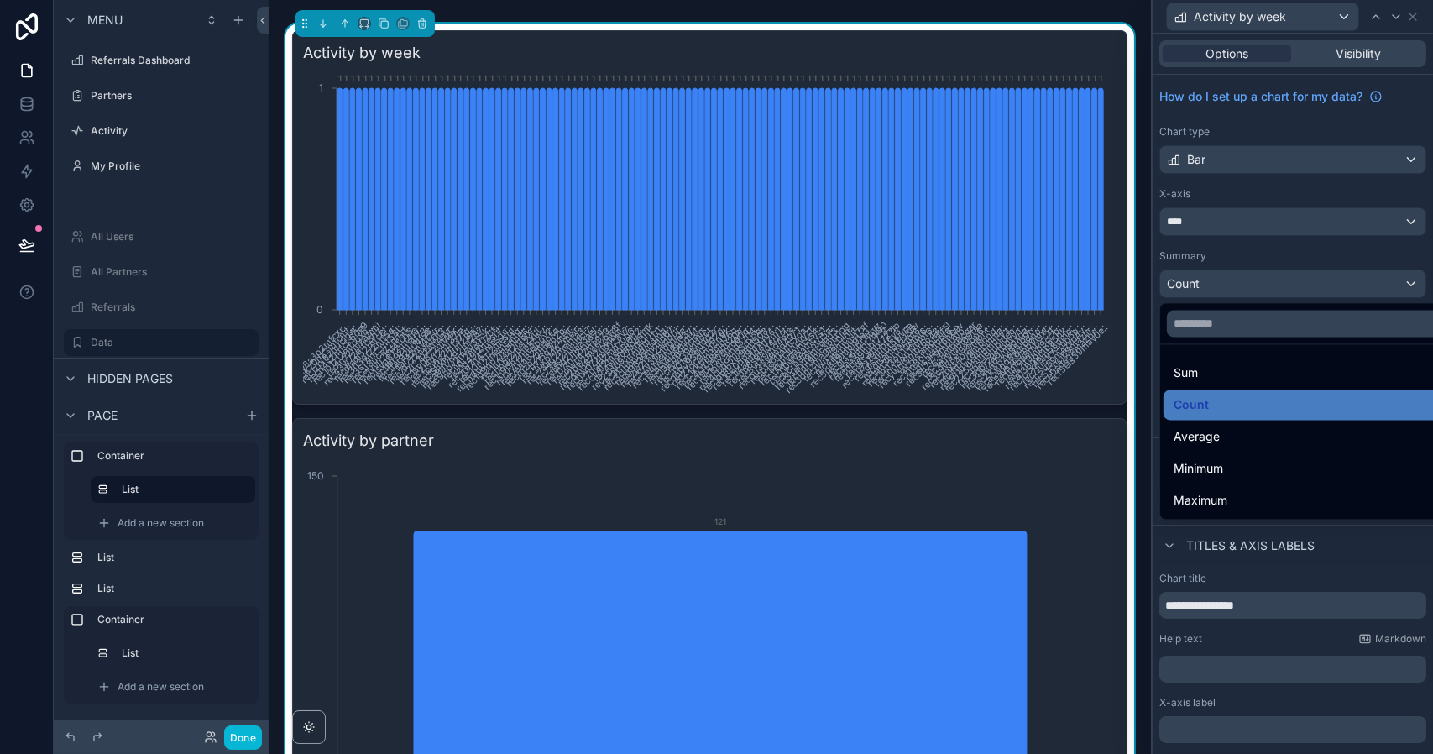
click at [1242, 288] on div at bounding box center [1292, 377] width 280 height 754
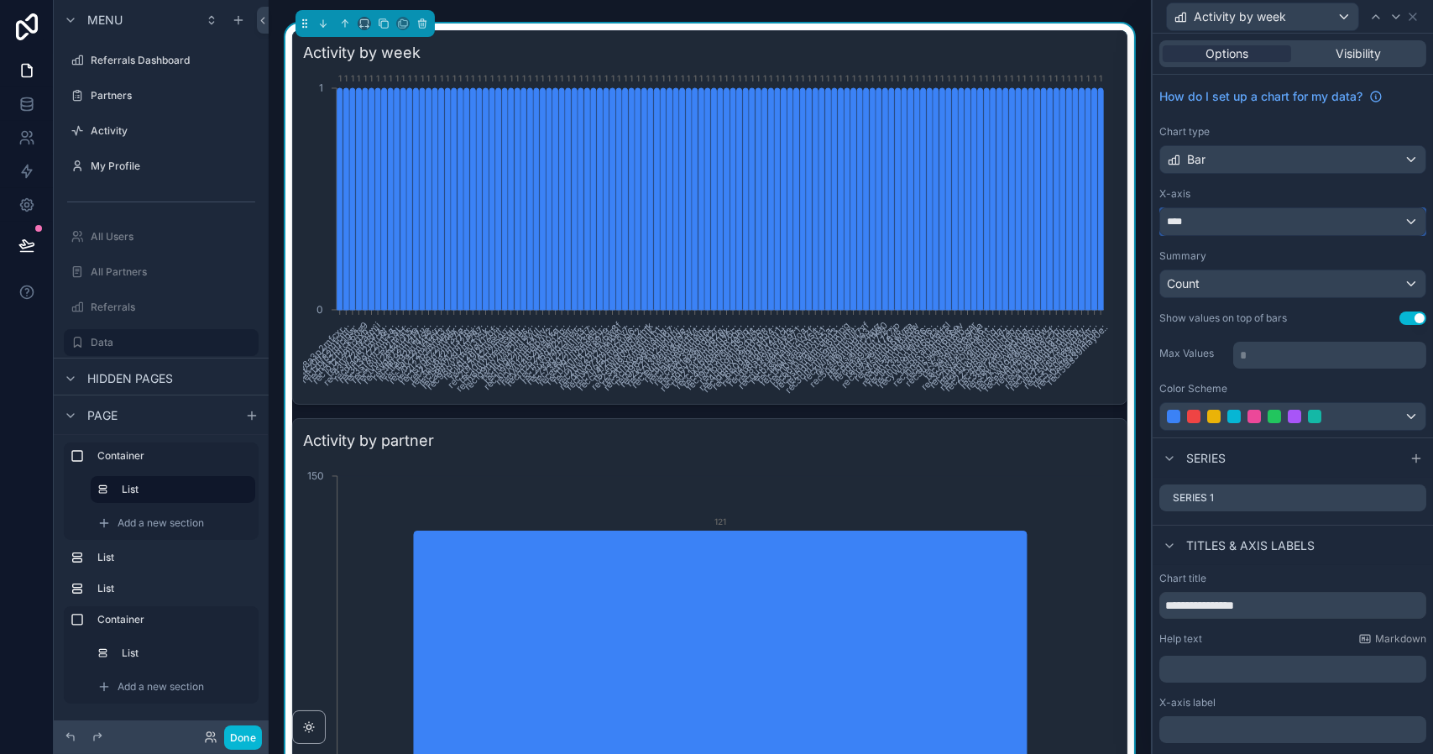
click at [1230, 225] on div "****" at bounding box center [1292, 221] width 265 height 27
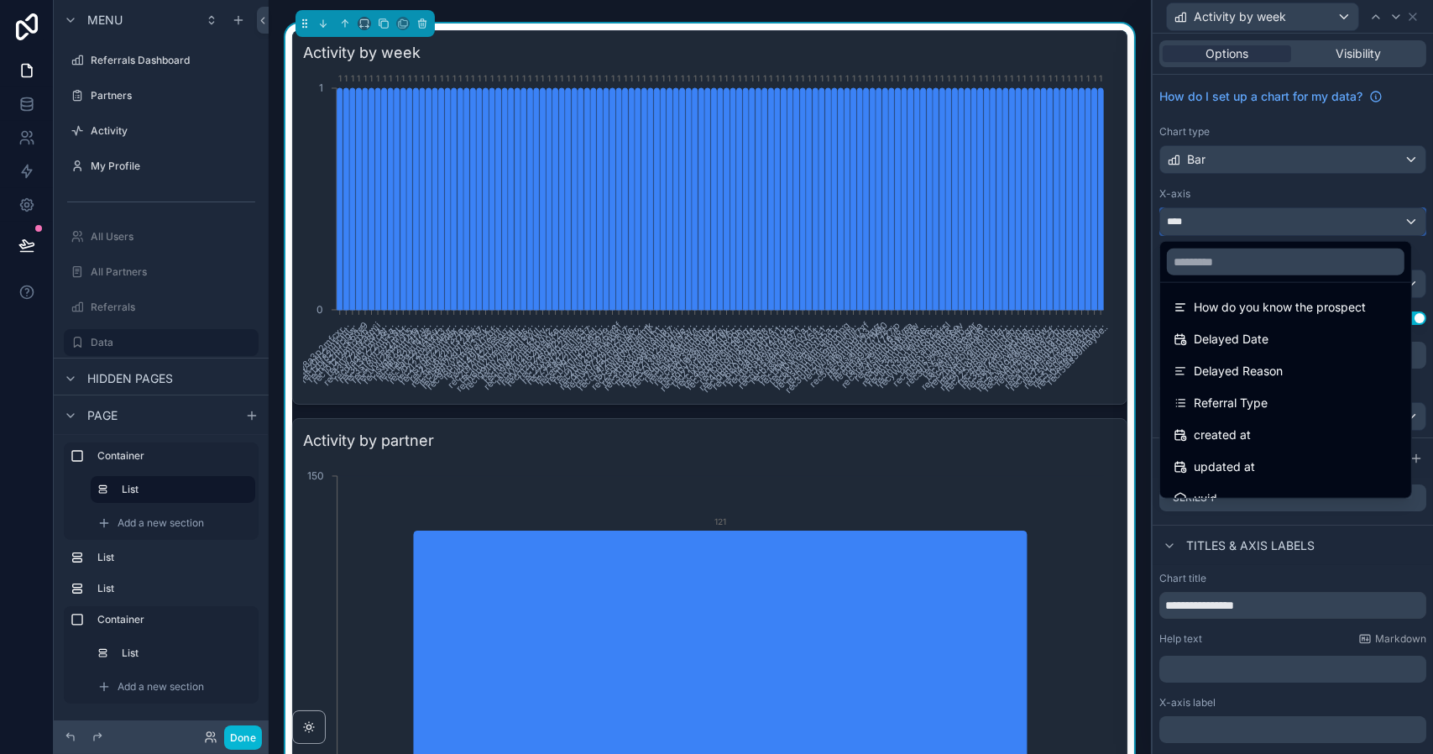
scroll to position [502, 0]
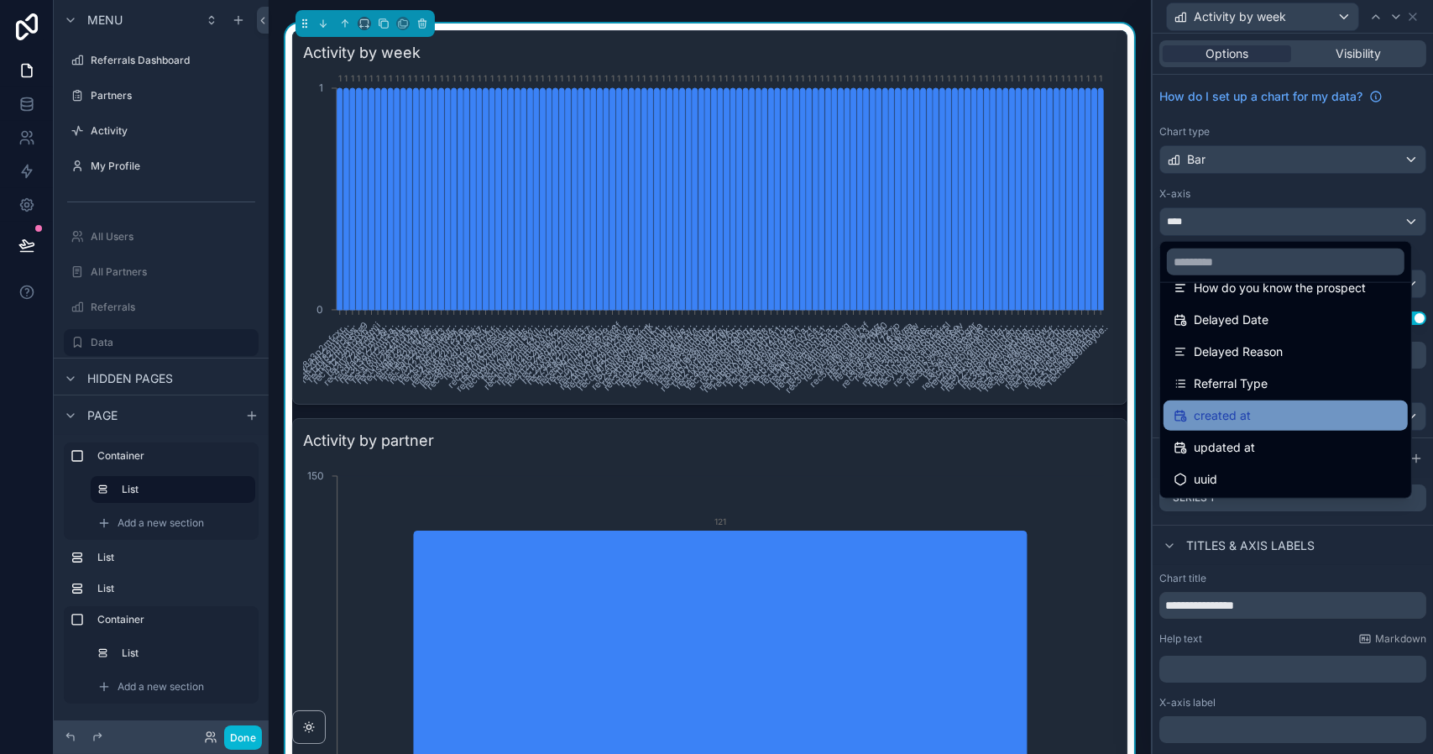
click at [1245, 411] on span "created at" at bounding box center [1221, 415] width 57 height 20
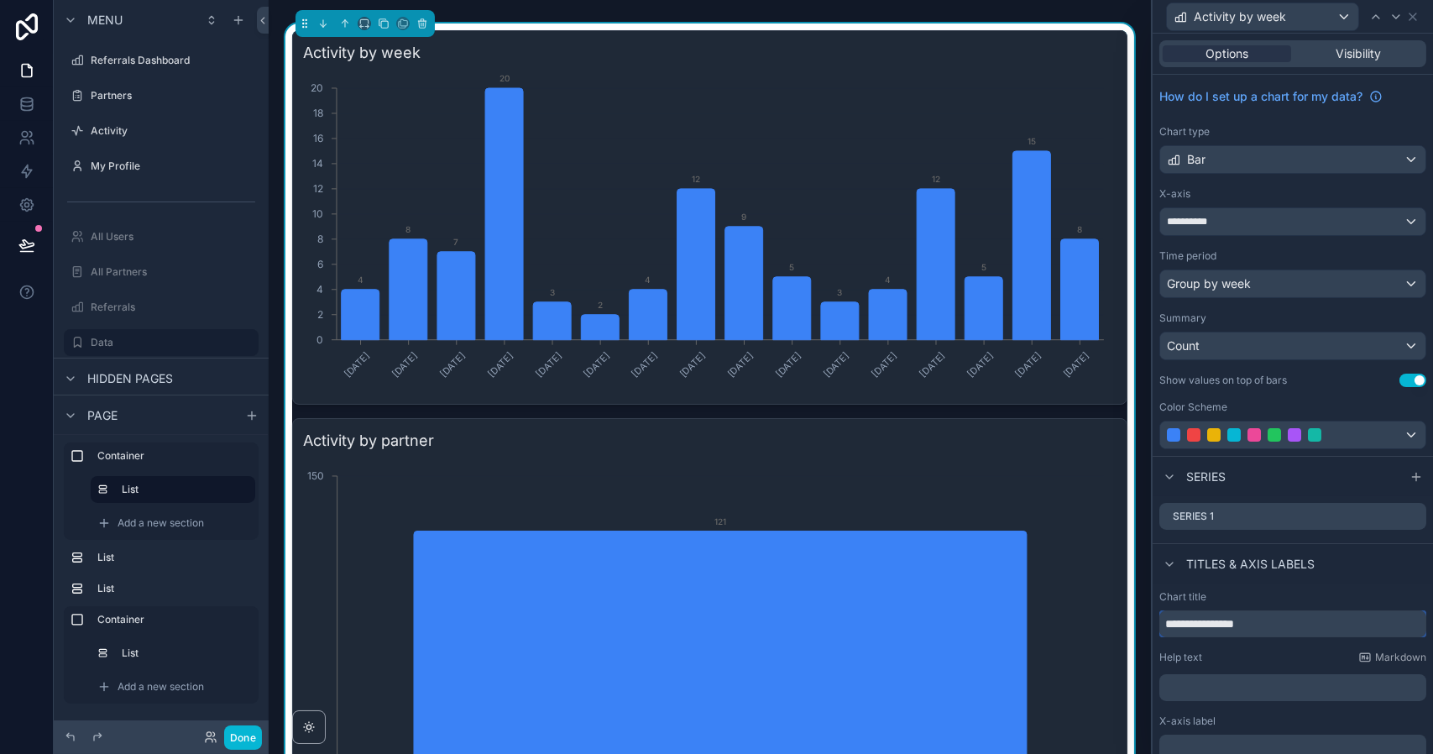
click at [1238, 629] on input "**********" at bounding box center [1292, 623] width 267 height 27
type input "*"
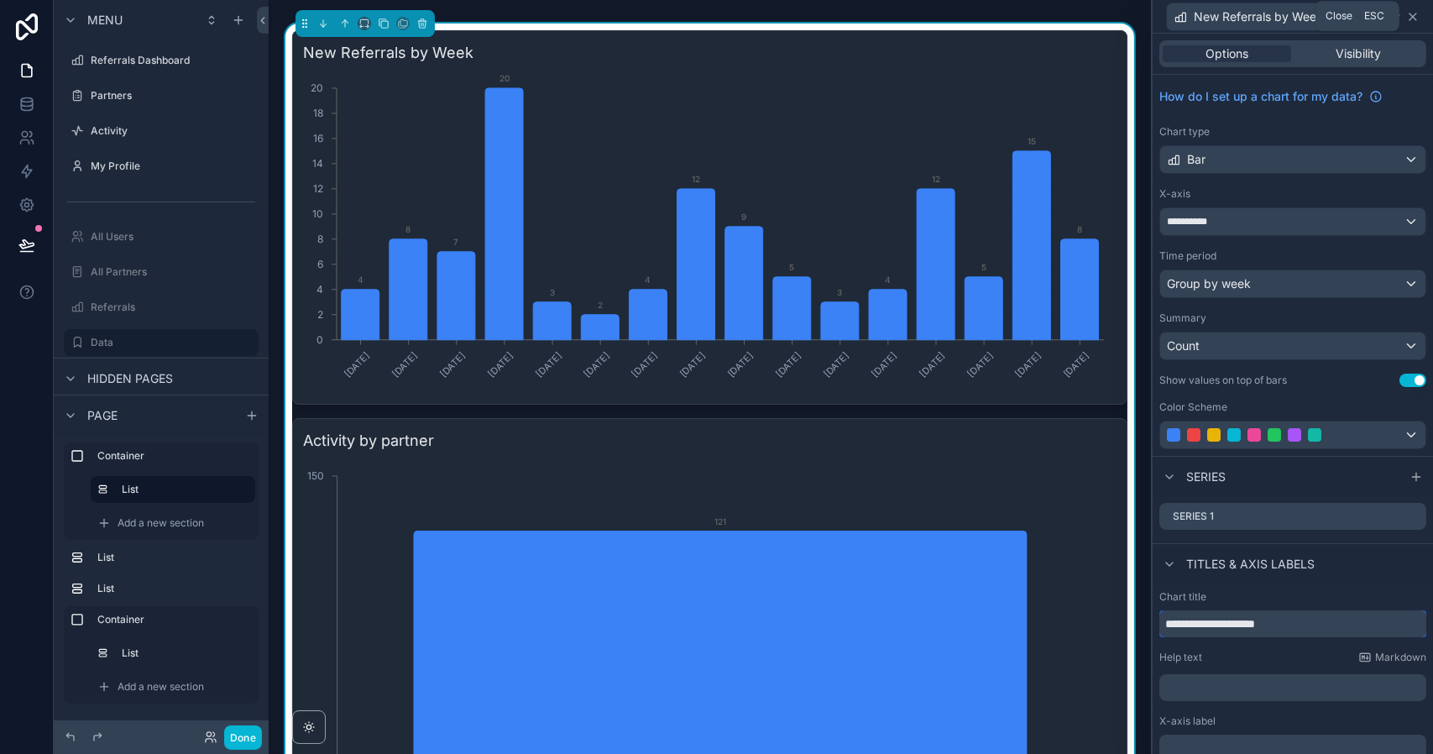
type input "**********"
click at [1413, 16] on icon at bounding box center [1412, 16] width 13 height 13
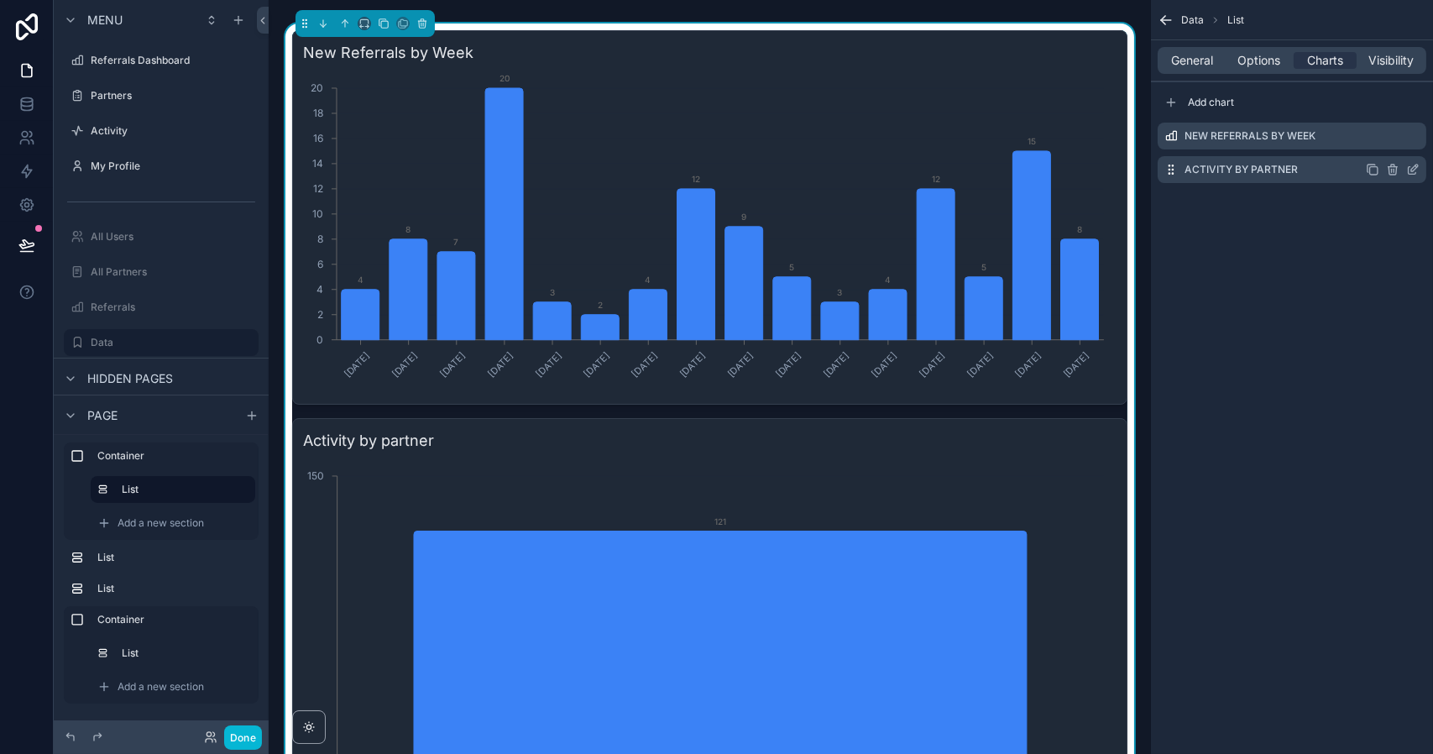
click at [1387, 167] on icon "scrollable content" at bounding box center [1392, 169] width 13 height 13
click at [1383, 138] on icon at bounding box center [1385, 142] width 13 height 13
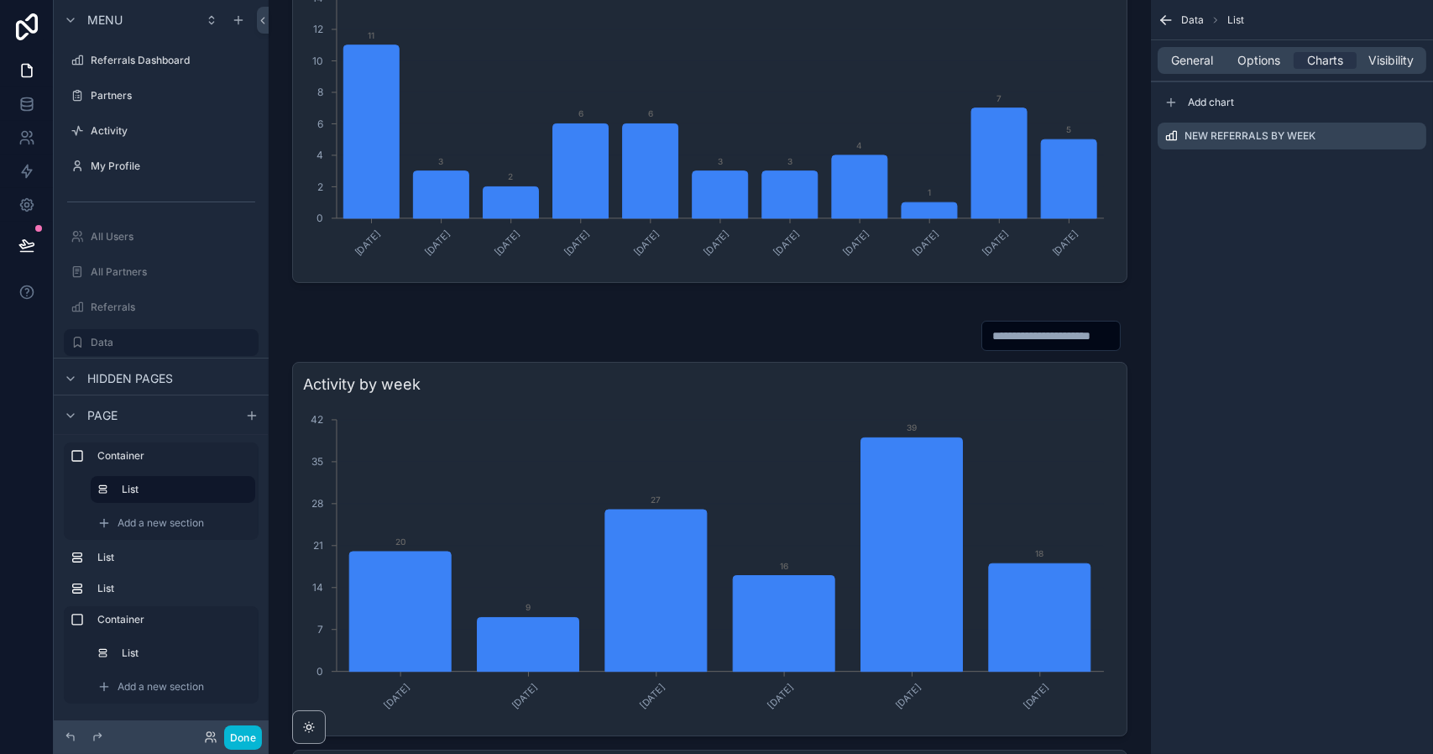
scroll to position [1789, 0]
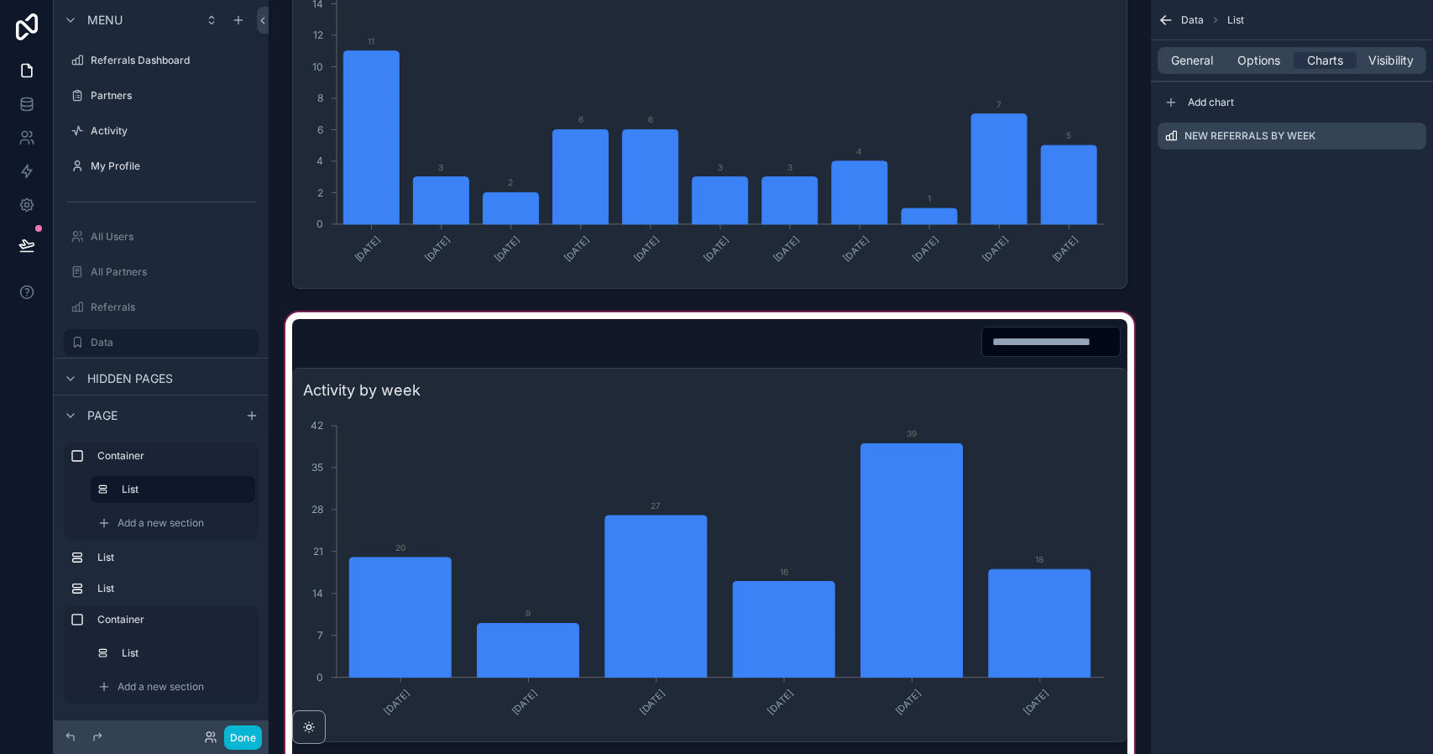
click at [421, 346] on div "scrollable content" at bounding box center [709, 728] width 855 height 838
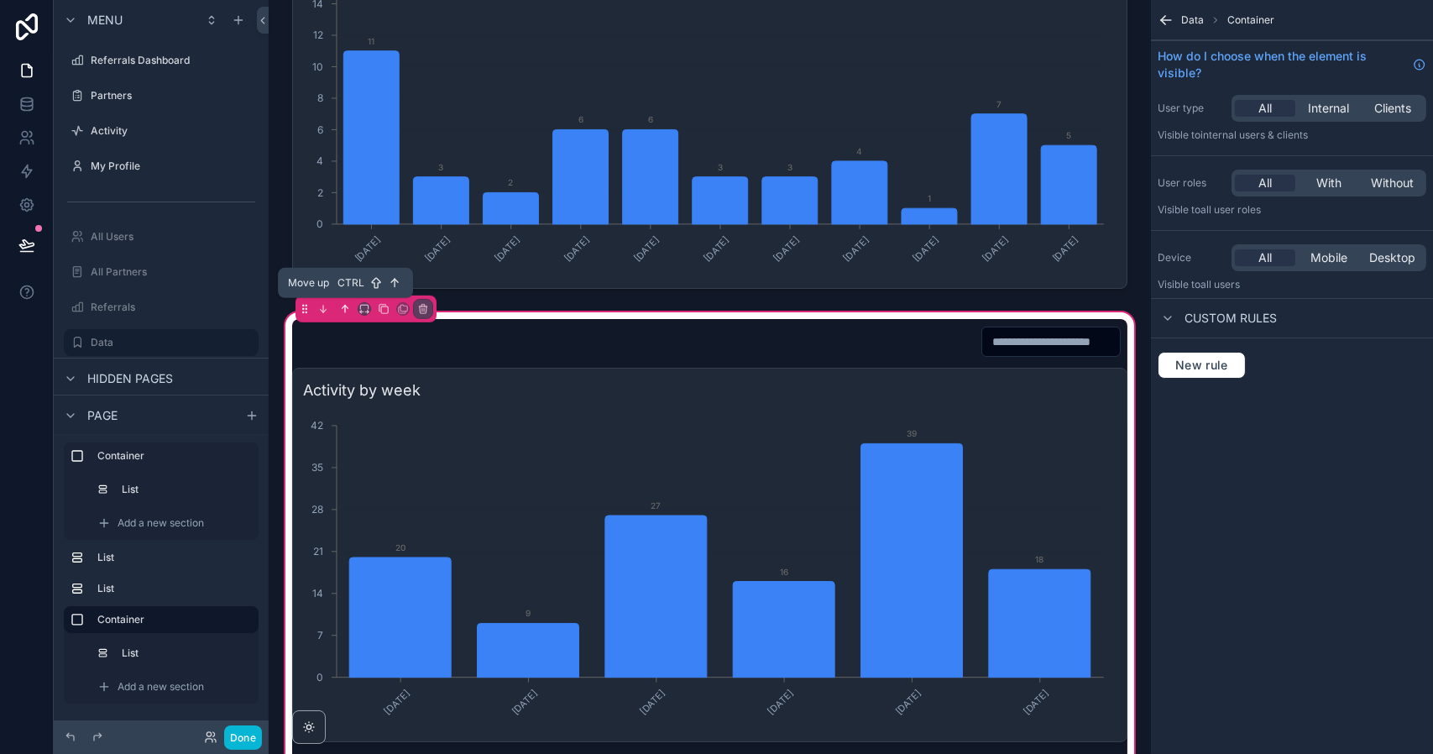
click at [344, 303] on icon "scrollable content" at bounding box center [345, 309] width 12 height 12
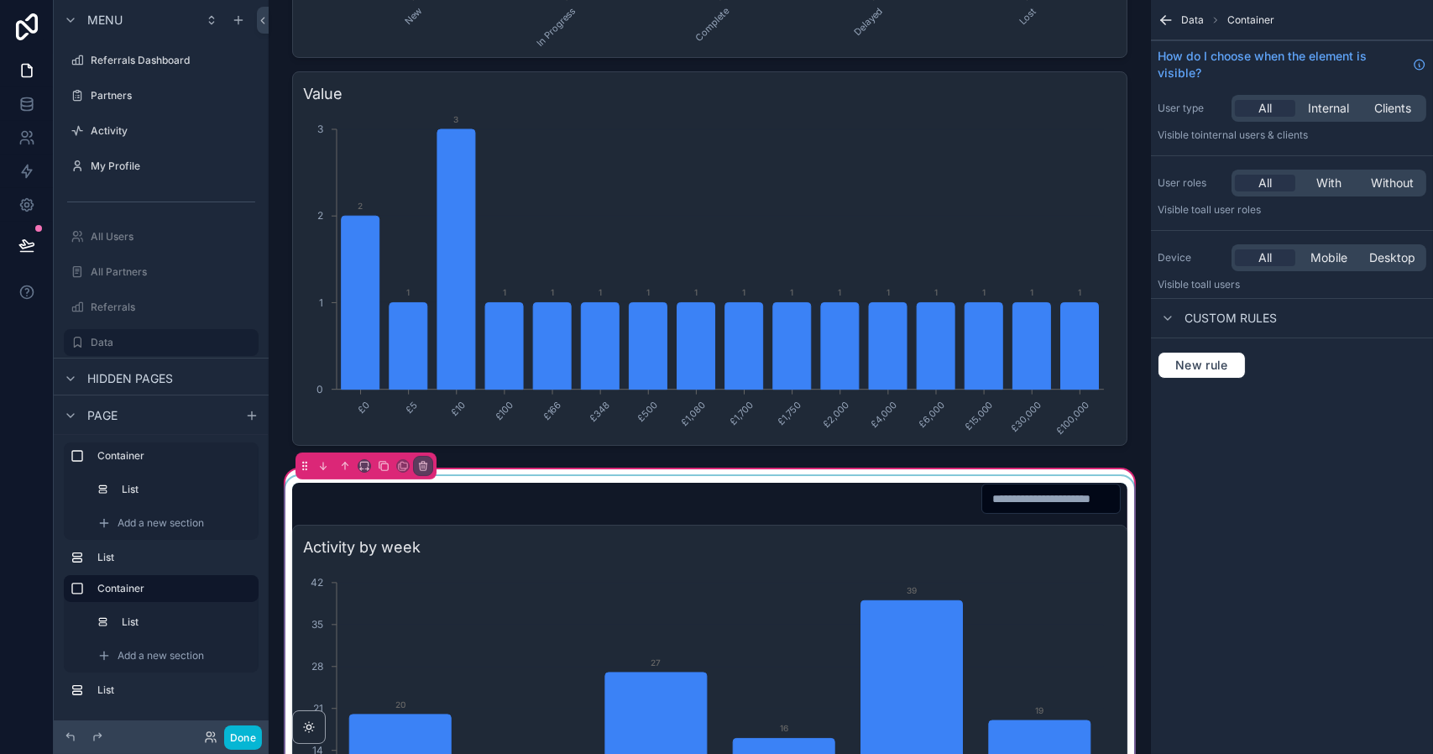
scroll to position [802, 0]
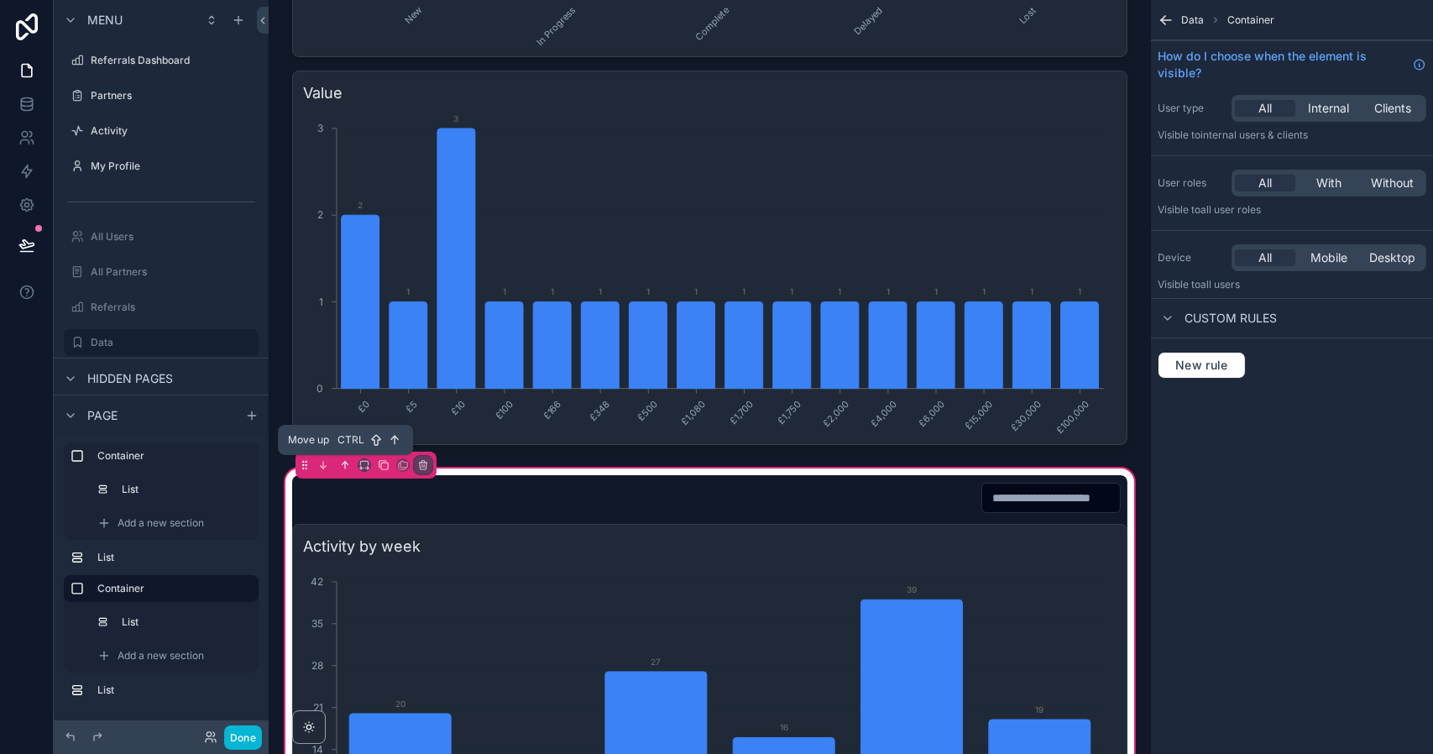
click at [345, 462] on icon "scrollable content" at bounding box center [345, 465] width 0 height 7
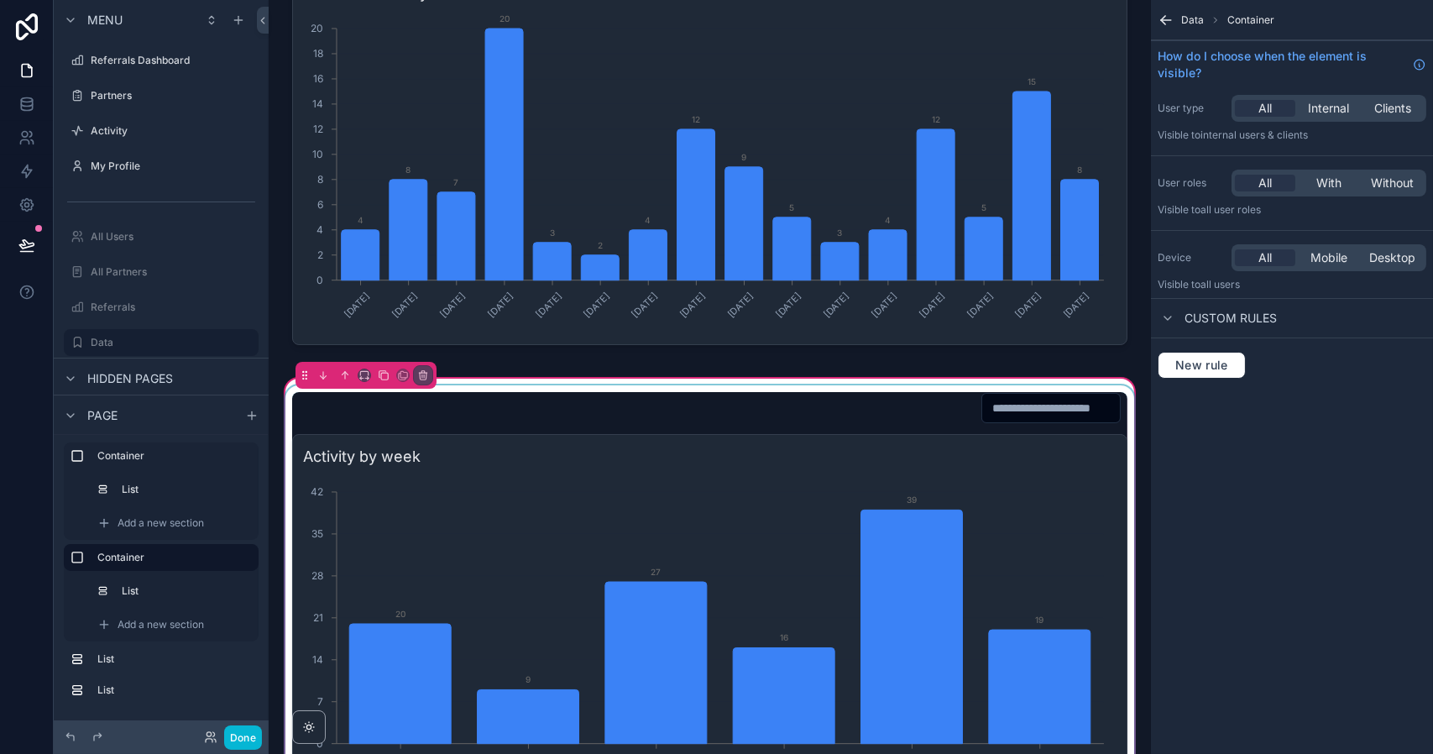
scroll to position [0, 0]
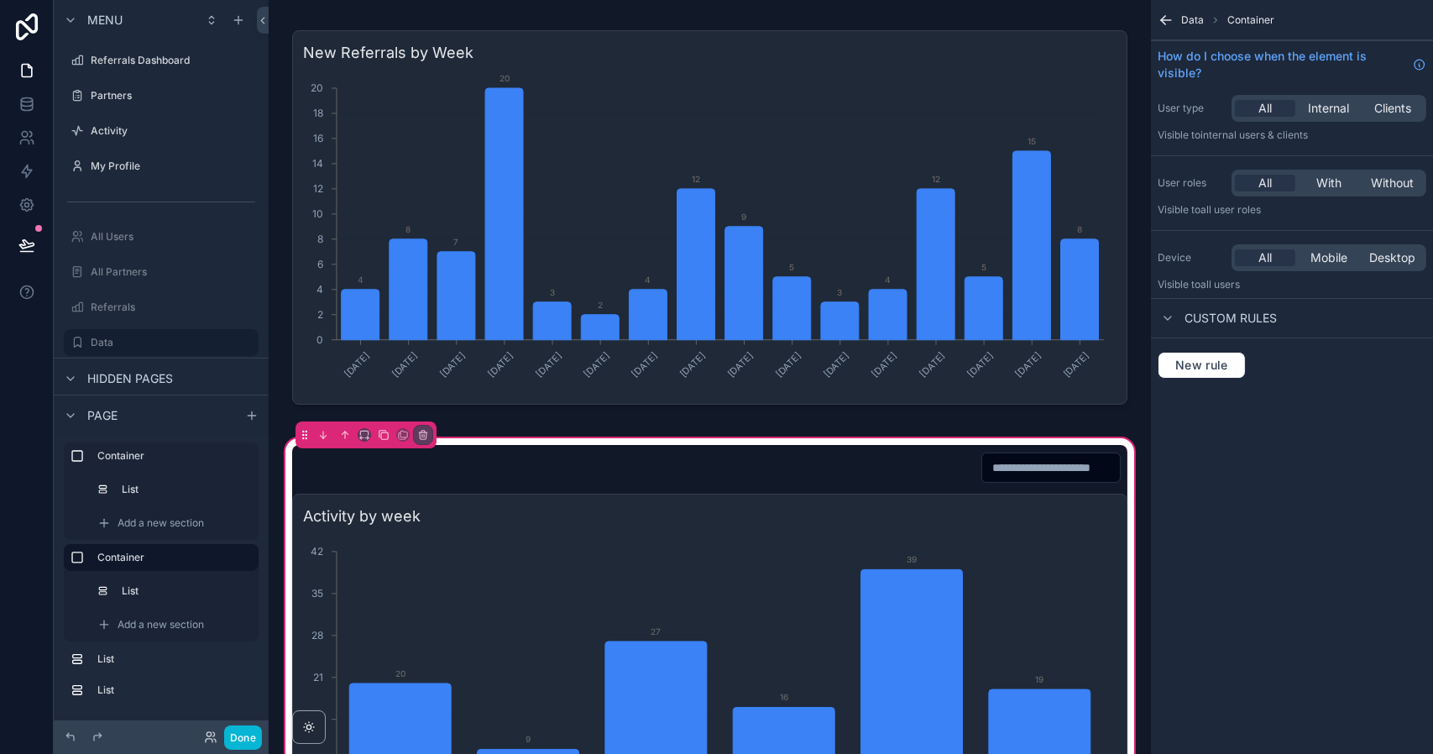
click at [29, 241] on icon at bounding box center [26, 245] width 17 height 17
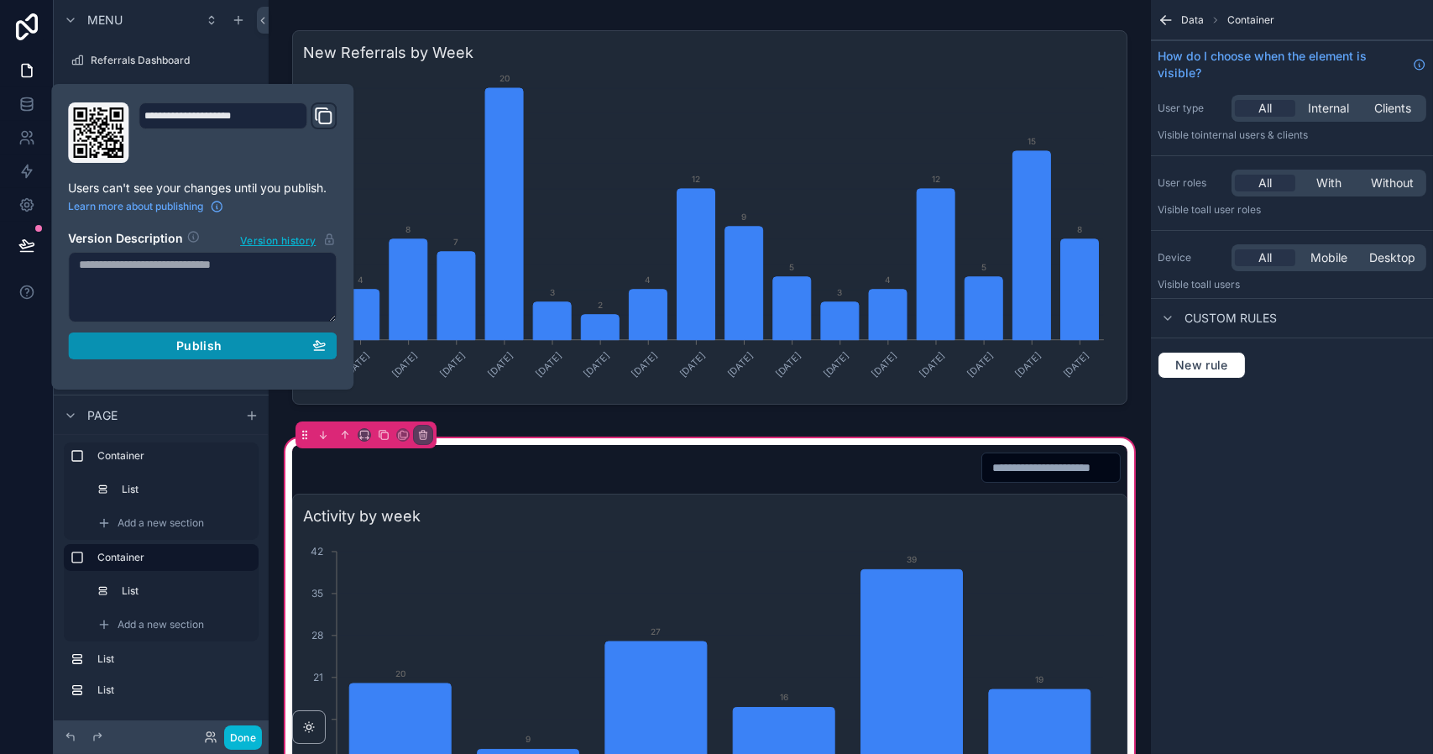
click at [154, 349] on div "Publish" at bounding box center [202, 345] width 247 height 15
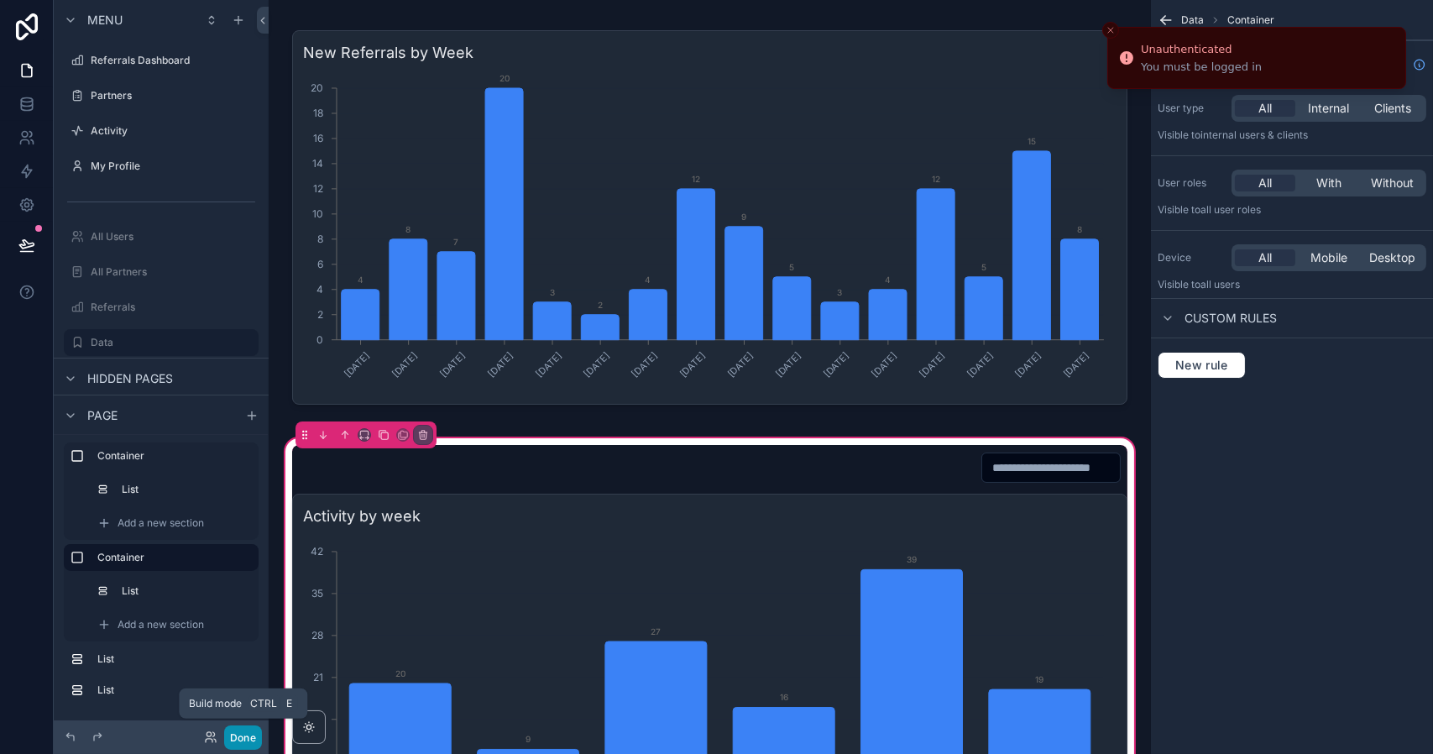
click at [245, 735] on button "Done" at bounding box center [243, 737] width 38 height 24
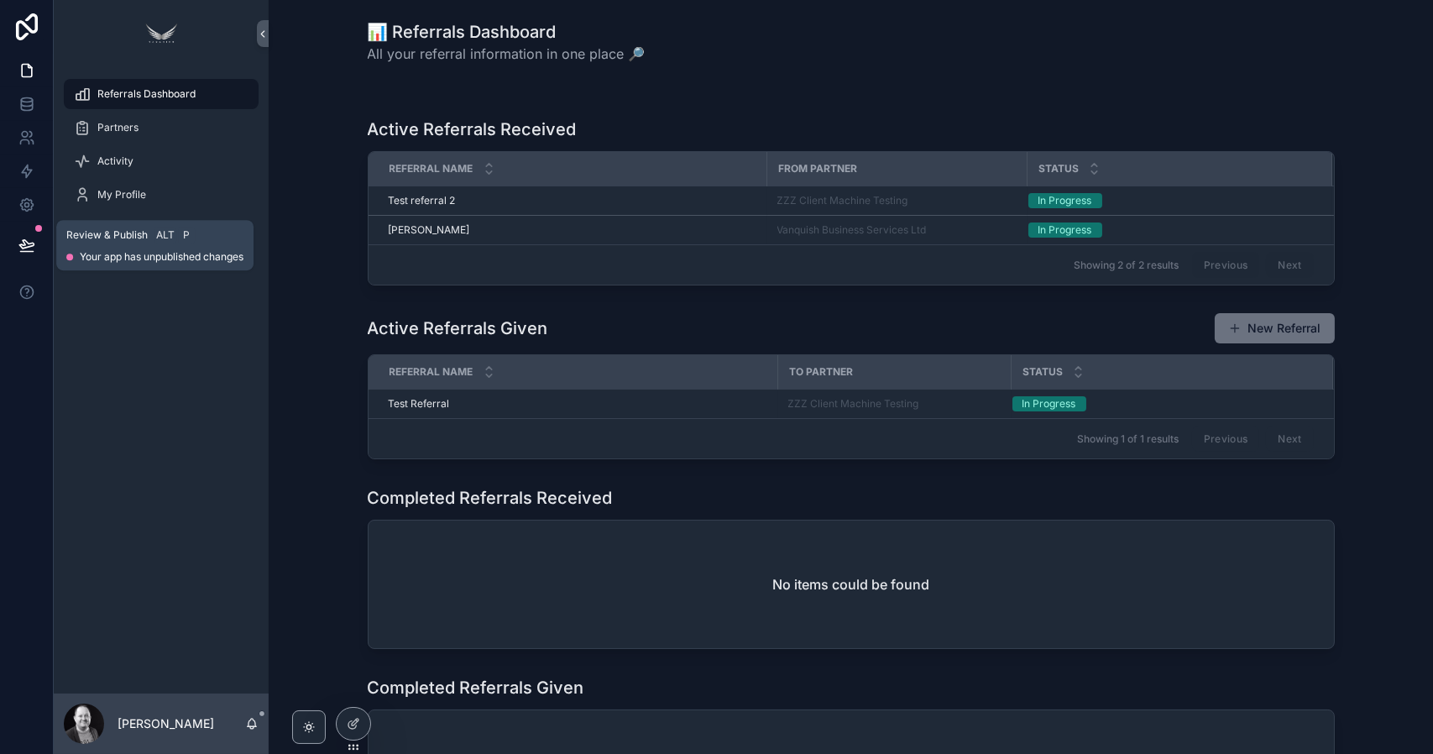
click at [28, 244] on icon at bounding box center [26, 245] width 17 height 17
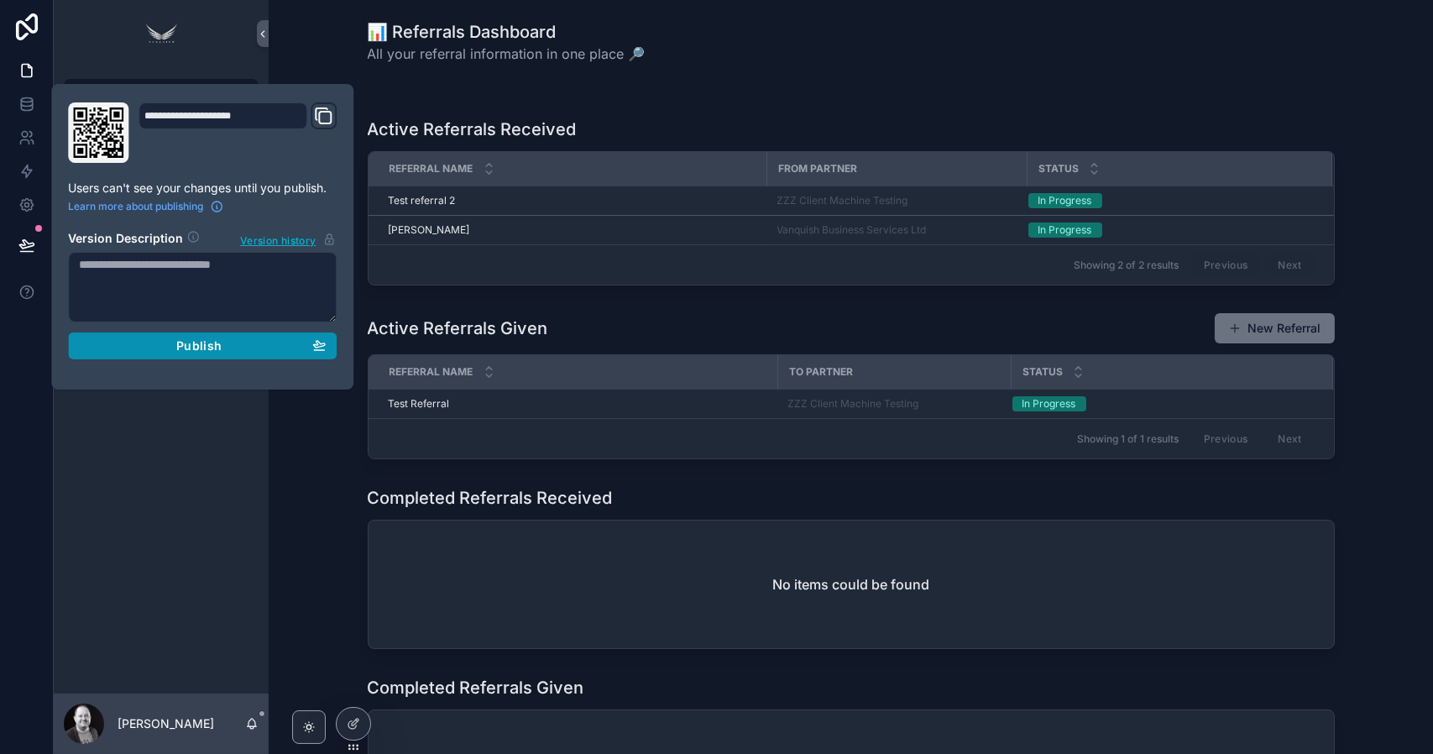
click at [158, 343] on div "Publish" at bounding box center [202, 345] width 247 height 15
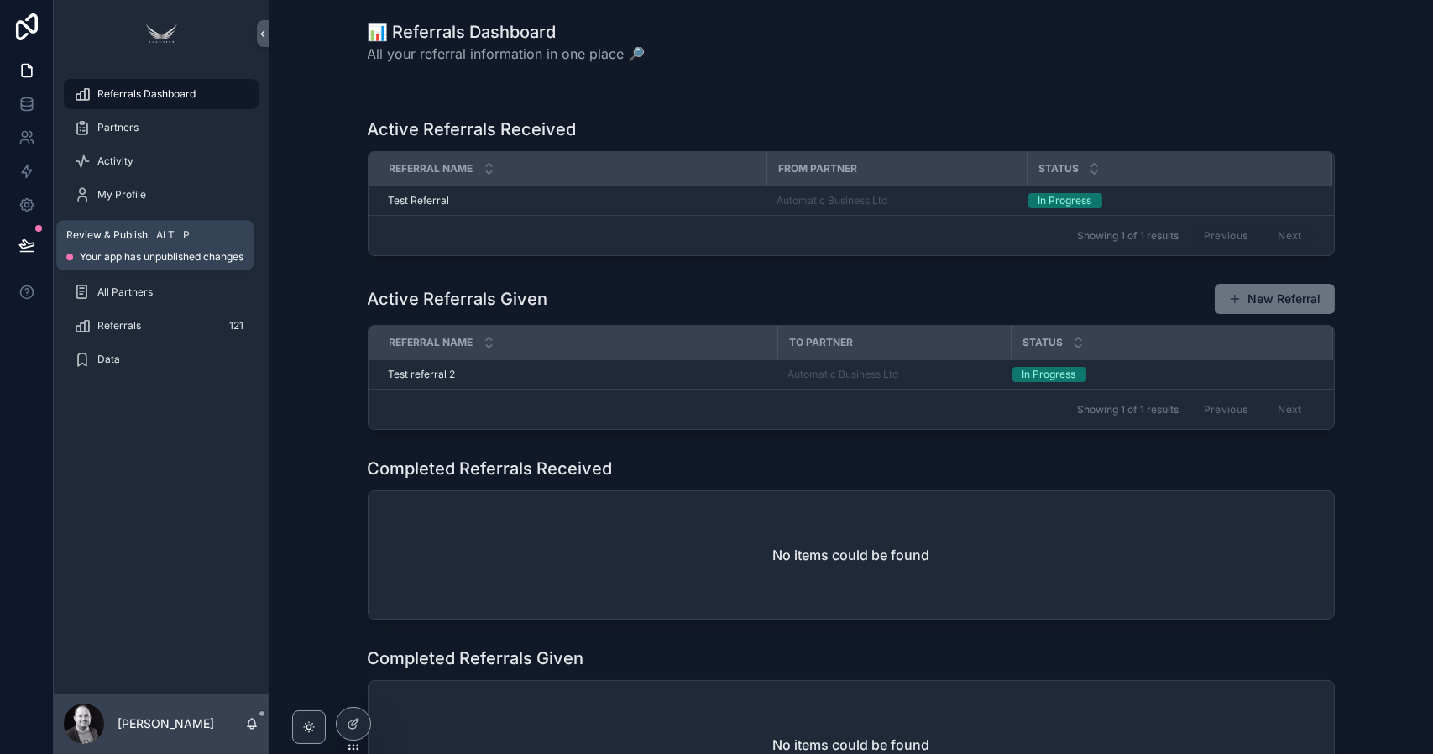
click at [22, 247] on icon at bounding box center [26, 245] width 17 height 17
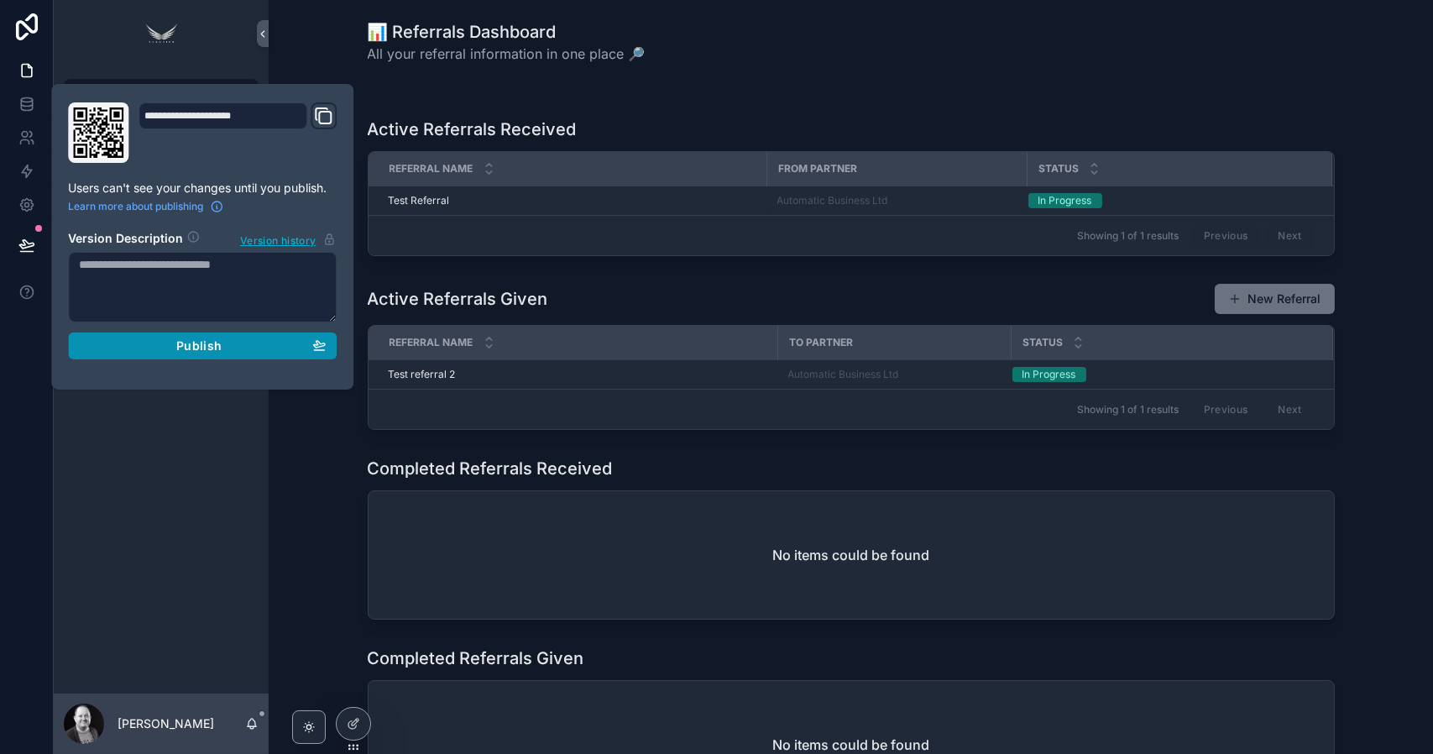
click at [284, 347] on div "Publish" at bounding box center [202, 345] width 247 height 15
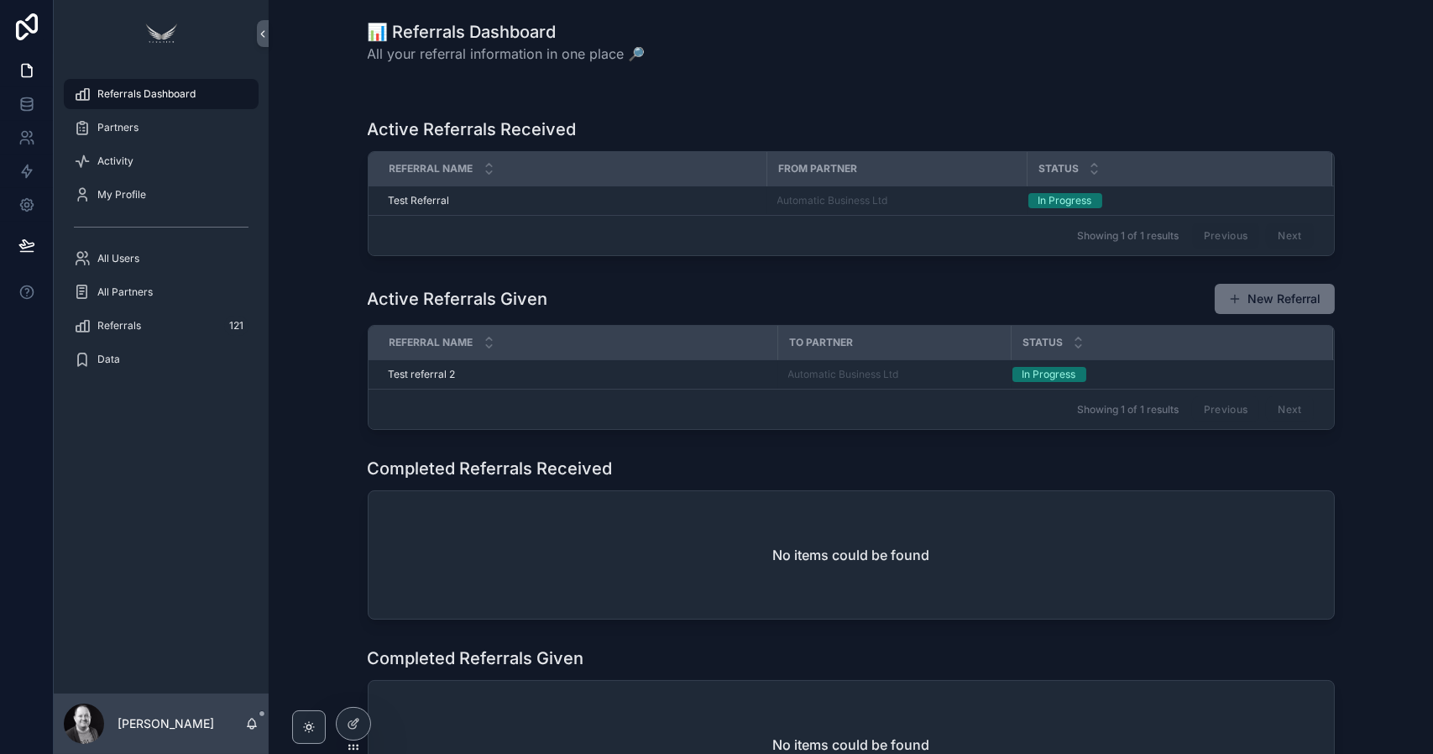
click at [315, 515] on div "Completed Referrals Received No items could be found" at bounding box center [850, 538] width 1137 height 176
click at [112, 362] on span "Data" at bounding box center [108, 358] width 23 height 13
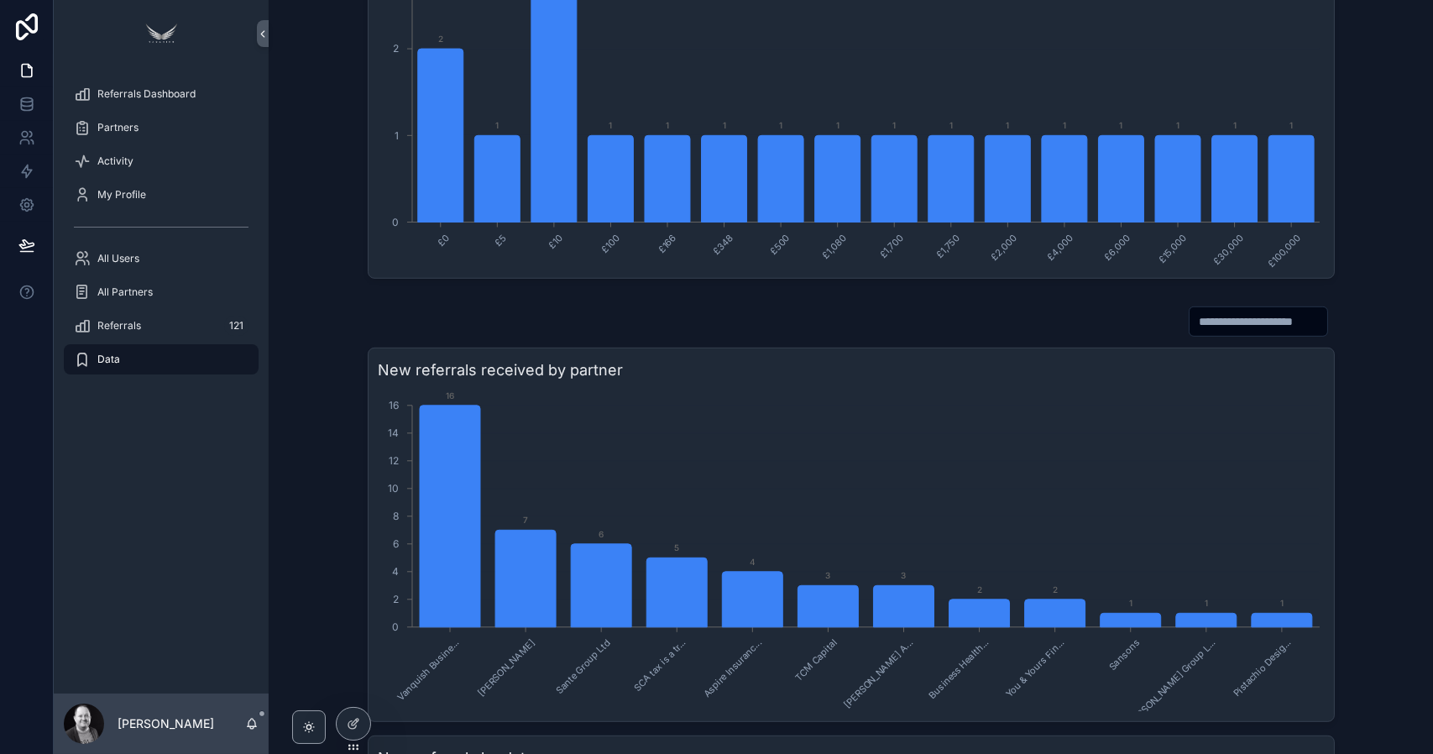
scroll to position [1778, 0]
